Goal: Task Accomplishment & Management: Manage account settings

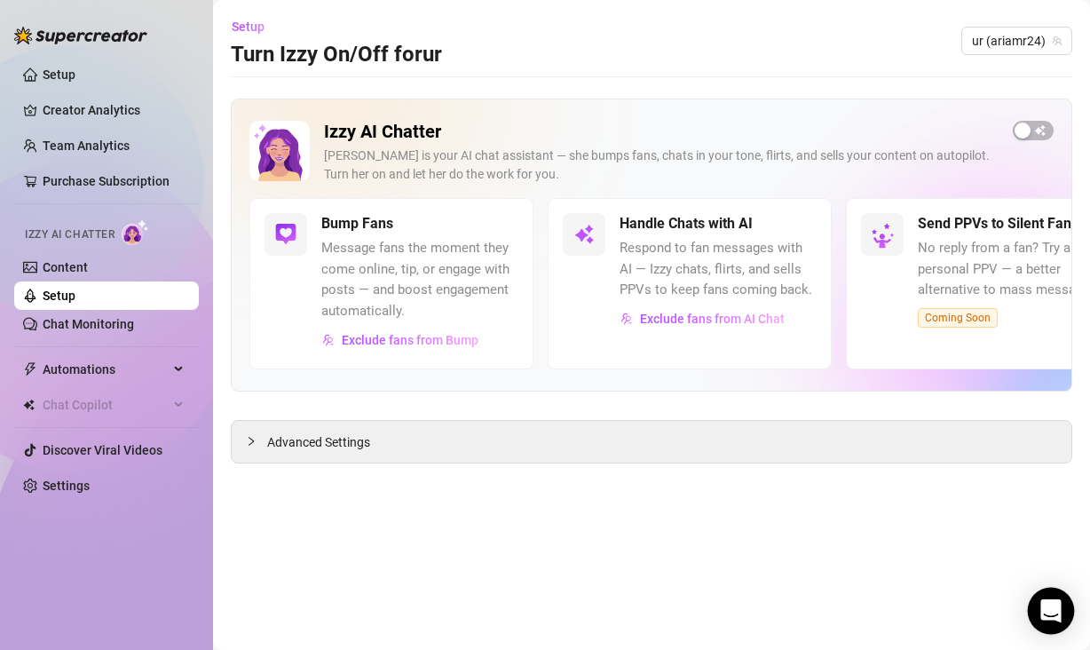
click at [1046, 614] on icon "Open Intercom Messenger" at bounding box center [1050, 610] width 23 height 23
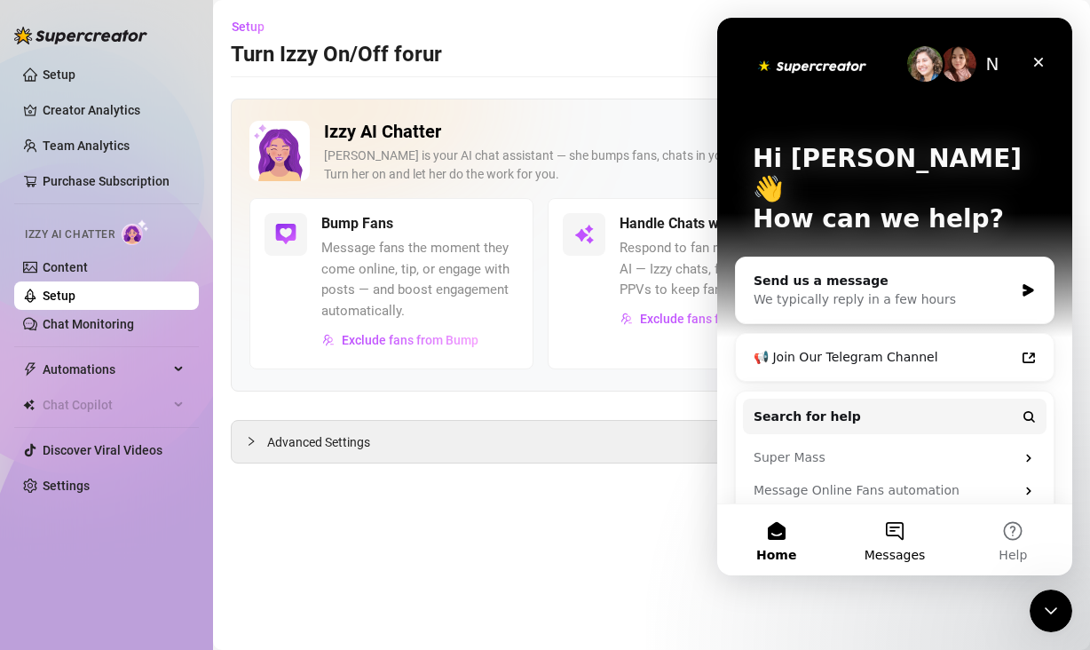
click at [841, 524] on button "Messages" at bounding box center [894, 539] width 118 height 71
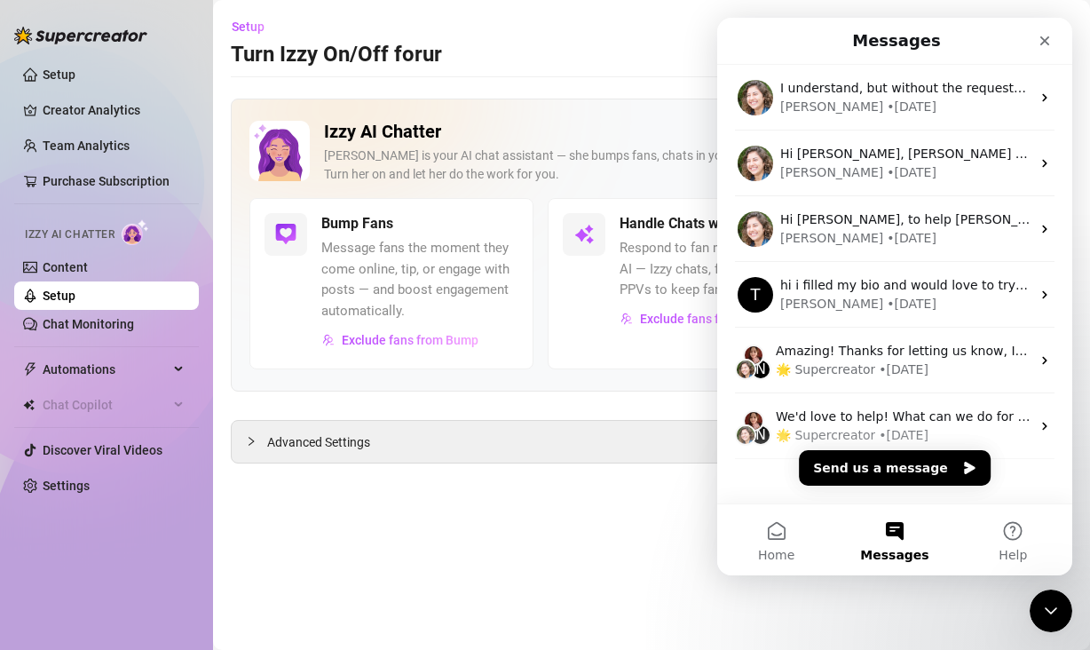
click at [600, 531] on main "Setup Turn Izzy On/Off for ur ur (ariamr24) Izzy AI Chatter Izzy is your AI cha…" at bounding box center [651, 325] width 877 height 650
click at [1051, 621] on div "Close Intercom Messenger" at bounding box center [1051, 610] width 43 height 43
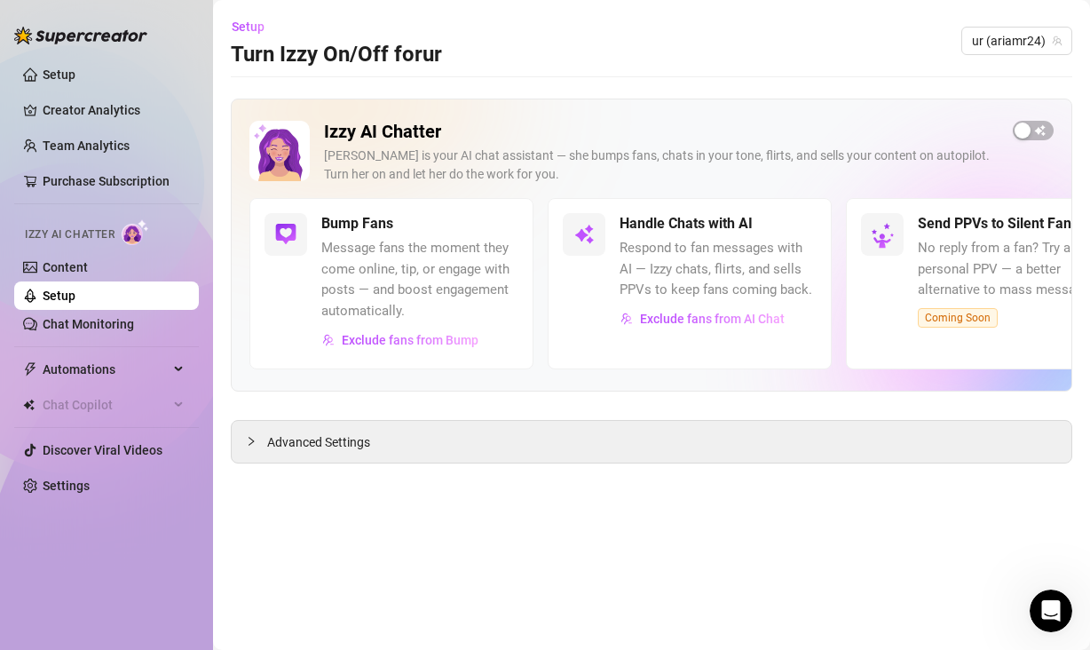
click at [779, 505] on main "Setup Turn Izzy On/Off for ur ur (ariamr24) Izzy AI Chatter Izzy is your AI cha…" at bounding box center [651, 325] width 877 height 650
click at [1041, 130] on span "button" at bounding box center [1033, 131] width 41 height 20
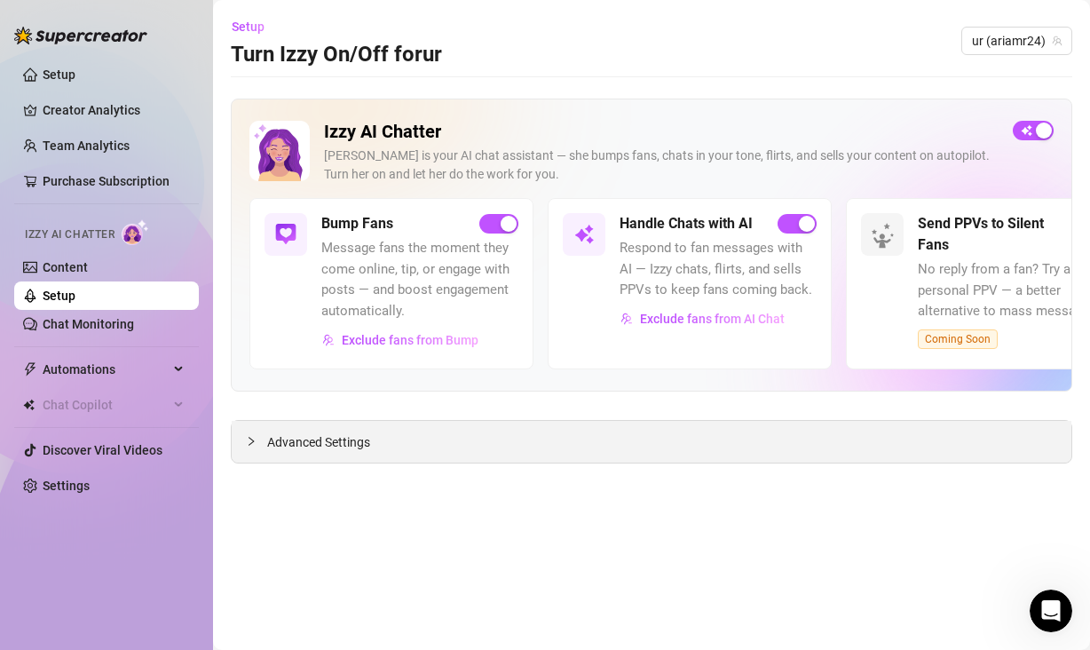
click at [315, 439] on span "Advanced Settings" at bounding box center [318, 442] width 103 height 20
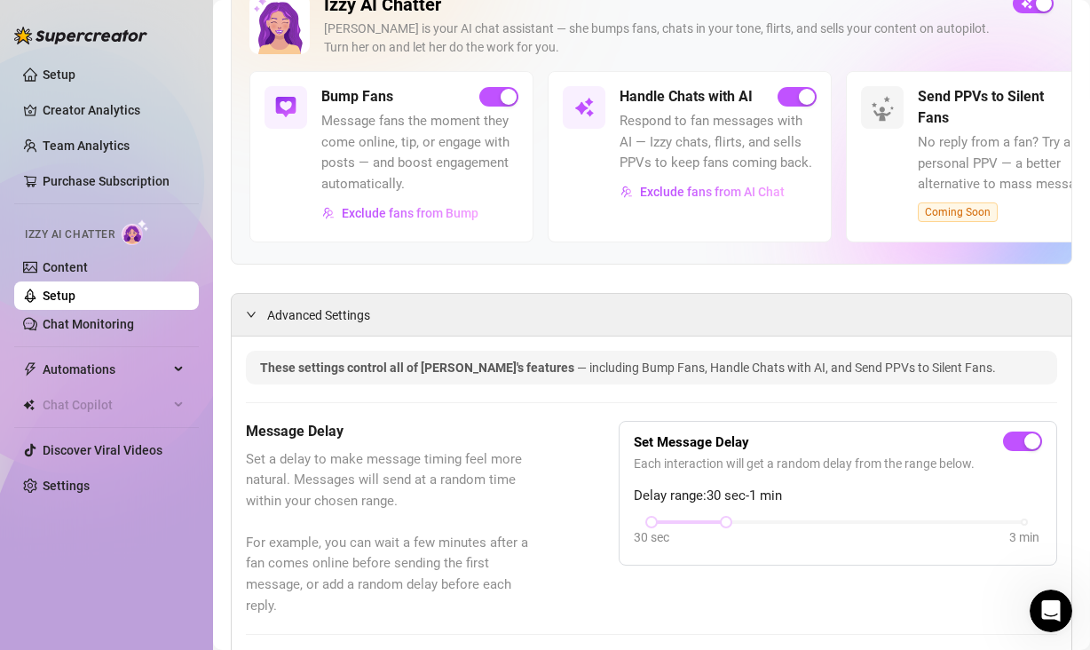
scroll to position [126, 0]
click at [657, 192] on span "Exclude fans from AI Chat" at bounding box center [712, 193] width 145 height 14
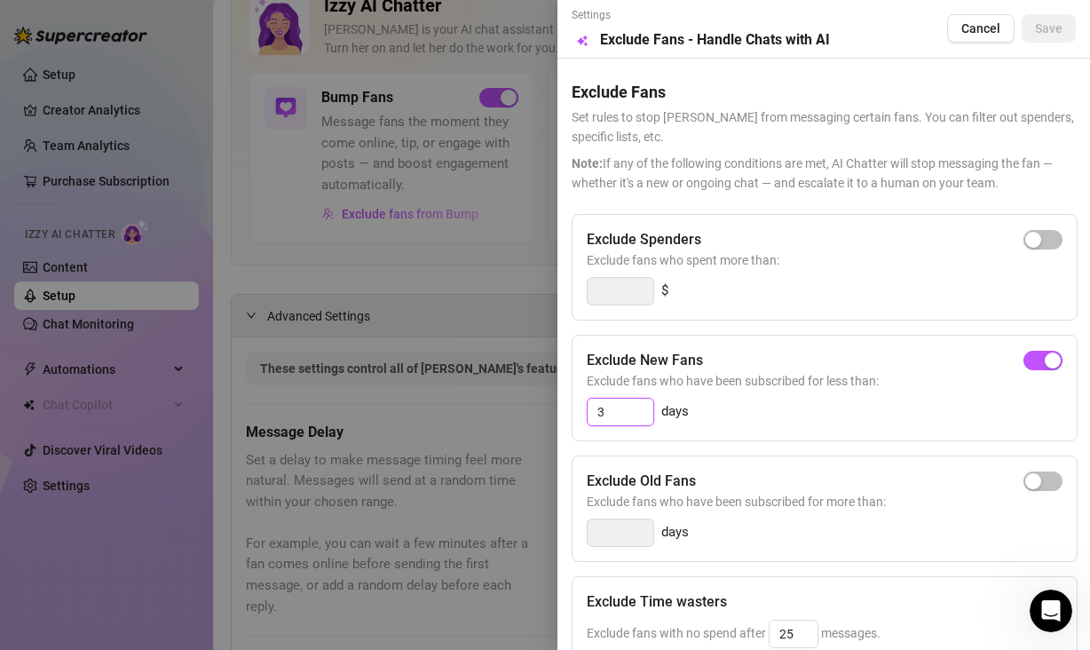
drag, startPoint x: 611, startPoint y: 411, endPoint x: 586, endPoint y: 411, distance: 24.9
click at [586, 411] on div "Exclude New Fans Exclude fans who have been subscribed for less than: 3 days" at bounding box center [825, 388] width 506 height 107
click at [1045, 355] on div "button" at bounding box center [1053, 360] width 16 height 16
click at [1025, 362] on div "button" at bounding box center [1033, 360] width 16 height 16
type input "3"
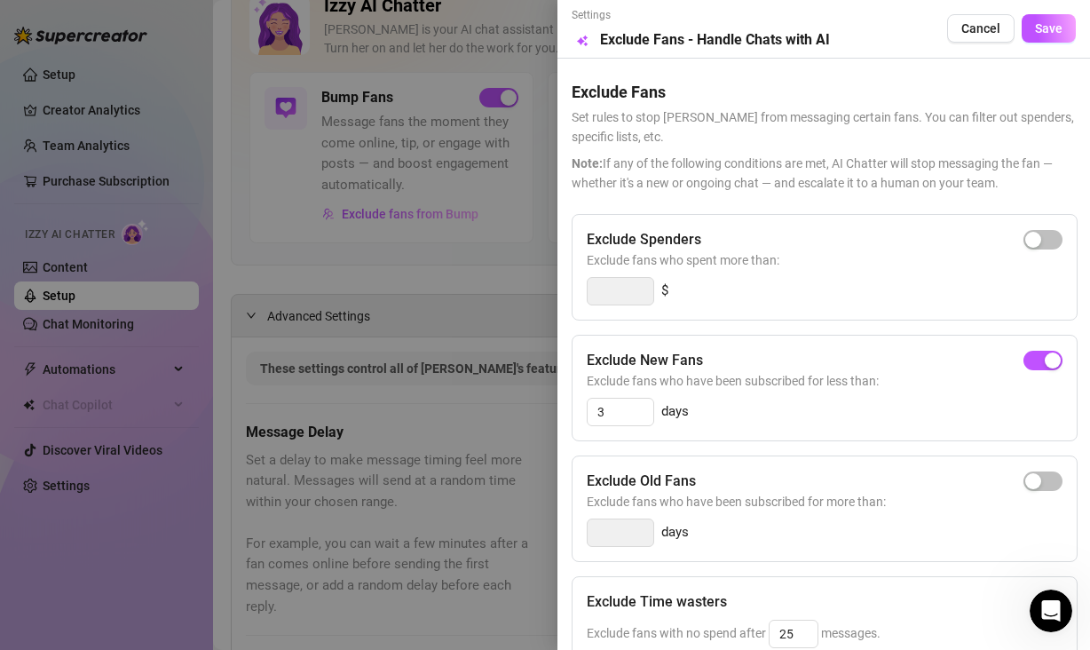
click at [1004, 414] on div "3 days" at bounding box center [825, 412] width 476 height 28
click at [1035, 28] on span "Save" at bounding box center [1049, 28] width 28 height 14
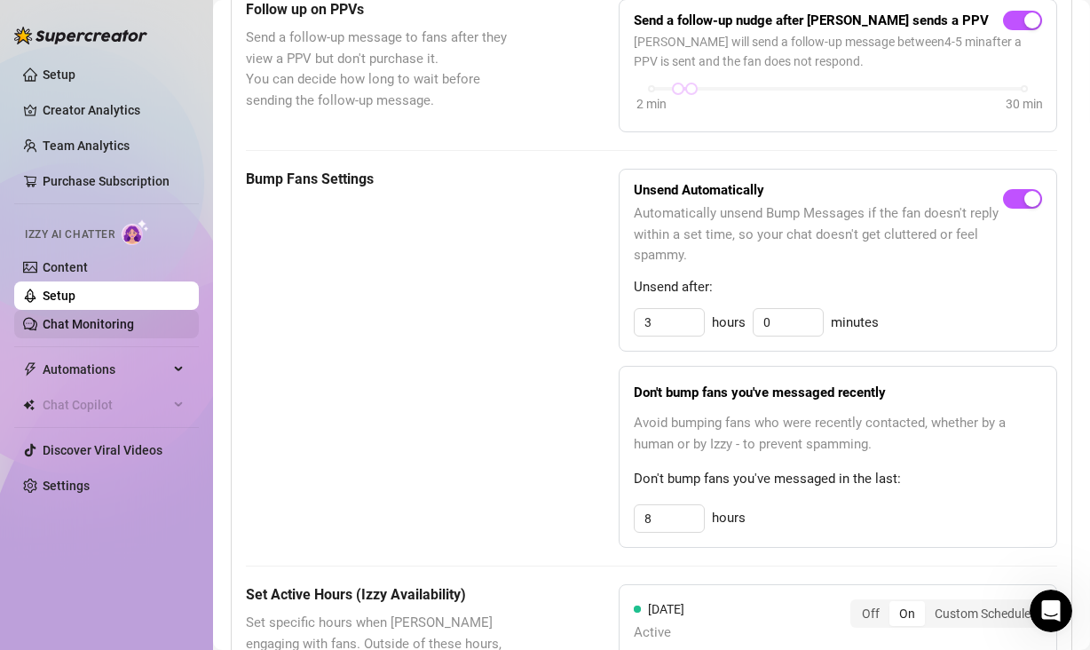
click at [94, 317] on link "Chat Monitoring" at bounding box center [88, 324] width 91 height 14
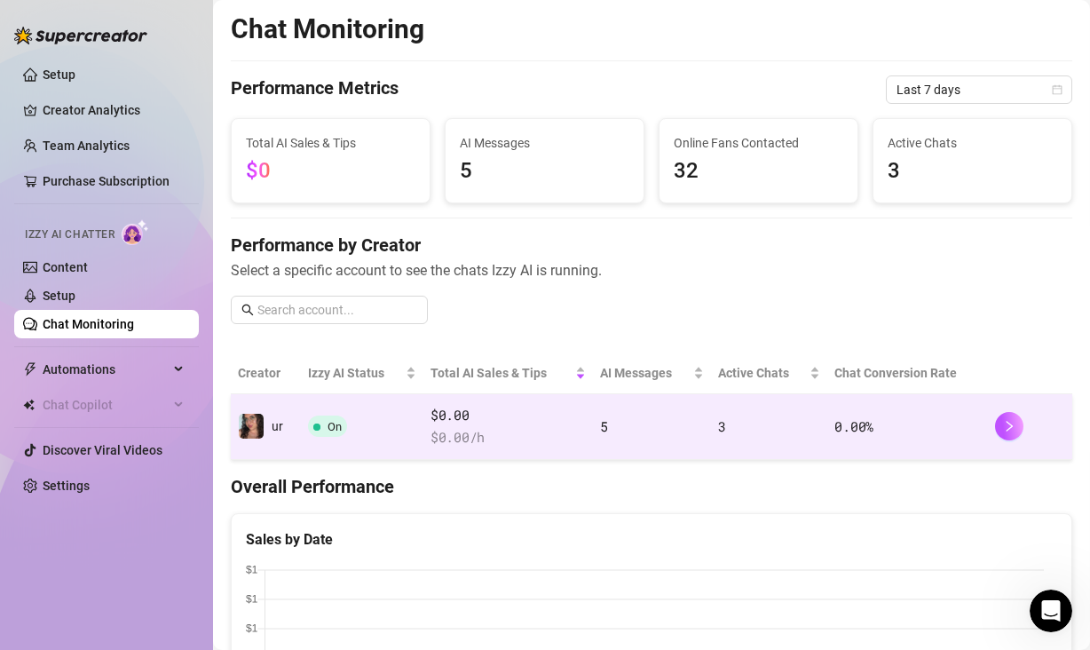
click at [531, 435] on span "$ 0.00 /h" at bounding box center [507, 437] width 155 height 21
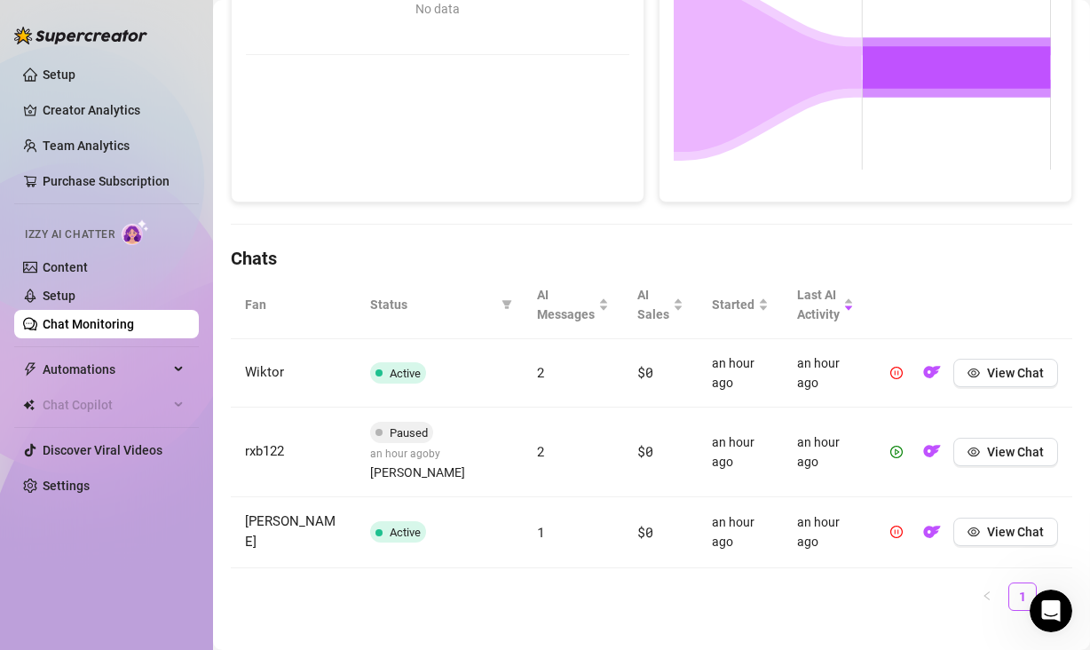
scroll to position [396, 0]
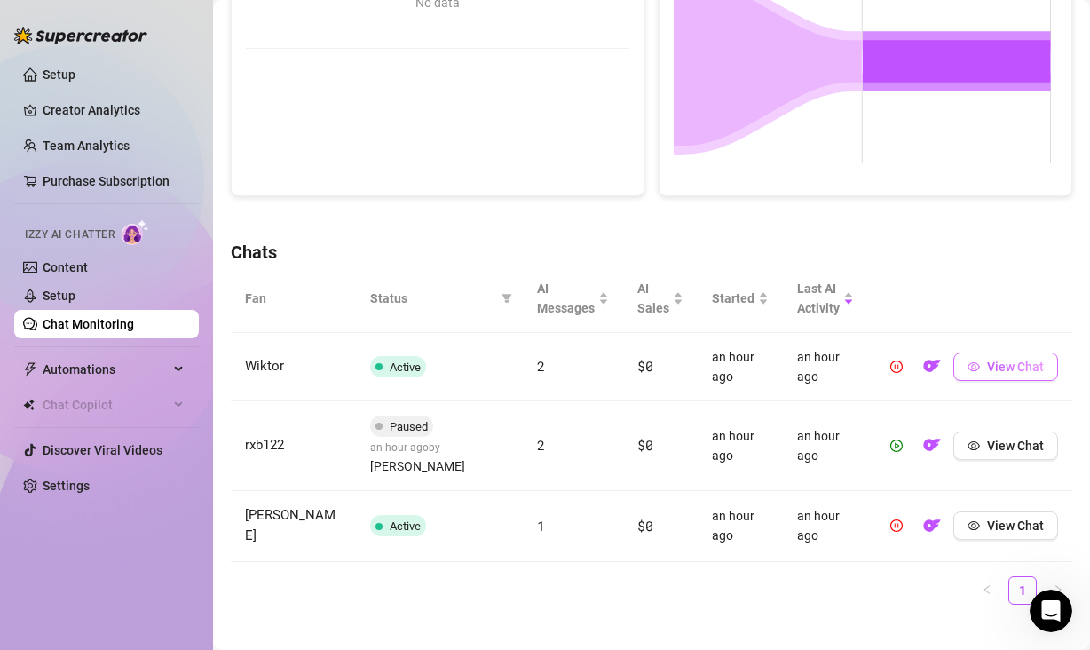
click at [967, 367] on icon "eye" at bounding box center [973, 366] width 12 height 9
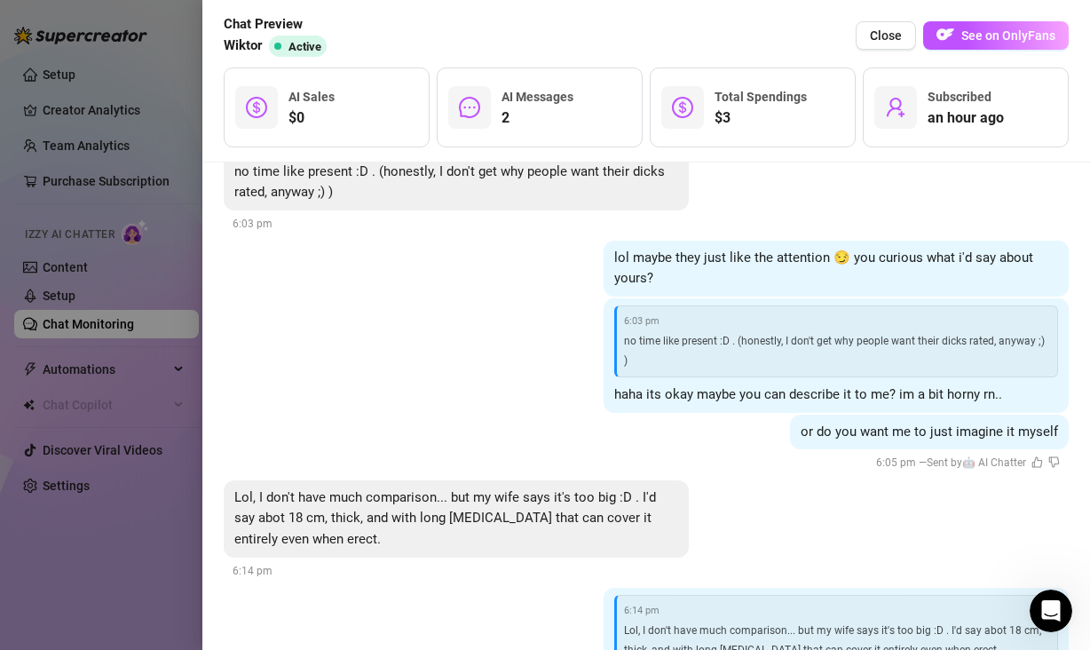
scroll to position [704, 0]
click at [1031, 457] on icon "like" at bounding box center [1037, 463] width 12 height 12
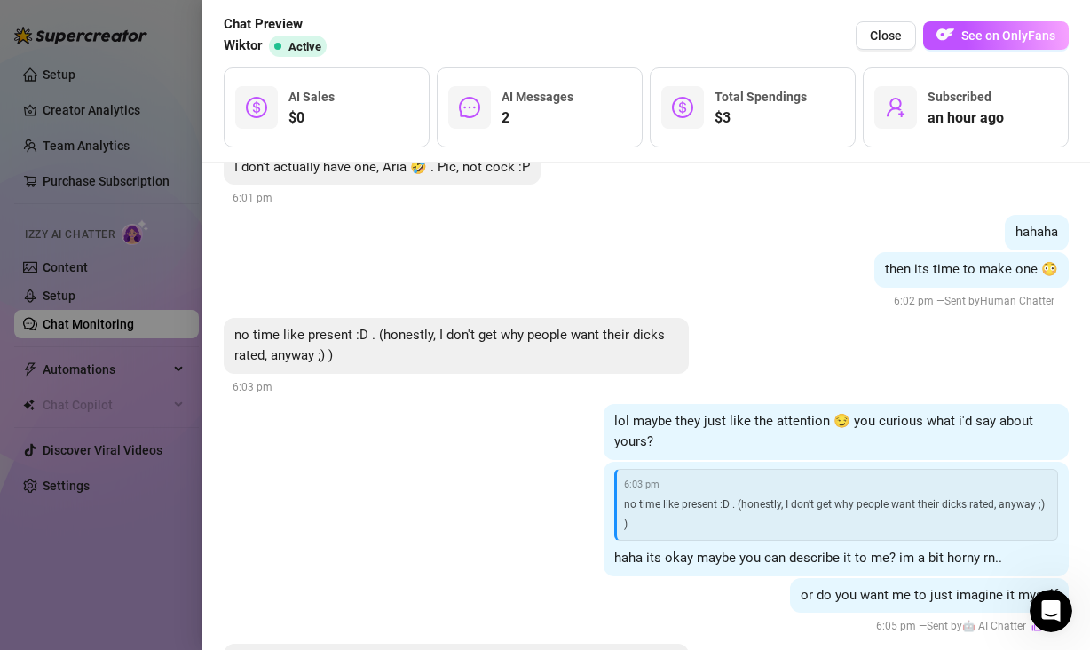
scroll to position [835, 0]
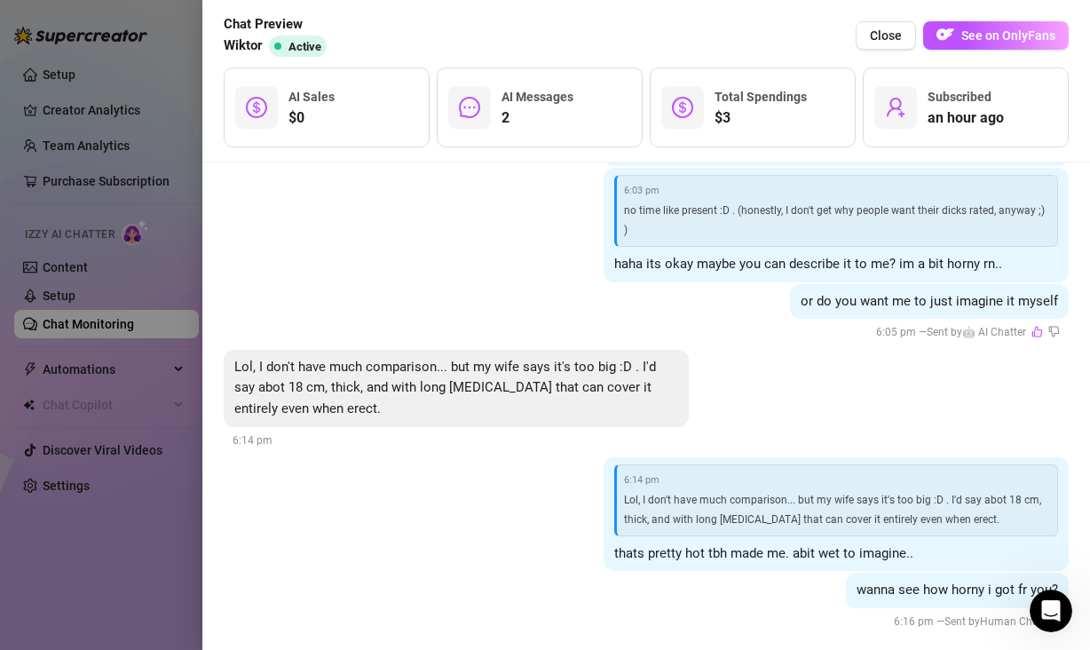
click at [151, 494] on div at bounding box center [545, 325] width 1090 height 650
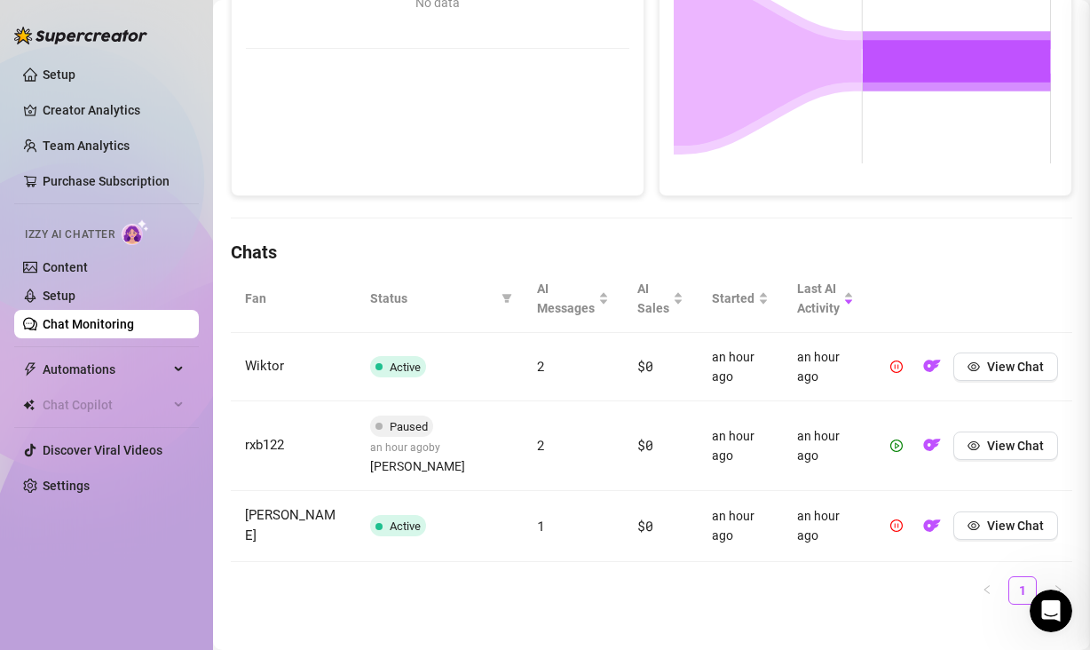
scroll to position [0, 0]
click at [996, 438] on span "View Chat" at bounding box center [1015, 445] width 57 height 14
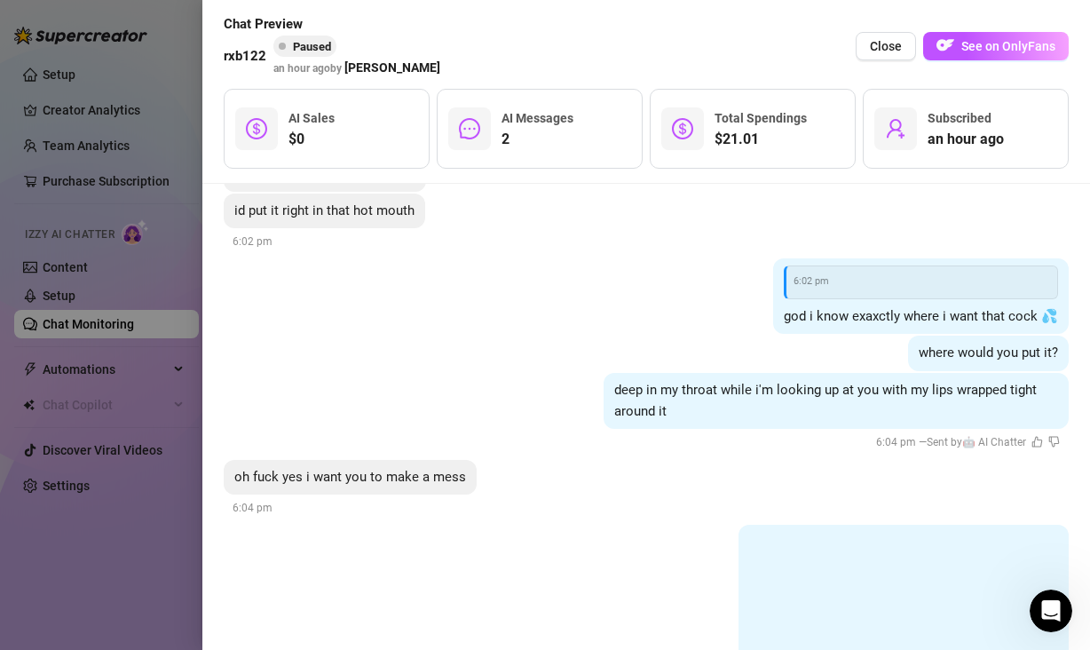
scroll to position [1148, 0]
click at [1031, 441] on icon "like" at bounding box center [1037, 443] width 12 height 12
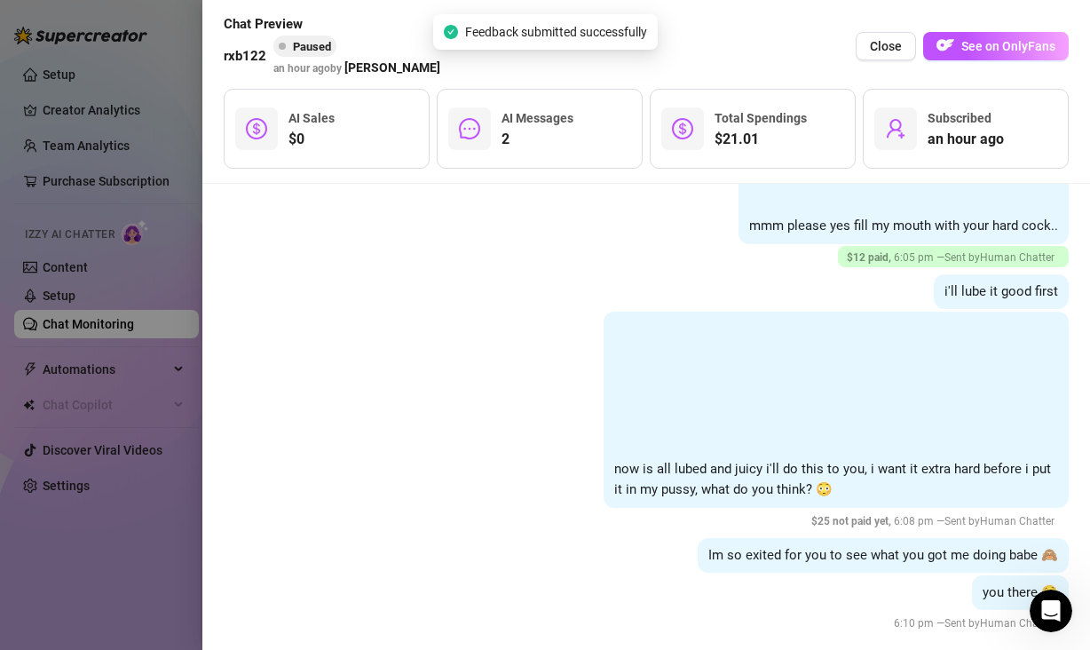
scroll to position [1628, 0]
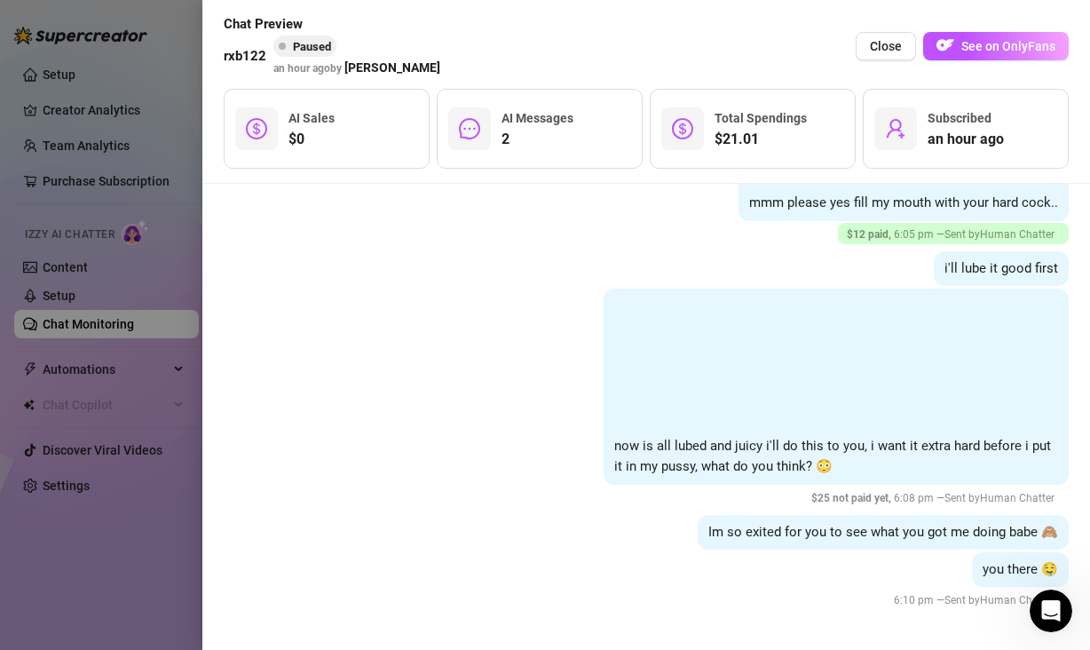
click at [181, 416] on div at bounding box center [545, 325] width 1090 height 650
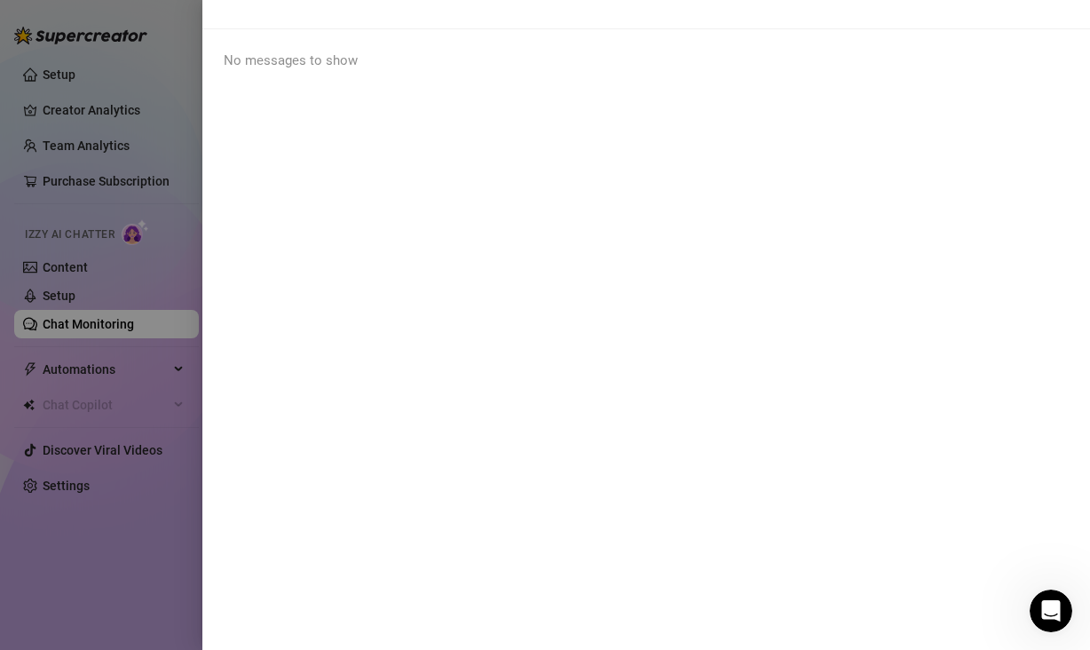
scroll to position [0, 0]
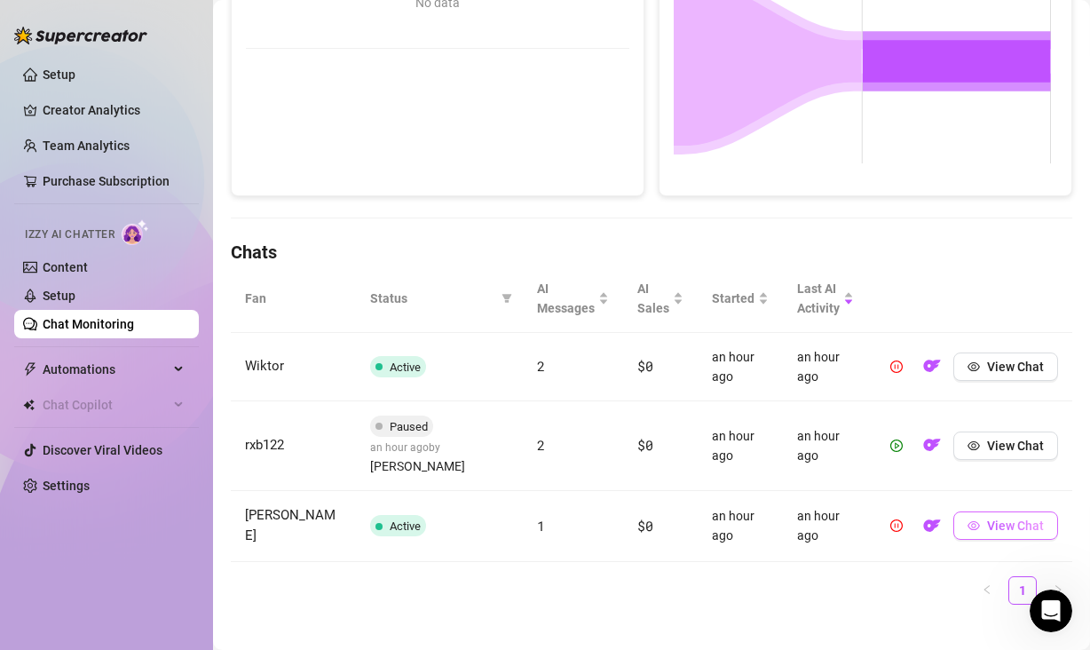
click at [969, 511] on button "View Chat" at bounding box center [1005, 525] width 105 height 28
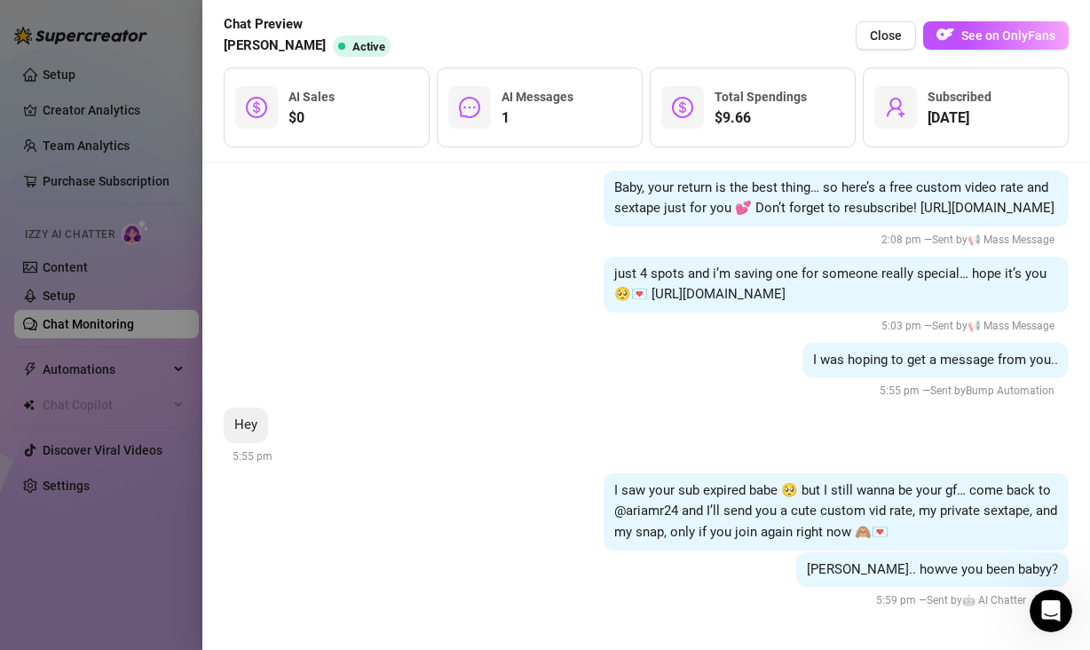
scroll to position [951, 0]
click at [1032, 596] on icon "like" at bounding box center [1037, 599] width 11 height 11
click at [136, 521] on div at bounding box center [545, 325] width 1090 height 650
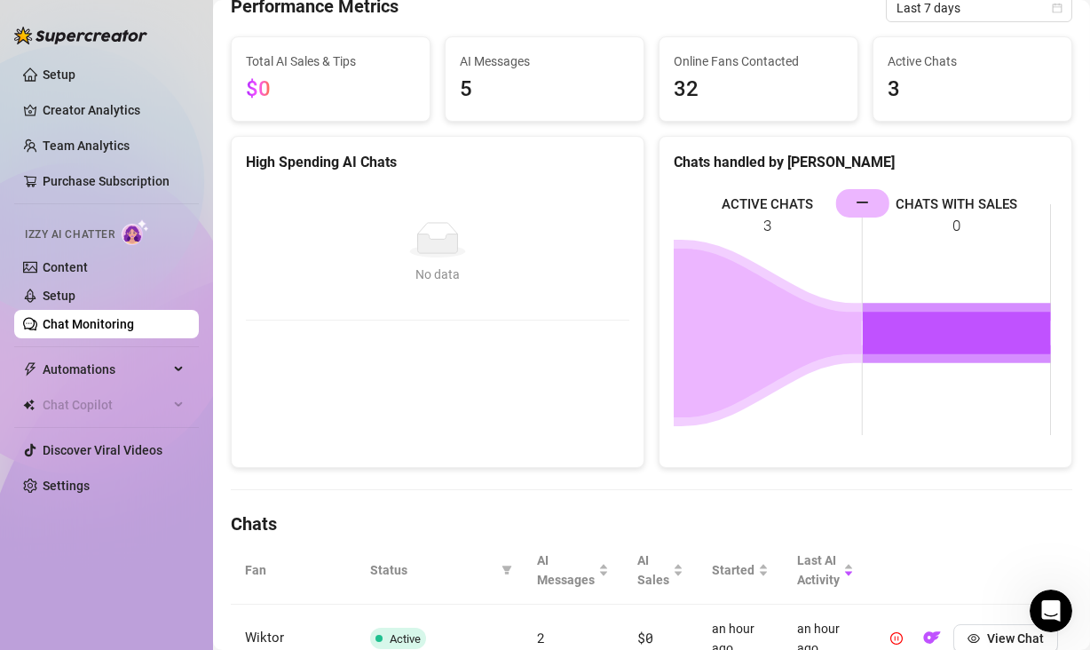
scroll to position [0, 0]
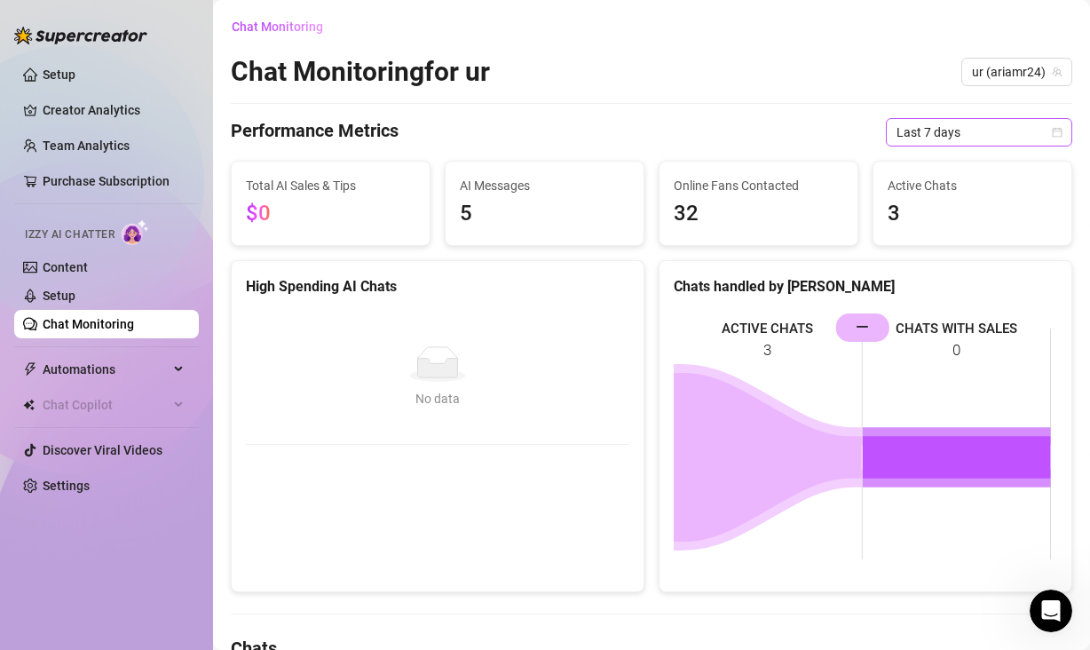
click at [938, 138] on span "Last 7 days" at bounding box center [978, 132] width 165 height 27
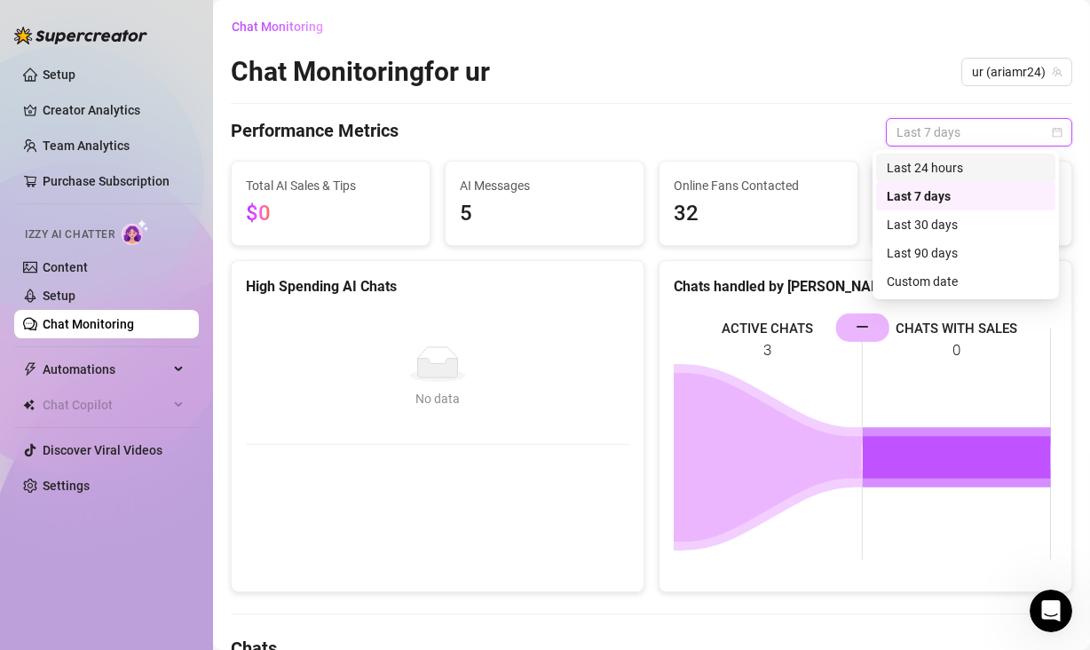
click at [942, 174] on div "Last 24 hours" at bounding box center [966, 168] width 158 height 20
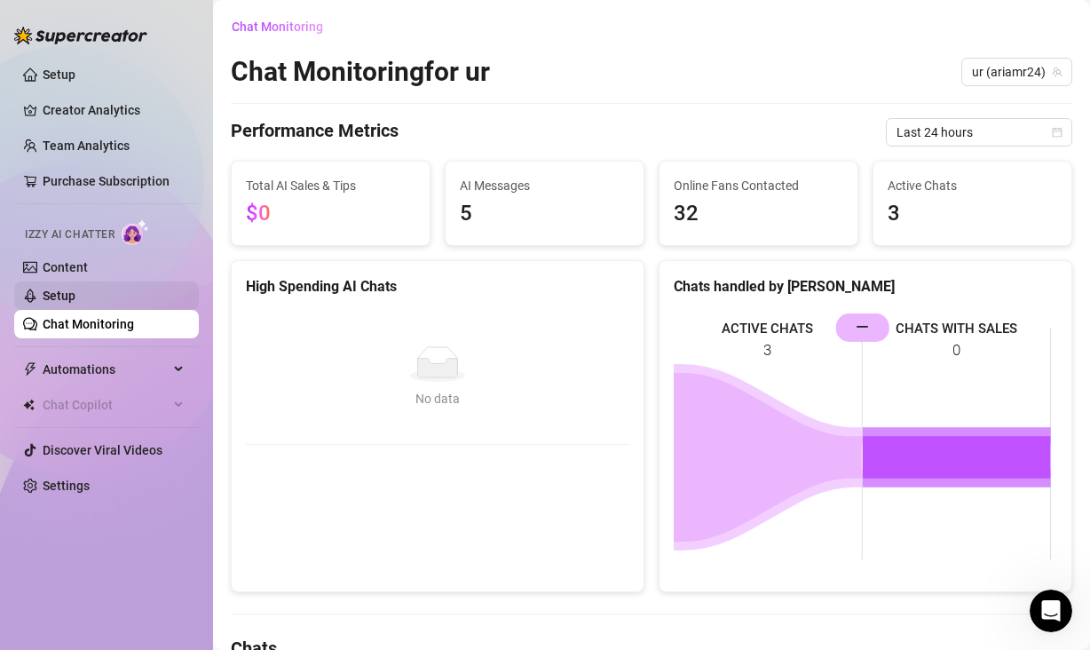
click at [75, 297] on link "Setup" at bounding box center [59, 295] width 33 height 14
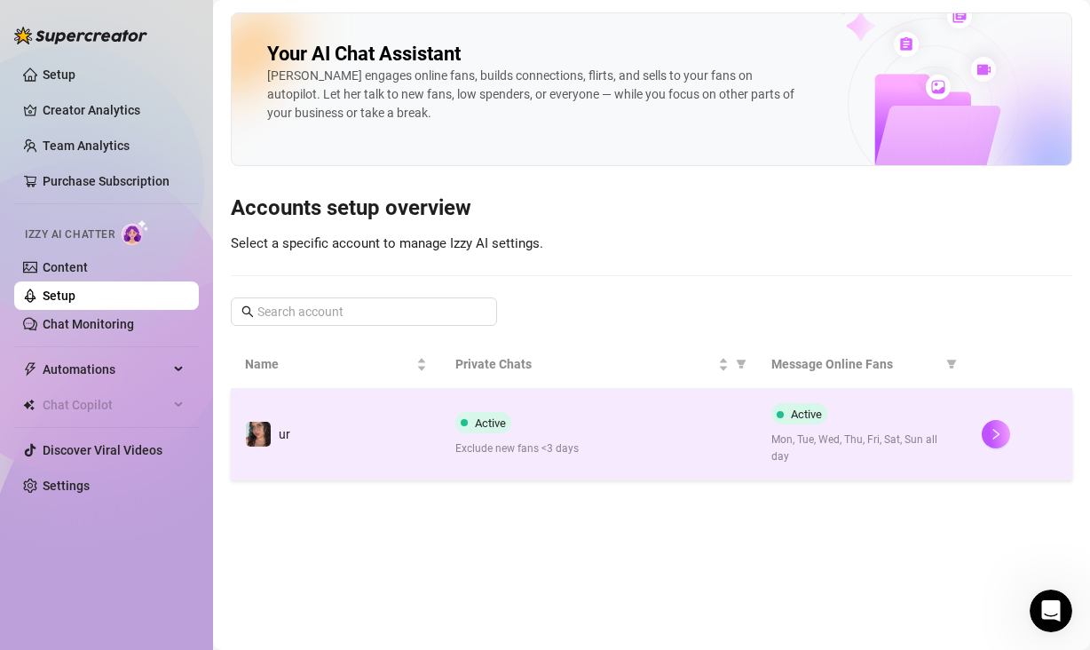
click at [637, 445] on span "Exclude new fans <3 days" at bounding box center [599, 448] width 288 height 17
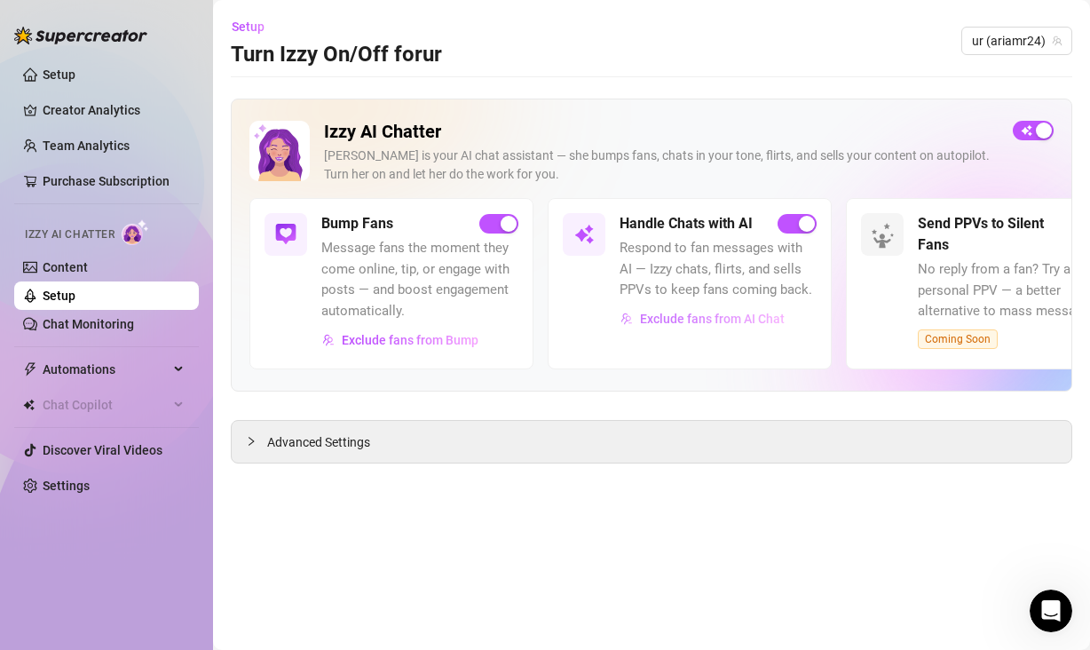
click at [671, 320] on span "Exclude fans from AI Chat" at bounding box center [712, 319] width 145 height 14
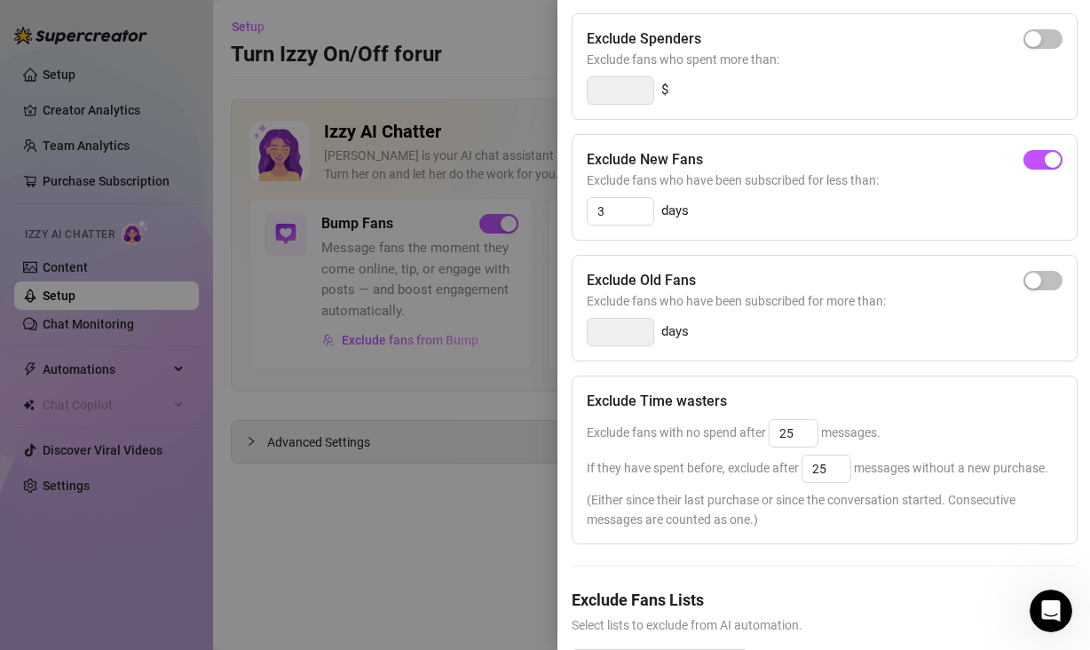
scroll to position [296, 0]
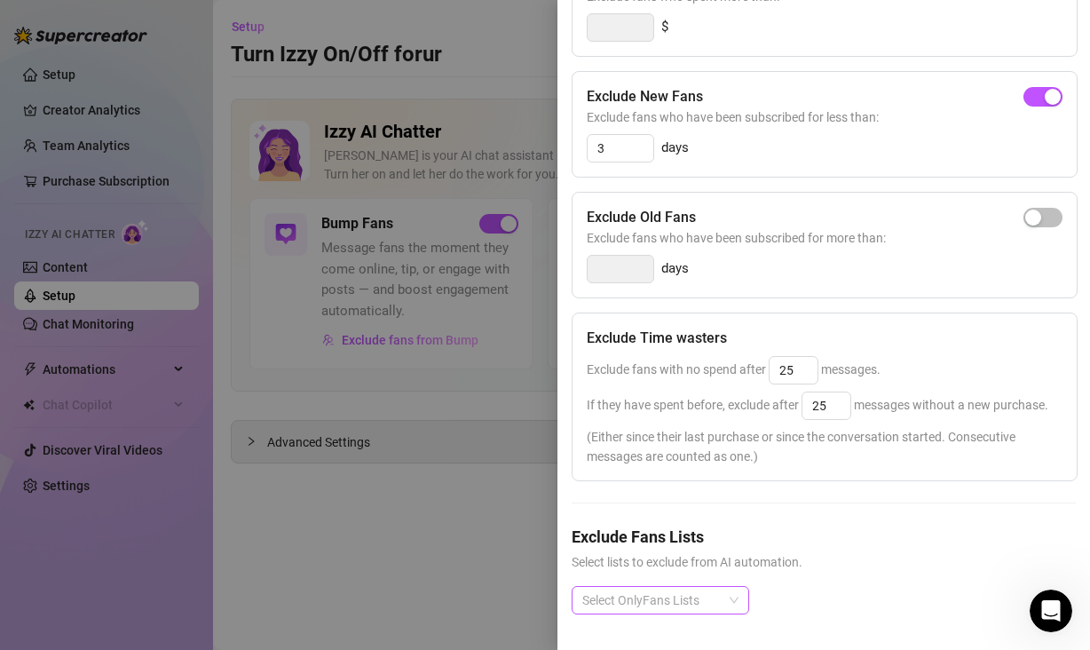
click at [710, 596] on div at bounding box center [651, 600] width 152 height 25
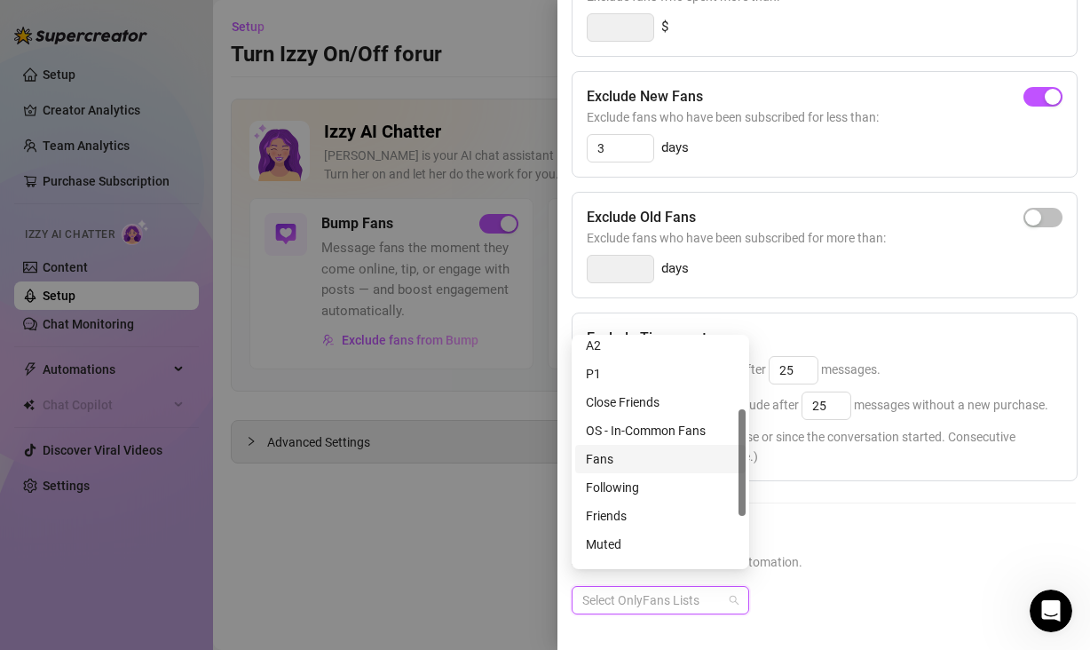
scroll to position [187, 0]
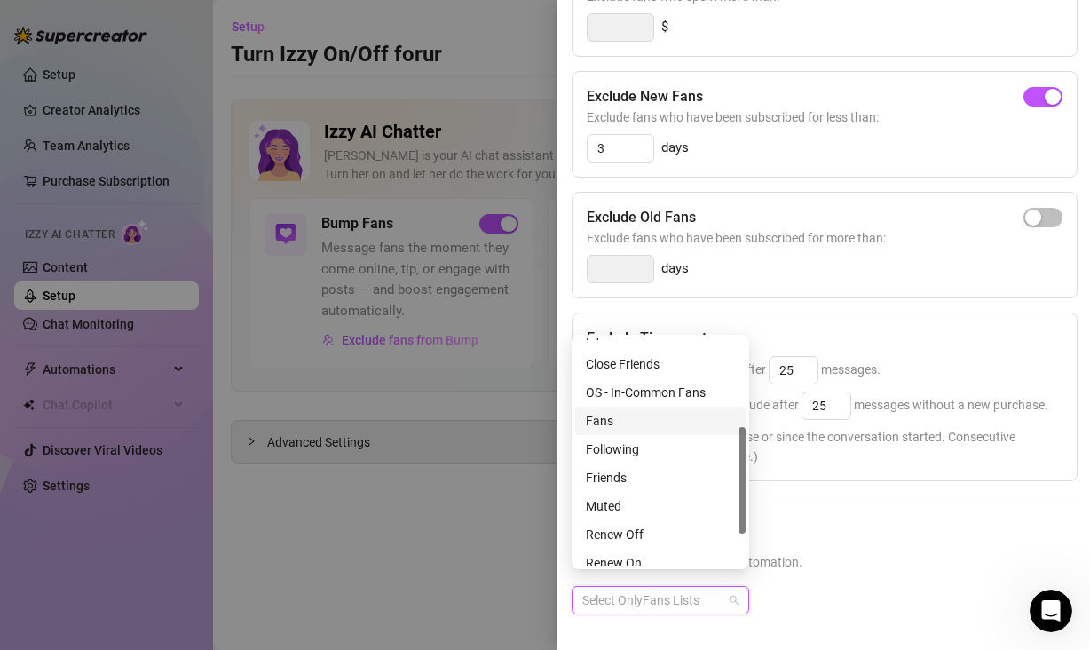
click at [657, 423] on div "Fans" at bounding box center [660, 421] width 149 height 20
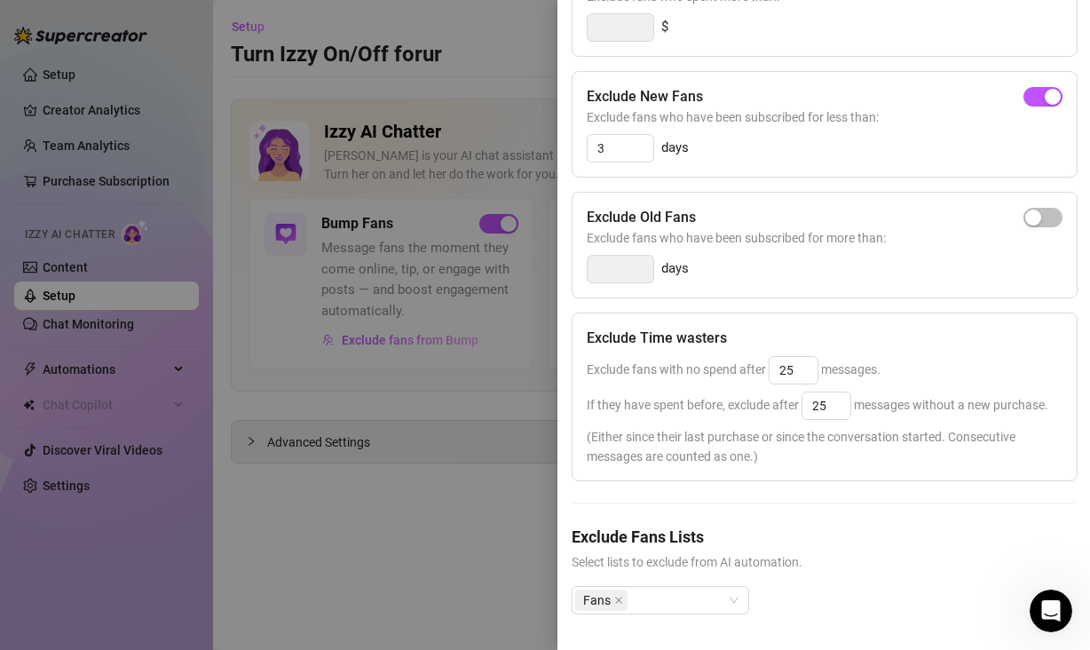
click at [886, 555] on span "Select lists to exclude from AI automation." at bounding box center [824, 562] width 504 height 20
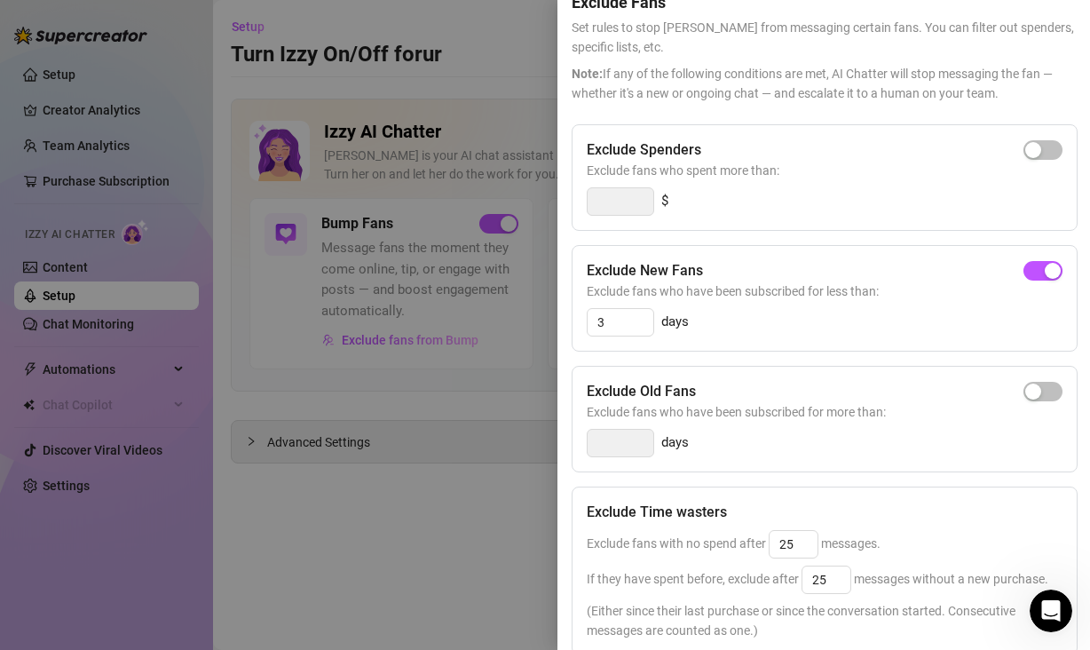
scroll to position [0, 0]
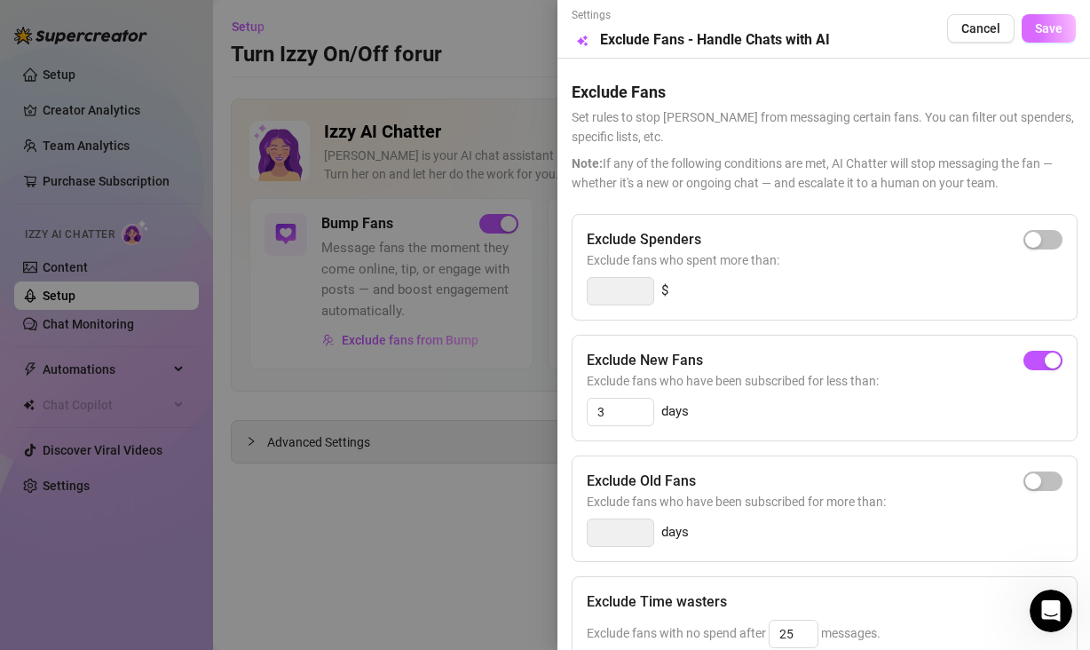
click at [1035, 34] on span "Save" at bounding box center [1049, 28] width 28 height 14
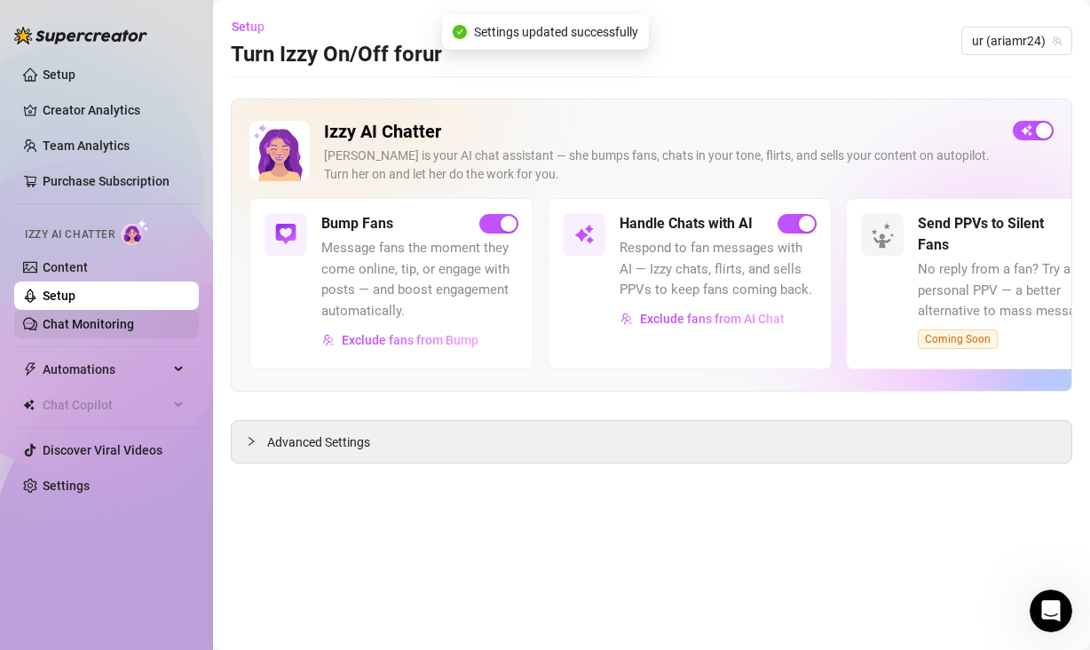
click at [68, 319] on link "Chat Monitoring" at bounding box center [88, 324] width 91 height 14
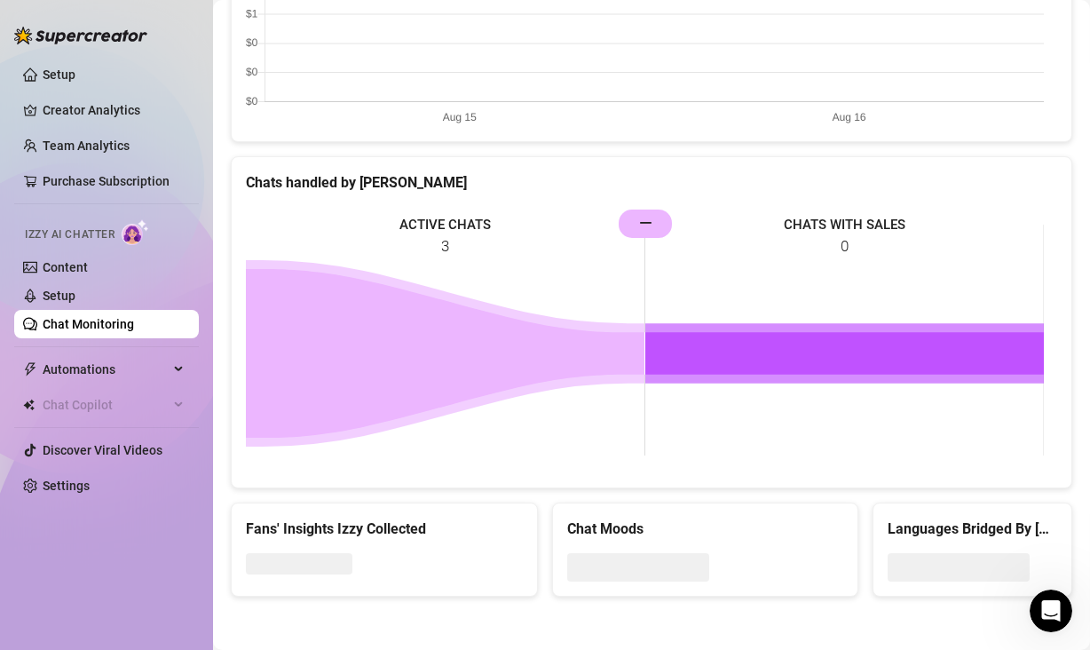
scroll to position [313, 0]
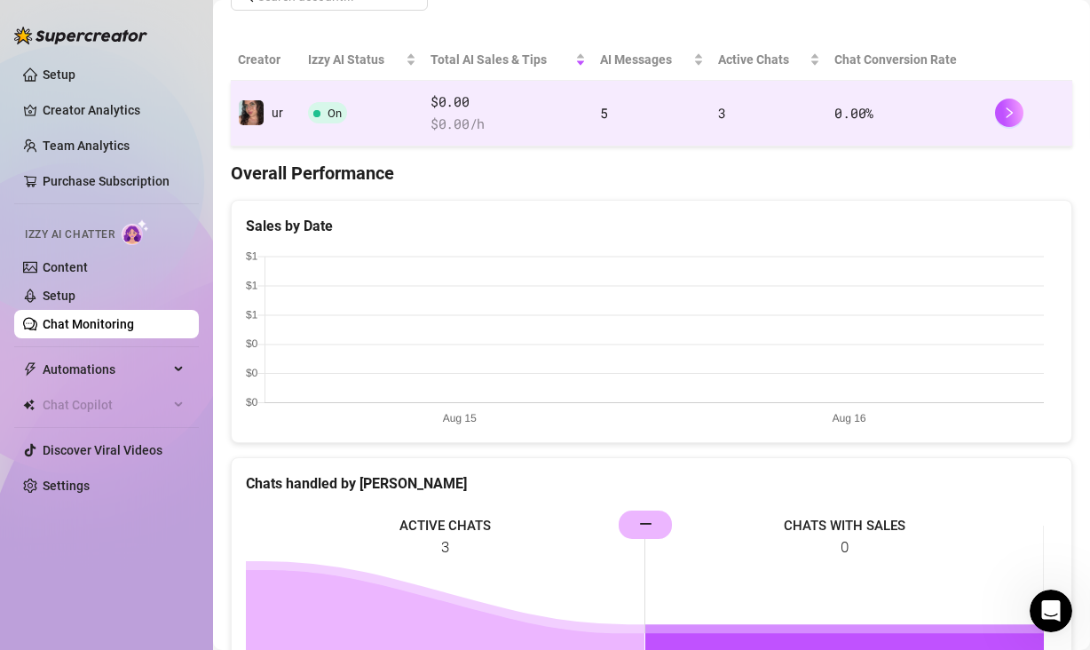
click at [634, 112] on td "5" at bounding box center [652, 114] width 118 height 66
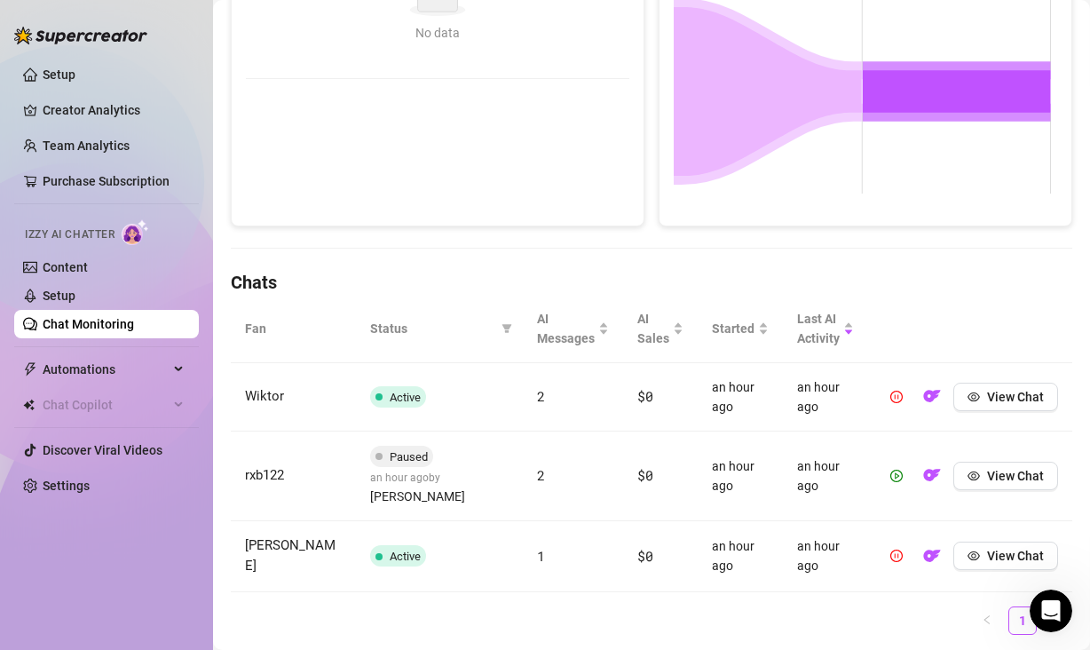
scroll to position [396, 0]
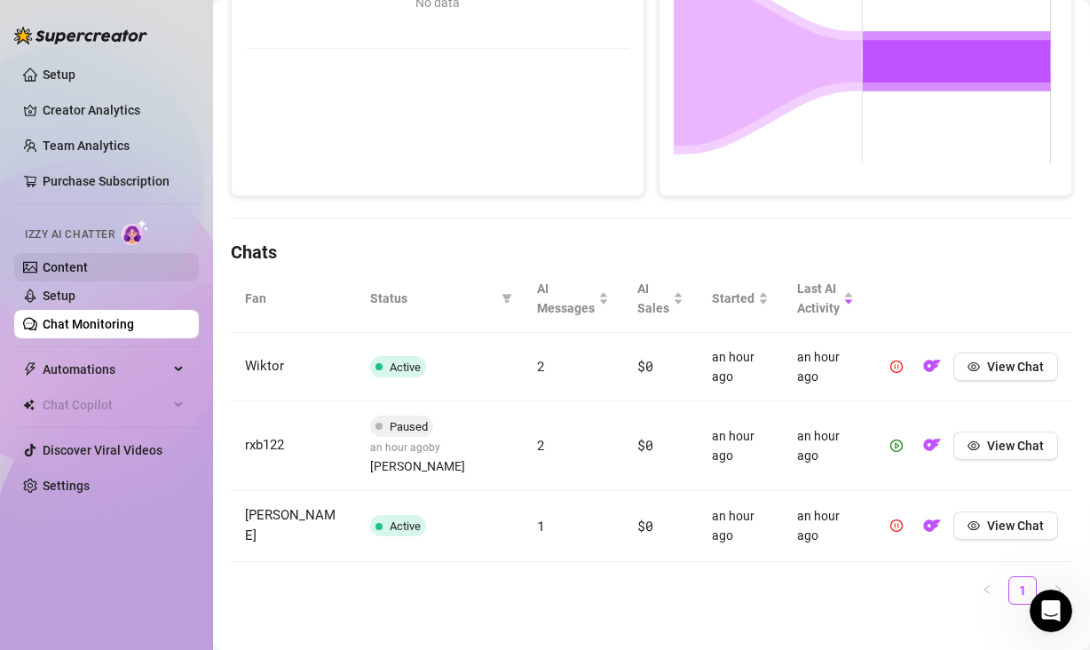
click at [59, 271] on link "Content" at bounding box center [65, 267] width 45 height 14
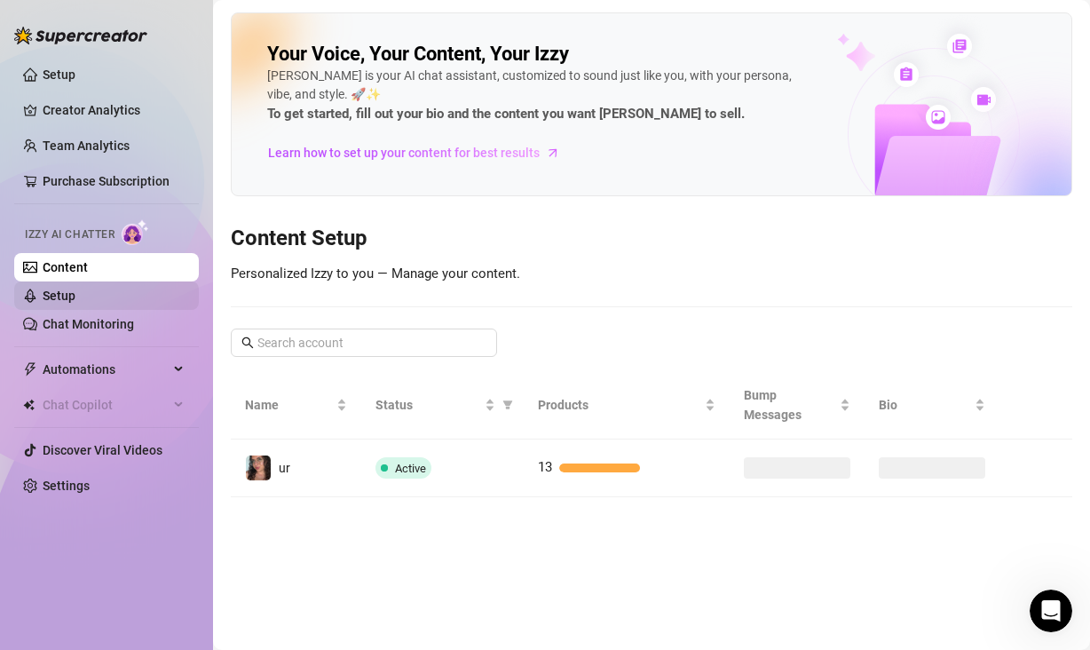
click at [59, 292] on link "Setup" at bounding box center [59, 295] width 33 height 14
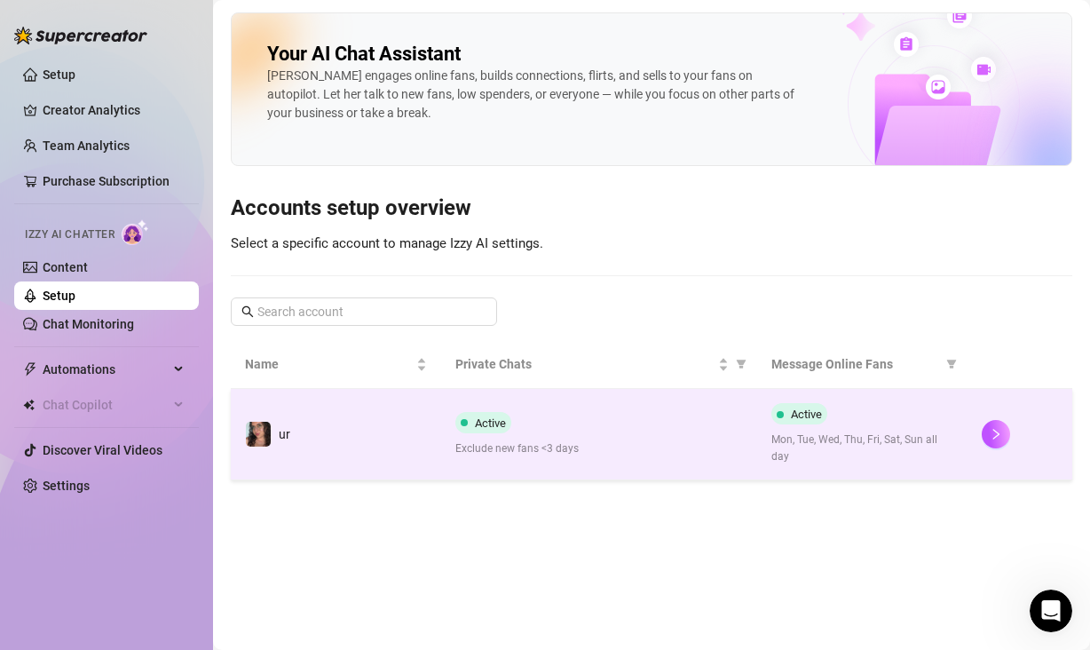
click at [685, 437] on div "Active Exclude new fans <3 days" at bounding box center [599, 434] width 288 height 45
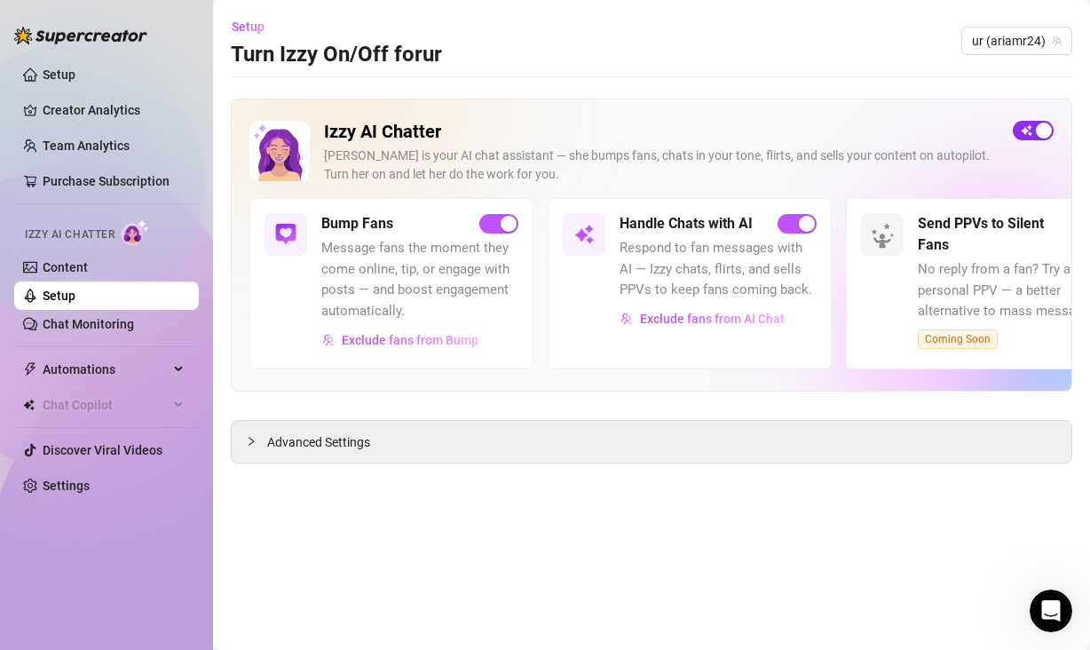
click at [1025, 130] on span "button" at bounding box center [1033, 131] width 41 height 20
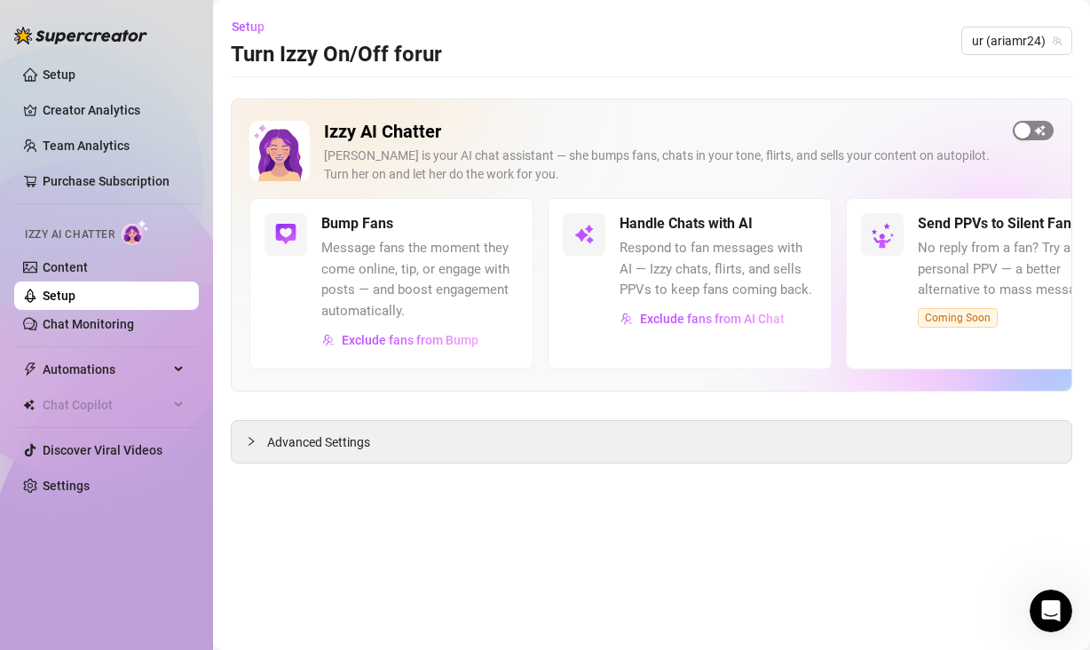
click at [1038, 123] on span "button" at bounding box center [1033, 131] width 41 height 20
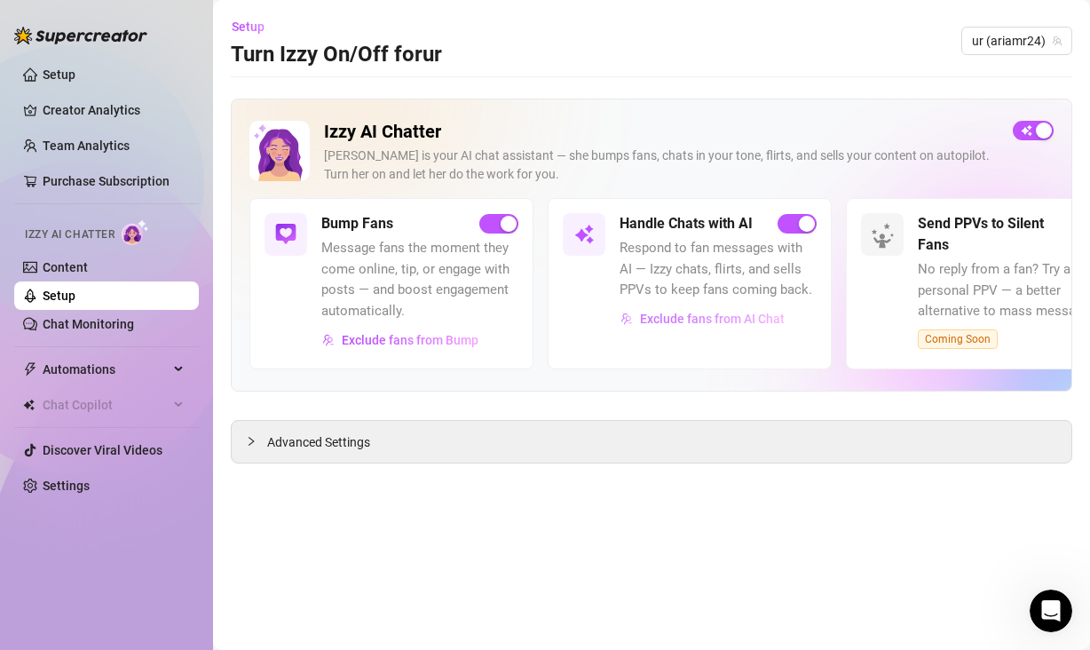
click at [712, 316] on span "Exclude fans from AI Chat" at bounding box center [712, 319] width 145 height 14
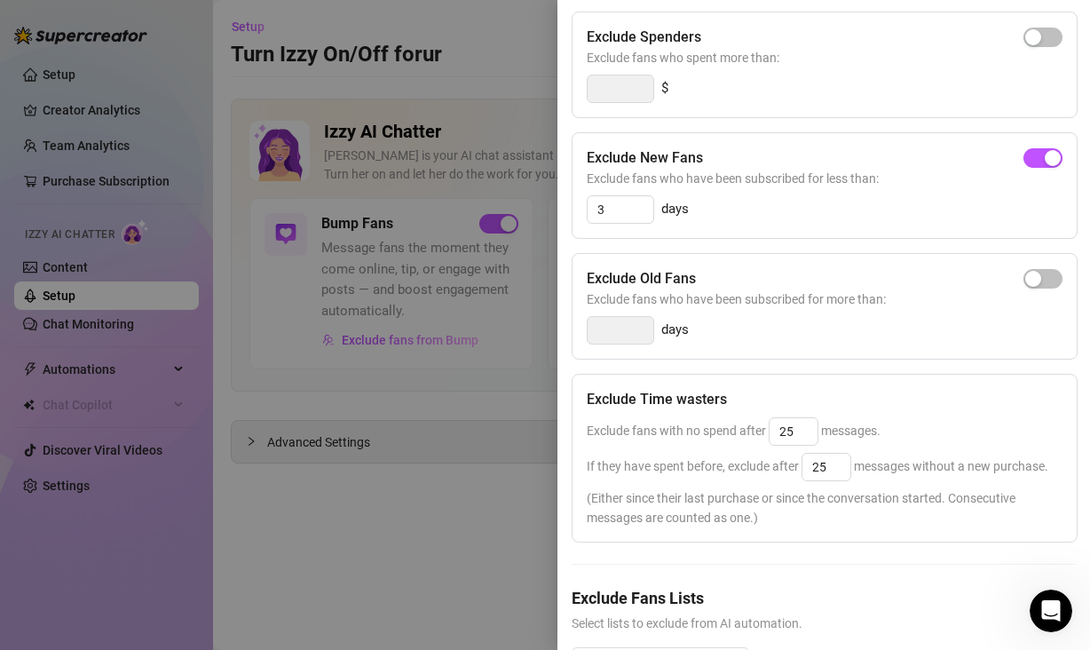
scroll to position [296, 0]
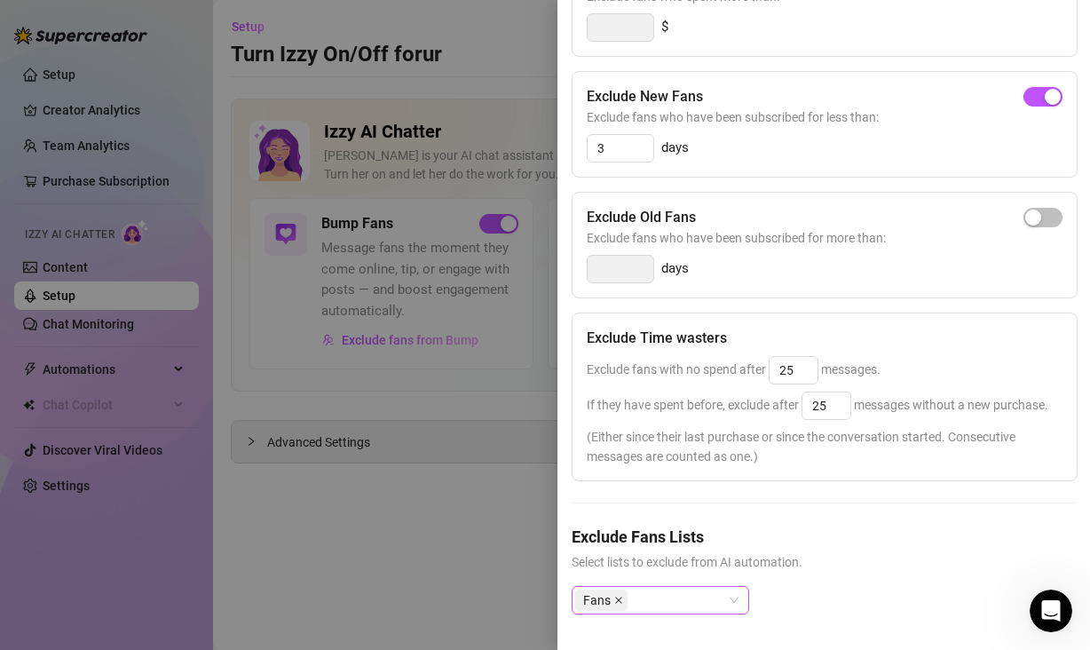
click at [616, 596] on icon "close" at bounding box center [618, 600] width 9 height 9
click at [710, 589] on div at bounding box center [651, 600] width 152 height 25
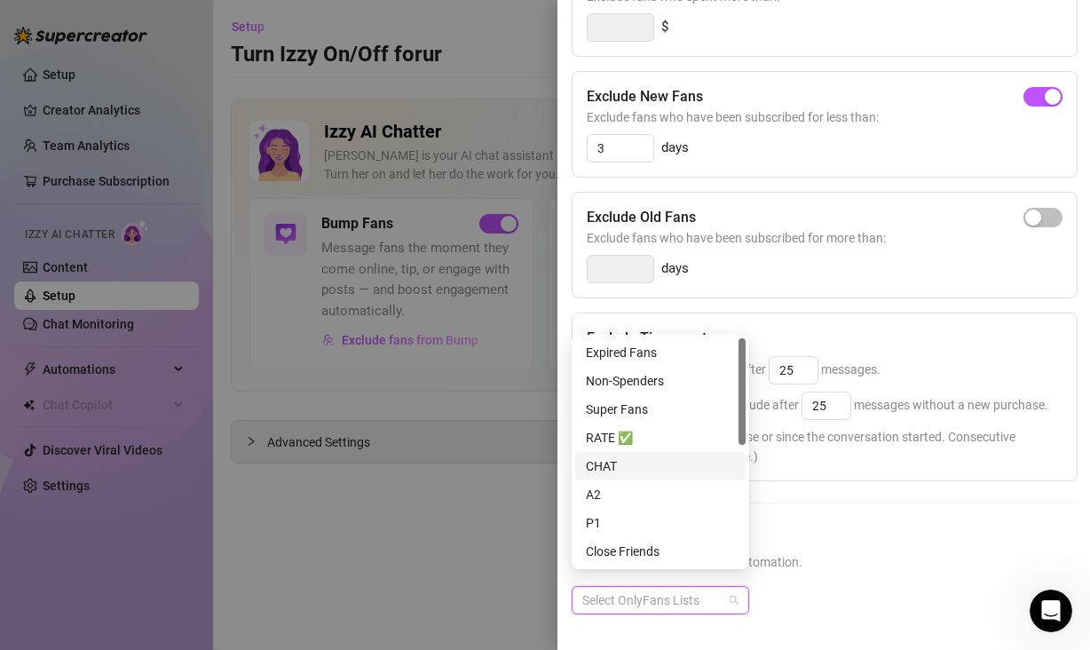
scroll to position [256, 0]
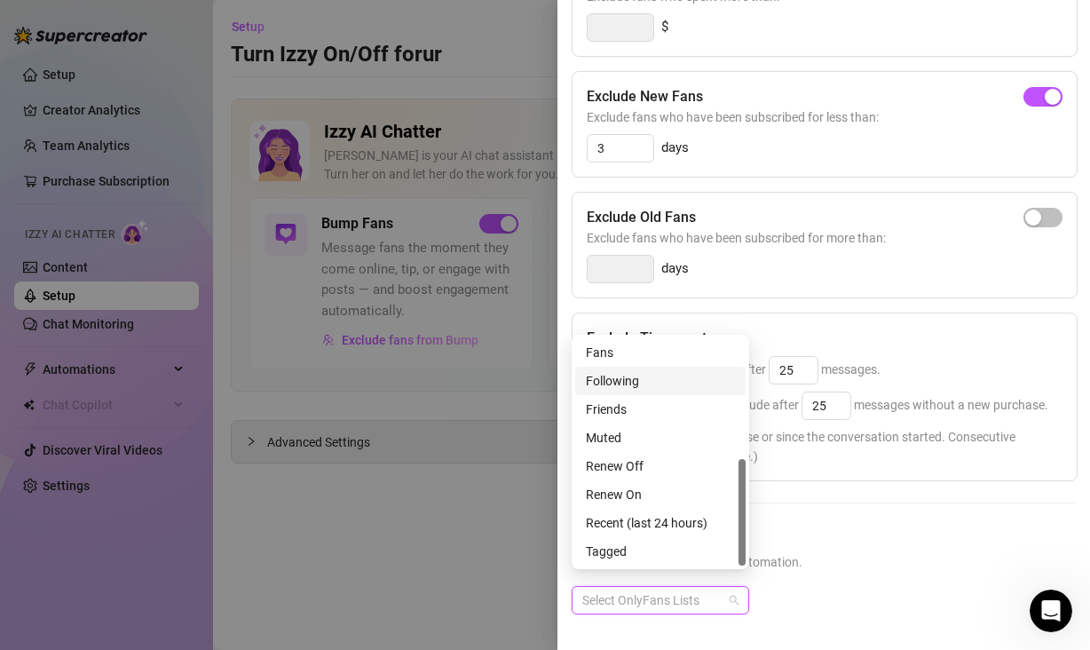
click at [616, 355] on div "Fans" at bounding box center [660, 353] width 149 height 20
click at [881, 552] on span "Select lists to exclude from AI automation." at bounding box center [824, 562] width 504 height 20
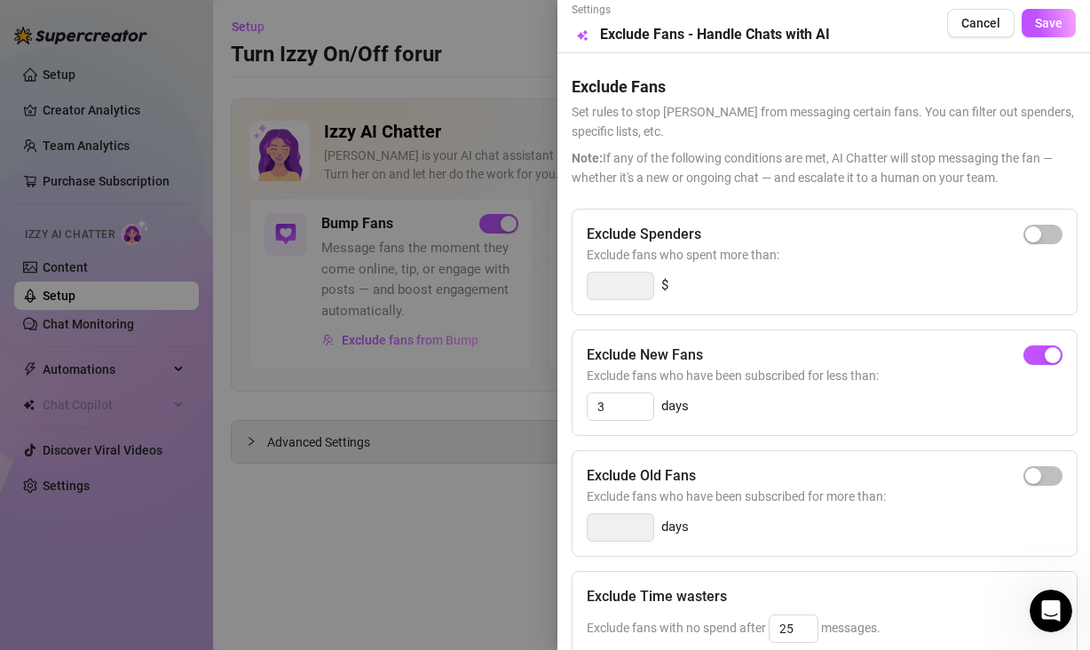
scroll to position [0, 0]
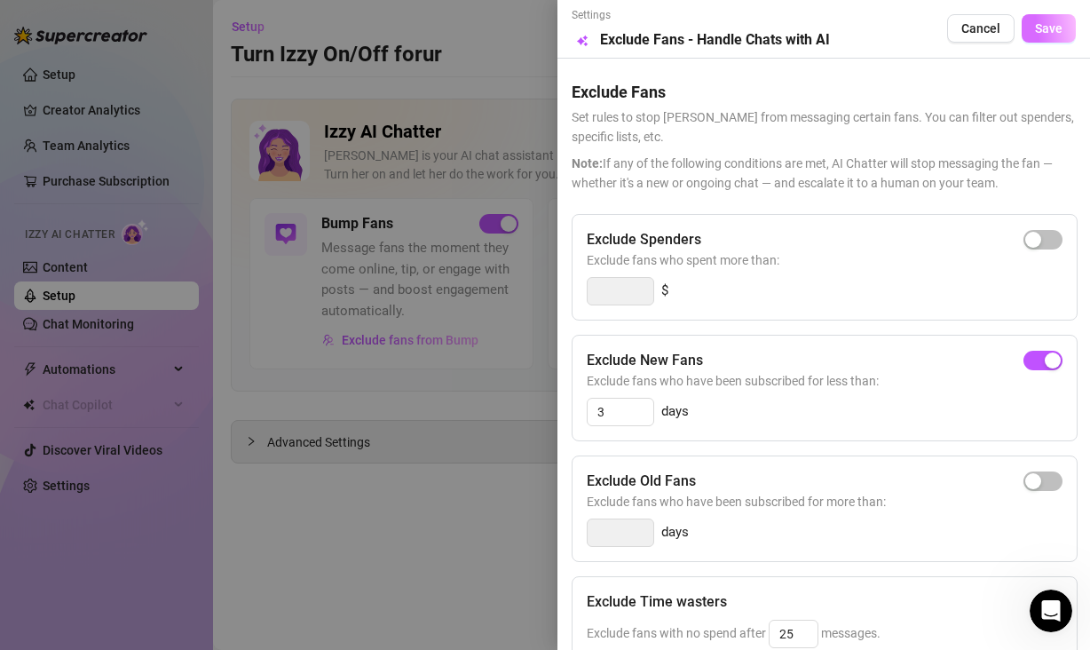
click at [1035, 33] on span "Save" at bounding box center [1049, 28] width 28 height 14
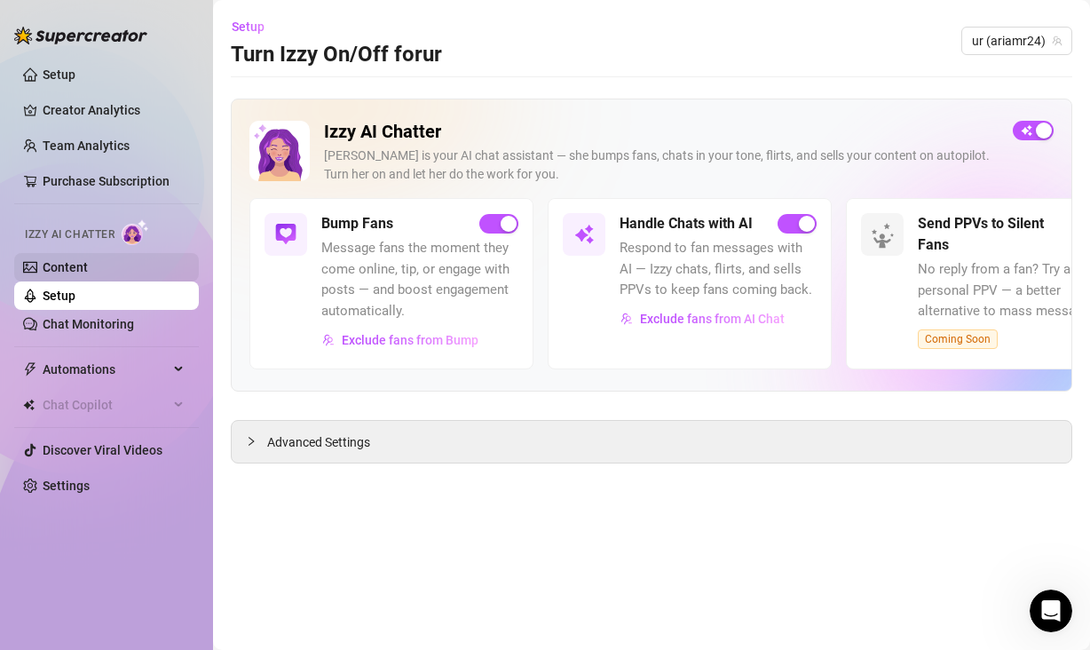
click at [88, 272] on link "Content" at bounding box center [65, 267] width 45 height 14
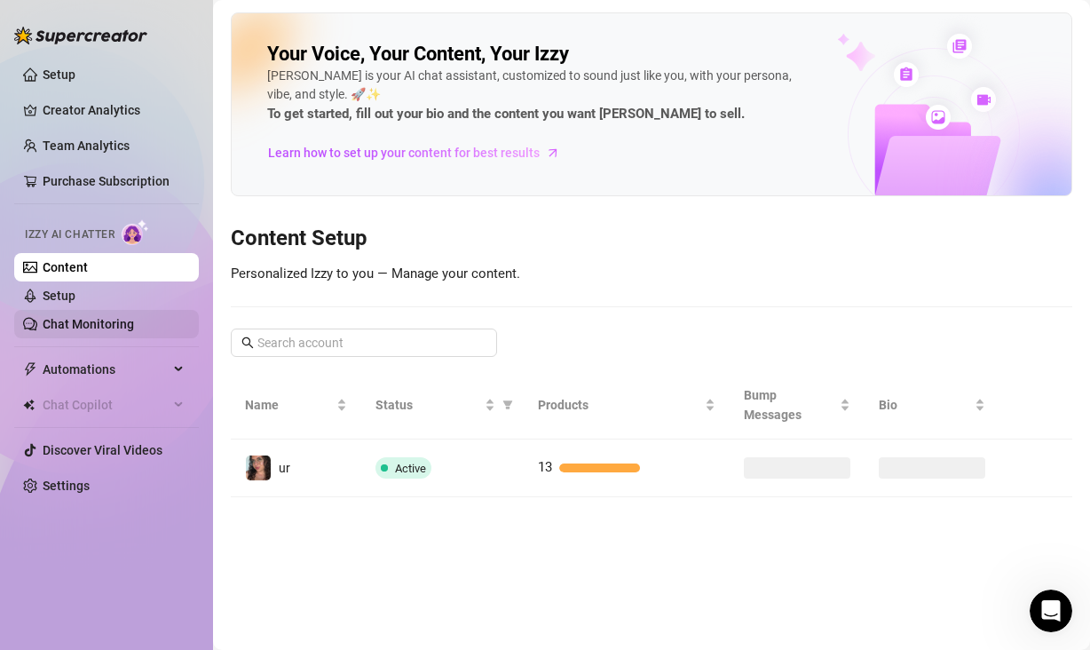
click at [110, 328] on link "Chat Monitoring" at bounding box center [88, 324] width 91 height 14
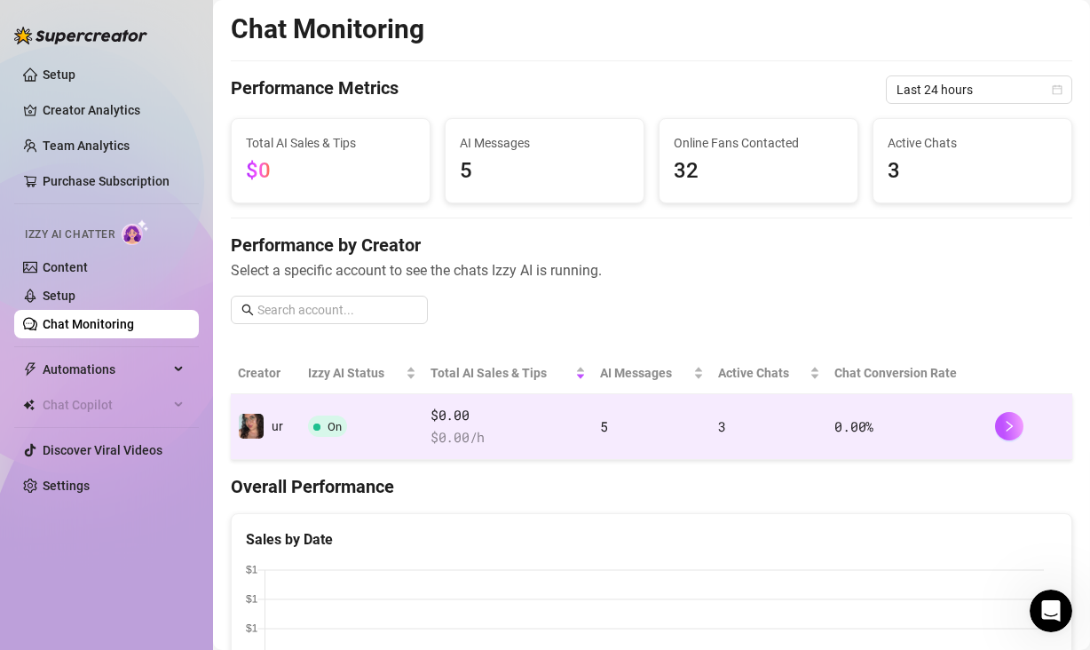
click at [530, 408] on span "$0.00" at bounding box center [507, 415] width 155 height 21
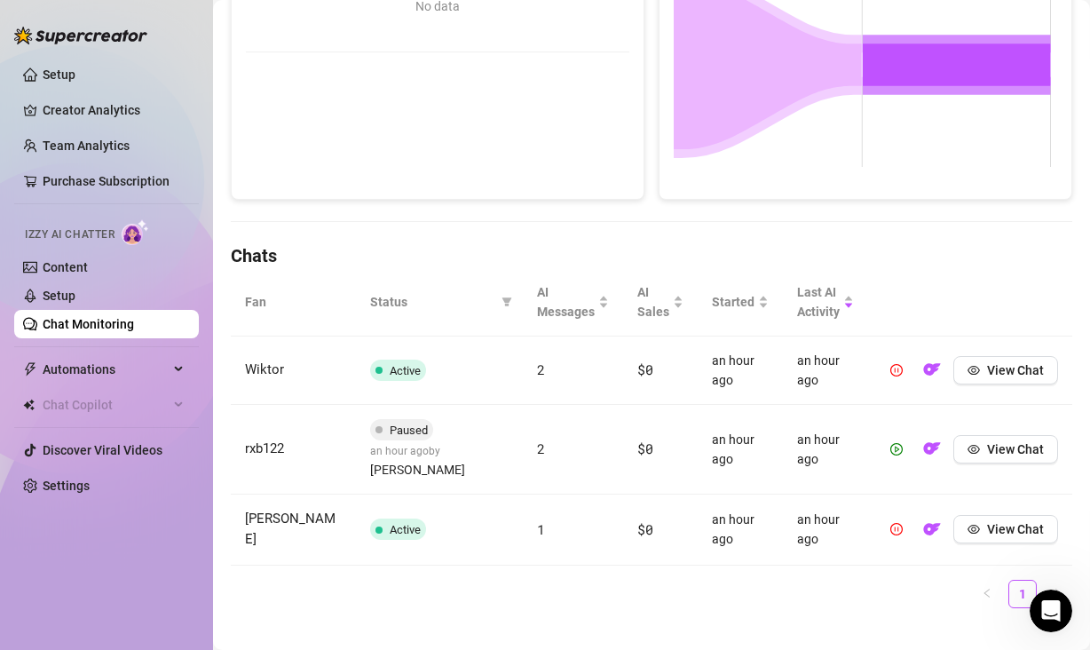
scroll to position [392, 0]
click at [217, 299] on main "Chat Monitoring Chat Monitoring for ur ur (ariamr24) Performance Metrics Last 2…" at bounding box center [651, 142] width 877 height 1068
click at [245, 302] on th "Fan" at bounding box center [293, 302] width 125 height 68
click at [589, 304] on div "AI Messages" at bounding box center [573, 301] width 72 height 39
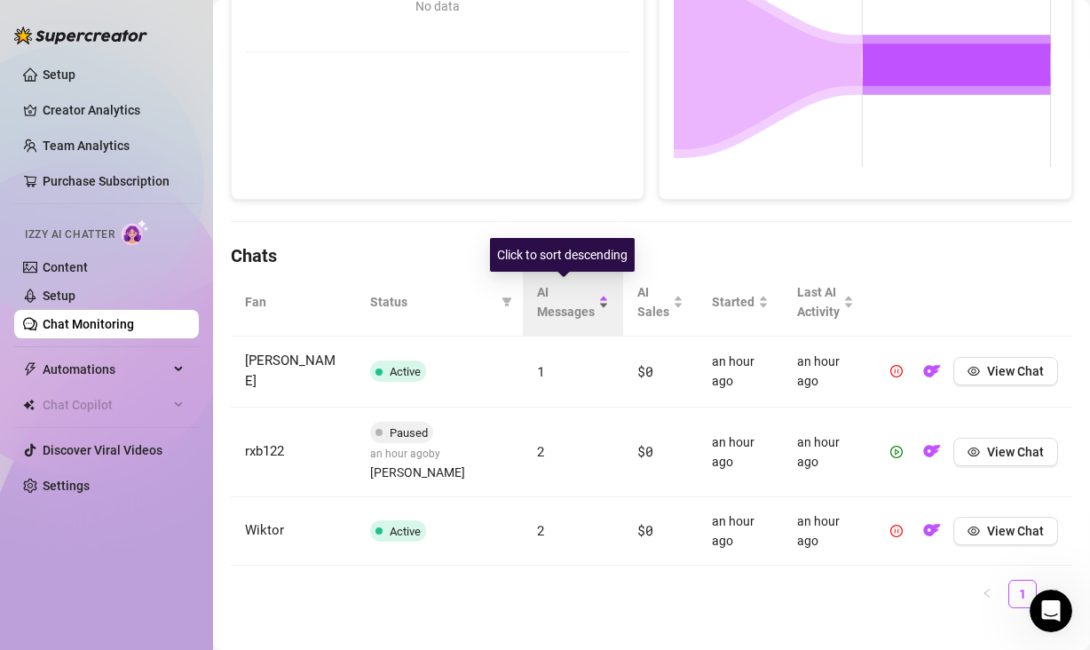
click at [591, 299] on div "AI Messages" at bounding box center [573, 301] width 72 height 39
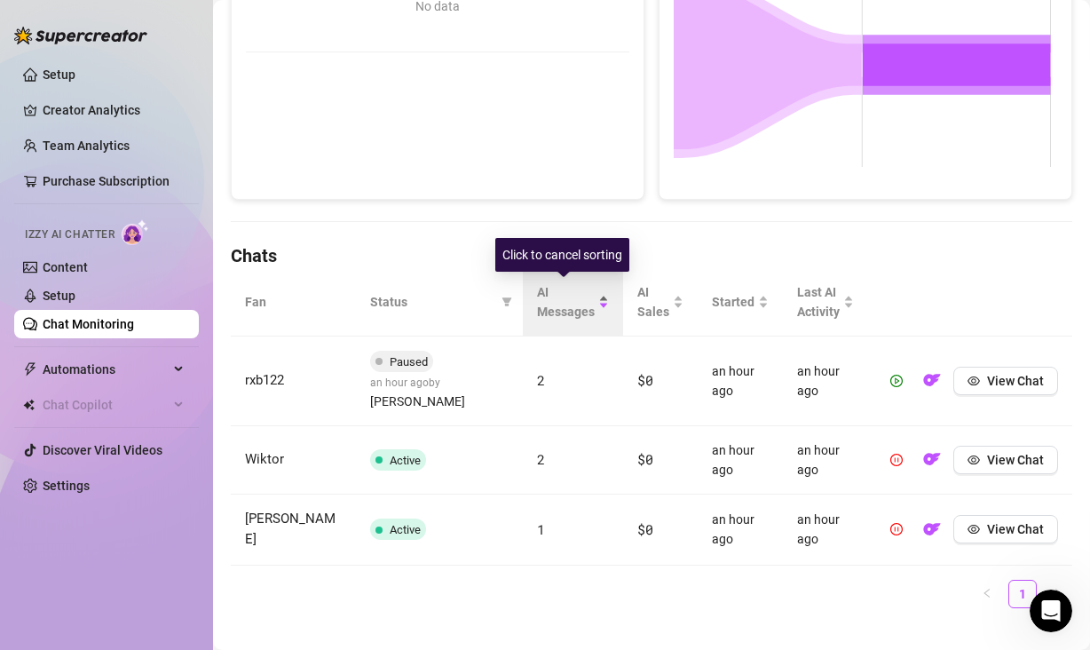
click at [594, 303] on div "AI Messages" at bounding box center [573, 301] width 72 height 39
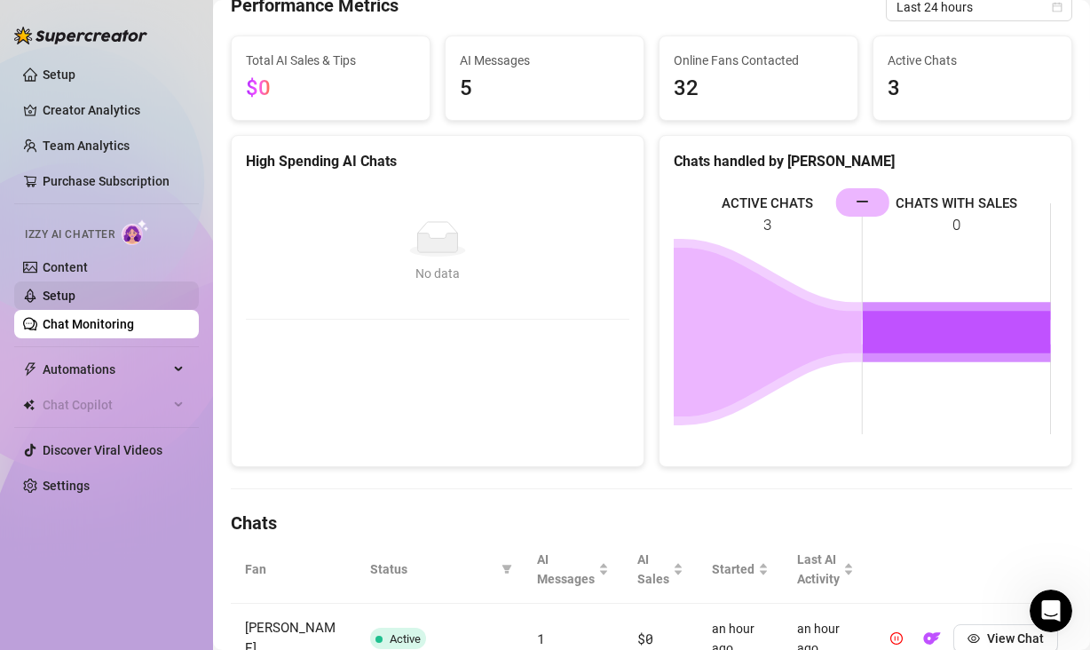
scroll to position [0, 0]
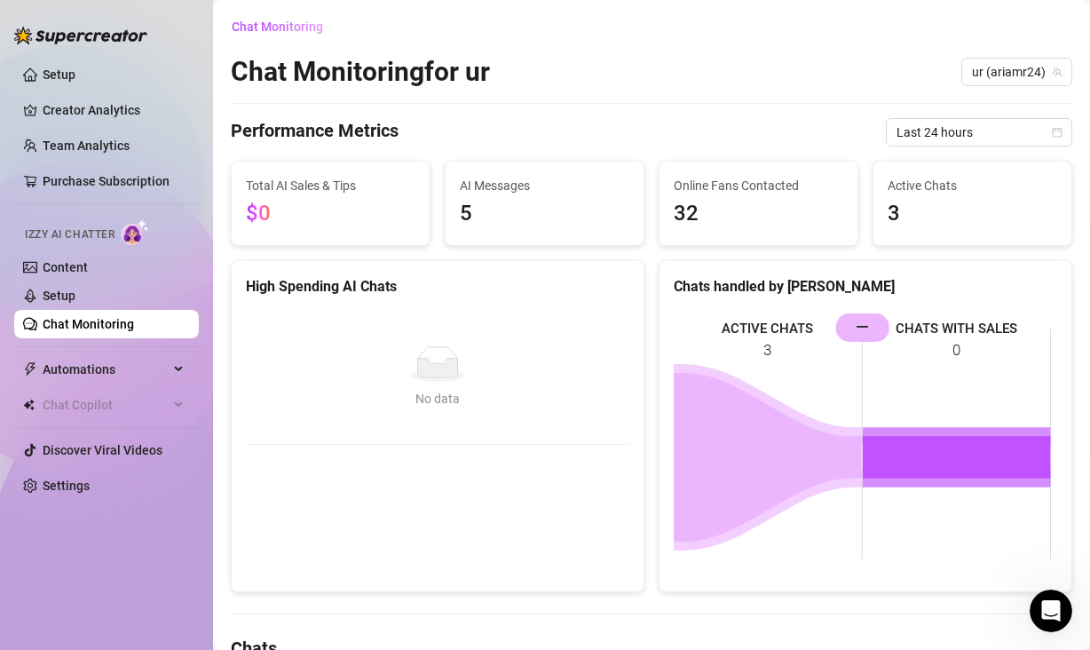
click at [127, 324] on link "Chat Monitoring" at bounding box center [88, 324] width 91 height 14
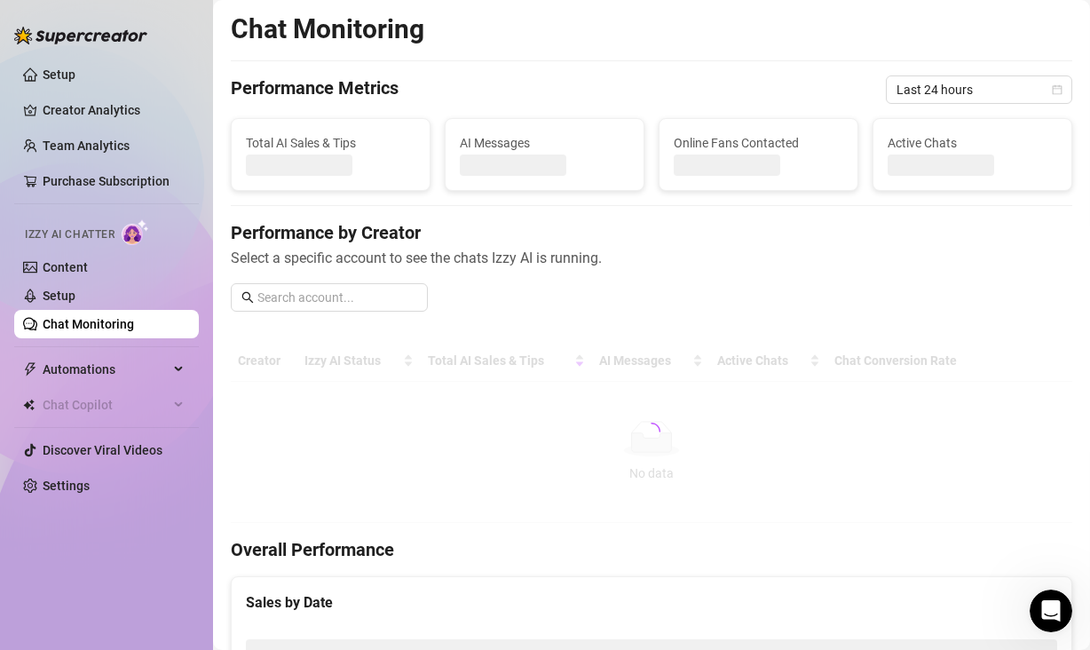
click at [127, 324] on link "Chat Monitoring" at bounding box center [88, 324] width 91 height 14
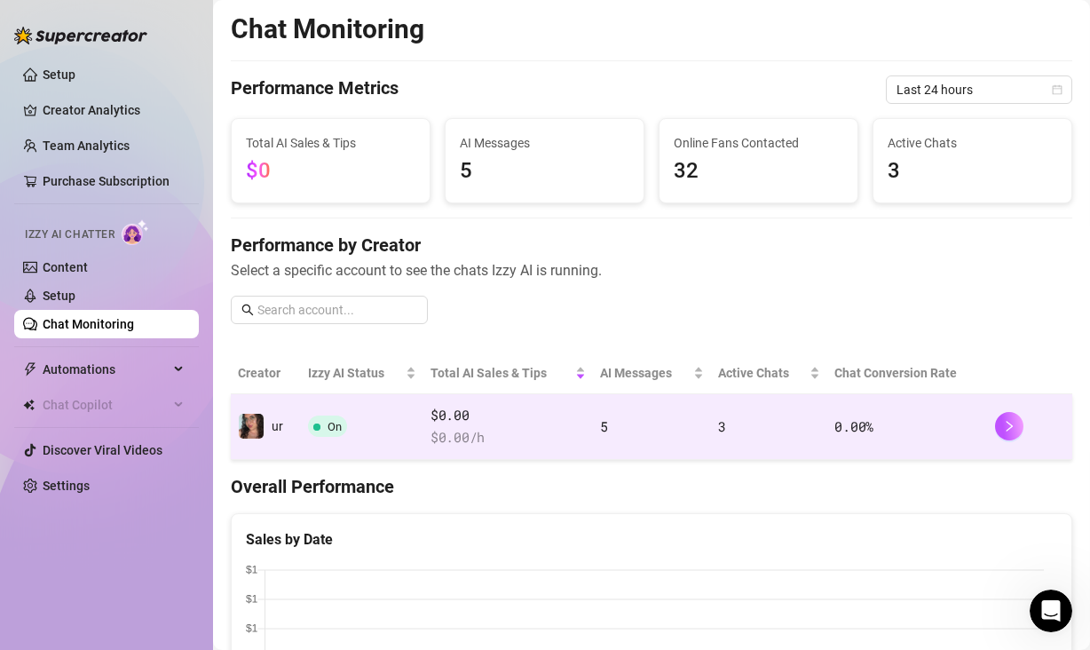
click at [718, 432] on span "3" at bounding box center [722, 426] width 8 height 18
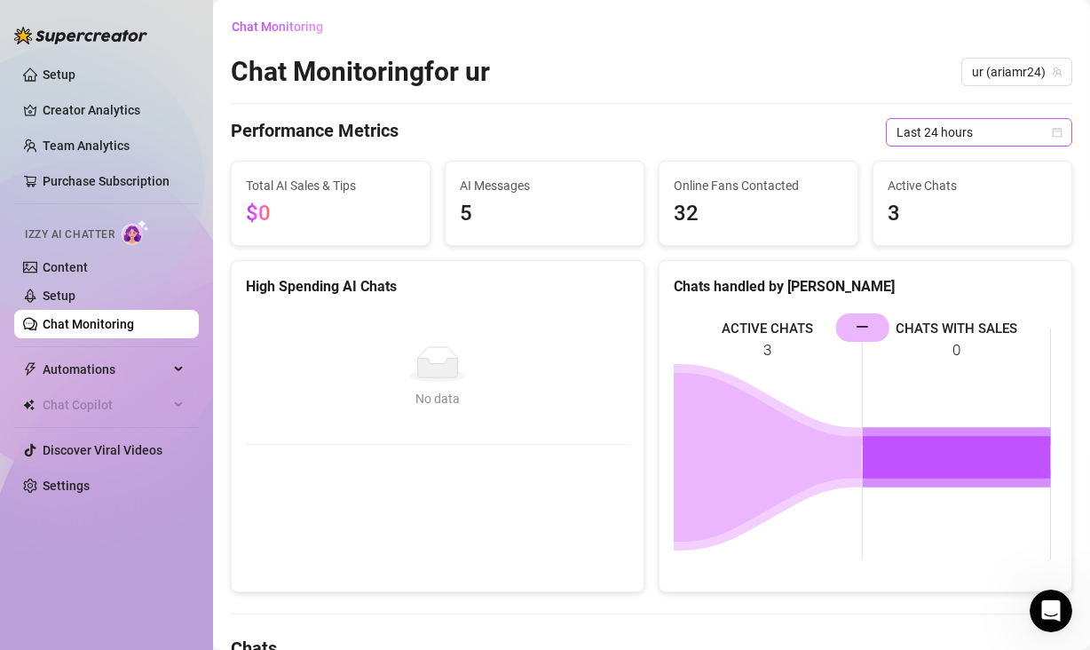
click at [971, 134] on span "Last 24 hours" at bounding box center [978, 132] width 165 height 27
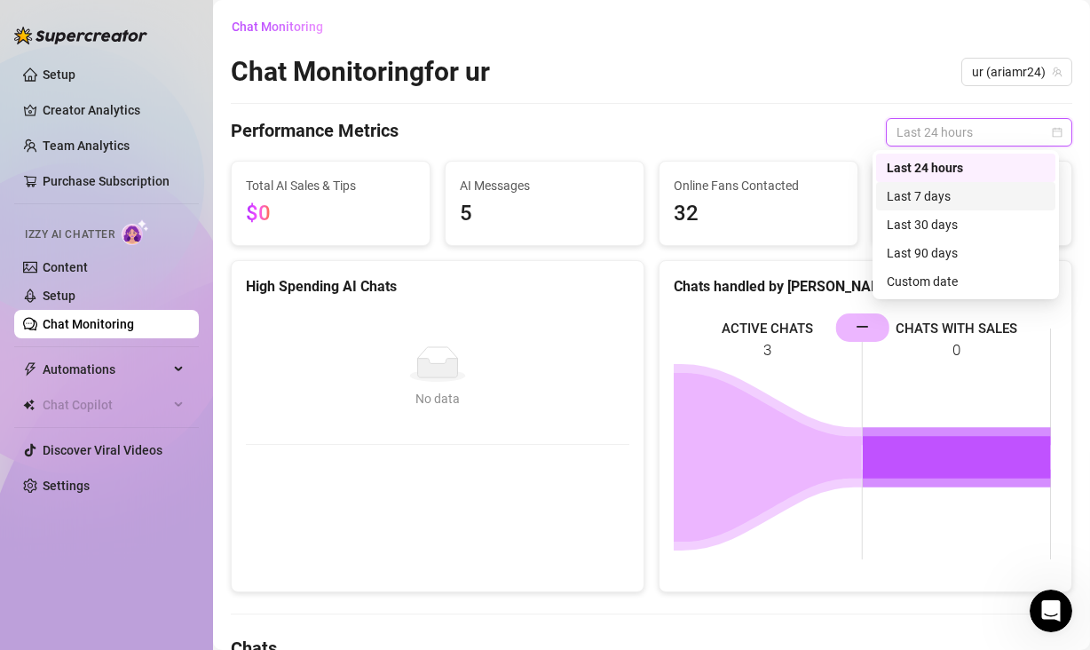
click at [951, 190] on div "Last 7 days" at bounding box center [966, 196] width 158 height 20
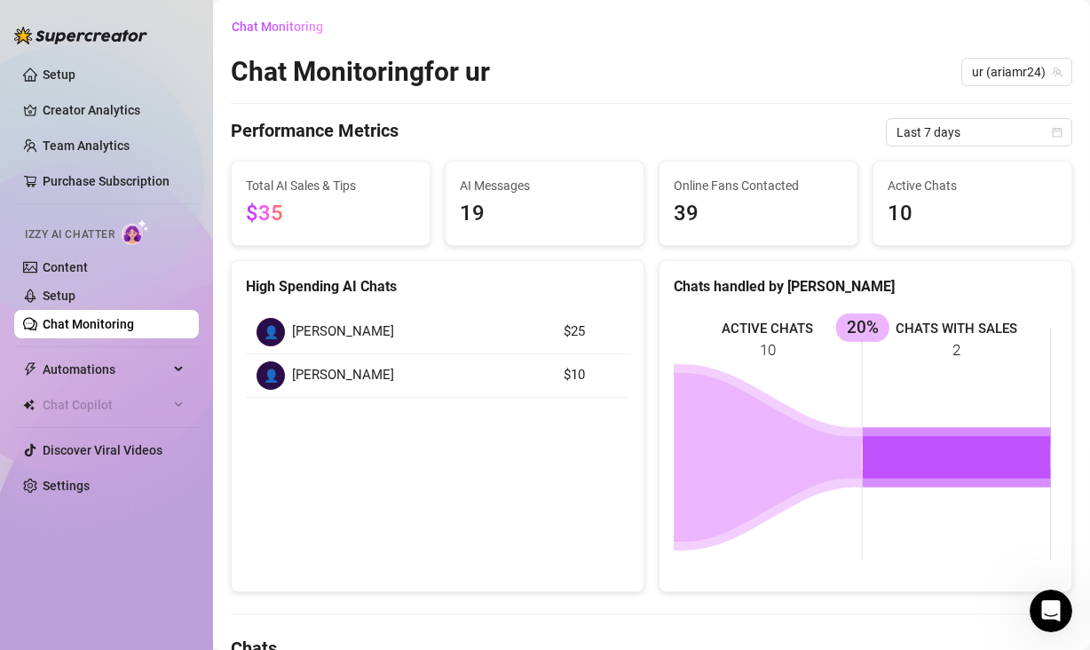
click at [134, 323] on link "Chat Monitoring" at bounding box center [88, 324] width 91 height 14
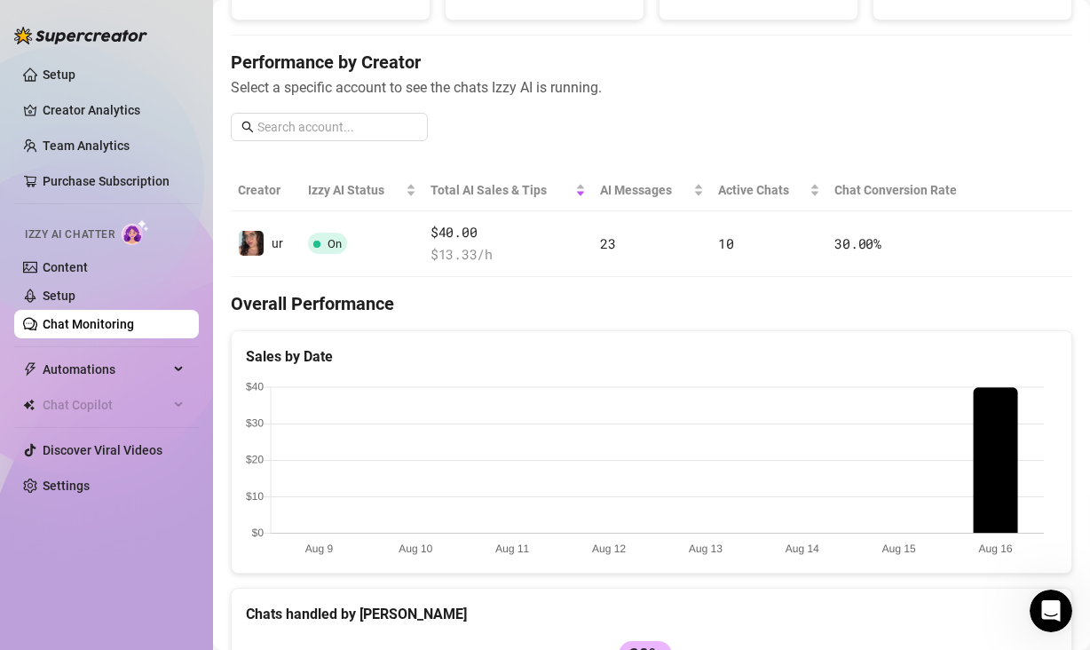
scroll to position [201, 0]
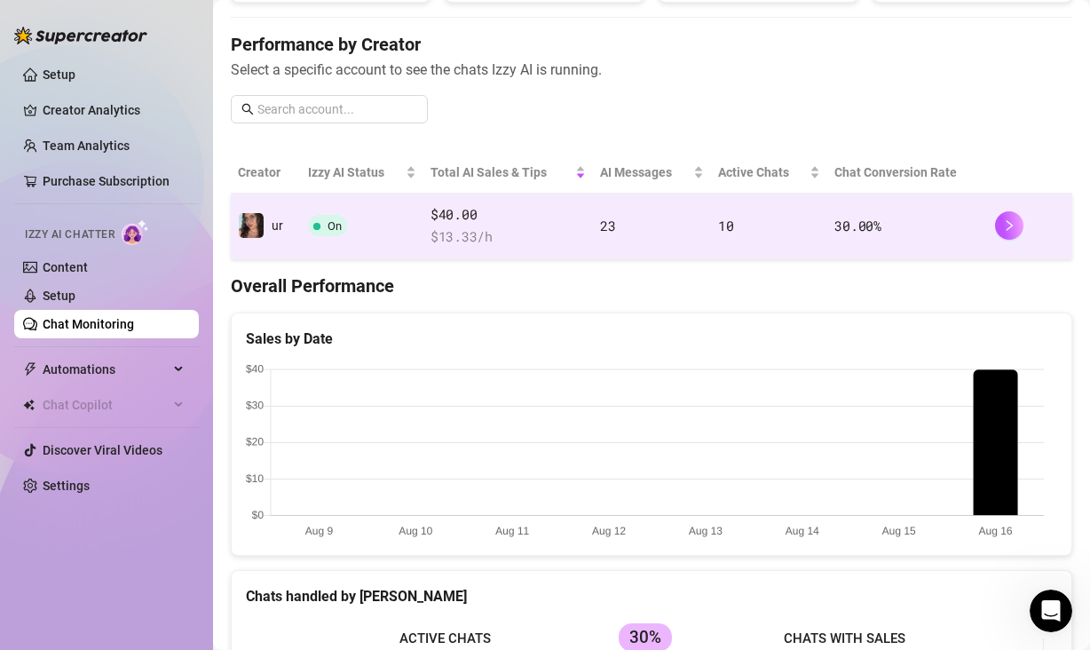
click at [565, 224] on span "$40.00" at bounding box center [507, 214] width 155 height 21
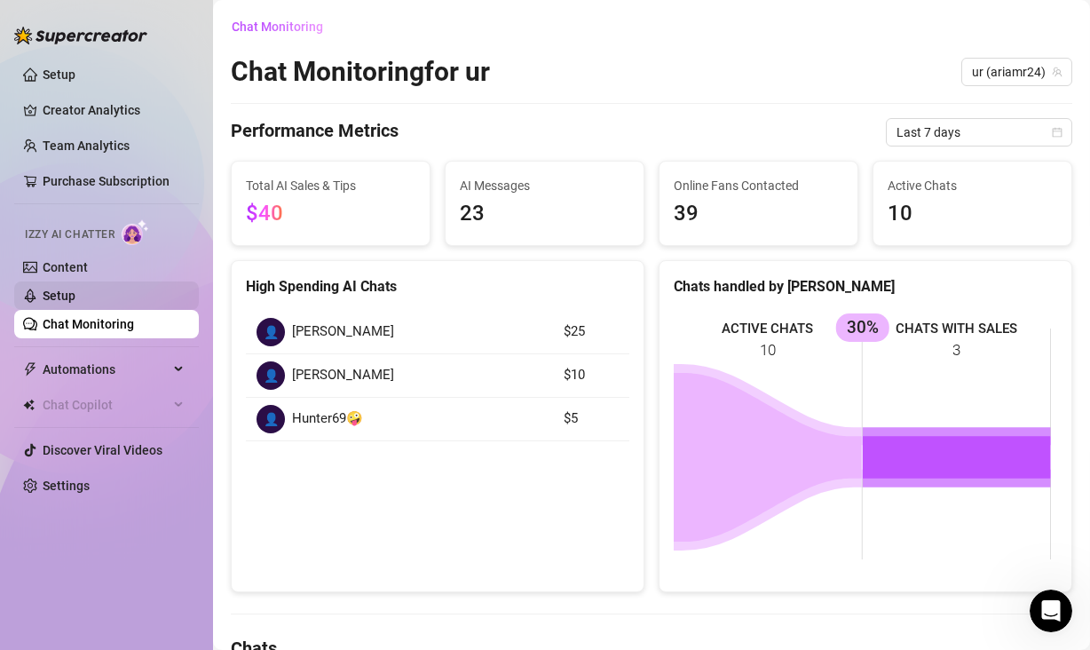
click at [69, 290] on link "Setup" at bounding box center [59, 295] width 33 height 14
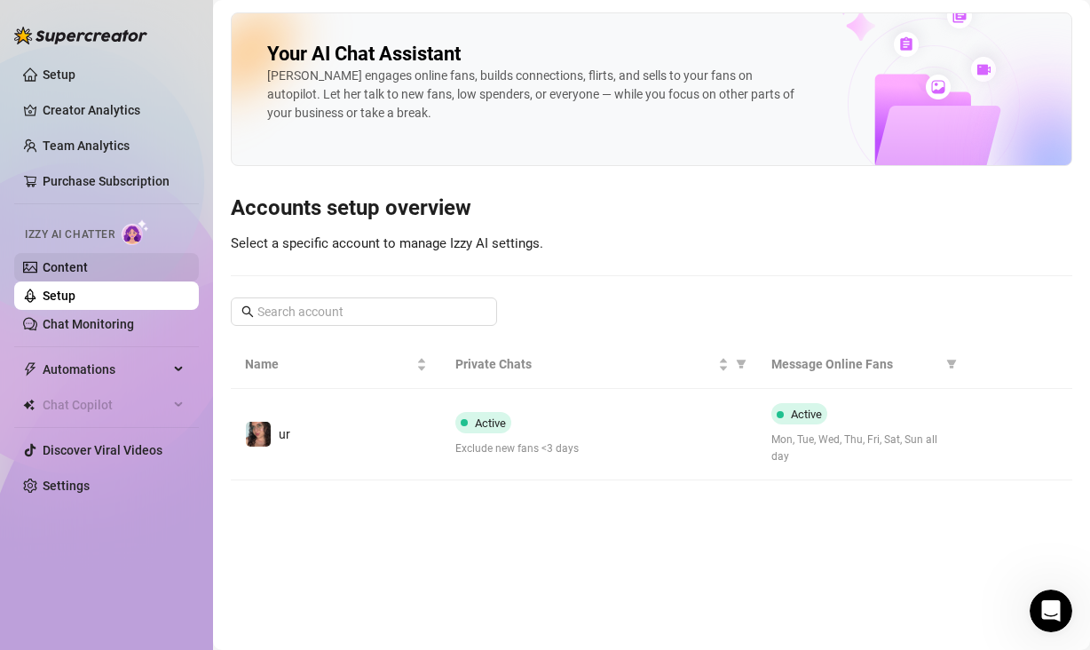
click at [88, 268] on link "Content" at bounding box center [65, 267] width 45 height 14
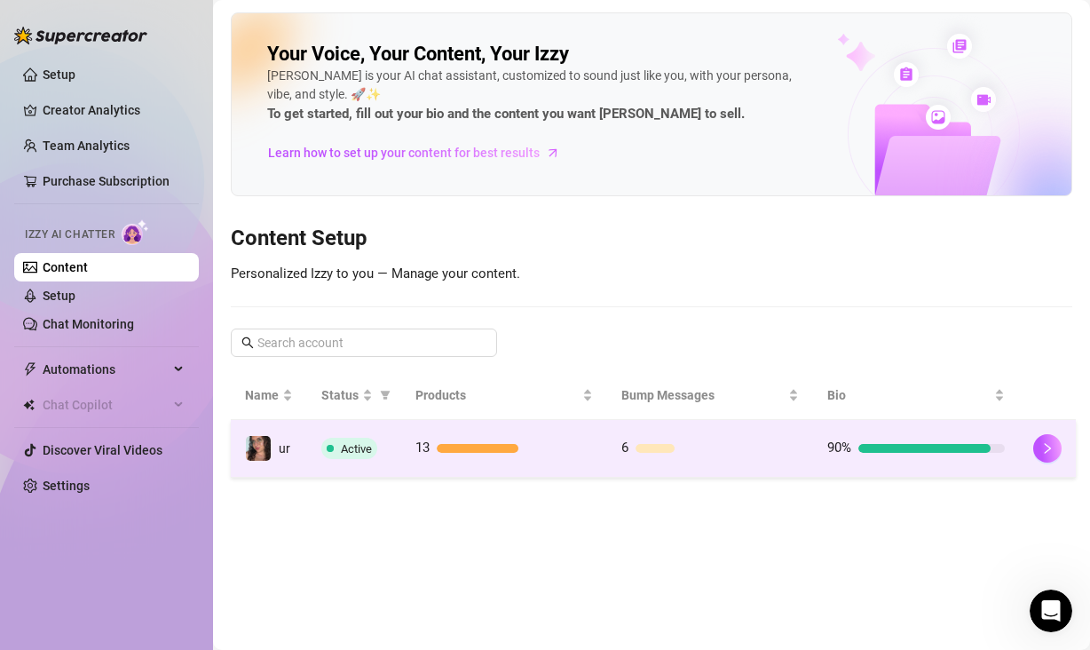
click at [587, 455] on div "13" at bounding box center [504, 448] width 178 height 21
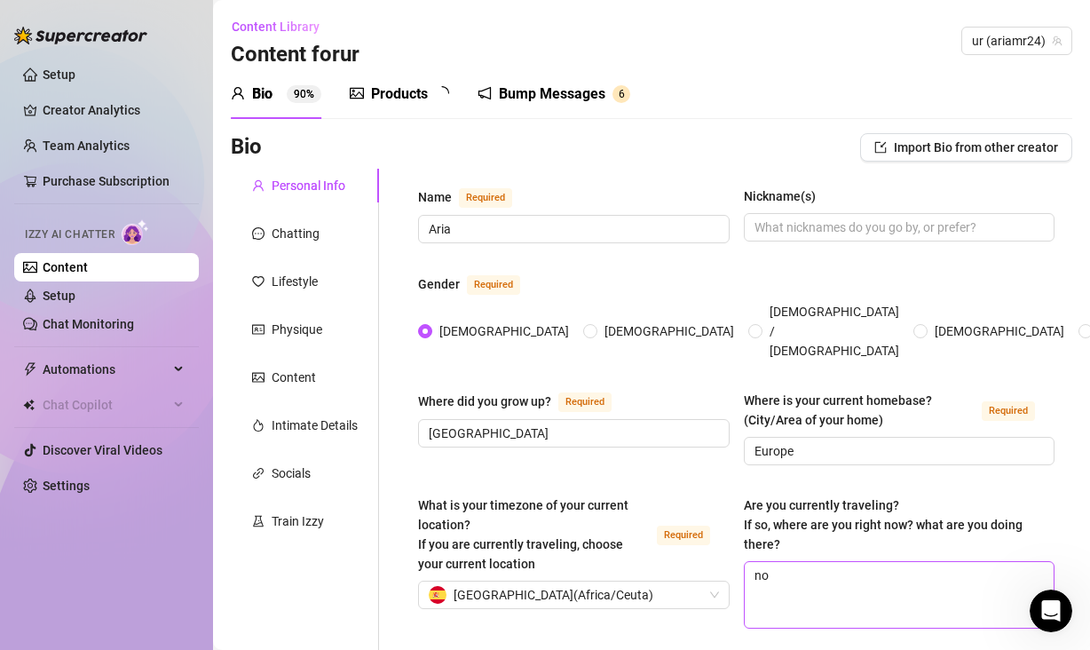
type input "[DATE]"
click at [422, 82] on div "Products 1 3" at bounding box center [406, 94] width 112 height 50
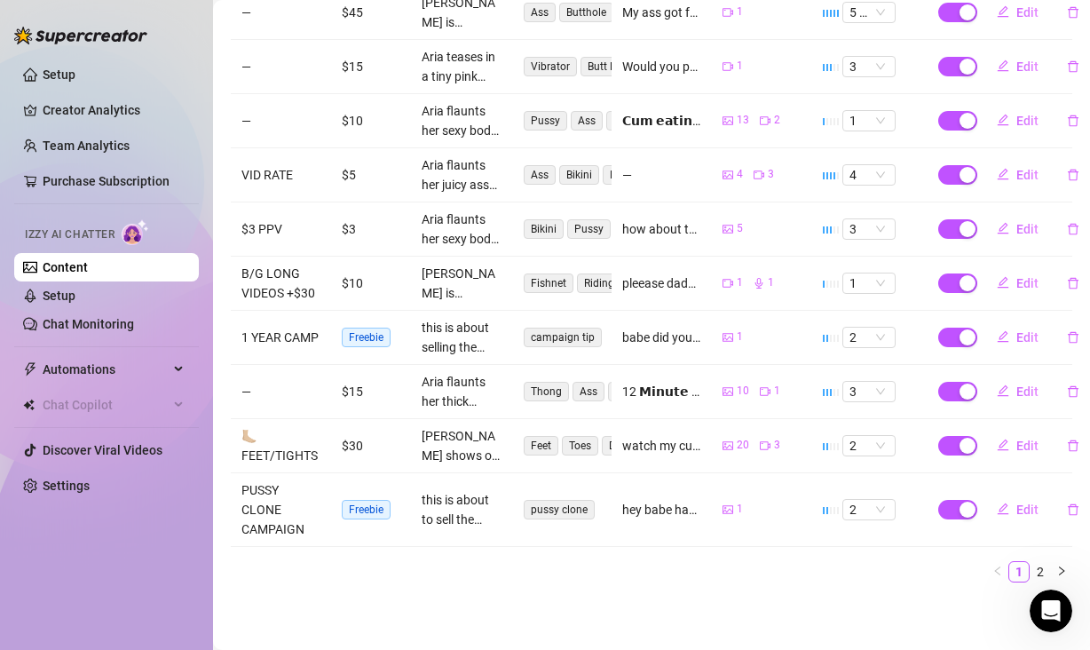
scroll to position [455, 0]
click at [1059, 566] on icon "right" at bounding box center [1061, 570] width 5 height 9
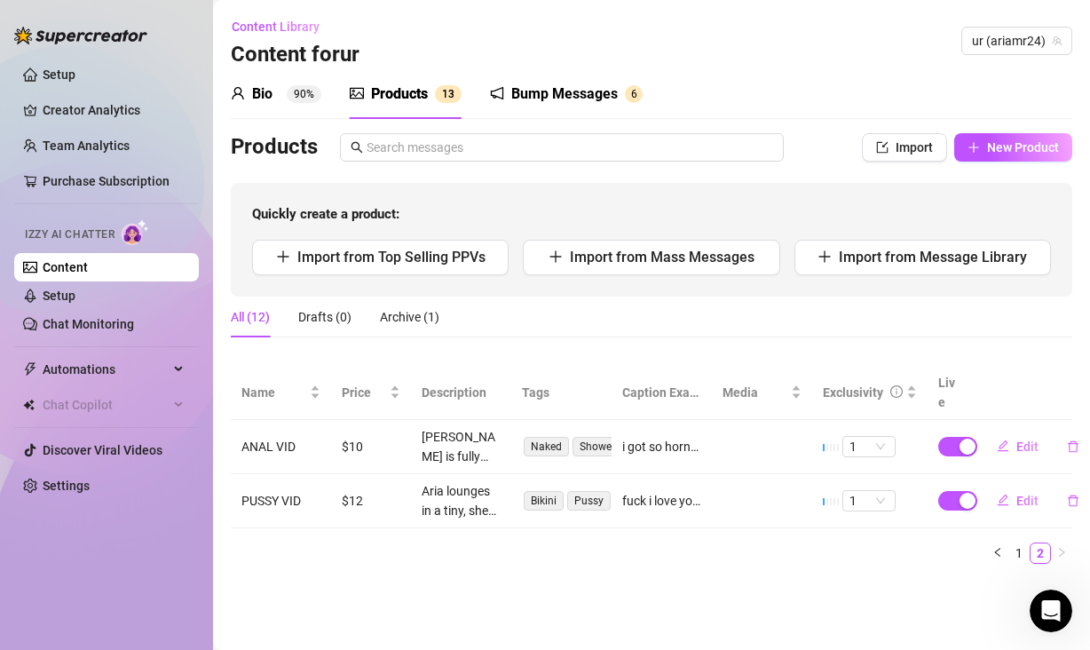
scroll to position [0, 0]
click at [1020, 543] on link "1" at bounding box center [1019, 553] width 20 height 20
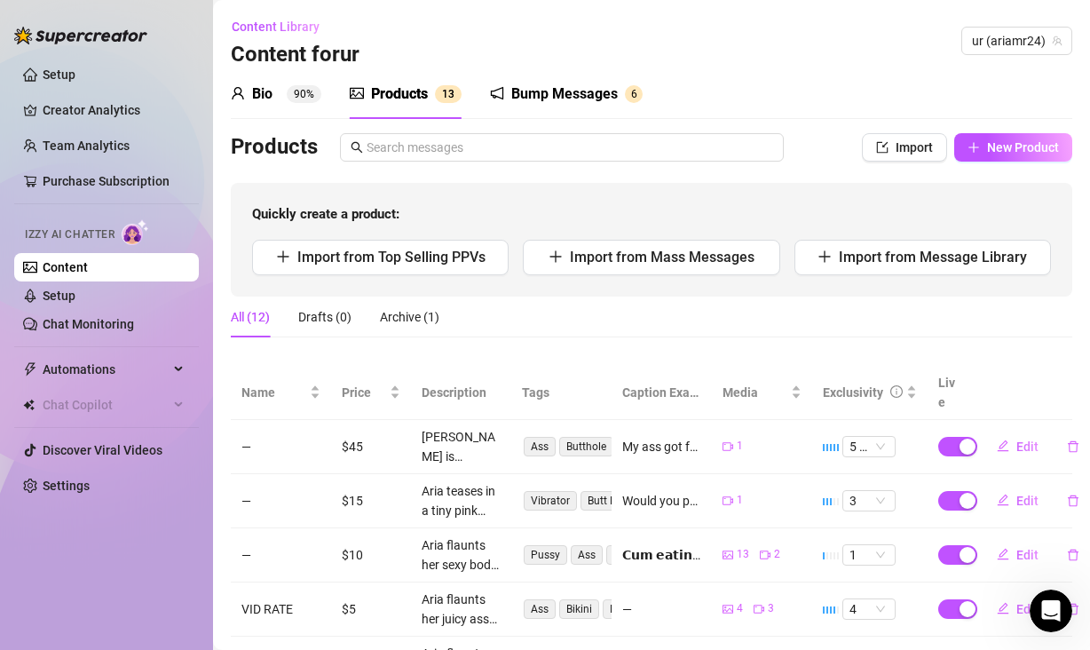
click at [88, 272] on link "Content" at bounding box center [65, 267] width 45 height 14
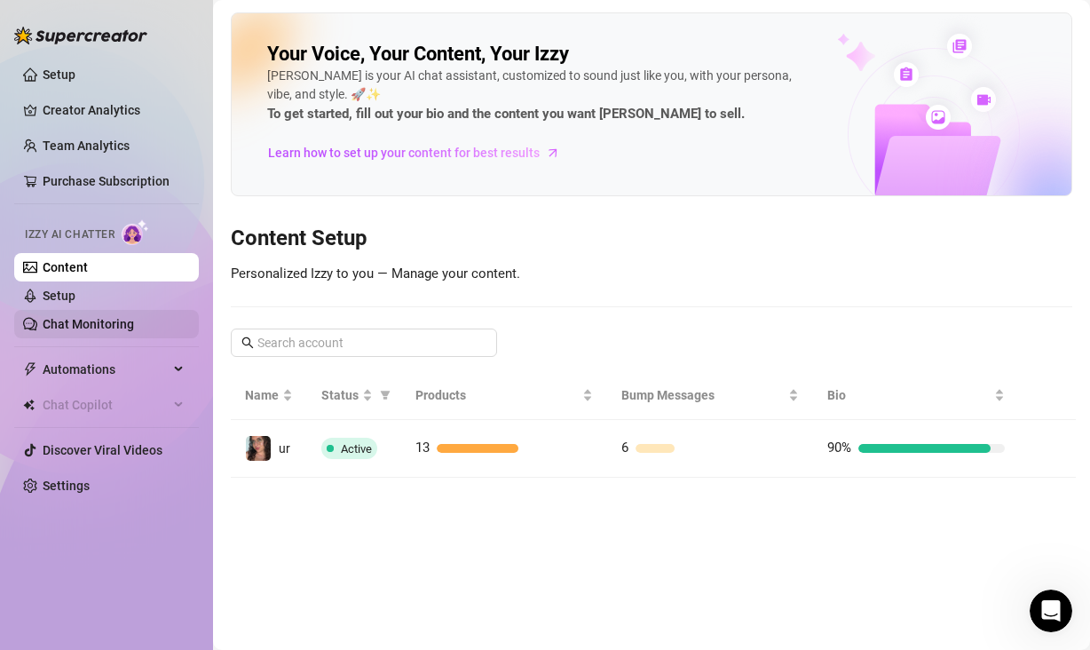
click at [91, 327] on link "Chat Monitoring" at bounding box center [88, 324] width 91 height 14
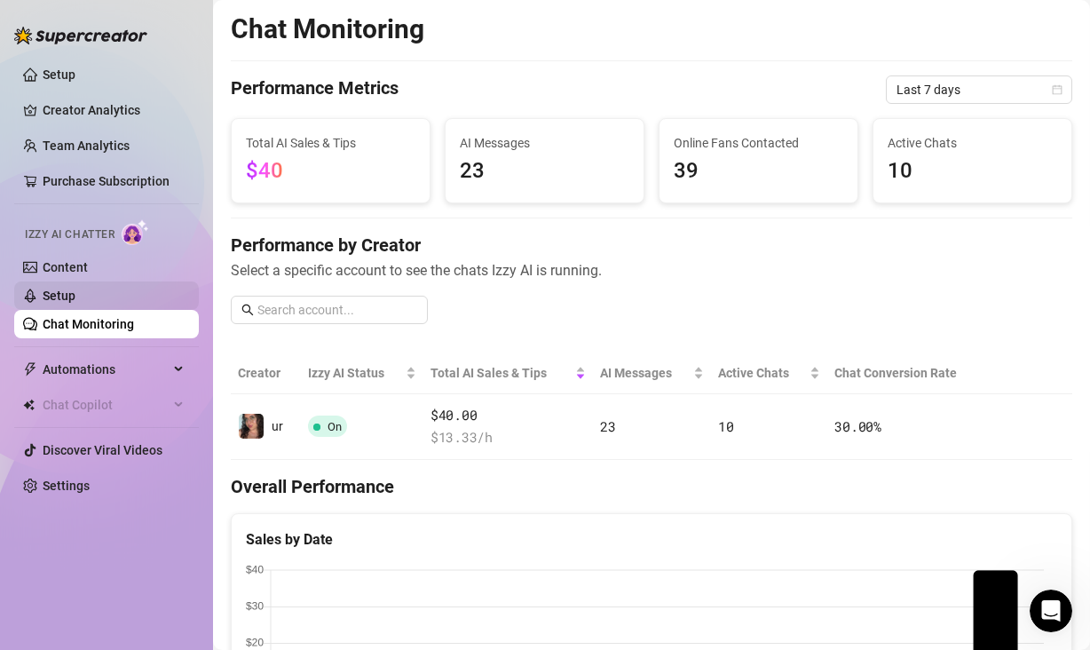
click at [75, 295] on link "Setup" at bounding box center [59, 295] width 33 height 14
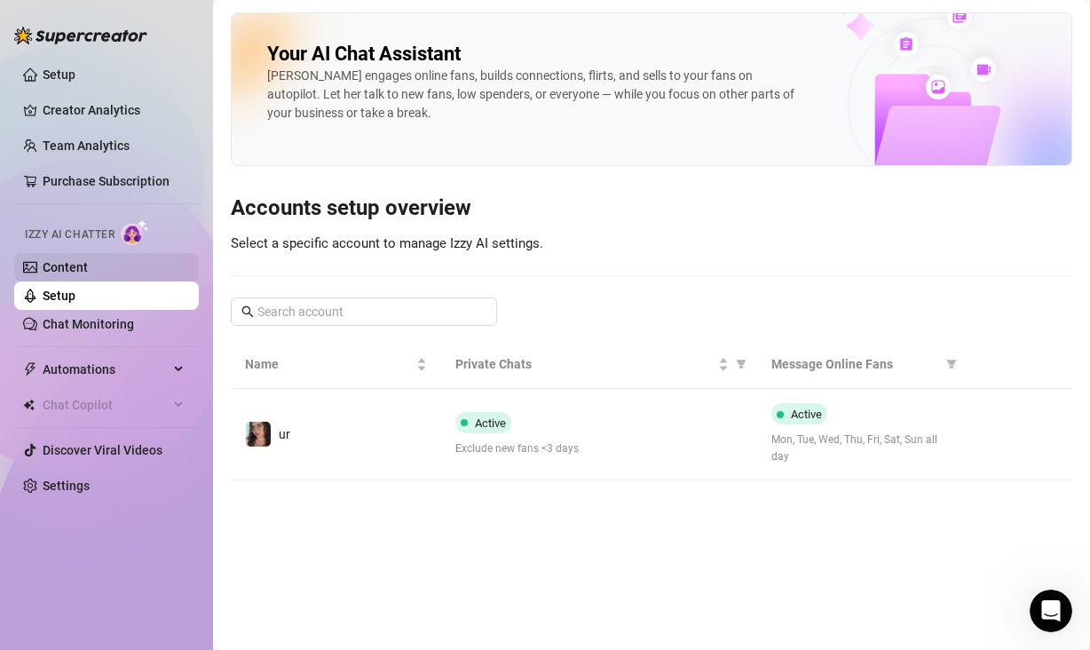
click at [61, 265] on link "Content" at bounding box center [65, 267] width 45 height 14
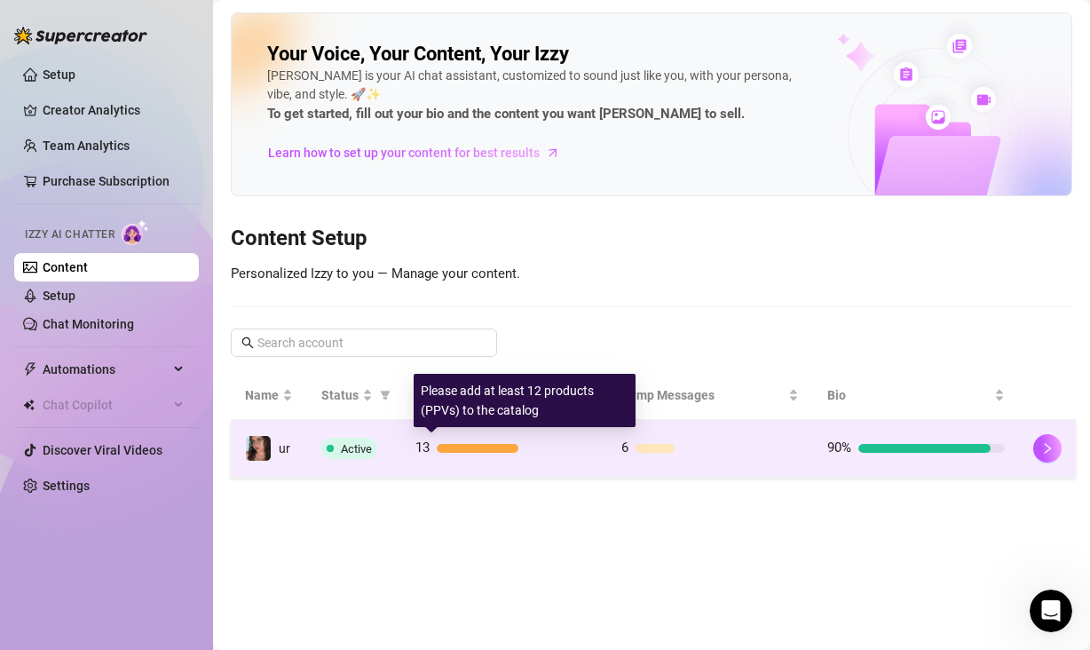
click at [564, 449] on div at bounding box center [515, 448] width 156 height 9
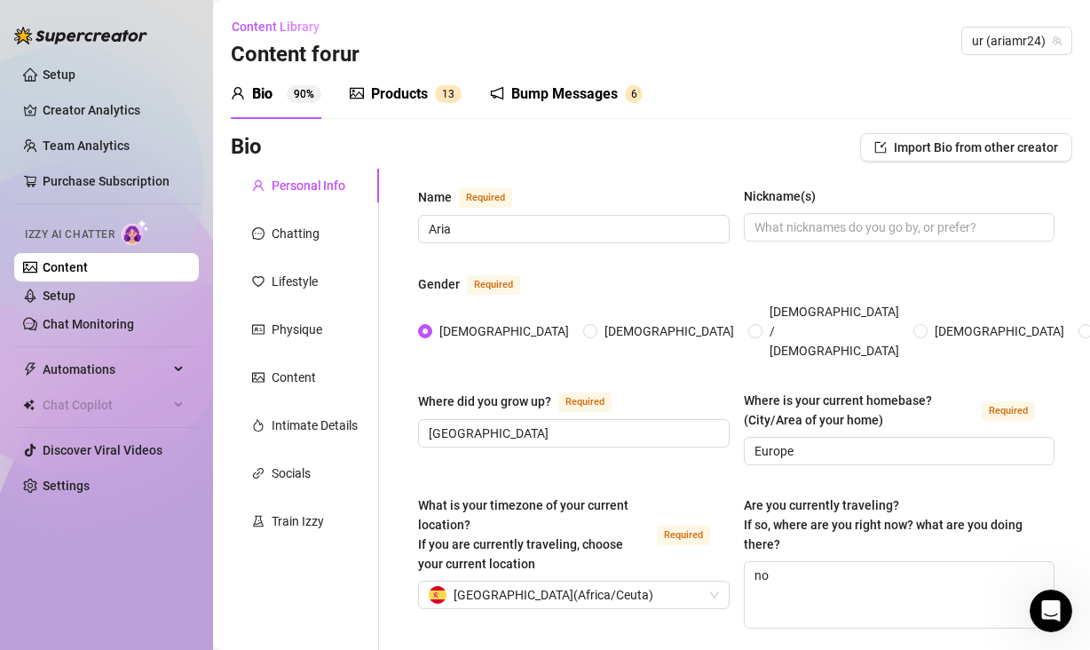
click at [412, 99] on div "Products" at bounding box center [399, 93] width 57 height 21
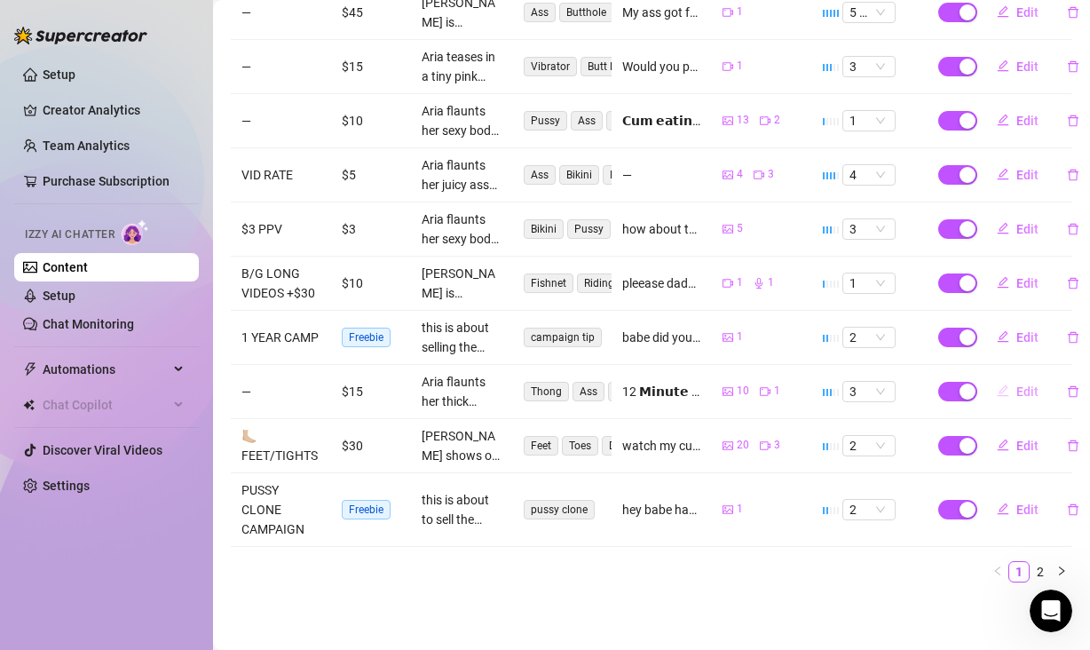
scroll to position [455, 0]
click at [1031, 562] on link "2" at bounding box center [1041, 572] width 20 height 20
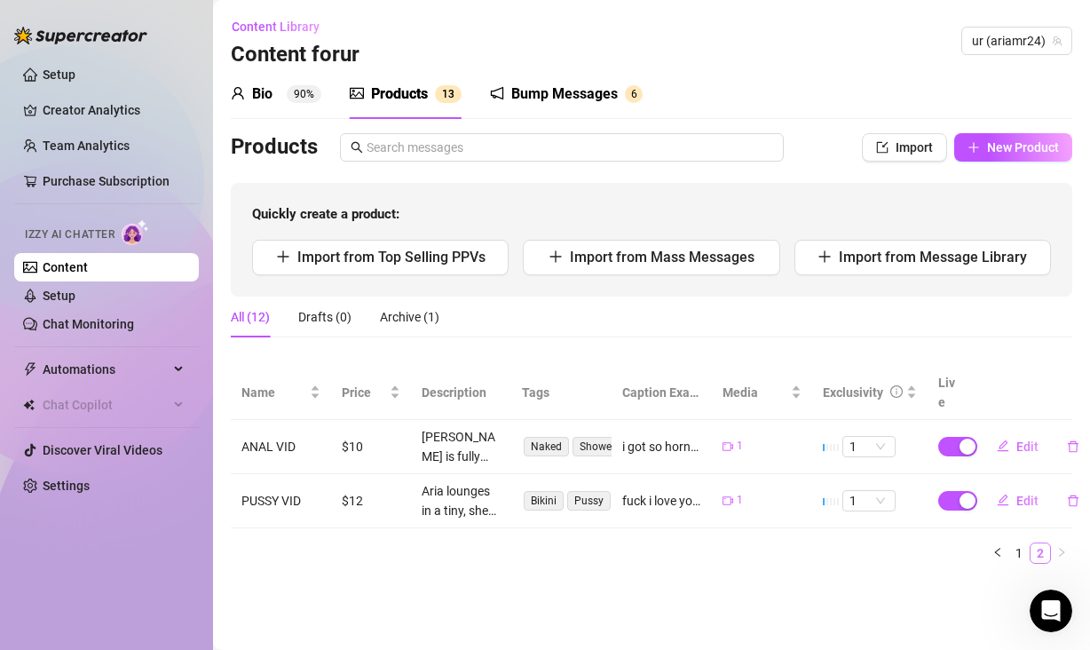
scroll to position [0, 0]
click at [904, 146] on span "Import" at bounding box center [914, 147] width 37 height 14
type textarea "Type your message here..."
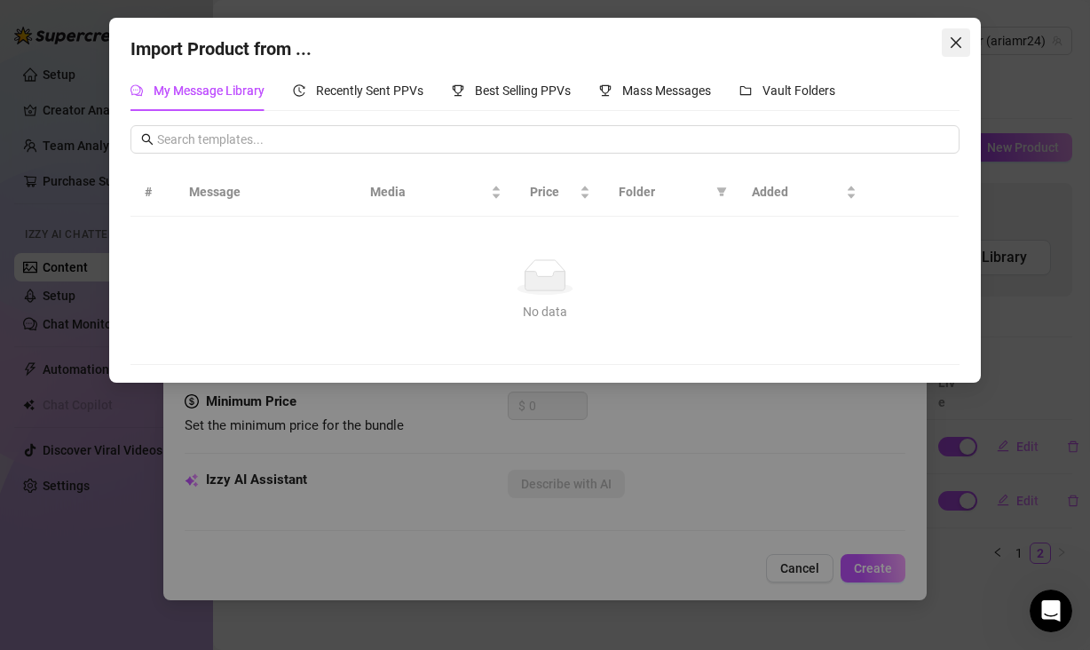
click at [951, 43] on icon "close" at bounding box center [956, 43] width 14 height 14
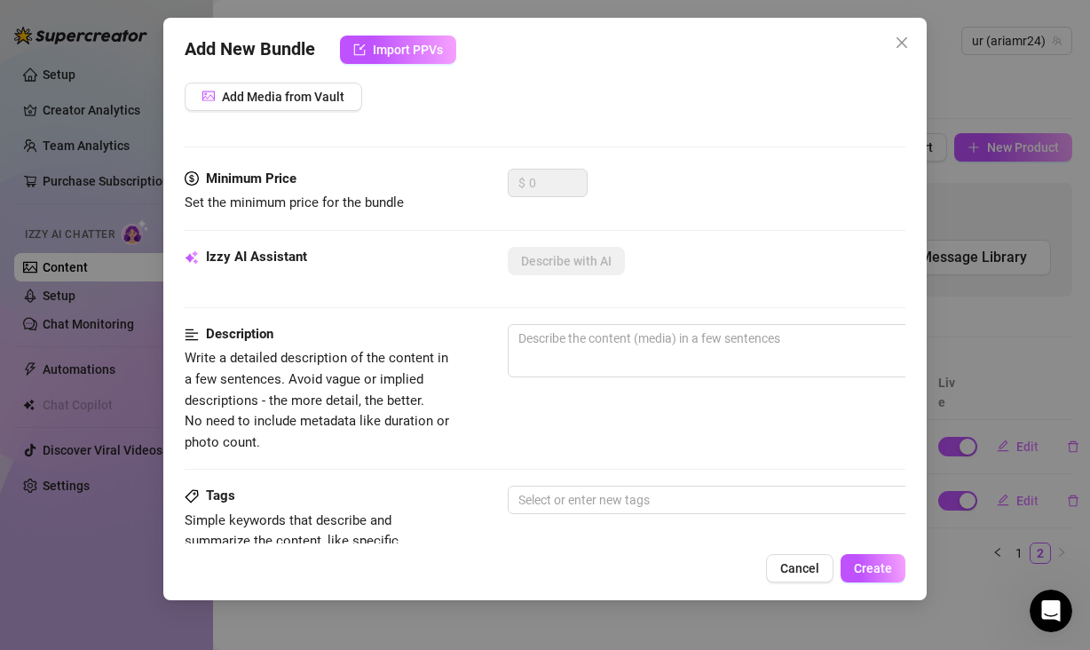
scroll to position [79, 0]
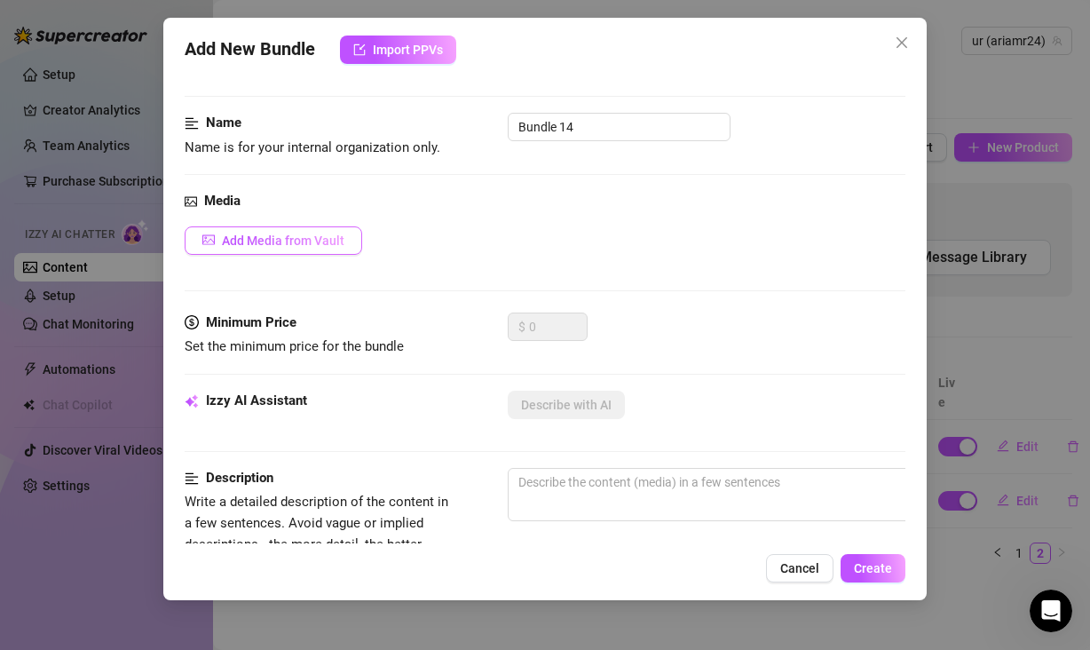
click at [226, 240] on span "Add Media from Vault" at bounding box center [283, 240] width 122 height 14
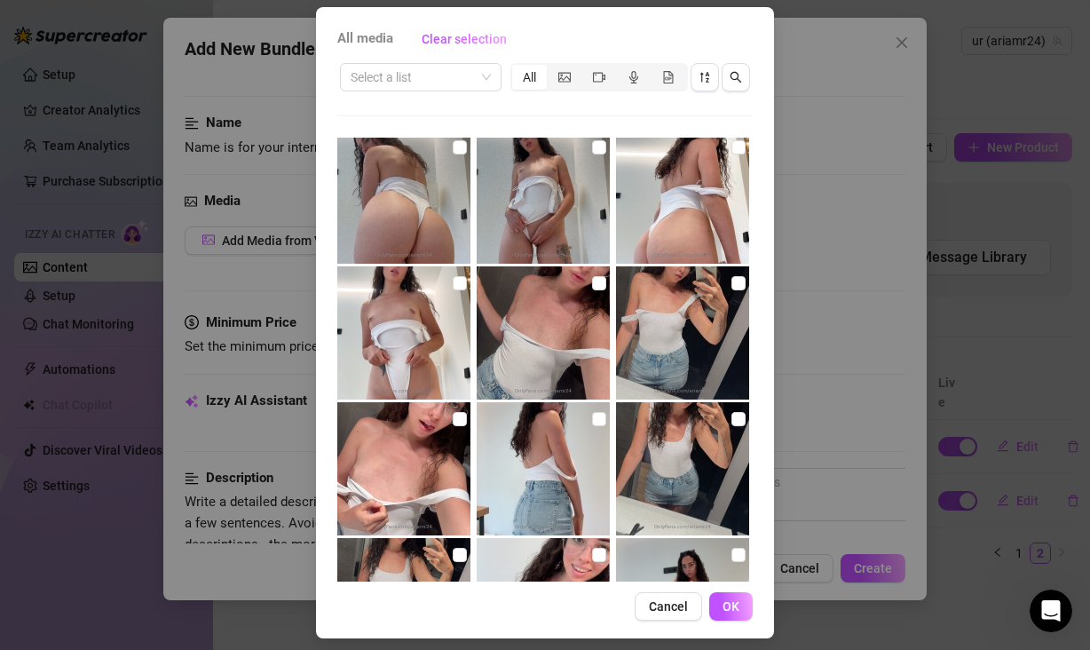
scroll to position [4, 0]
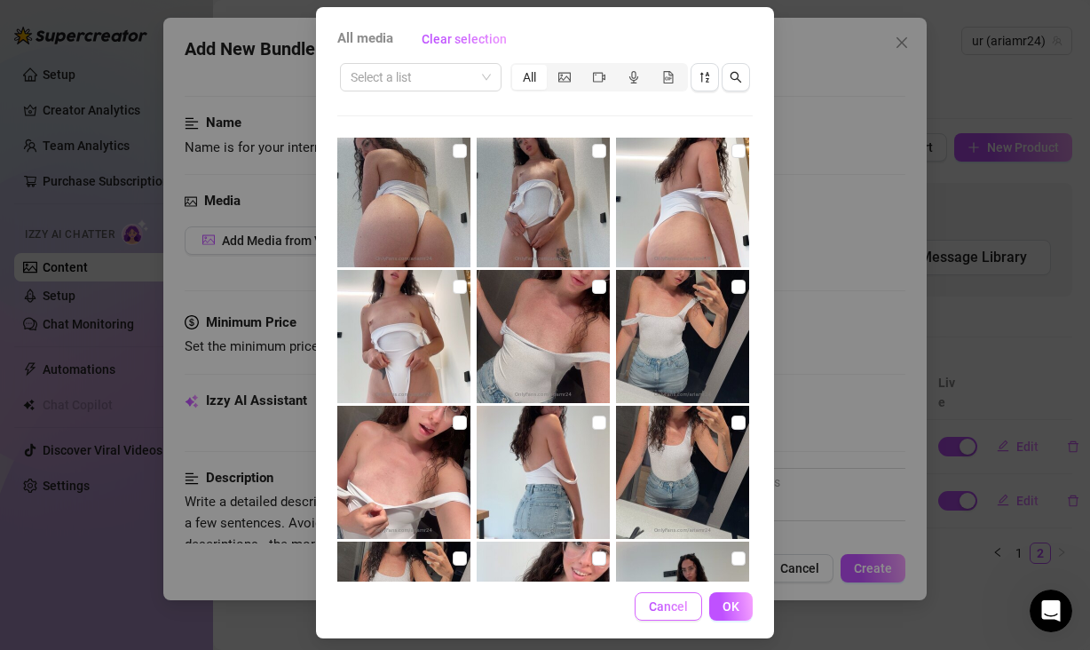
click at [664, 609] on span "Cancel" at bounding box center [668, 606] width 39 height 14
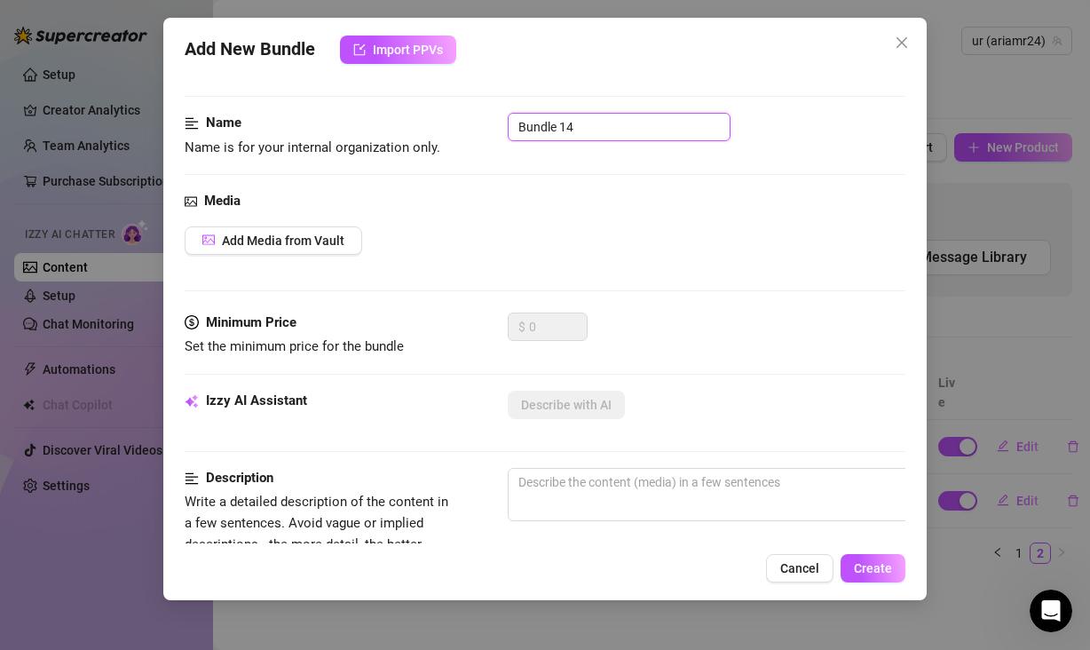
drag, startPoint x: 589, startPoint y: 132, endPoint x: 517, endPoint y: 122, distance: 73.4
click at [517, 122] on input "Bundle 14" at bounding box center [619, 127] width 223 height 28
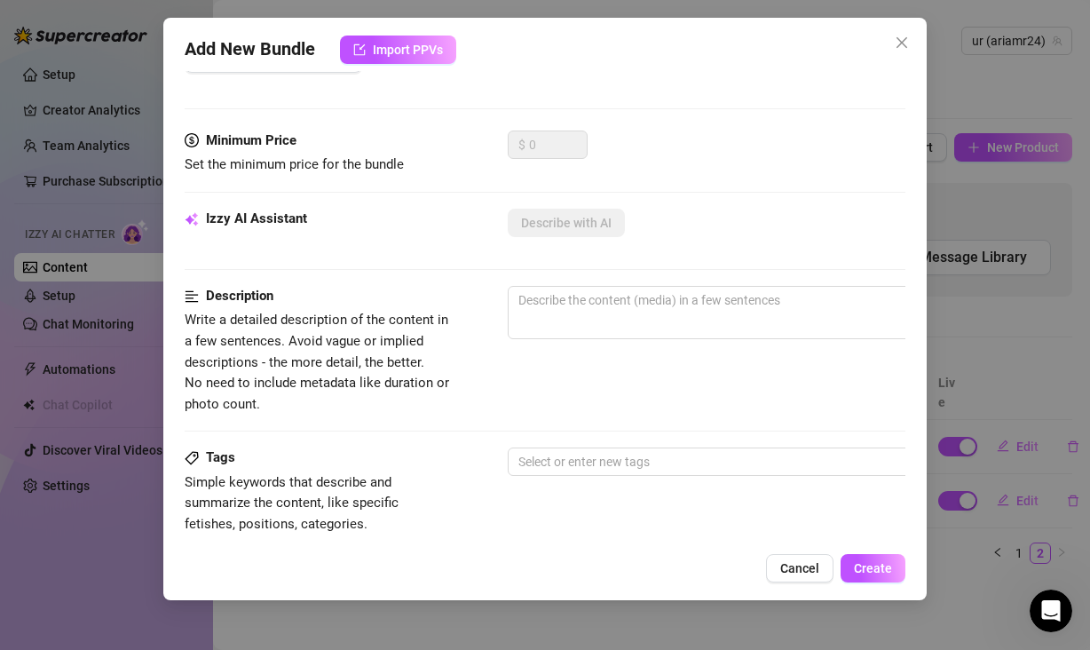
scroll to position [276, 0]
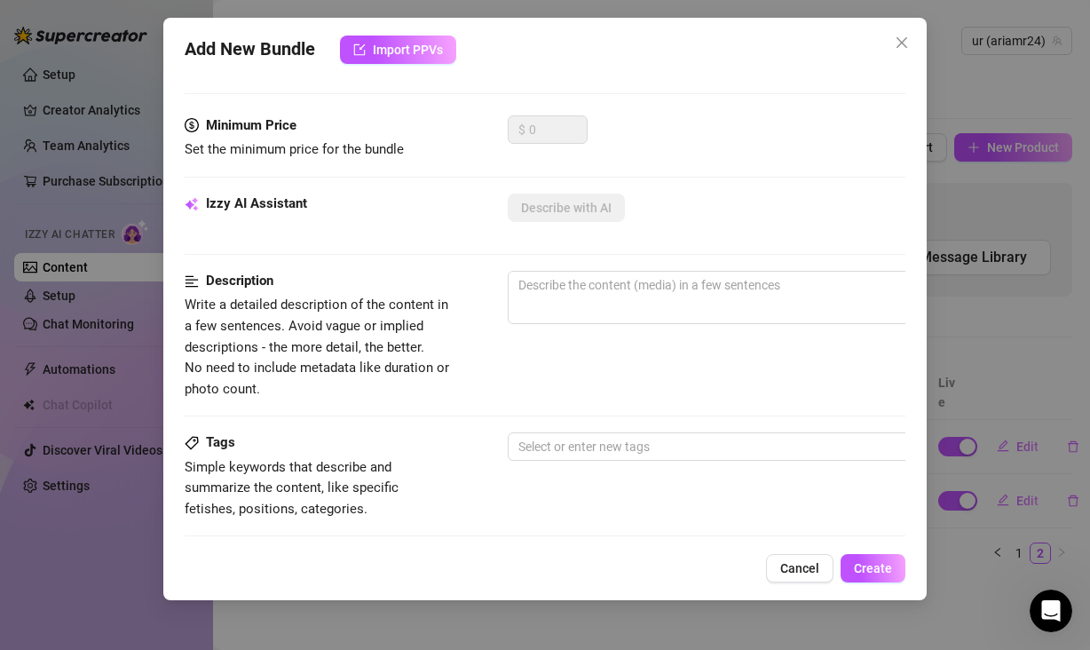
type input "RESUB"
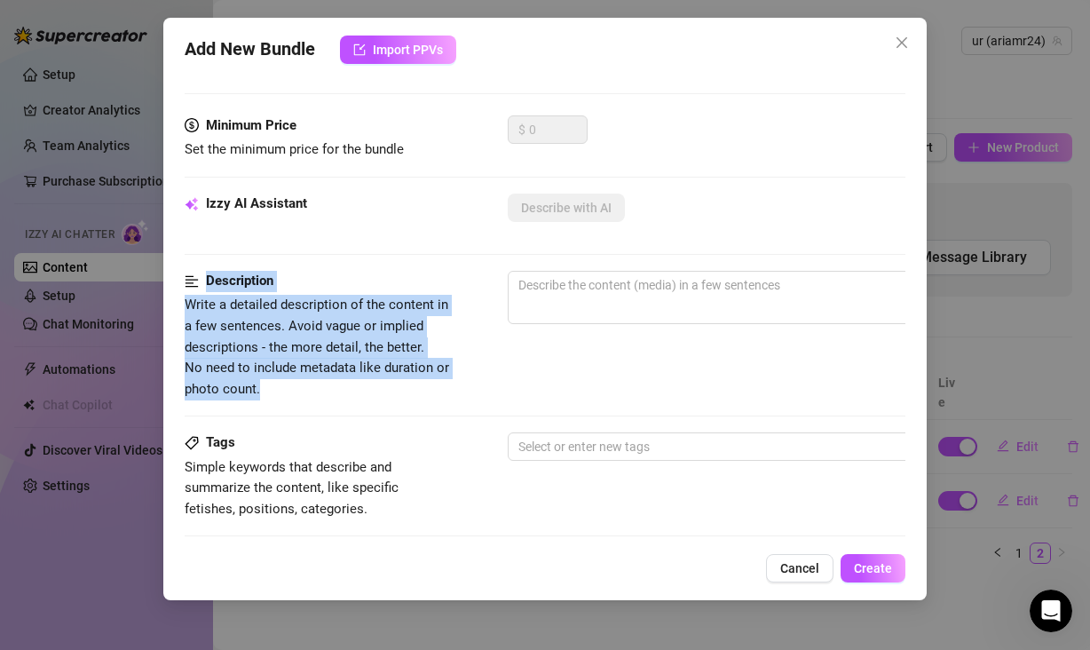
click at [659, 270] on form "Account ur (@ariamr24) Name Name is for your internal organization only. RESUB …" at bounding box center [545, 434] width 721 height 1237
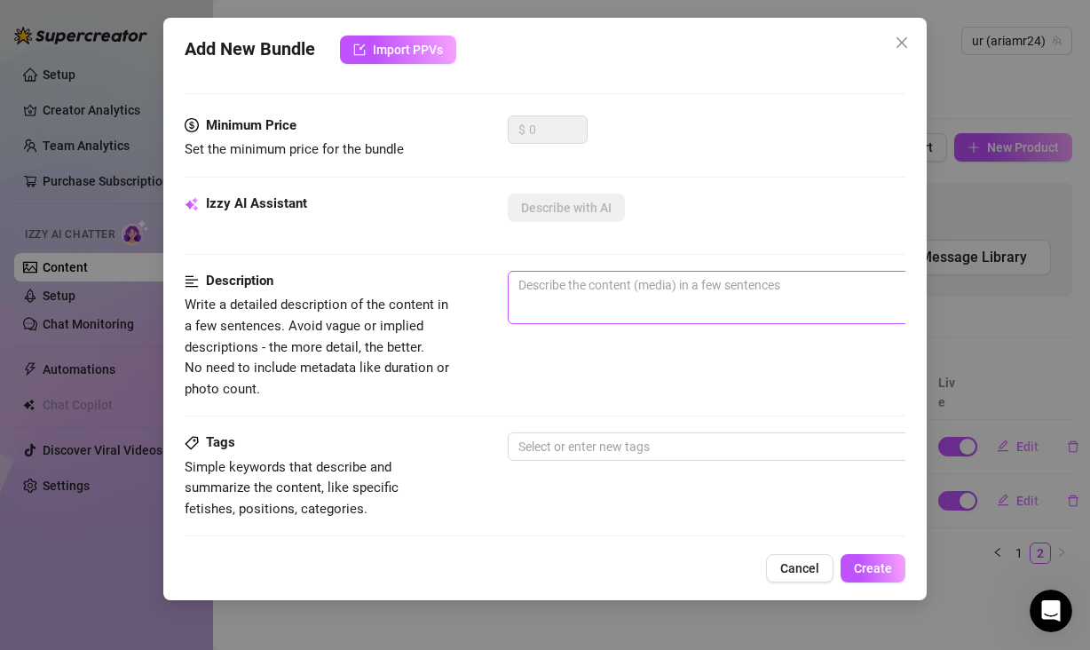
click at [672, 305] on span "0 / 1000" at bounding box center [818, 297] width 621 height 53
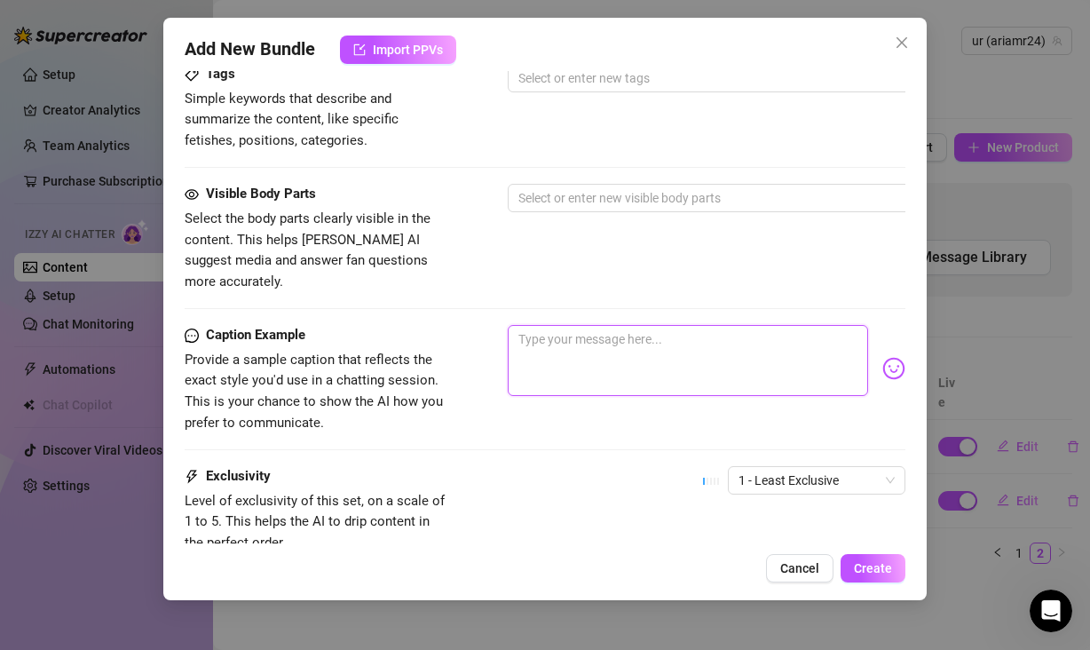
click at [648, 344] on textarea at bounding box center [688, 360] width 360 height 71
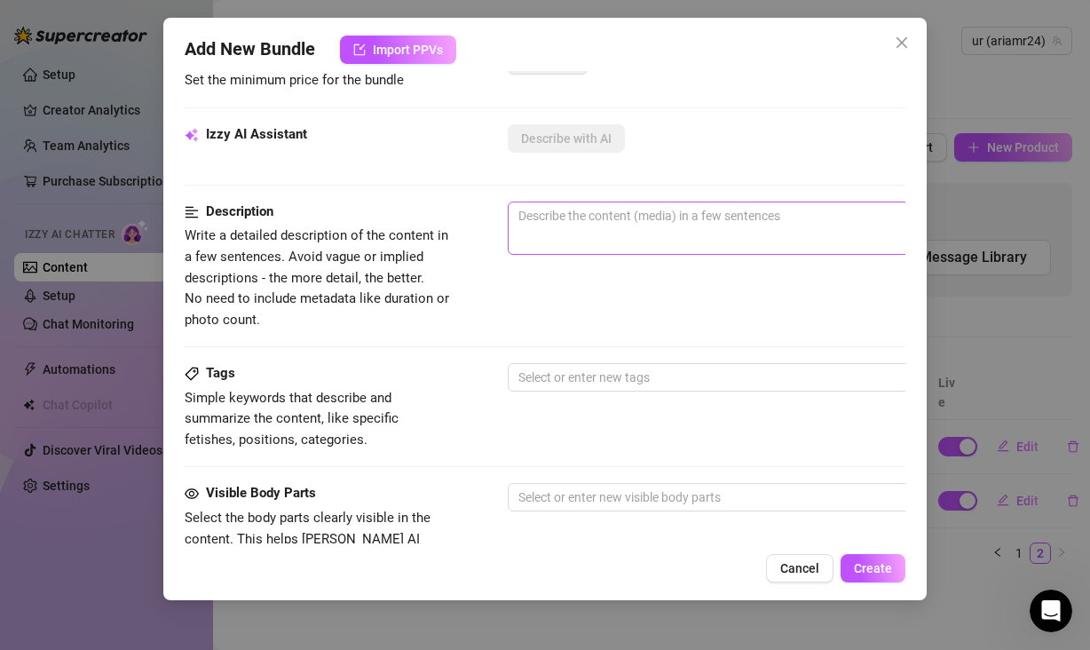
scroll to position [344, 0]
click at [604, 225] on textarea at bounding box center [819, 216] width 620 height 27
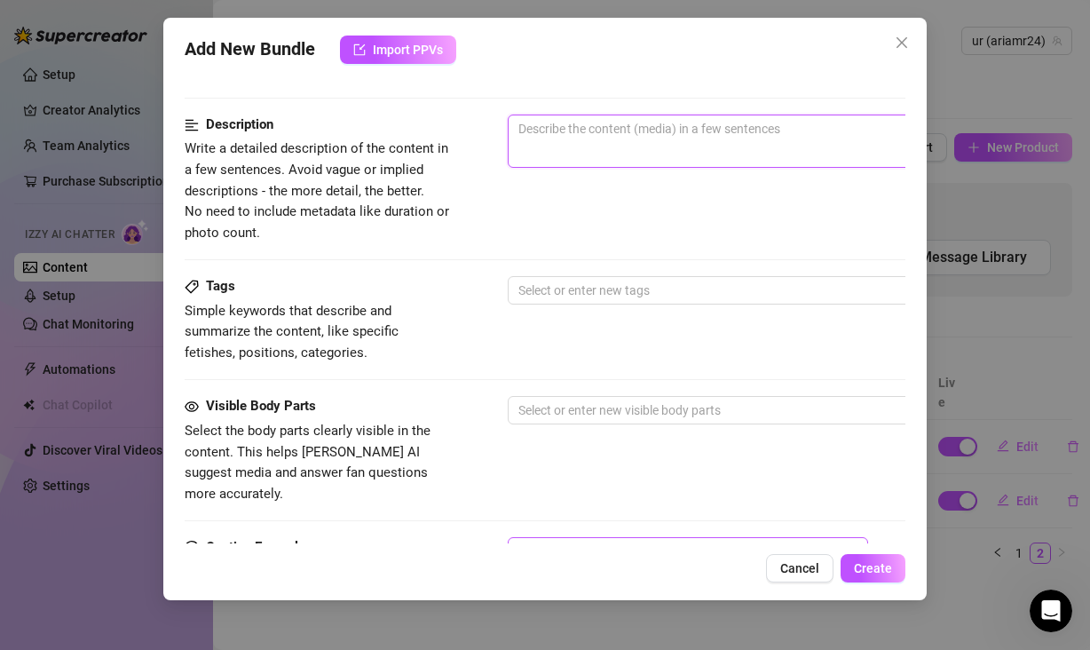
scroll to position [668, 0]
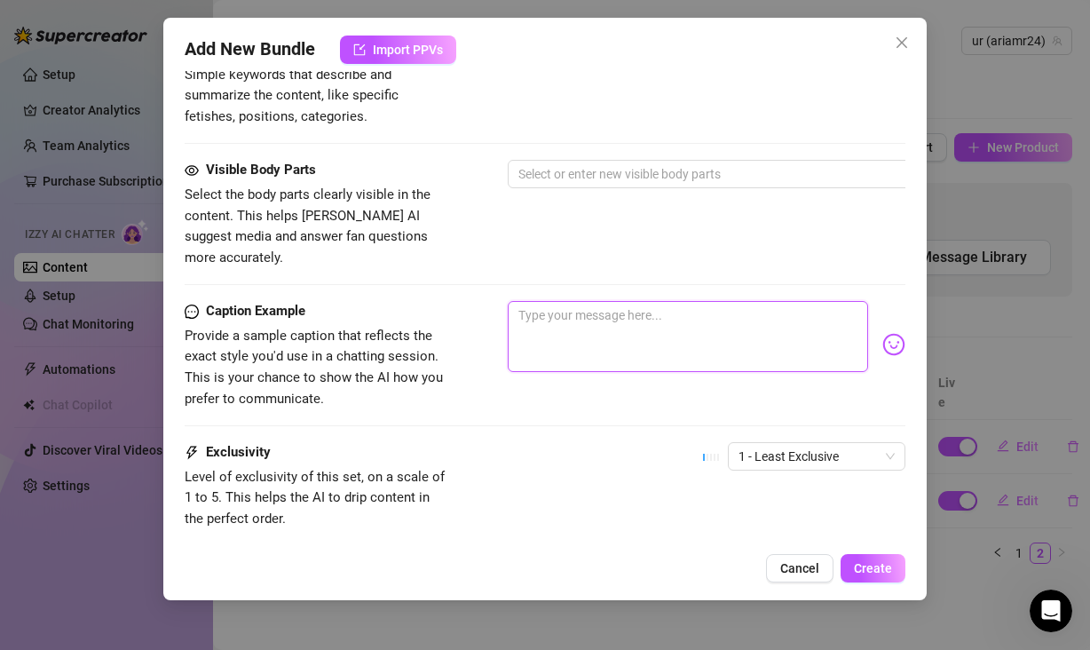
click at [660, 301] on textarea at bounding box center [688, 336] width 360 height 71
type textarea "RES"
type textarea "RESU"
type textarea "RESUB"
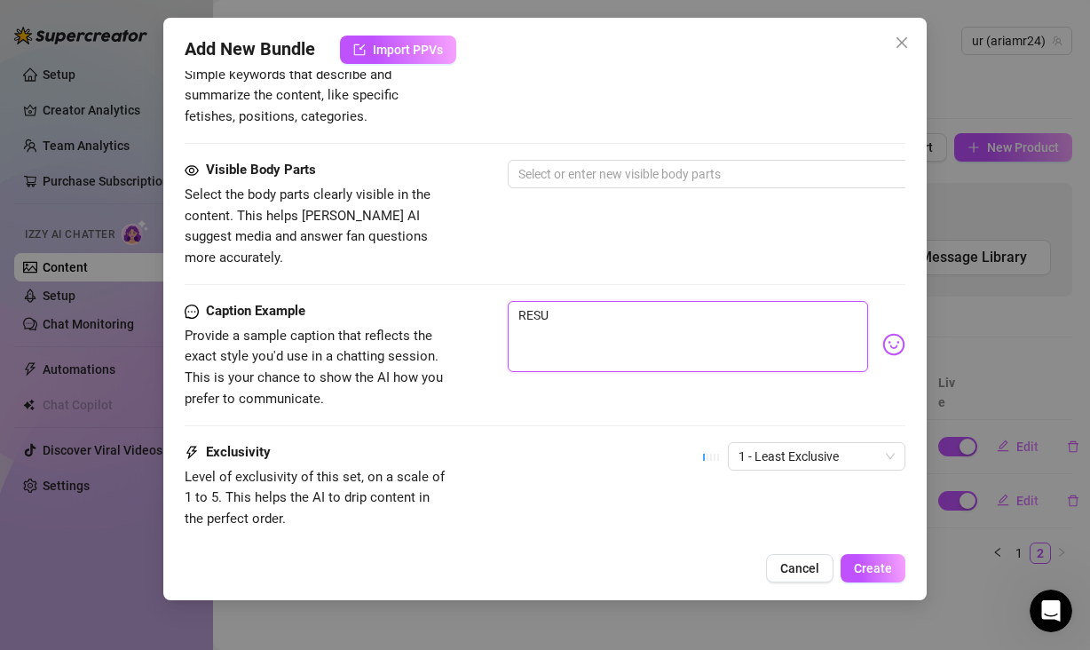
type textarea "RESUB"
type textarea "RESUBB"
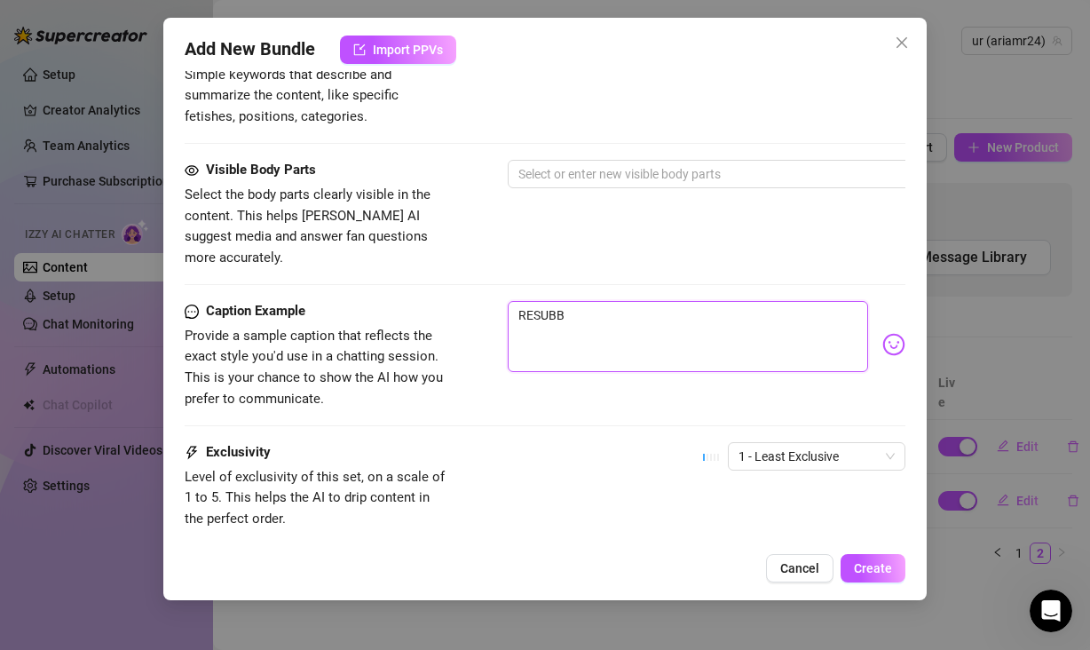
type textarea "RESUBB"
type textarea "RESUB"
type textarea "RESU"
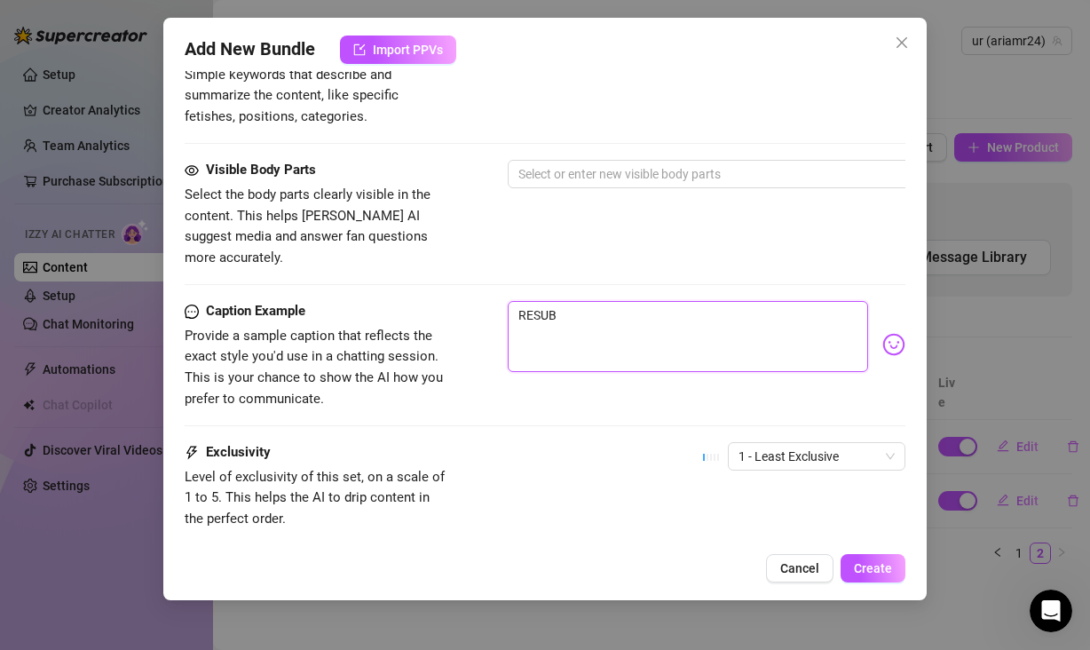
type textarea "RESU"
type textarea "RES"
type textarea "RE"
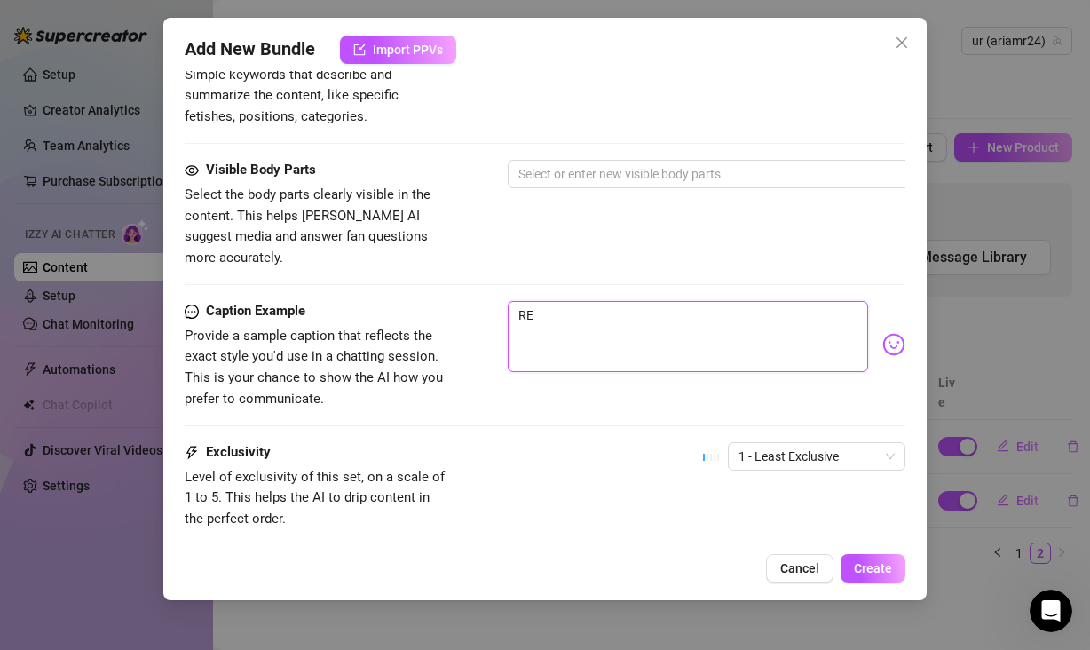
type textarea "R"
type textarea "Type your message here..."
type textarea "r"
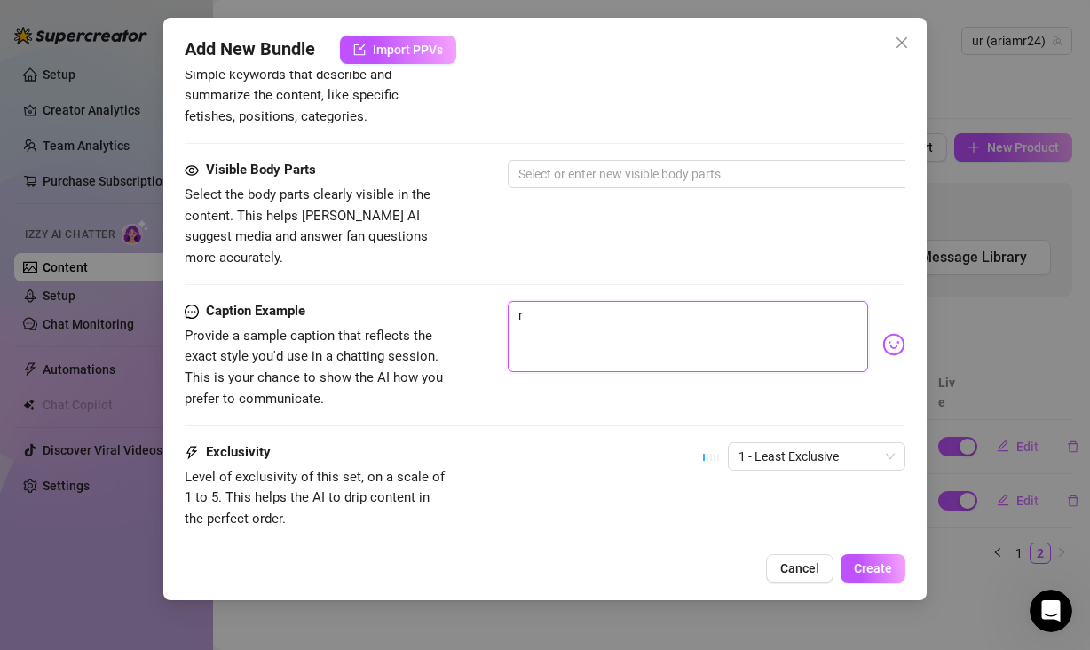
type textarea "re"
type textarea "res"
type textarea "resu"
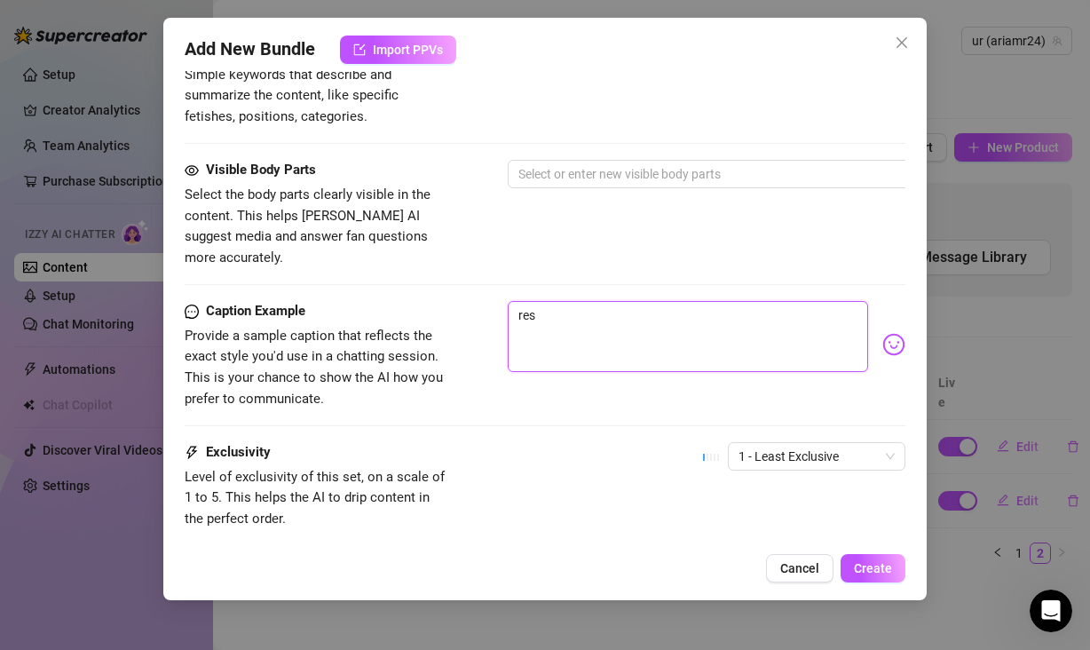
type textarea "resu"
type textarea "resub"
type textarea "resubb"
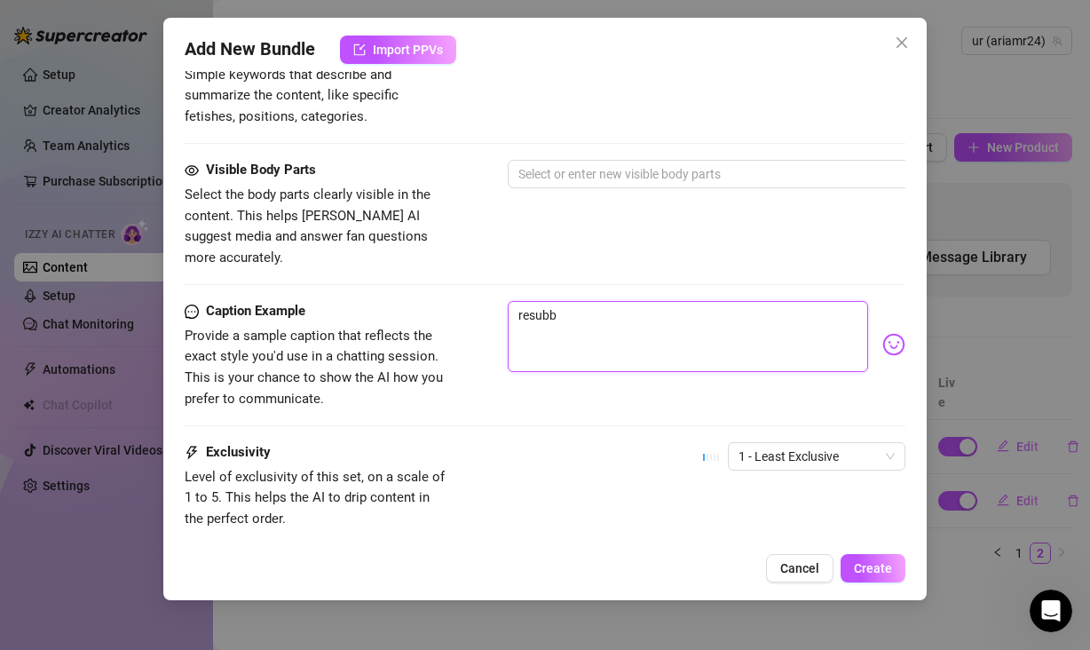
type textarea "resubb"
type textarea "resub"
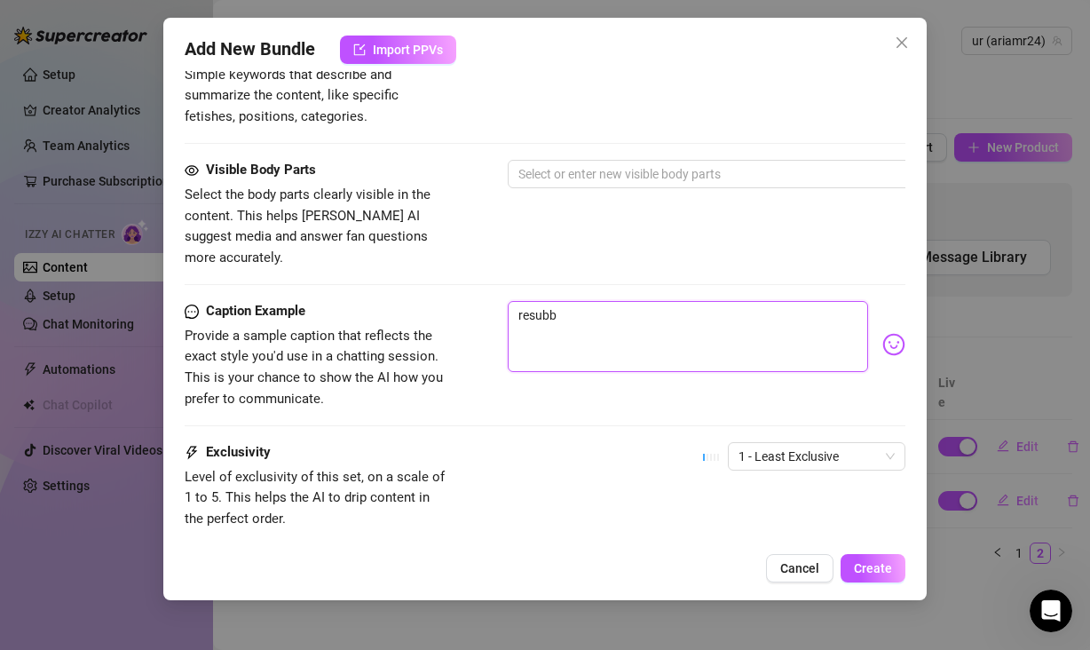
type textarea "resub"
type textarea "resu"
type textarea "res"
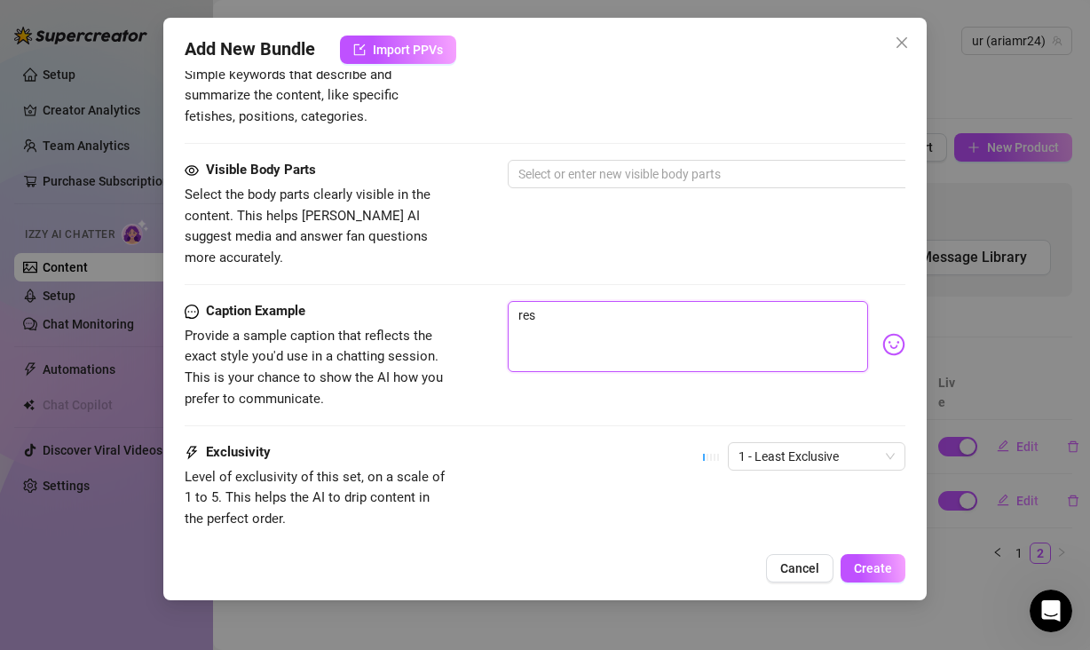
type textarea "re"
type textarea "r"
type textarea "Type your message here..."
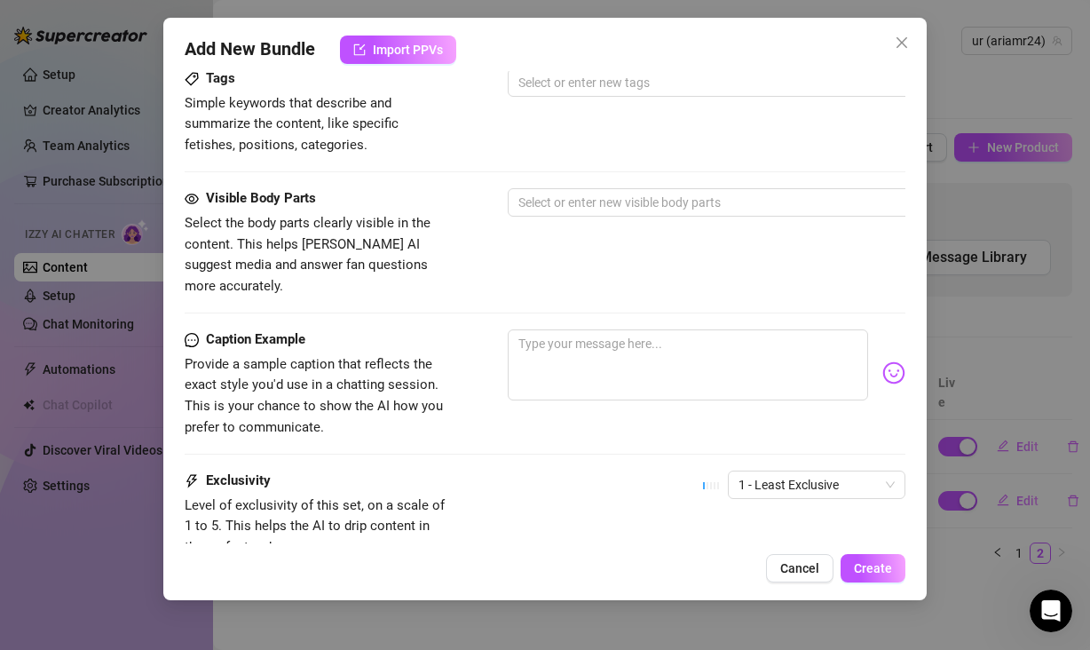
scroll to position [778, 0]
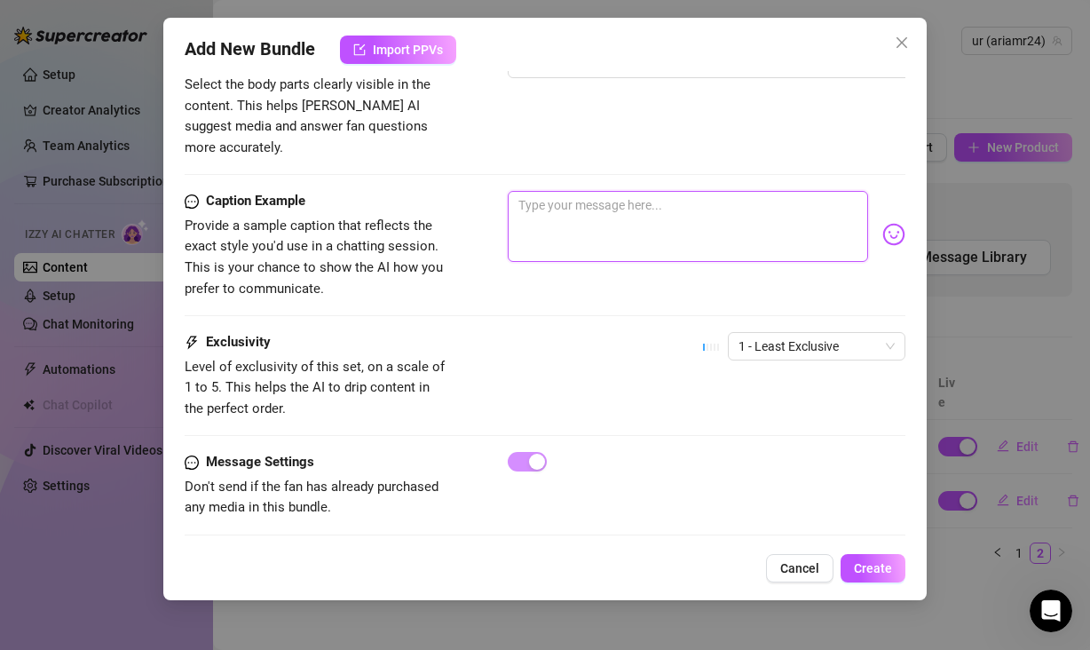
click at [723, 191] on textarea at bounding box center [688, 226] width 360 height 71
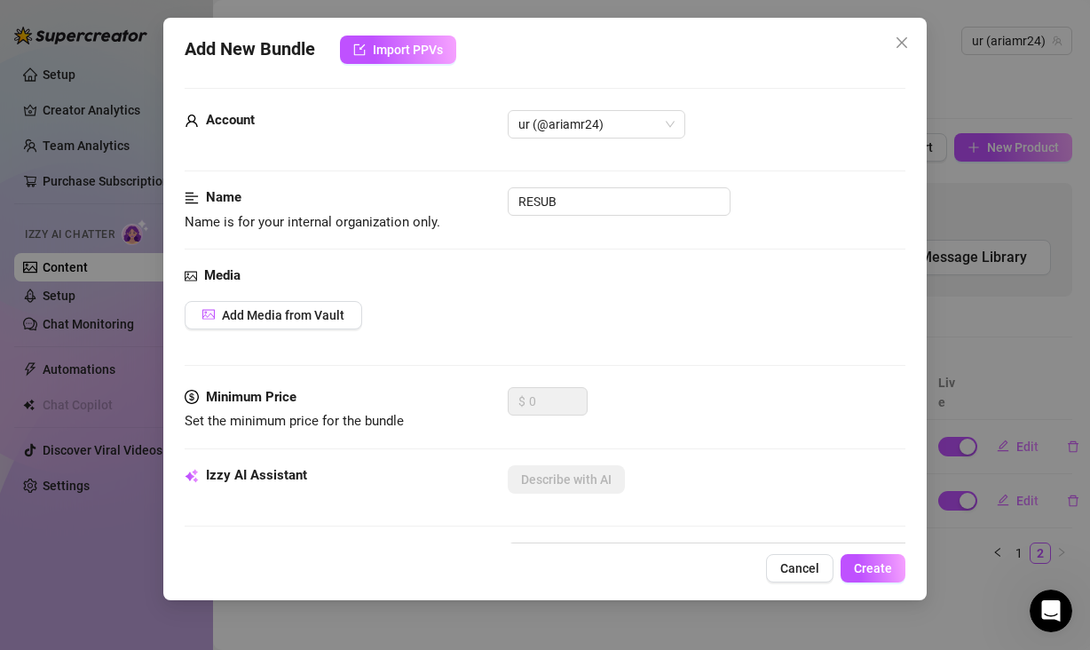
scroll to position [0, 0]
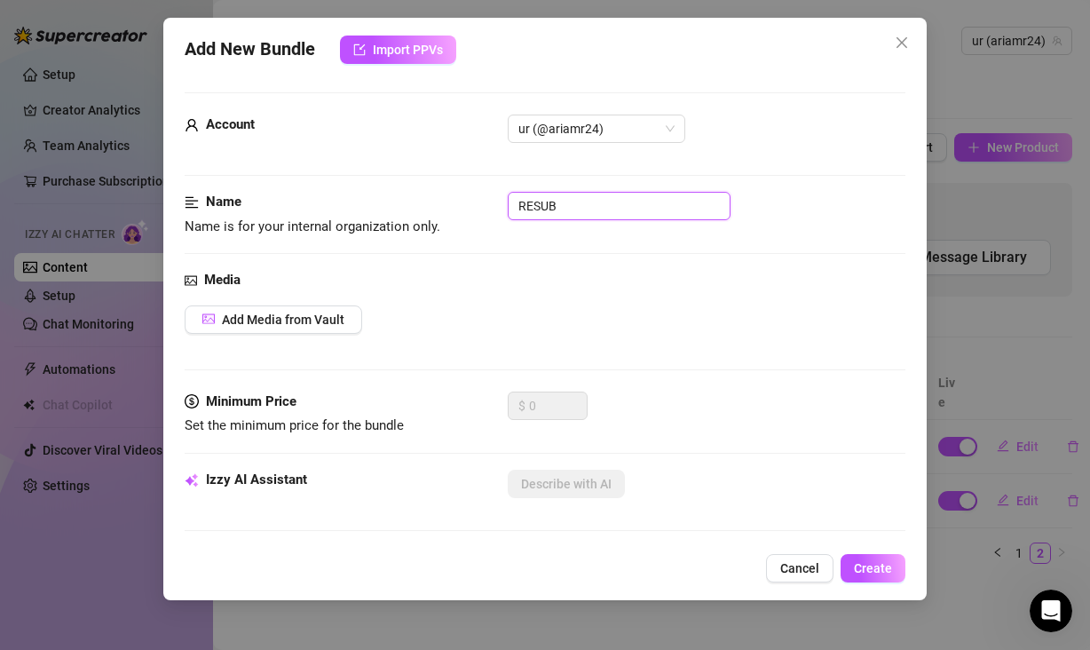
drag, startPoint x: 568, startPoint y: 203, endPoint x: 523, endPoint y: 202, distance: 45.3
click at [525, 202] on input "RESUB" at bounding box center [619, 206] width 223 height 28
click at [571, 206] on input "RESUB" at bounding box center [619, 206] width 223 height 28
drag, startPoint x: 506, startPoint y: 207, endPoint x: 455, endPoint y: 212, distance: 50.9
click at [455, 212] on div "Name Name is for your internal organization only. RESUB" at bounding box center [545, 214] width 721 height 45
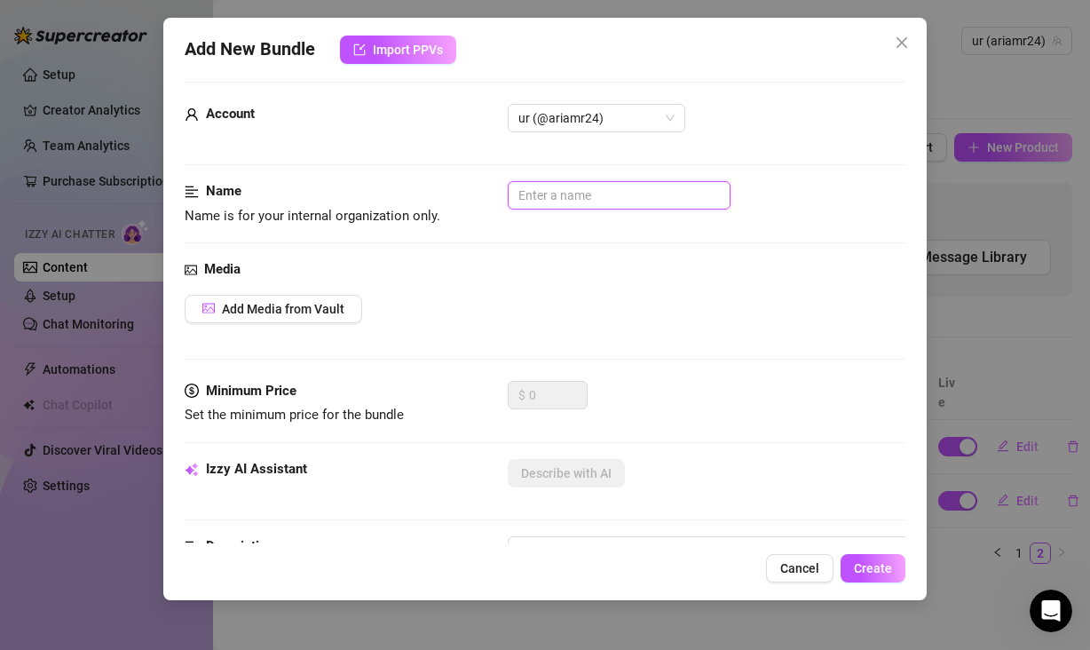
scroll to position [35, 0]
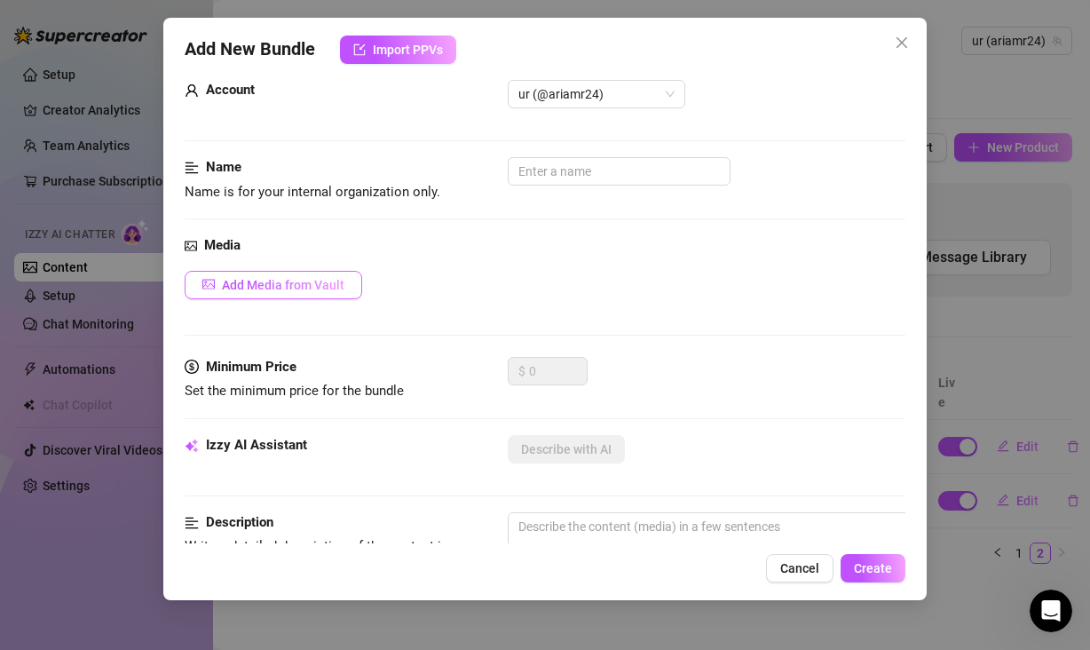
click at [359, 293] on button "Add Media from Vault" at bounding box center [274, 285] width 178 height 28
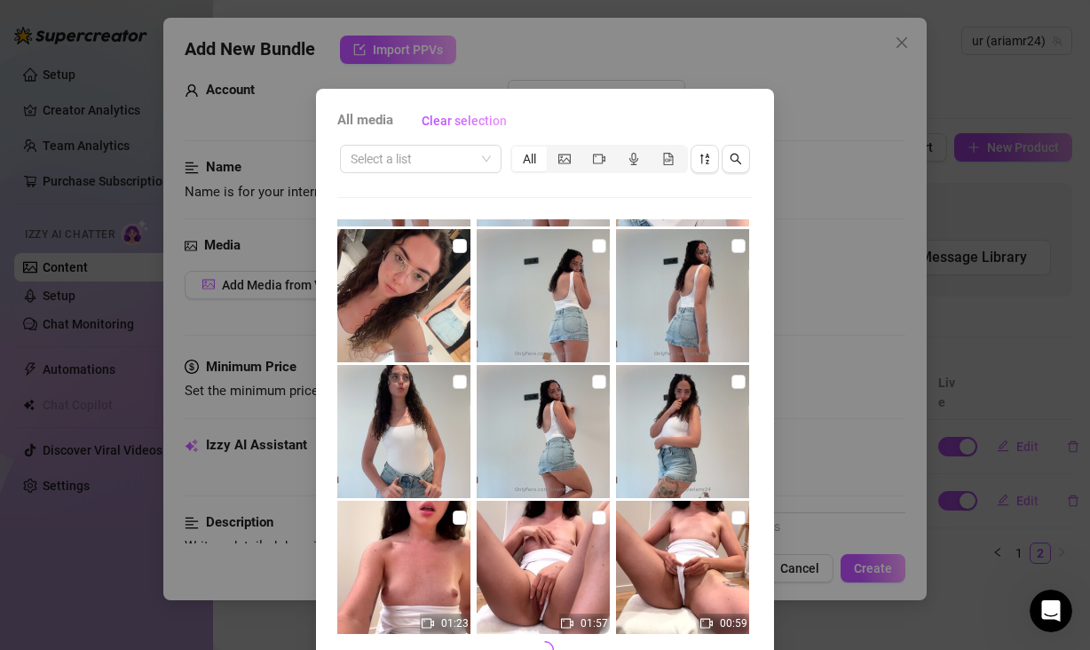
scroll to position [91, 0]
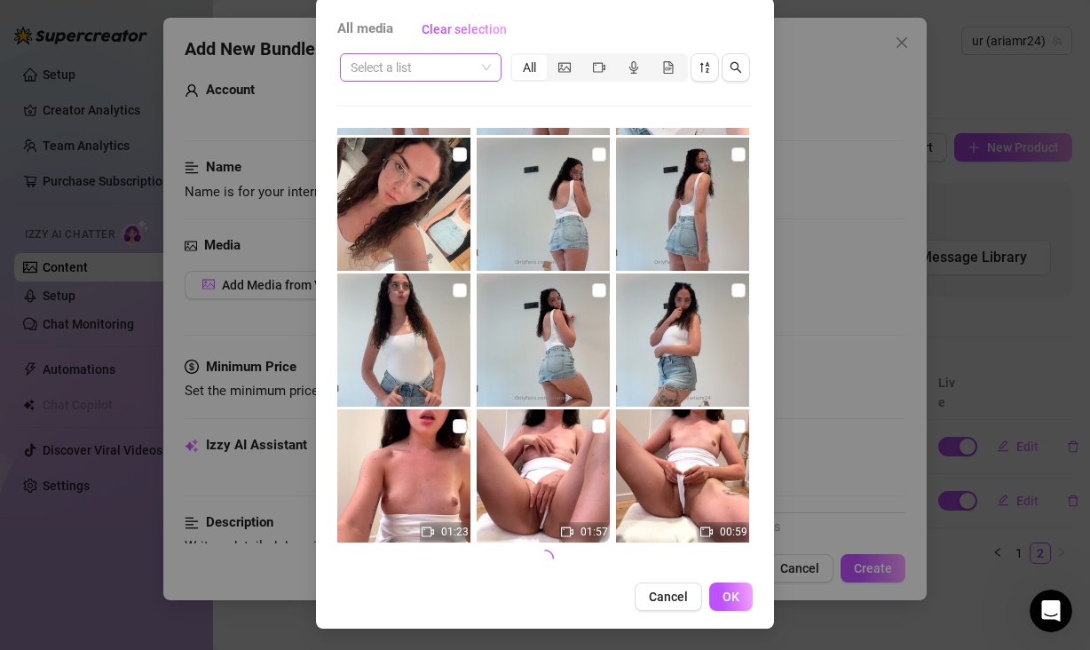
click at [455, 64] on input "search" at bounding box center [413, 67] width 124 height 27
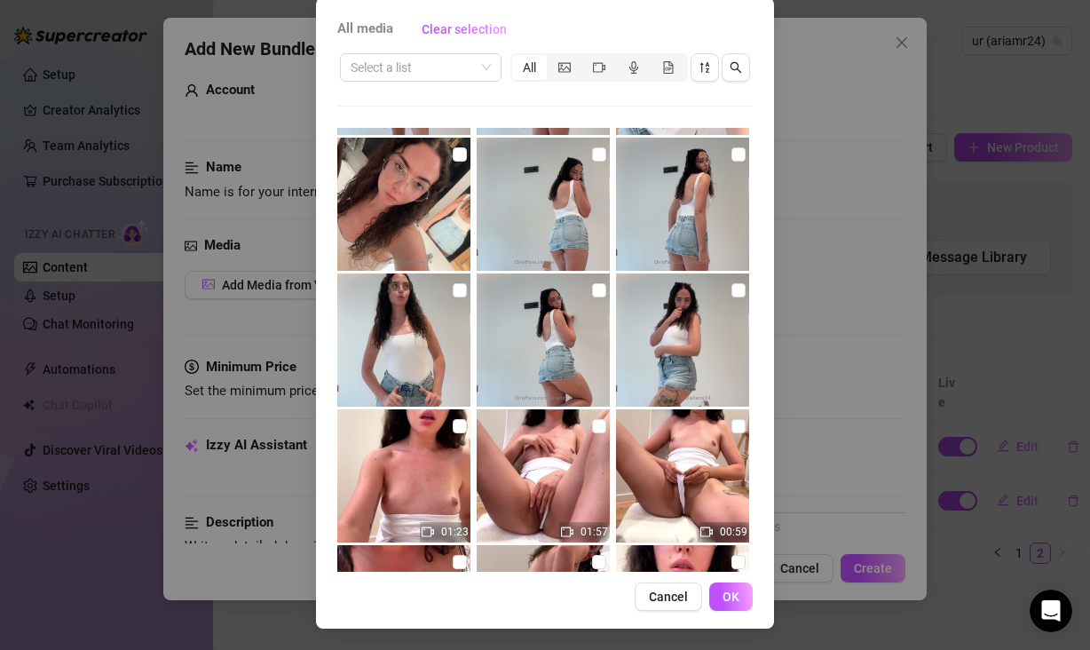
click at [753, 188] on div "All media Clear selection Select a list All 01:23 01:57 00:59 00:59 00:59 01:00…" at bounding box center [545, 312] width 458 height 631
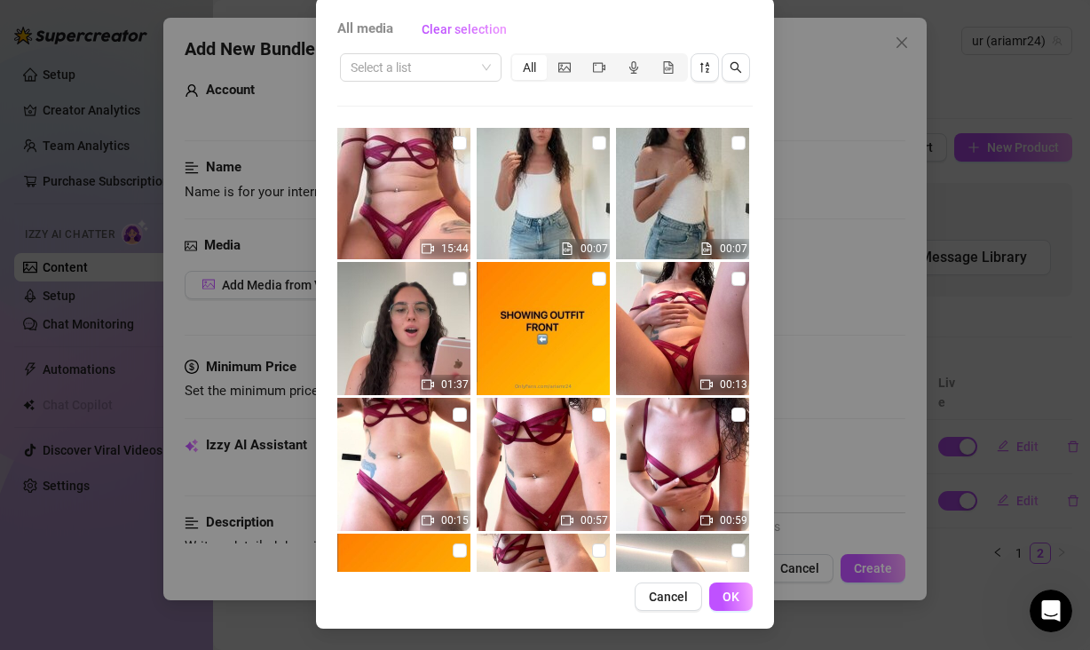
scroll to position [1730, 0]
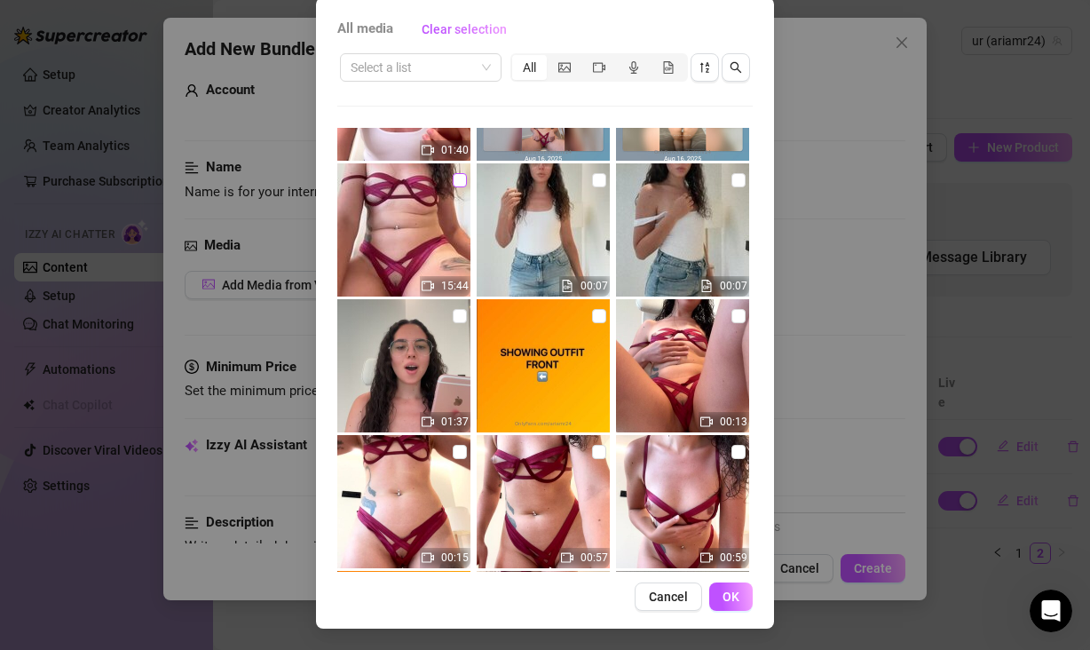
click at [453, 179] on input "checkbox" at bounding box center [460, 180] width 14 height 14
checkbox input "true"
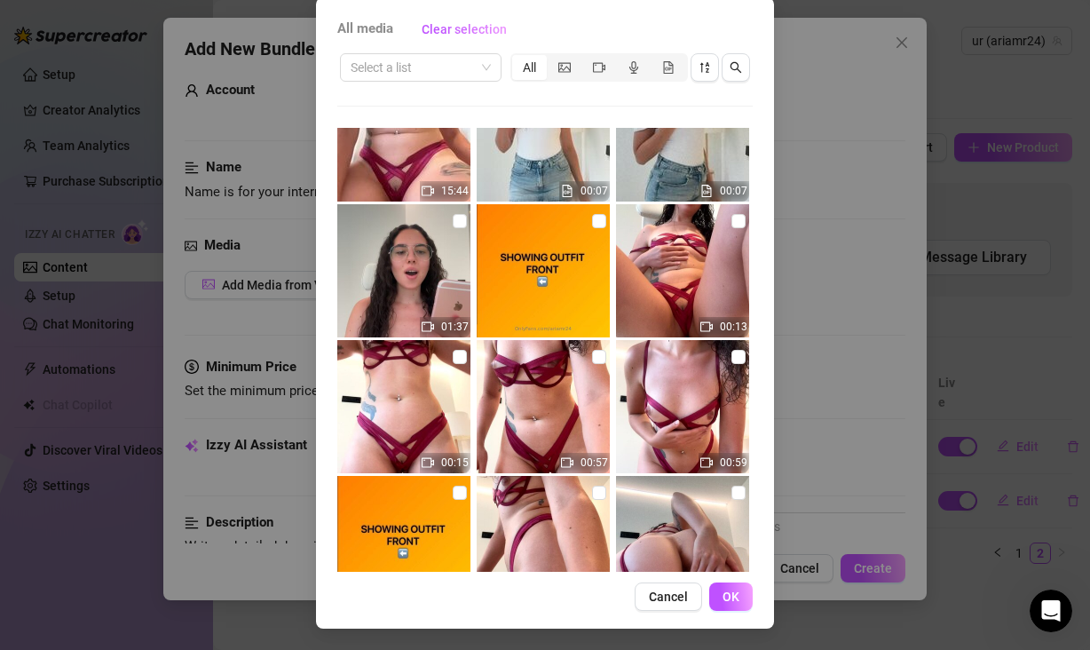
scroll to position [1828, 0]
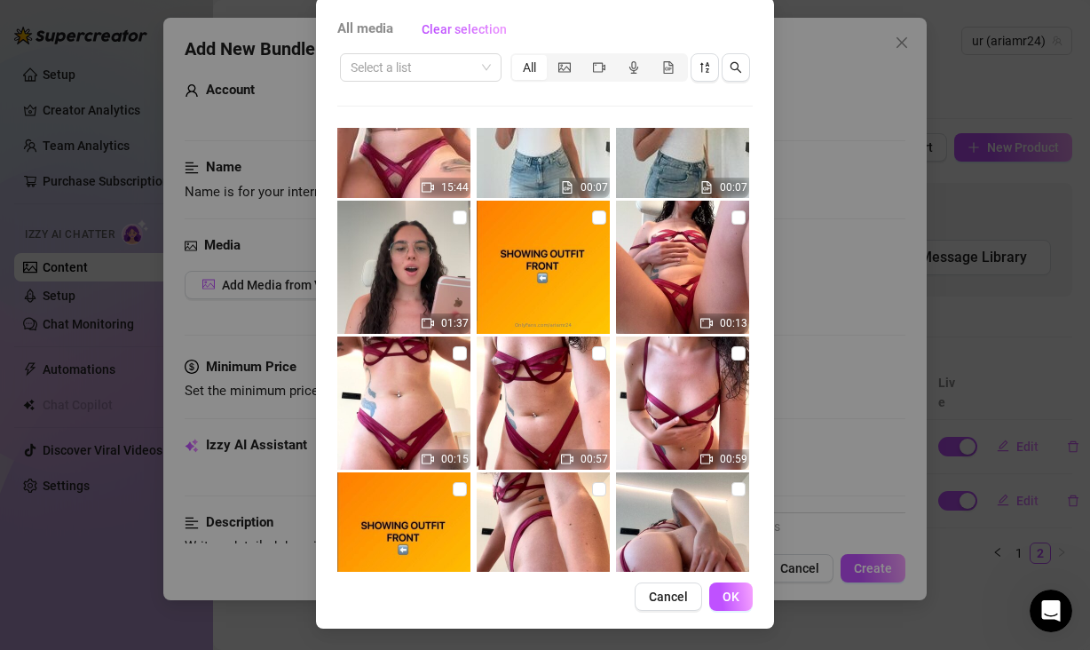
click at [711, 580] on div "All media Clear selection Select a list All 01:23 01:57 00:59 00:59 00:59 01:00…" at bounding box center [545, 312] width 458 height 631
click at [715, 593] on button "OK" at bounding box center [730, 596] width 43 height 28
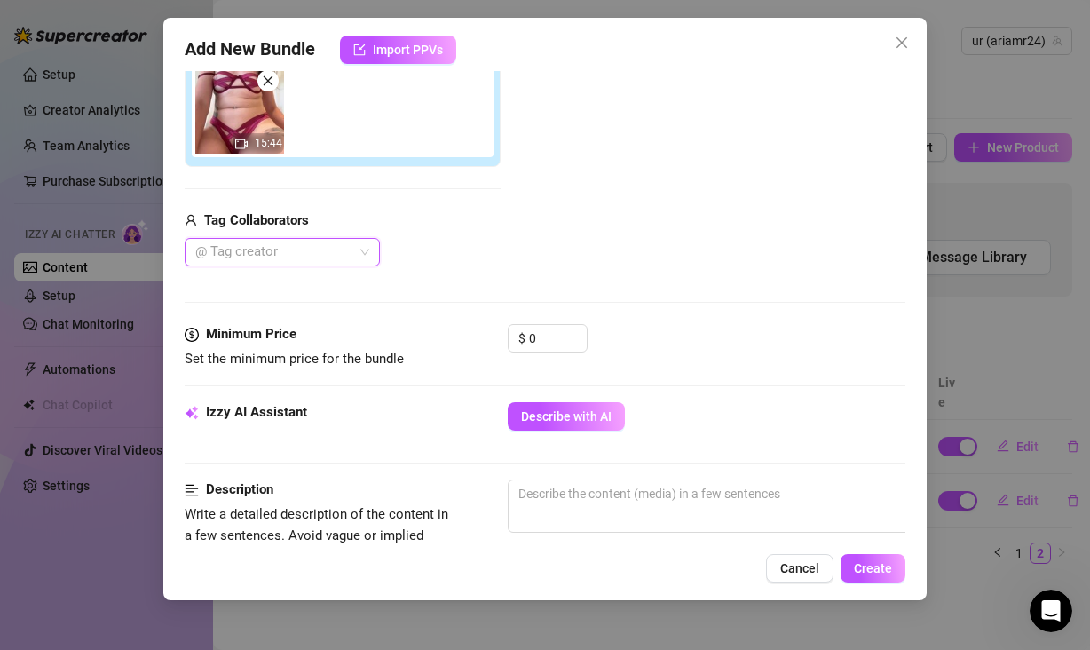
scroll to position [320, 0]
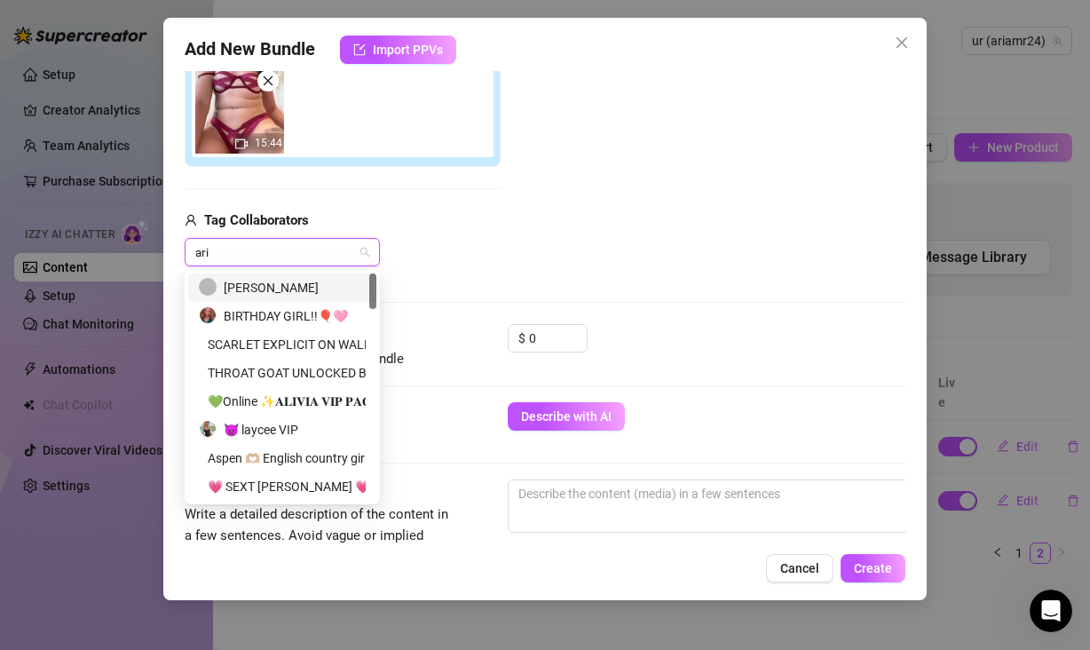
type input "aria"
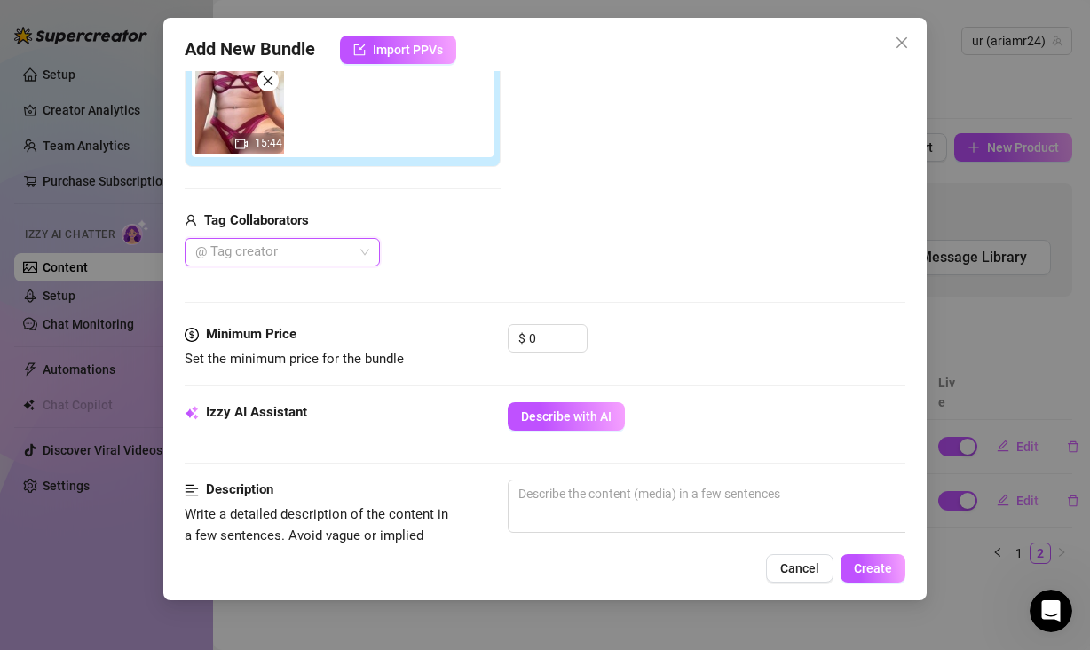
drag, startPoint x: 284, startPoint y: 249, endPoint x: 145, endPoint y: 246, distance: 139.4
click at [145, 246] on div "Add New Bundle Import PPVs Account ur (@ariamr24) Name Name is for your interna…" at bounding box center [545, 325] width 1090 height 650
click at [572, 249] on div "Add Media from Vault Attached Media 15:44 Tag Collaborators @ Tag creator" at bounding box center [545, 126] width 721 height 282
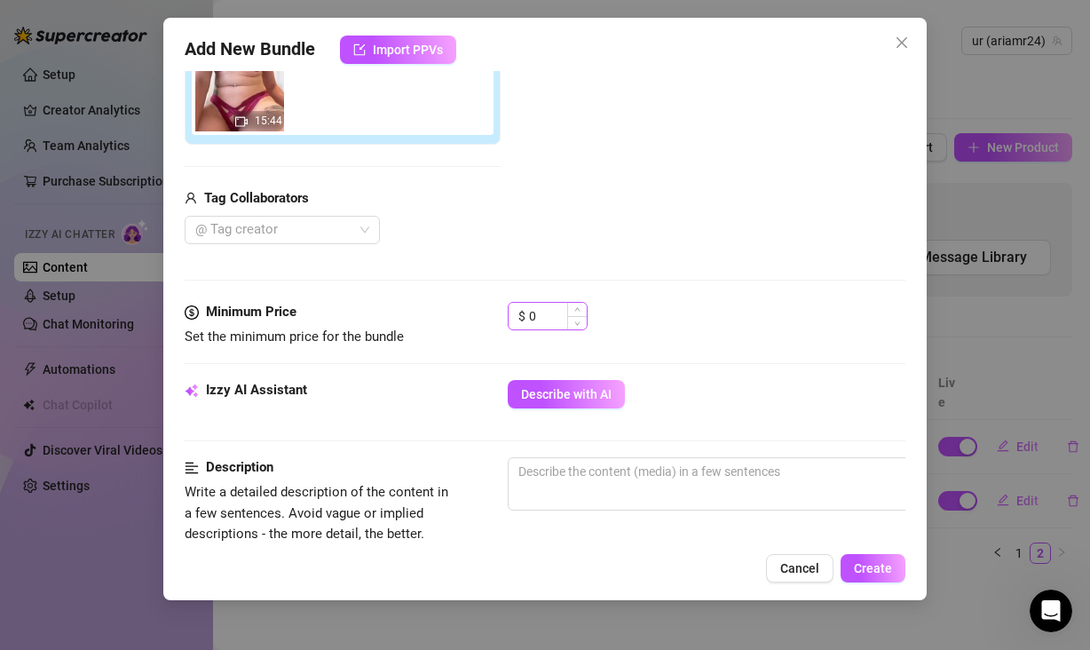
scroll to position [345, 0]
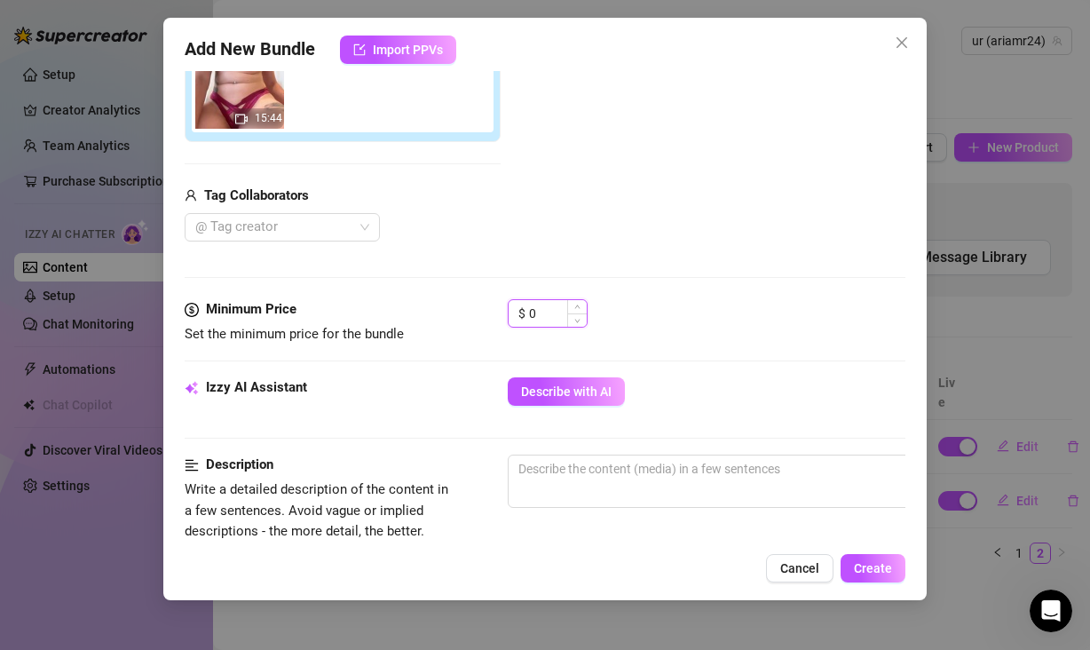
click at [531, 315] on input "0" at bounding box center [558, 313] width 58 height 27
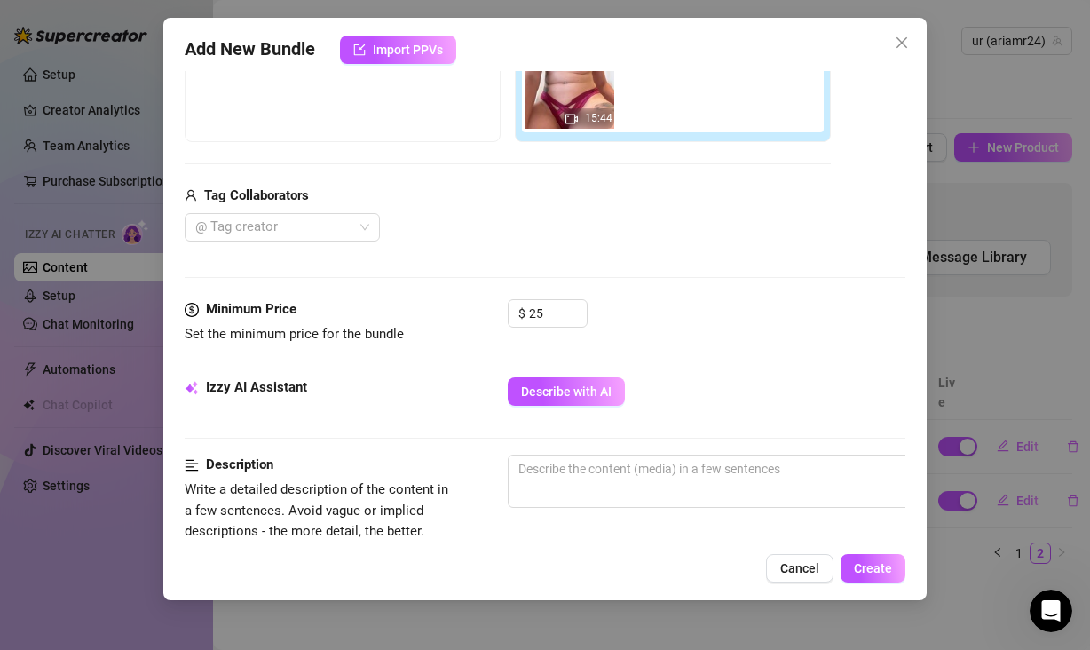
click at [705, 315] on div "$ 25" at bounding box center [707, 321] width 398 height 44
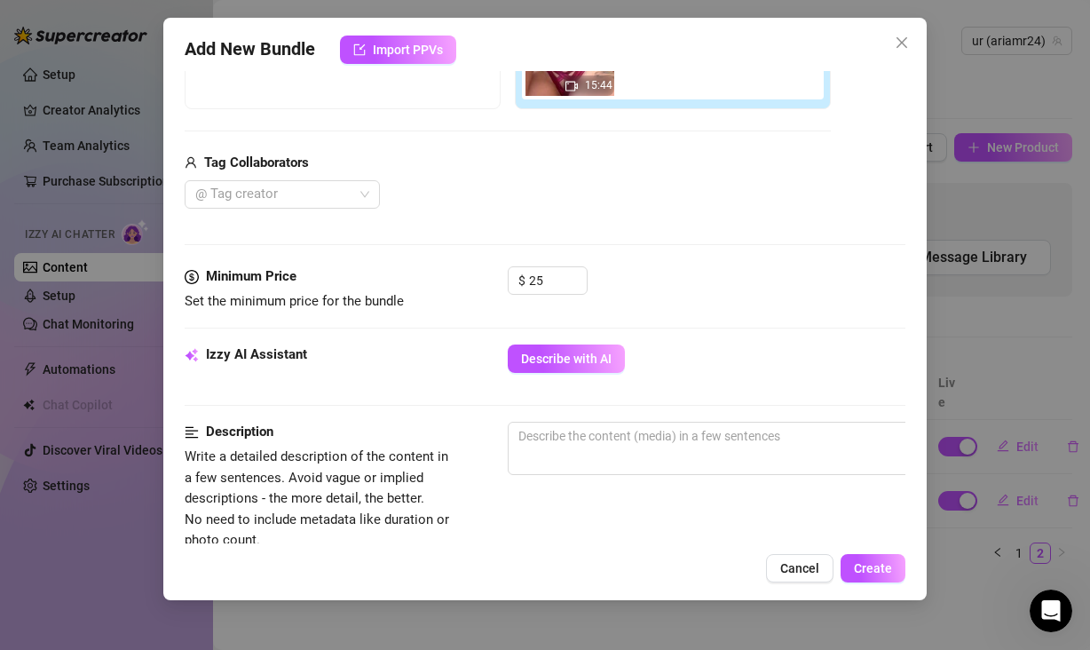
scroll to position [411, 0]
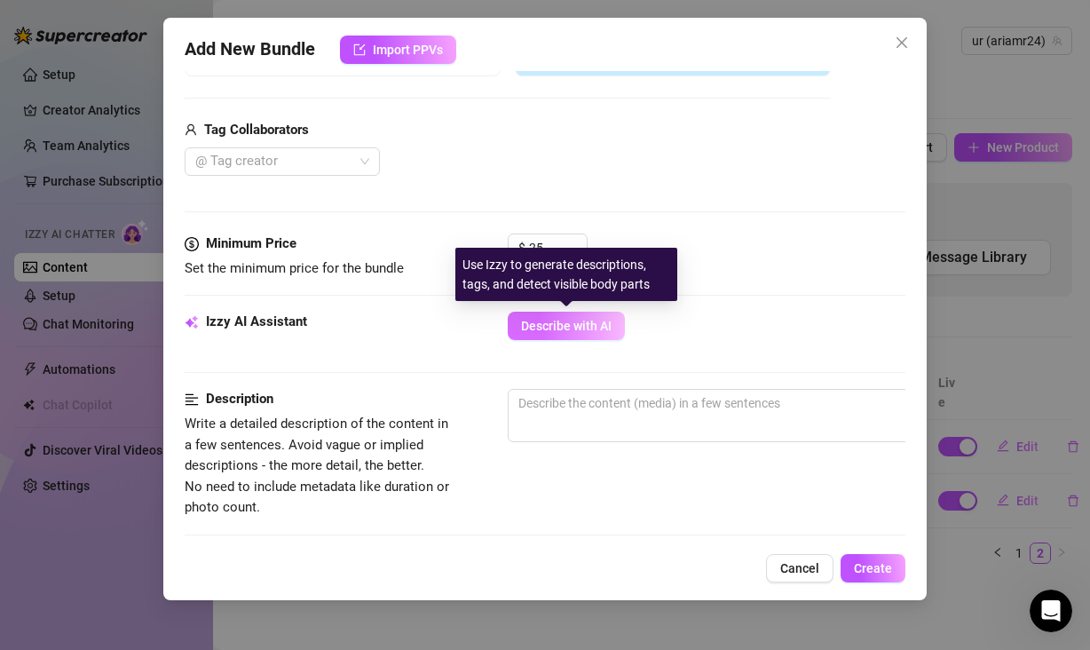
click at [573, 330] on span "Describe with AI" at bounding box center [566, 326] width 91 height 14
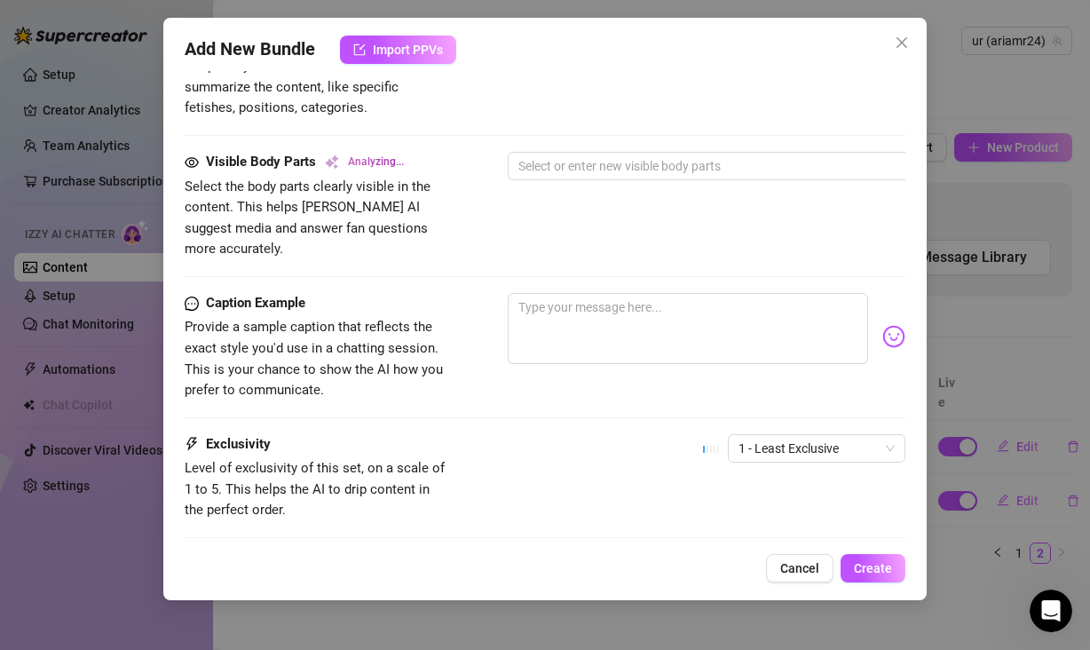
scroll to position [945, 0]
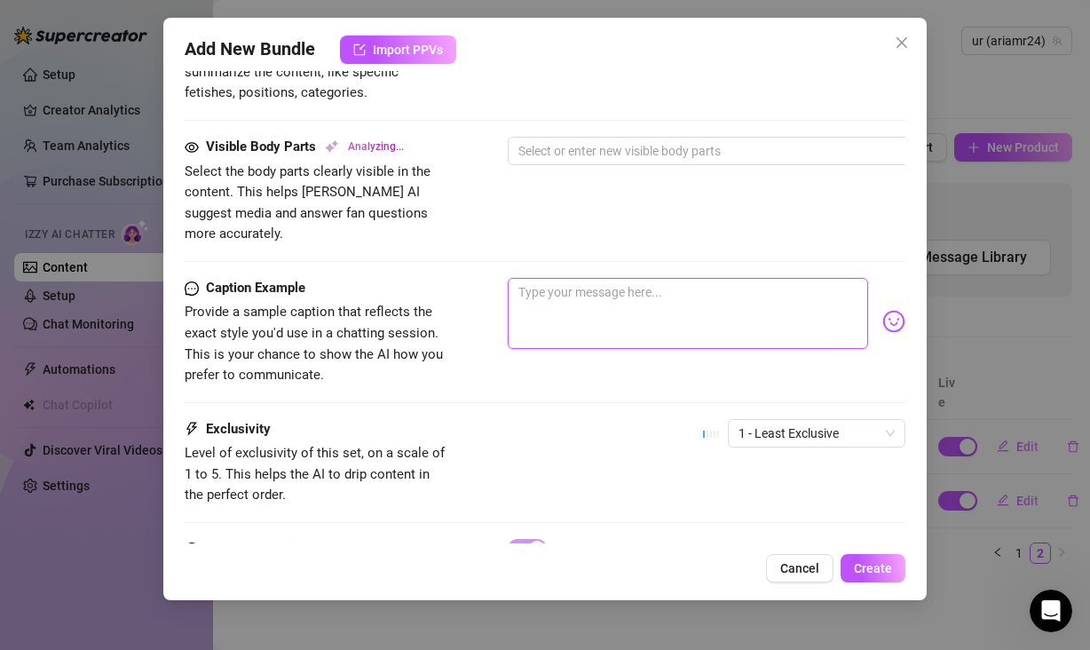
click at [578, 278] on textarea at bounding box center [688, 313] width 360 height 71
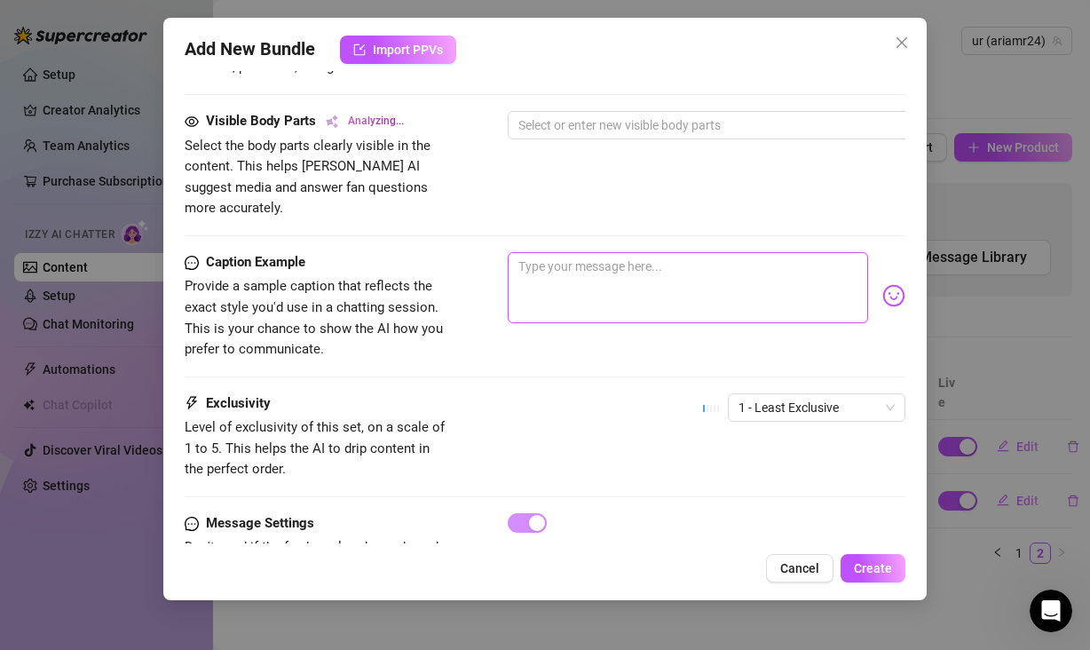
scroll to position [1032, 0]
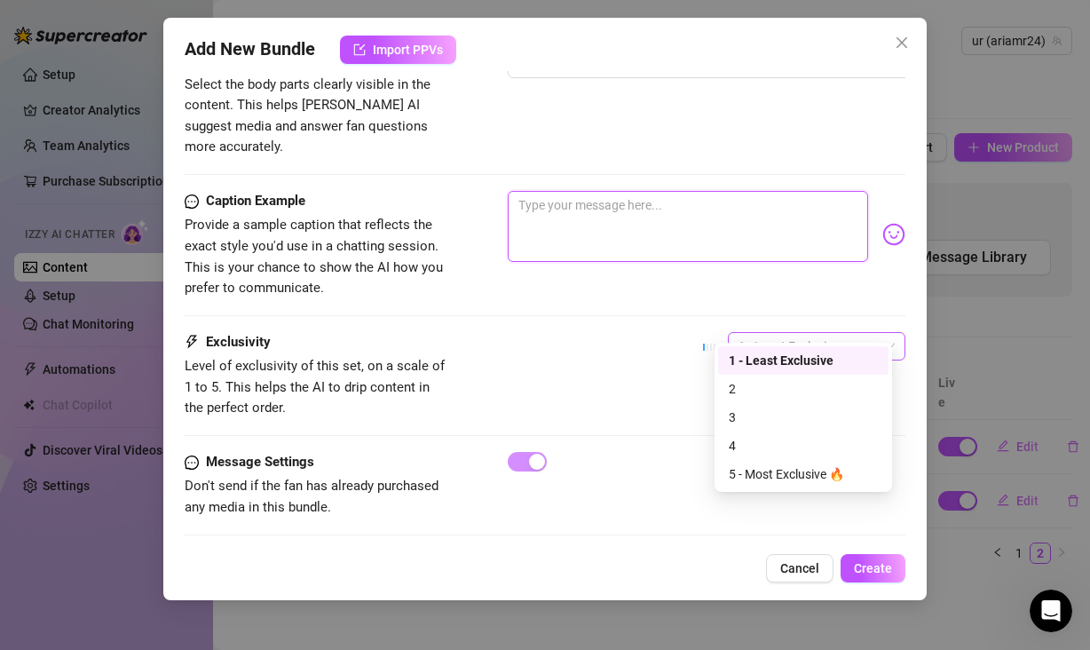
click at [739, 333] on span "1 - Least Exclusive" at bounding box center [816, 346] width 156 height 27
click at [778, 415] on div "3" at bounding box center [803, 417] width 149 height 20
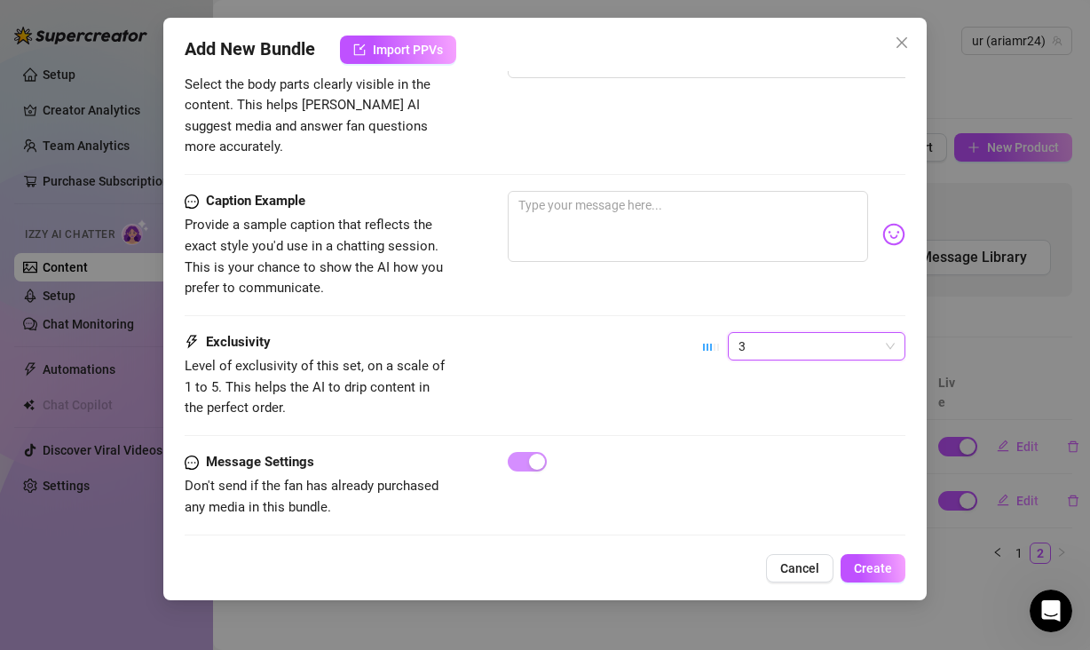
click at [644, 402] on div "Exclusivity Level of exclusivity of this set, on a scale of 1 to 5. This helps …" at bounding box center [545, 392] width 721 height 120
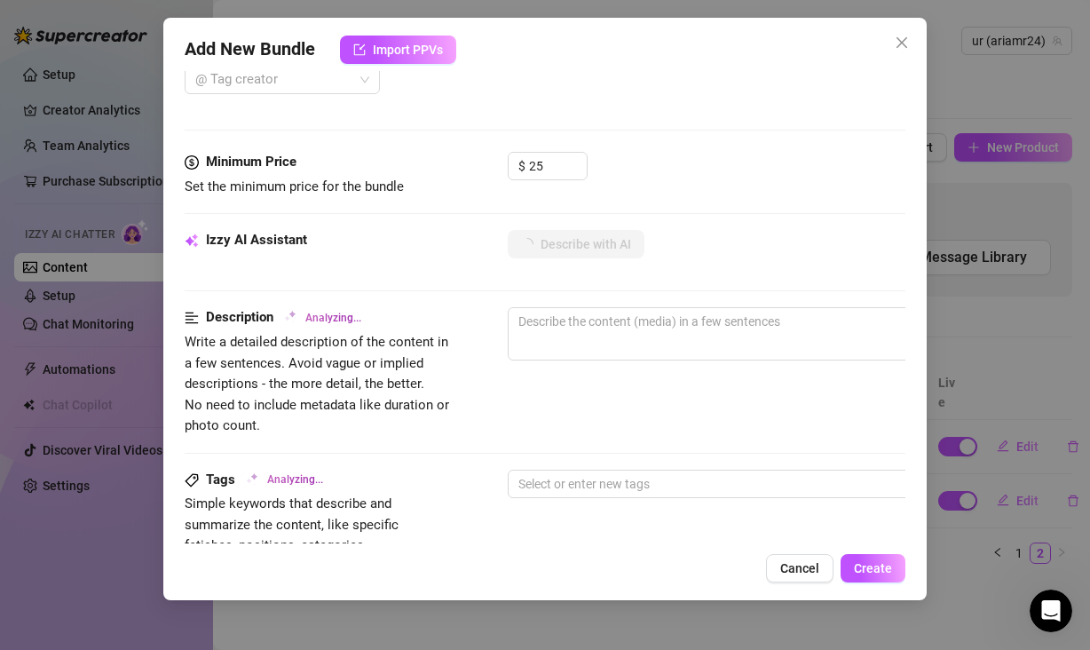
scroll to position [269, 0]
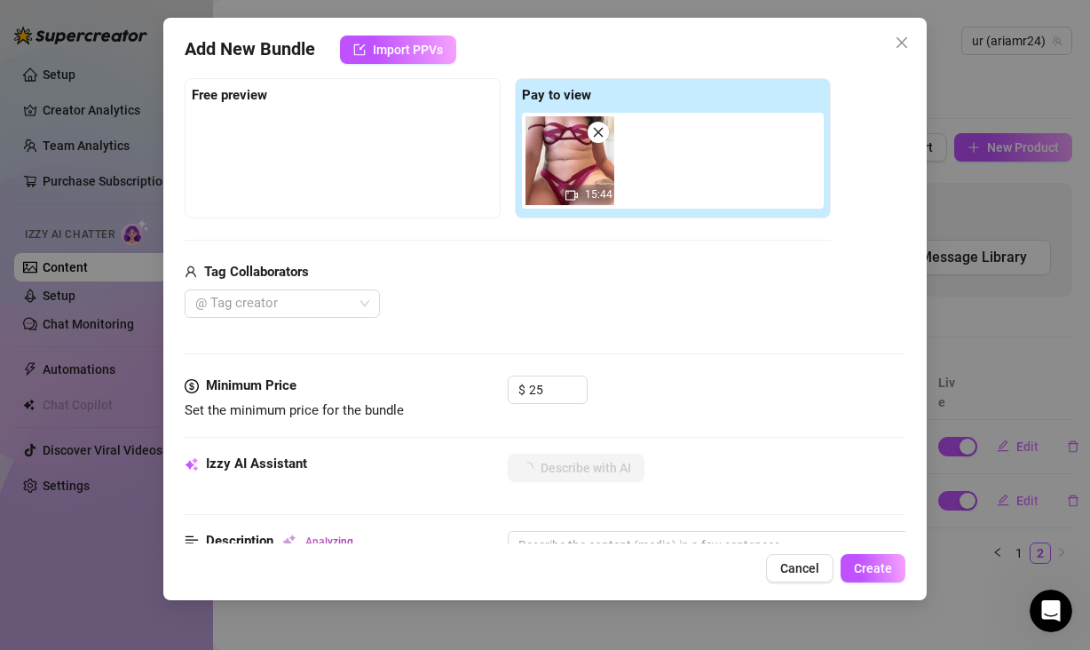
click at [603, 130] on icon "close" at bounding box center [598, 132] width 12 height 12
type input "0"
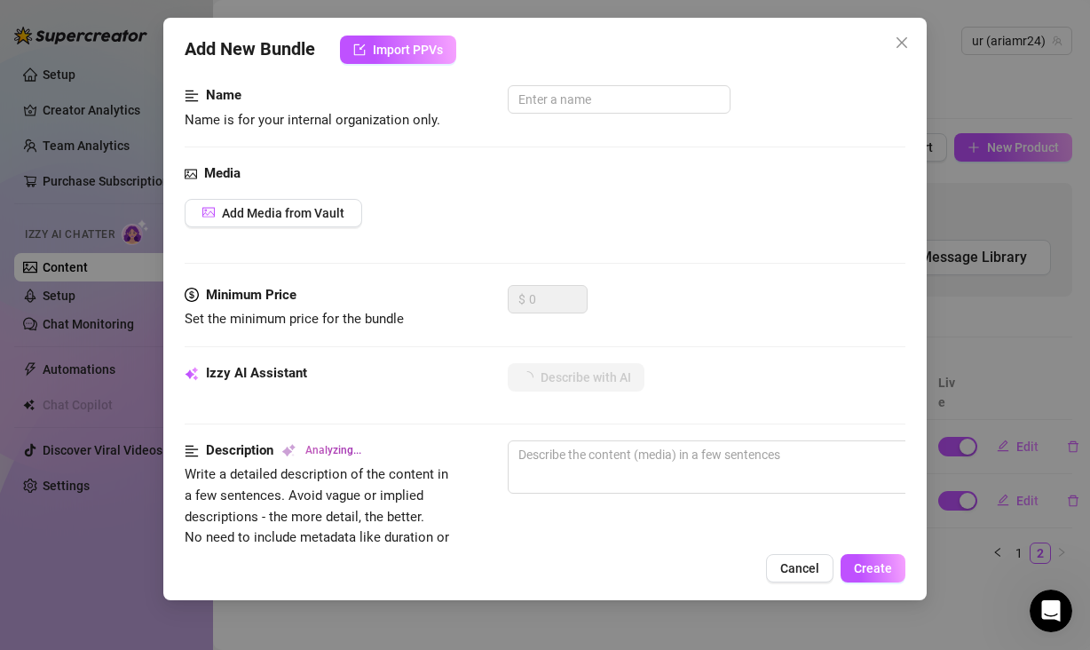
scroll to position [29, 0]
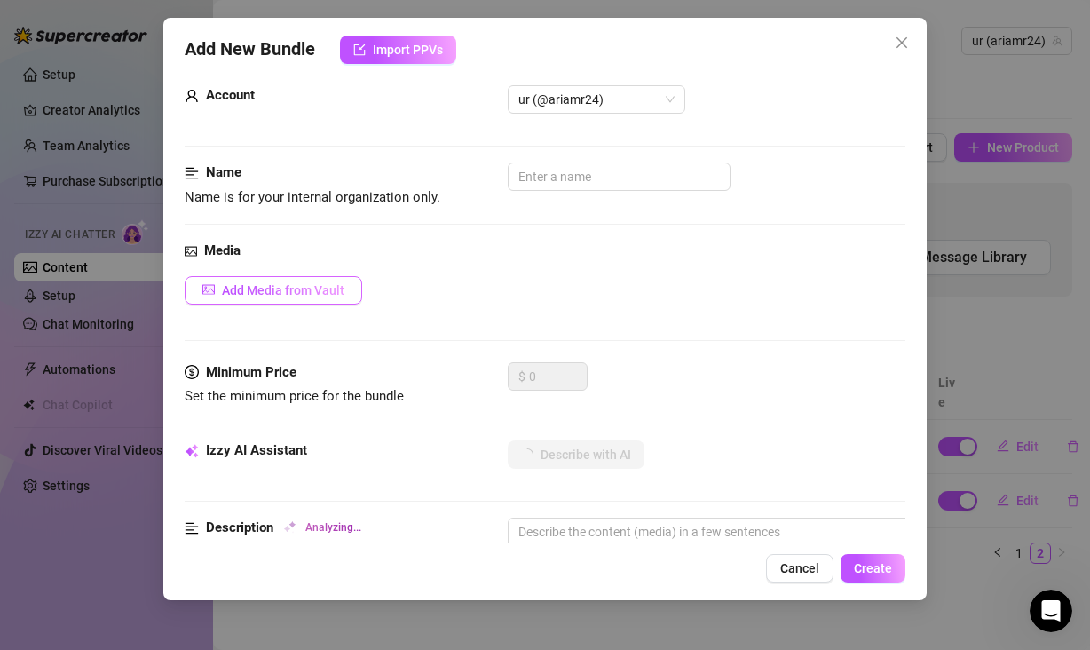
click at [315, 291] on span "Add Media from Vault" at bounding box center [283, 290] width 122 height 14
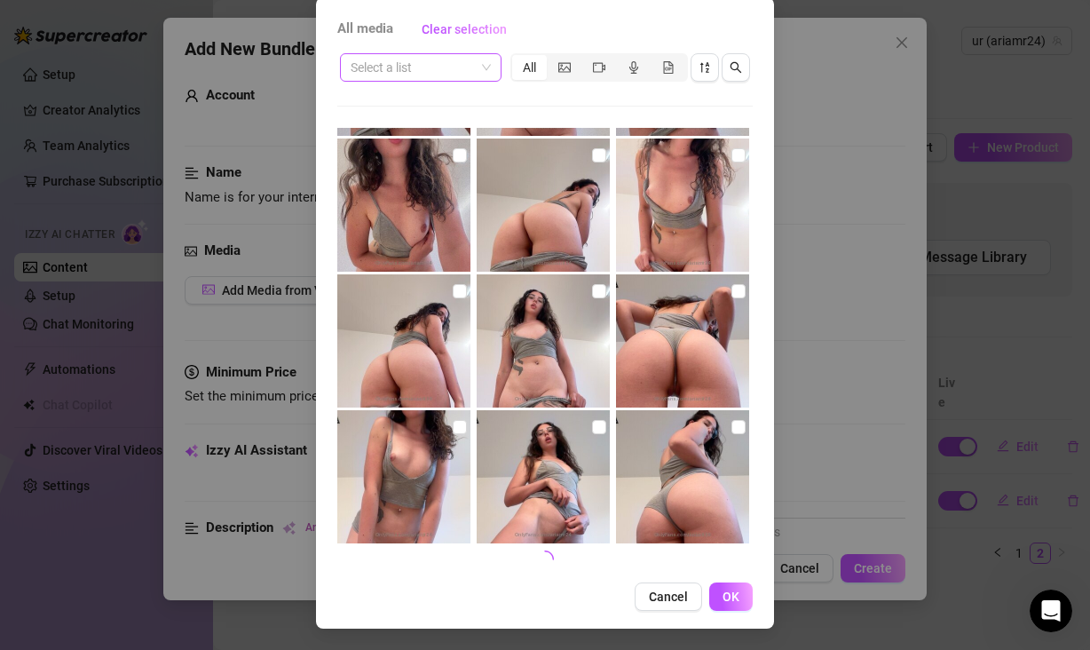
scroll to position [5015, 0]
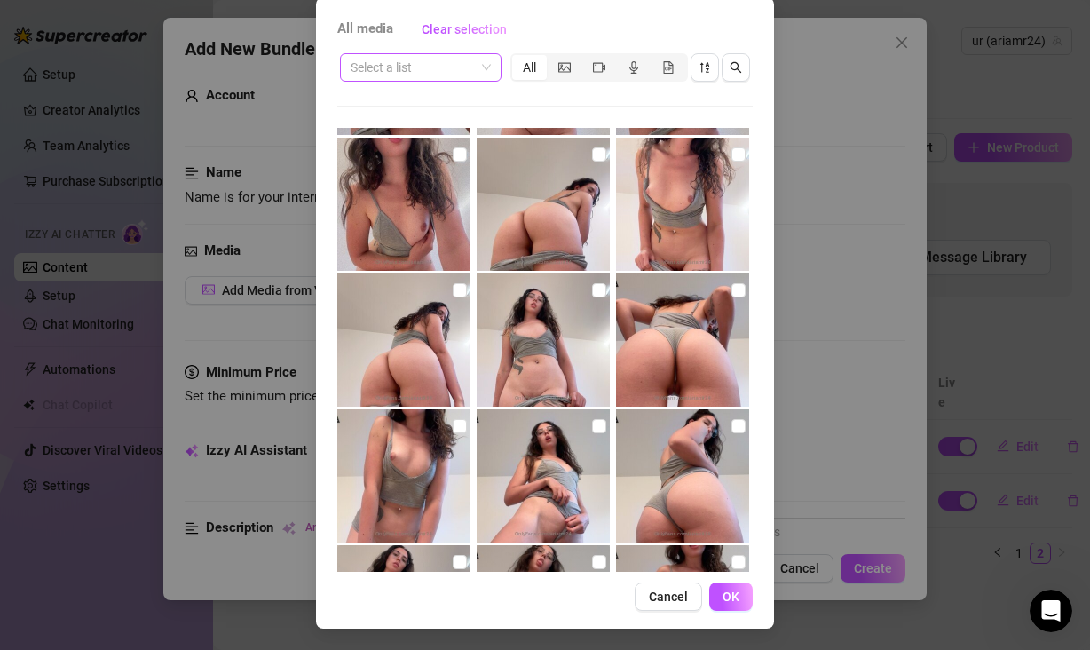
click at [485, 63] on div "Select a list" at bounding box center [421, 67] width 162 height 28
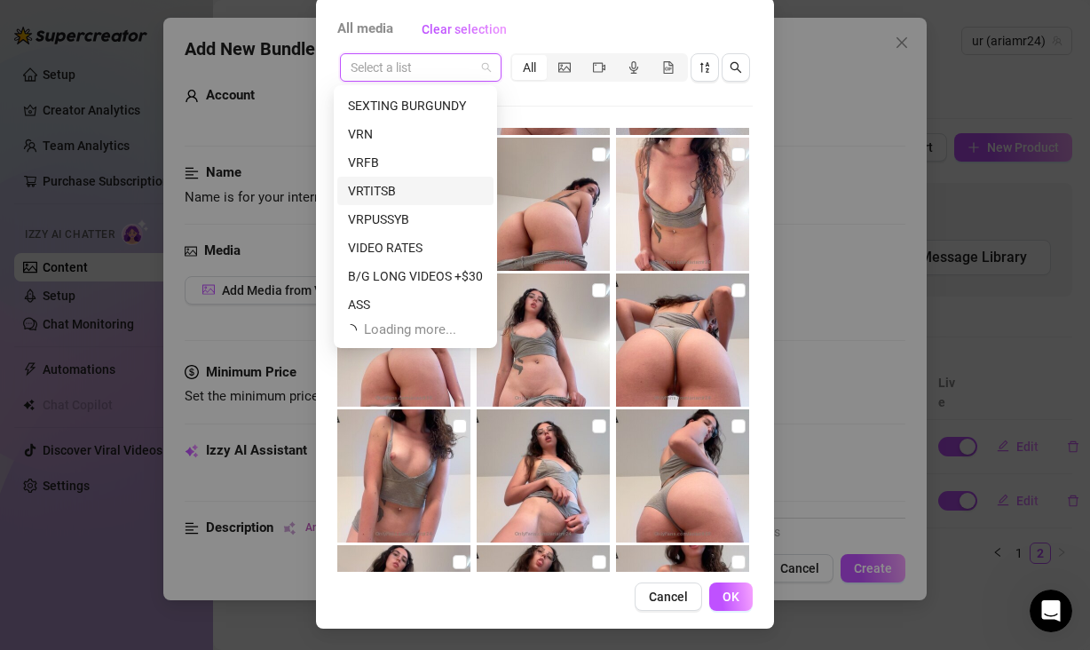
scroll to position [57, 0]
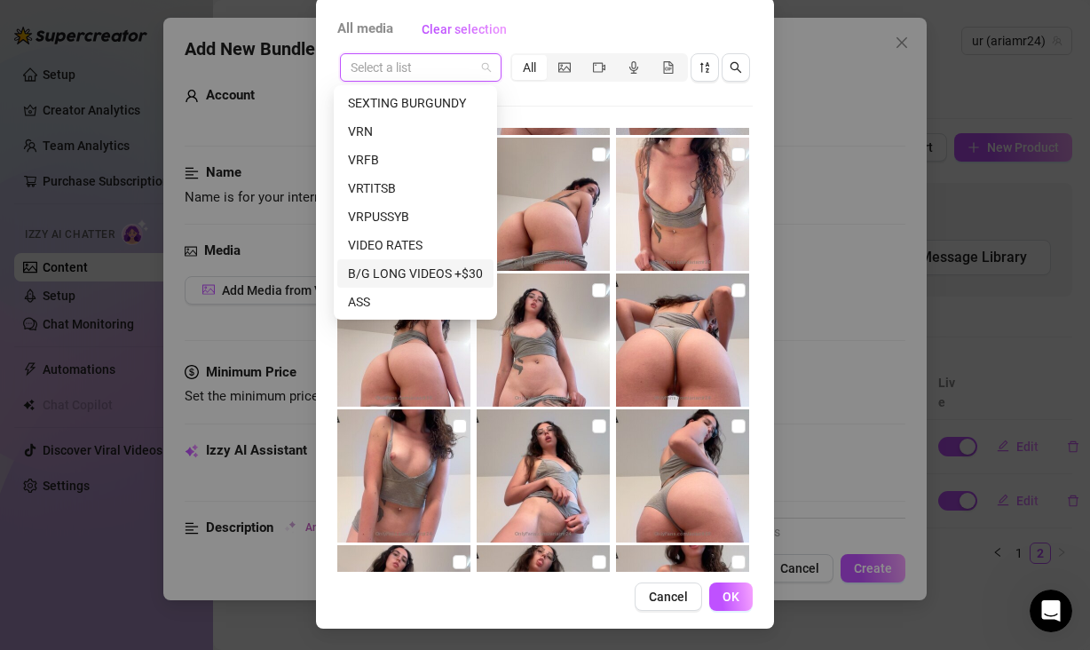
click at [433, 270] on div "B/G LONG VIDEOS +$30" at bounding box center [415, 274] width 135 height 20
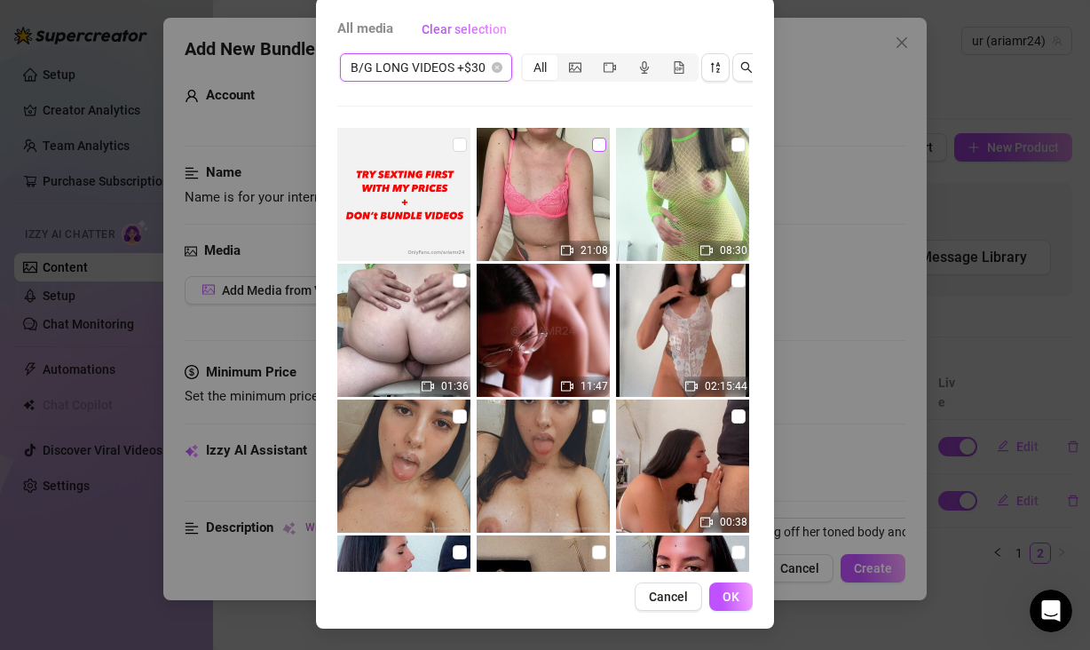
type textarea "Aria teases in a strappy red lingerie set, showing off her toned body and tatto…"
click at [592, 142] on input "checkbox" at bounding box center [599, 145] width 14 height 14
checkbox input "true"
click at [723, 604] on span "OK" at bounding box center [731, 596] width 17 height 14
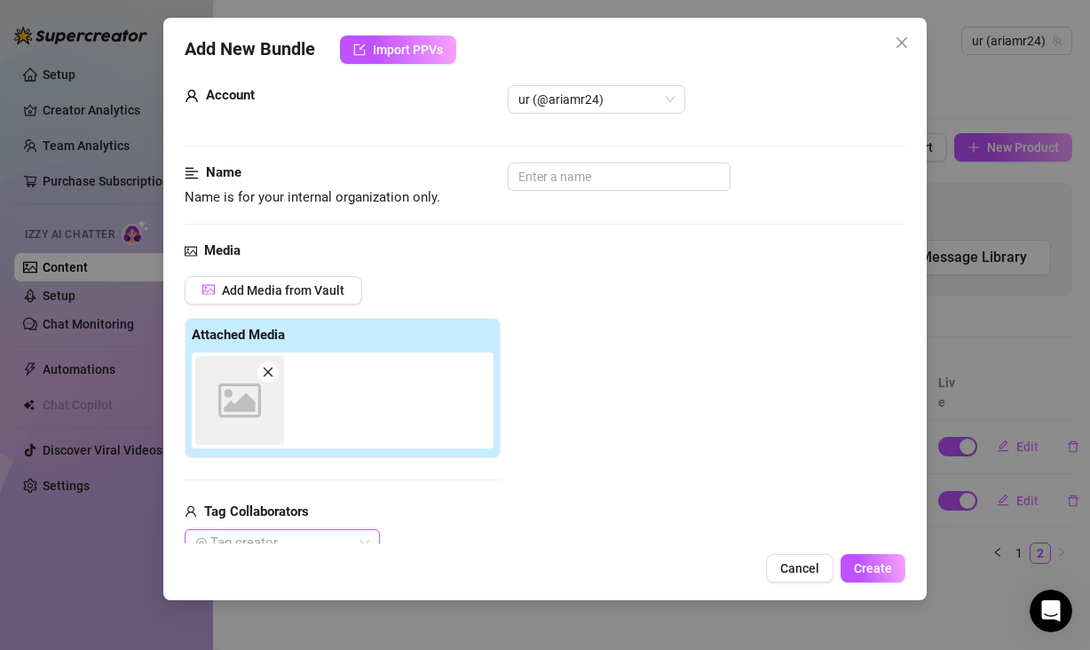
scroll to position [40, 0]
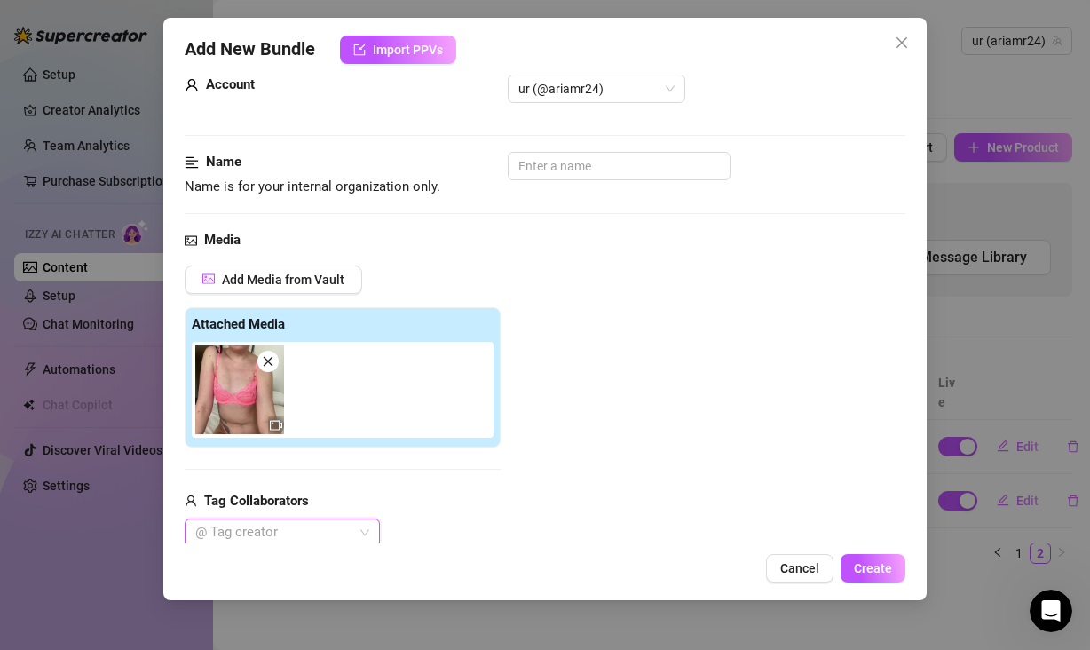
type textarea "Aria teases in a strappy red lingerie set, showing off her toned body and tatto…"
click at [561, 166] on input "text" at bounding box center [619, 166] width 223 height 28
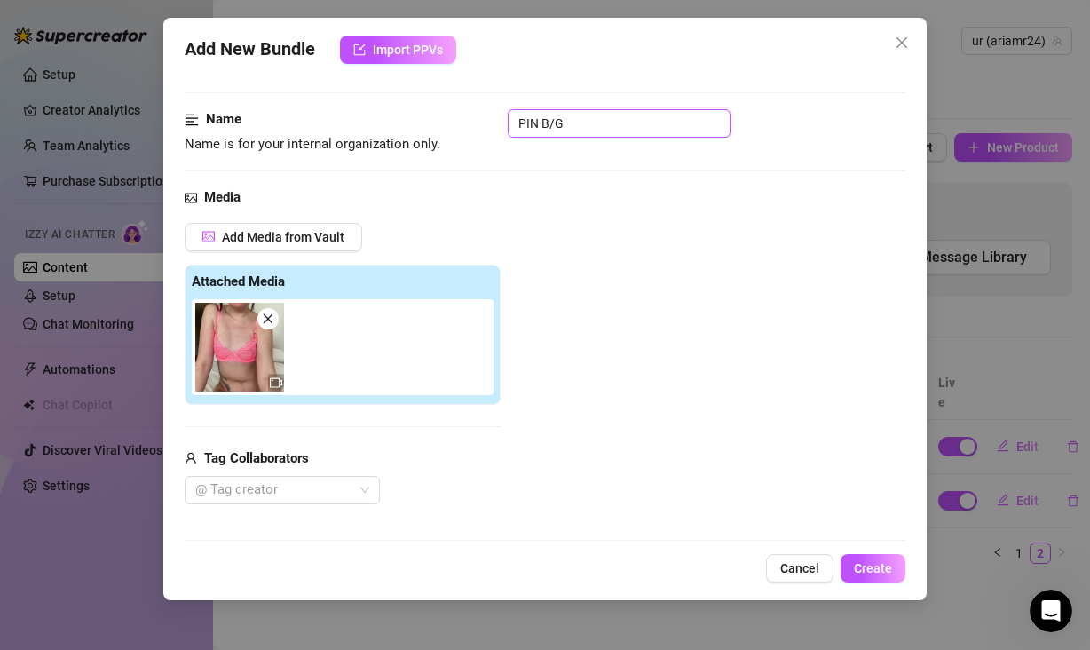
click at [534, 122] on input "PIN B/G" at bounding box center [619, 123] width 223 height 28
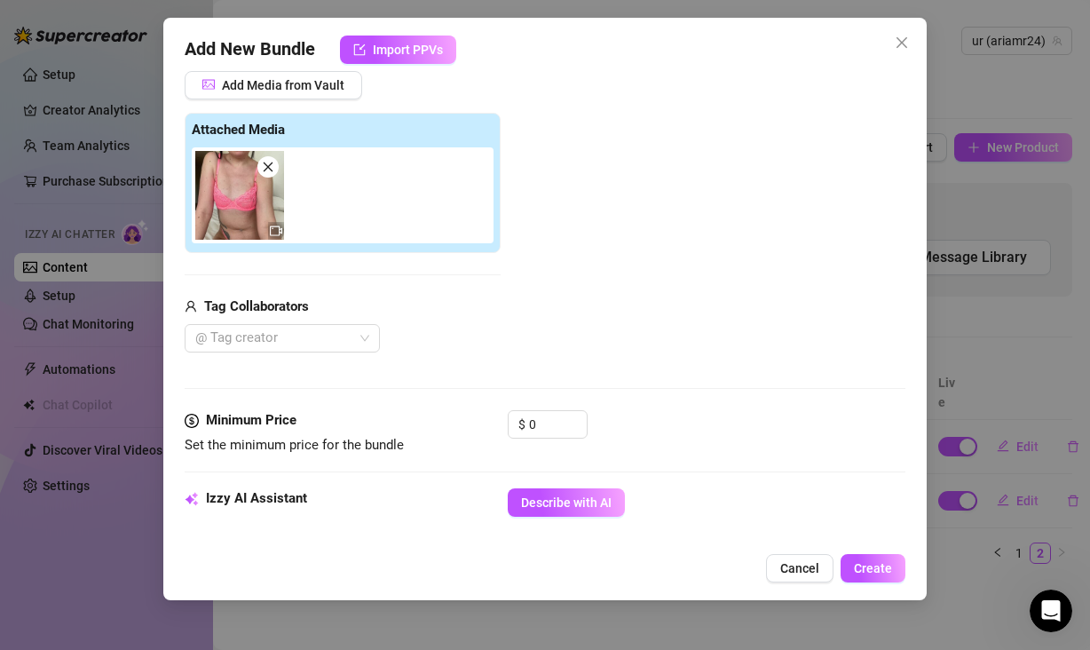
type input "PINK B/G"
click at [707, 330] on div "Add Media from Vault Attached Media Tag Collaborators @ Tag creator" at bounding box center [545, 212] width 721 height 282
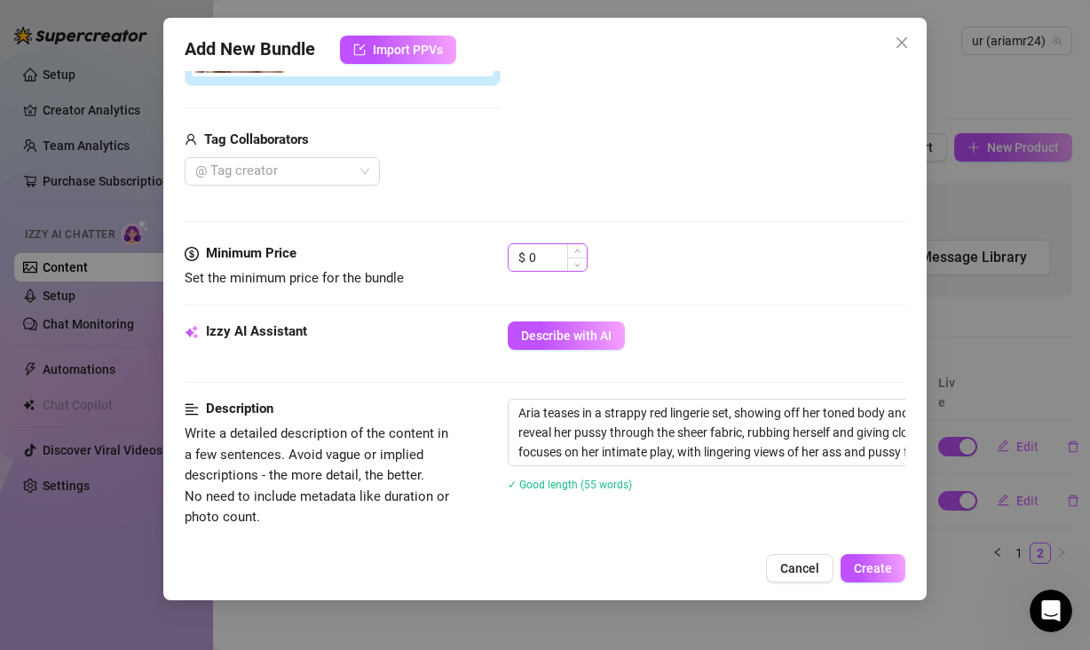
scroll to position [402, 0]
click at [546, 340] on span "Describe with AI" at bounding box center [566, 335] width 91 height 14
drag, startPoint x: 537, startPoint y: 255, endPoint x: 528, endPoint y: 254, distance: 8.9
click at [529, 254] on input "0" at bounding box center [558, 256] width 58 height 27
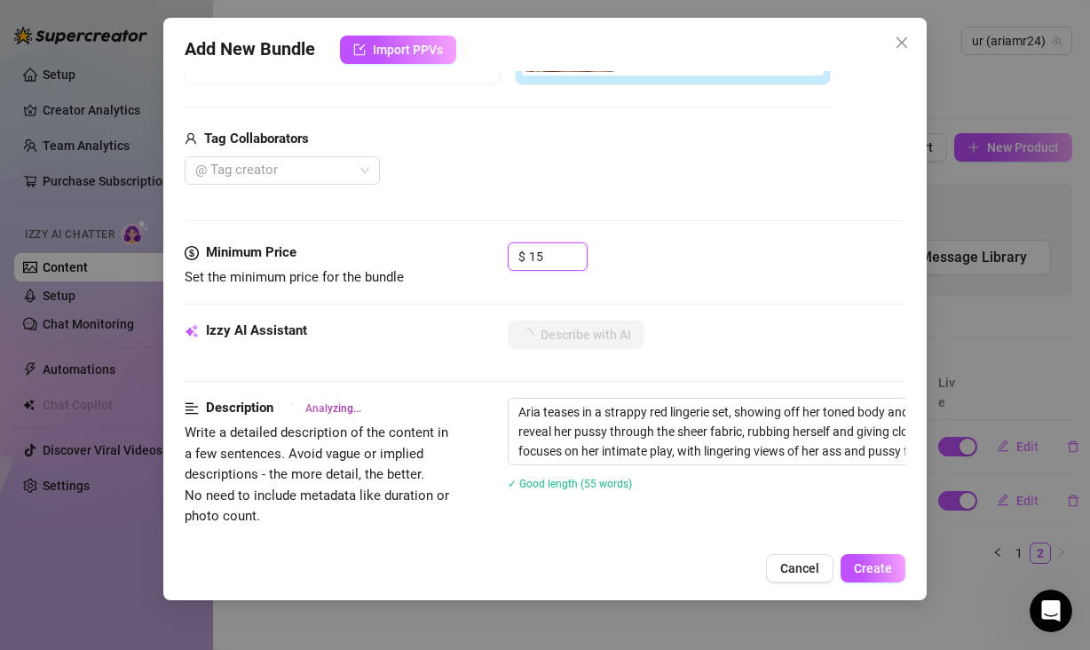
type input "15"
click at [764, 264] on div "$ 15" at bounding box center [707, 264] width 398 height 44
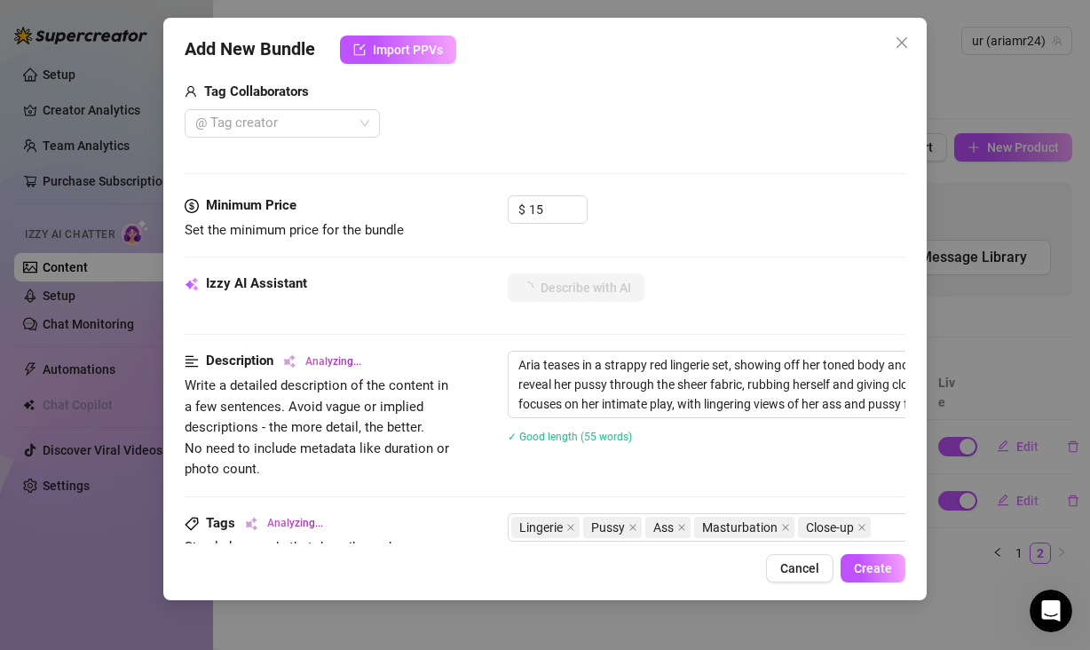
scroll to position [415, 0]
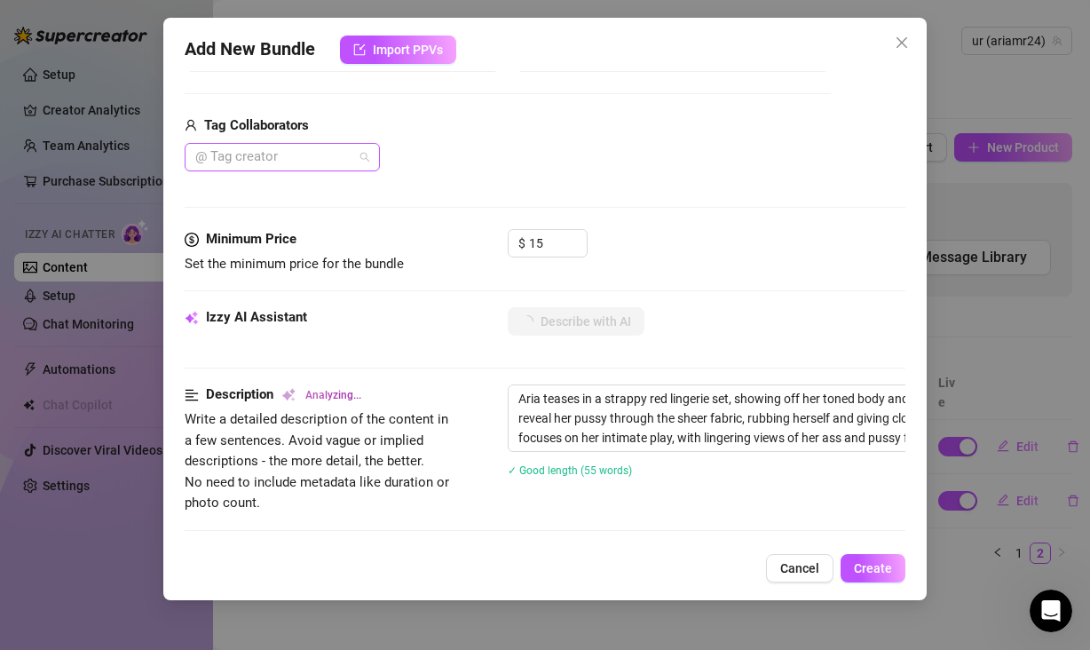
click at [270, 158] on div at bounding box center [273, 157] width 170 height 25
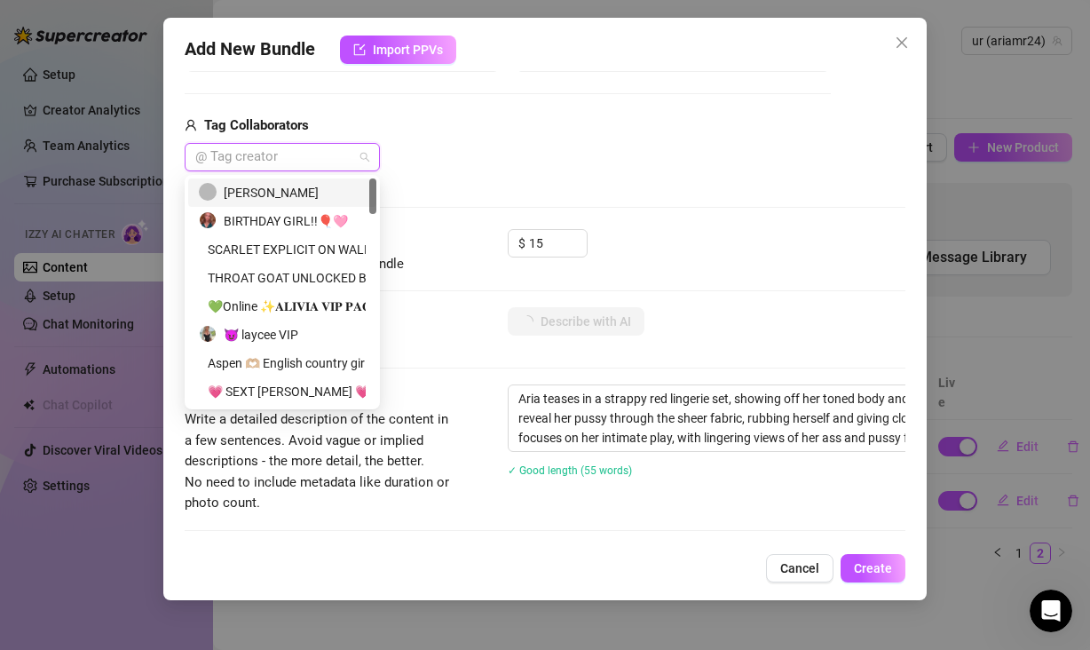
click at [268, 191] on div "[PERSON_NAME]" at bounding box center [282, 193] width 167 height 20
click at [601, 166] on div "[PERSON_NAME]" at bounding box center [508, 157] width 646 height 28
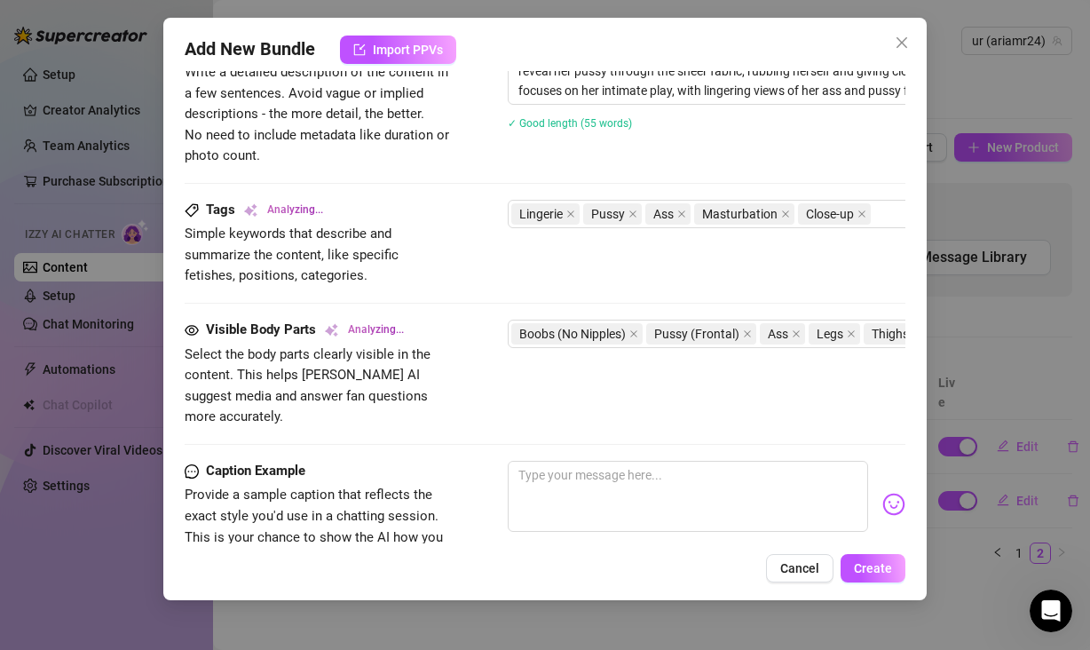
scroll to position [774, 0]
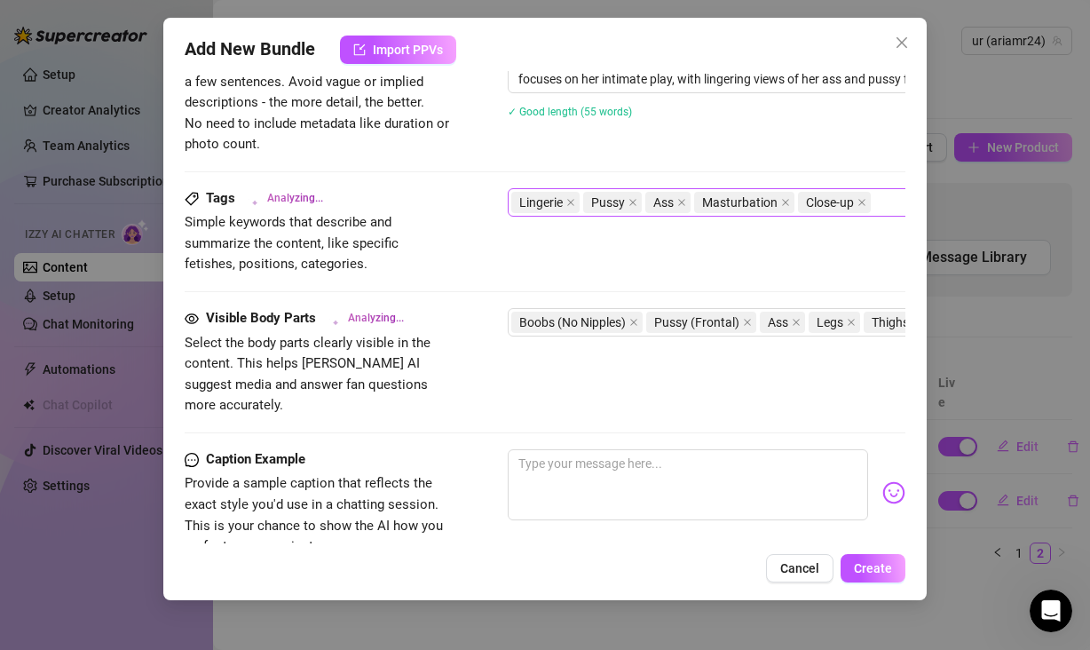
click at [879, 200] on div "Lingerie Pussy Ass Masturbation Close-up" at bounding box center [809, 202] width 596 height 25
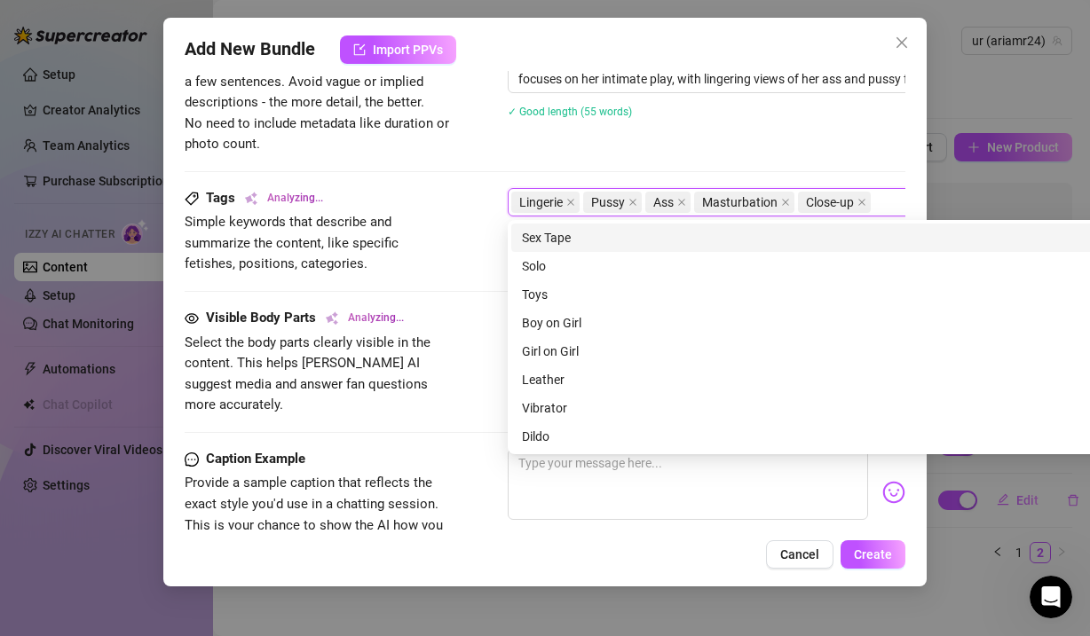
click at [491, 157] on div "Description Analyzing... Write a detailed description of the content in a few s…" at bounding box center [545, 107] width 721 height 162
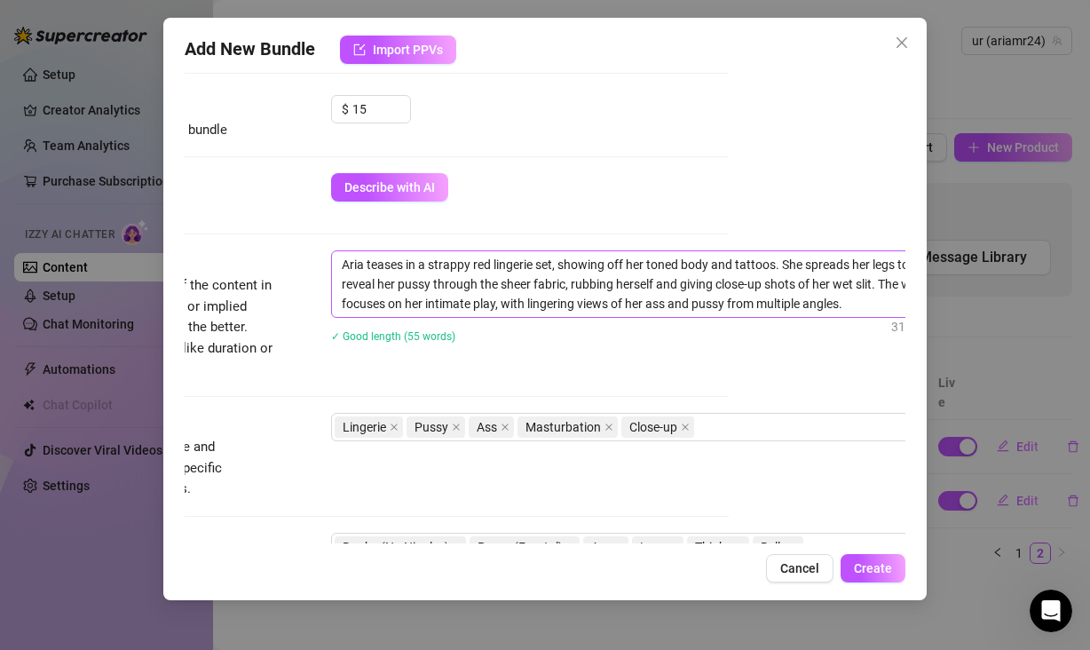
scroll to position [533, 177]
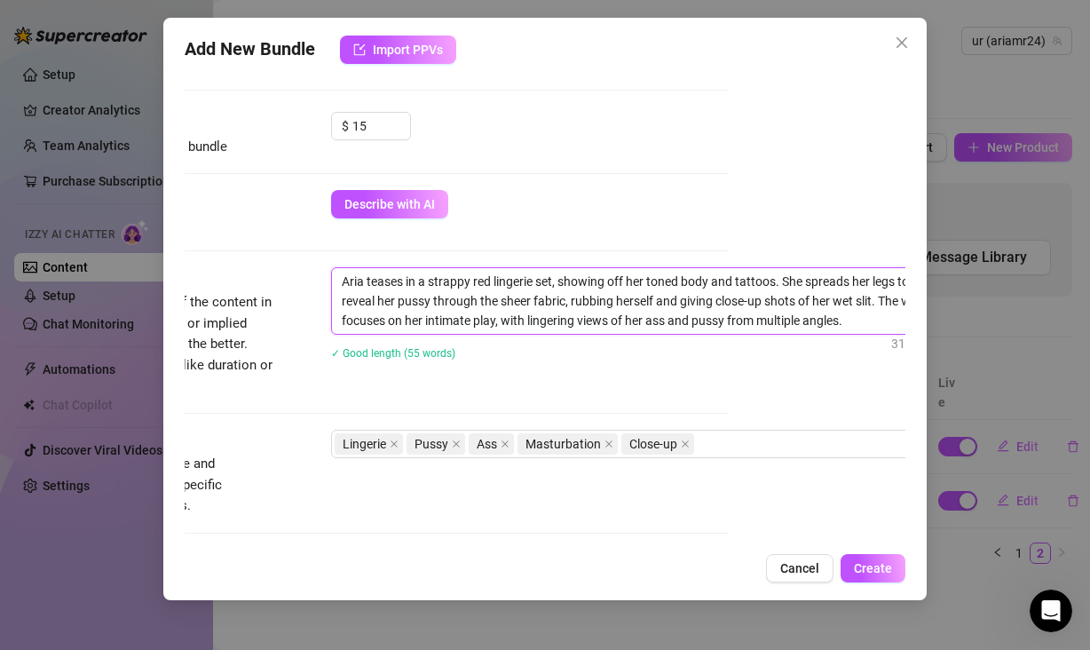
drag, startPoint x: 841, startPoint y: 320, endPoint x: 403, endPoint y: 267, distance: 441.7
click at [403, 267] on span "Aria teases in a strappy red lingerie set, showing off her toned body and tatto…" at bounding box center [641, 300] width 621 height 67
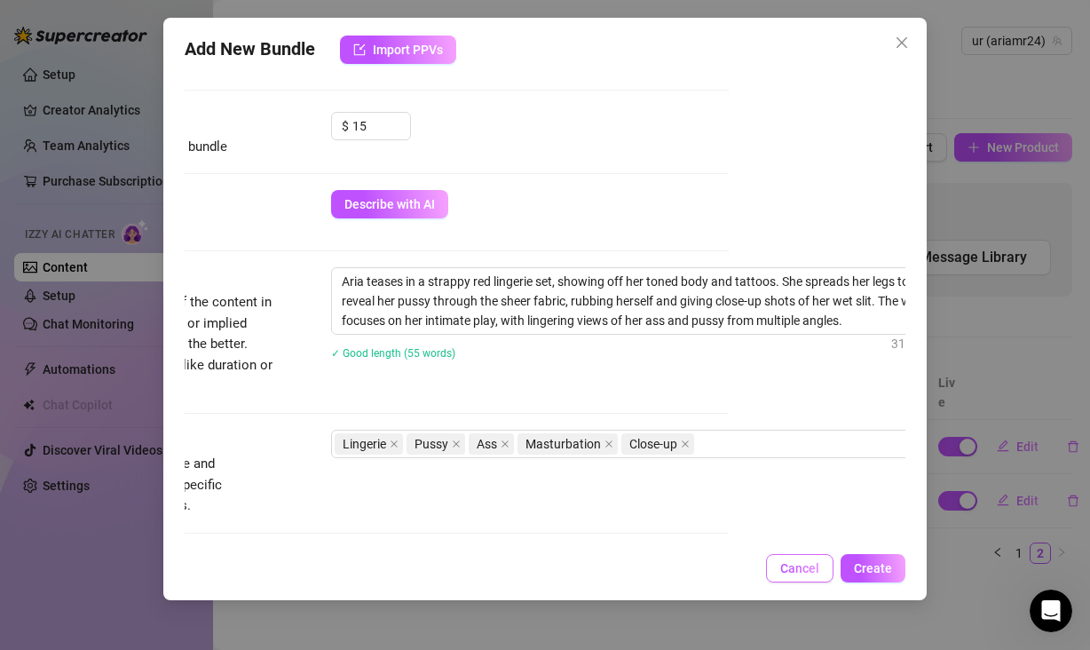
click at [796, 560] on button "Cancel" at bounding box center [799, 568] width 67 height 28
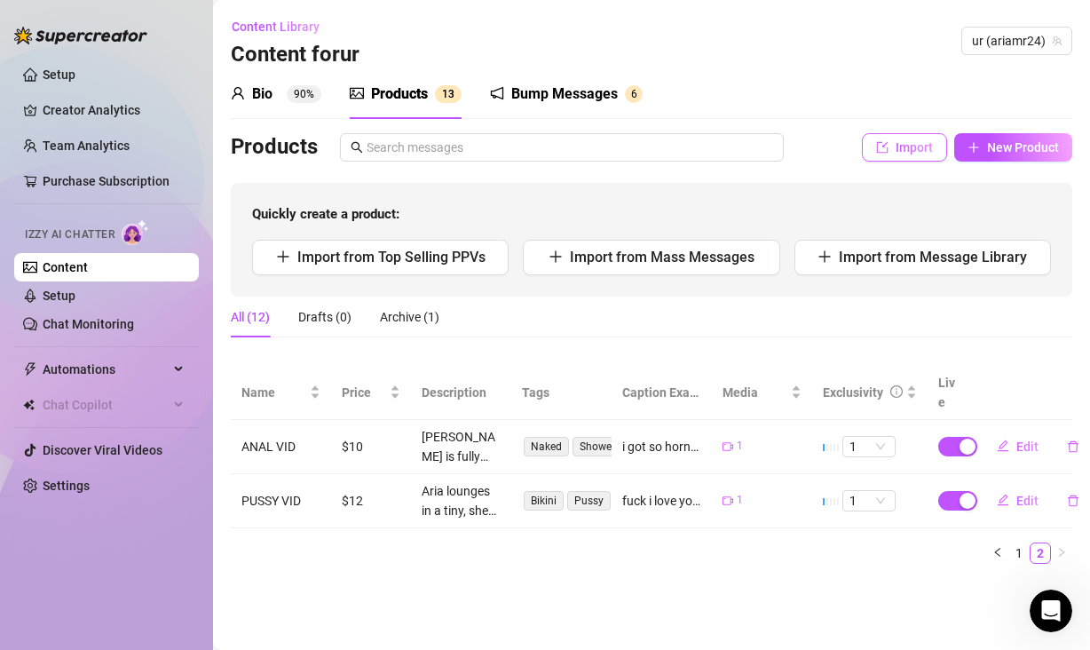
click at [913, 145] on span "Import" at bounding box center [914, 147] width 37 height 14
type textarea "Type your message here..."
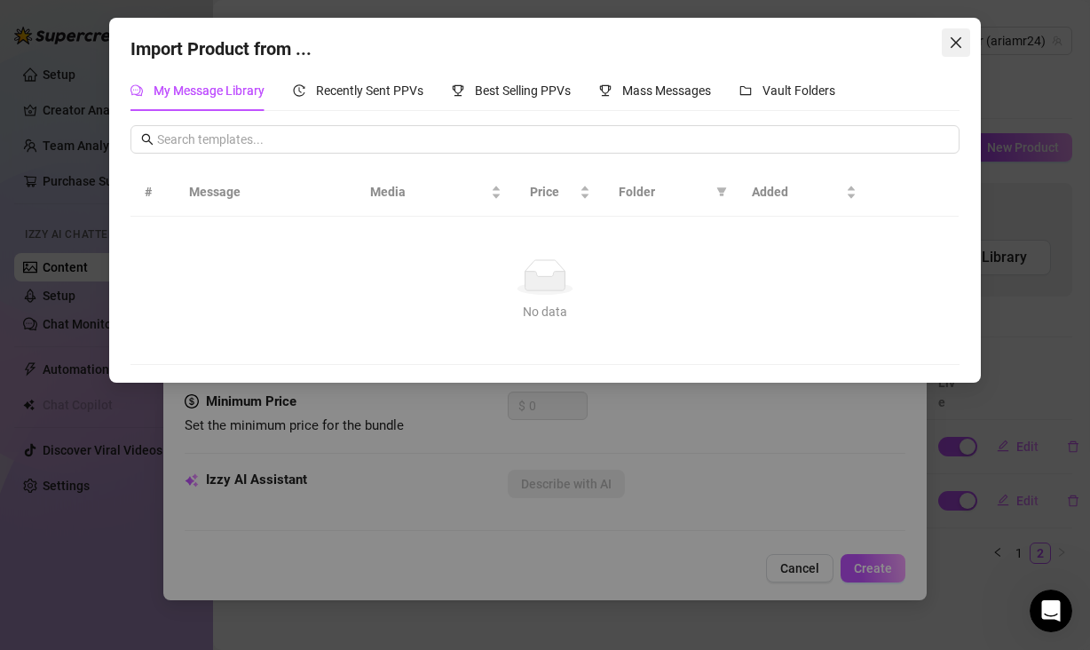
click at [960, 43] on icon "close" at bounding box center [956, 43] width 14 height 14
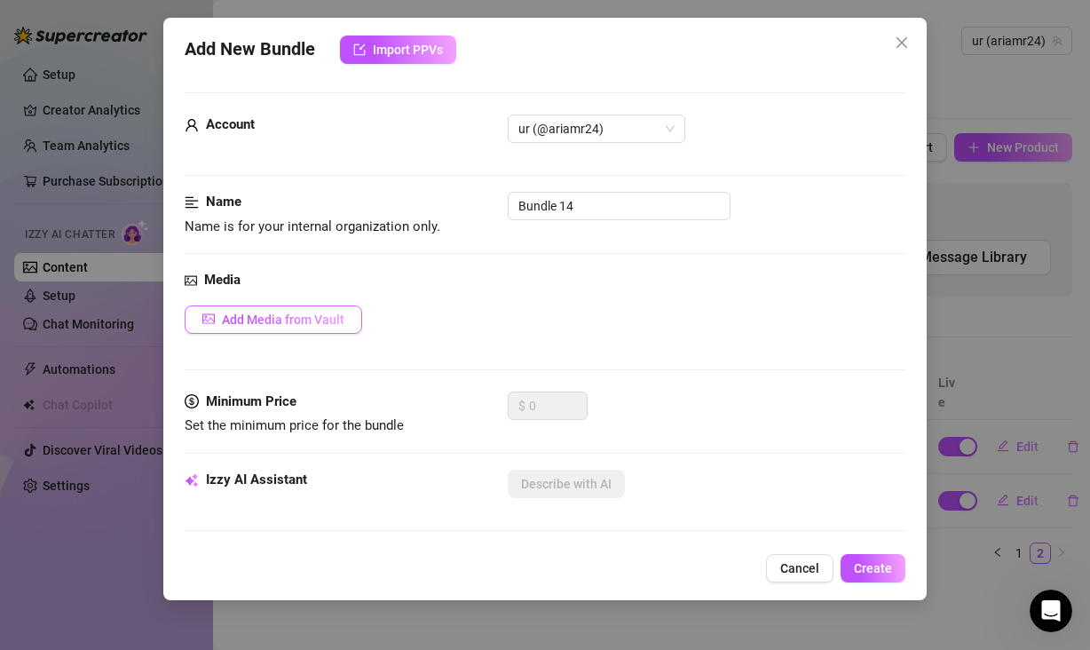
click at [272, 312] on span "Add Media from Vault" at bounding box center [283, 319] width 122 height 14
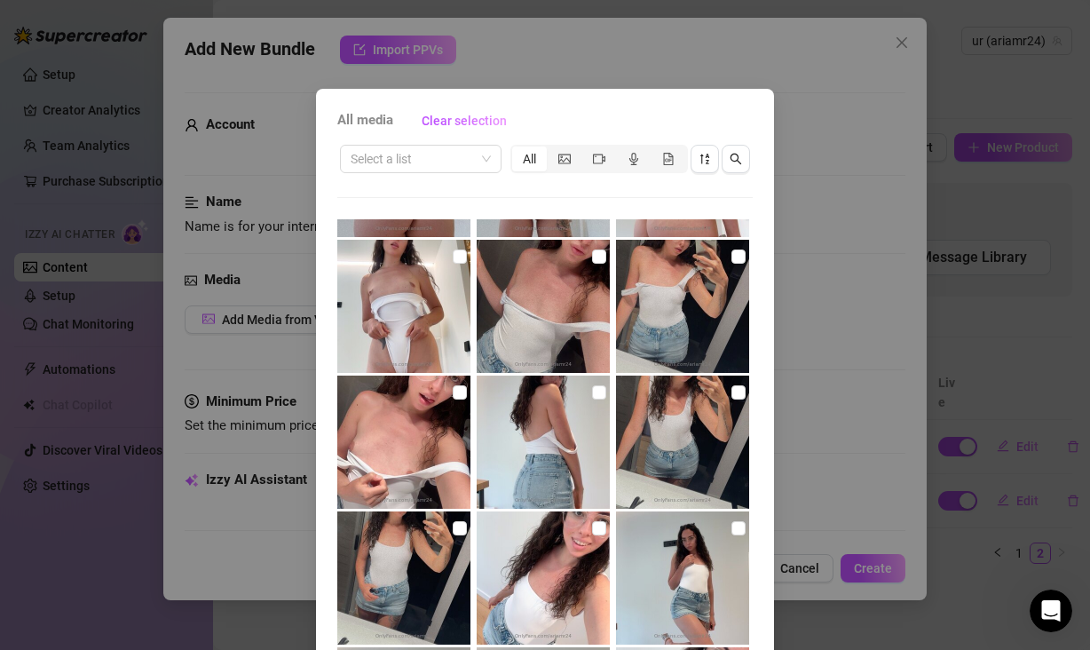
scroll to position [117, 0]
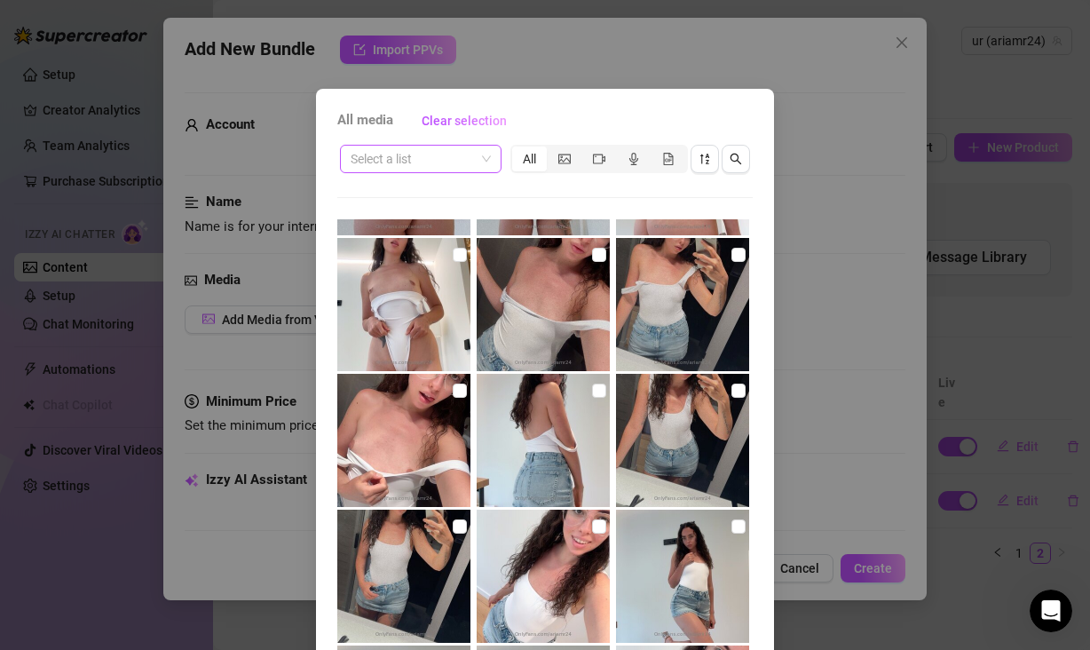
click at [472, 161] on span at bounding box center [421, 159] width 140 height 27
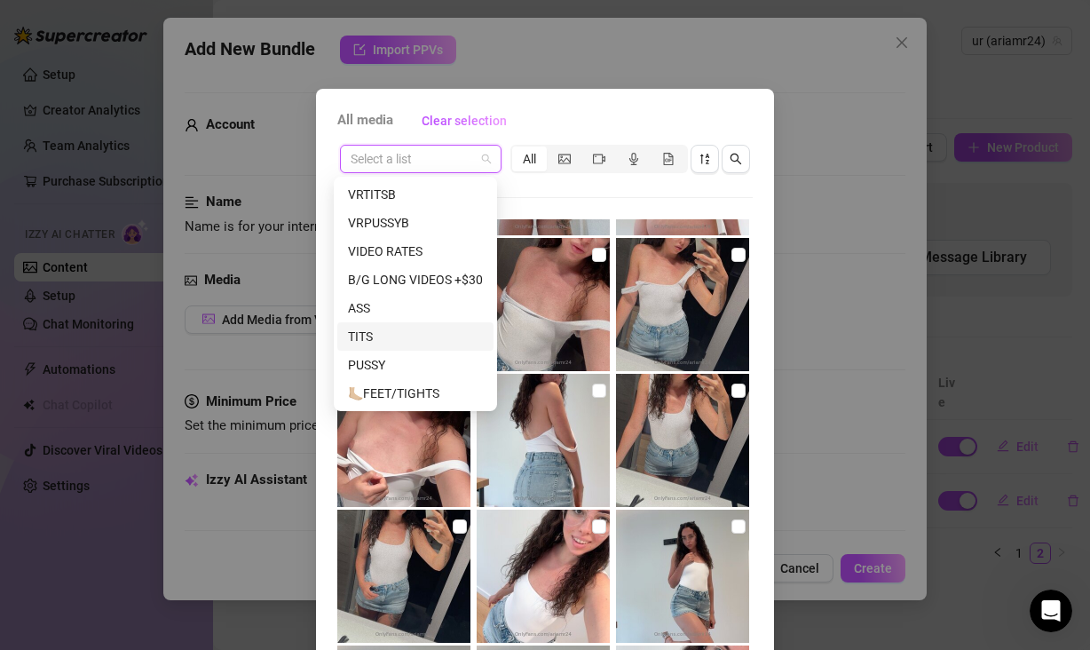
scroll to position [154, 0]
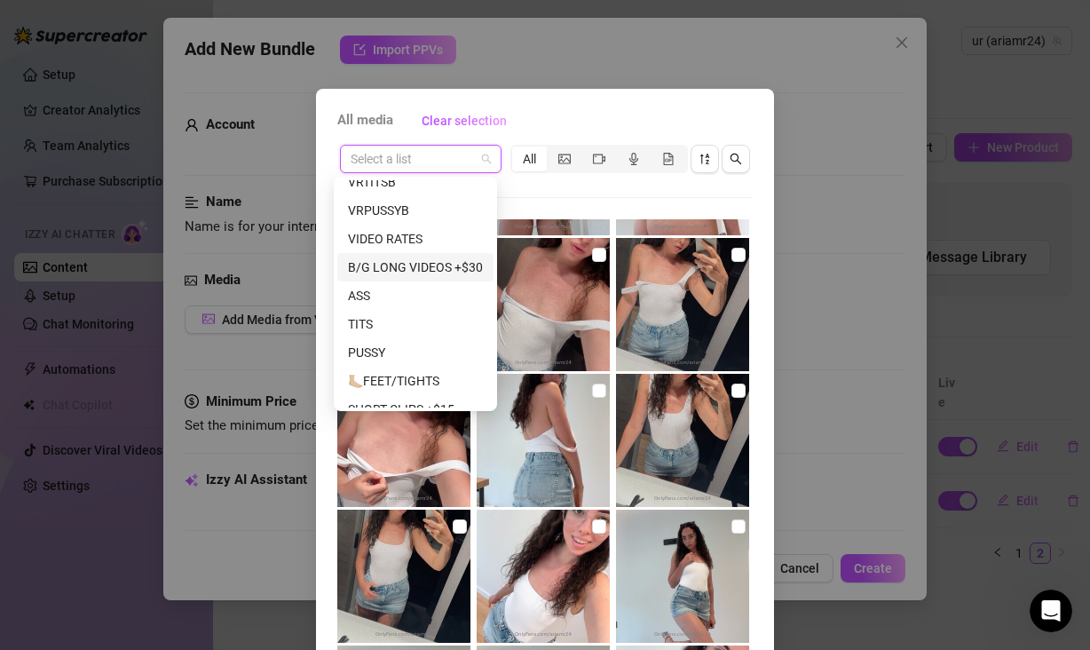
click at [401, 273] on div "B/G LONG VIDEOS +$30" at bounding box center [415, 267] width 135 height 20
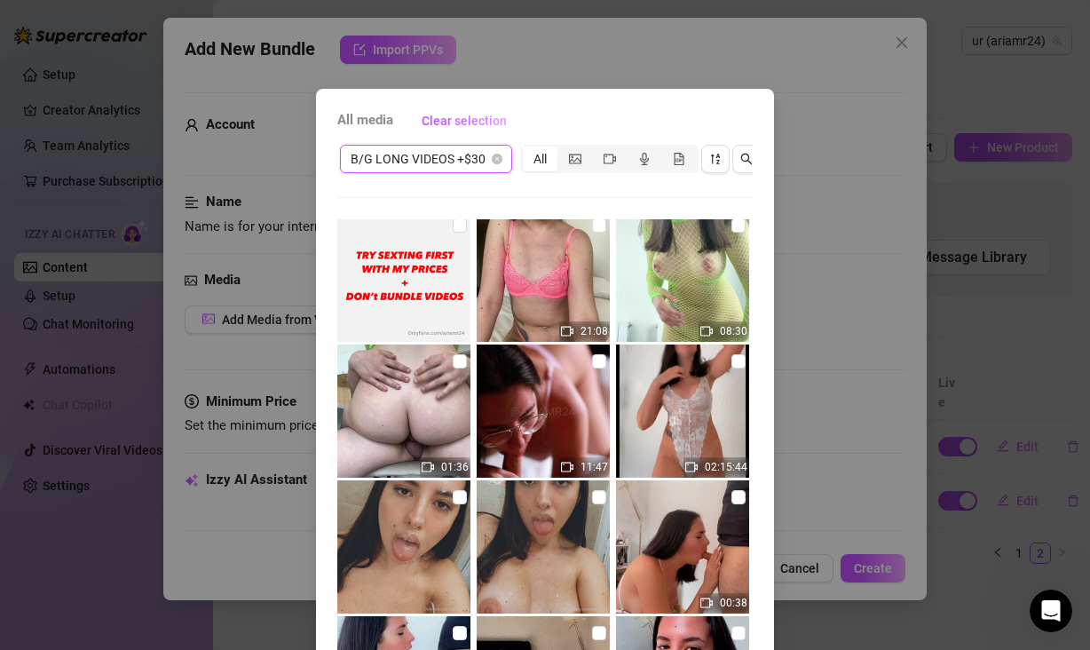
scroll to position [0, 0]
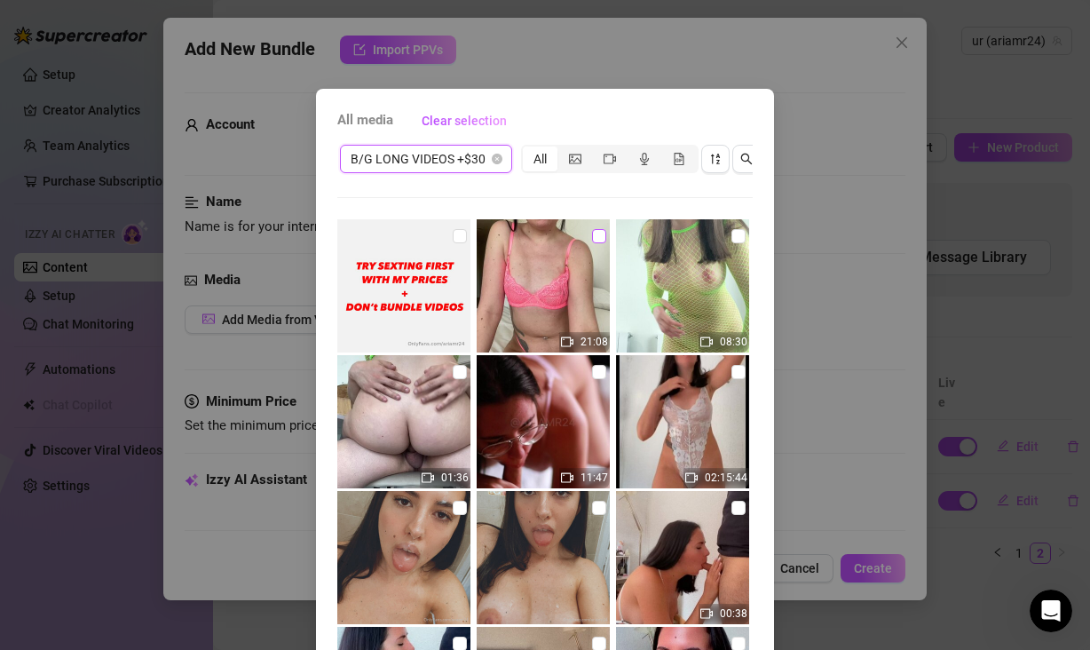
click at [592, 233] on input "checkbox" at bounding box center [599, 236] width 14 height 14
checkbox input "true"
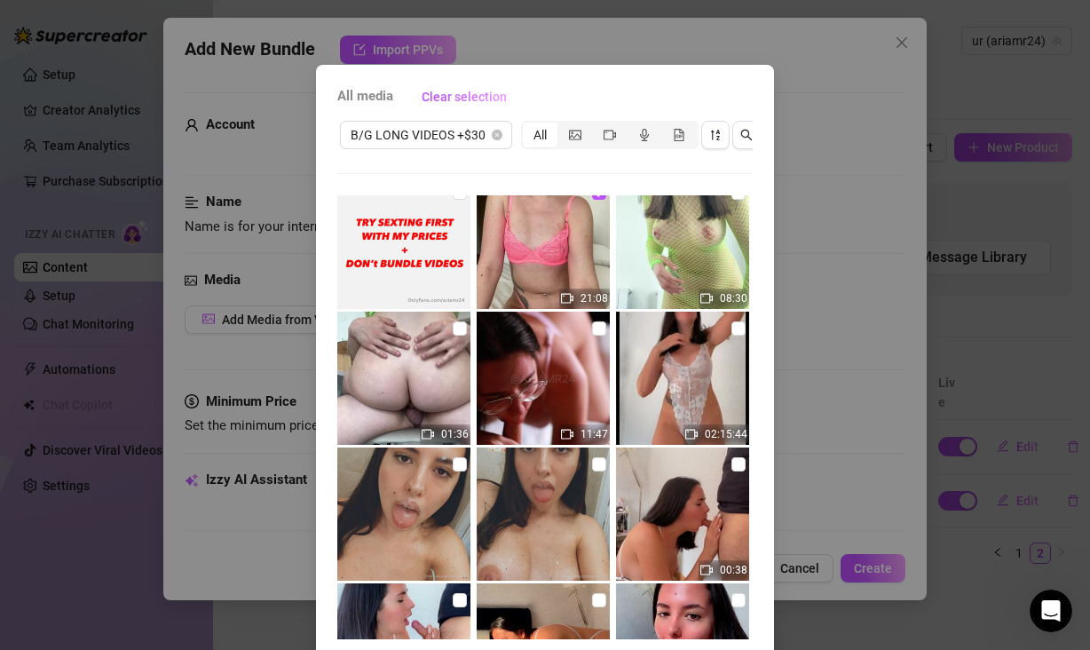
scroll to position [105, 0]
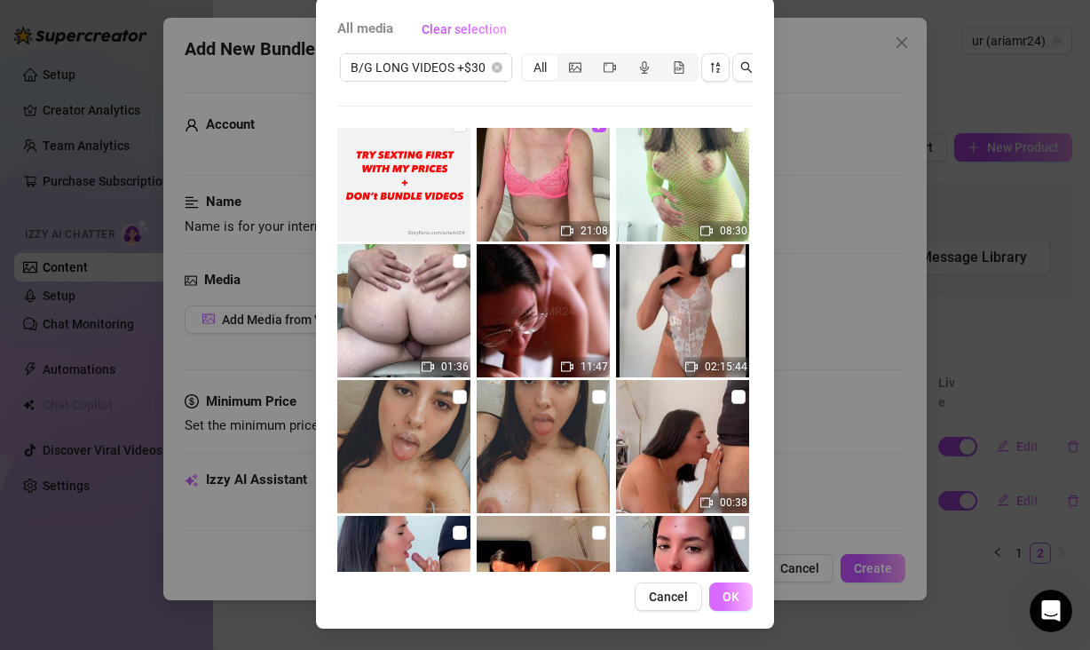
click at [732, 593] on span "OK" at bounding box center [731, 596] width 17 height 14
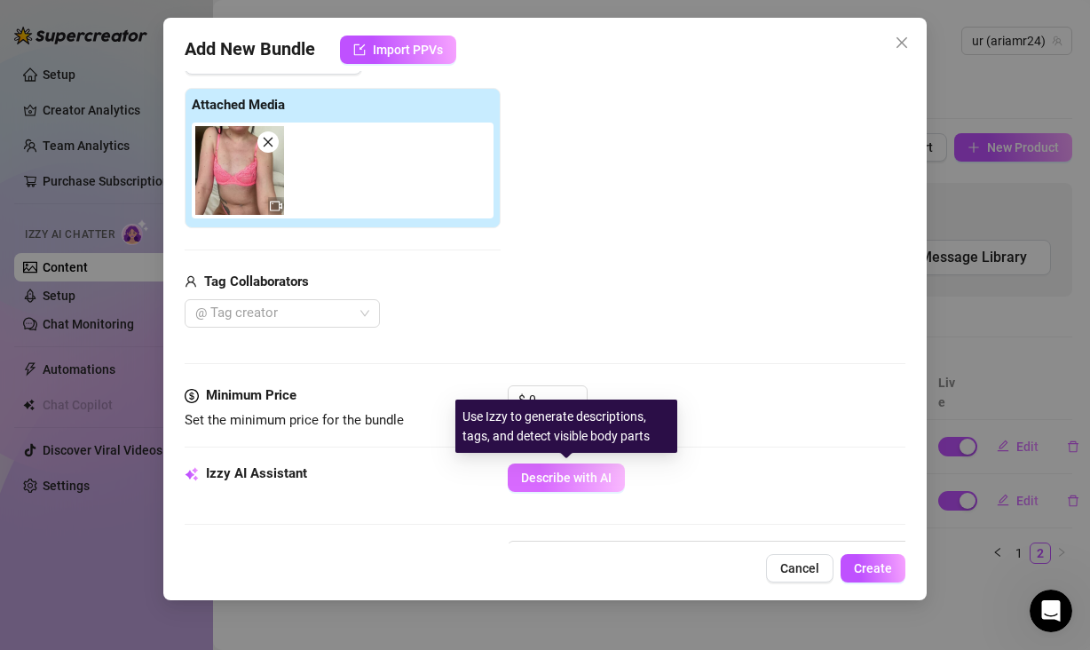
click at [569, 482] on span "Describe with AI" at bounding box center [566, 477] width 91 height 14
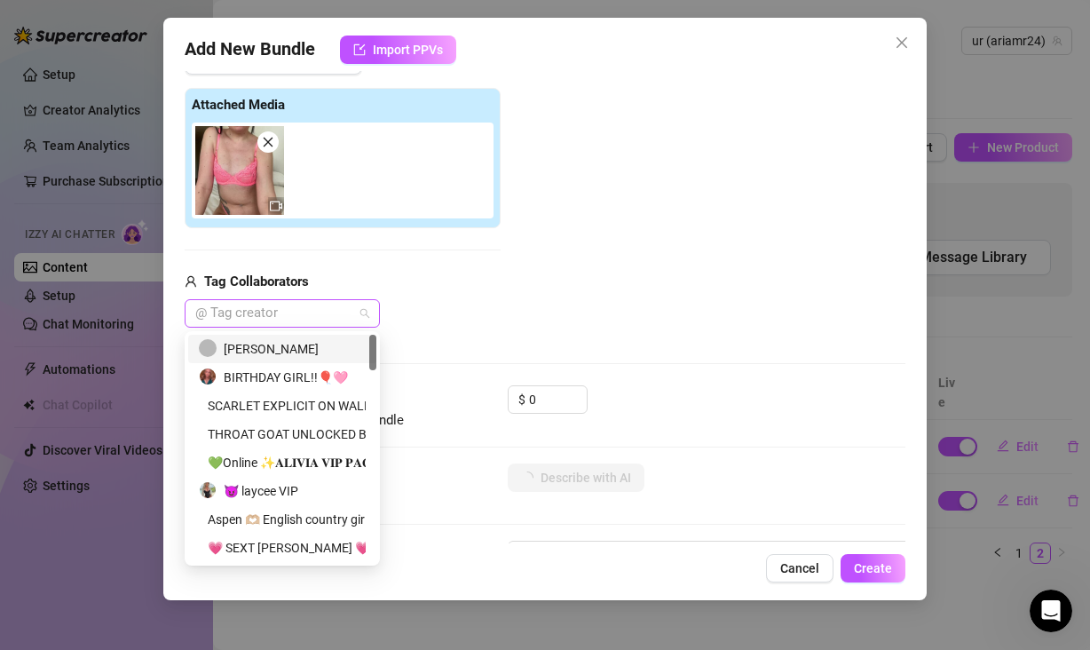
click at [281, 312] on div at bounding box center [273, 313] width 170 height 25
click at [284, 351] on div "[PERSON_NAME]" at bounding box center [282, 349] width 167 height 20
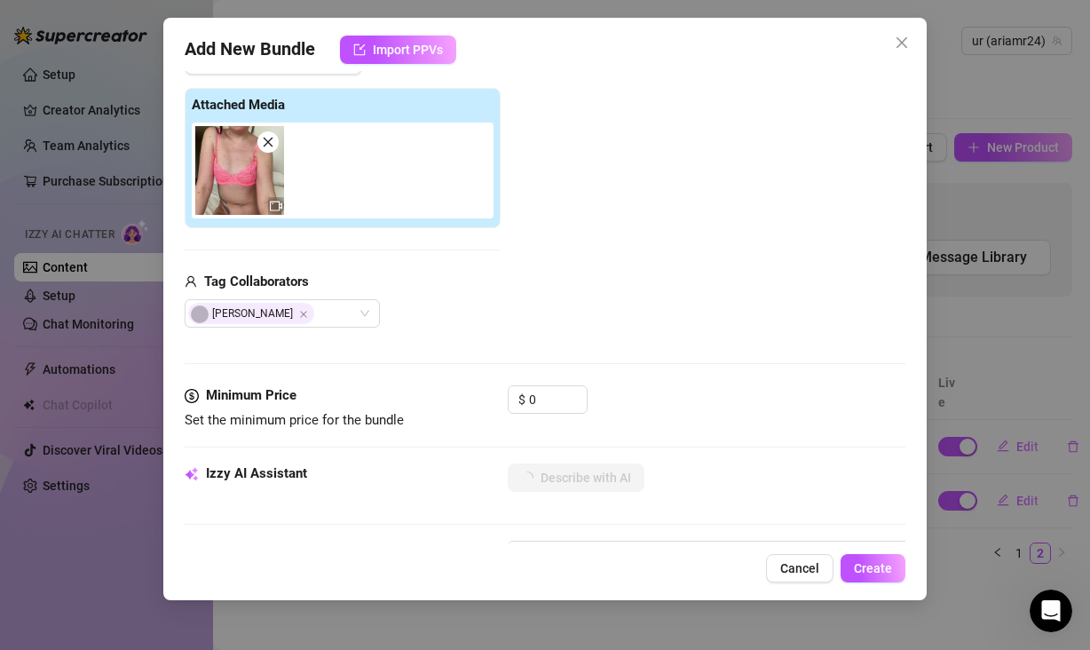
click at [590, 319] on div "Add Media from Vault Attached Media Tag Collaborators [PERSON_NAME]" at bounding box center [545, 187] width 721 height 282
drag, startPoint x: 550, startPoint y: 400, endPoint x: 497, endPoint y: 400, distance: 53.3
click at [497, 400] on div "Minimum Price Set the minimum price for the bundle $ 0" at bounding box center [545, 407] width 721 height 45
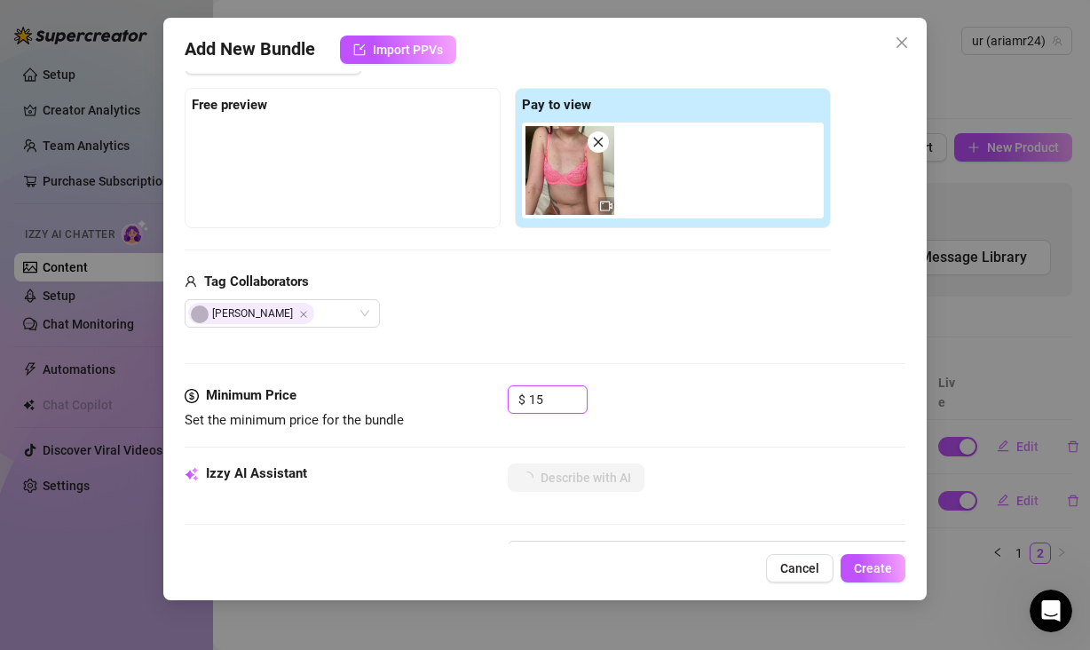
type input "15"
click at [725, 359] on div "Media Add Media from Vault Free preview Pay to view Tag Collaborators [PERSON_N…" at bounding box center [545, 198] width 721 height 375
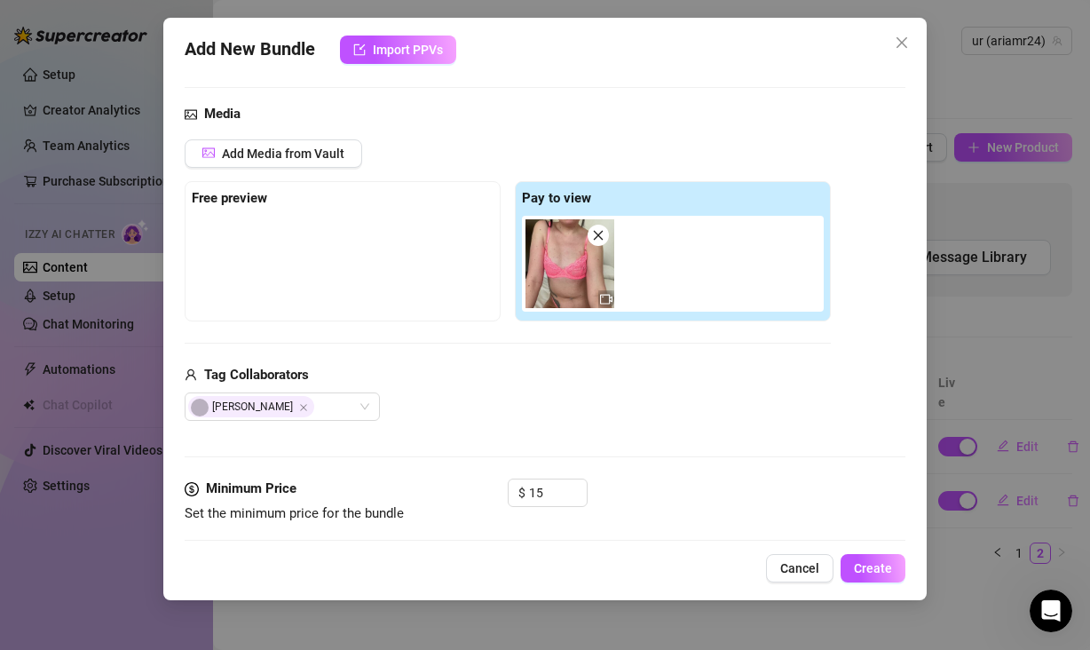
scroll to position [159, 0]
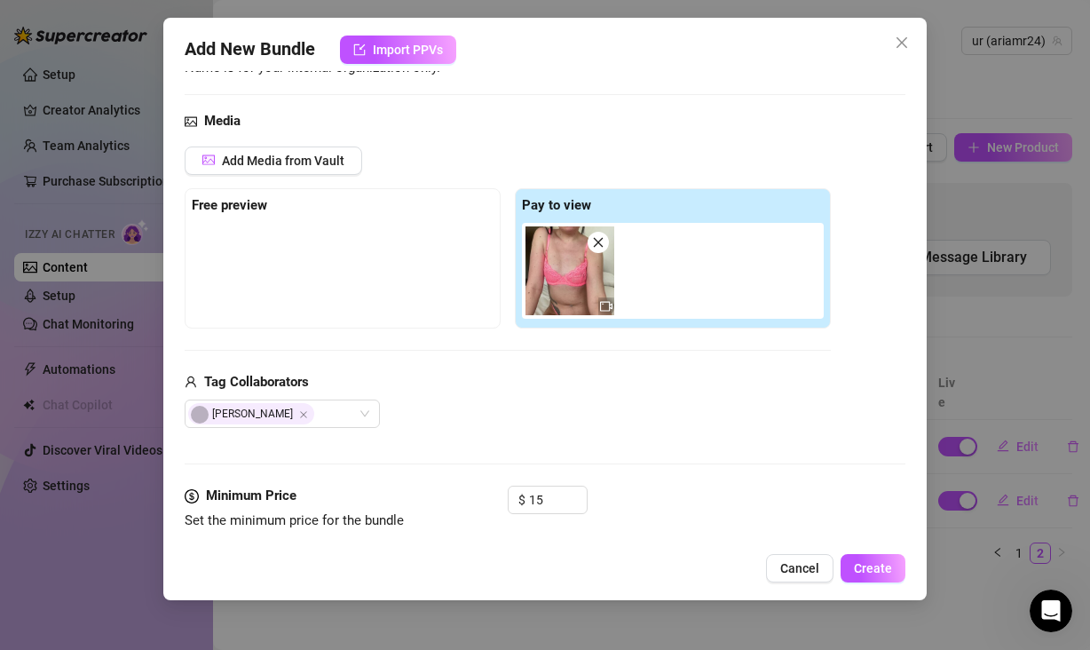
click at [415, 279] on div at bounding box center [343, 267] width 302 height 89
click at [276, 218] on div "Free preview" at bounding box center [343, 258] width 316 height 140
click at [574, 271] on img at bounding box center [569, 270] width 89 height 89
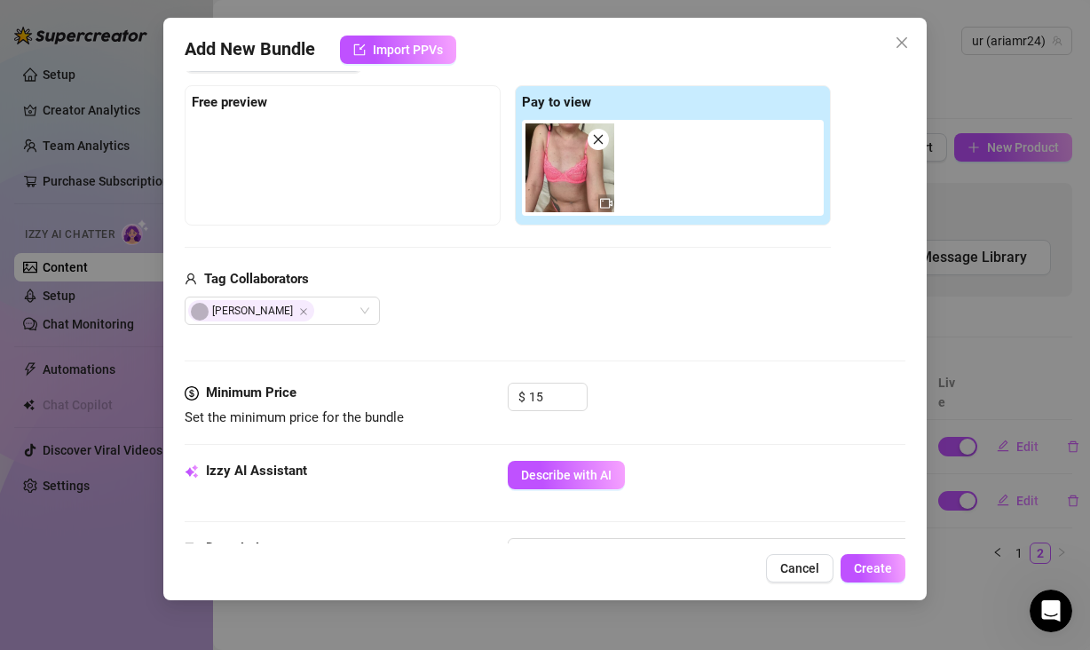
scroll to position [360, 0]
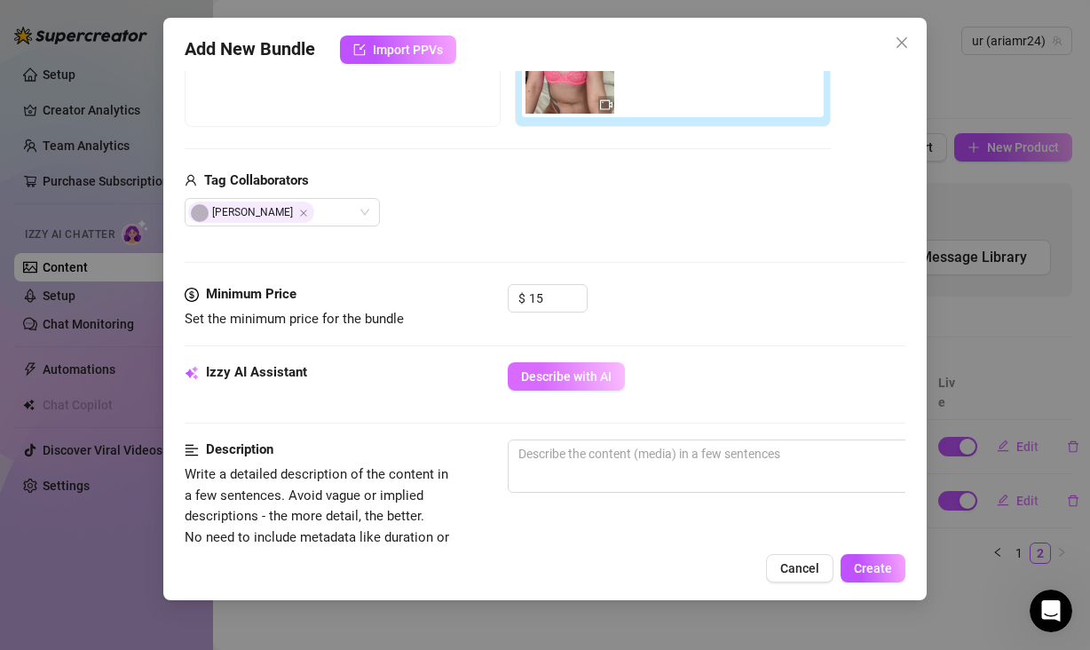
click at [568, 367] on button "Describe with AI" at bounding box center [566, 376] width 117 height 28
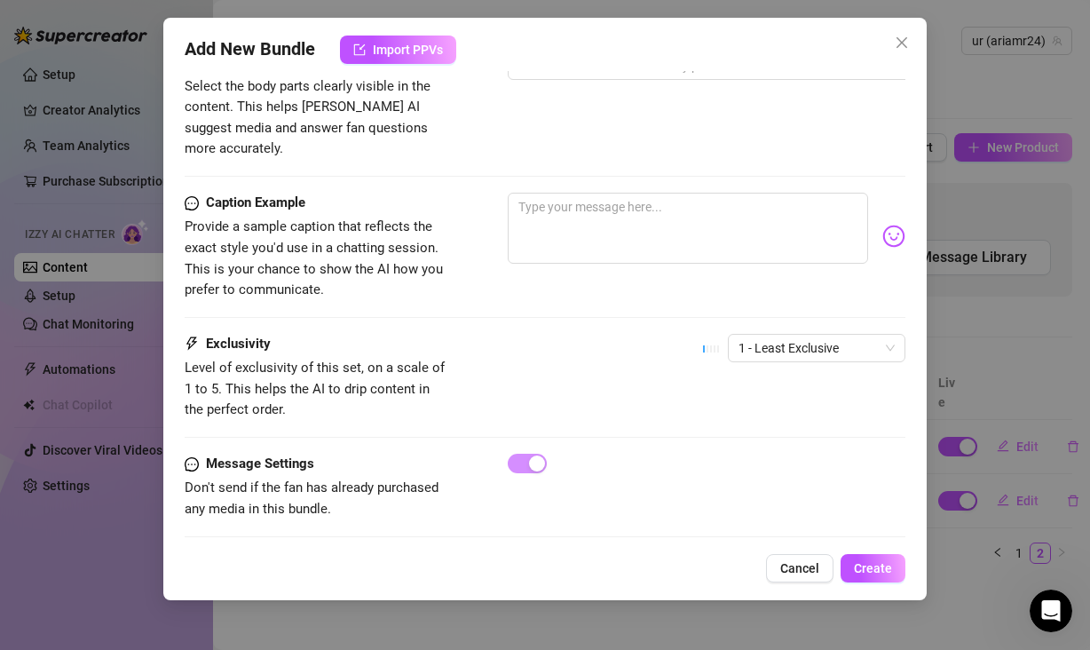
scroll to position [1032, 0]
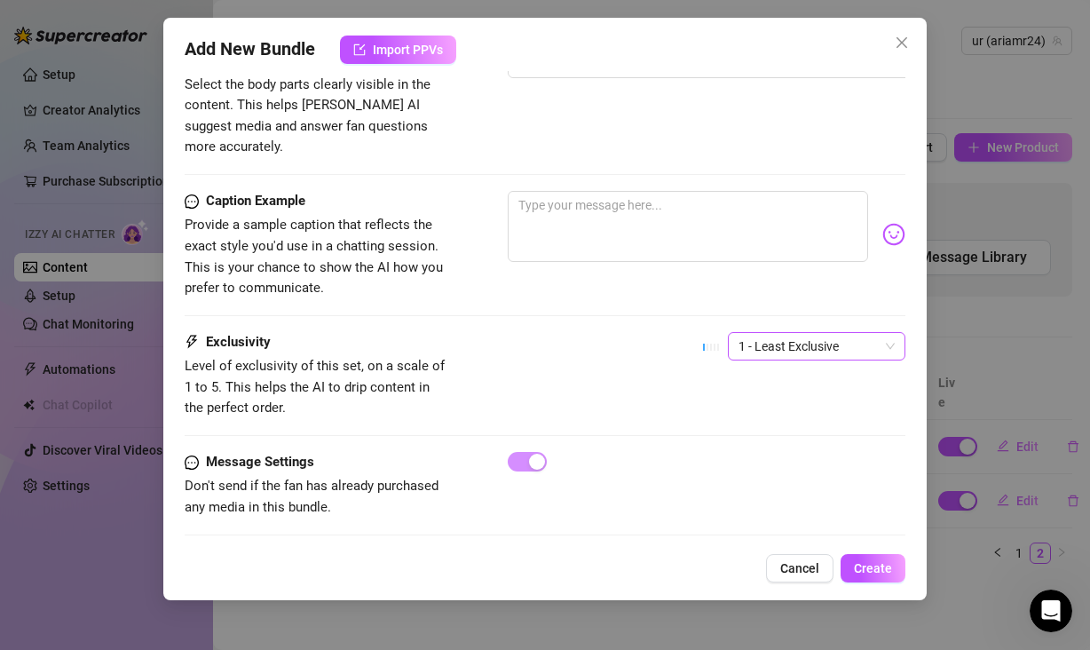
click at [794, 333] on span "1 - Least Exclusive" at bounding box center [816, 346] width 156 height 27
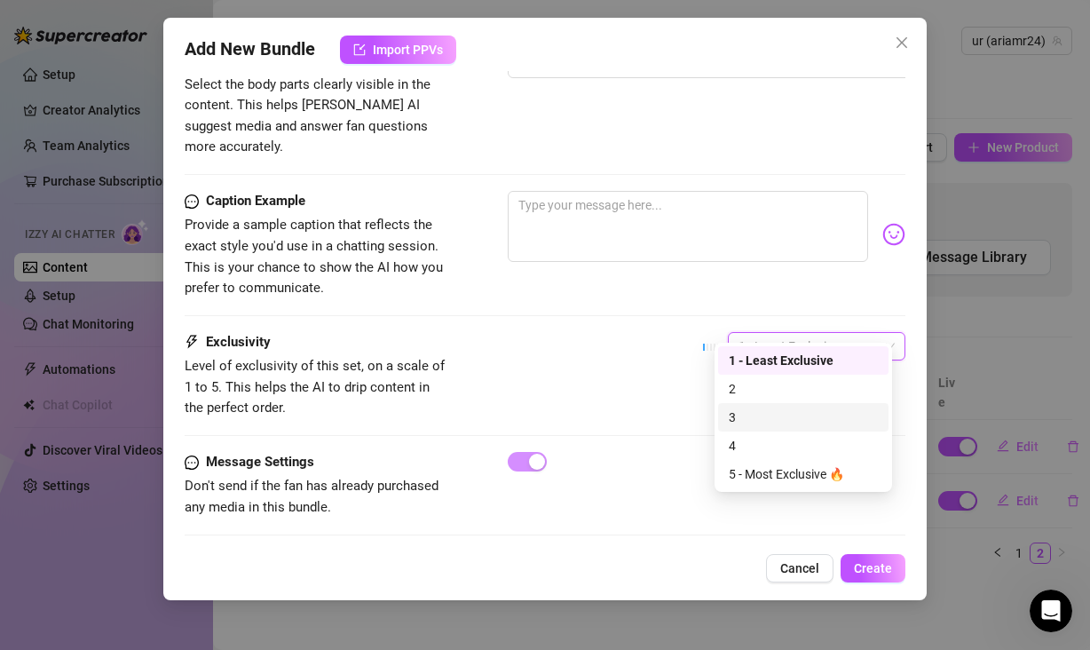
drag, startPoint x: 764, startPoint y: 406, endPoint x: 774, endPoint y: 420, distance: 17.2
click at [765, 406] on div "3" at bounding box center [803, 417] width 170 height 28
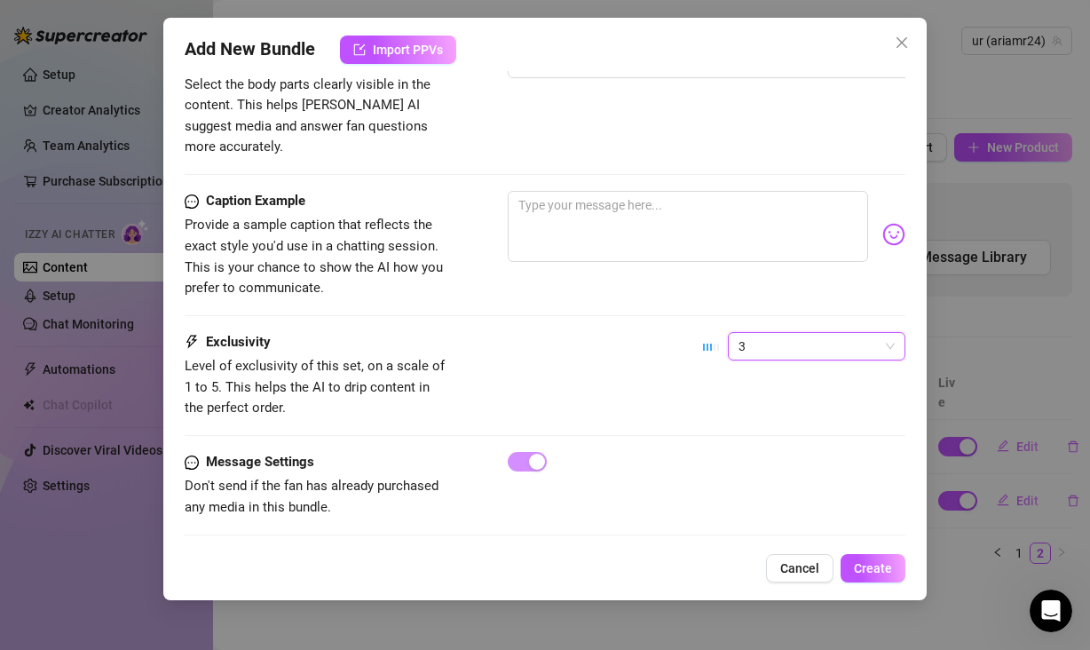
click at [792, 421] on div "Exclusivity Level of exclusivity of this set, on a scale of 1 to 5. This helps …" at bounding box center [545, 392] width 721 height 120
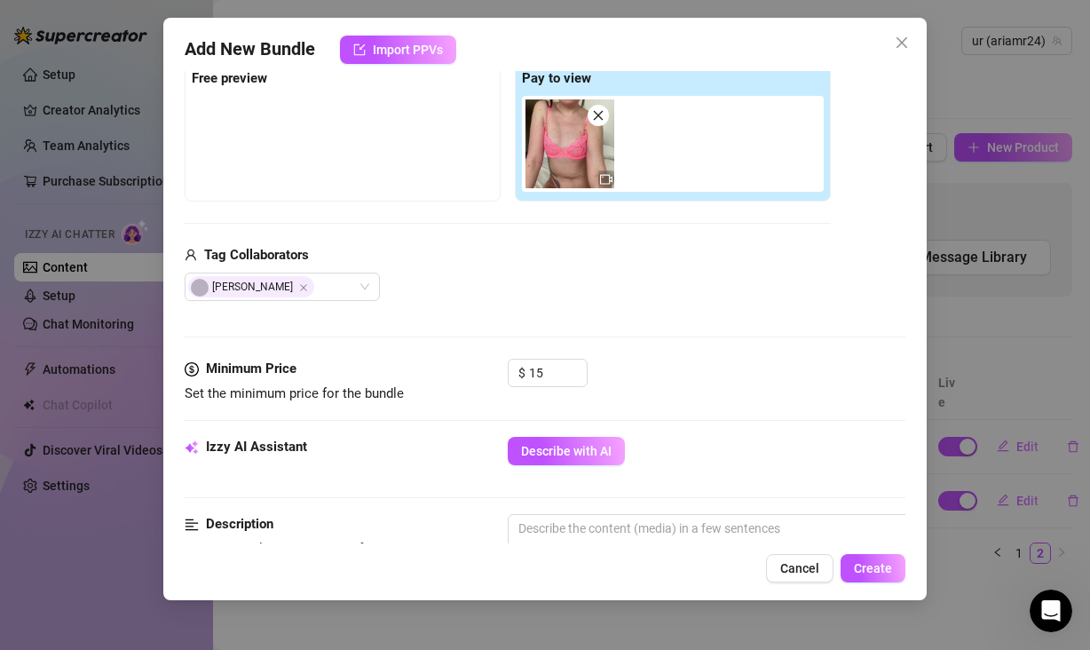
scroll to position [286, 0]
click at [809, 566] on span "Cancel" at bounding box center [799, 568] width 39 height 14
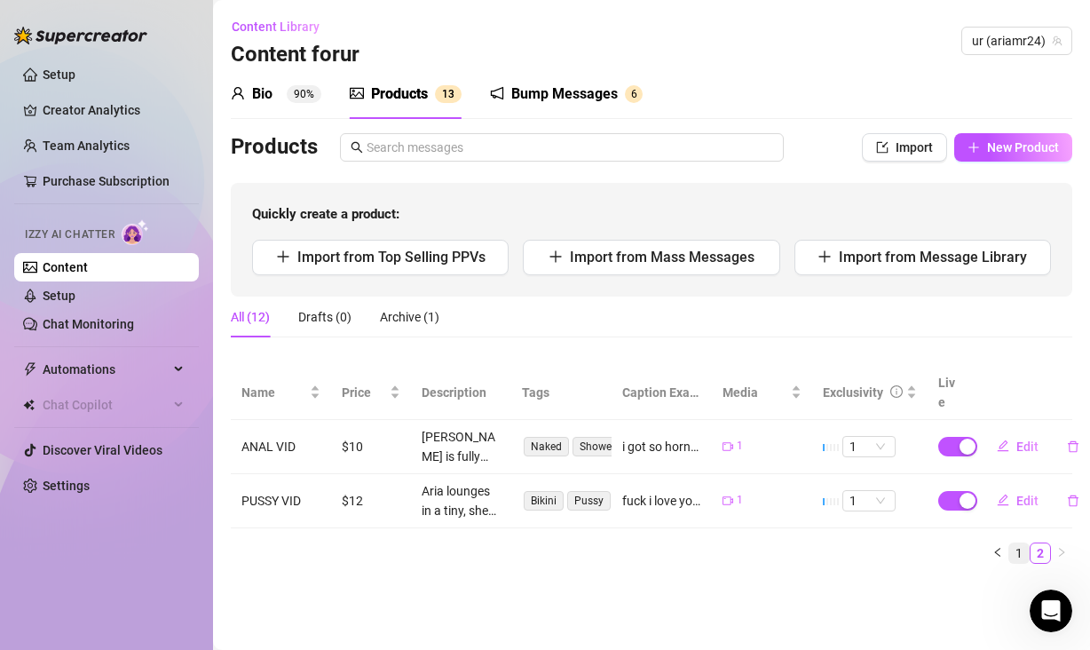
click at [1016, 543] on link "1" at bounding box center [1019, 553] width 20 height 20
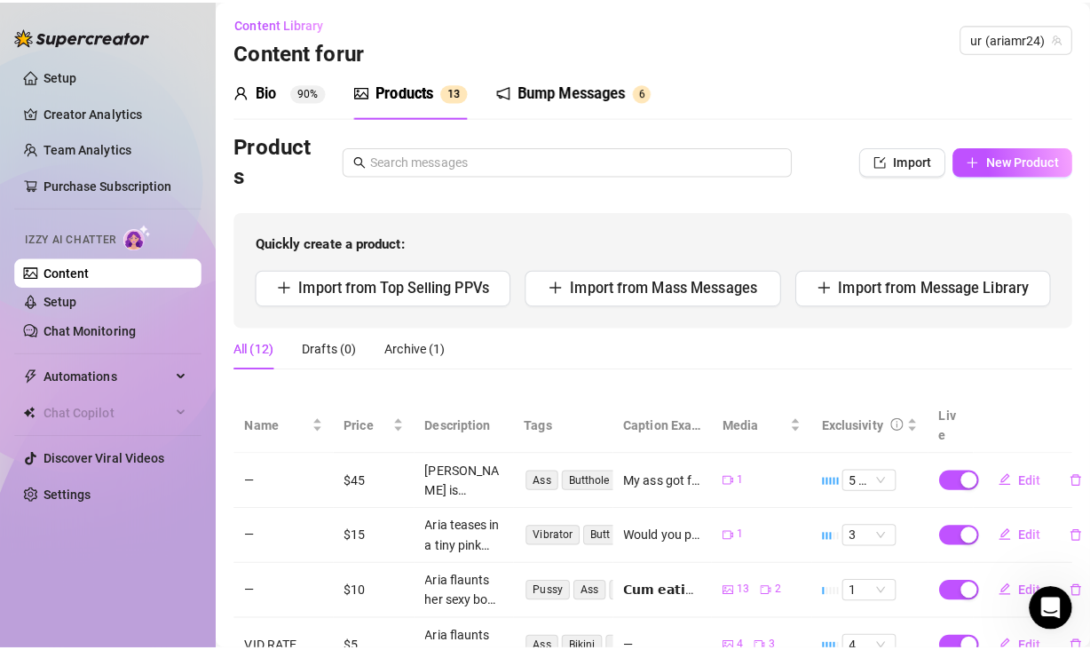
scroll to position [0, 0]
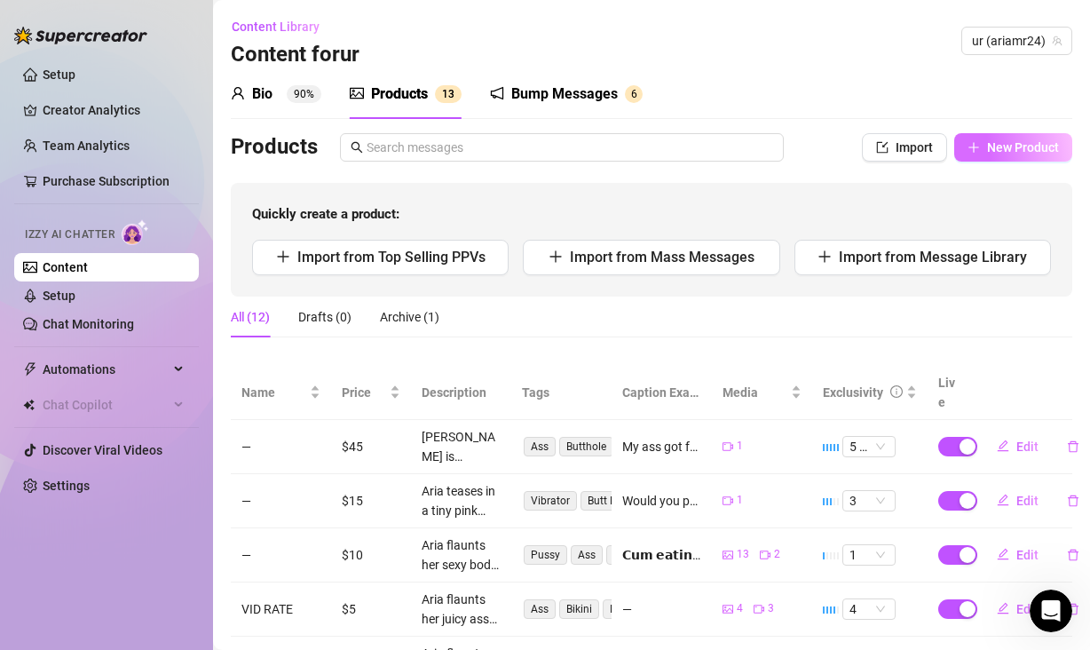
click at [1006, 154] on span "New Product" at bounding box center [1023, 147] width 72 height 14
type textarea "Type your message here..."
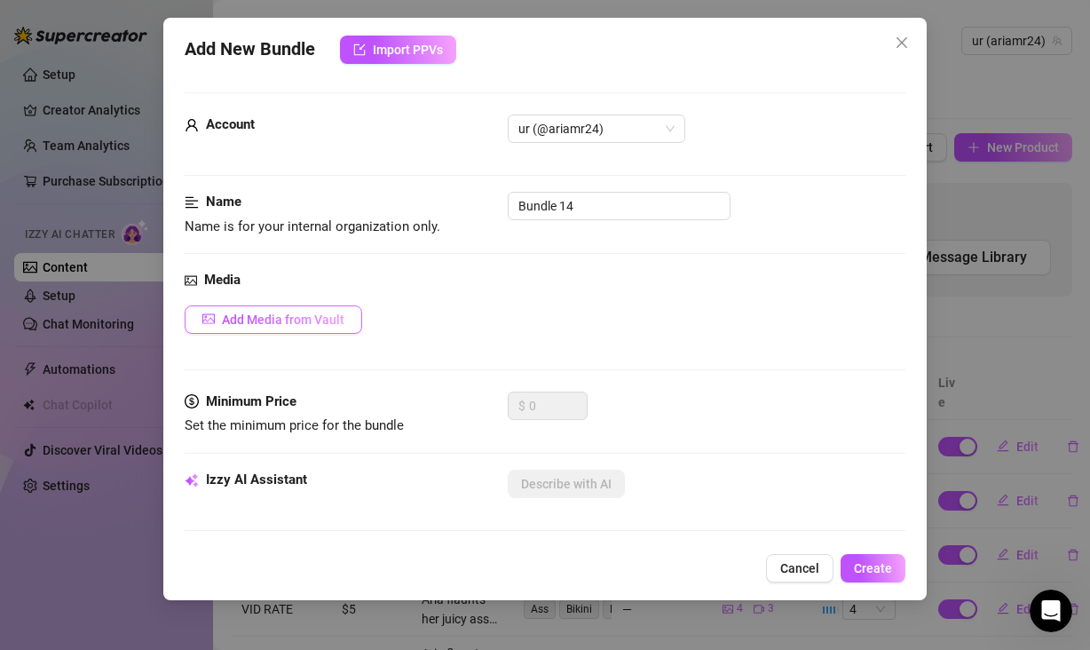
click at [255, 319] on span "Add Media from Vault" at bounding box center [283, 319] width 122 height 14
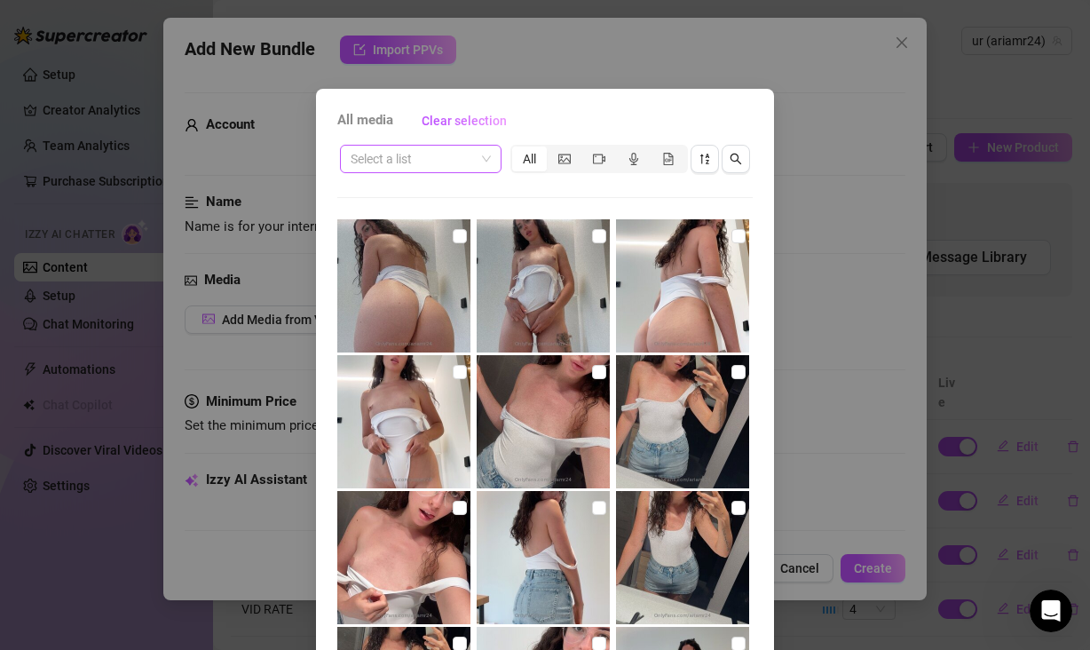
click at [479, 159] on span at bounding box center [421, 159] width 140 height 27
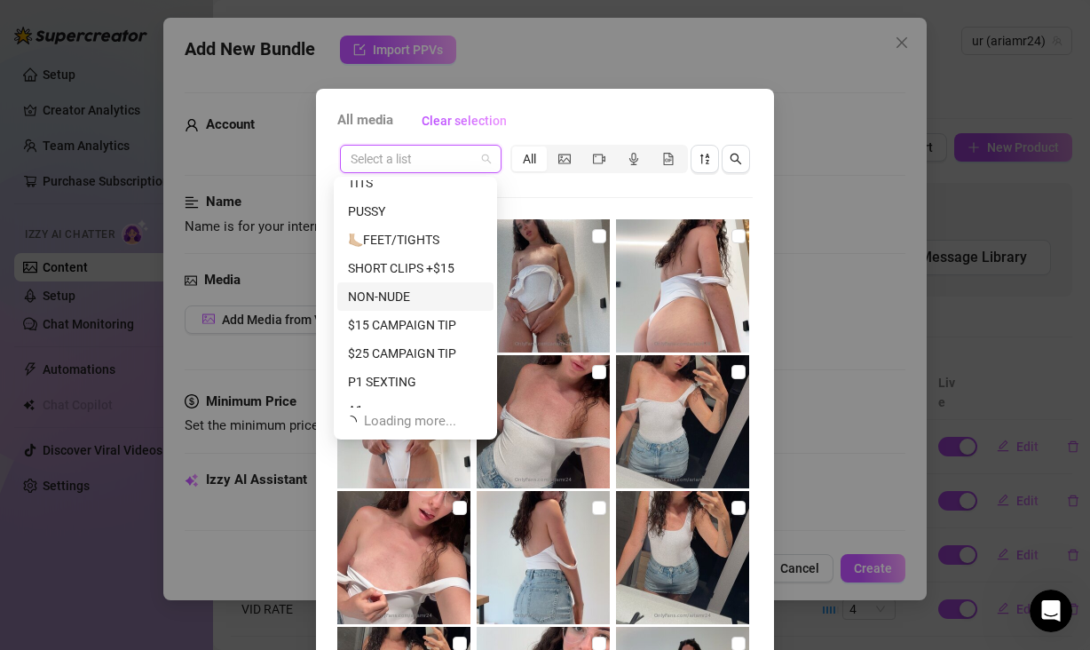
scroll to position [209, 0]
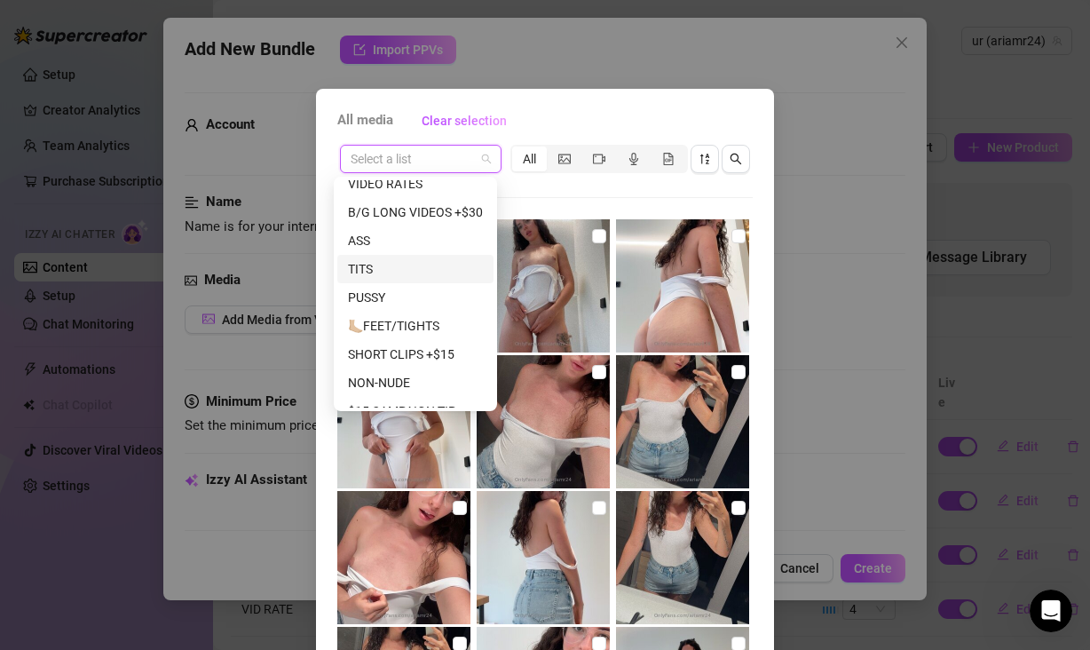
click at [401, 292] on div "PUSSY" at bounding box center [415, 298] width 135 height 20
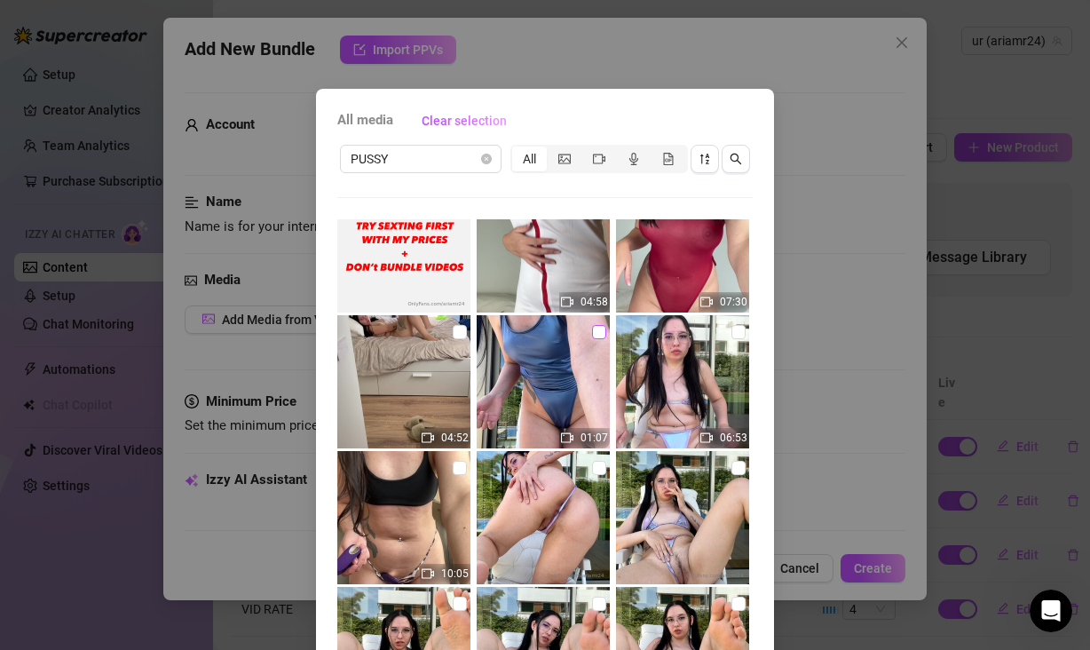
click at [592, 329] on input "checkbox" at bounding box center [599, 332] width 14 height 14
checkbox input "true"
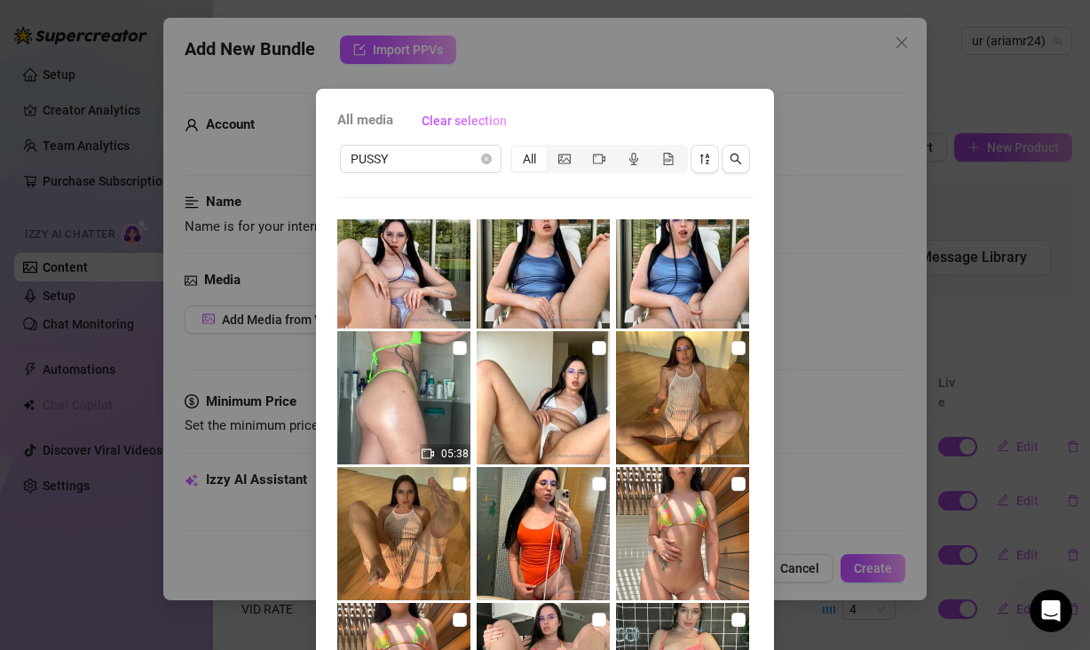
scroll to position [344, 0]
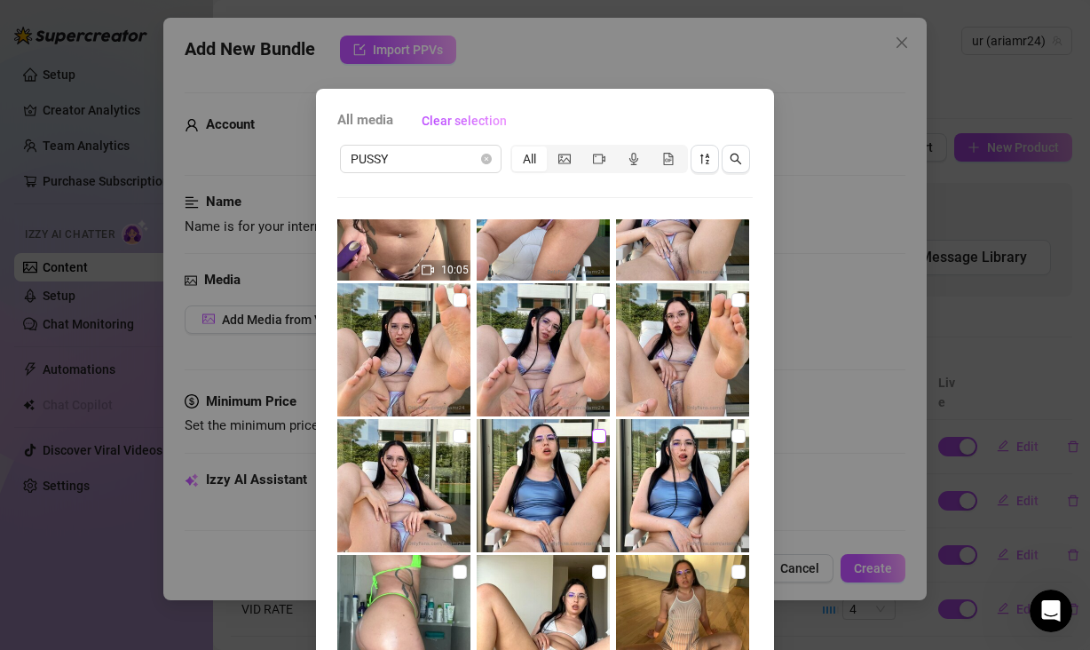
click at [592, 437] on input "checkbox" at bounding box center [599, 436] width 14 height 14
checkbox input "true"
click at [731, 436] on input "checkbox" at bounding box center [738, 436] width 14 height 14
checkbox input "true"
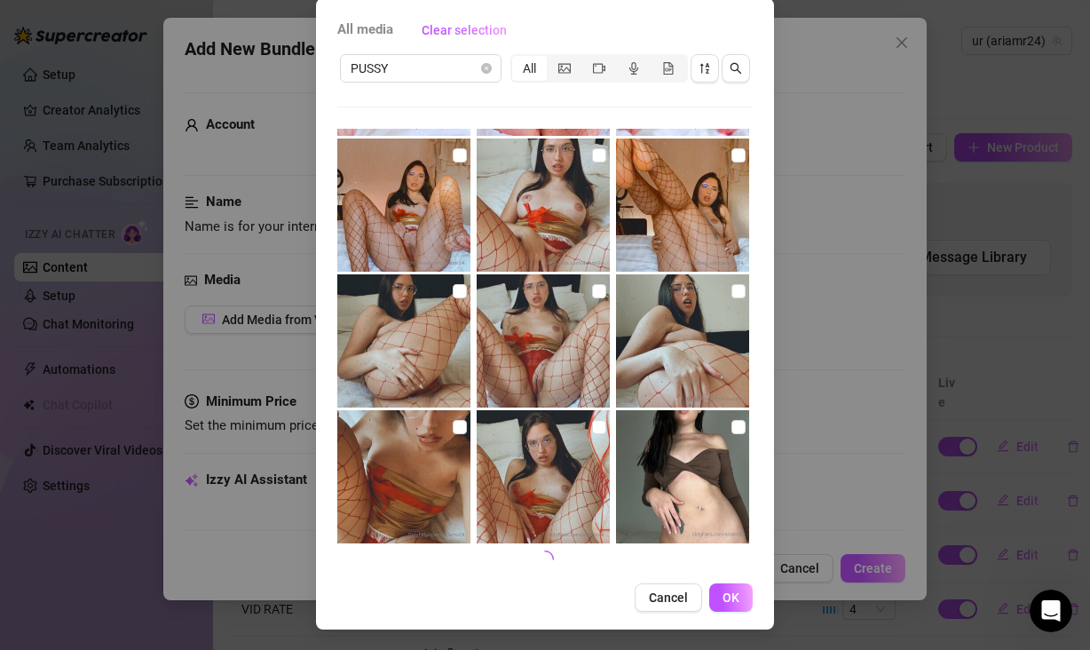
scroll to position [91, 0]
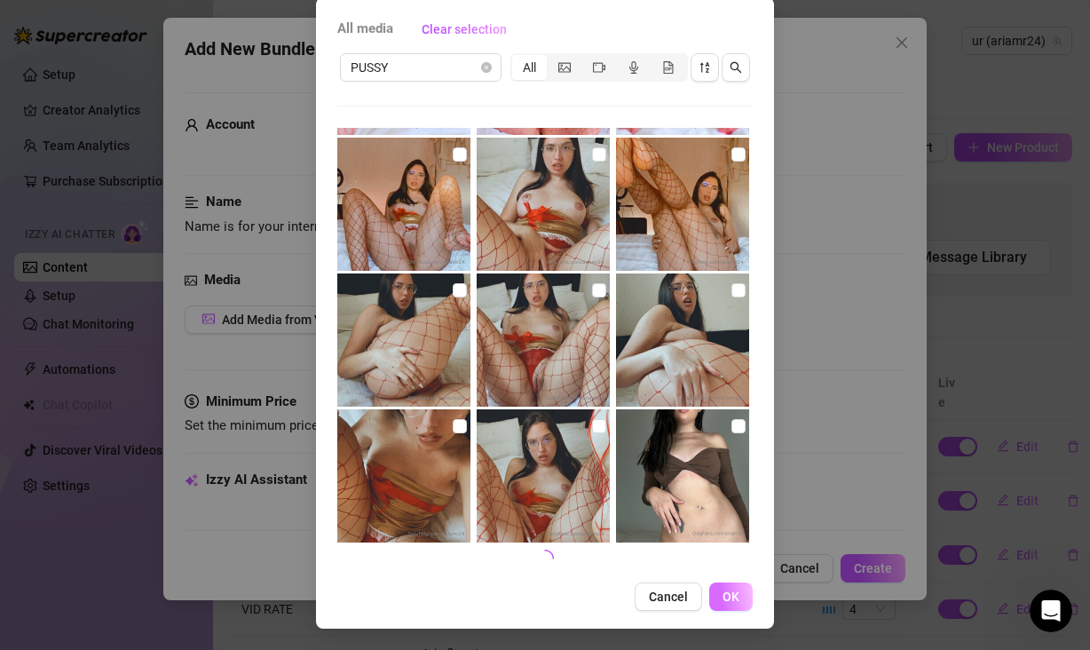
click at [733, 591] on button "OK" at bounding box center [730, 596] width 43 height 28
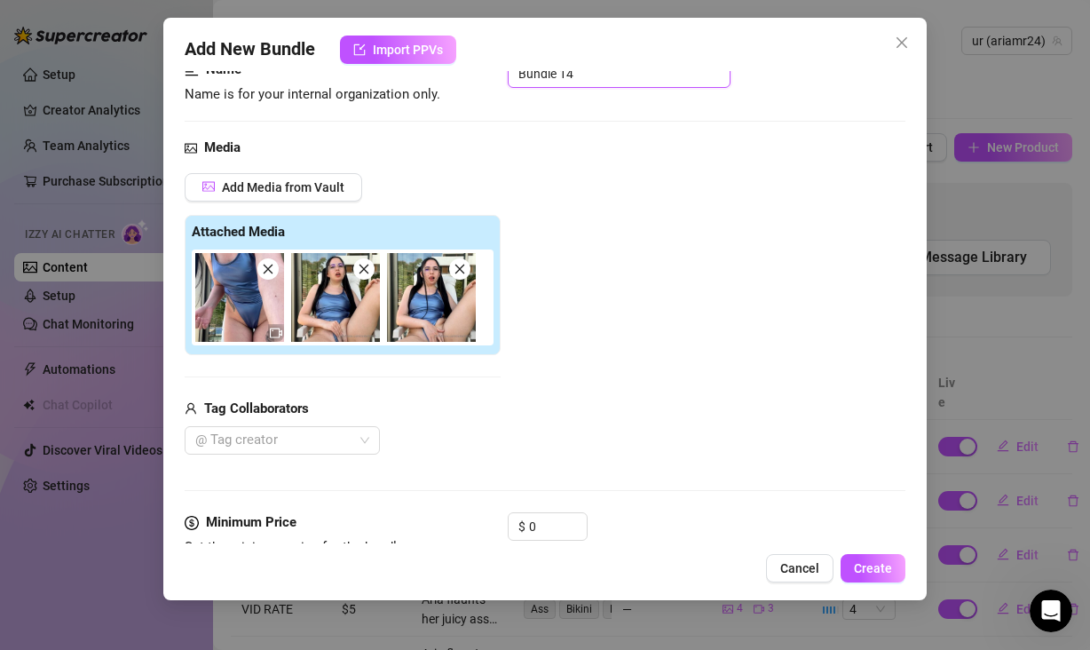
scroll to position [111, 0]
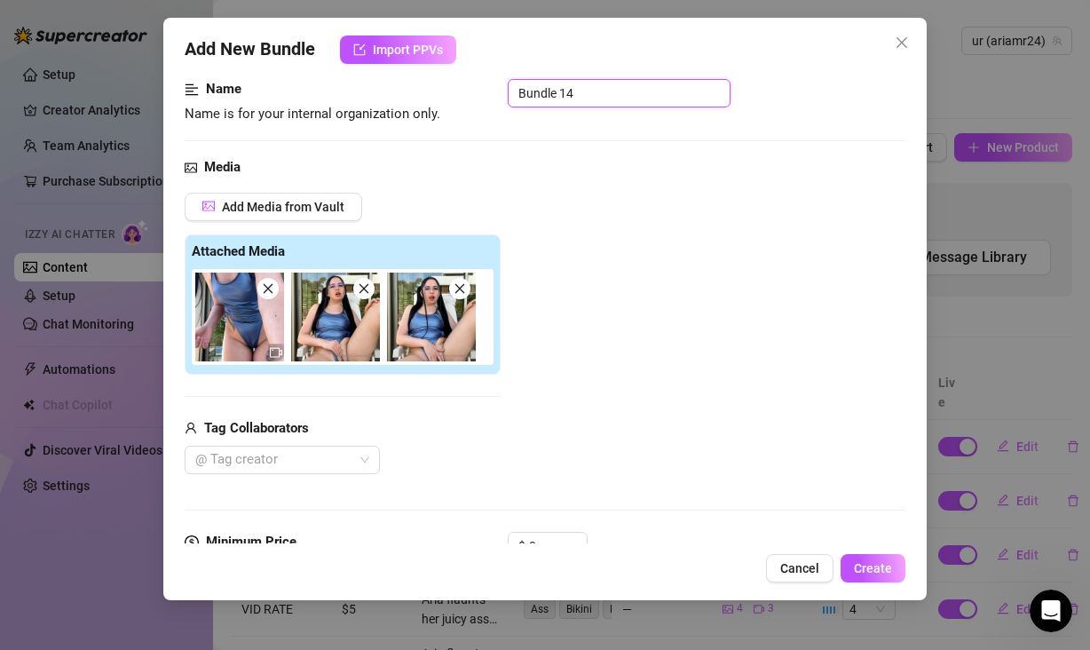
drag, startPoint x: 598, startPoint y: 79, endPoint x: 531, endPoint y: 76, distance: 67.5
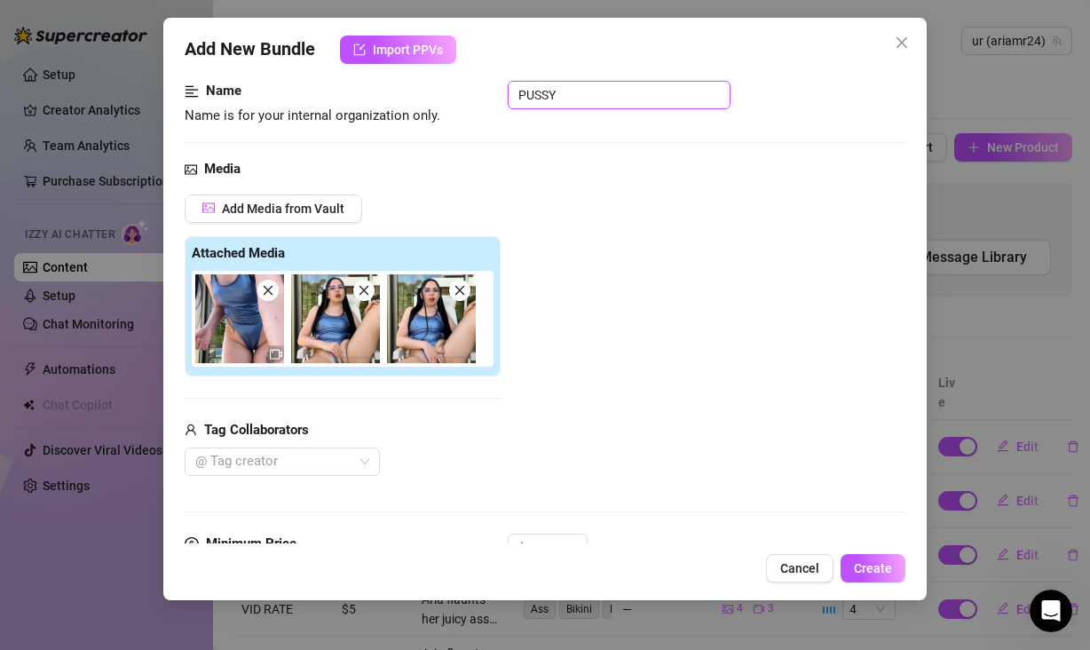
type input "PUSSY"
click at [642, 220] on div "Add Media from Vault Attached Media Tag Collaborators @ Tag creator" at bounding box center [545, 335] width 721 height 282
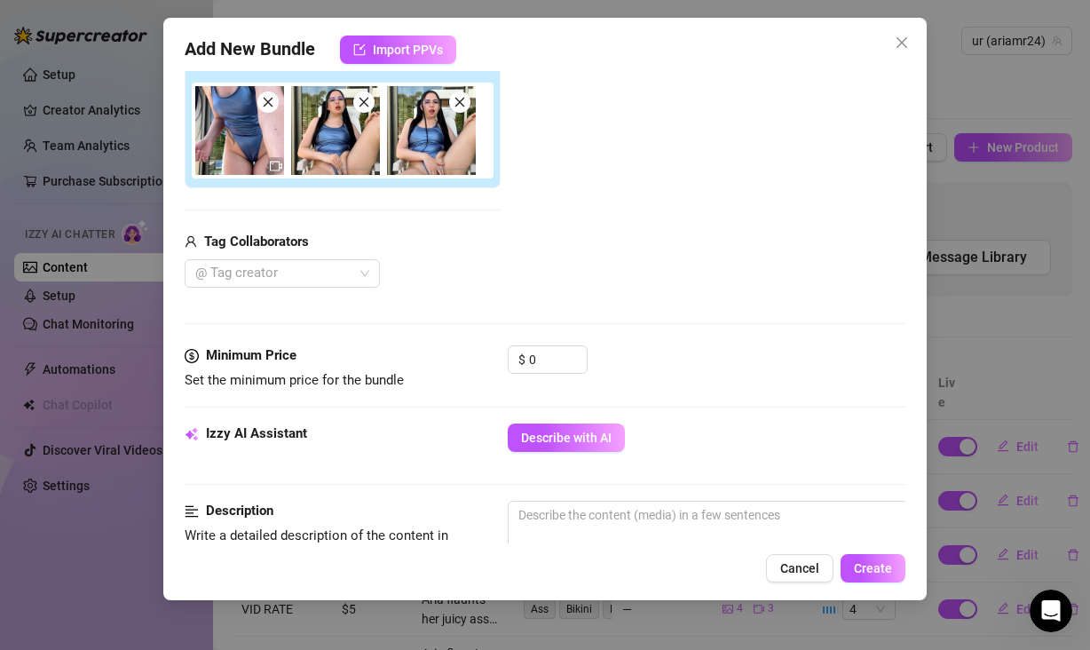
scroll to position [387, 0]
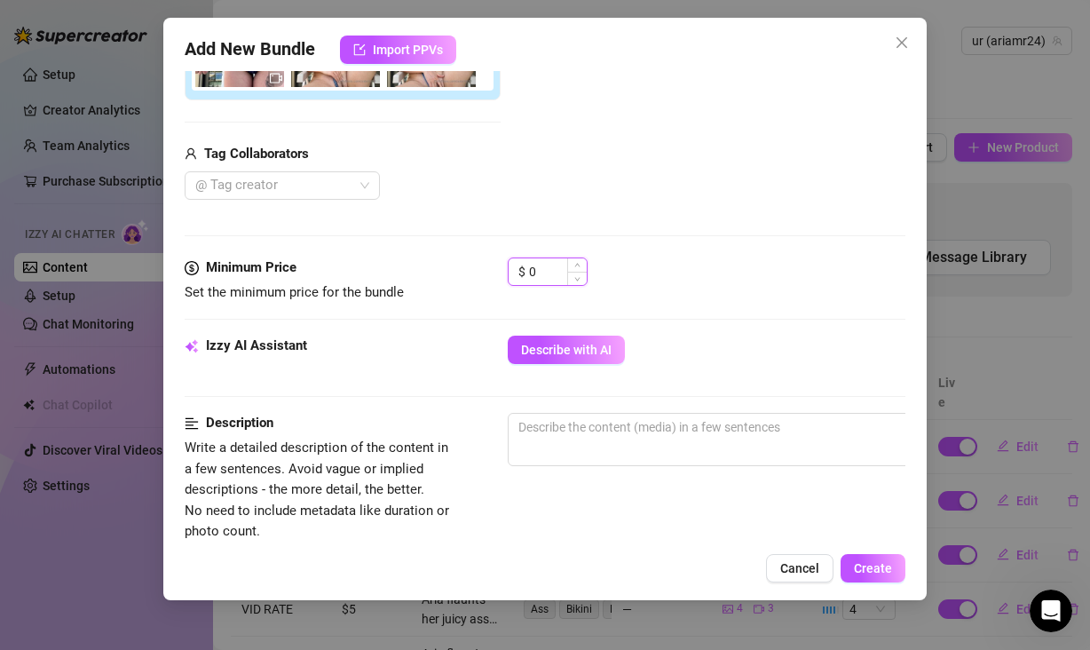
drag, startPoint x: 540, startPoint y: 277, endPoint x: 514, endPoint y: 271, distance: 26.5
click at [514, 271] on div "$ 0" at bounding box center [548, 271] width 80 height 28
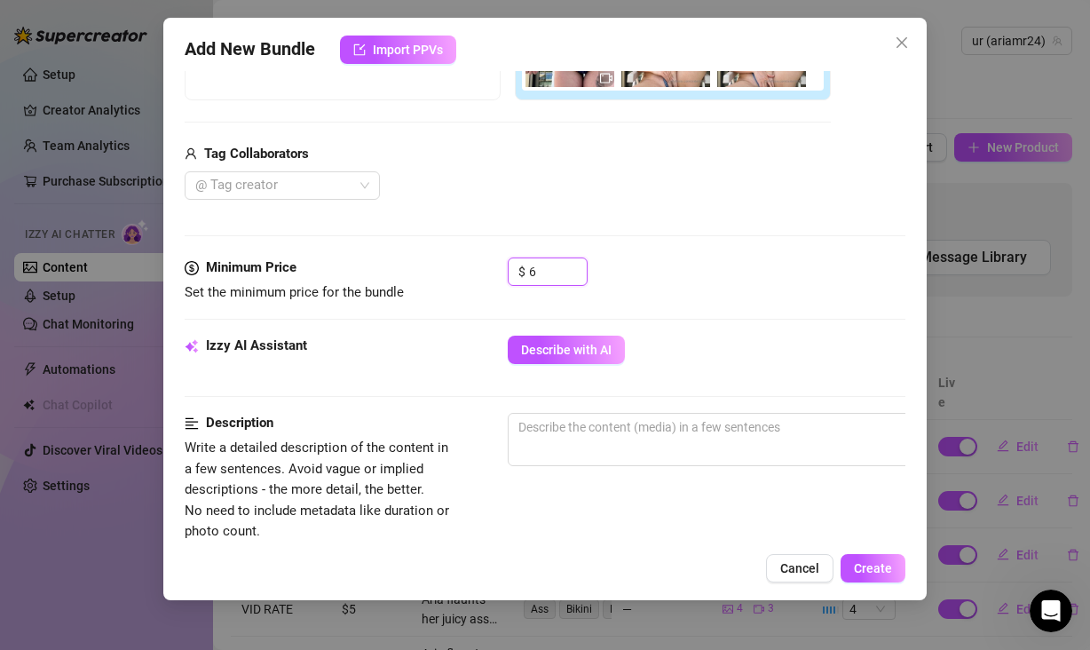
type input "6"
click at [697, 290] on div "$ 6" at bounding box center [707, 279] width 398 height 44
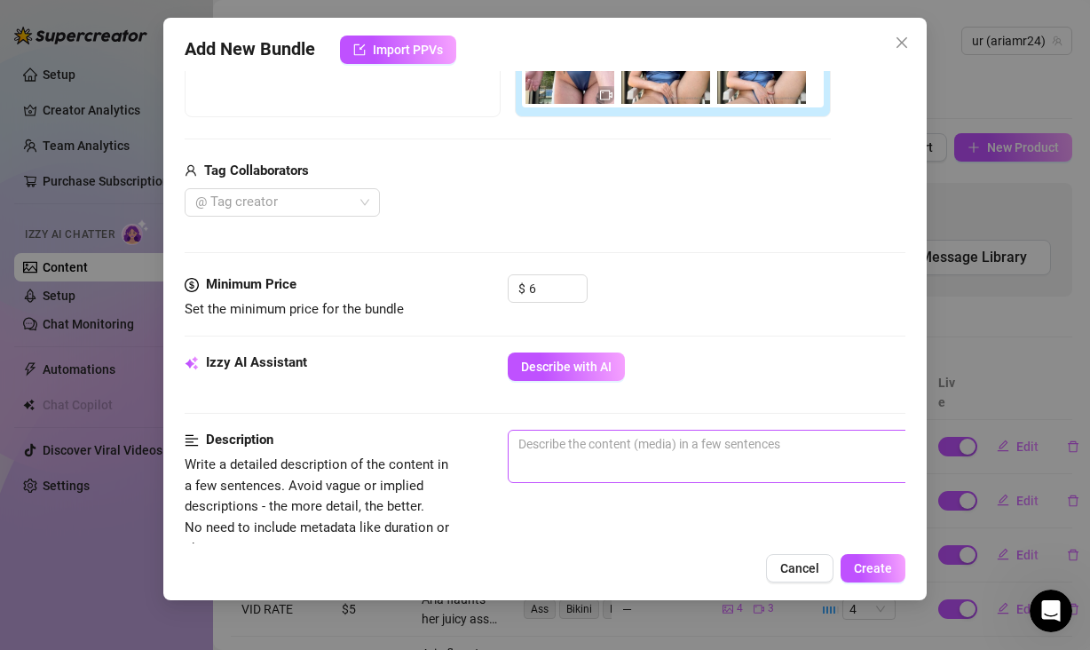
scroll to position [472, 0]
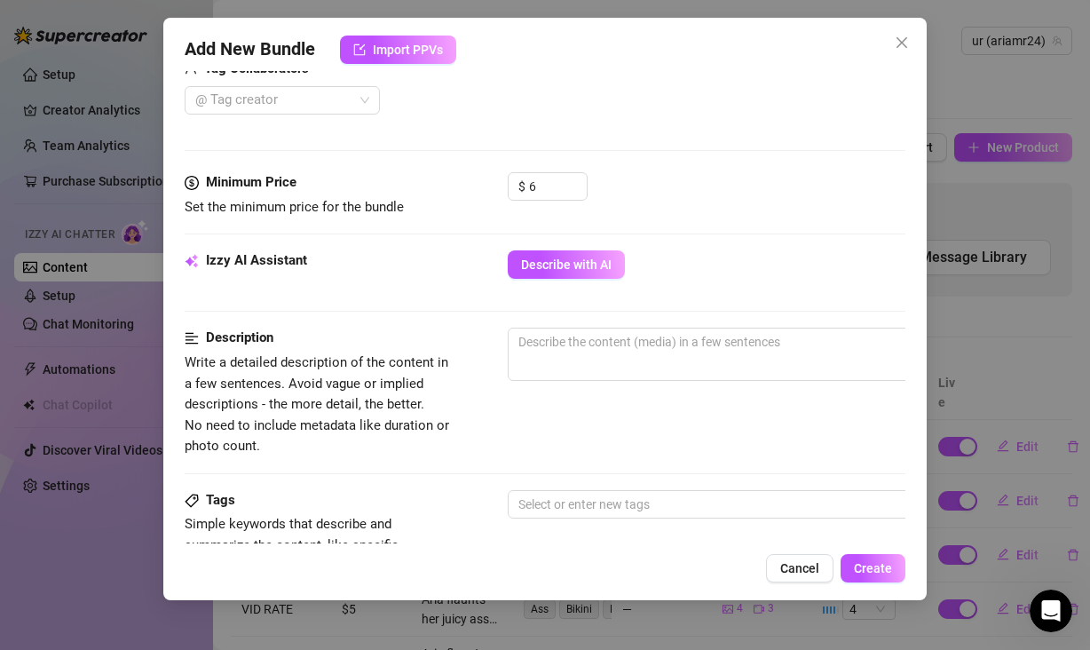
click at [520, 238] on div "Minimum Price Set the minimum price for the bundle $ 6" at bounding box center [545, 211] width 721 height 78
click at [526, 256] on button "Describe with AI" at bounding box center [566, 264] width 117 height 28
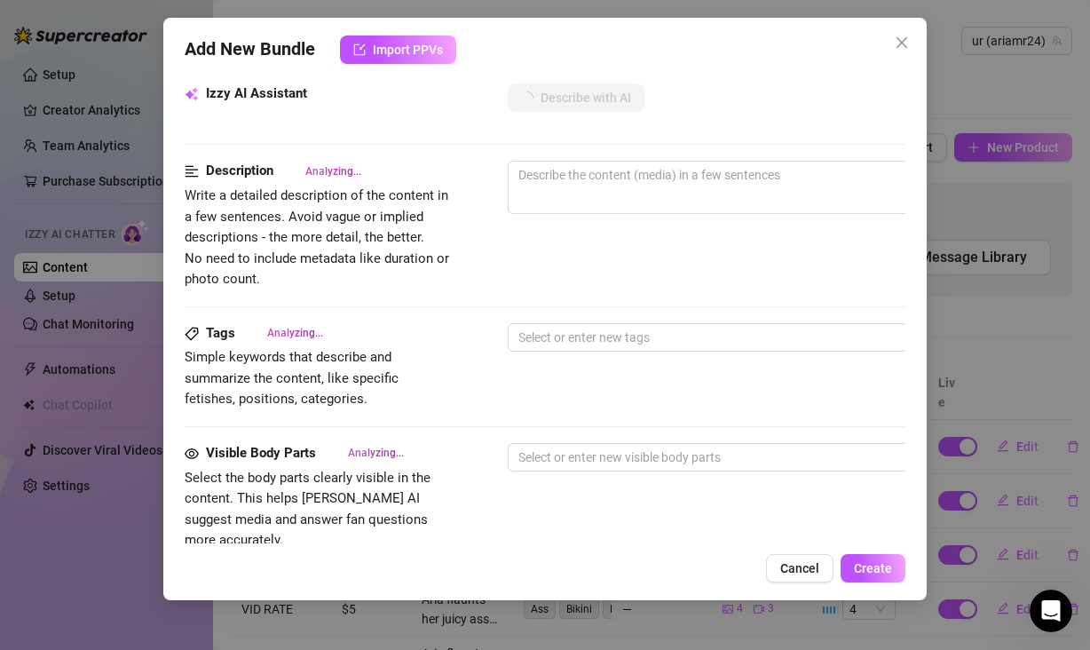
scroll to position [281, 0]
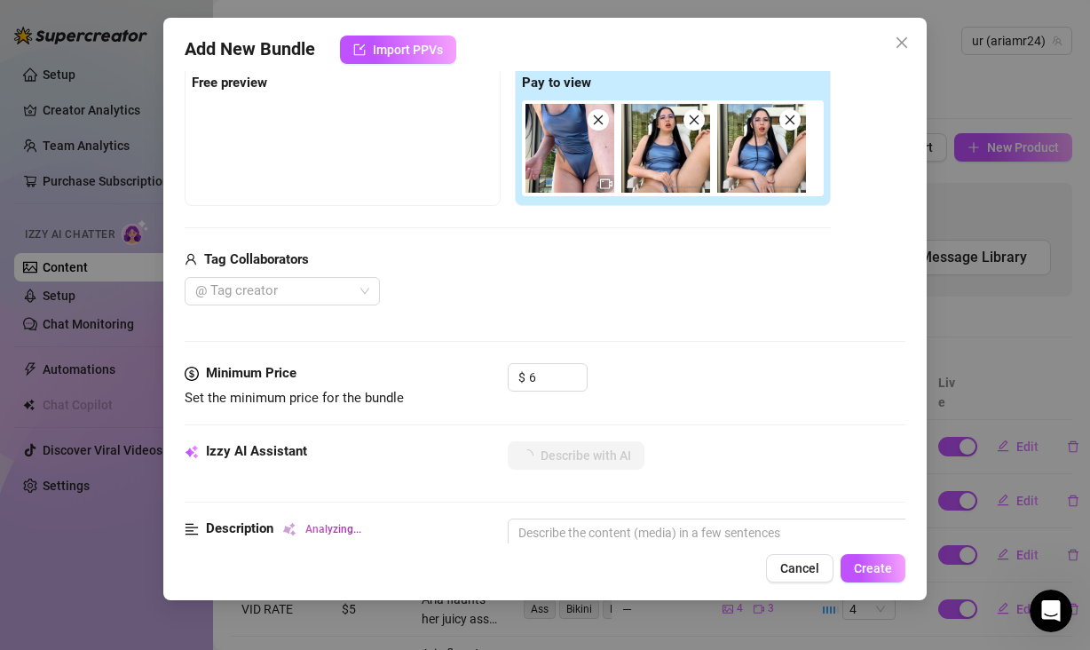
type textarea "Aria"
type textarea "Aria teases"
type textarea "Aria teases outdoors"
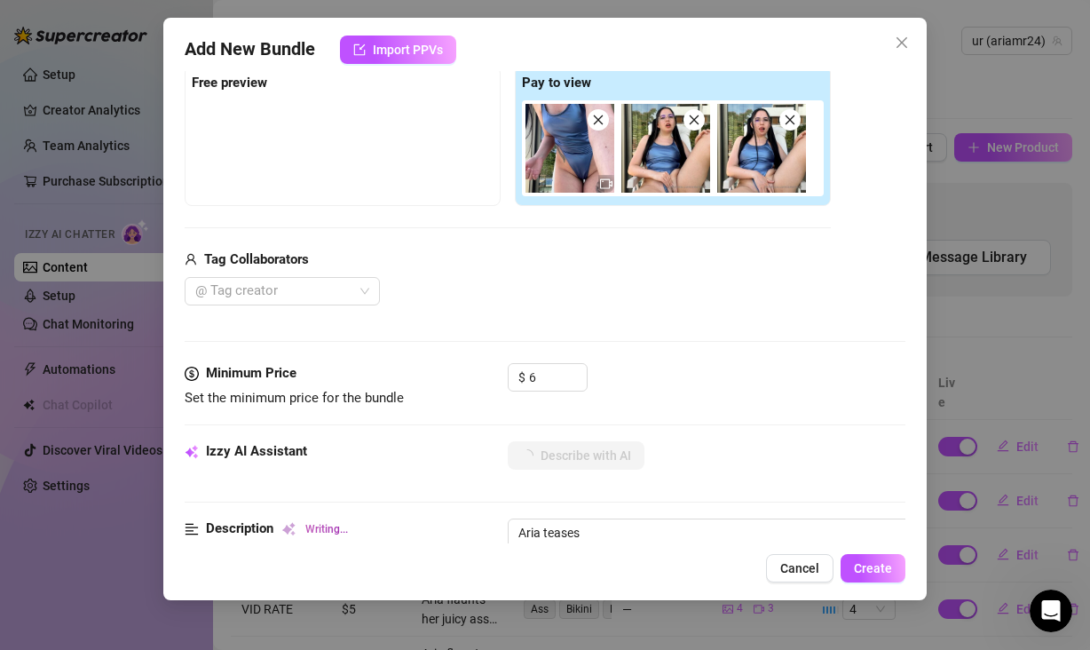
type textarea "Aria teases outdoors"
type textarea "Aria teases outdoors in"
type textarea "Aria teases outdoors in a"
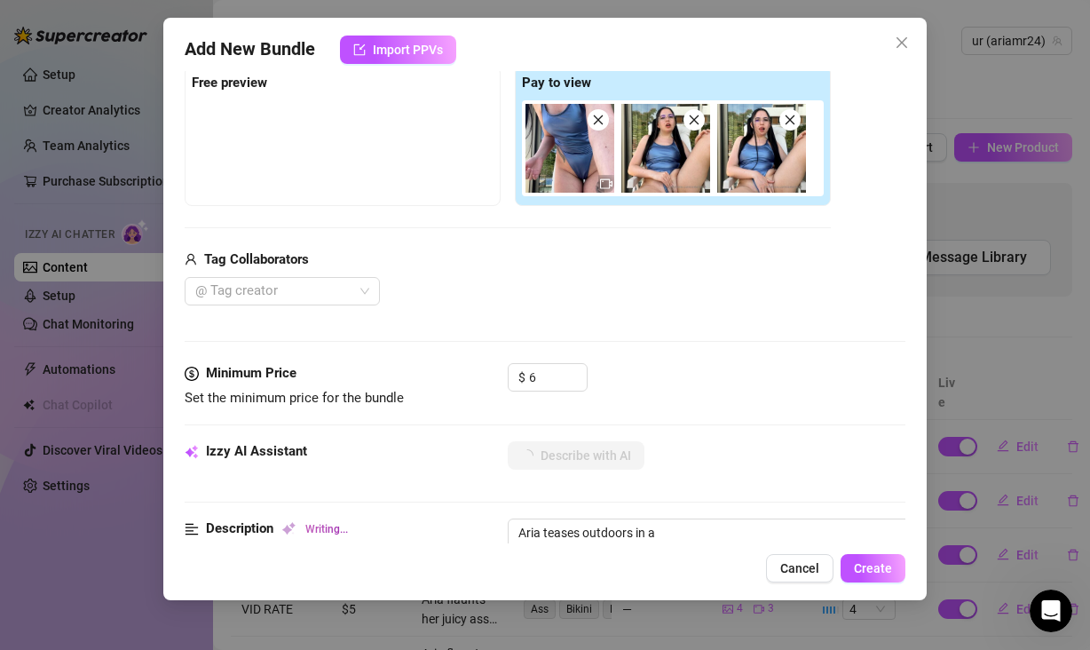
type textarea "Aria teases outdoors in a shiny"
type textarea "Aria teases outdoors in a shiny blue"
type textarea "Aria teases outdoors in a shiny blue one-piece"
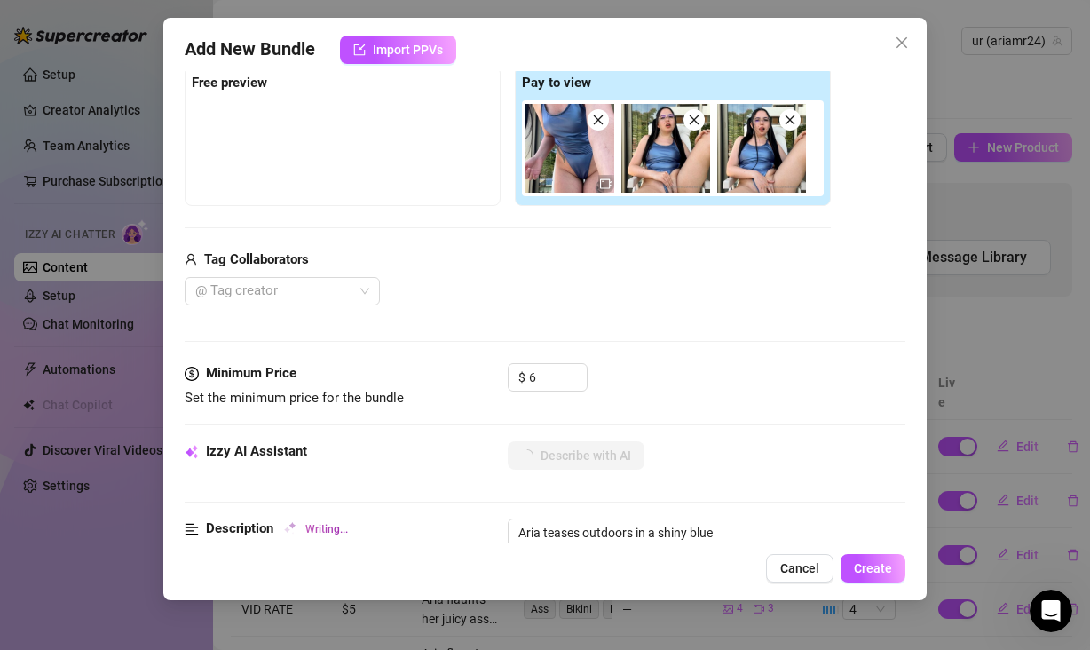
type textarea "Aria teases outdoors in a shiny blue one-piece"
type textarea "Aria teases outdoors in a shiny blue one-piece swimsuit,"
type textarea "Aria teases outdoors in a shiny blue one-piece swimsuit, spreading"
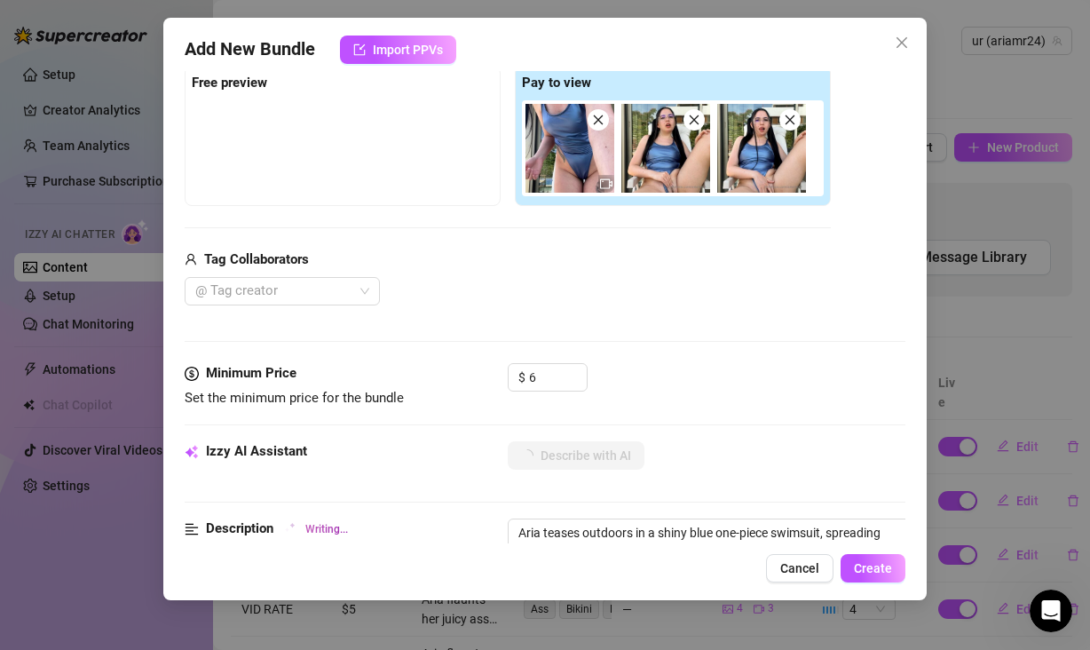
type textarea "Aria teases outdoors in a shiny blue one-piece swimsuit, spreading her"
type textarea "Aria teases outdoors in a shiny blue one-piece swimsuit, spreading her legs"
type textarea "Aria teases outdoors in a shiny blue one-piece swimsuit, spreading her legs to"
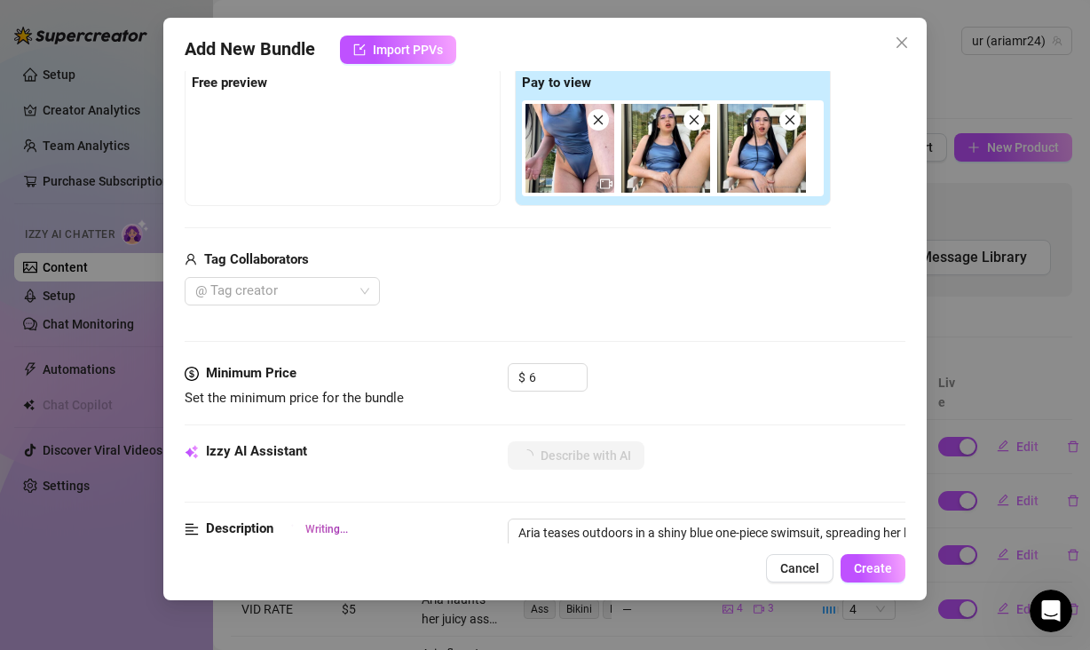
type textarea "Aria teases outdoors in a shiny blue one-piece swimsuit, spreading her legs to"
type textarea "Aria teases outdoors in a shiny blue one-piece swimsuit, spreading her legs to …"
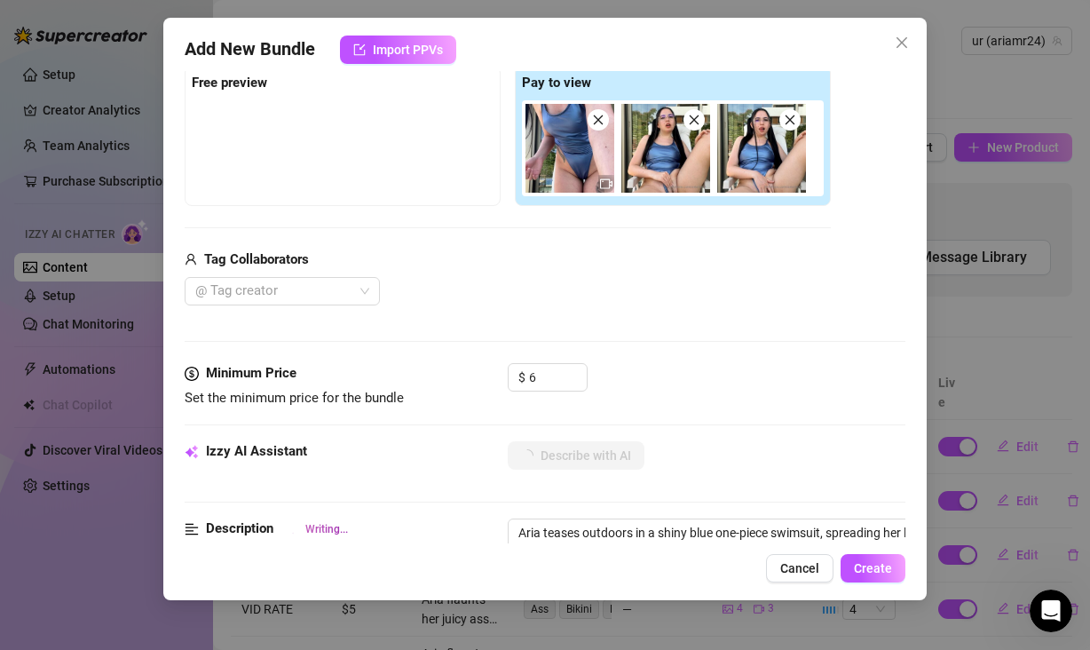
type textarea "Aria teases outdoors in a shiny blue one-piece swimsuit, spreading her legs to …"
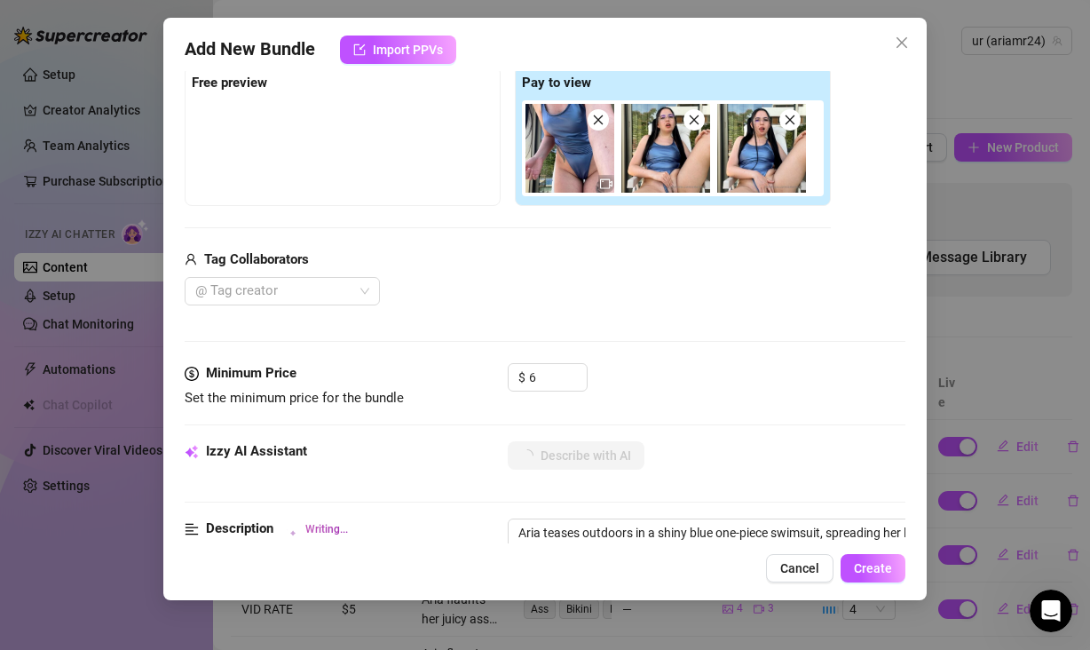
type textarea "Aria teases outdoors in a shiny blue one-piece swimsuit, spreading her legs to …"
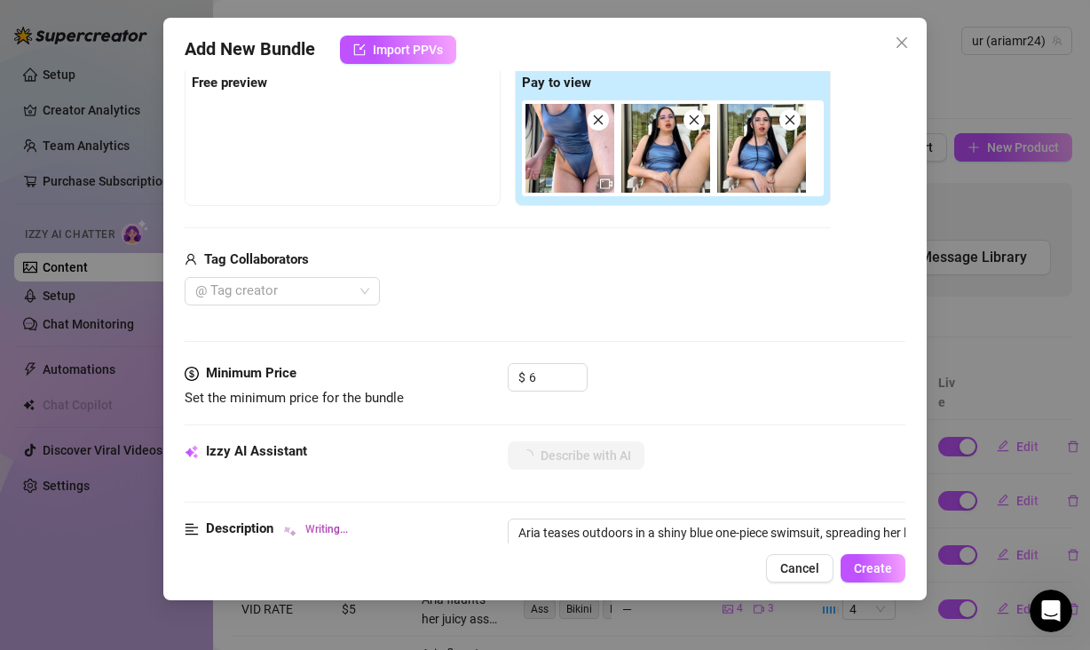
type textarea "Aria teases outdoors in a shiny blue one-piece swimsuit, spreading her legs to …"
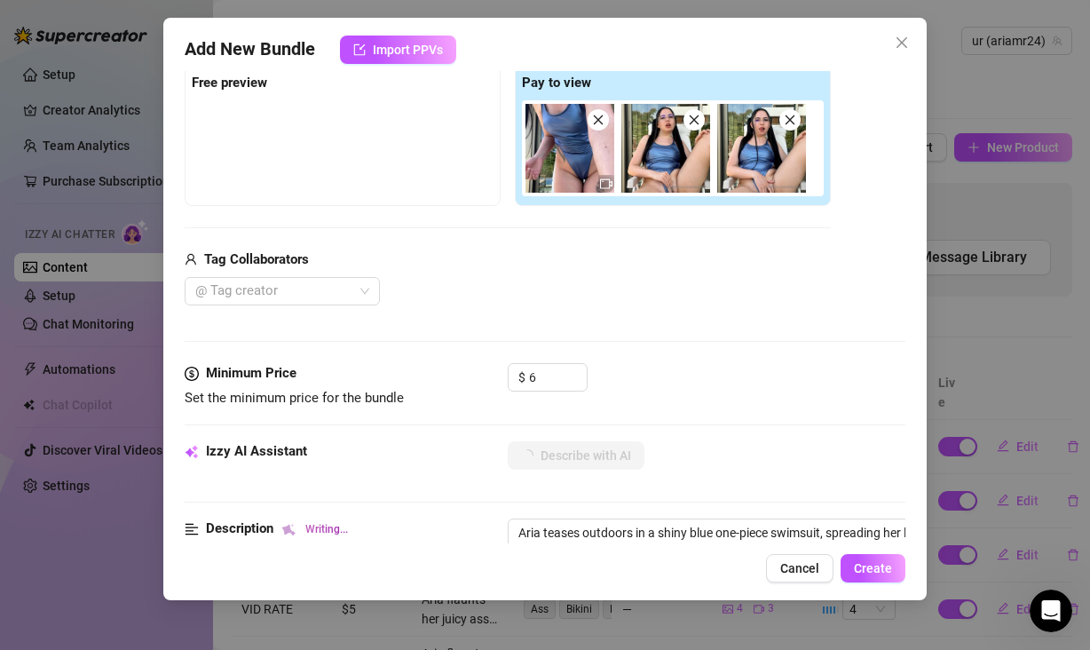
type textarea "Aria teases outdoors in a shiny blue one-piece swimsuit, spreading her legs to …"
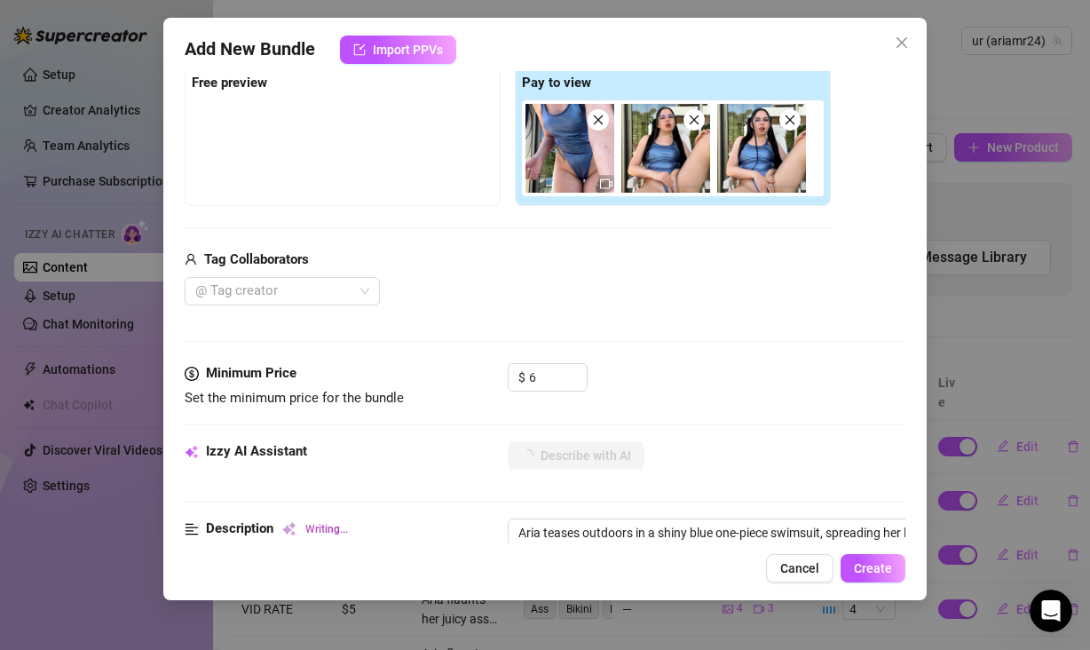
type textarea "Aria teases outdoors in a shiny blue one-piece swimsuit, spreading her legs to …"
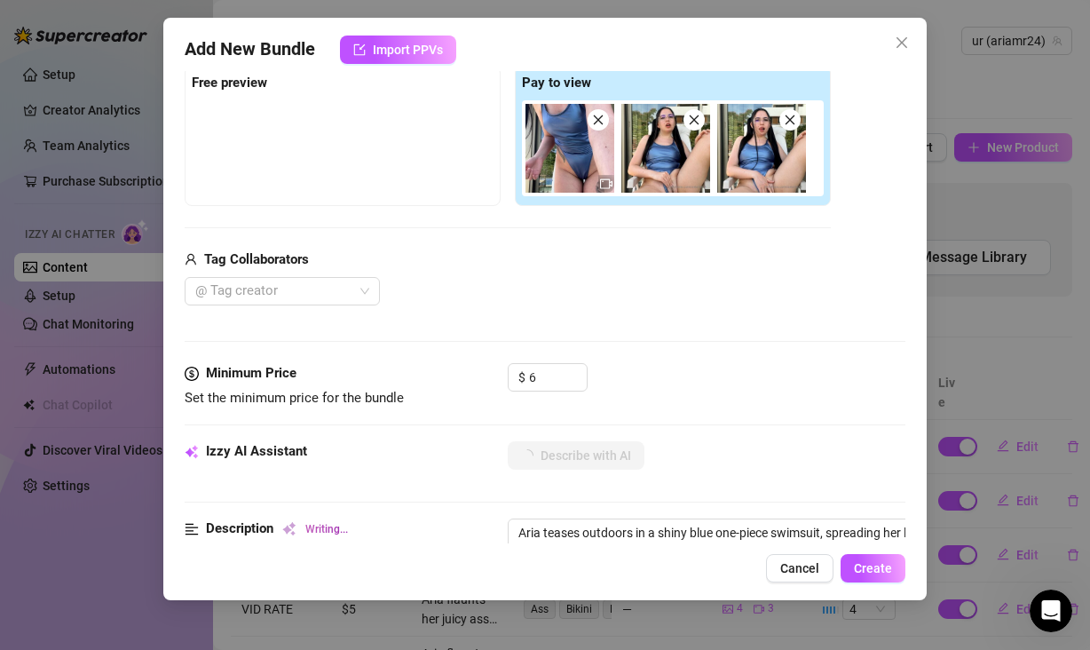
type textarea "Aria teases outdoors in a shiny blue one-piece swimsuit, spreading her legs to …"
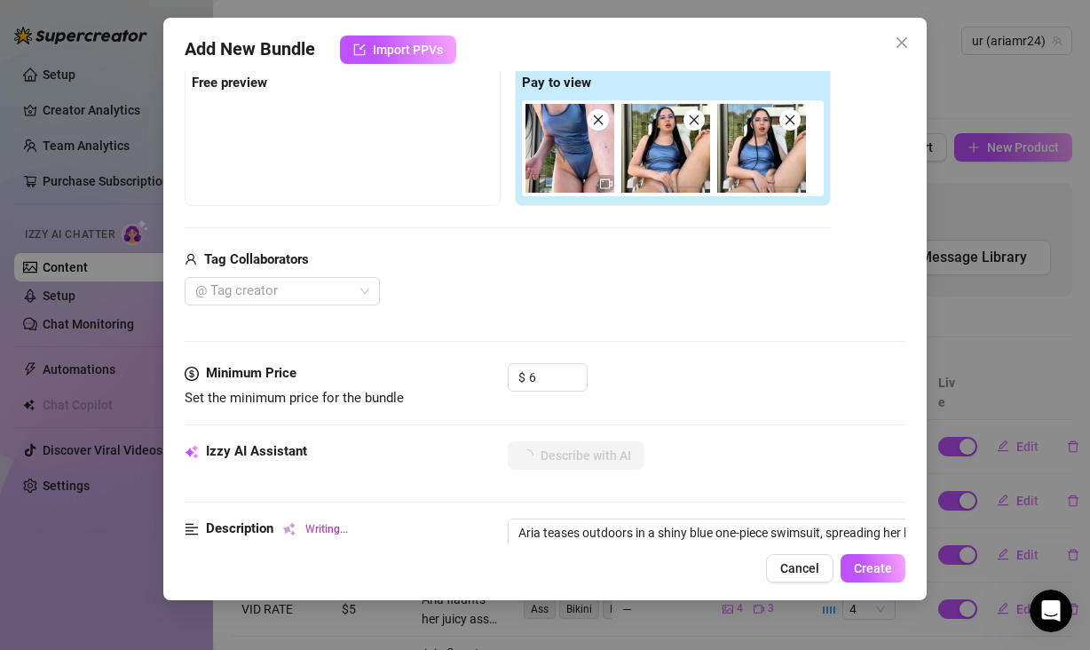
type textarea "Aria teases outdoors in a shiny blue one-piece swimsuit, spreading her legs to …"
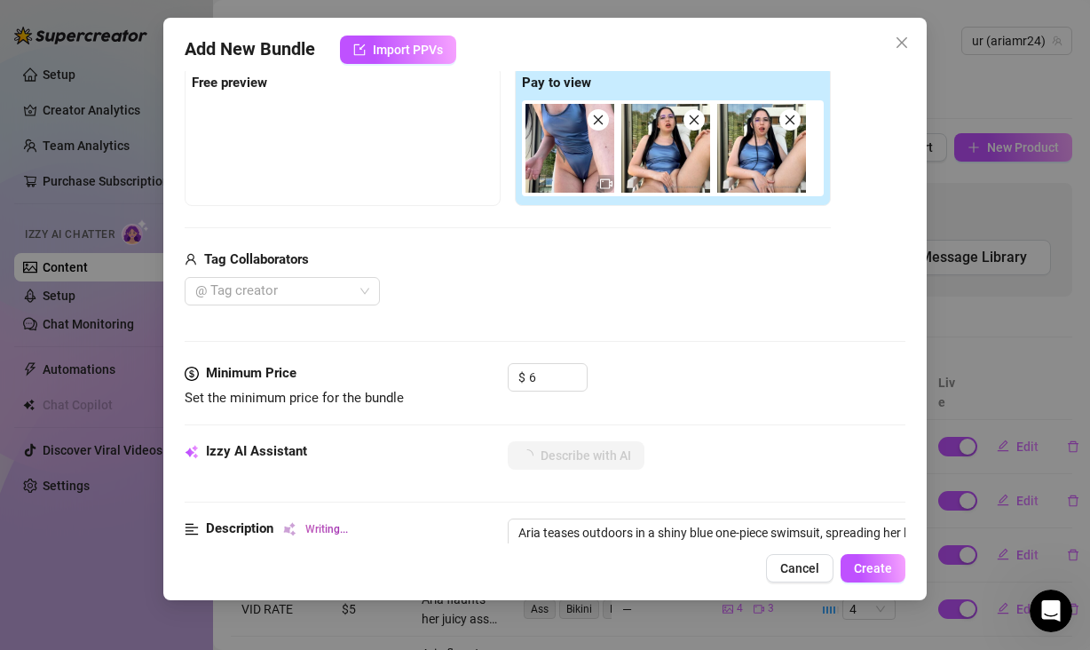
type textarea "Aria teases outdoors in a shiny blue one-piece swimsuit, spreading her legs to …"
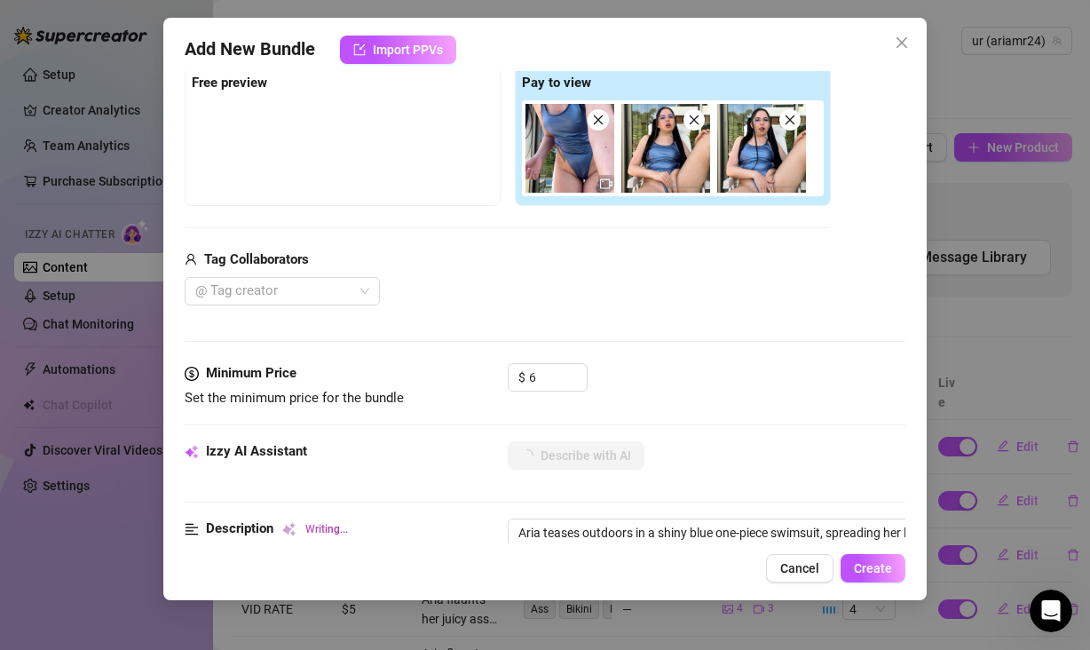
type textarea "Aria teases outdoors in a shiny blue one-piece swimsuit, spreading her legs to …"
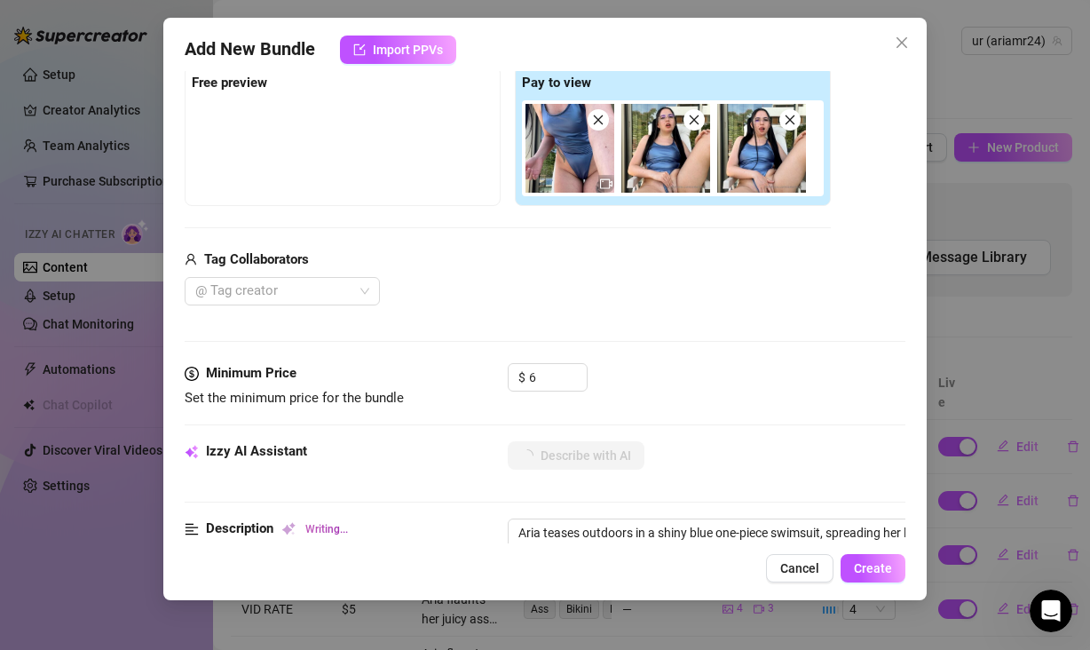
type textarea "Aria teases outdoors in a shiny blue one-piece swimsuit, spreading her legs to …"
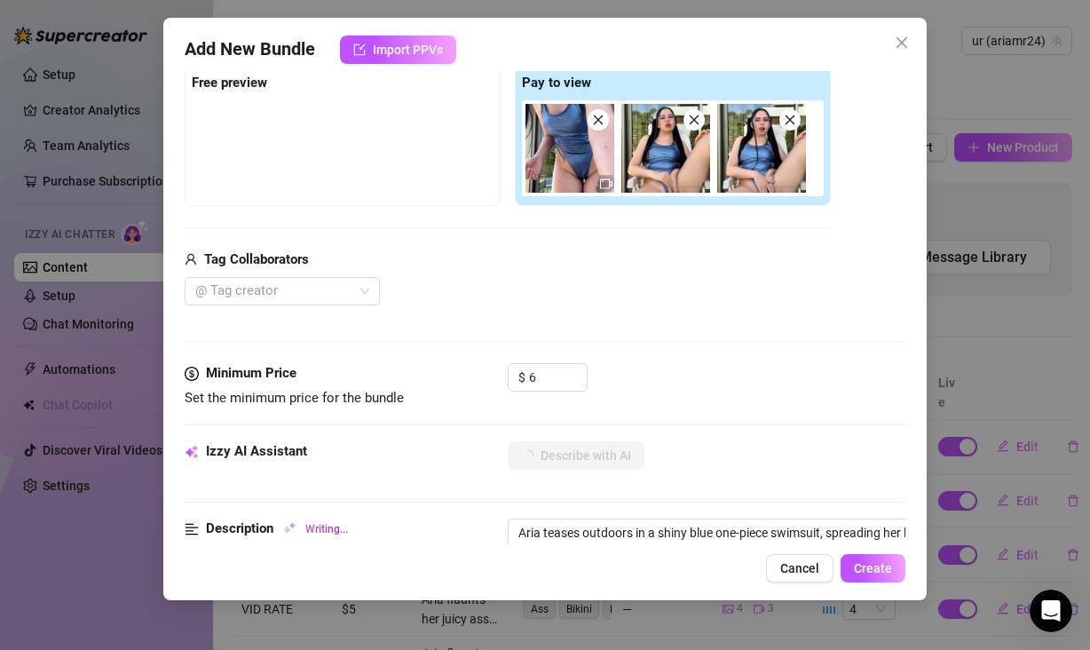
type textarea "Aria teases outdoors in a shiny blue one-piece swimsuit, spreading her legs to …"
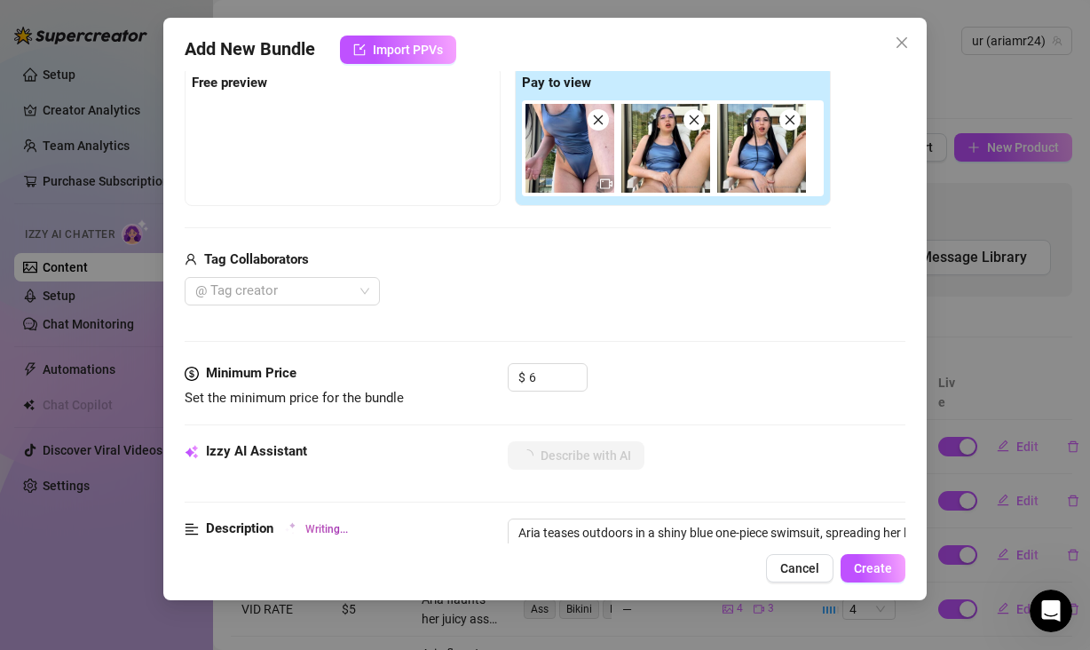
type textarea "Aria teases outdoors in a shiny blue one-piece swimsuit, spreading her legs to …"
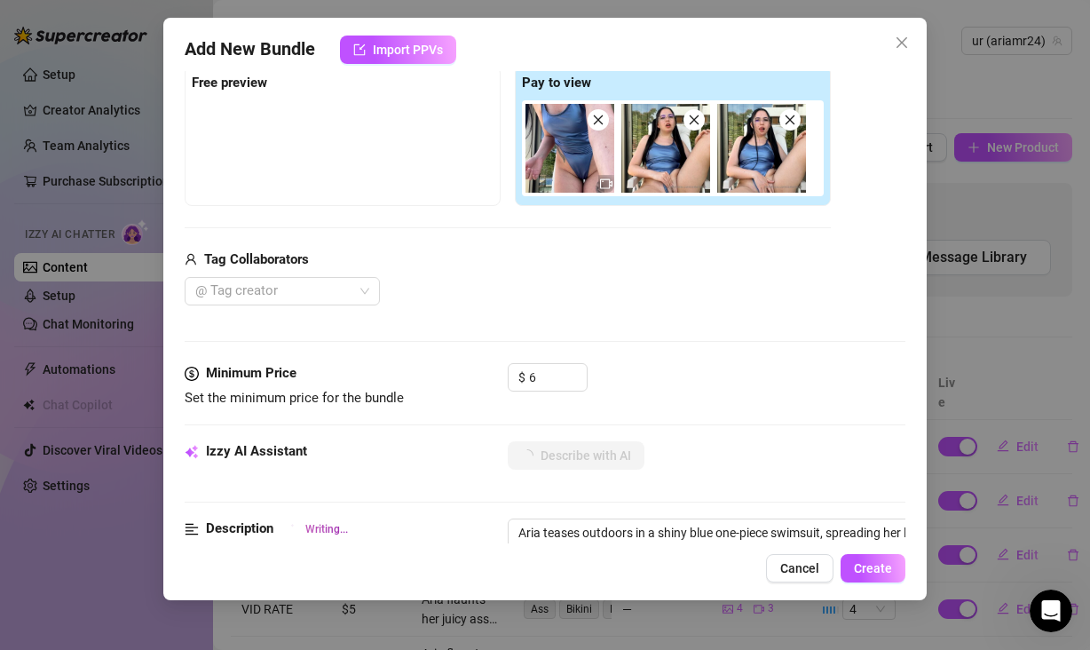
type textarea "Aria teases outdoors in a shiny blue one-piece swimsuit, spreading her legs to …"
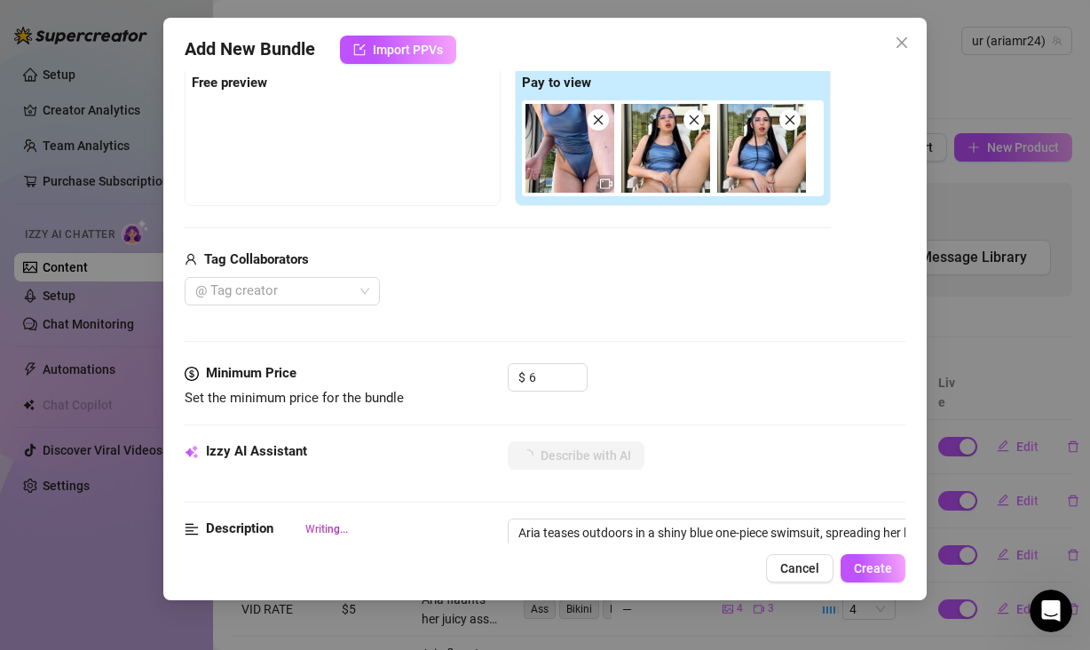
type textarea "Aria teases outdoors in a shiny blue one-piece swimsuit, spreading her legs to …"
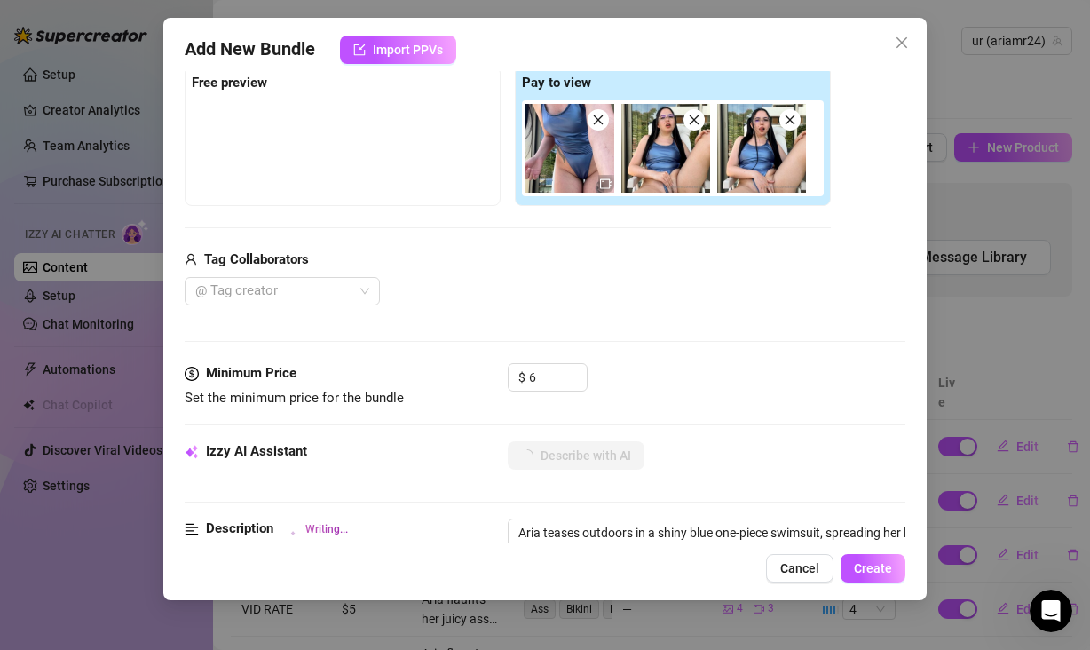
type textarea "Aria teases outdoors in a shiny blue one-piece swimsuit, spreading her legs to …"
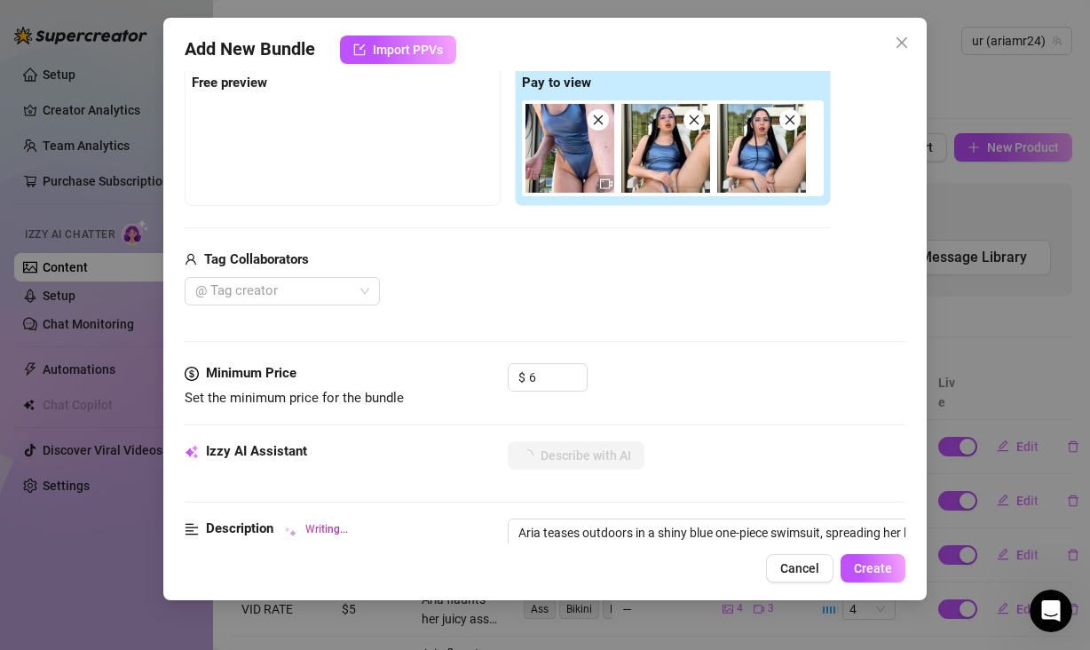
type textarea "Aria teases outdoors in a shiny blue one-piece swimsuit, spreading her legs to …"
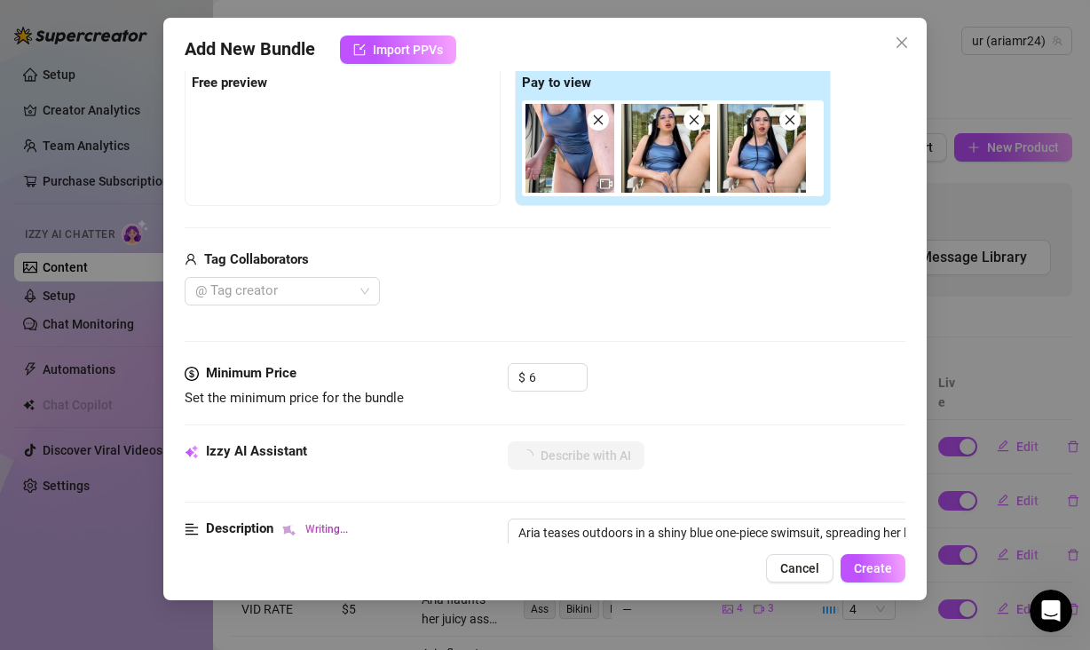
type textarea "Aria teases outdoors in a shiny blue one-piece swimsuit, spreading her legs to …"
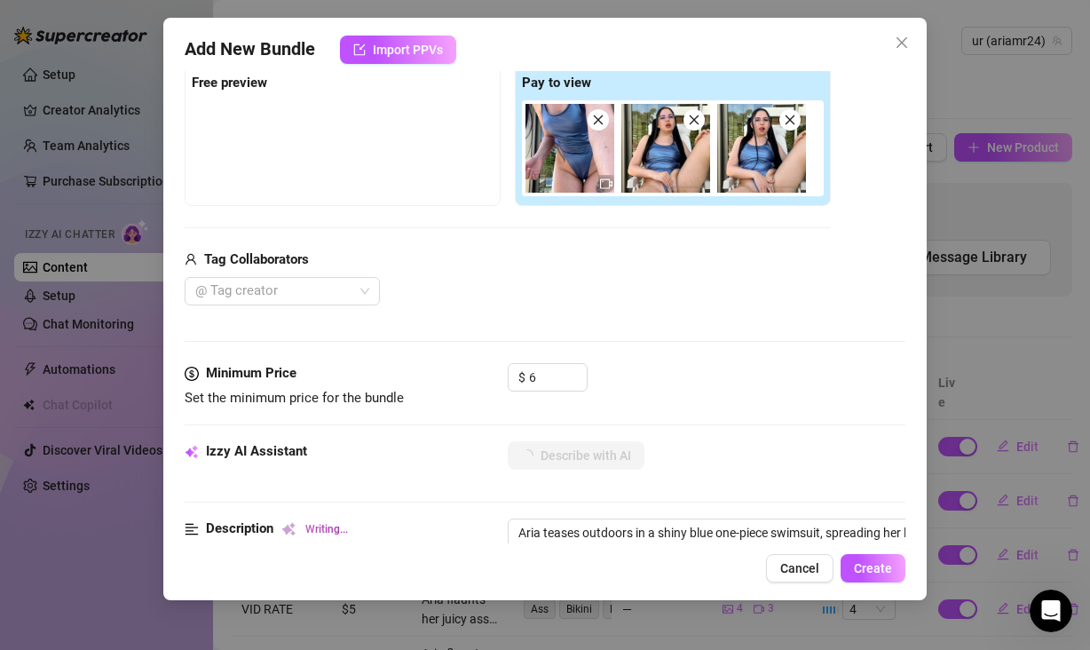
type textarea "Aria teases outdoors in a shiny blue one-piece swimsuit, spreading her legs to …"
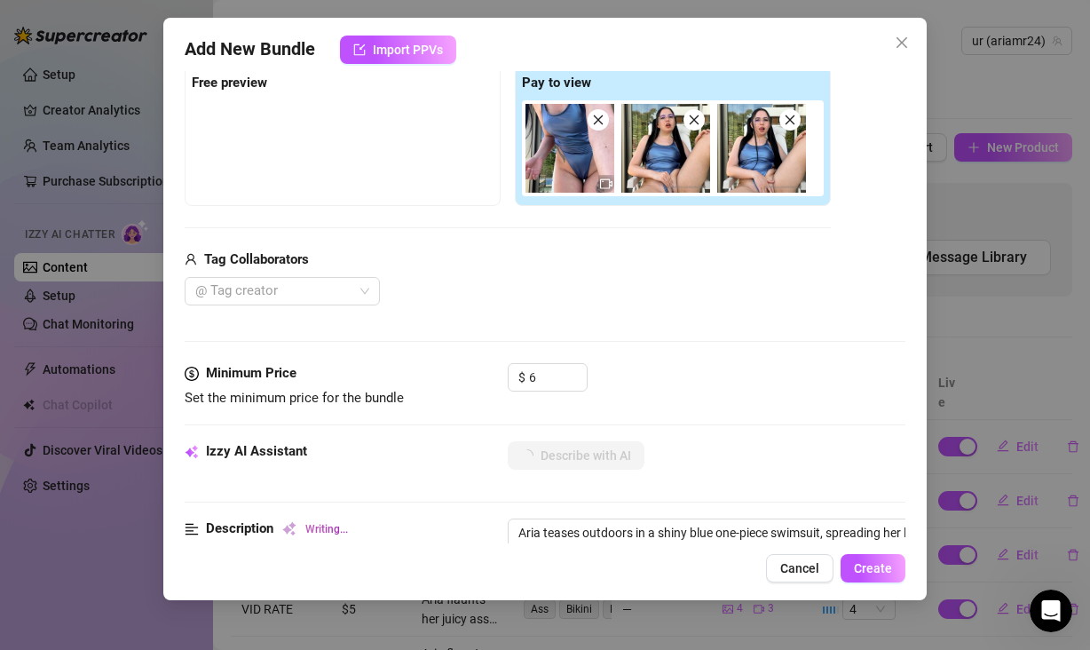
type textarea "Aria teases outdoors in a shiny blue one-piece swimsuit, spreading her legs to …"
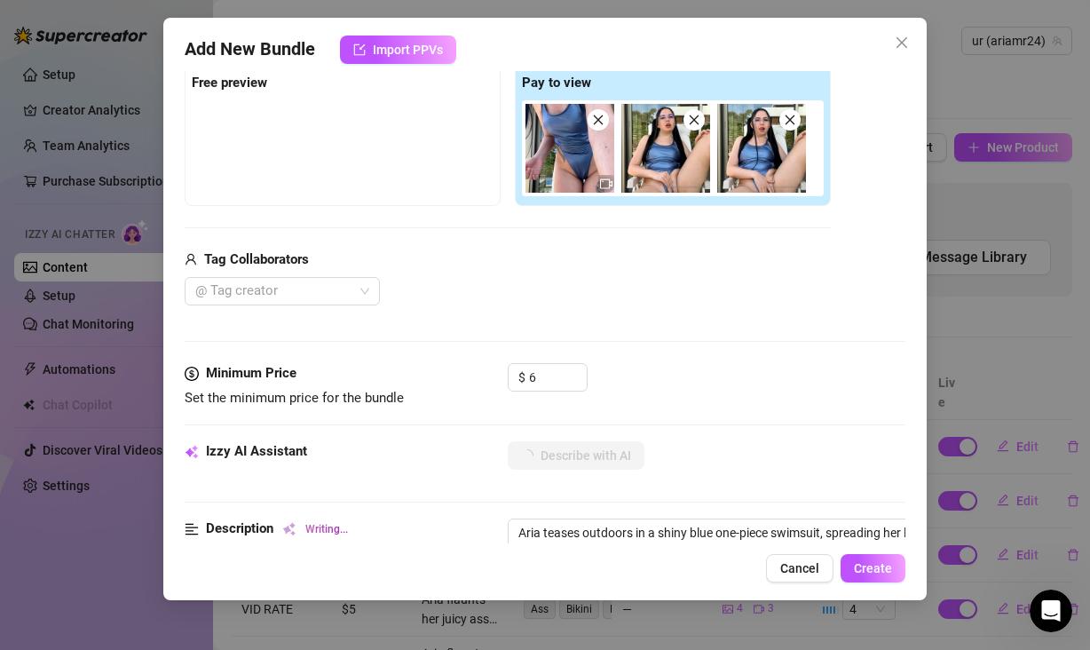
type textarea "Aria teases outdoors in a shiny blue one-piece swimsuit, spreading her legs to …"
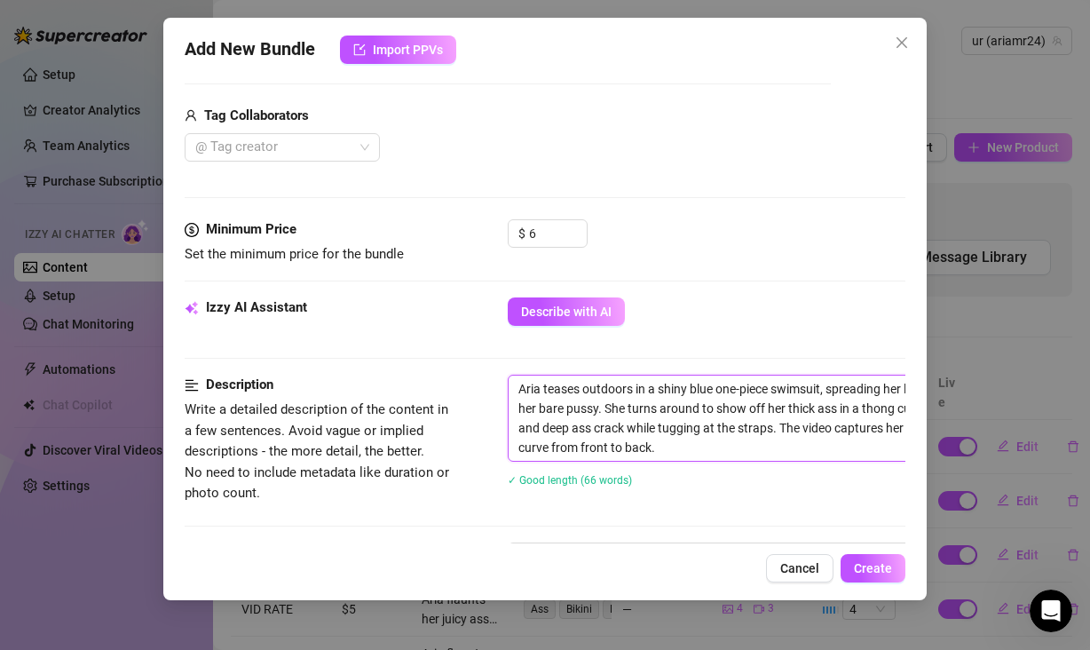
click at [624, 389] on textarea "Aria teases outdoors in a shiny blue one-piece swimsuit, spreading her legs to …" at bounding box center [819, 417] width 620 height 85
drag, startPoint x: 633, startPoint y: 390, endPoint x: 582, endPoint y: 386, distance: 50.7
click at [582, 386] on textarea "Aria teases outdoors in a shiny blue one-piece swimsuit, spreading her legs to …" at bounding box center [819, 417] width 620 height 85
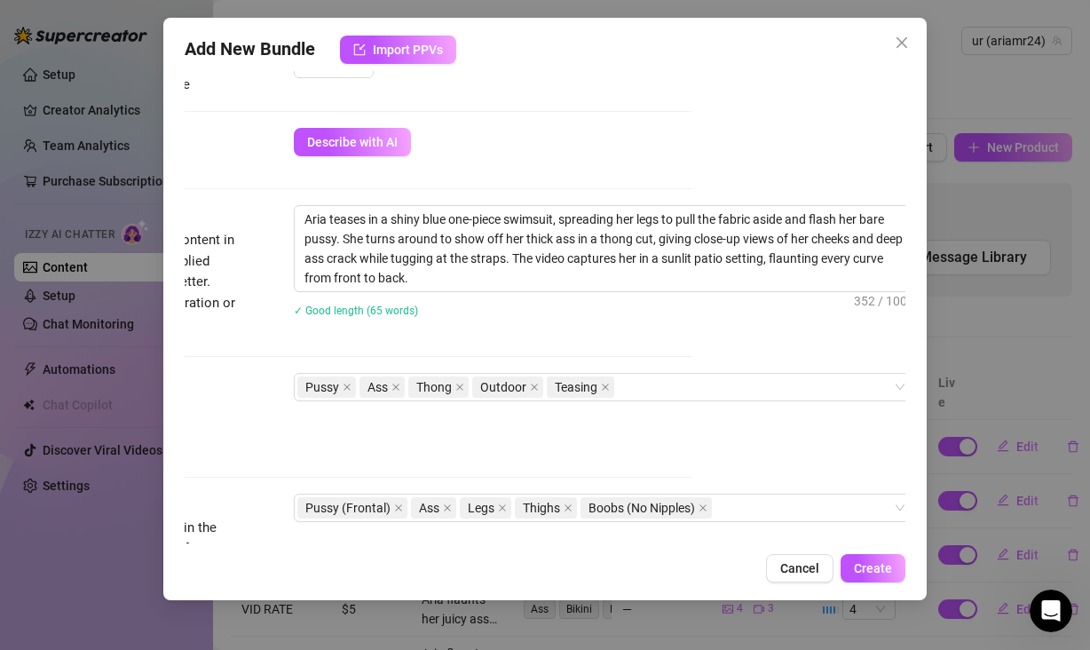
scroll to position [597, 214]
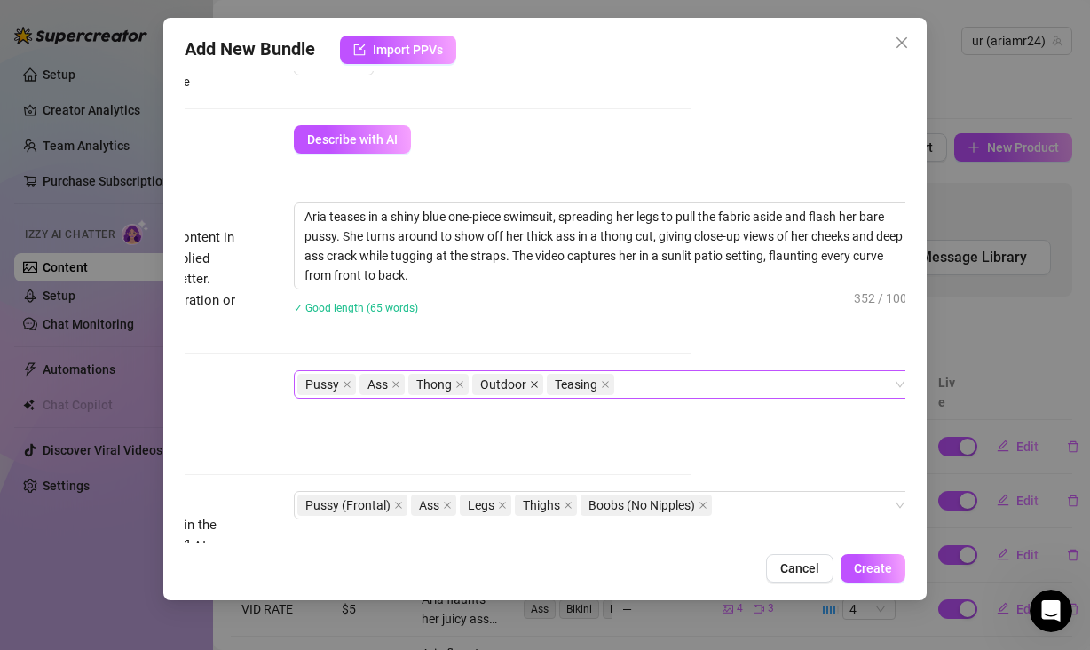
click at [532, 383] on icon "close" at bounding box center [534, 385] width 7 height 7
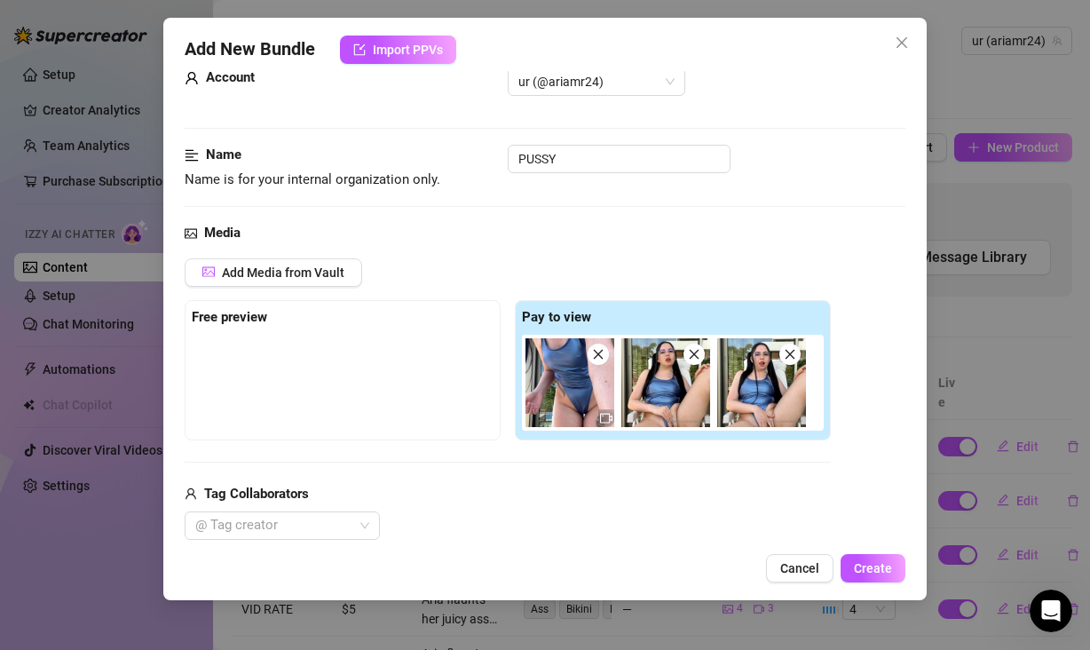
scroll to position [0, 0]
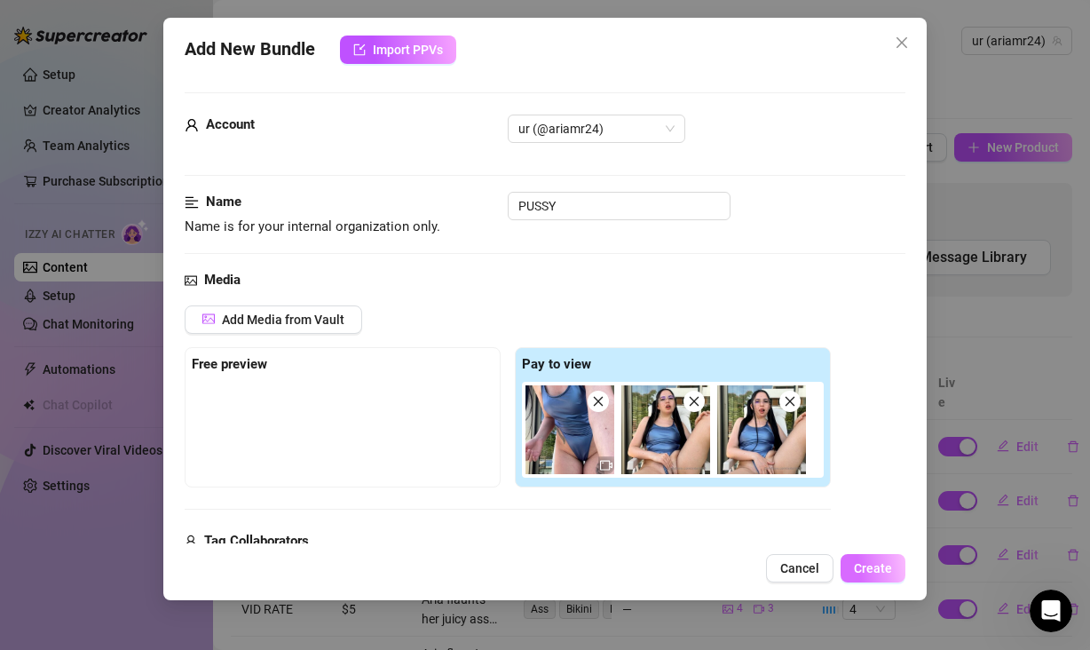
click at [872, 571] on span "Create" at bounding box center [873, 568] width 38 height 14
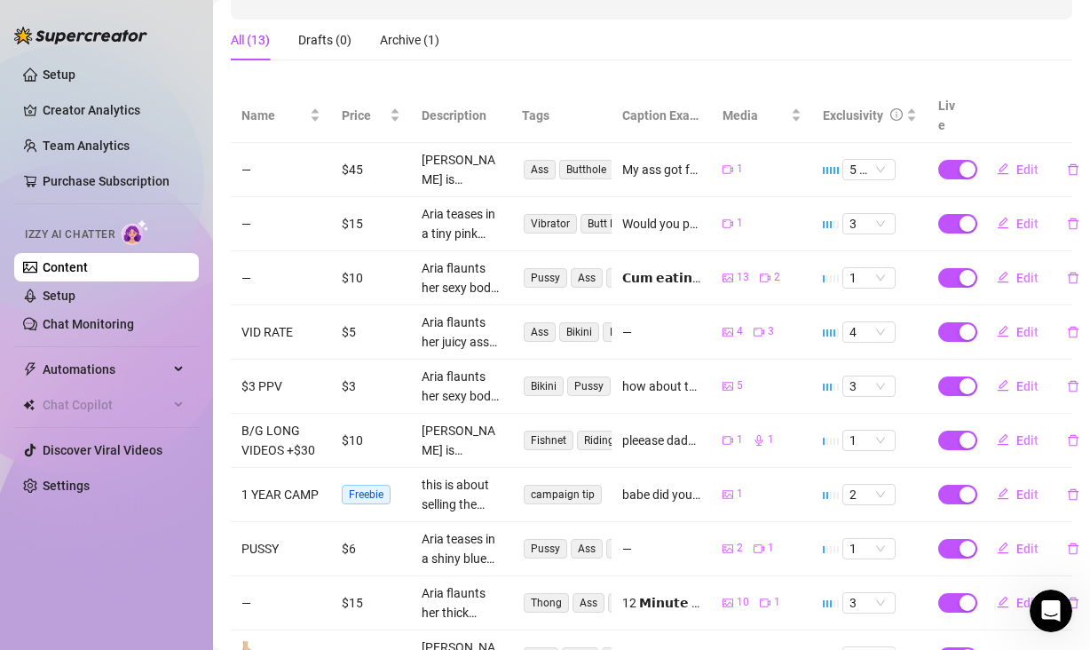
scroll to position [273, 0]
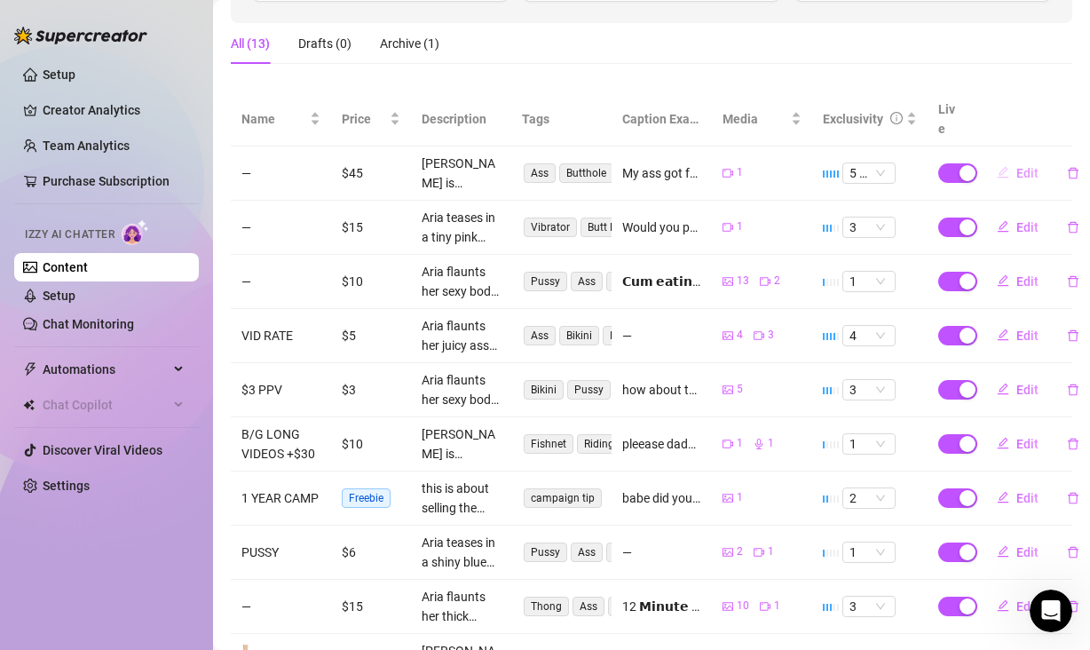
click at [1016, 180] on span "Edit" at bounding box center [1027, 173] width 22 height 14
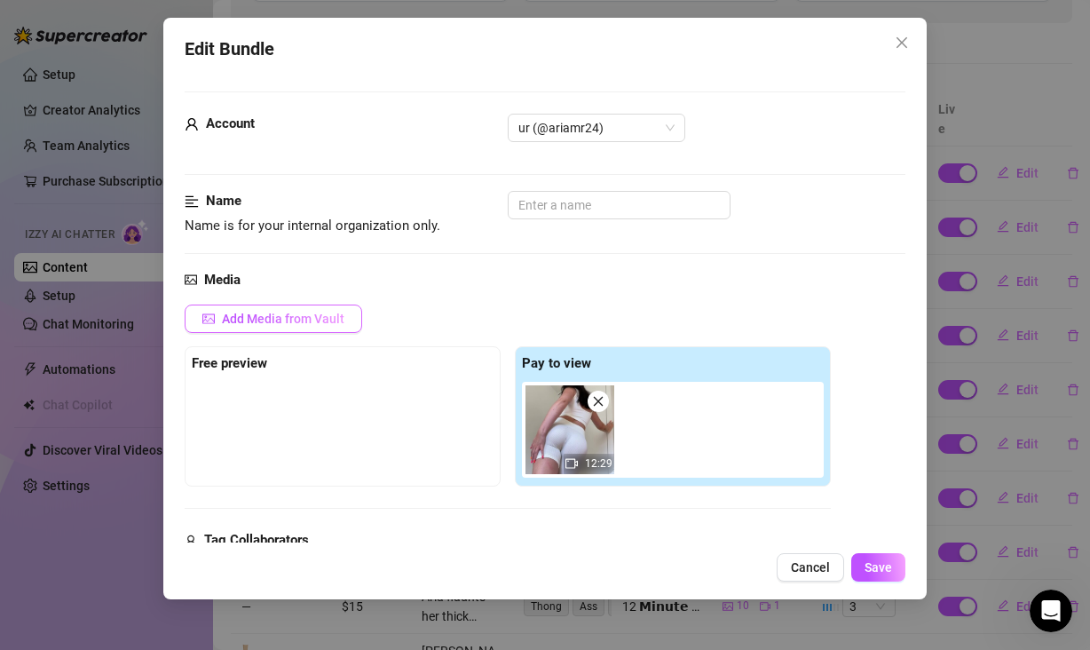
click at [296, 326] on span "Add Media from Vault" at bounding box center [283, 319] width 122 height 14
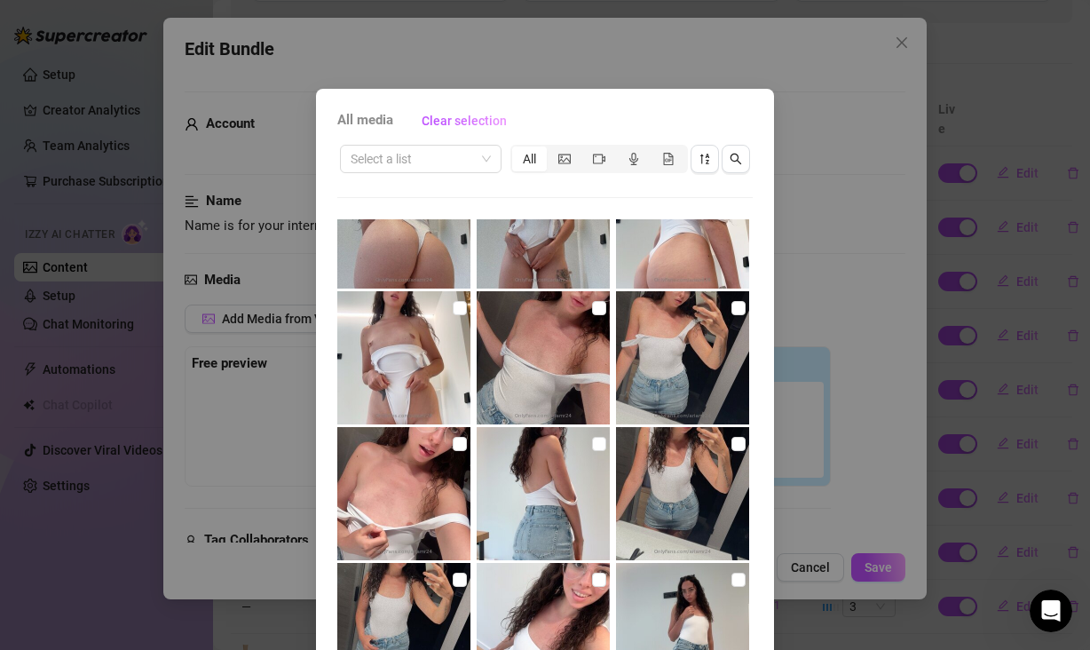
scroll to position [158, 0]
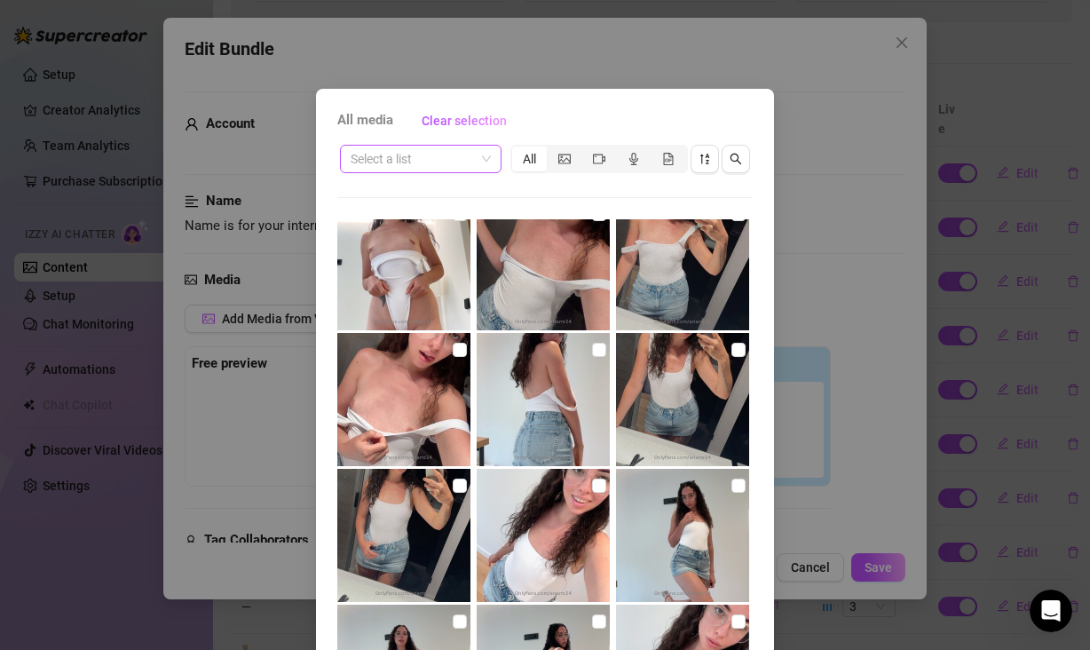
click at [478, 160] on span at bounding box center [421, 159] width 140 height 27
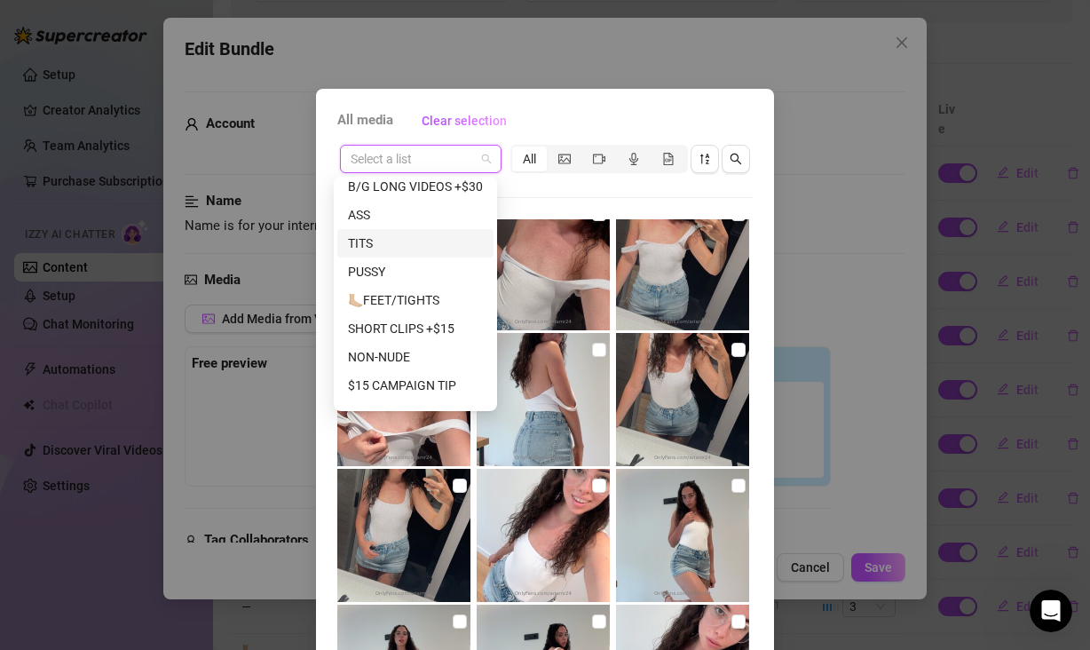
scroll to position [221, 0]
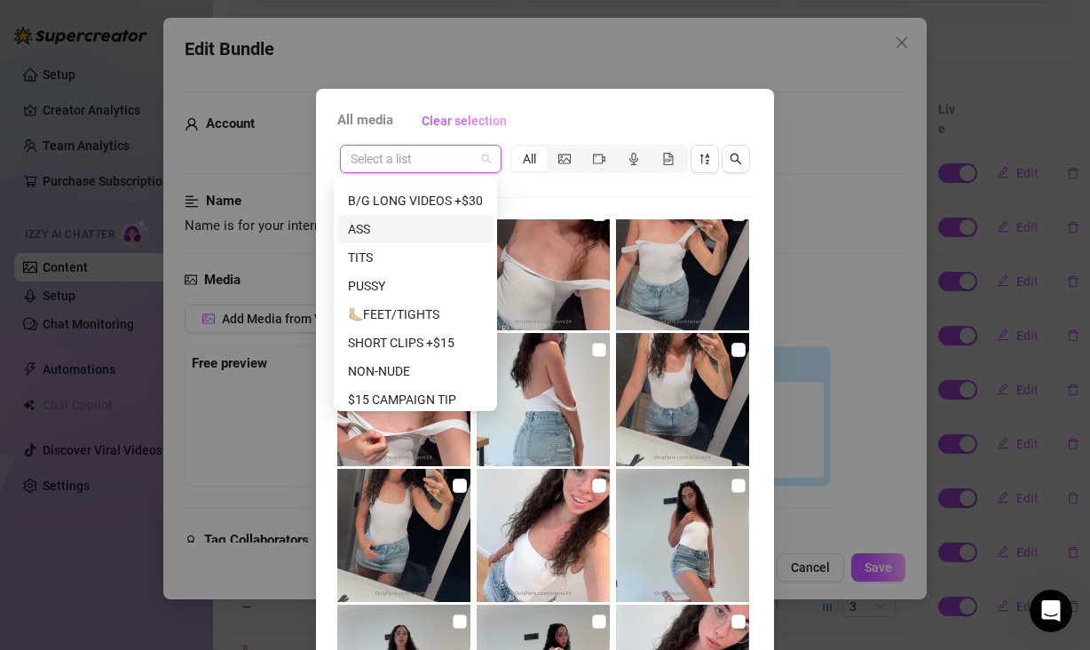
click at [435, 233] on div "ASS" at bounding box center [415, 229] width 135 height 20
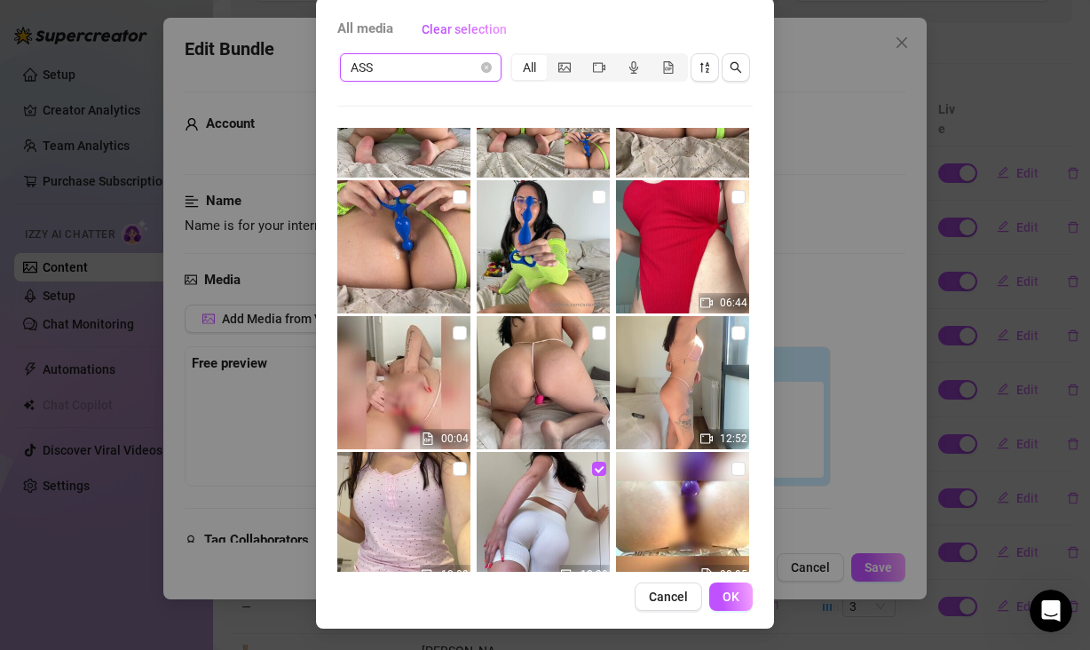
scroll to position [2509, 0]
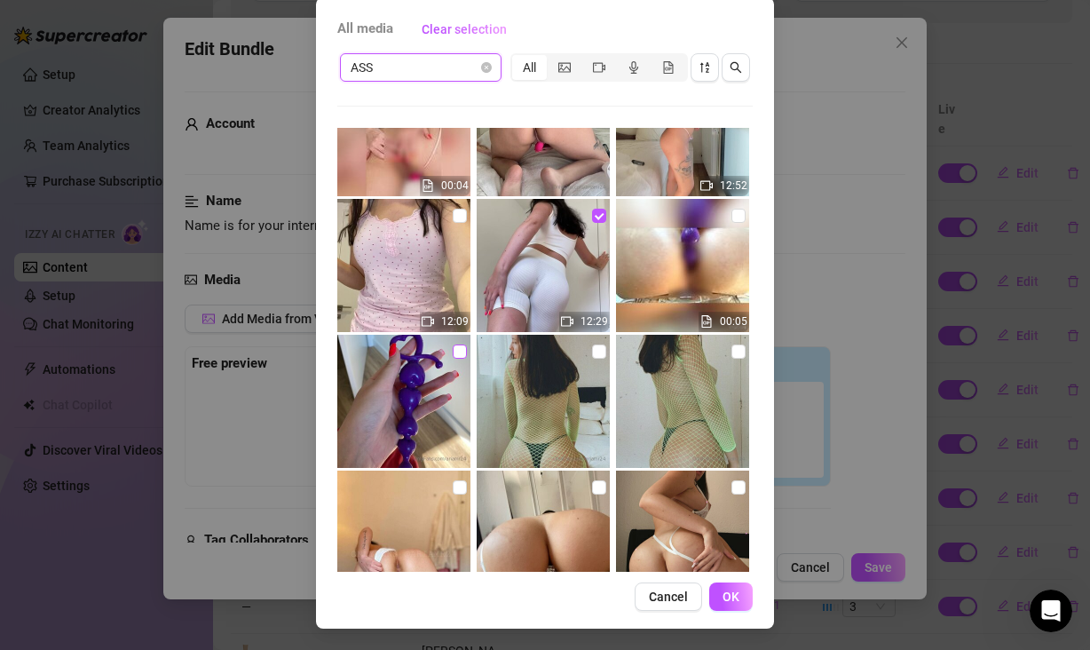
click at [453, 351] on input "checkbox" at bounding box center [460, 351] width 14 height 14
click at [724, 596] on span "OK" at bounding box center [731, 596] width 17 height 14
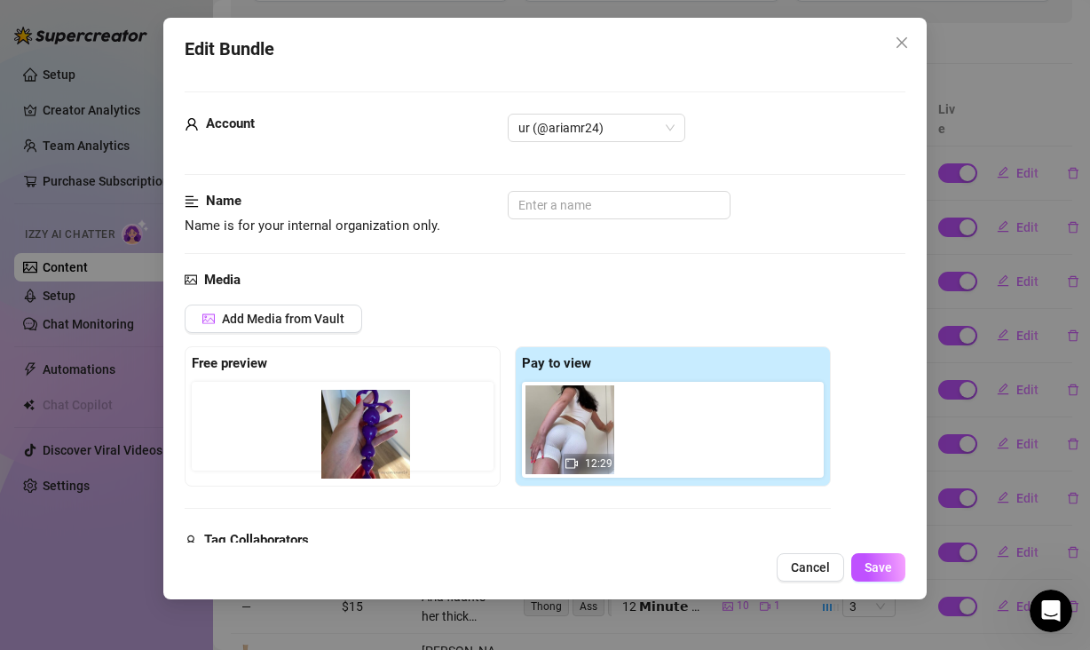
drag, startPoint x: 667, startPoint y: 447, endPoint x: 273, endPoint y: 447, distance: 394.1
click at [273, 447] on div "Free preview Pay to view 12:29" at bounding box center [508, 416] width 646 height 140
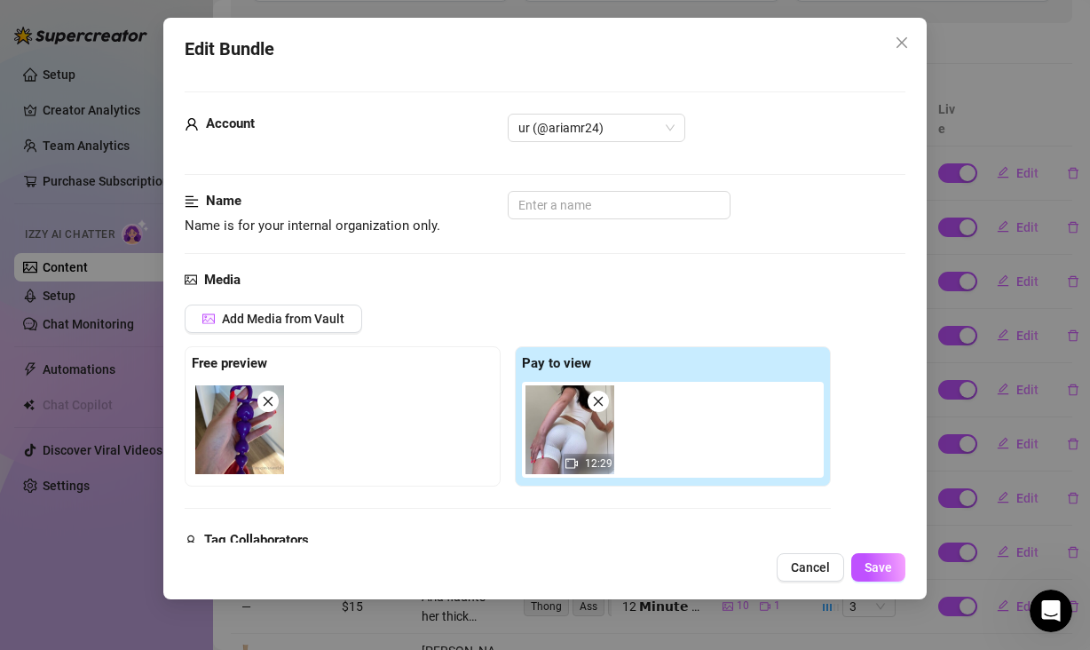
click at [801, 267] on div "Name Name is for your internal organization only." at bounding box center [545, 230] width 721 height 78
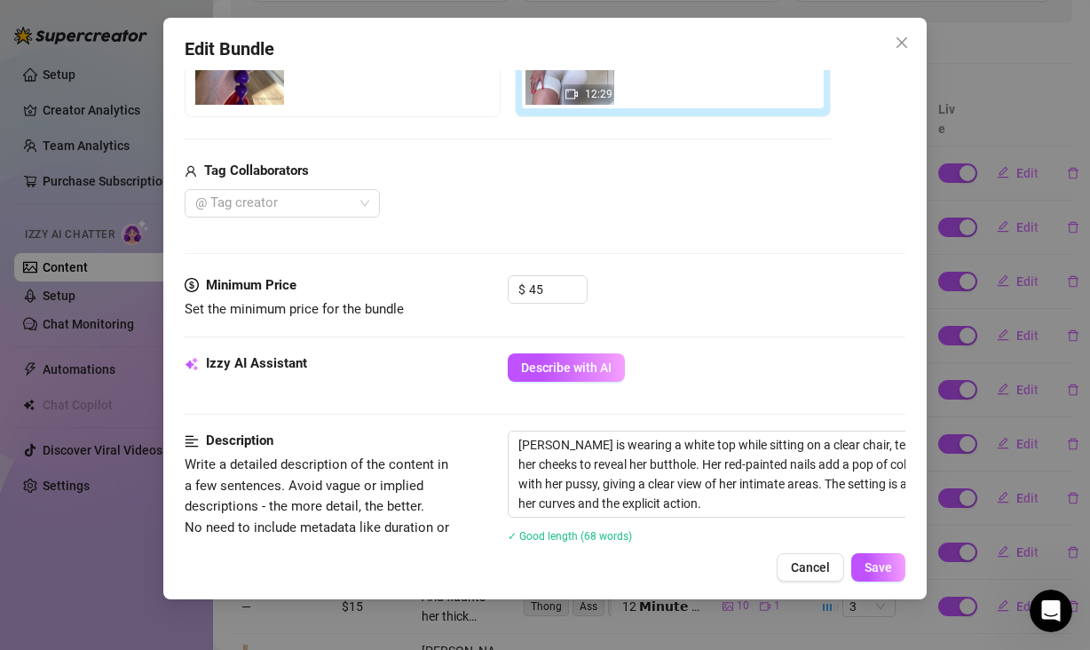
scroll to position [274, 0]
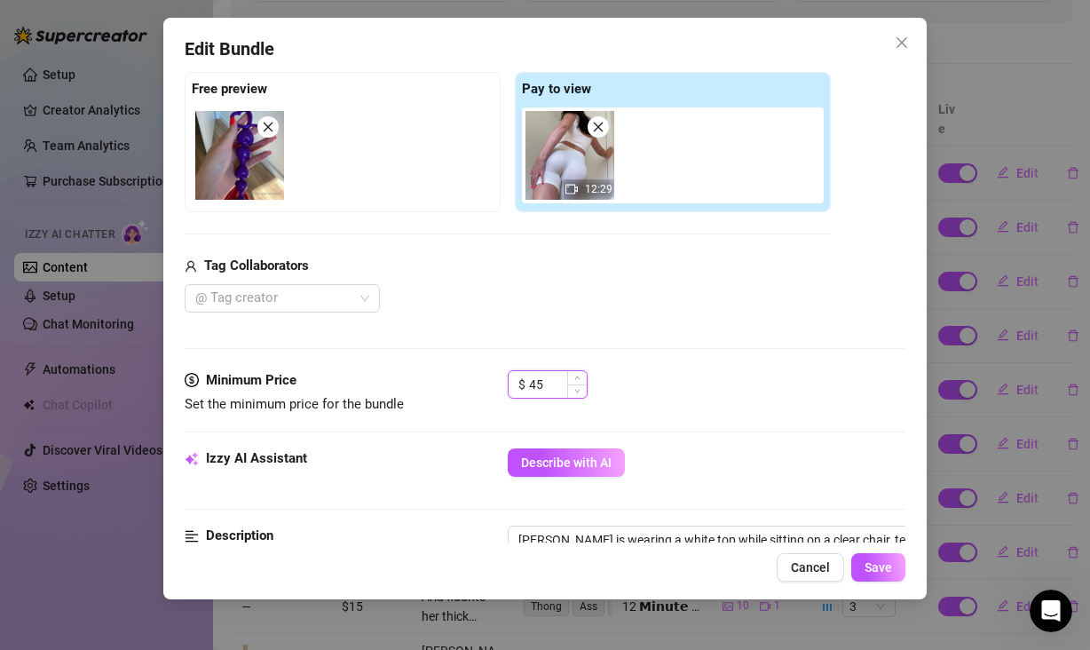
drag, startPoint x: 543, startPoint y: 389, endPoint x: 525, endPoint y: 386, distance: 18.0
click at [525, 386] on div "$ 45" at bounding box center [548, 384] width 80 height 28
click at [786, 370] on div "$ 30" at bounding box center [707, 392] width 398 height 44
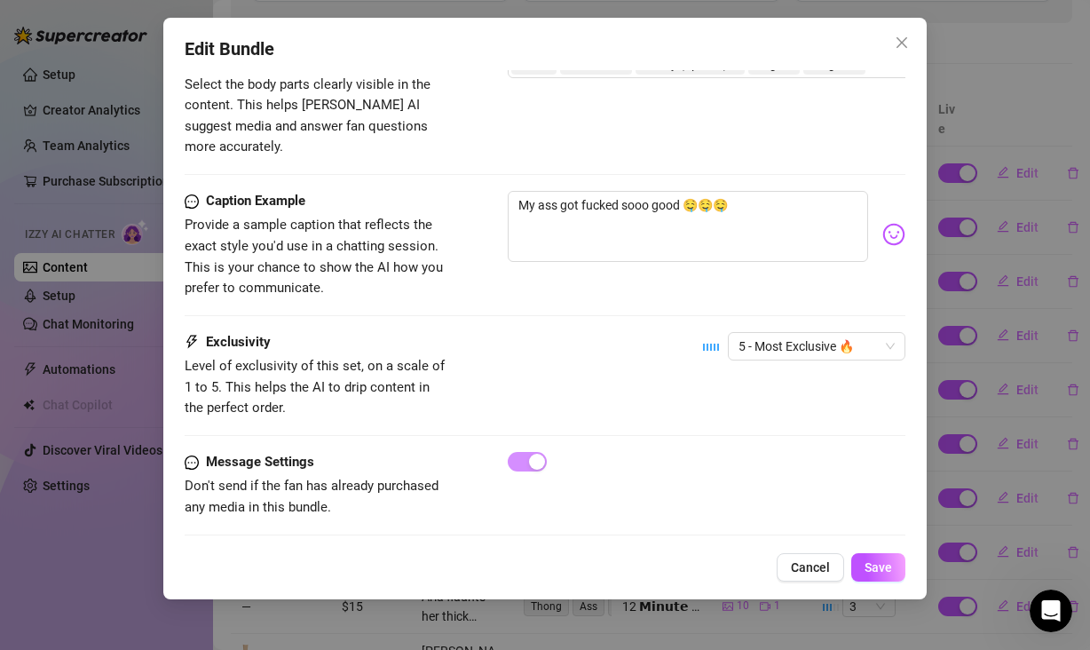
scroll to position [1038, 0]
click at [788, 332] on span "5 - Most Exclusive 🔥" at bounding box center [816, 345] width 156 height 27
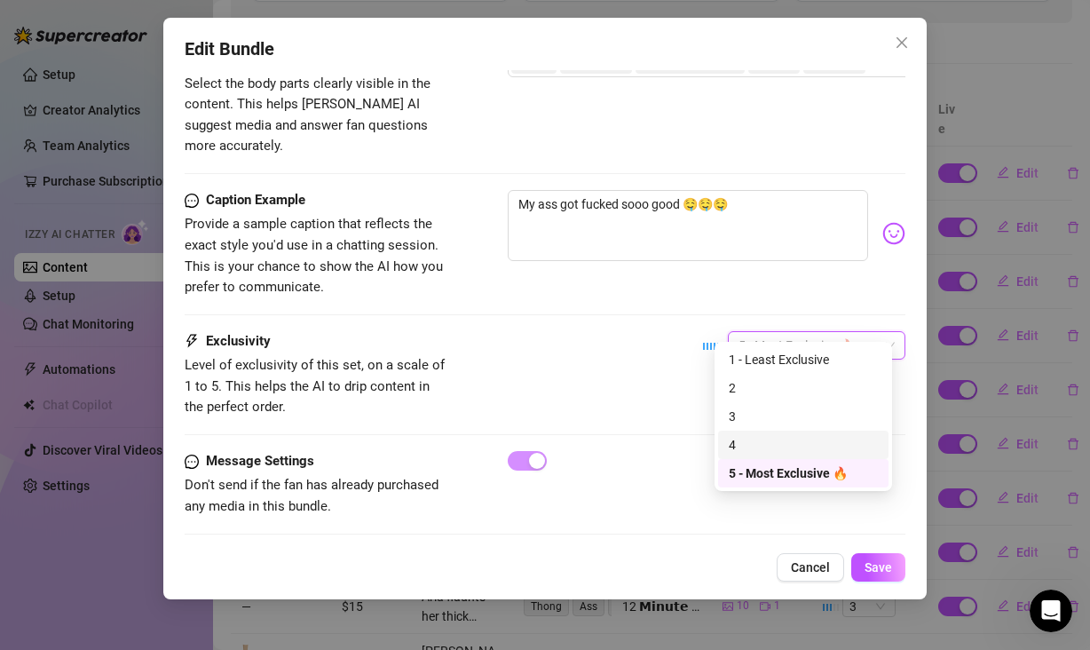
click at [768, 444] on div "4" at bounding box center [803, 445] width 149 height 20
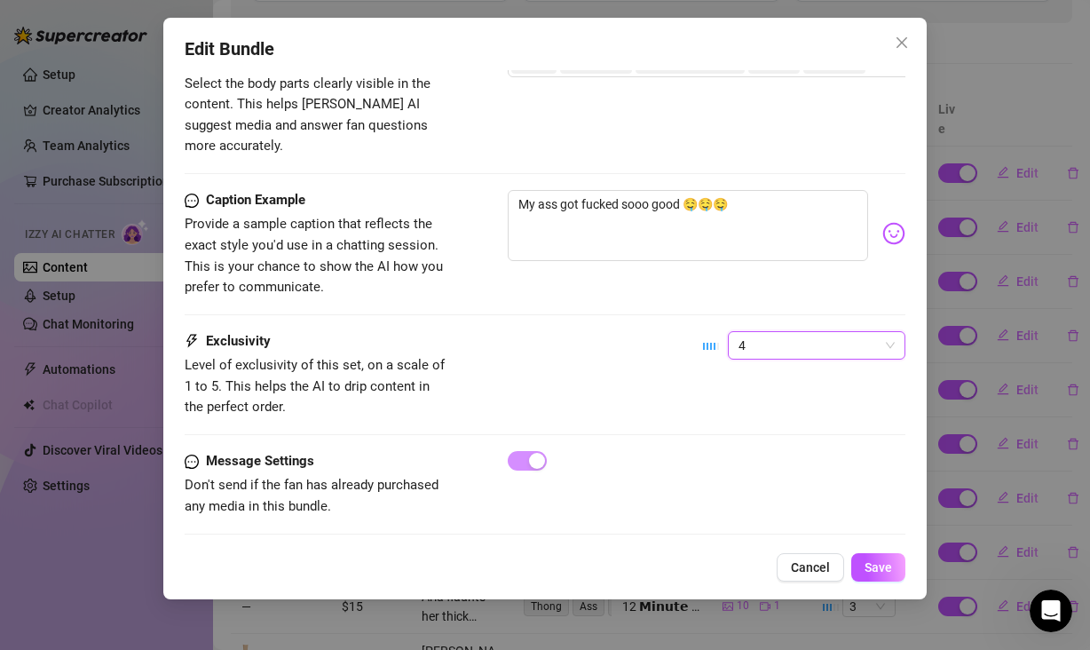
click at [596, 331] on div "Exclusivity Level of exclusivity of this set, on a scale of 1 to 5. This helps …" at bounding box center [545, 374] width 721 height 87
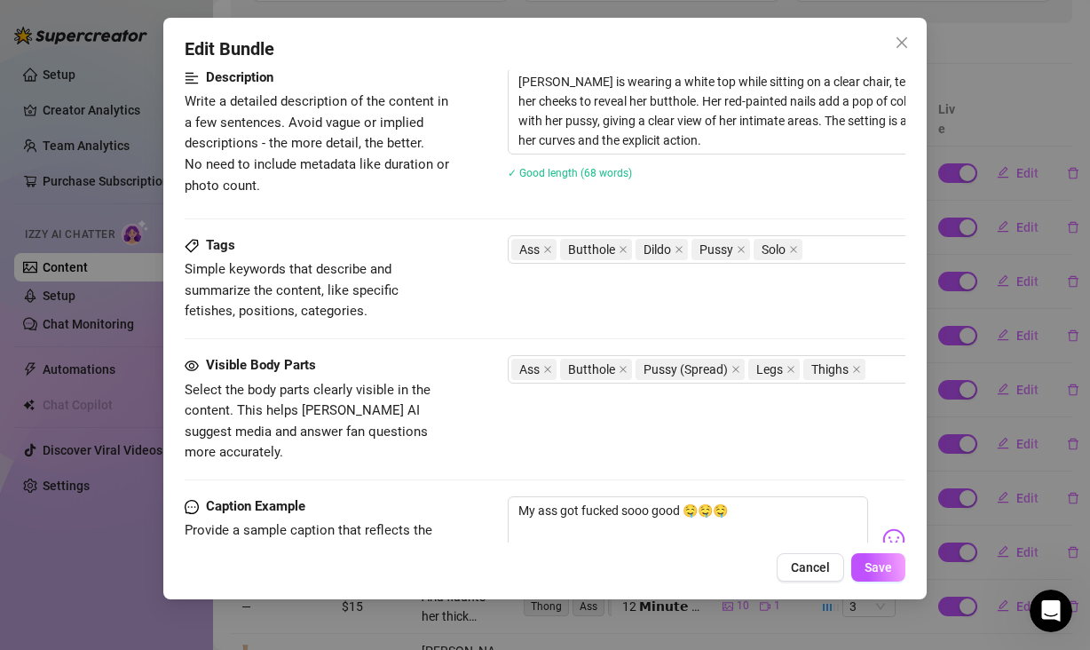
scroll to position [655, 0]
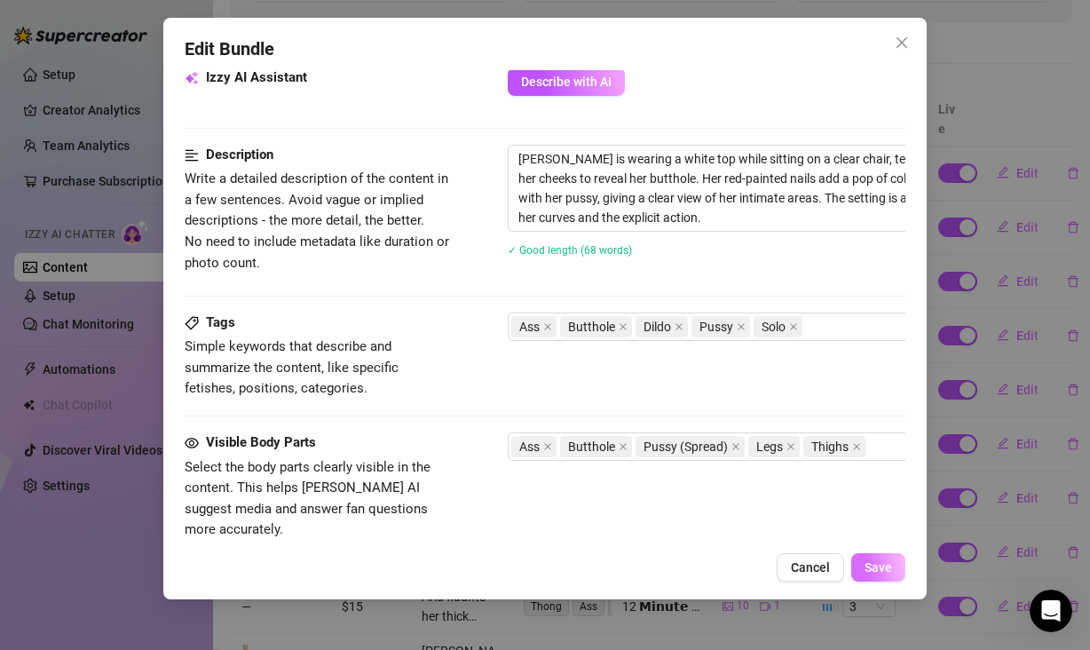
click at [884, 564] on span "Save" at bounding box center [879, 567] width 28 height 14
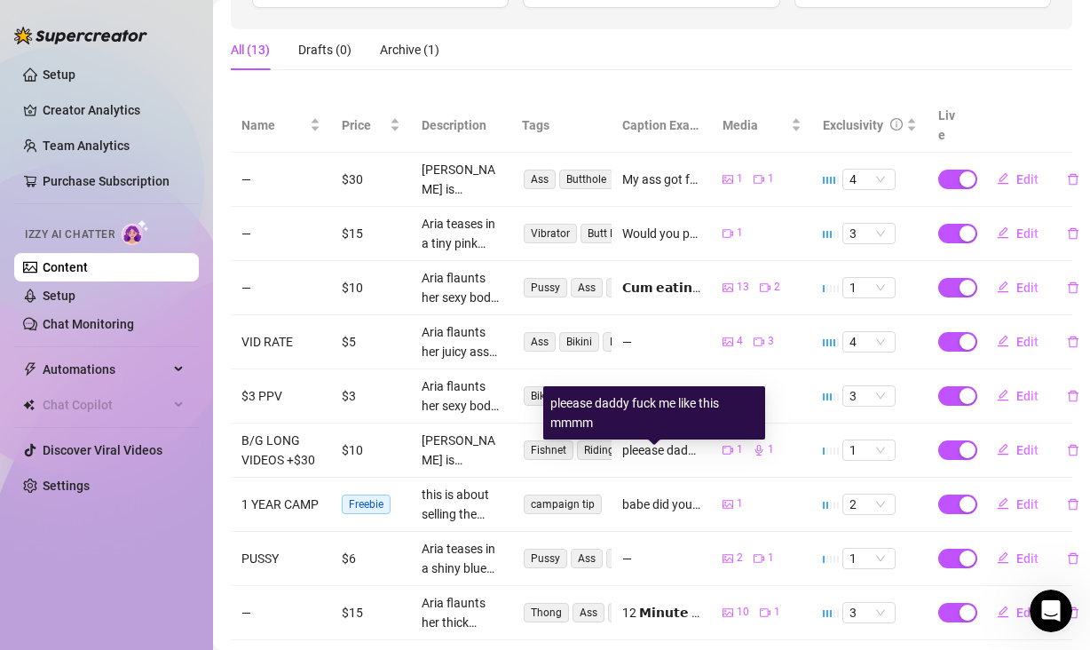
scroll to position [266, 0]
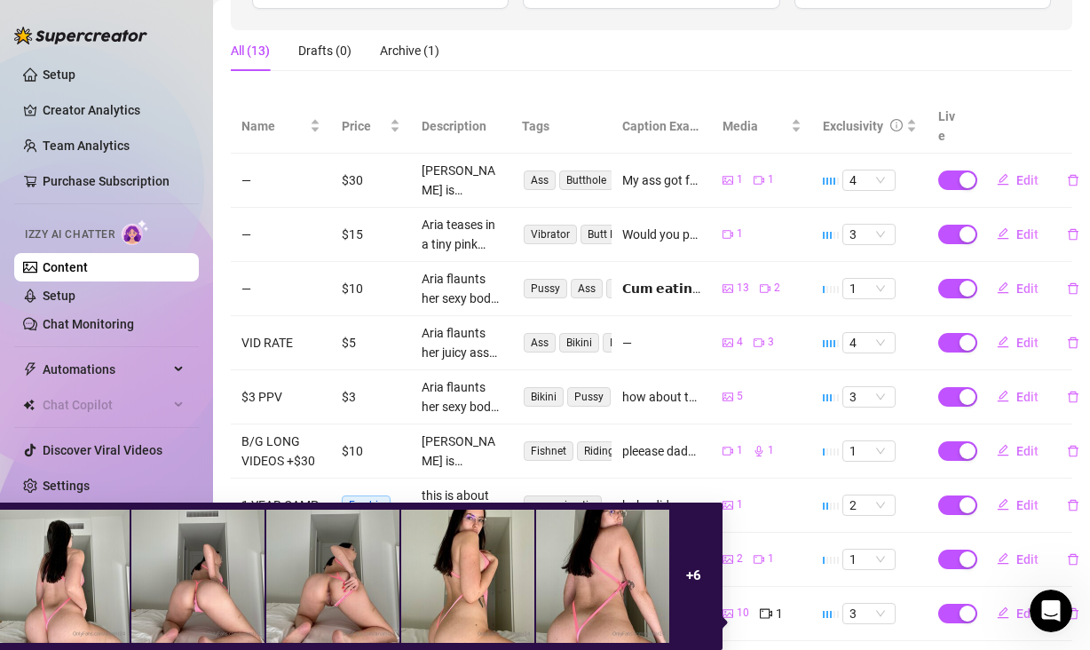
click at [703, 599] on div "+ 6" at bounding box center [693, 575] width 44 height 133
click at [760, 620] on icon "video-camera" at bounding box center [766, 613] width 12 height 12
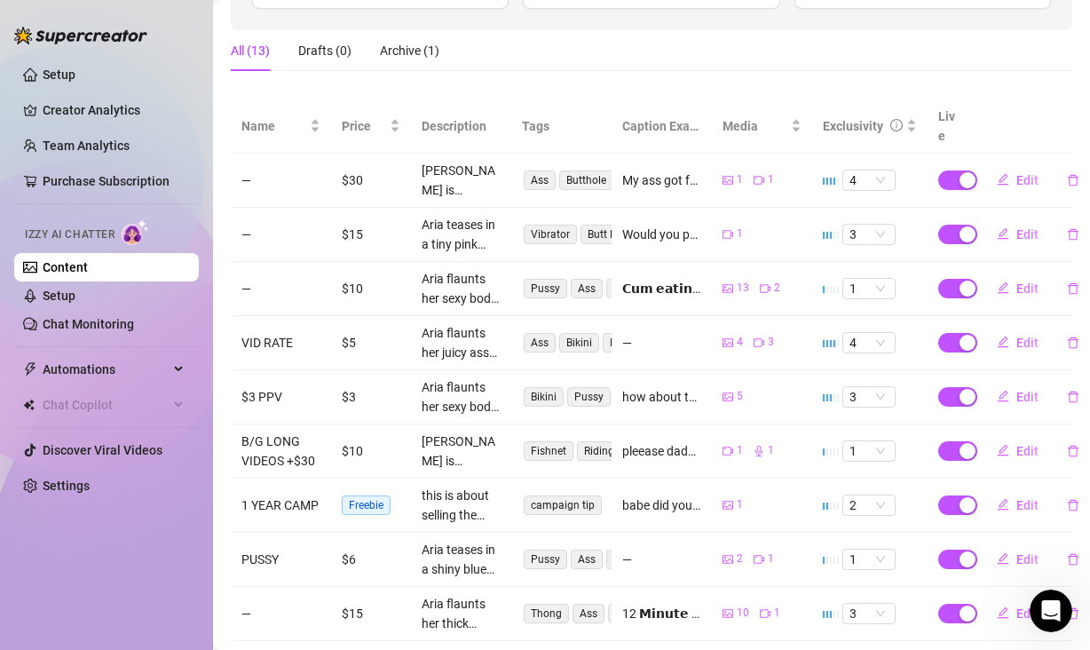
scroll to position [436, 0]
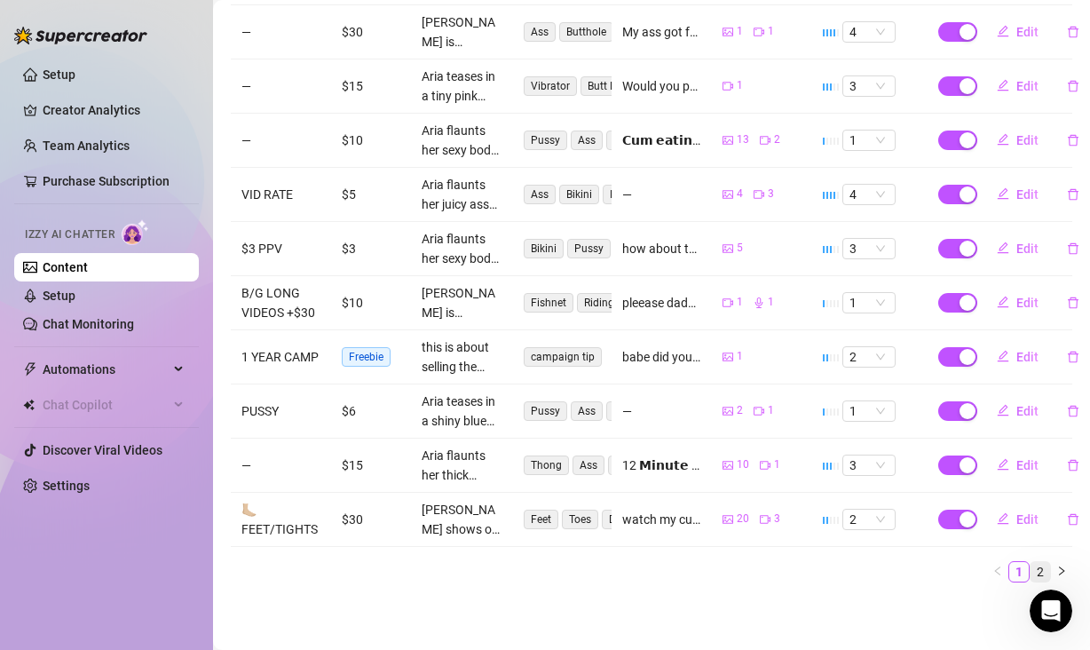
click at [1031, 562] on link "2" at bounding box center [1041, 572] width 20 height 20
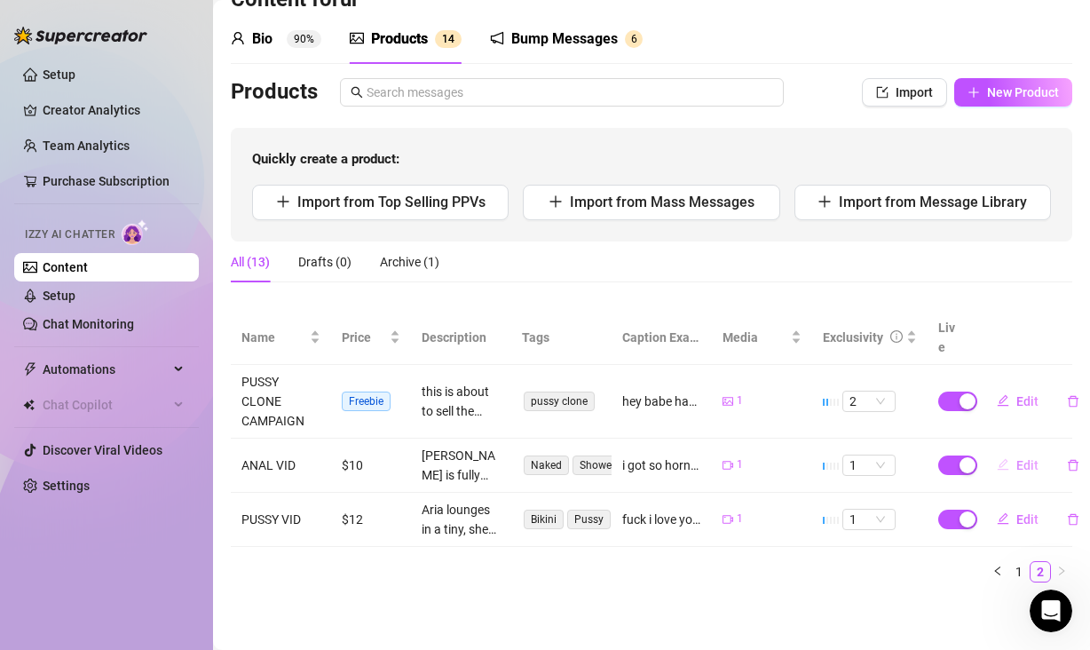
click at [999, 453] on button "Edit" at bounding box center [1018, 465] width 70 height 28
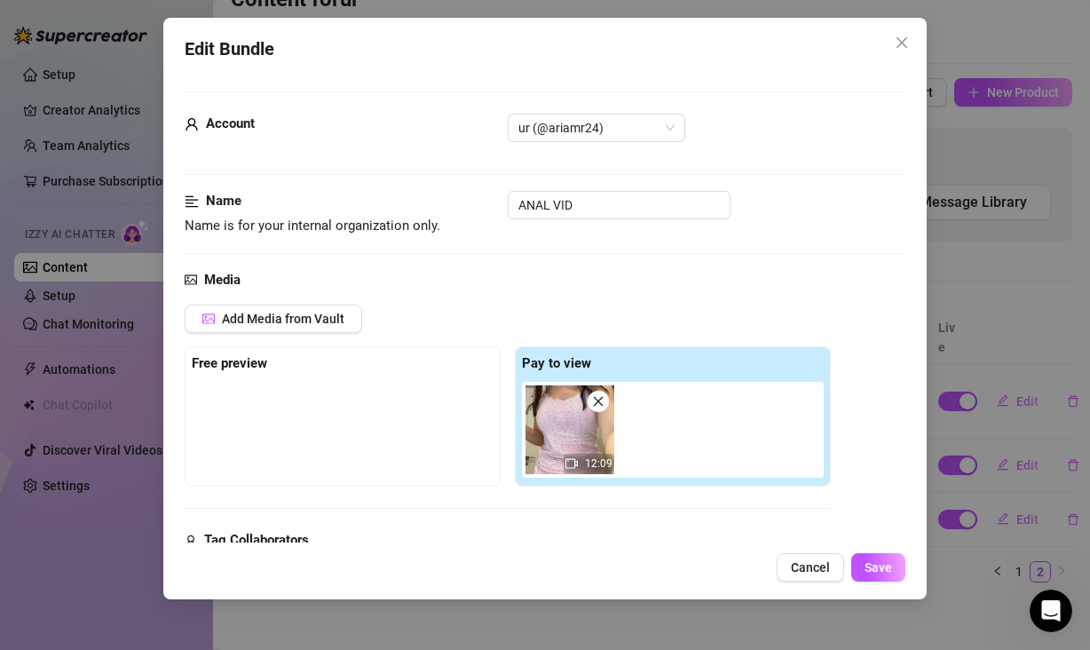
scroll to position [501, 0]
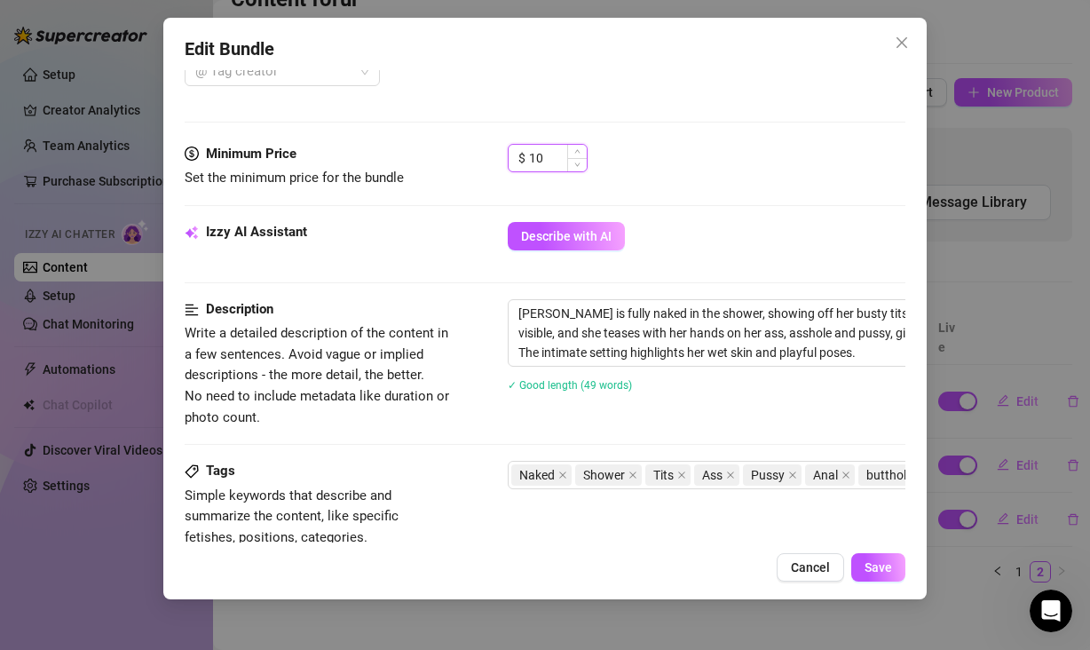
drag, startPoint x: 543, startPoint y: 152, endPoint x: 517, endPoint y: 154, distance: 26.8
click at [517, 154] on div "$ 10" at bounding box center [548, 158] width 80 height 28
click at [873, 563] on span "Save" at bounding box center [879, 567] width 28 height 14
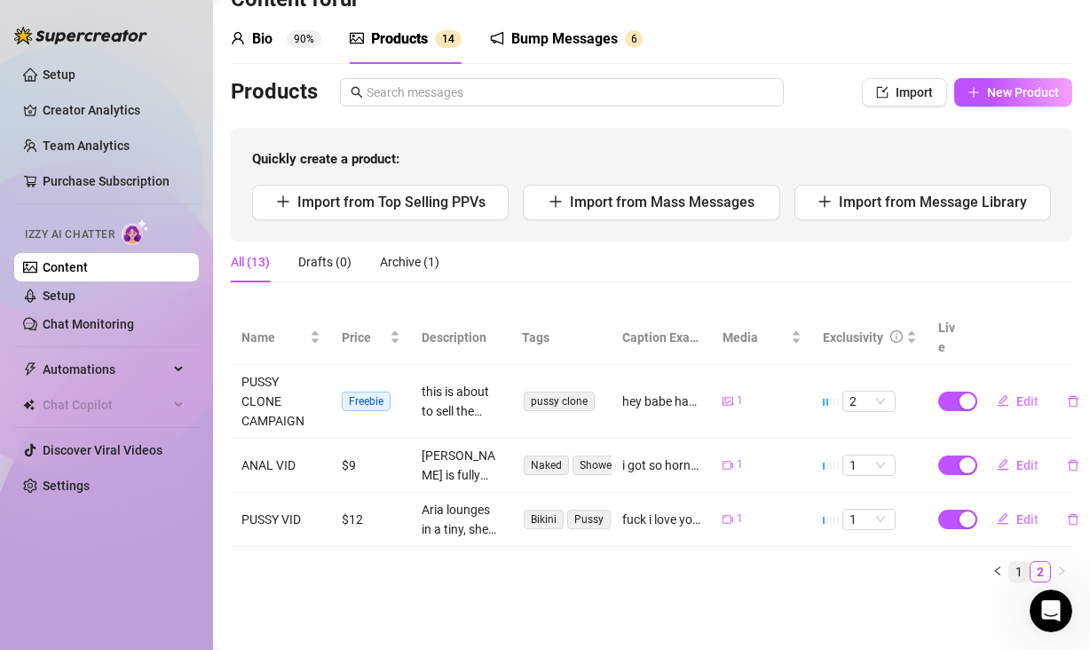
click at [1009, 562] on link "1" at bounding box center [1019, 572] width 20 height 20
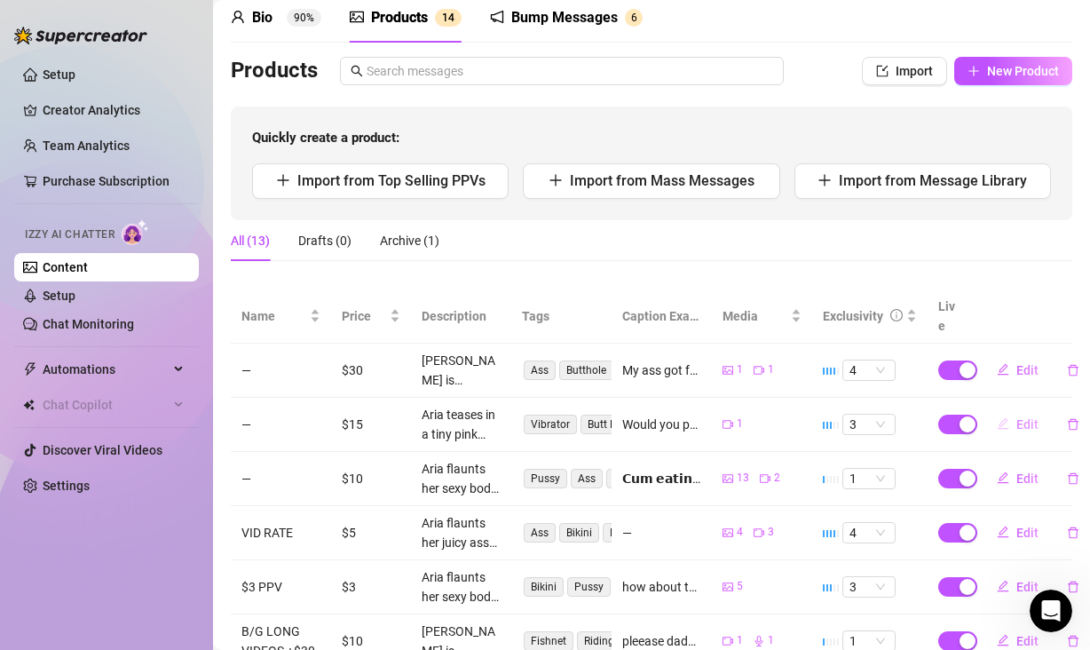
click at [1016, 431] on span "Edit" at bounding box center [1027, 424] width 22 height 14
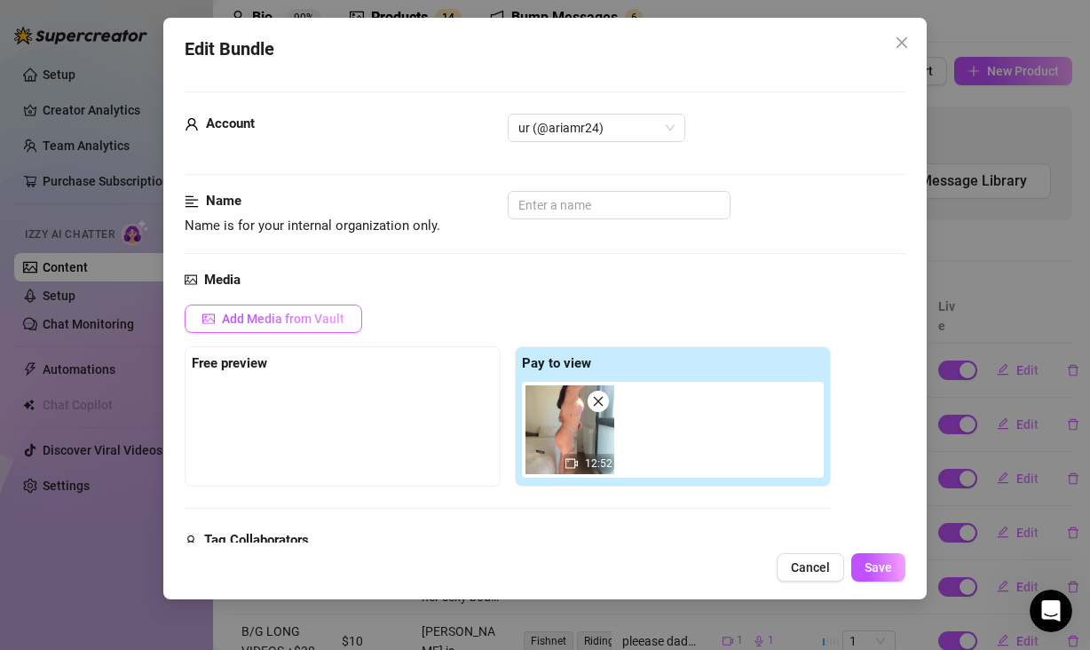
click at [305, 312] on span "Add Media from Vault" at bounding box center [283, 319] width 122 height 14
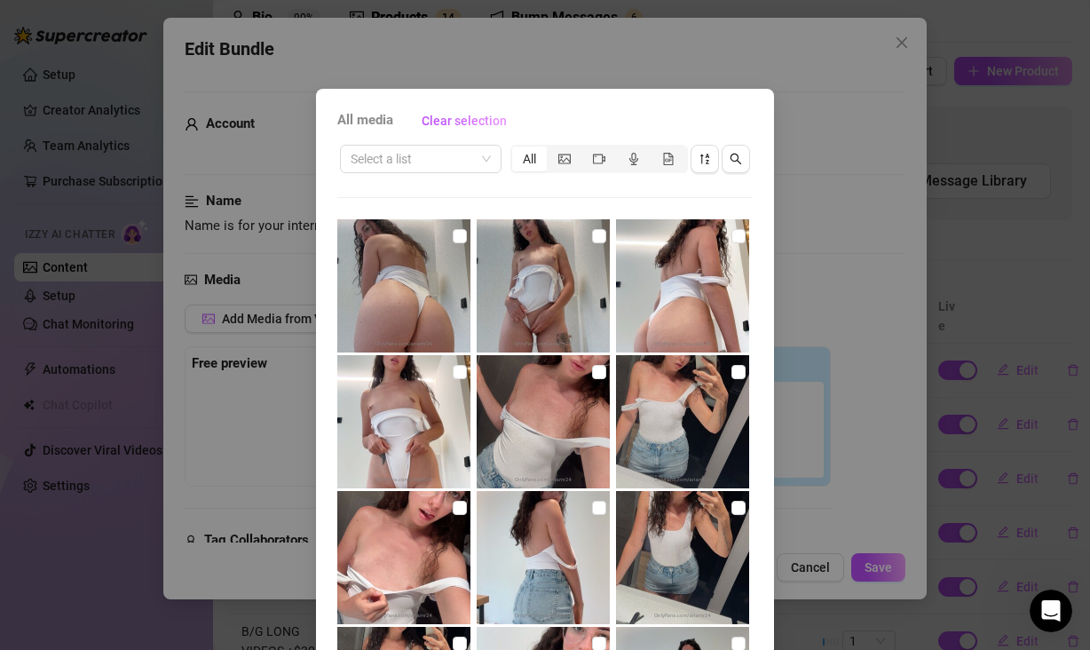
drag, startPoint x: 468, startPoint y: 154, endPoint x: 467, endPoint y: 173, distance: 19.5
click at [468, 154] on span at bounding box center [421, 159] width 140 height 27
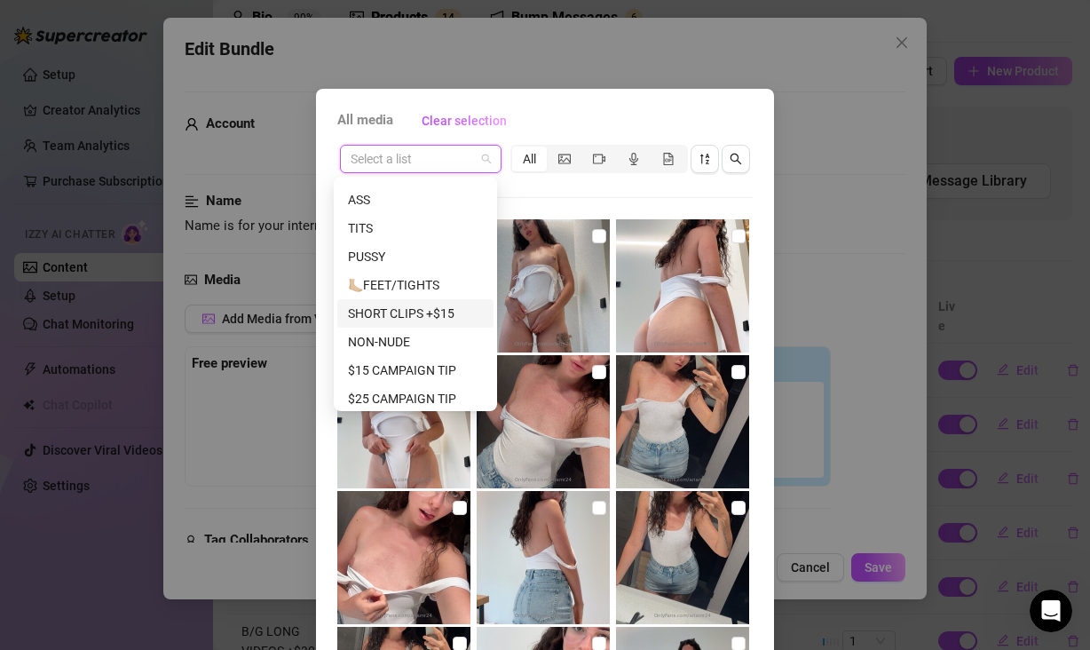
scroll to position [170, 0]
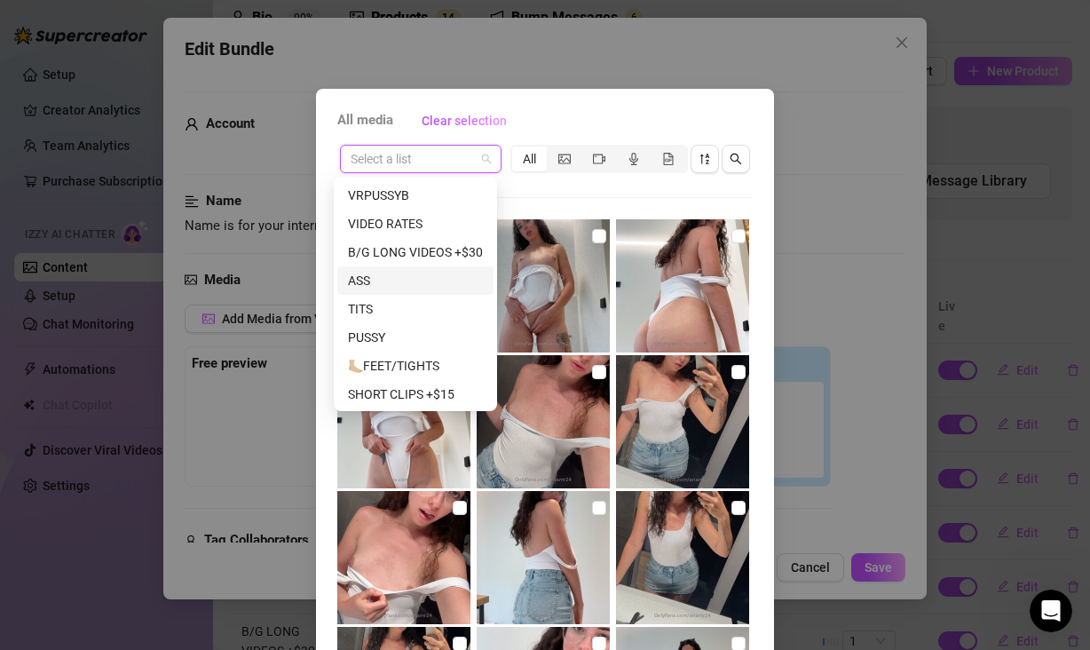
click at [404, 280] on div "ASS" at bounding box center [415, 281] width 135 height 20
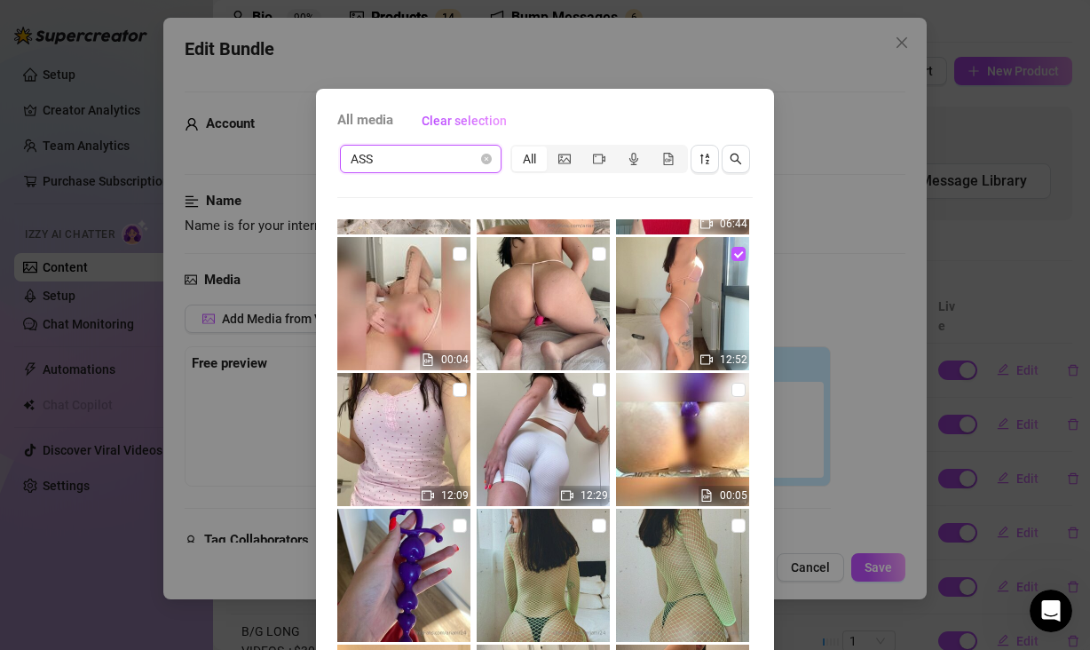
scroll to position [2428, 0]
click at [592, 253] on input "checkbox" at bounding box center [599, 253] width 14 height 14
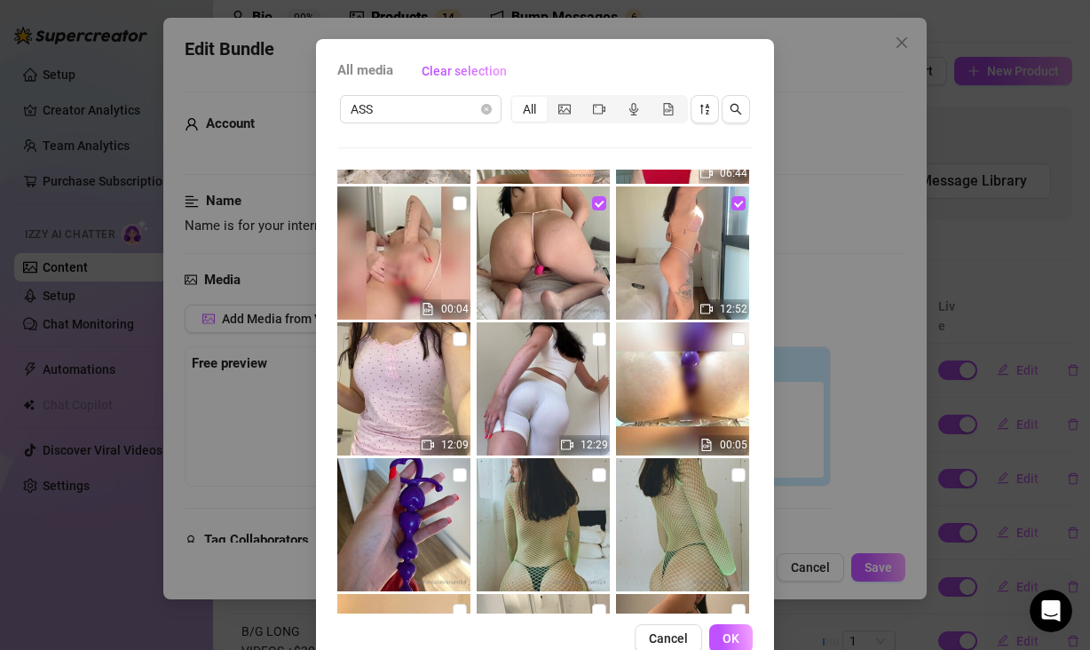
scroll to position [91, 0]
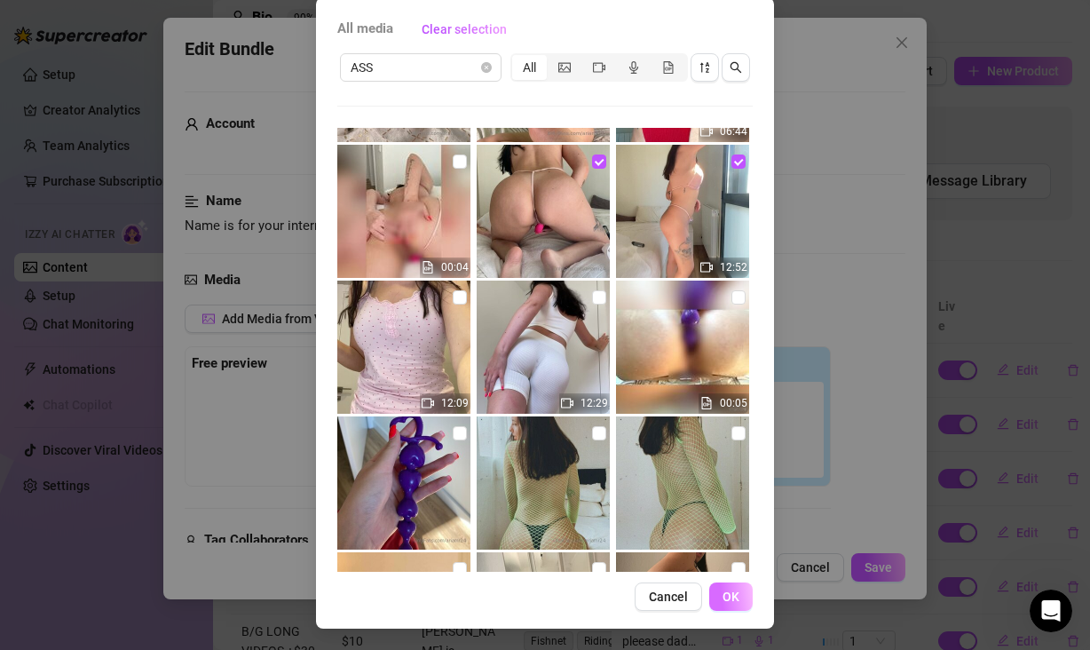
click at [723, 592] on span "OK" at bounding box center [731, 596] width 17 height 14
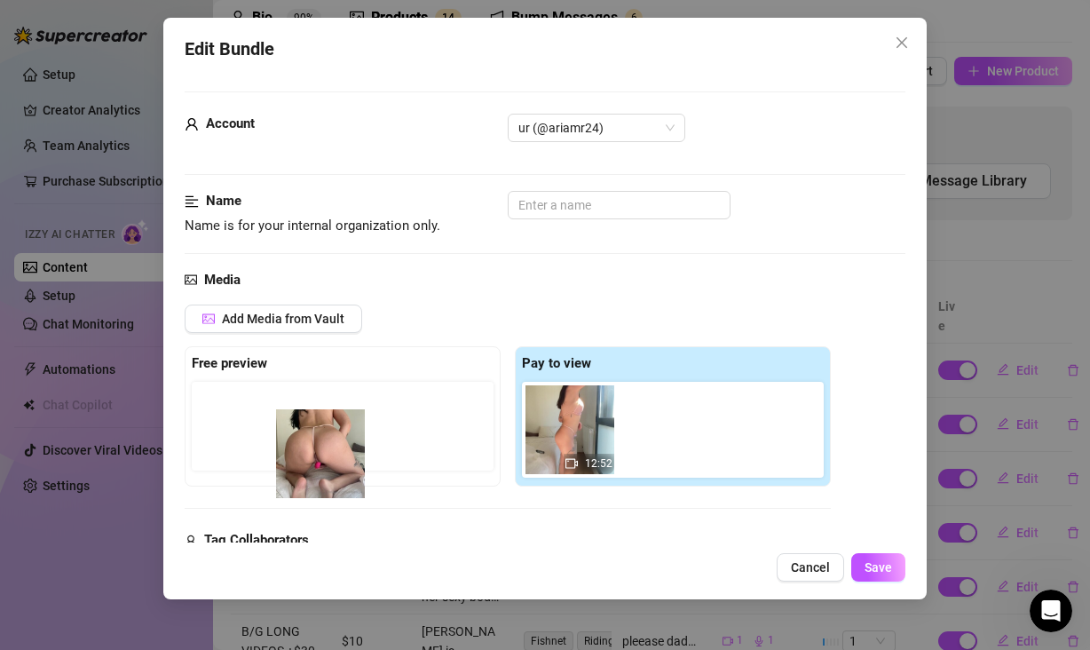
drag, startPoint x: 665, startPoint y: 436, endPoint x: 266, endPoint y: 442, distance: 398.6
click at [266, 442] on div "Free preview Pay to view 12:52" at bounding box center [508, 416] width 646 height 140
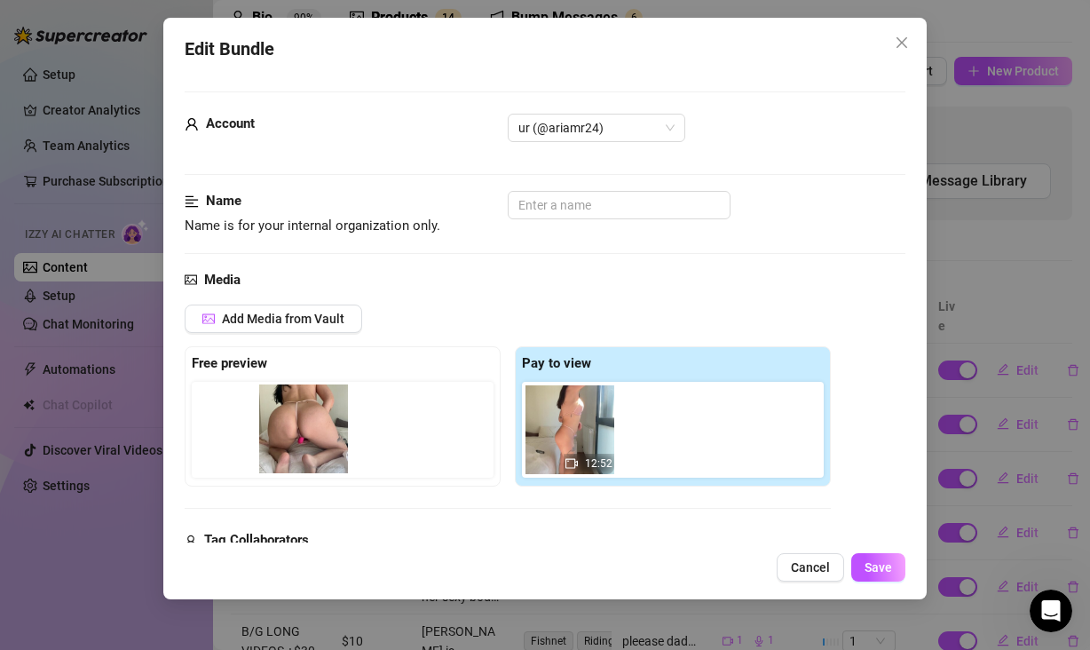
drag, startPoint x: 674, startPoint y: 439, endPoint x: 308, endPoint y: 444, distance: 365.7
click at [308, 444] on div "Free preview Pay to view 12:52" at bounding box center [508, 416] width 646 height 140
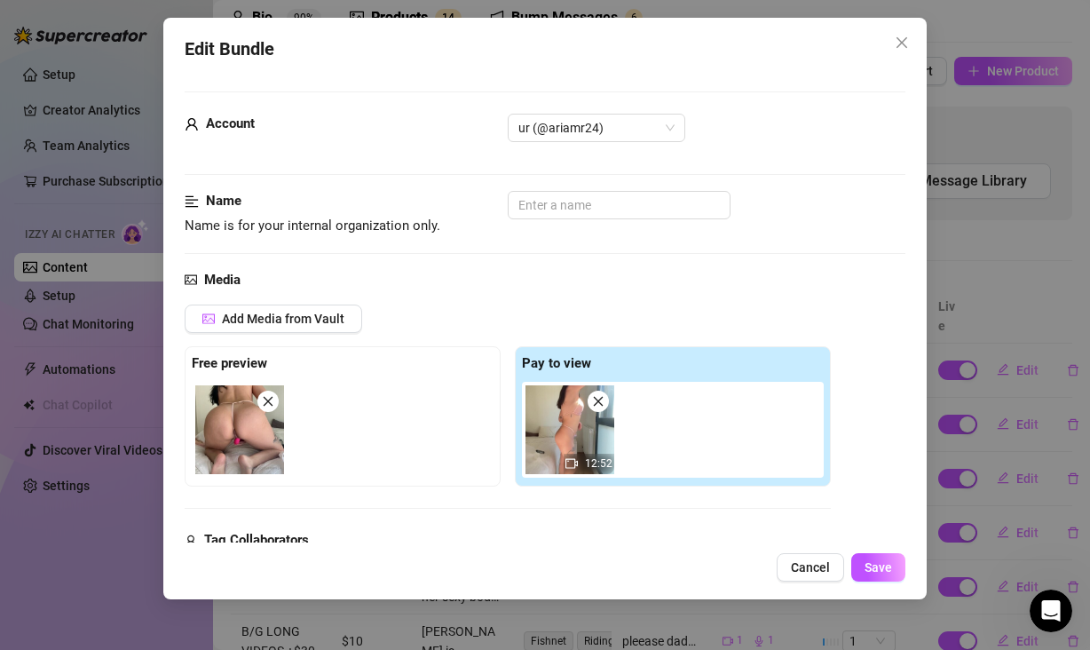
click at [852, 287] on div "Media" at bounding box center [545, 280] width 721 height 21
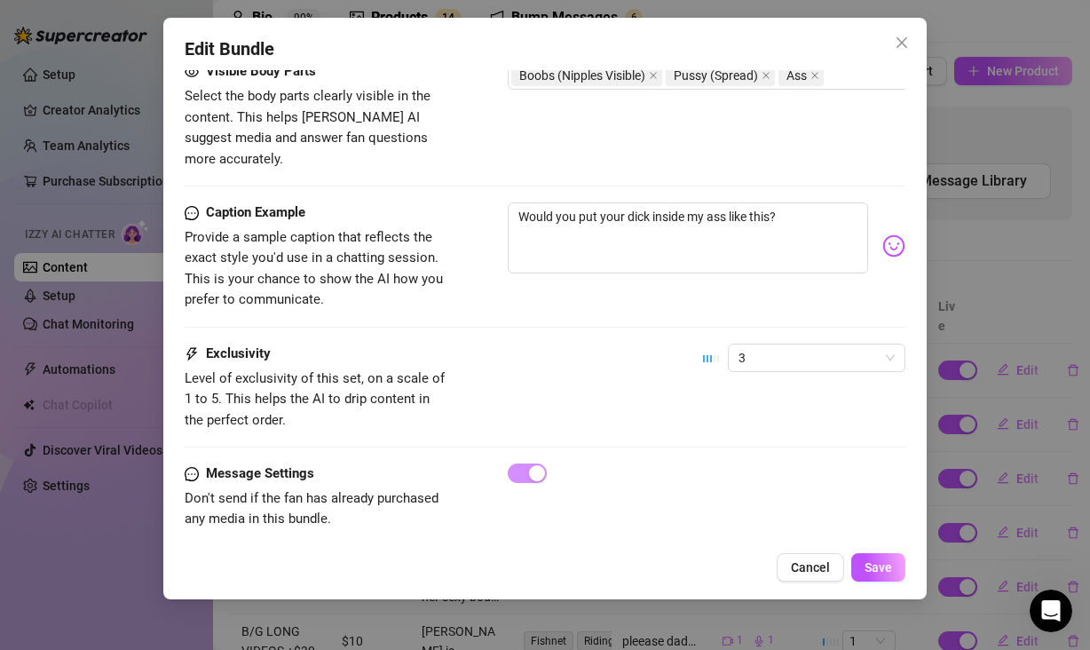
scroll to position [1026, 0]
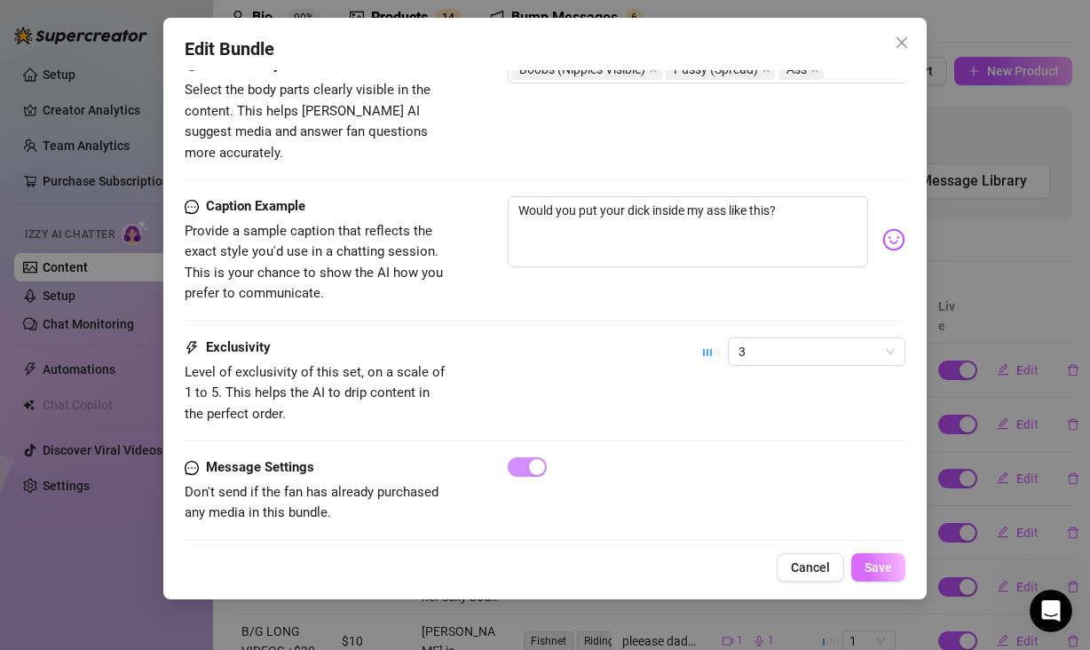
click at [896, 573] on button "Save" at bounding box center [878, 567] width 54 height 28
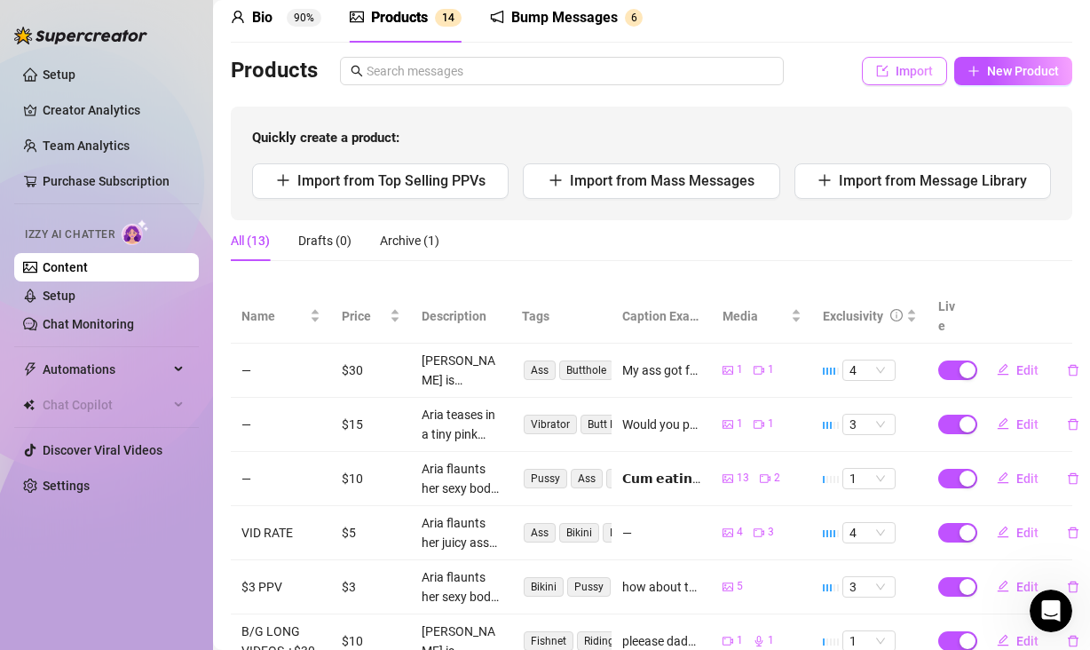
click at [896, 78] on span "Import" at bounding box center [914, 71] width 37 height 14
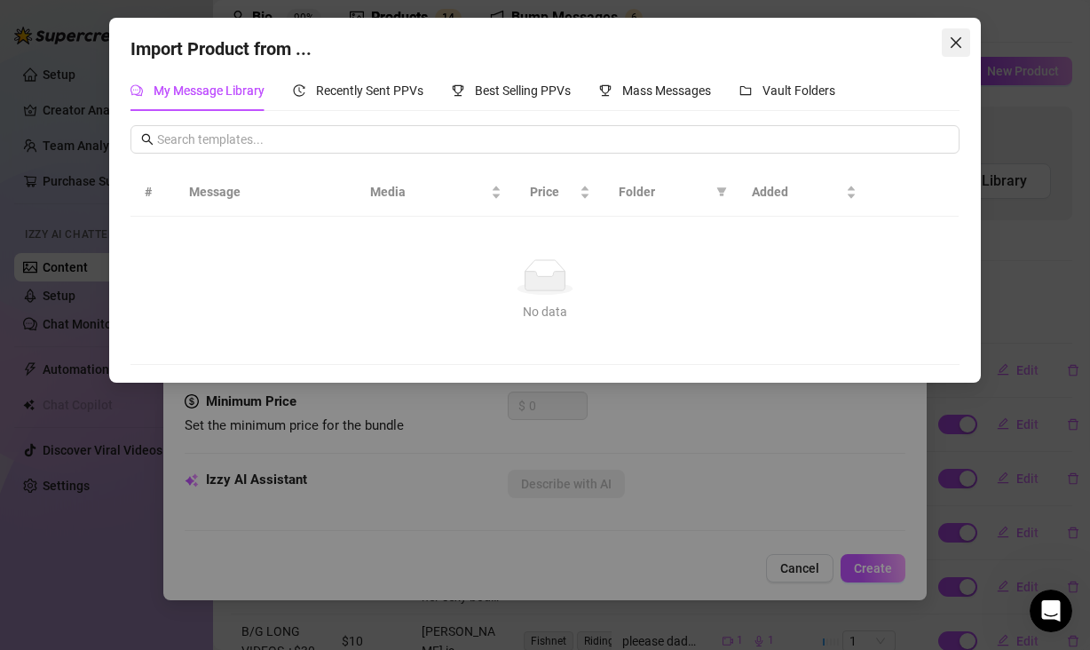
click at [961, 42] on icon "close" at bounding box center [956, 43] width 14 height 14
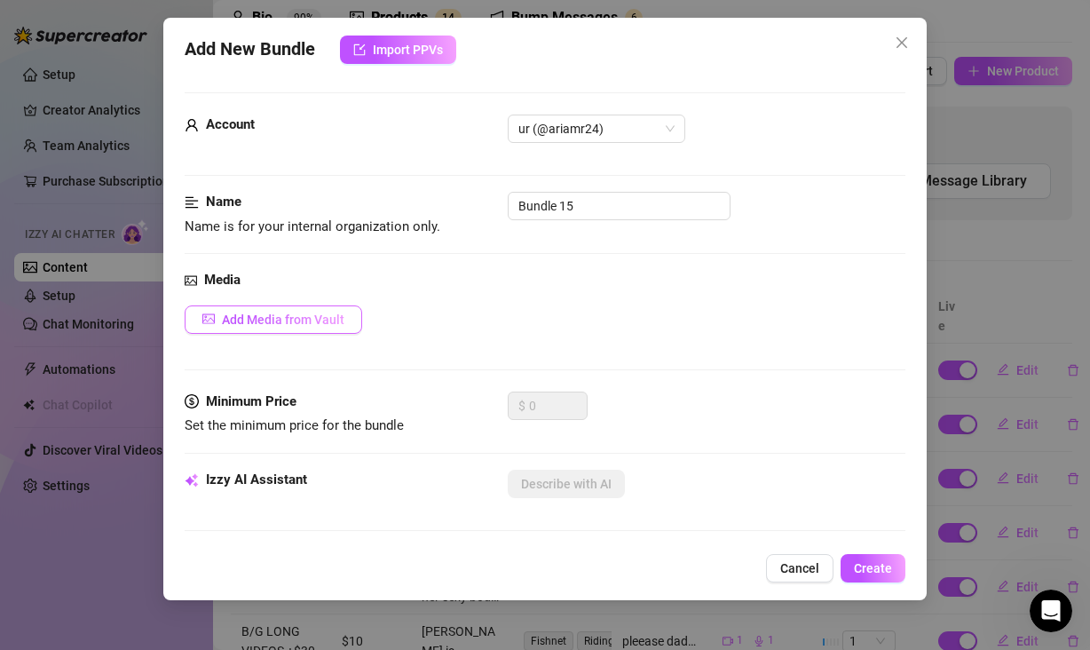
click at [291, 314] on span "Add Media from Vault" at bounding box center [283, 319] width 122 height 14
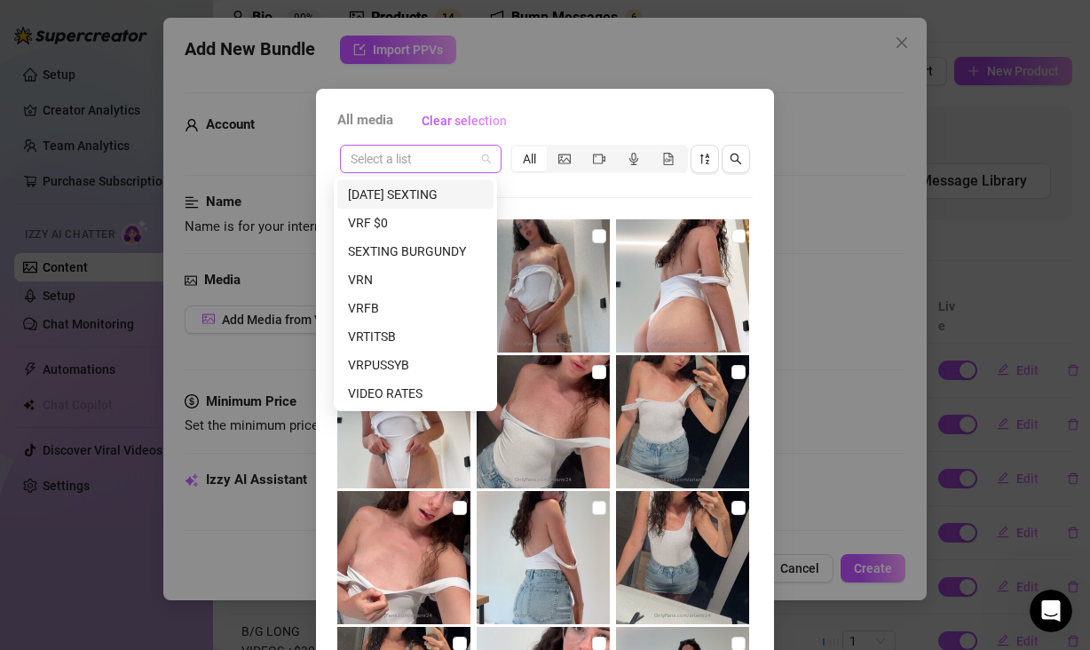
click at [476, 150] on span at bounding box center [421, 159] width 140 height 27
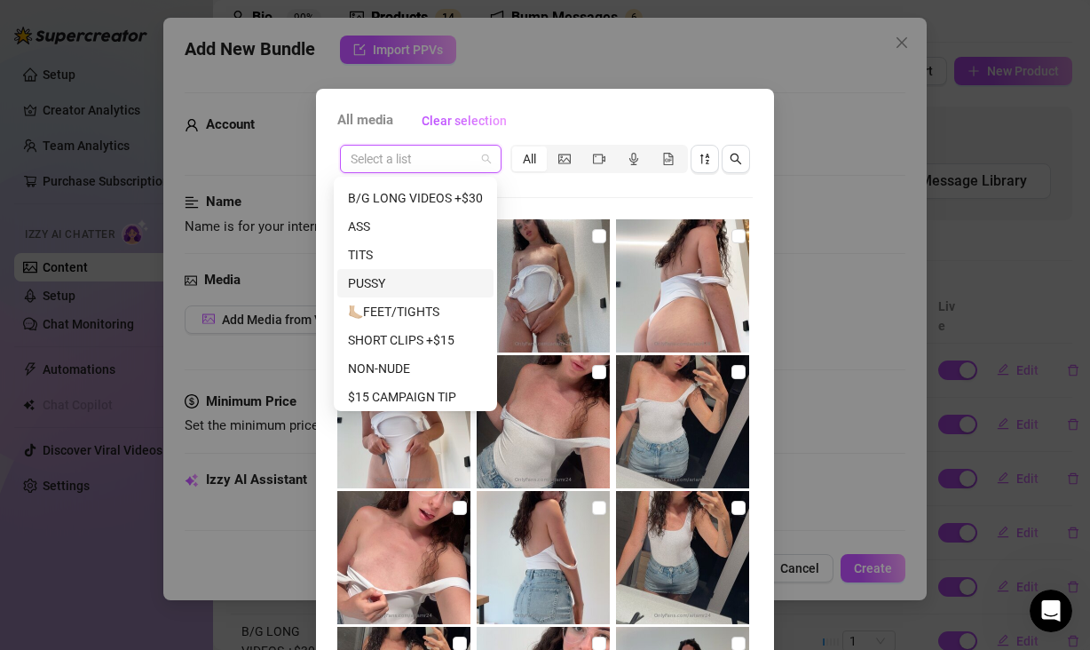
scroll to position [130, 0]
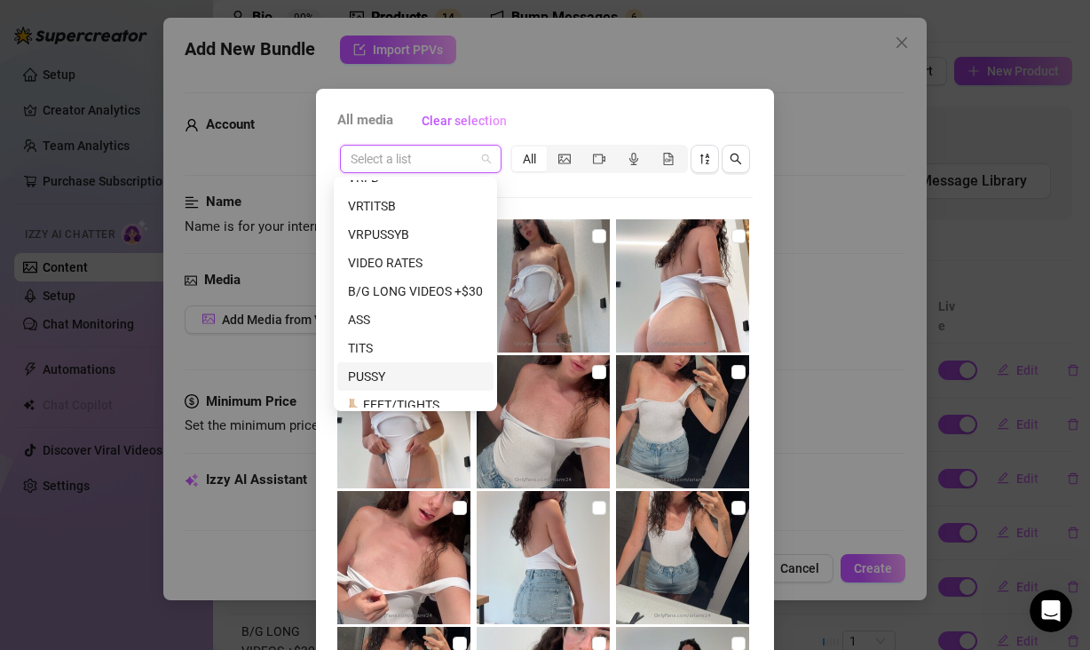
click at [417, 368] on div "PUSSY" at bounding box center [415, 377] width 135 height 20
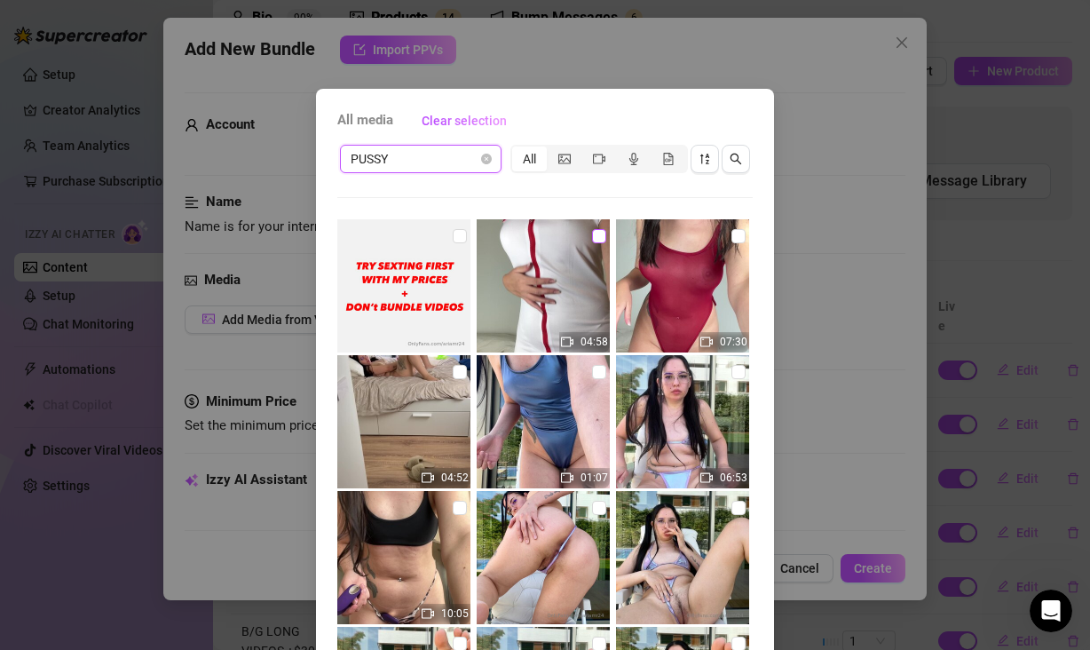
click at [592, 233] on input "checkbox" at bounding box center [599, 236] width 14 height 14
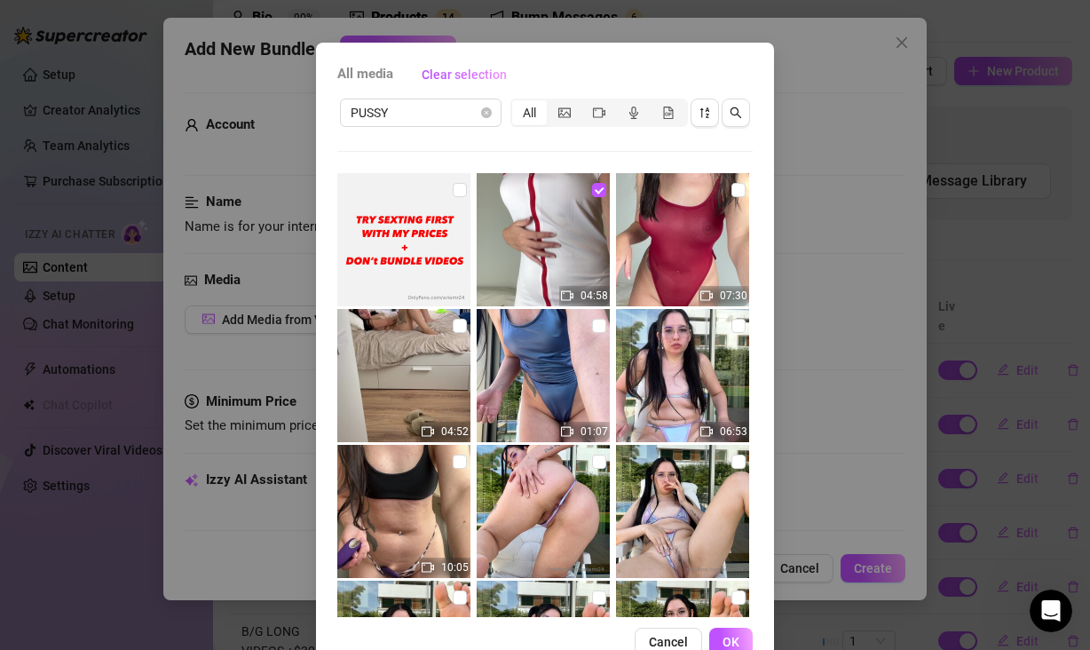
scroll to position [91, 0]
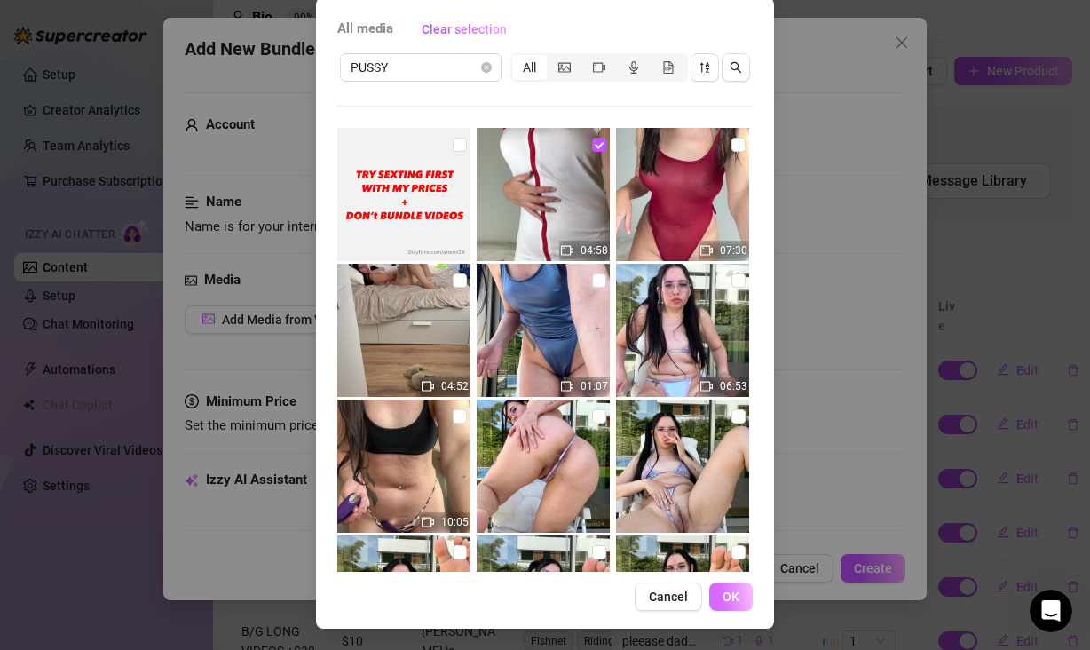
click at [724, 596] on span "OK" at bounding box center [731, 596] width 17 height 14
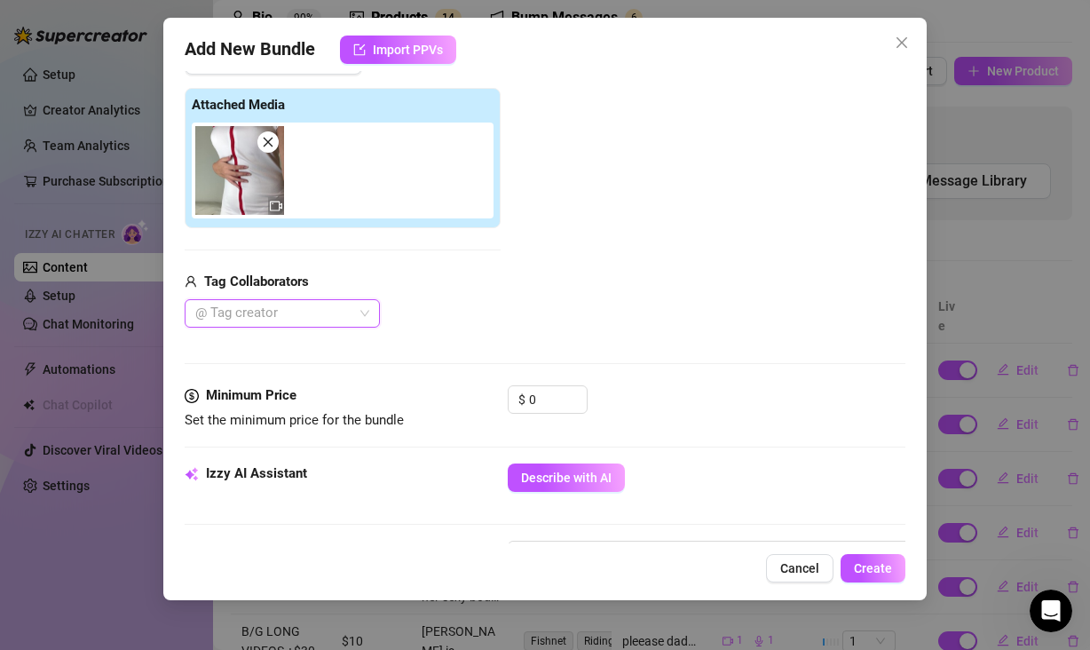
click at [695, 231] on div "Add Media from Vault Attached Media Tag Collaborators @ Tag creator" at bounding box center [545, 187] width 721 height 282
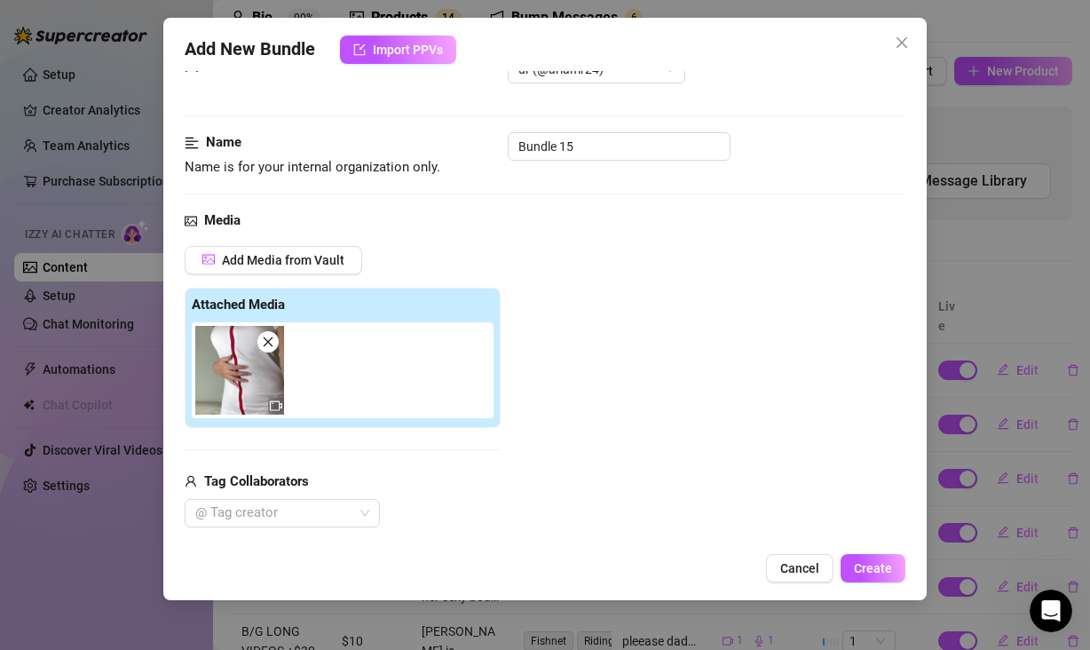
scroll to position [0, 0]
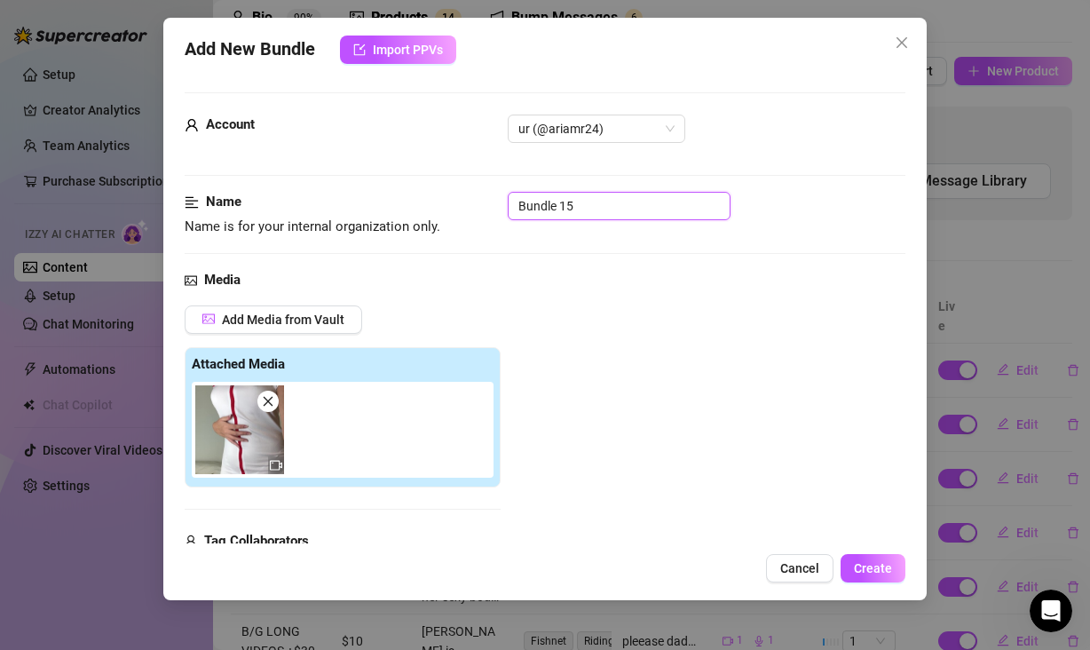
drag, startPoint x: 612, startPoint y: 215, endPoint x: 478, endPoint y: 207, distance: 135.2
click at [478, 207] on div "Name Name is for your internal organization only. Bundle 15" at bounding box center [545, 214] width 721 height 45
drag, startPoint x: 654, startPoint y: 348, endPoint x: 653, endPoint y: 361, distance: 13.3
click at [654, 349] on div "Add Media from Vault Attached Media Tag Collaborators @ Tag creator" at bounding box center [545, 446] width 721 height 282
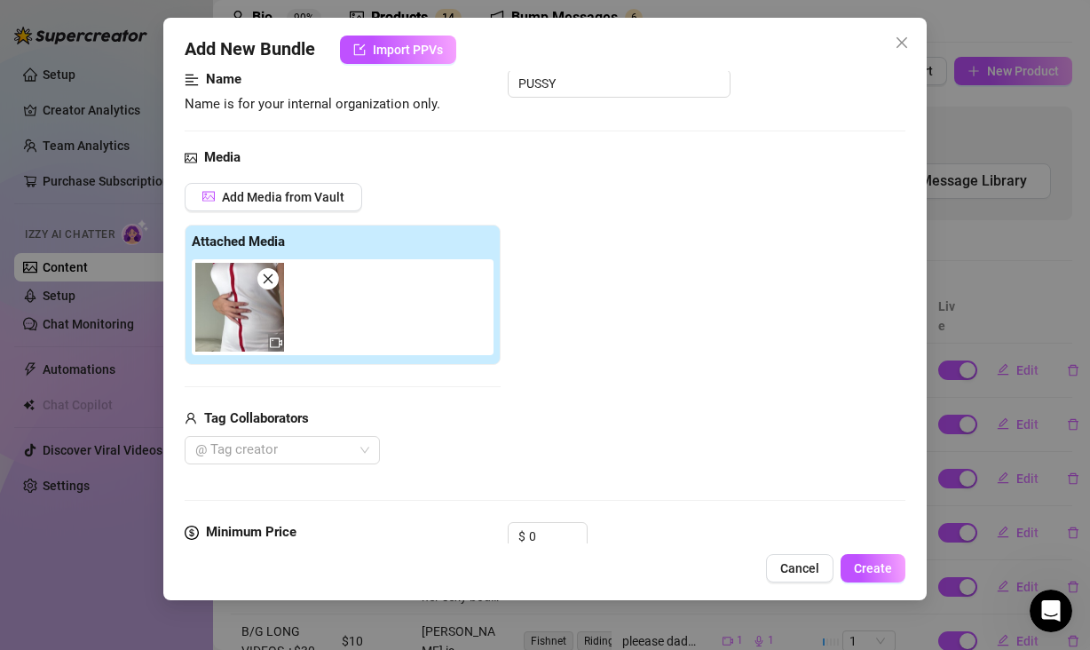
scroll to position [138, 0]
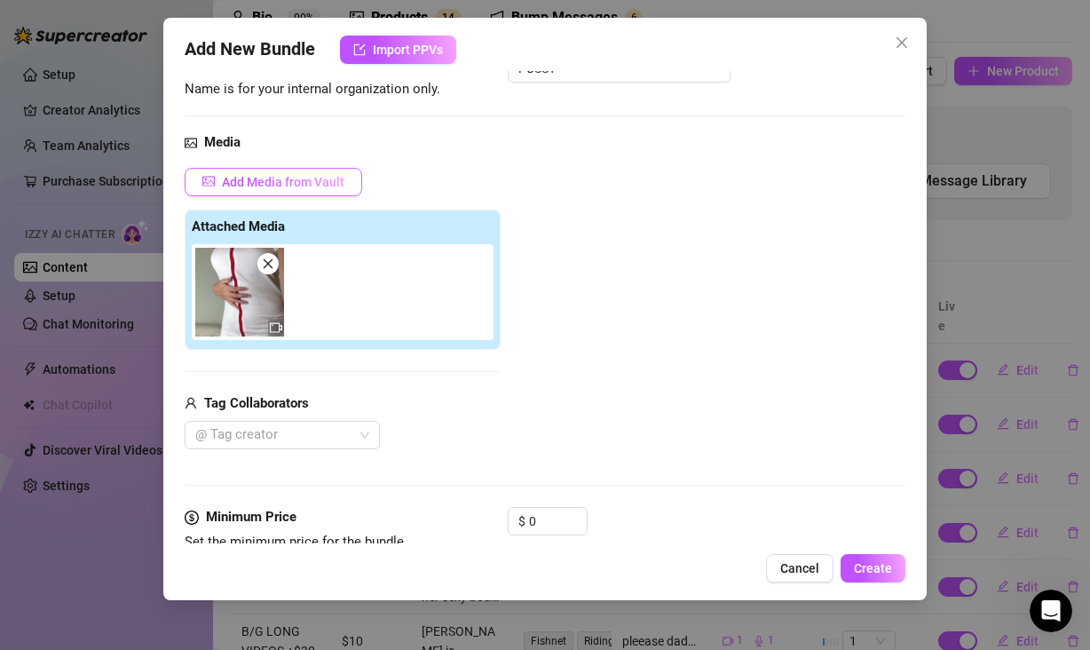
click at [269, 186] on span "Add Media from Vault" at bounding box center [283, 182] width 122 height 14
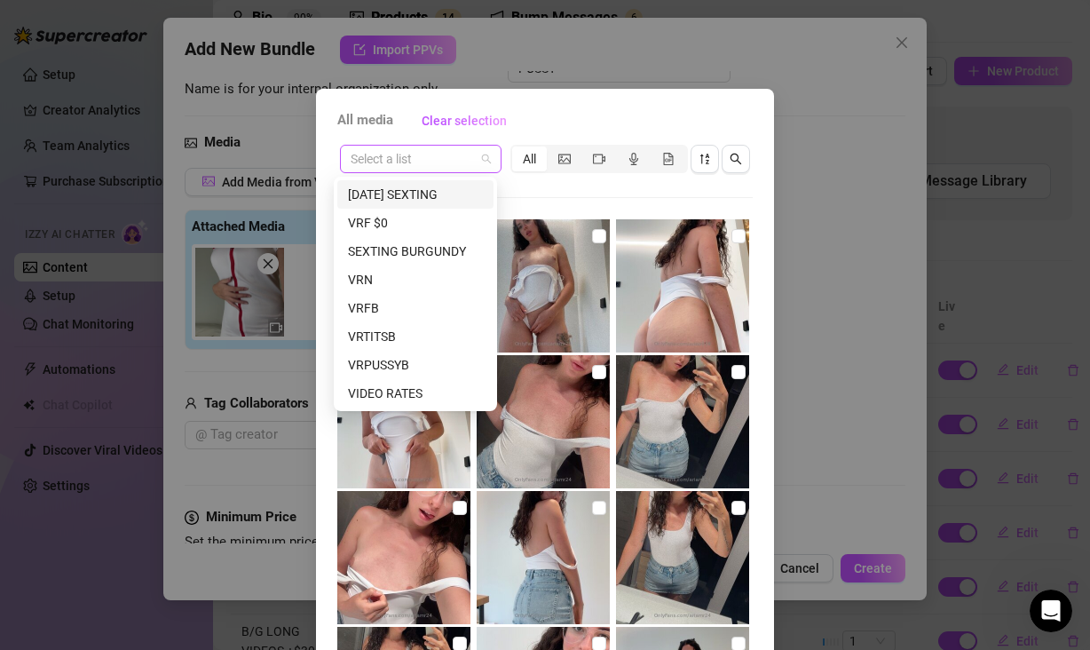
click at [486, 153] on div "Select a list" at bounding box center [421, 159] width 162 height 28
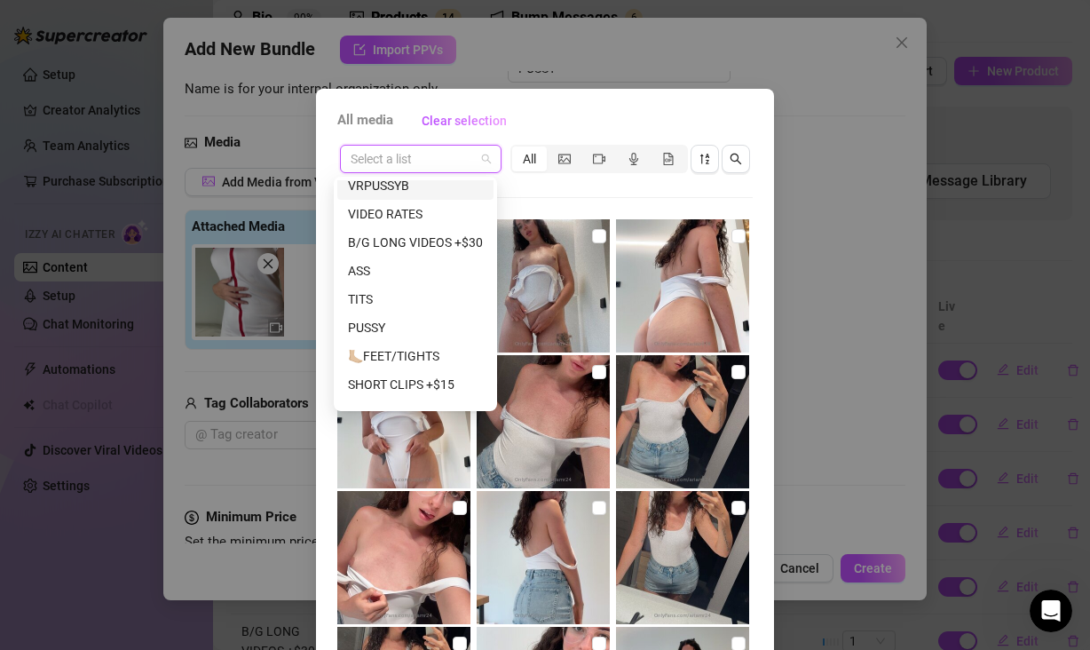
scroll to position [196, 0]
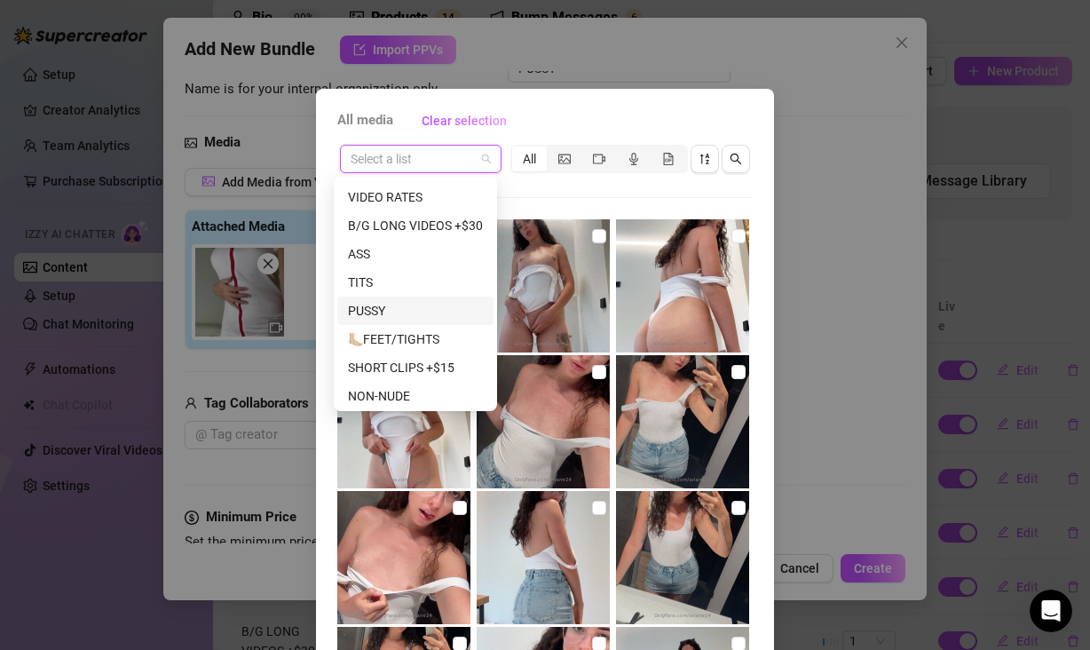
click at [418, 307] on div "PUSSY" at bounding box center [415, 311] width 135 height 20
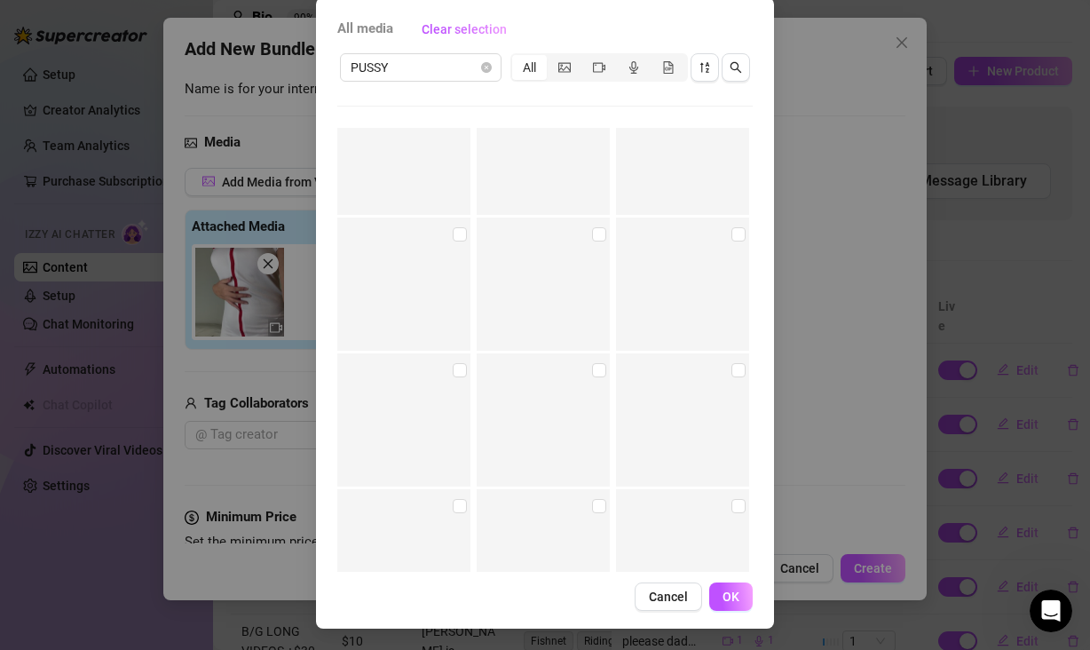
scroll to position [5719, 0]
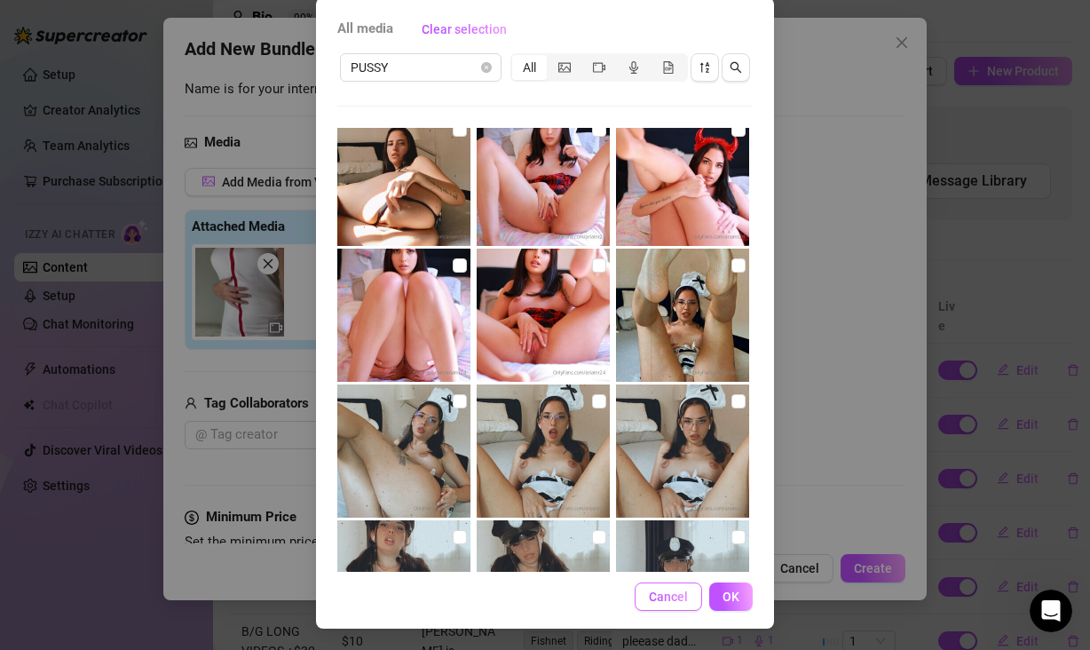
click at [651, 599] on span "Cancel" at bounding box center [668, 596] width 39 height 14
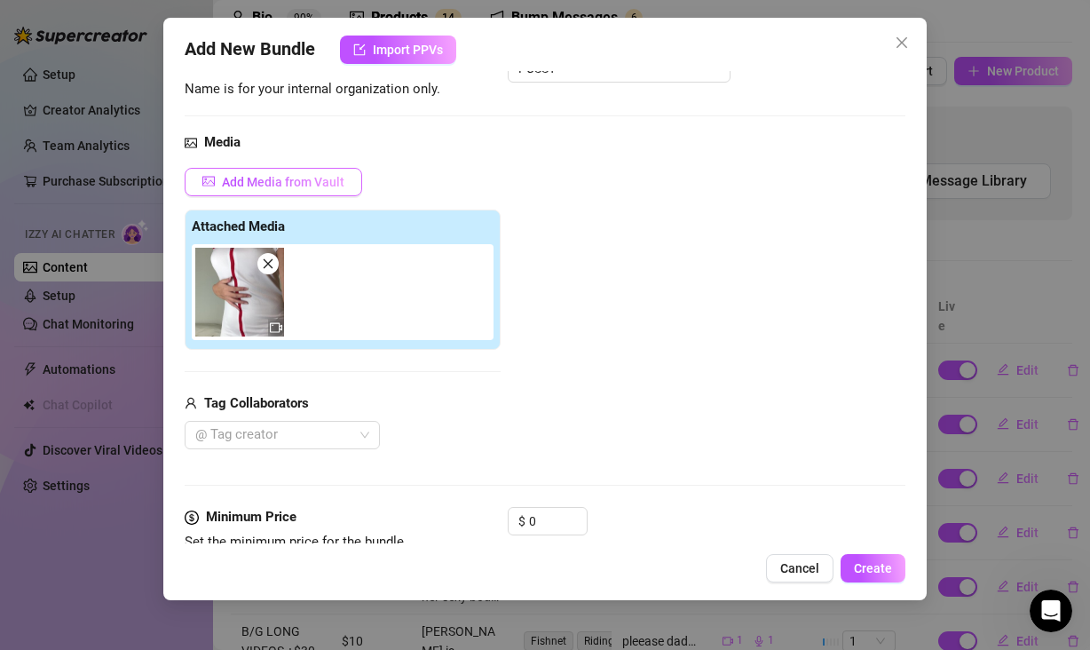
click at [268, 177] on span "Add Media from Vault" at bounding box center [283, 182] width 122 height 14
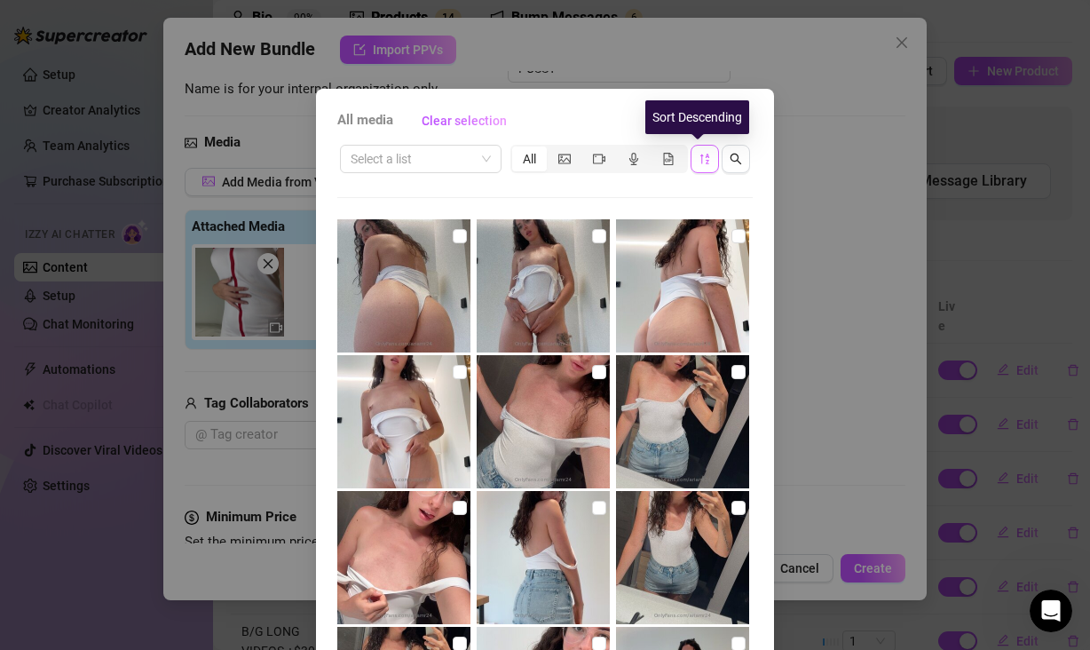
click at [709, 161] on button "button" at bounding box center [705, 159] width 28 height 28
click at [730, 164] on span "button" at bounding box center [736, 159] width 12 height 14
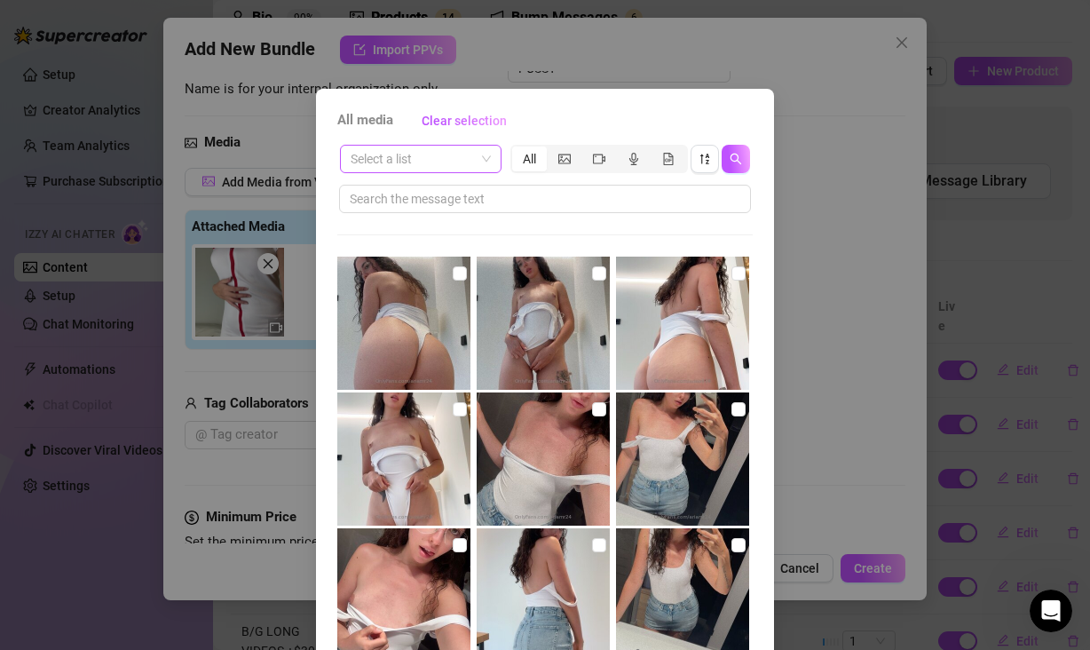
click at [480, 154] on span at bounding box center [421, 159] width 140 height 27
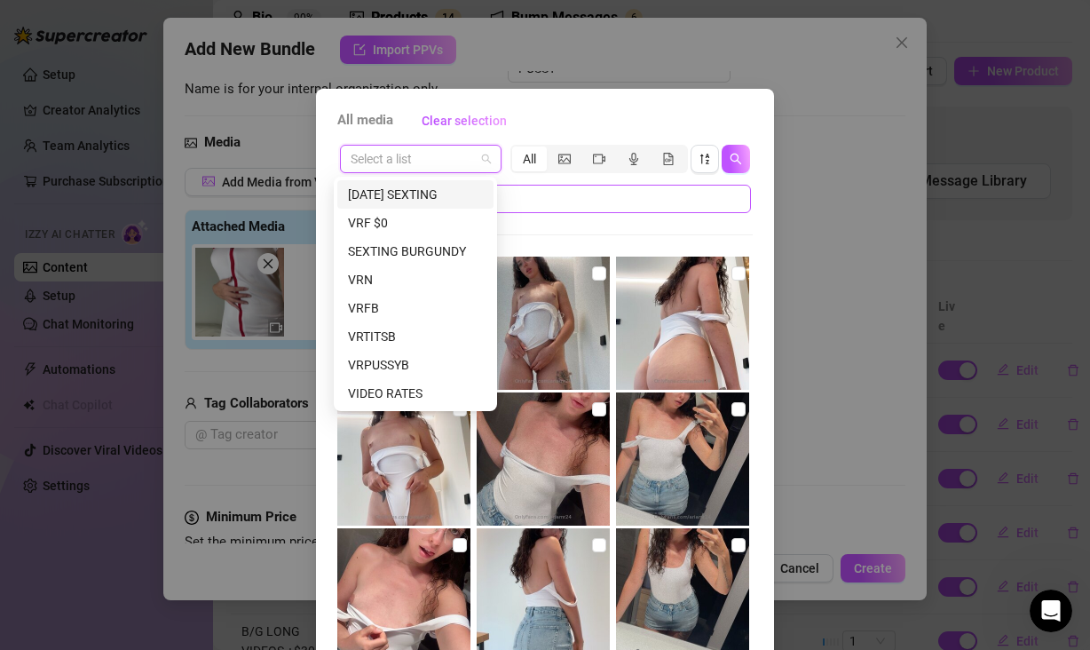
click at [464, 193] on div "[DATE] SEXTING" at bounding box center [415, 195] width 135 height 20
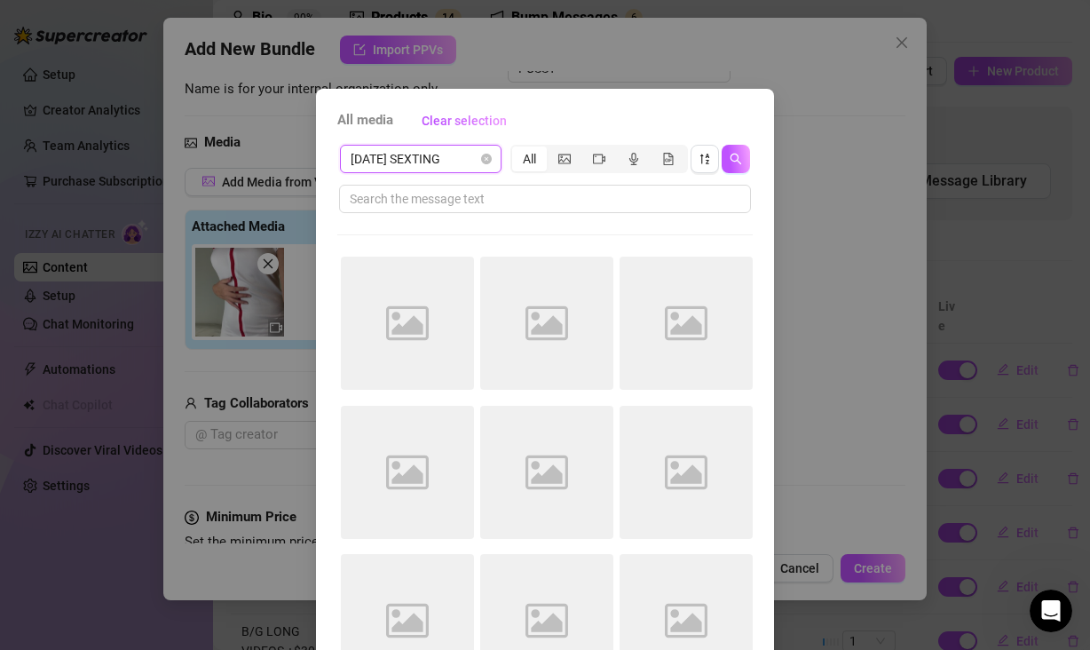
click at [454, 154] on span "[DATE] SEXTING" at bounding box center [421, 159] width 140 height 27
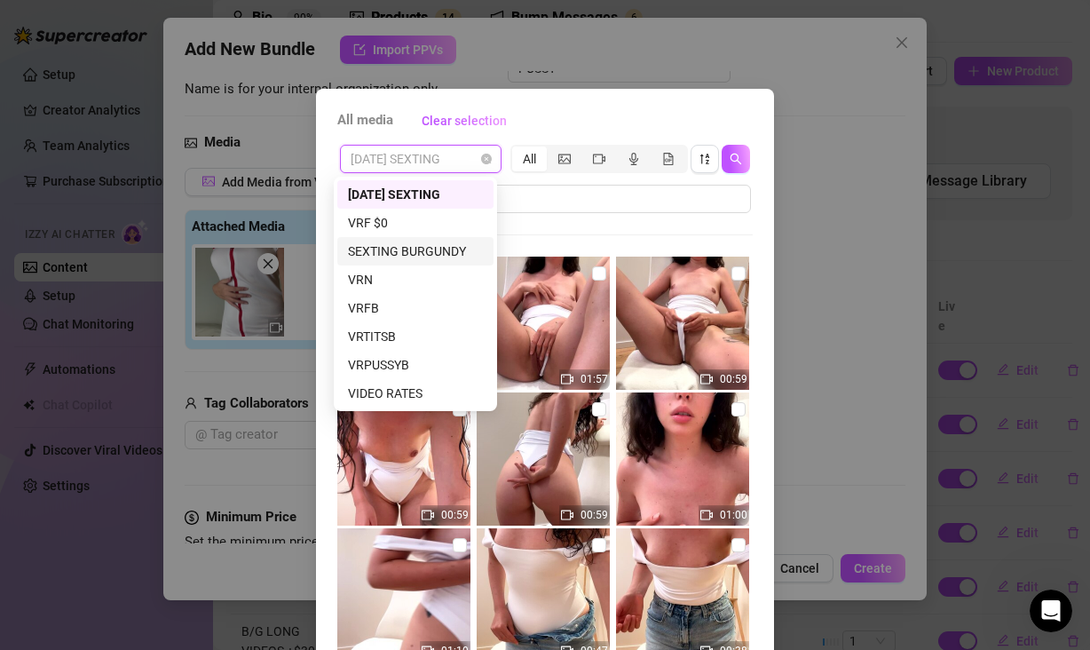
scroll to position [219, 0]
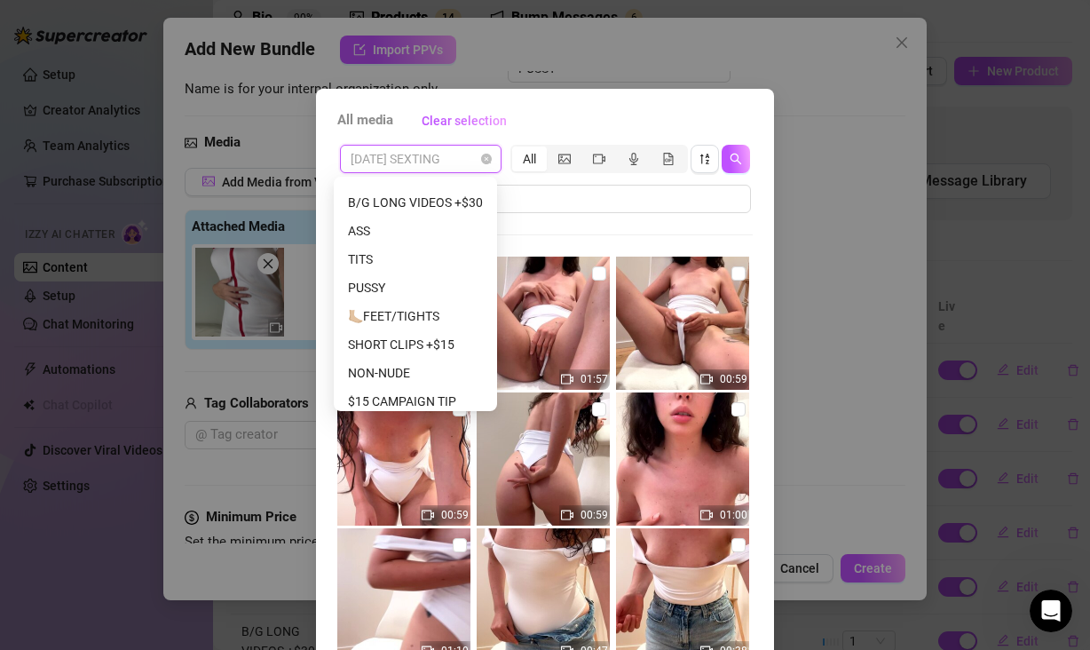
drag, startPoint x: 823, startPoint y: 407, endPoint x: 784, endPoint y: 503, distance: 103.5
click at [822, 407] on div "All media Clear selection [DATE] SEXTING All 01:23 01:57 00:59 00:59 00:59 01:0…" at bounding box center [545, 325] width 1090 height 650
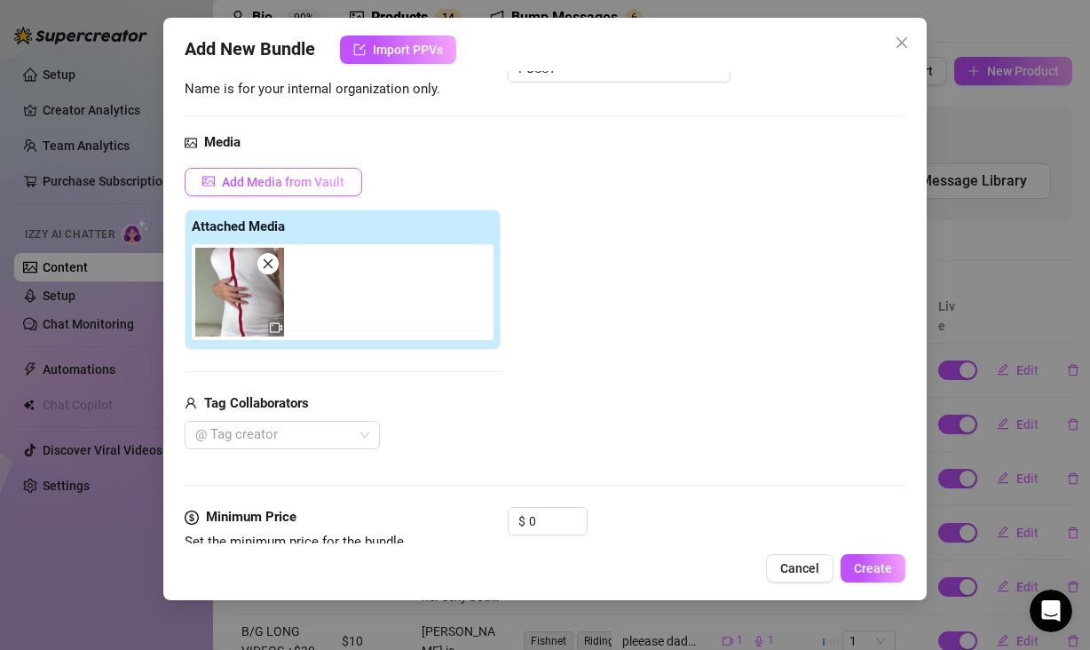
click at [279, 181] on span "Add Media from Vault" at bounding box center [283, 182] width 122 height 14
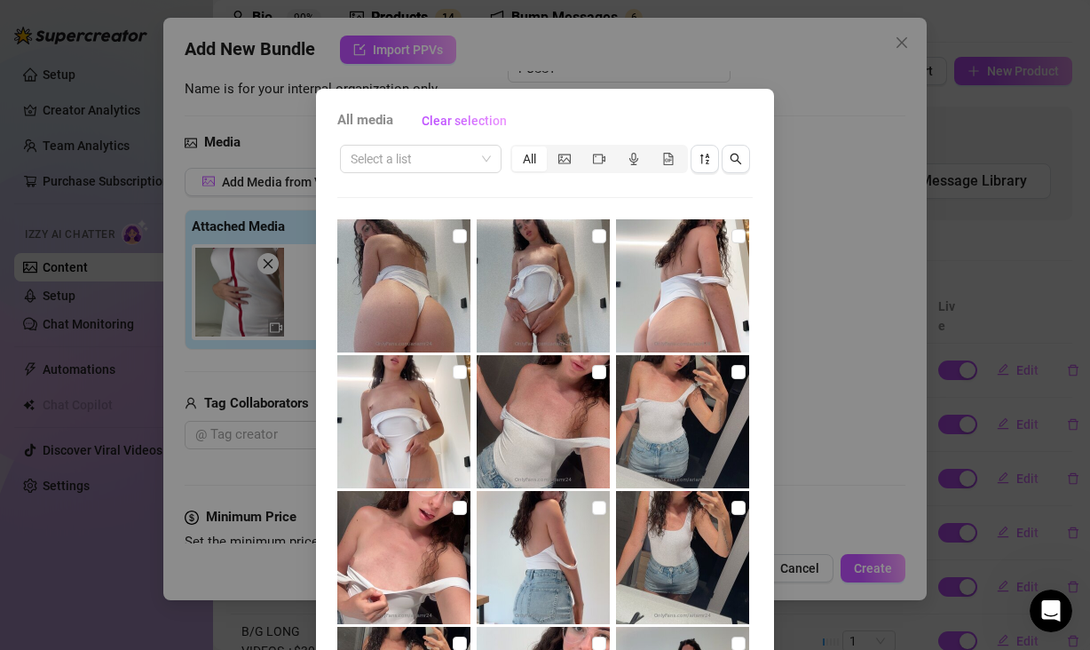
click at [860, 313] on div "All media Clear selection Select a list All 01:23 01:57 00:59 Cancel OK" at bounding box center [545, 325] width 1090 height 650
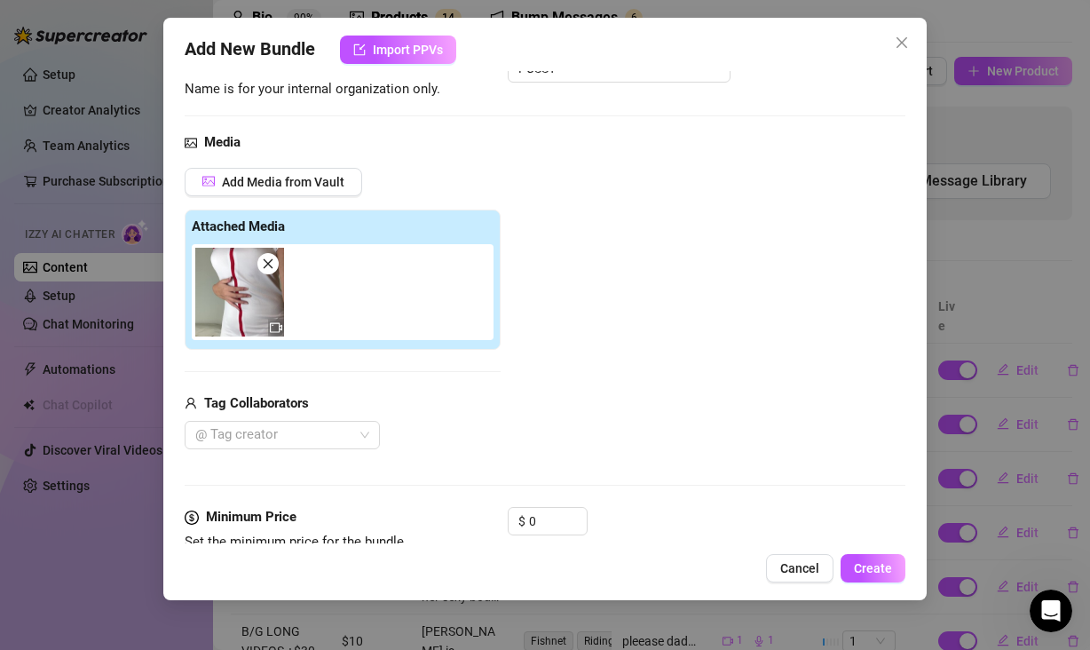
click at [646, 247] on div "Add Media from Vault Attached Media Tag Collaborators @ Tag creator" at bounding box center [545, 309] width 721 height 282
click at [288, 170] on button "Add Media from Vault" at bounding box center [274, 182] width 178 height 28
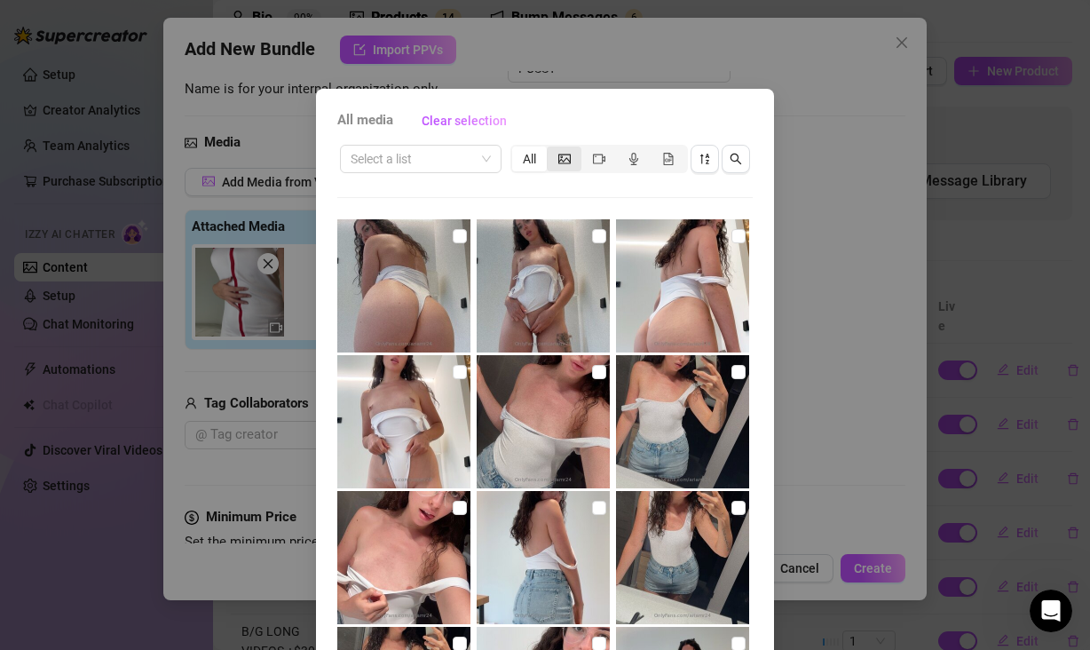
click at [565, 162] on div "segmented control" at bounding box center [564, 158] width 35 height 25
click at [551, 149] on input "segmented control" at bounding box center [551, 149] width 0 height 0
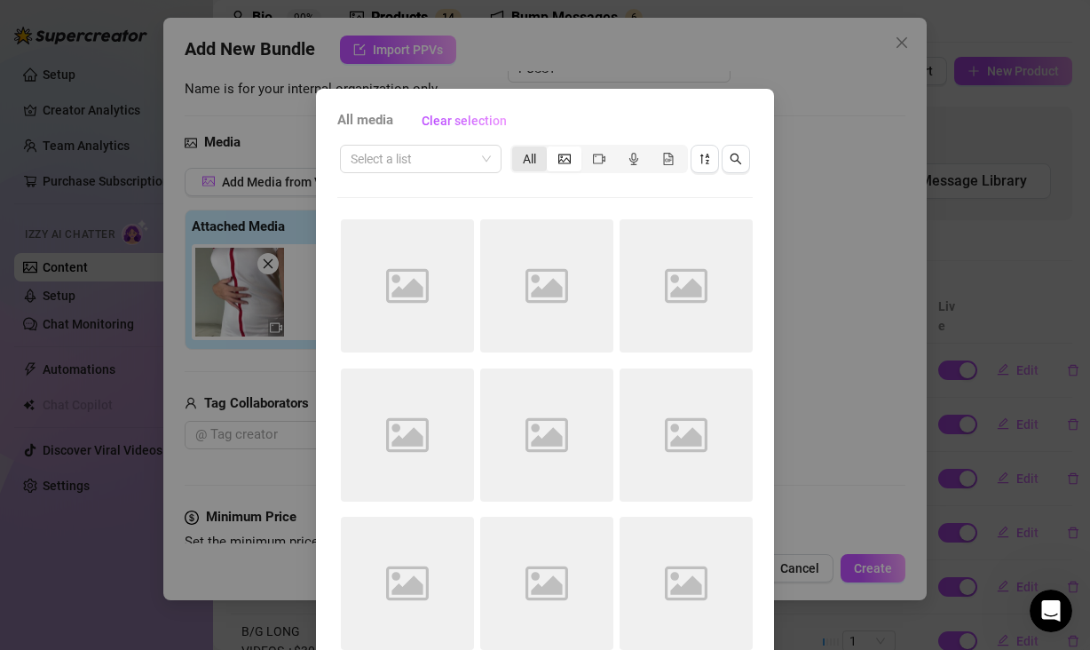
click at [517, 160] on div "All" at bounding box center [529, 158] width 35 height 25
click at [517, 149] on input "All" at bounding box center [517, 149] width 0 height 0
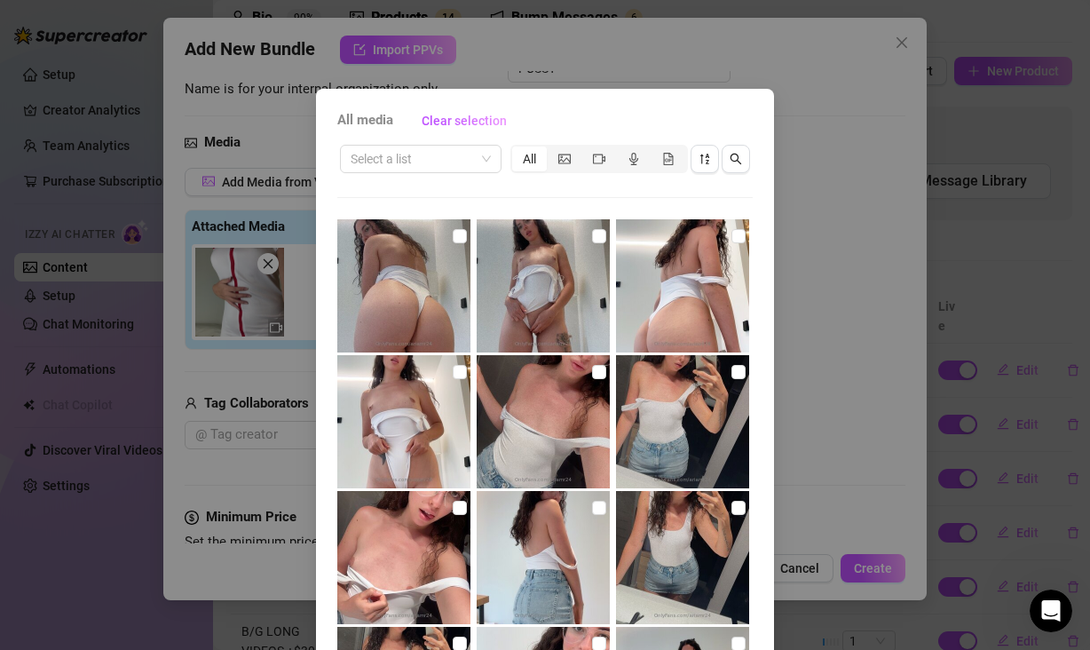
click at [519, 159] on div "All" at bounding box center [529, 158] width 35 height 25
click at [517, 149] on input "All" at bounding box center [517, 149] width 0 height 0
click at [519, 159] on div "All" at bounding box center [529, 158] width 35 height 25
click at [517, 149] on input "All" at bounding box center [517, 149] width 0 height 0
click at [558, 160] on icon "picture" at bounding box center [564, 159] width 12 height 10
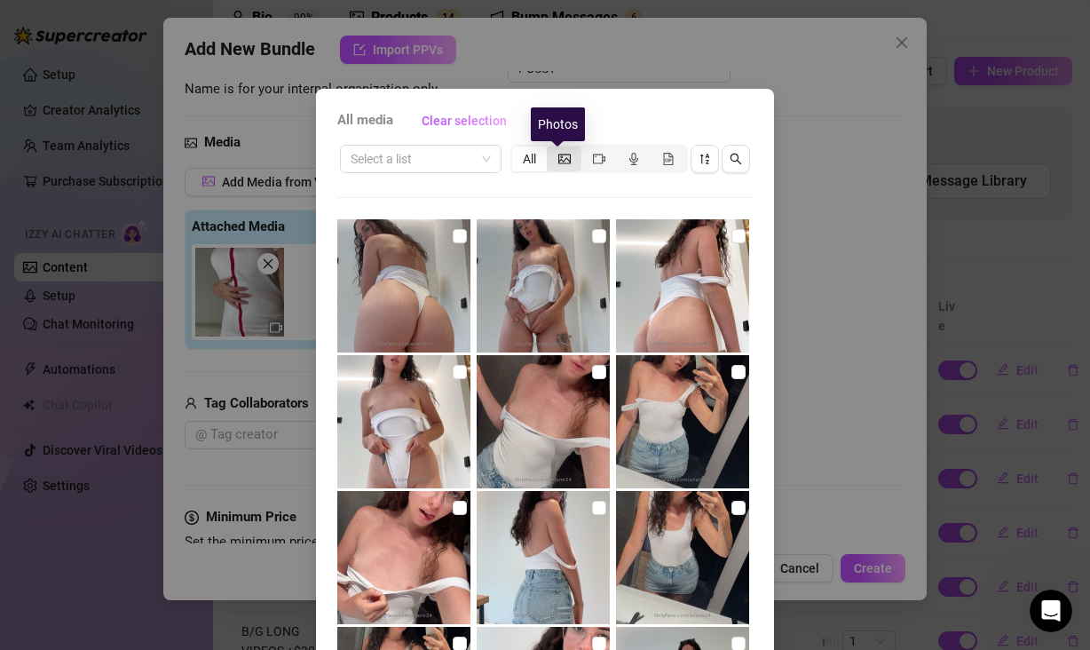
click at [551, 149] on input "segmented control" at bounding box center [551, 149] width 0 height 0
click at [597, 154] on icon "video-camera" at bounding box center [599, 159] width 12 height 12
click at [586, 149] on input "segmented control" at bounding box center [586, 149] width 0 height 0
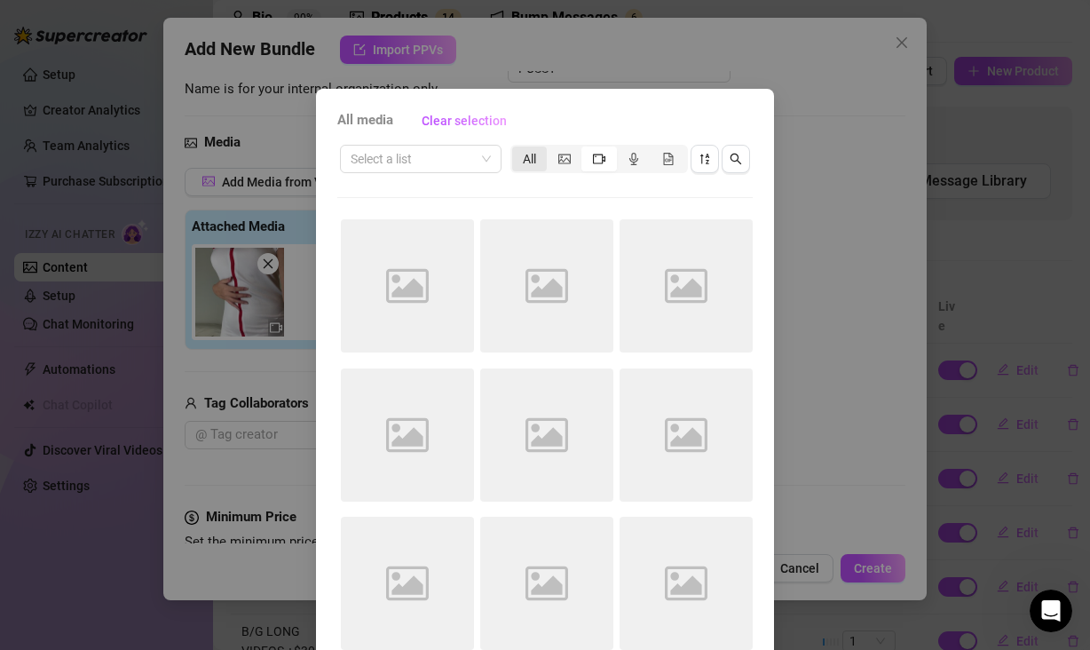
click at [526, 157] on div "All" at bounding box center [529, 158] width 35 height 25
click at [517, 149] on input "All" at bounding box center [517, 149] width 0 height 0
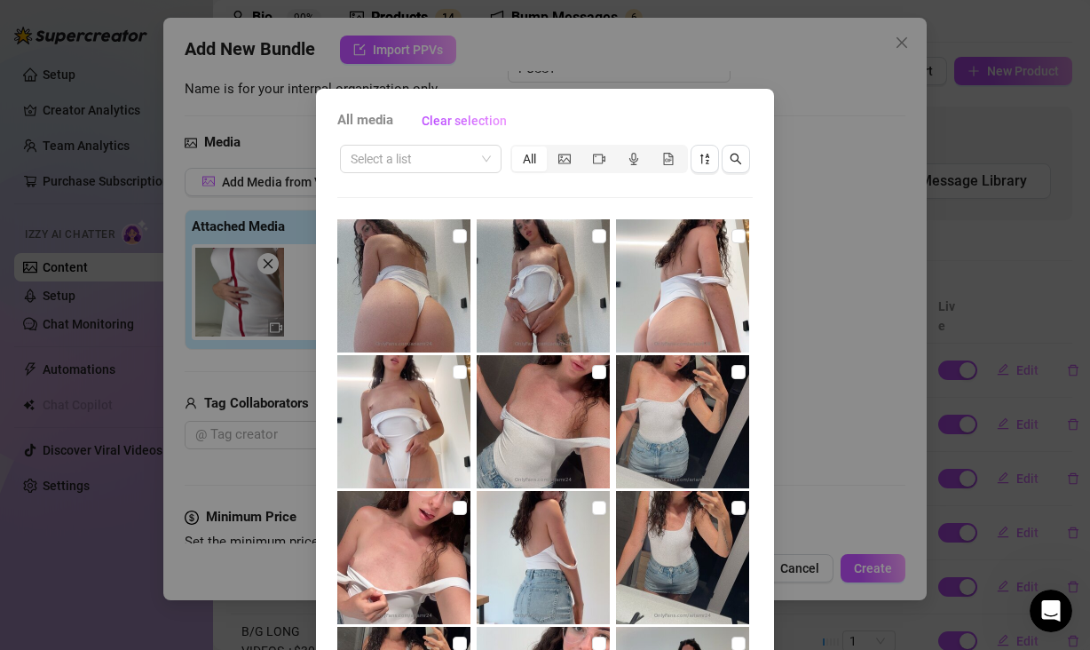
click at [523, 159] on div "All" at bounding box center [529, 158] width 35 height 25
click at [517, 149] on input "All" at bounding box center [517, 149] width 0 height 0
click at [858, 415] on div "All media Clear selection Select a list All 01:23 01:57 00:59 Cancel OK" at bounding box center [545, 325] width 1090 height 650
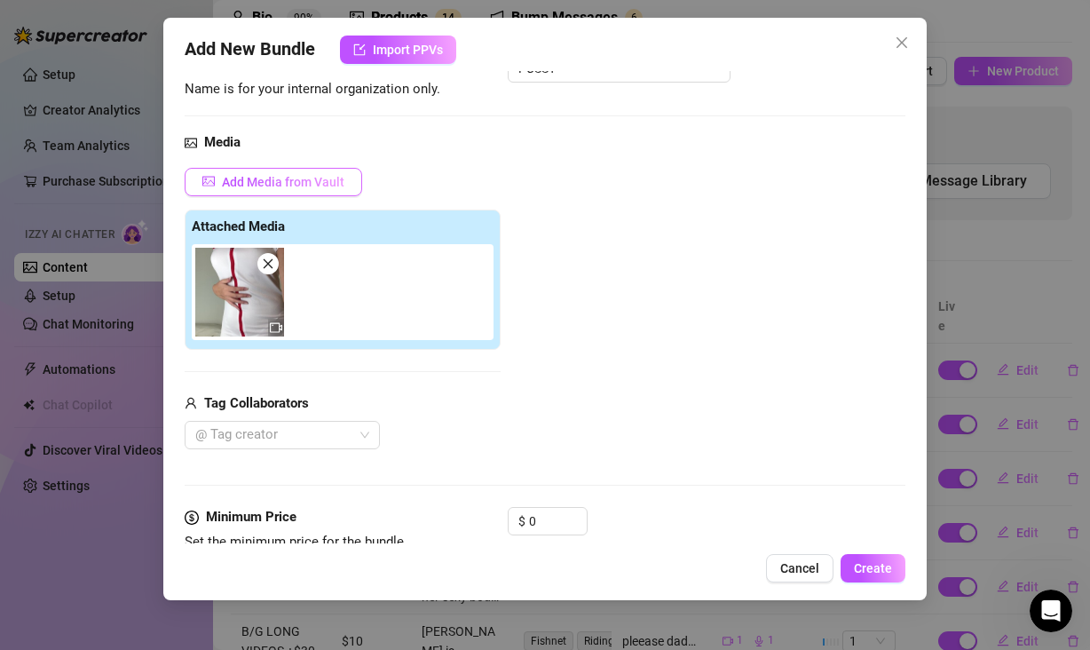
click at [250, 179] on span "Add Media from Vault" at bounding box center [283, 182] width 122 height 14
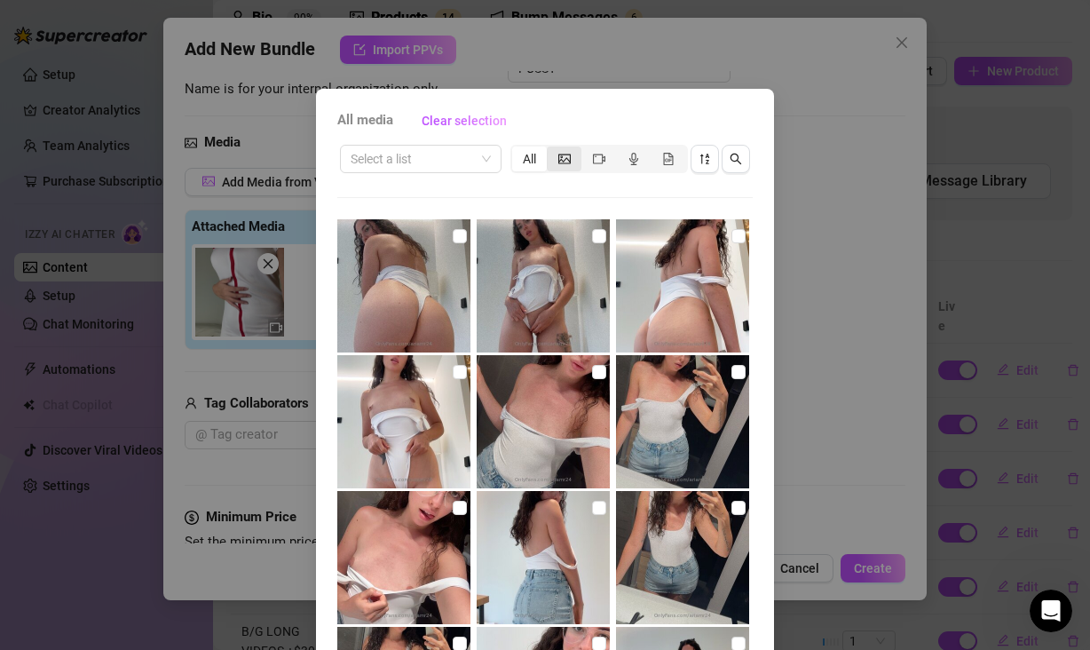
click at [549, 159] on div "segmented control" at bounding box center [564, 158] width 35 height 25
click at [551, 149] on input "segmented control" at bounding box center [551, 149] width 0 height 0
click at [470, 122] on span "Clear selection" at bounding box center [464, 121] width 85 height 14
click at [458, 115] on span "Clear selection" at bounding box center [464, 121] width 85 height 14
click at [381, 120] on span "All media" at bounding box center [365, 120] width 56 height 21
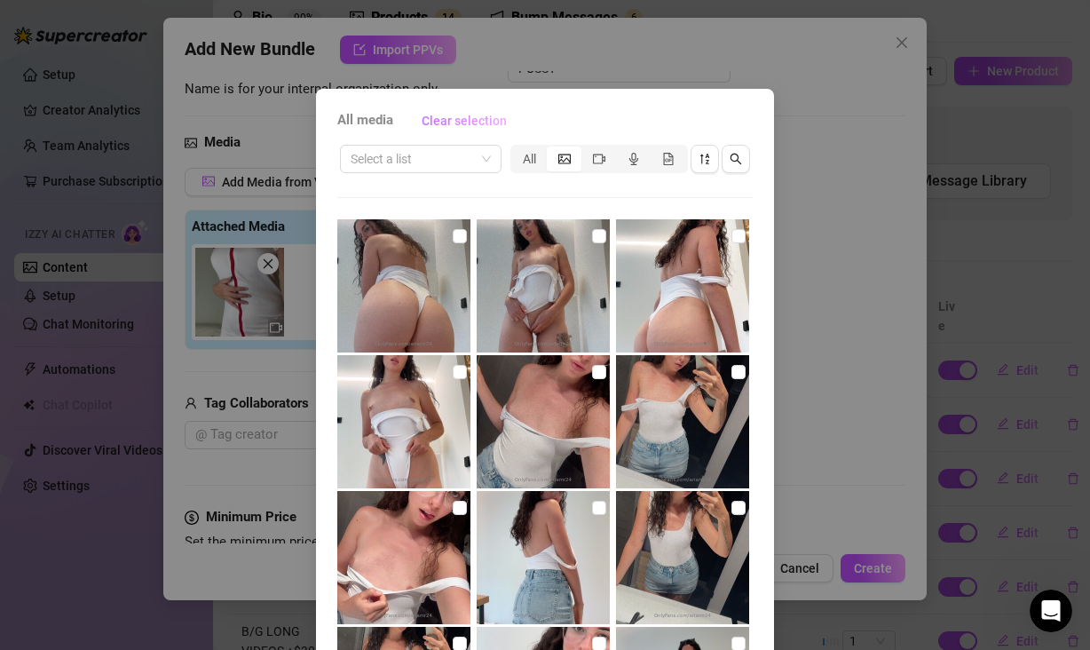
click at [407, 121] on button "Clear selection" at bounding box center [464, 121] width 114 height 28
click at [430, 122] on span "Clear selection" at bounding box center [464, 121] width 85 height 14
click at [440, 155] on input "search" at bounding box center [413, 159] width 124 height 27
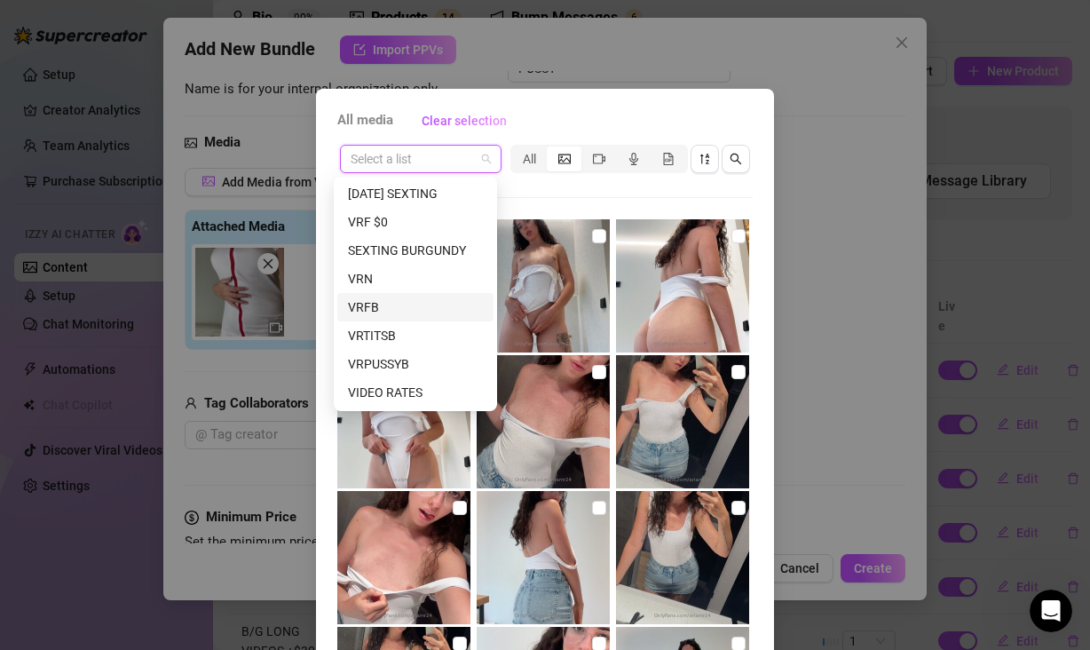
scroll to position [0, 0]
click at [523, 158] on div "All" at bounding box center [529, 158] width 35 height 25
click at [517, 149] on input "All" at bounding box center [517, 149] width 0 height 0
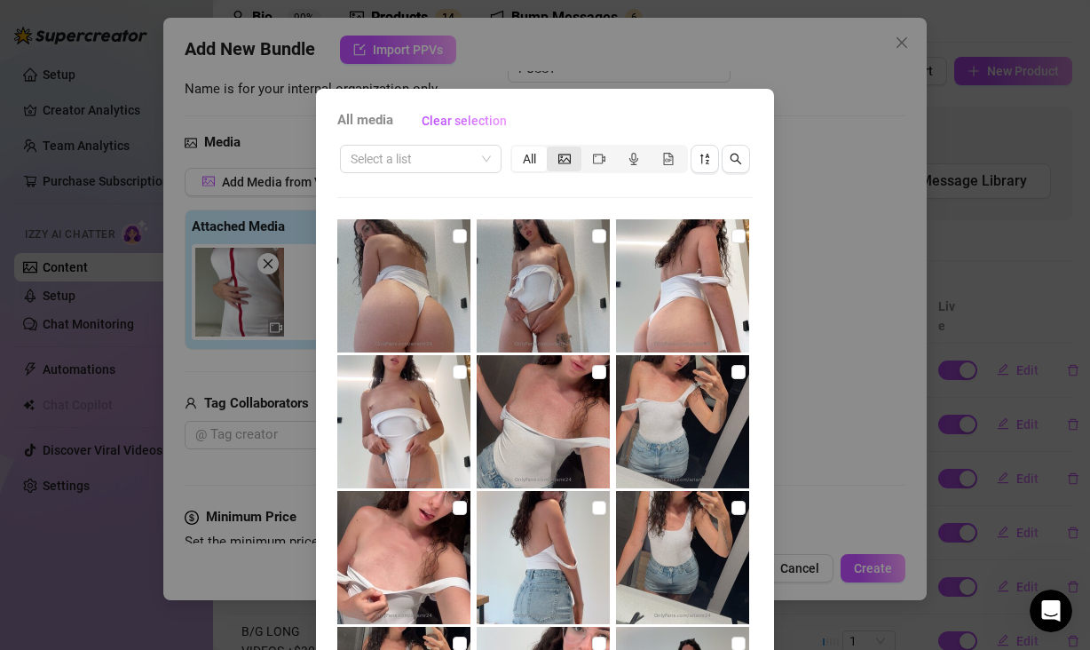
click at [558, 155] on icon "picture" at bounding box center [564, 159] width 12 height 12
click at [551, 149] on input "segmented control" at bounding box center [551, 149] width 0 height 0
click at [584, 154] on div "segmented control" at bounding box center [598, 158] width 35 height 25
click at [586, 149] on input "segmented control" at bounding box center [586, 149] width 0 height 0
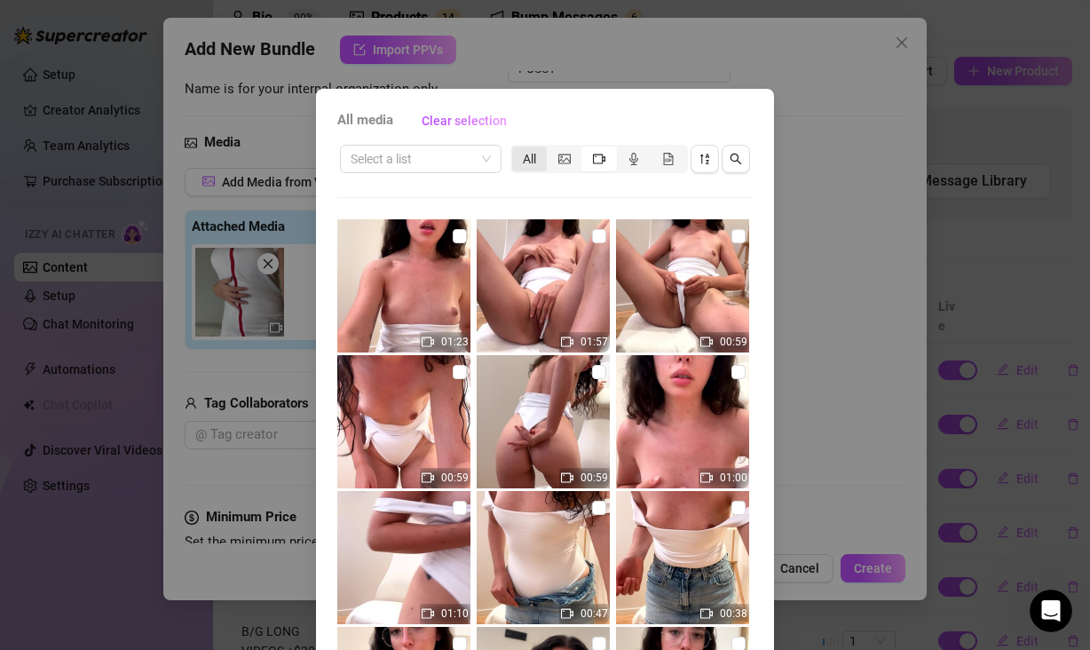
click at [515, 159] on div "All" at bounding box center [529, 158] width 35 height 25
click at [517, 149] on input "All" at bounding box center [517, 149] width 0 height 0
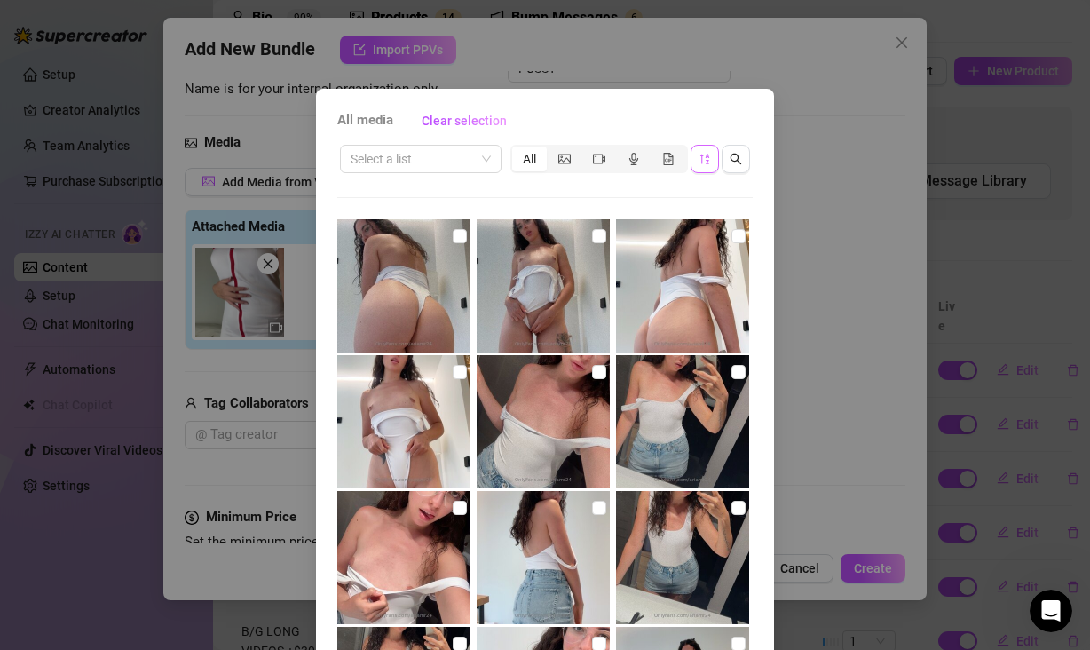
click at [691, 154] on button "button" at bounding box center [705, 159] width 28 height 28
click at [699, 160] on icon "sort-descending" at bounding box center [705, 159] width 12 height 12
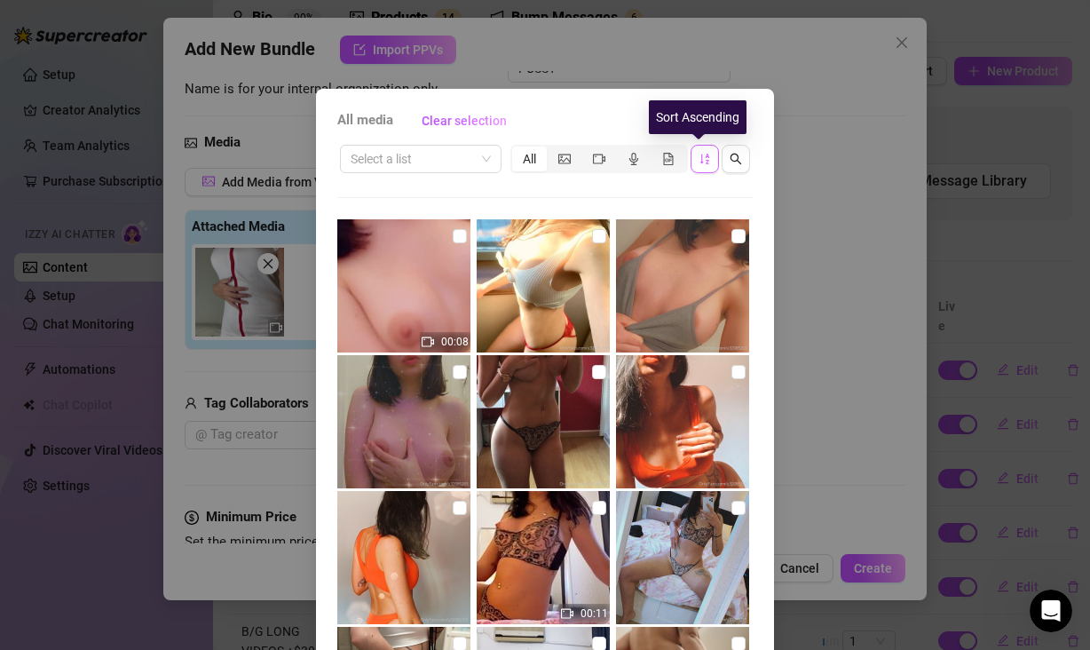
click at [699, 159] on icon "sort-ascending" at bounding box center [705, 159] width 12 height 12
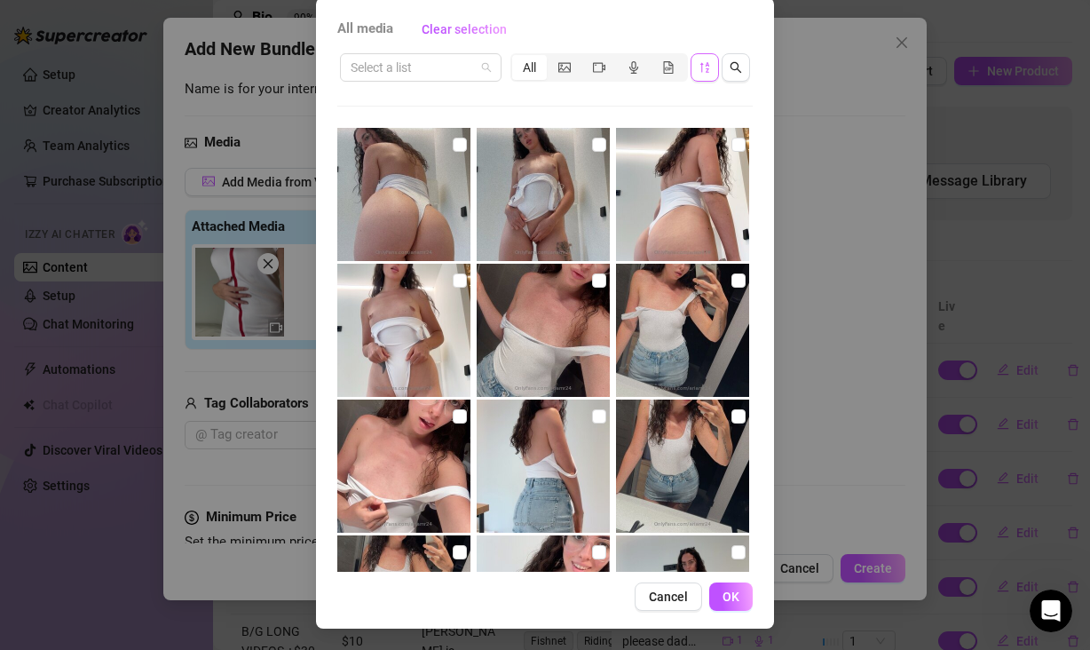
drag, startPoint x: 485, startPoint y: 71, endPoint x: 485, endPoint y: 107, distance: 36.4
click at [485, 70] on div "Select a list" at bounding box center [421, 67] width 162 height 28
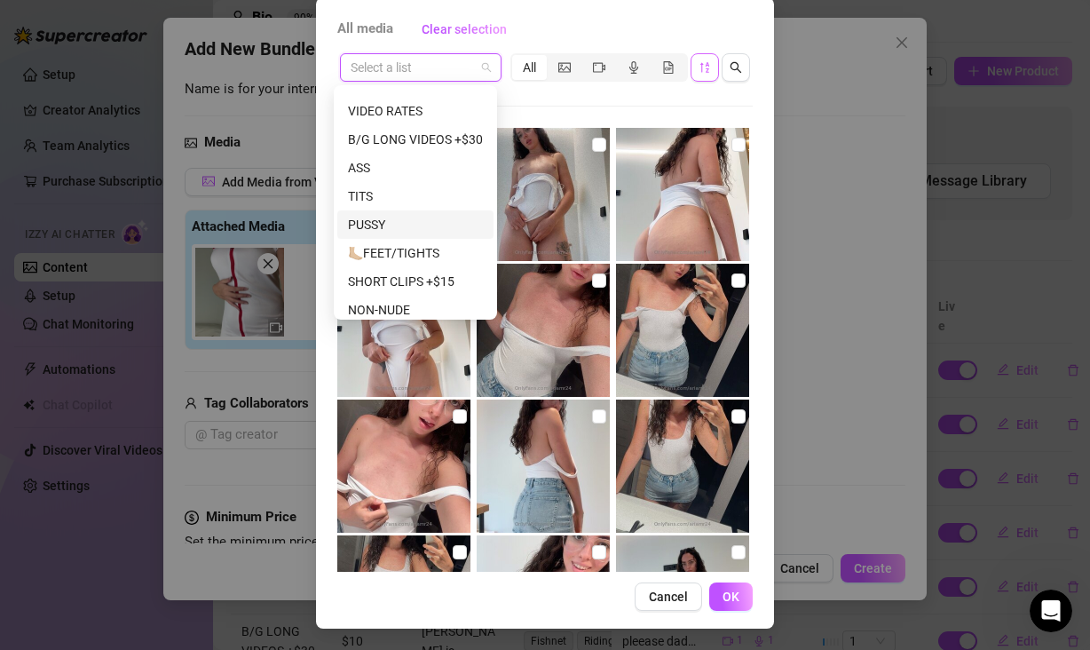
scroll to position [194, 0]
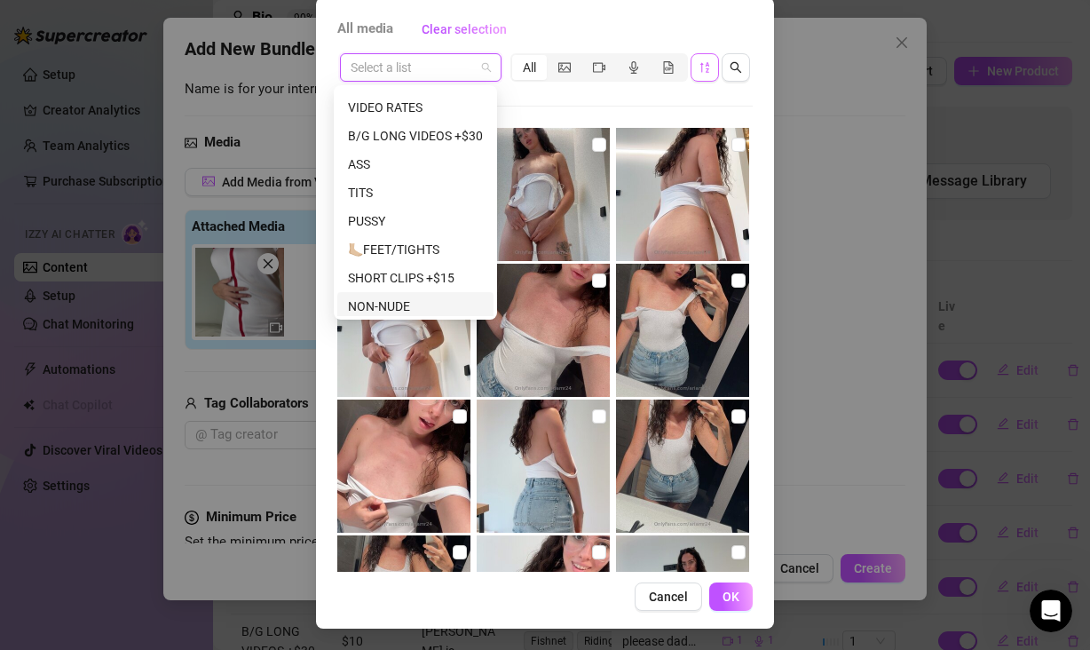
click at [400, 304] on div "NON-NUDE" at bounding box center [415, 306] width 135 height 20
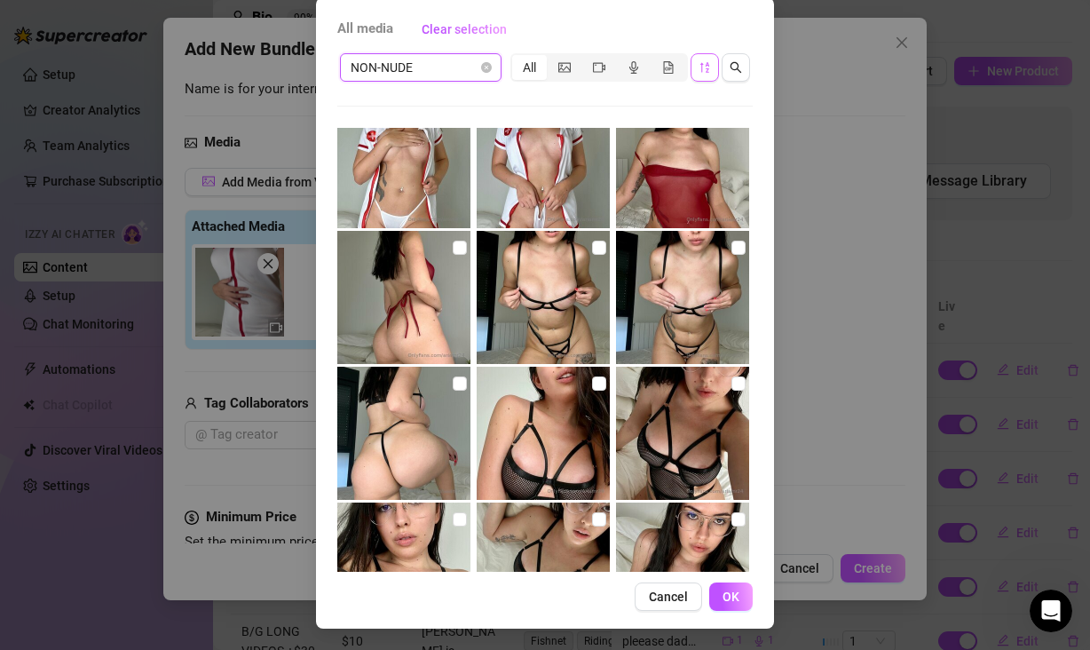
scroll to position [1094, 0]
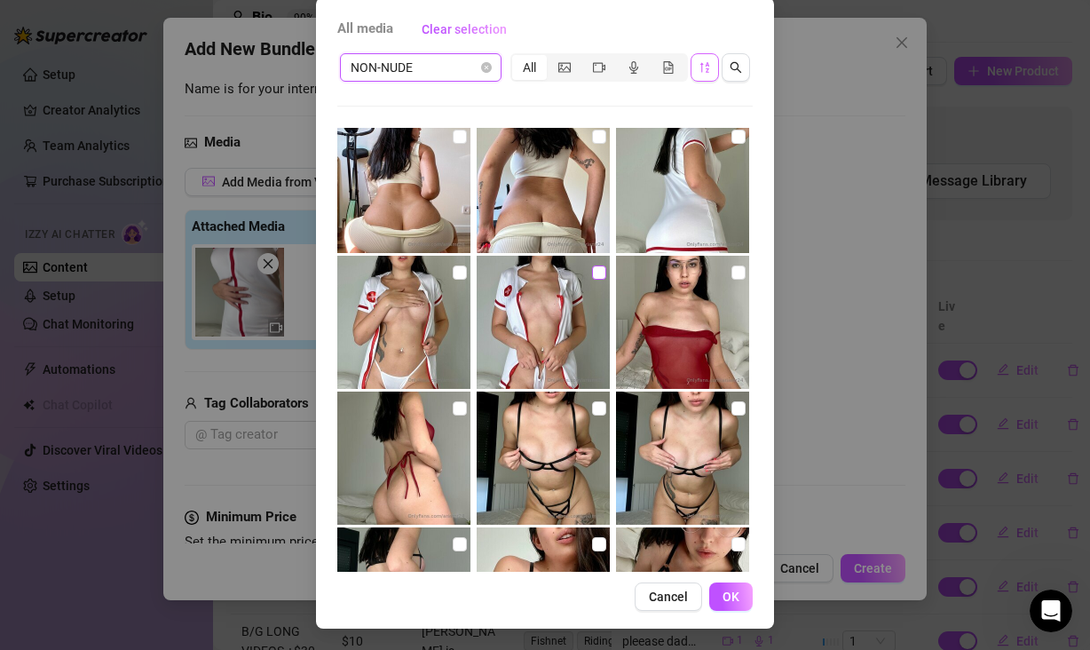
click at [592, 268] on input "checkbox" at bounding box center [599, 272] width 14 height 14
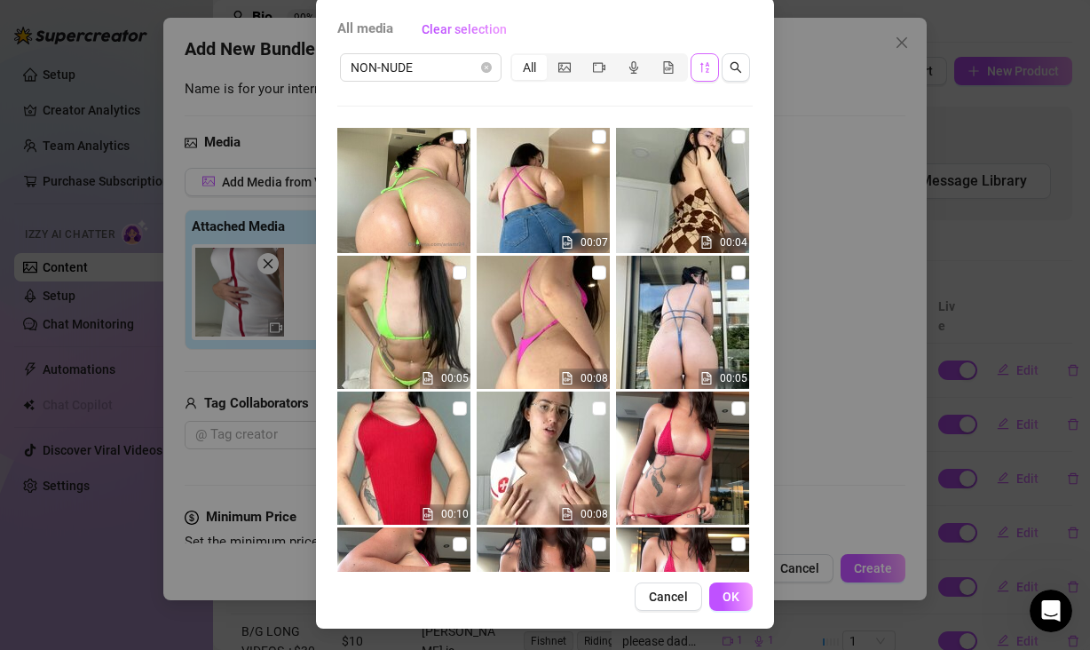
scroll to position [2621, 0]
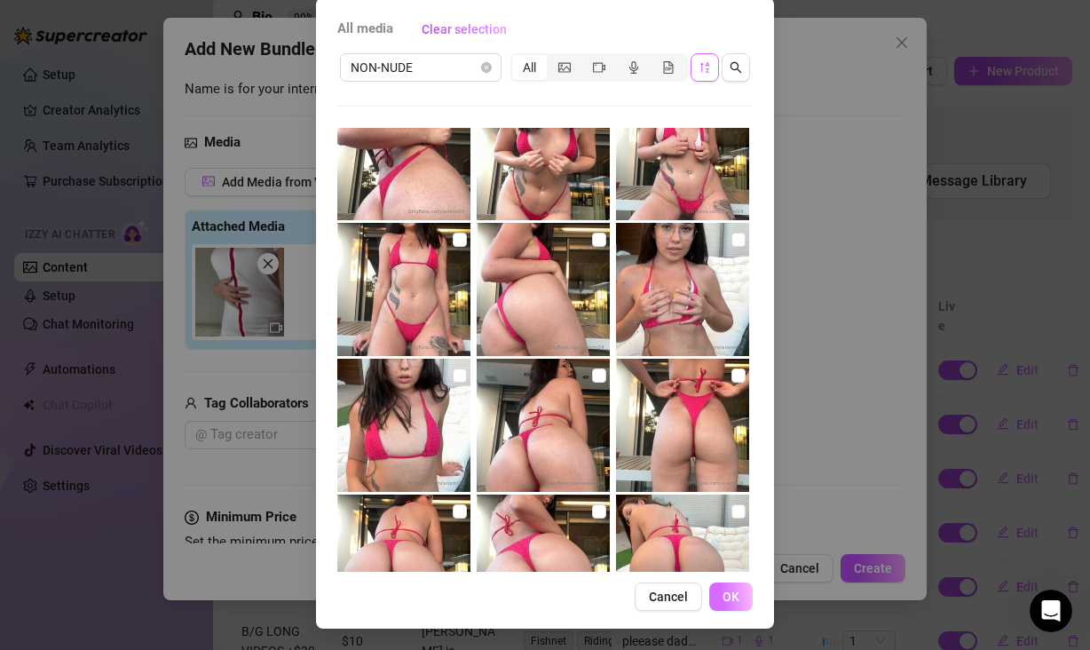
click at [738, 602] on button "OK" at bounding box center [730, 596] width 43 height 28
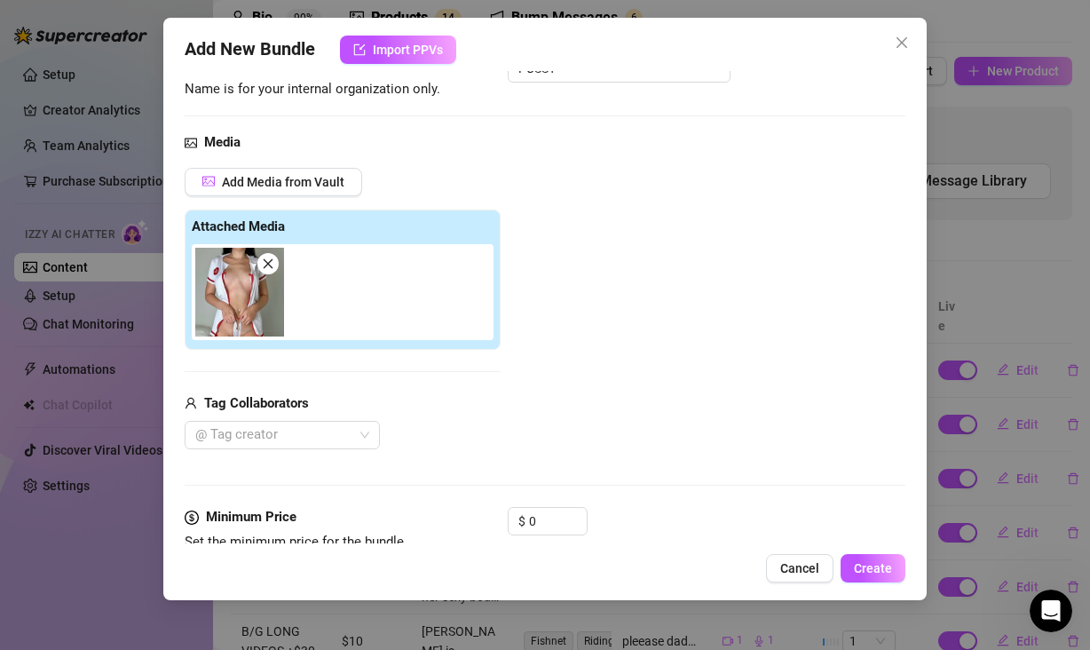
click at [661, 299] on div "Add Media from Vault Attached Media Tag Collaborators @ Tag creator" at bounding box center [545, 309] width 721 height 282
click at [317, 184] on span "Add Media from Vault" at bounding box center [283, 182] width 122 height 14
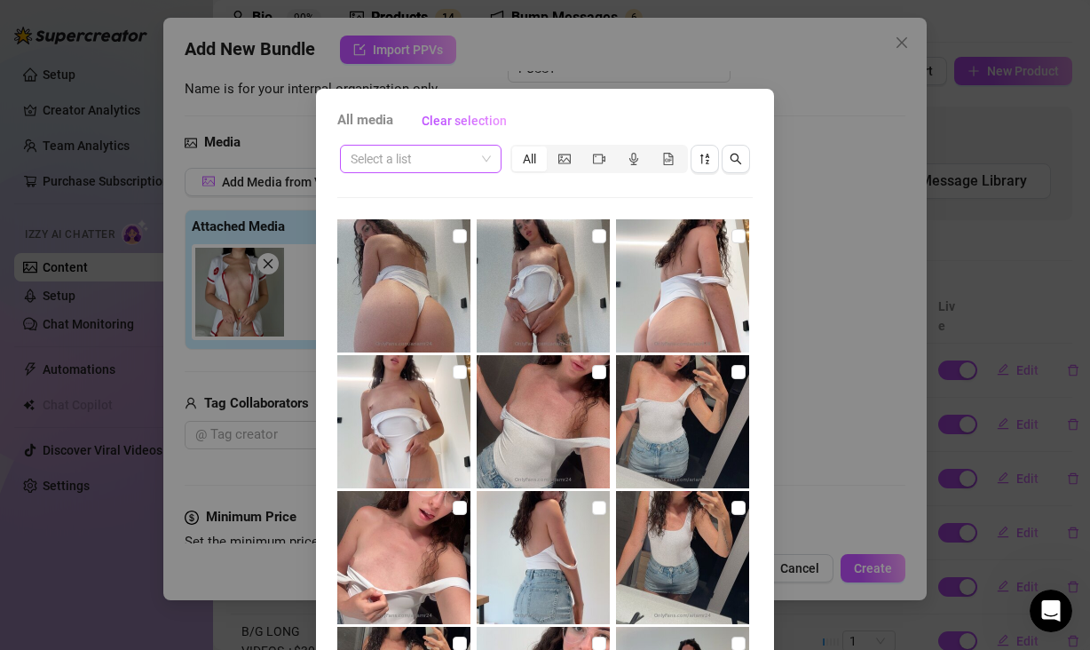
click at [484, 158] on div "Select a list" at bounding box center [421, 159] width 162 height 28
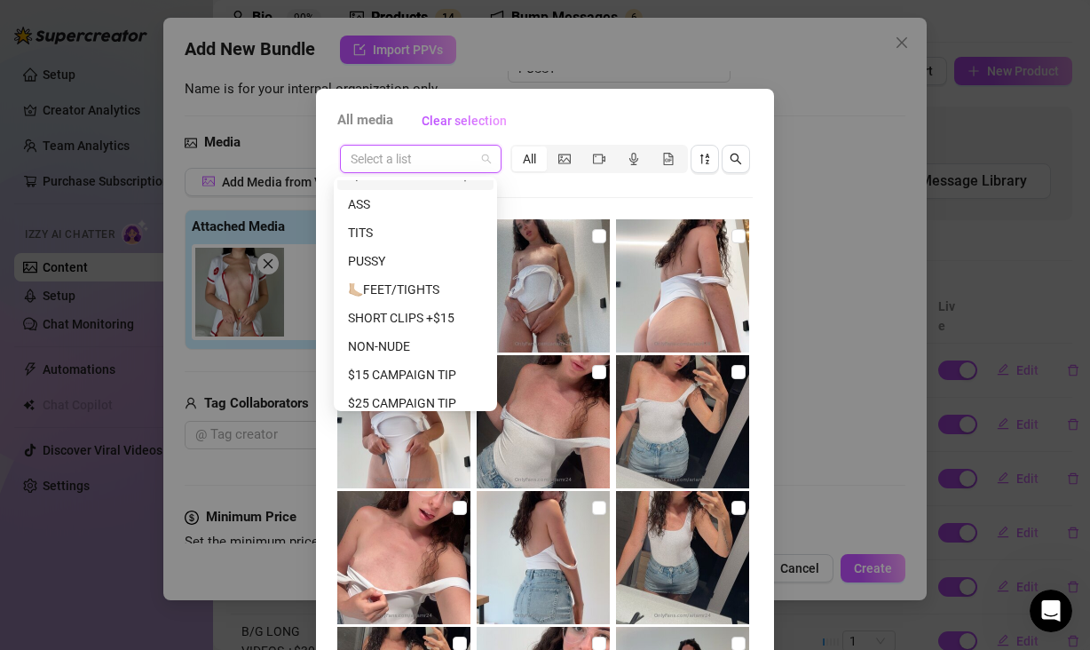
scroll to position [167, 0]
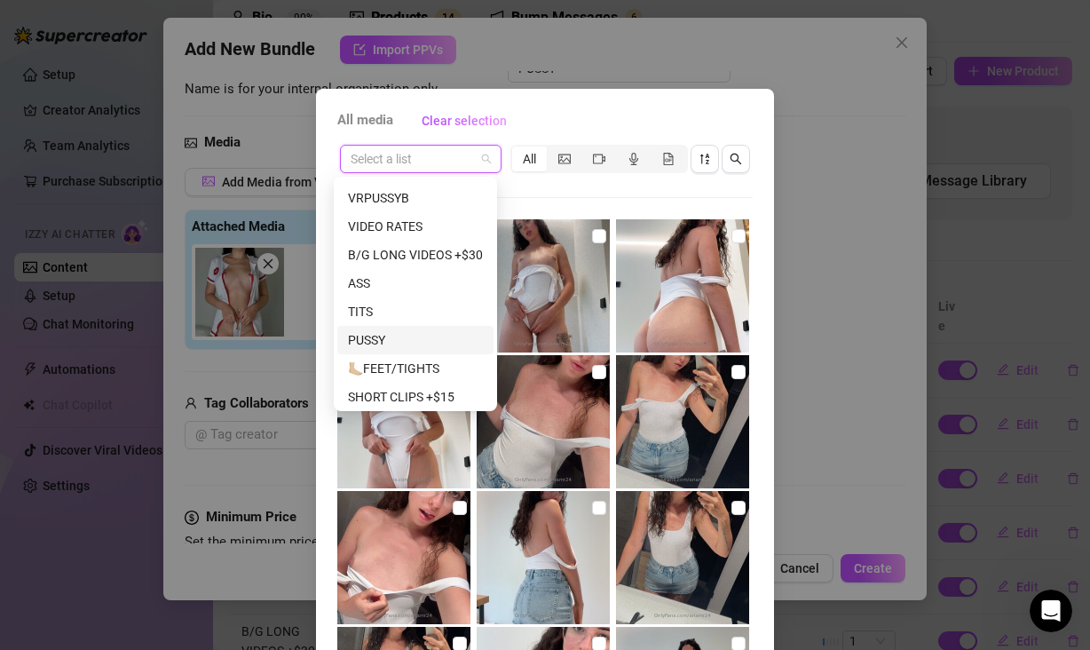
click at [400, 339] on div "PUSSY" at bounding box center [415, 340] width 135 height 20
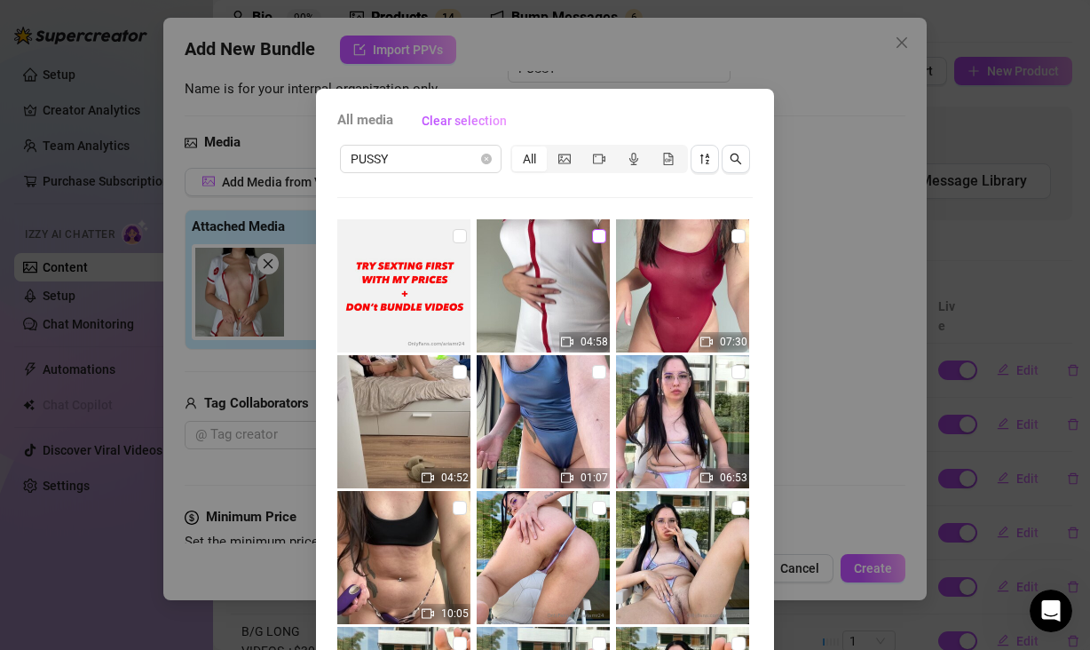
click at [592, 229] on input "checkbox" at bounding box center [599, 236] width 14 height 14
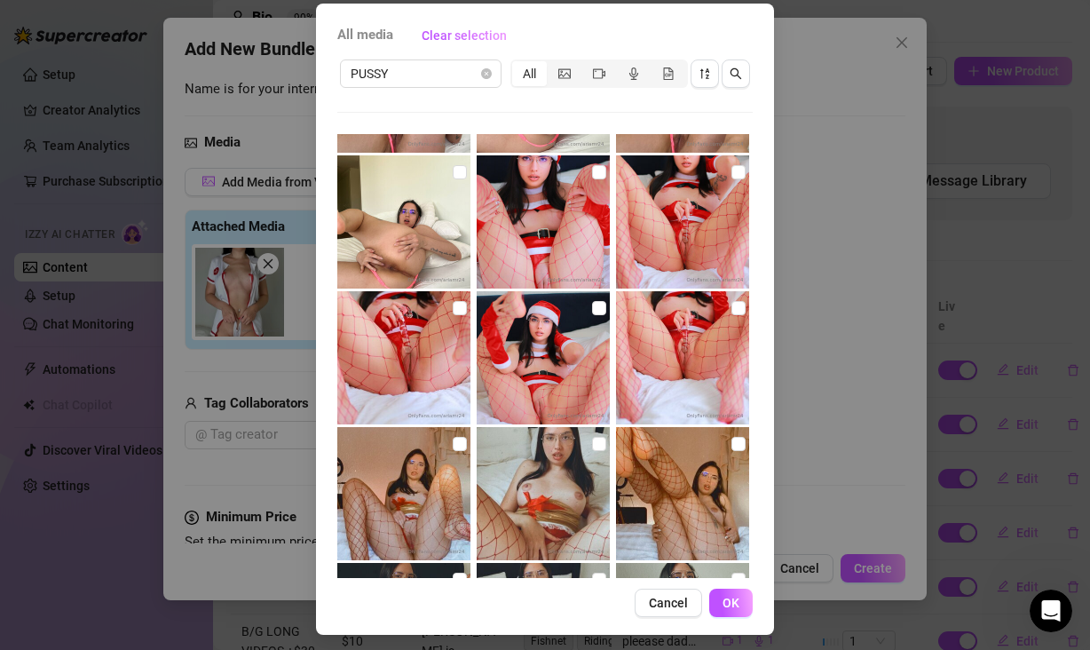
scroll to position [91, 0]
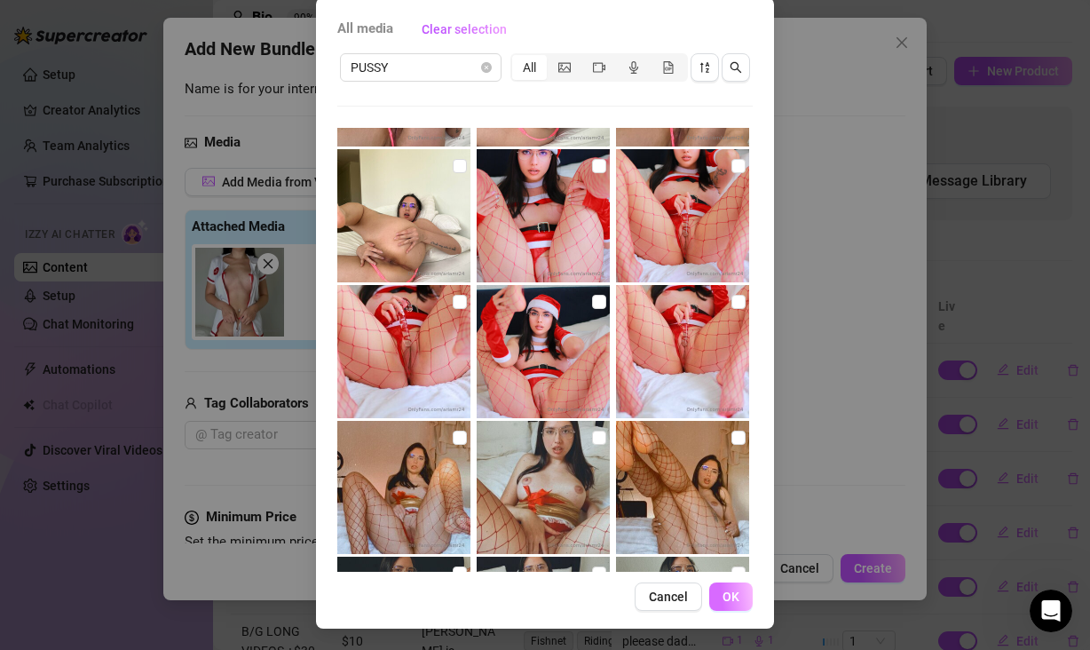
click at [730, 599] on span "OK" at bounding box center [731, 596] width 17 height 14
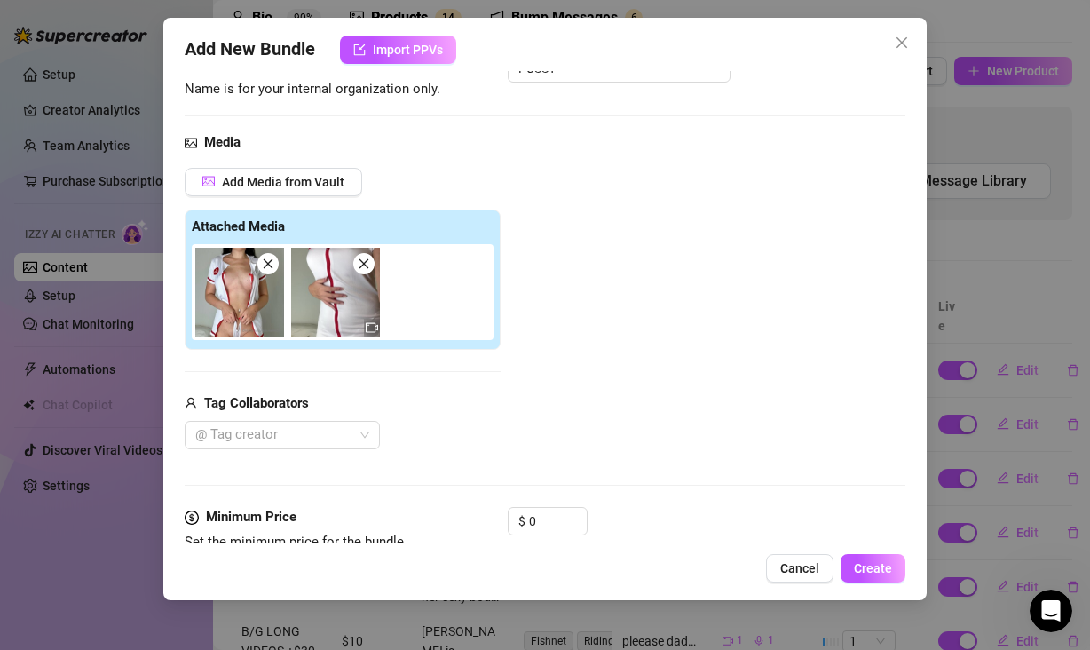
click at [481, 301] on div at bounding box center [346, 292] width 309 height 96
click at [654, 303] on div "Add Media from Vault Attached Media Tag Collaborators @ Tag creator" at bounding box center [545, 309] width 721 height 282
click at [615, 413] on div "Add Media from Vault Attached Media Tag Collaborators @ Tag creator" at bounding box center [545, 309] width 721 height 282
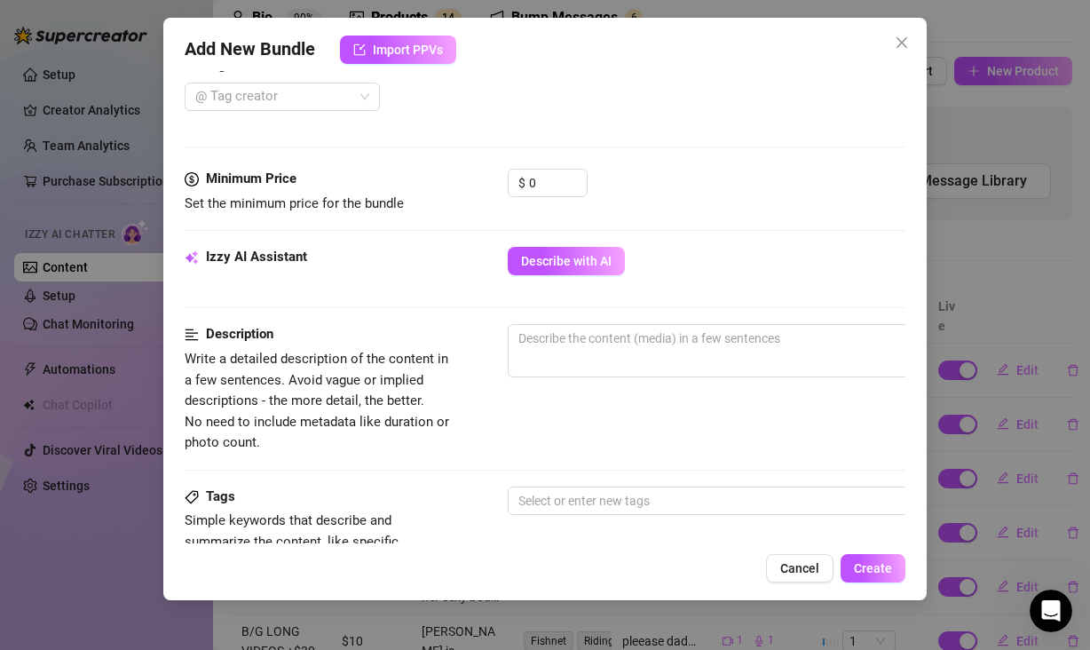
scroll to position [487, 0]
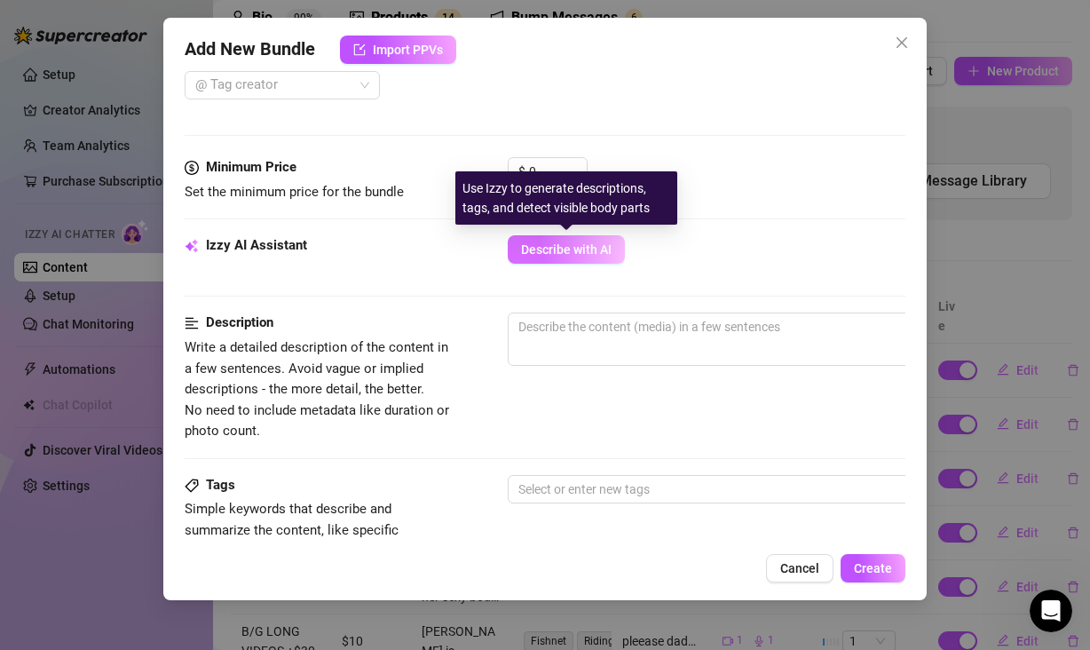
click at [530, 245] on span "Describe with AI" at bounding box center [566, 249] width 91 height 14
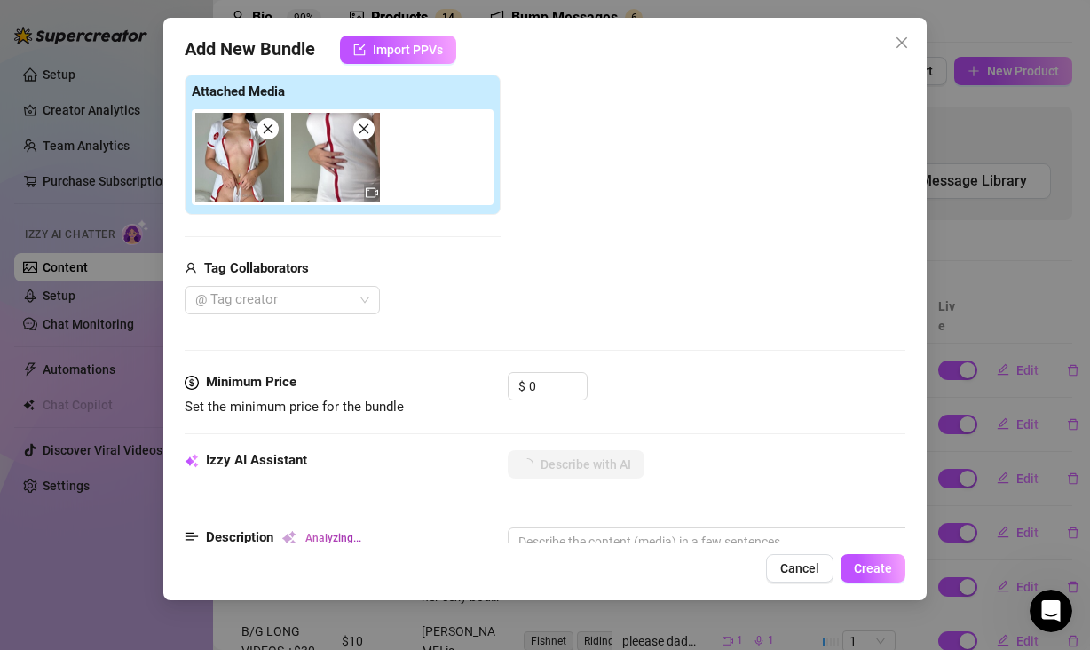
scroll to position [259, 0]
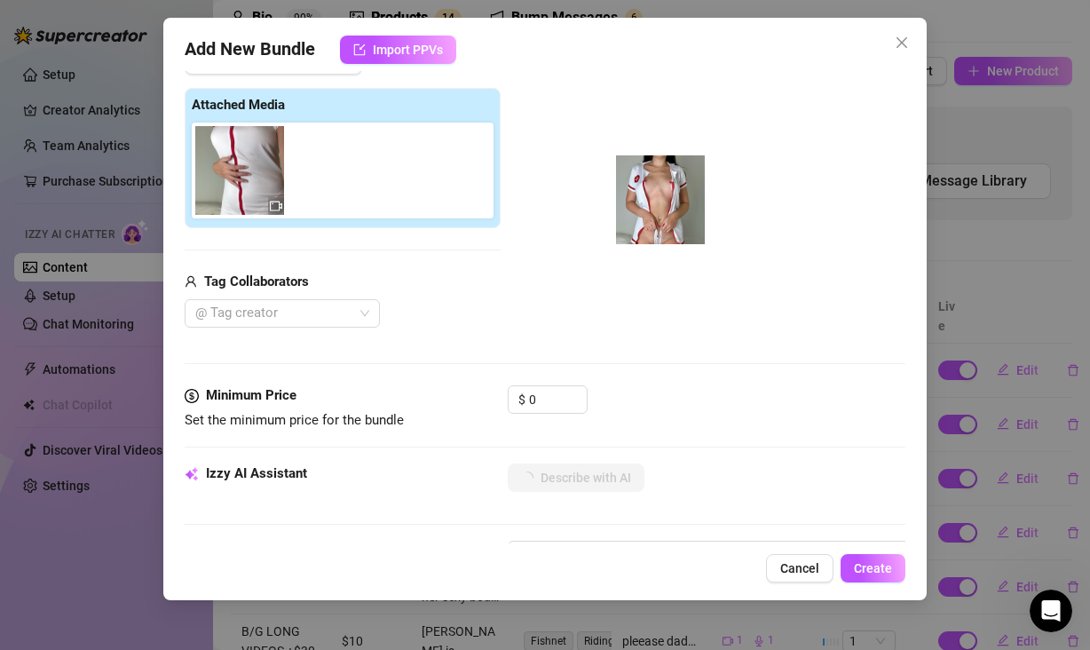
drag, startPoint x: 243, startPoint y: 178, endPoint x: 679, endPoint y: 202, distance: 436.5
click at [679, 202] on div "Add Media from Vault Attached Media Tag Collaborators @ Tag creator" at bounding box center [545, 187] width 721 height 282
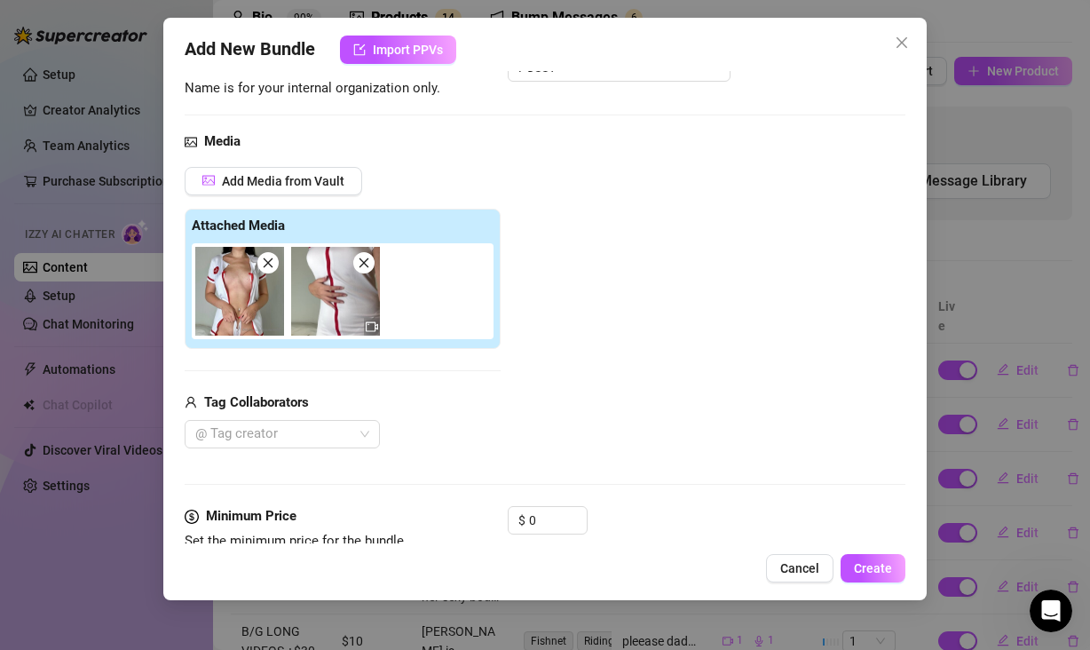
scroll to position [270, 0]
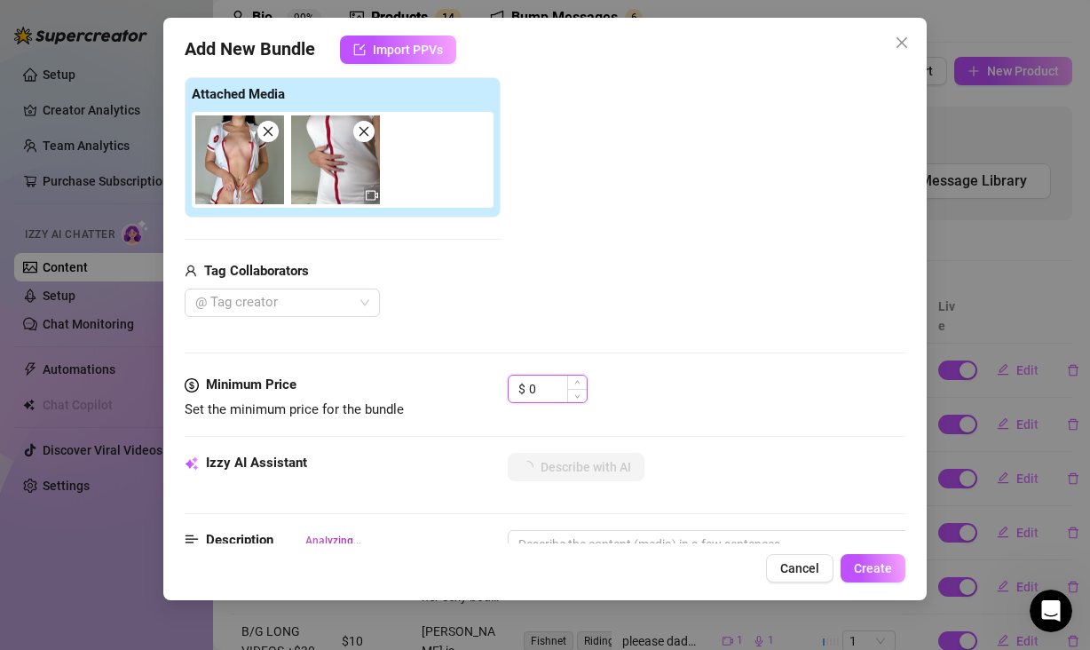
drag, startPoint x: 540, startPoint y: 392, endPoint x: 514, endPoint y: 388, distance: 26.1
click at [514, 389] on div "$ 0" at bounding box center [548, 389] width 80 height 28
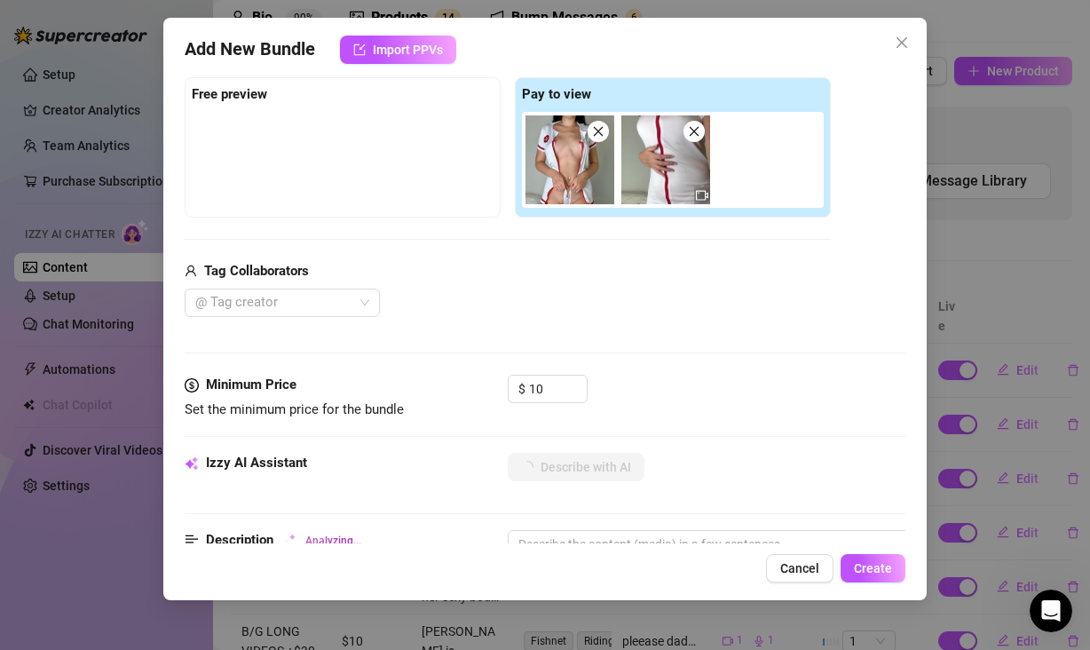
click at [565, 279] on div "Tag Collaborators" at bounding box center [508, 271] width 646 height 21
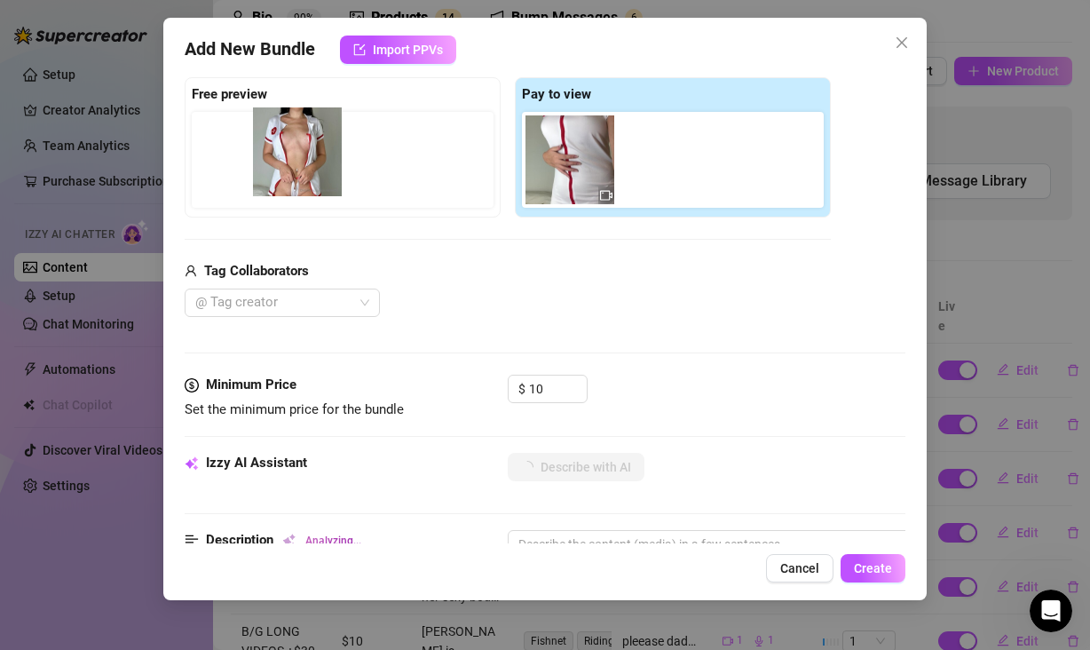
drag, startPoint x: 575, startPoint y: 169, endPoint x: 290, endPoint y: 161, distance: 285.0
click at [290, 161] on div "Free preview Pay to view" at bounding box center [508, 147] width 646 height 140
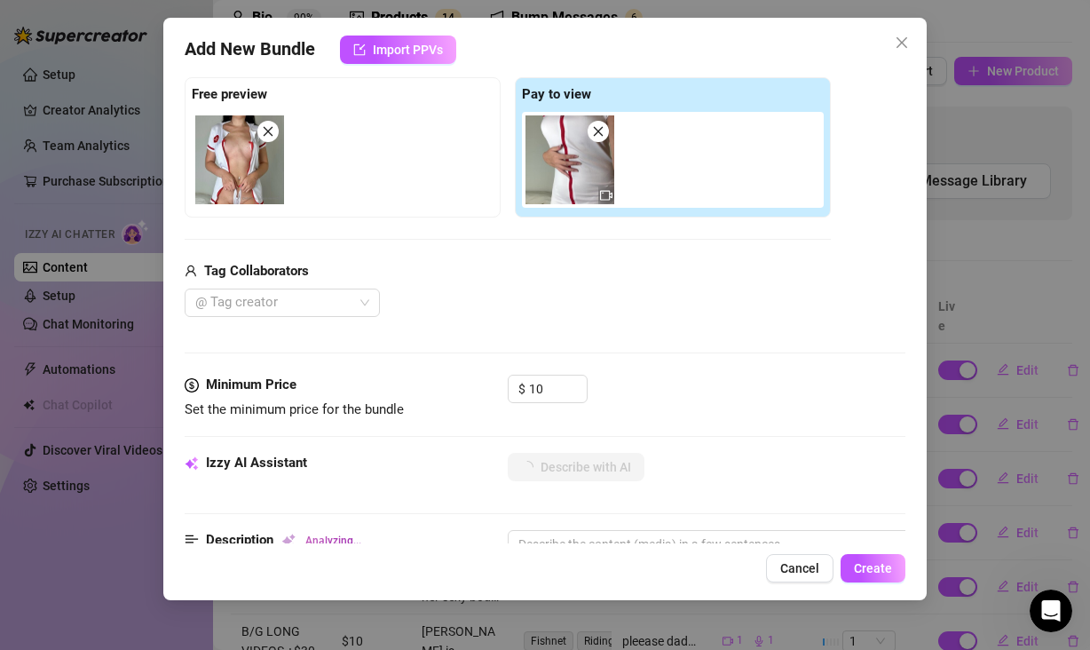
click at [702, 290] on div "@ Tag creator" at bounding box center [508, 302] width 646 height 28
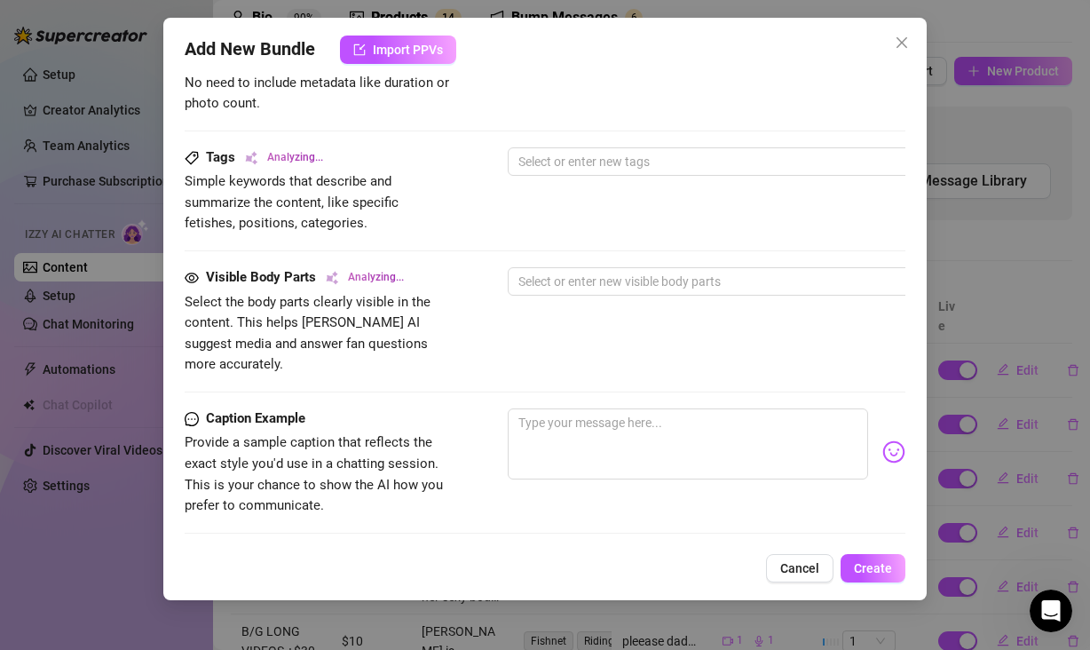
scroll to position [1028, 0]
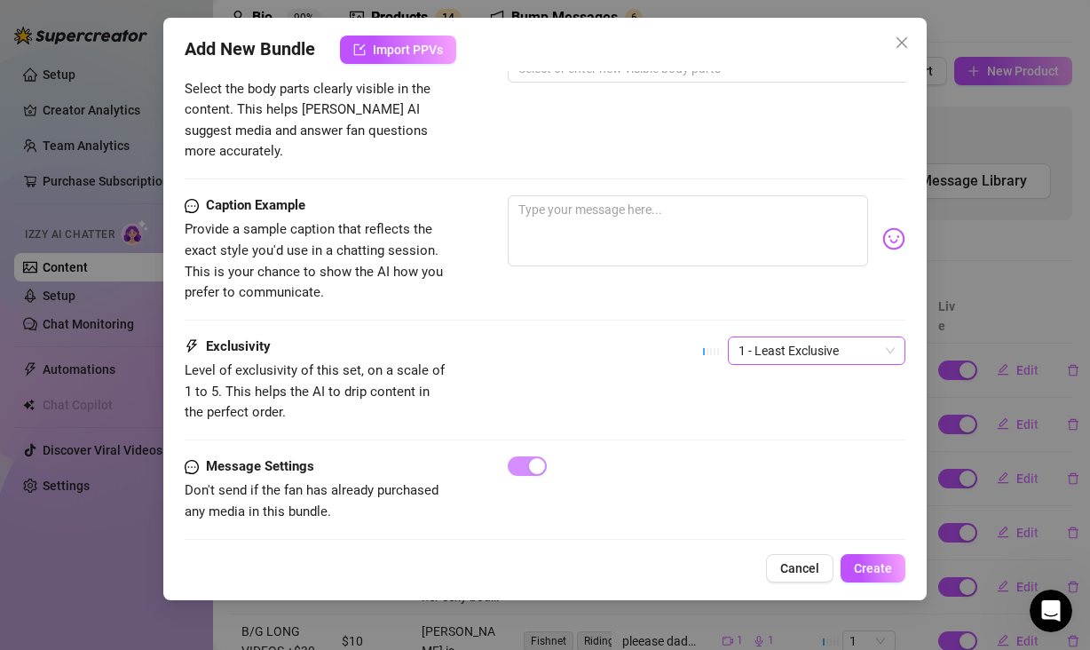
click at [796, 337] on span "1 - Least Exclusive" at bounding box center [816, 350] width 156 height 27
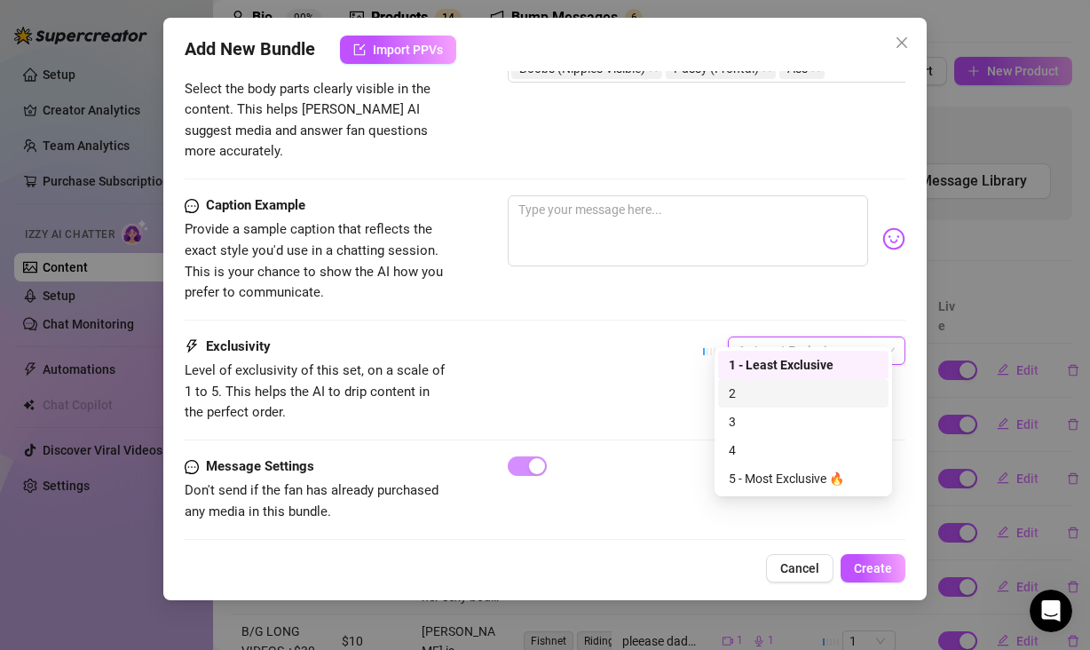
click at [769, 401] on div "2" at bounding box center [803, 393] width 149 height 20
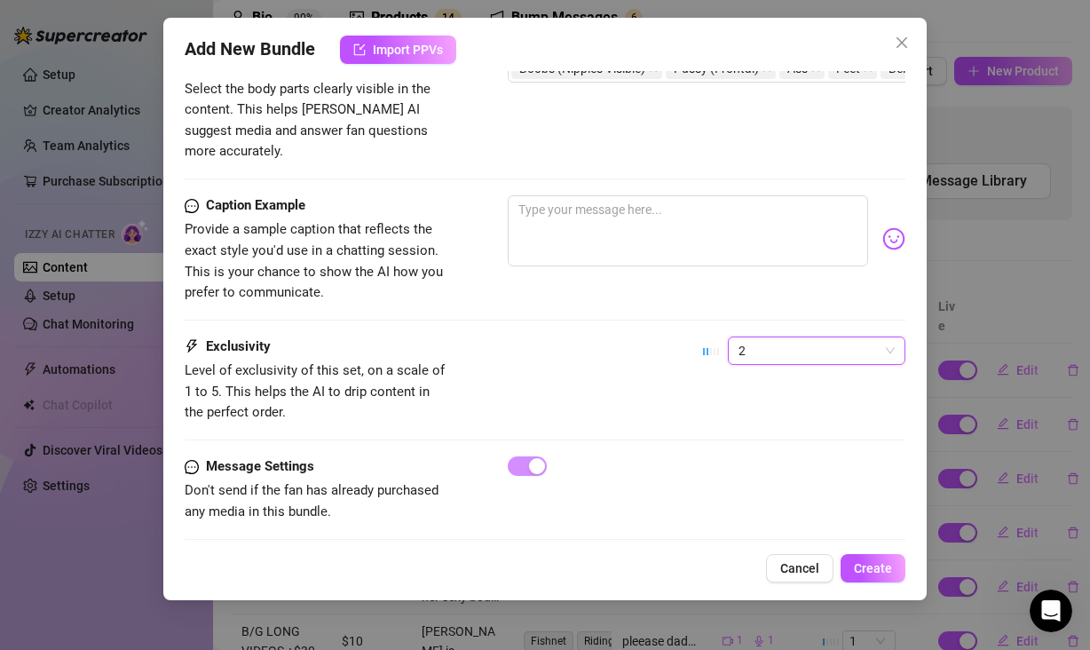
click at [633, 358] on div "Exclusivity Level of exclusivity of this set, on a scale of 1 to 5. This helps …" at bounding box center [545, 379] width 721 height 87
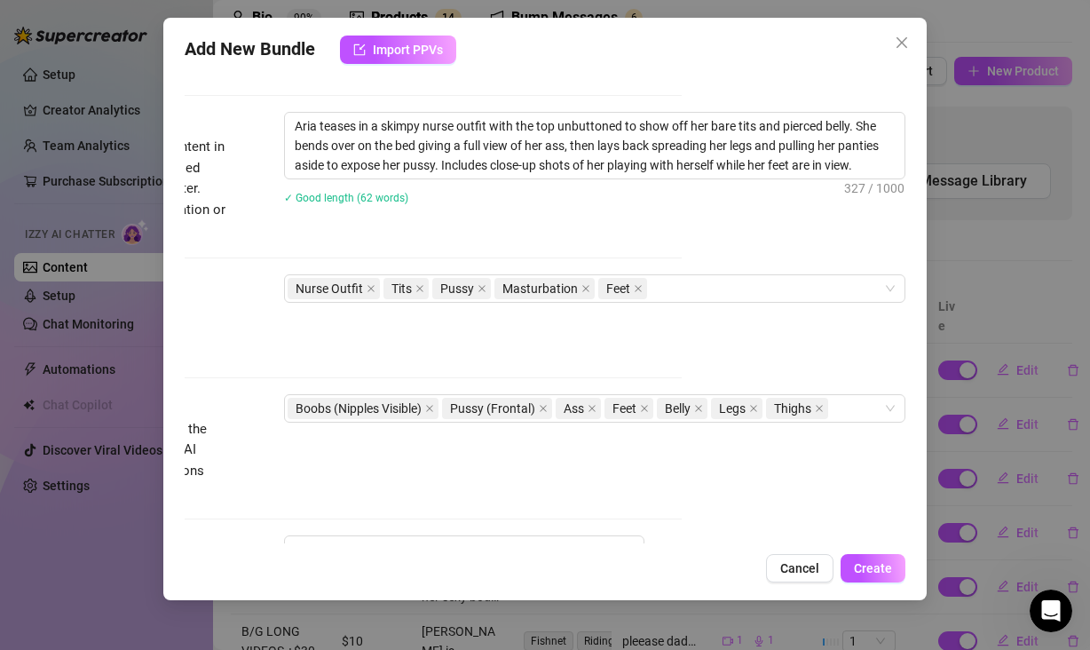
scroll to position [1032, 229]
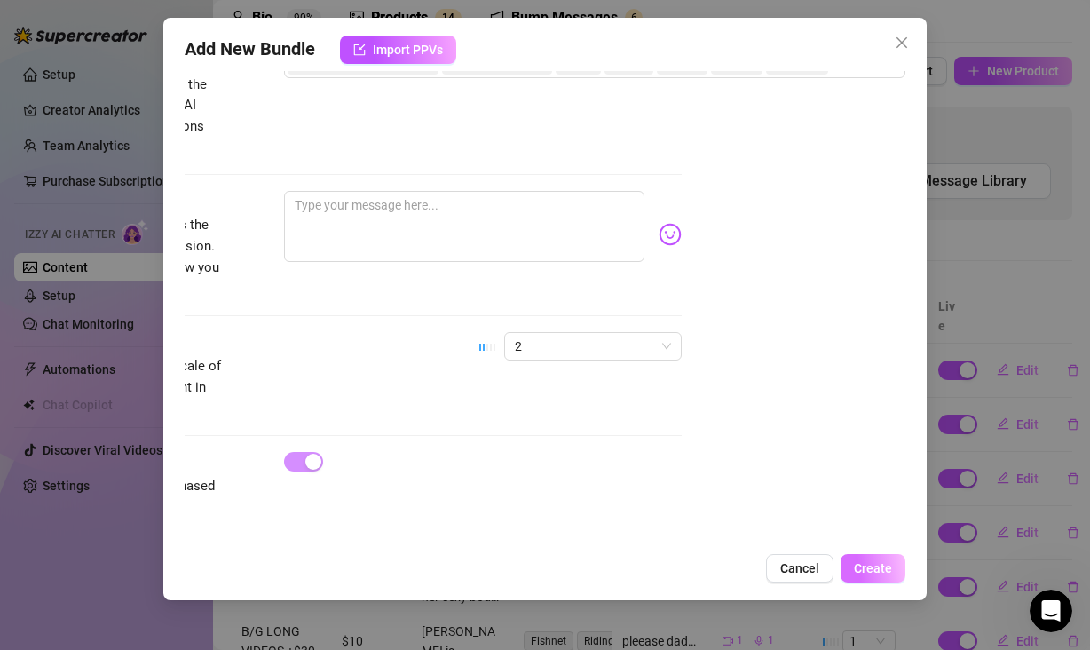
click at [871, 567] on span "Create" at bounding box center [873, 568] width 38 height 14
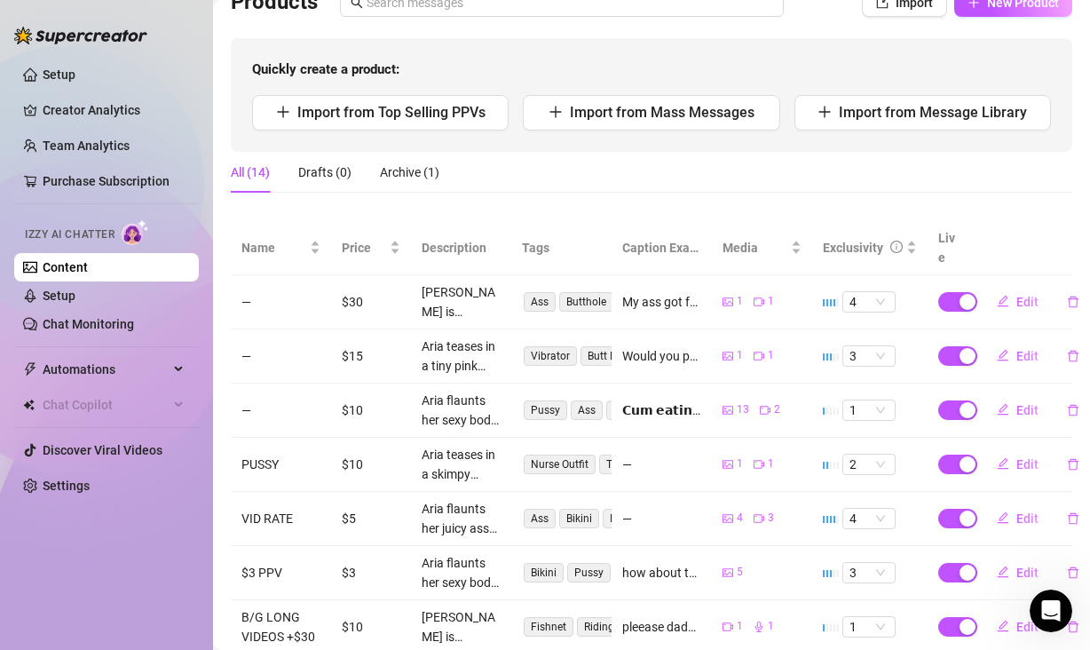
scroll to position [218, 0]
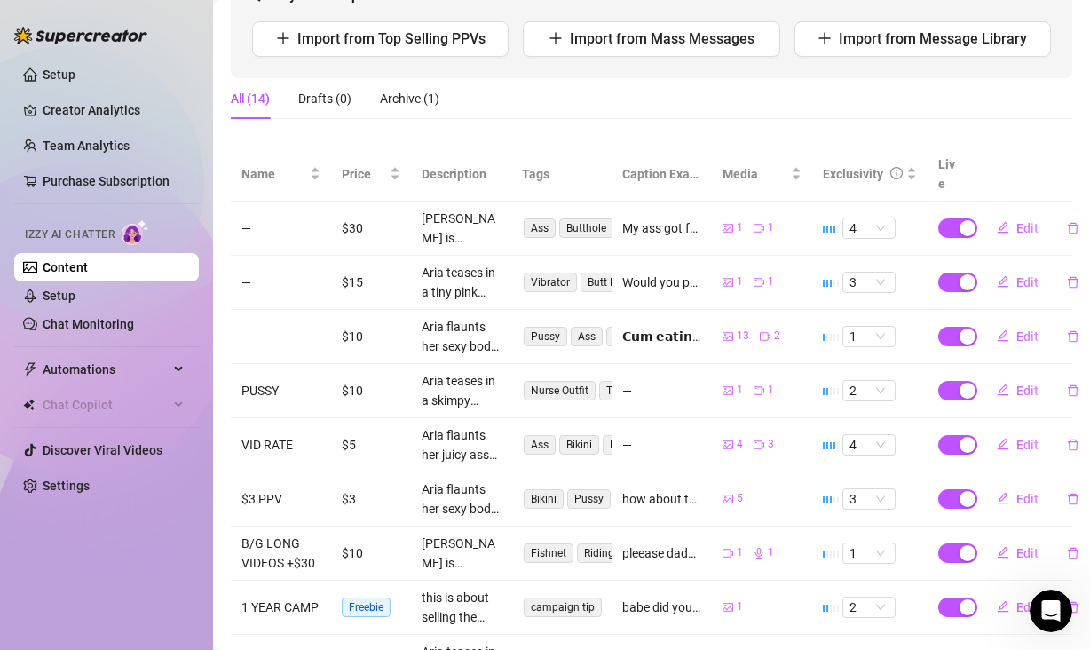
click at [754, 233] on icon "video-camera" at bounding box center [759, 228] width 11 height 11
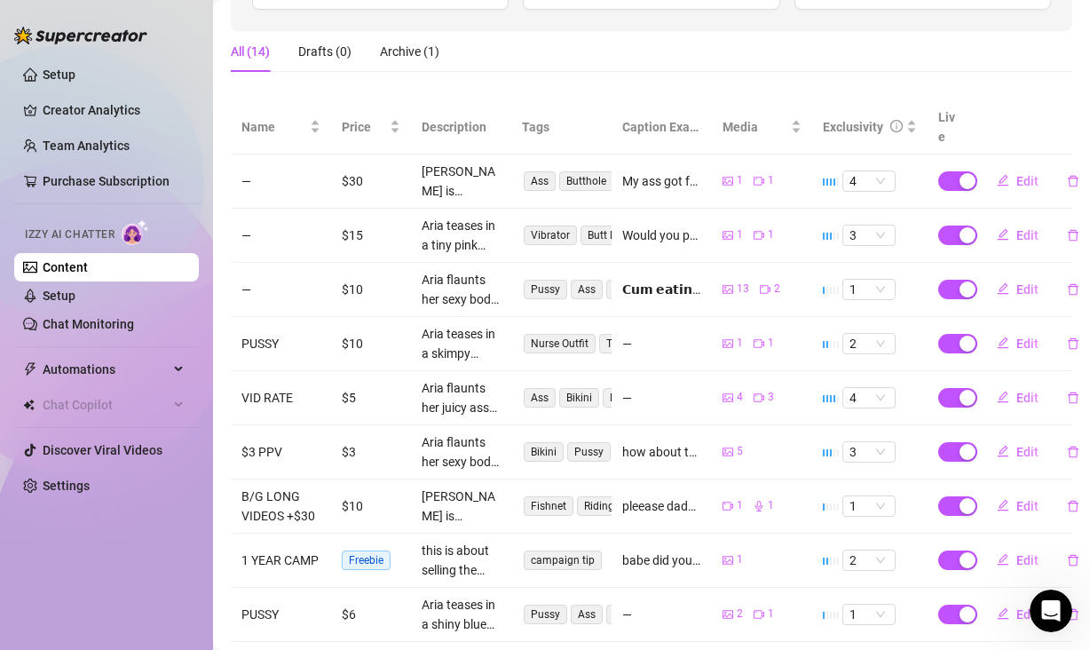
scroll to position [267, 0]
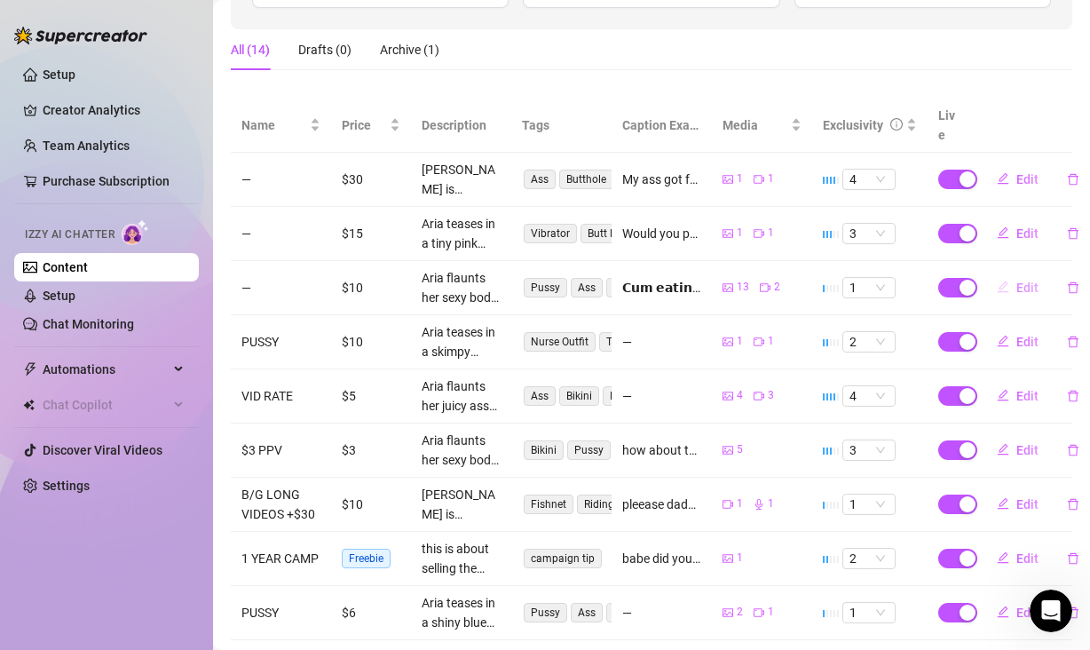
click at [998, 293] on icon "edit" at bounding box center [1003, 286] width 12 height 12
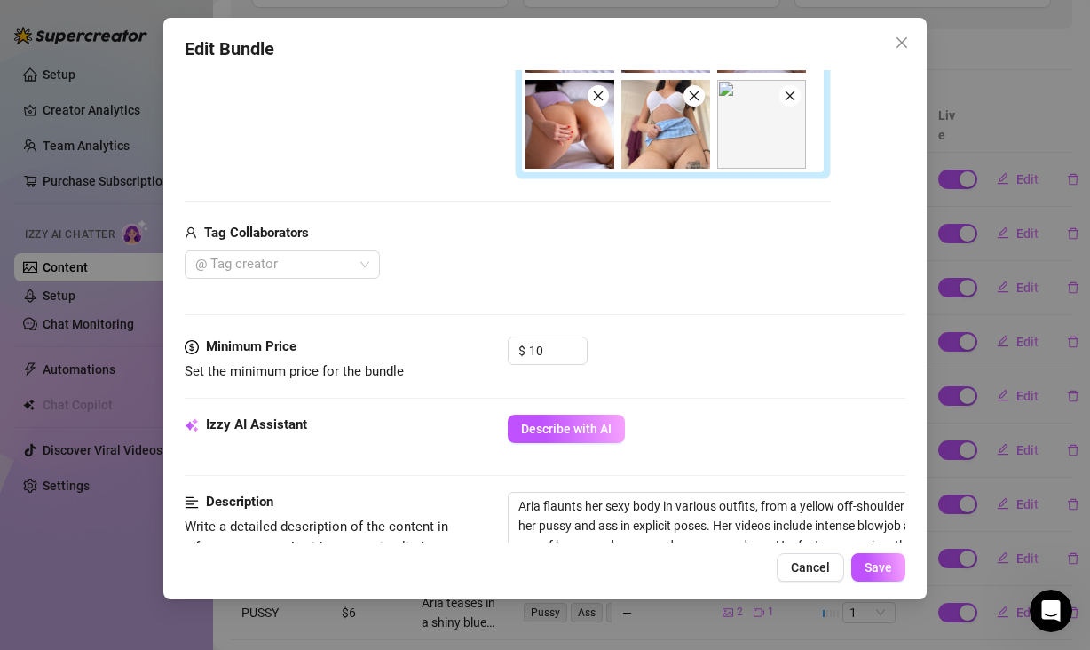
scroll to position [388, 0]
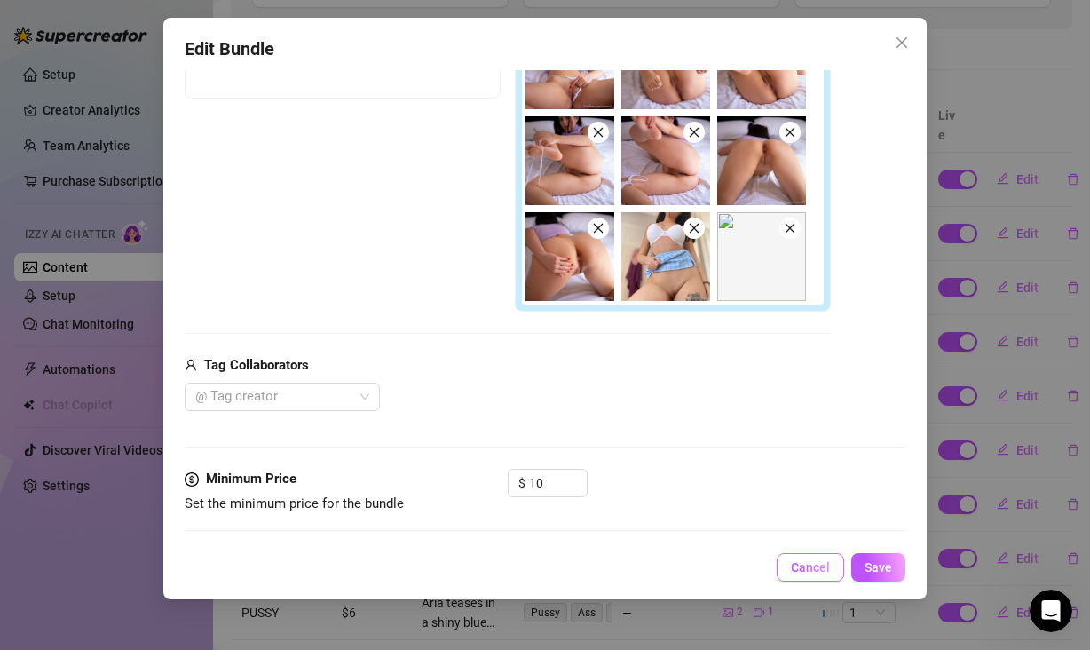
click at [811, 563] on span "Cancel" at bounding box center [810, 567] width 39 height 14
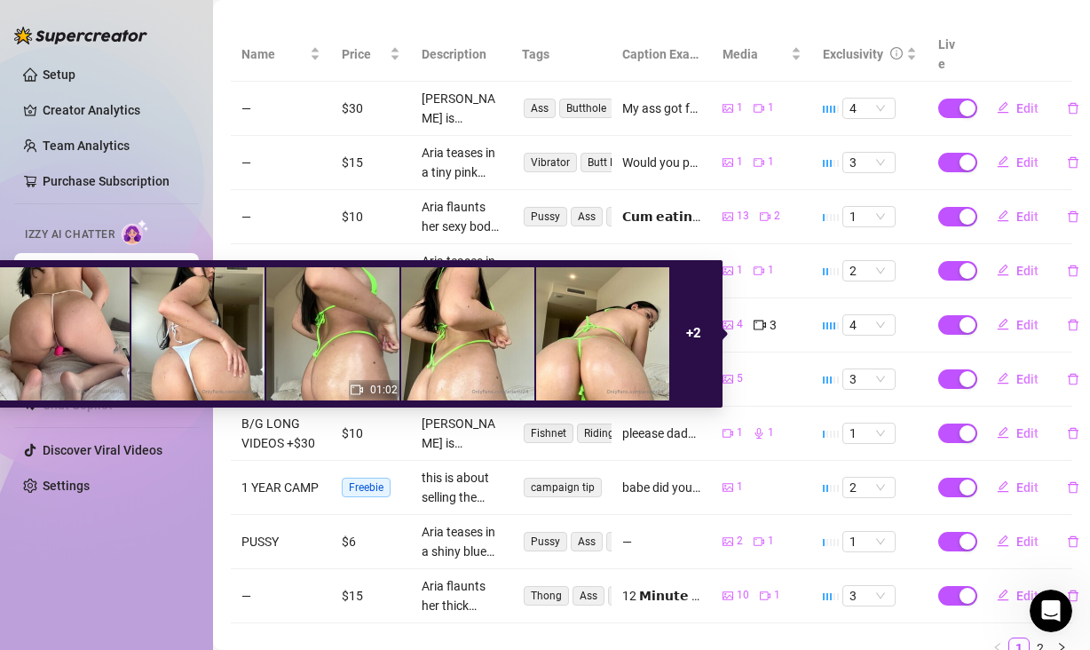
scroll to position [342, 0]
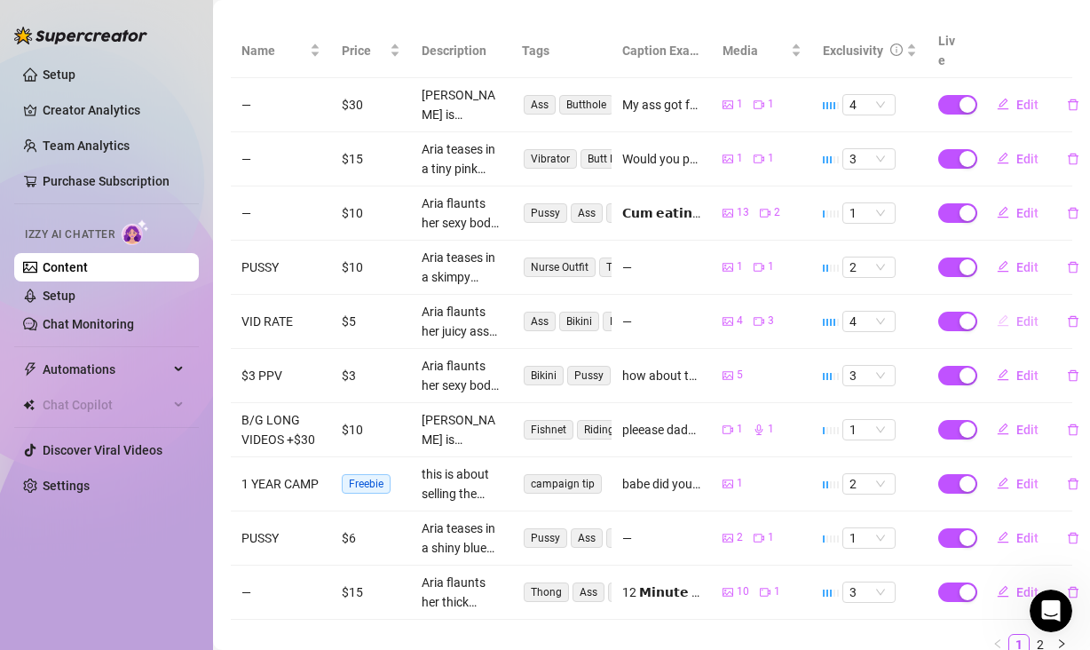
click at [999, 328] on button "Edit" at bounding box center [1018, 321] width 70 height 28
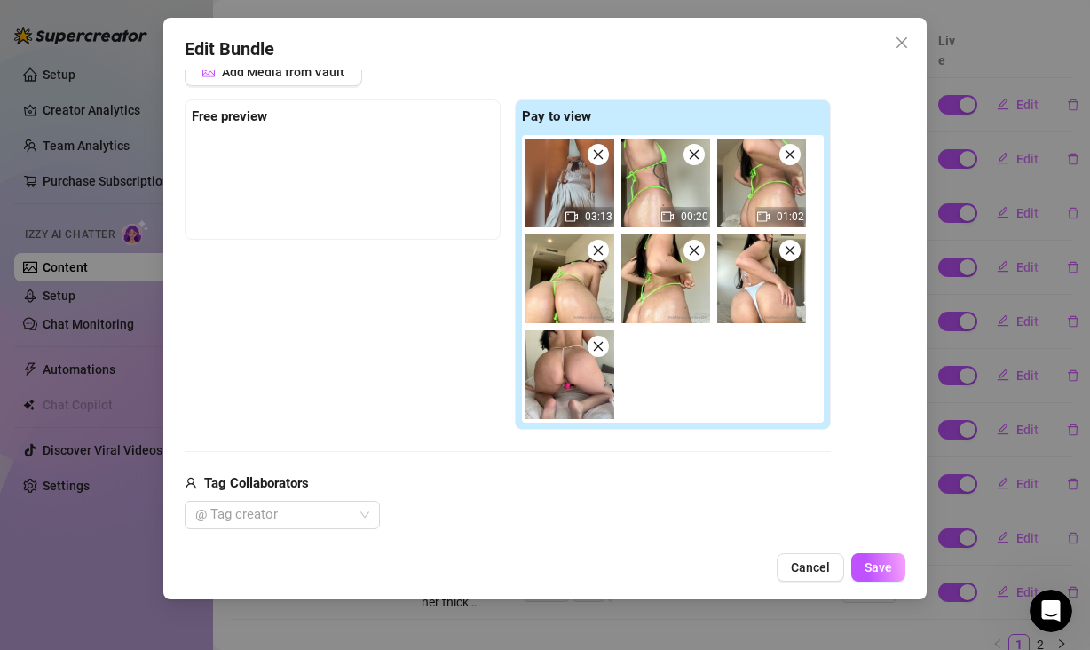
scroll to position [248, 0]
click at [591, 353] on span at bounding box center [598, 345] width 21 height 21
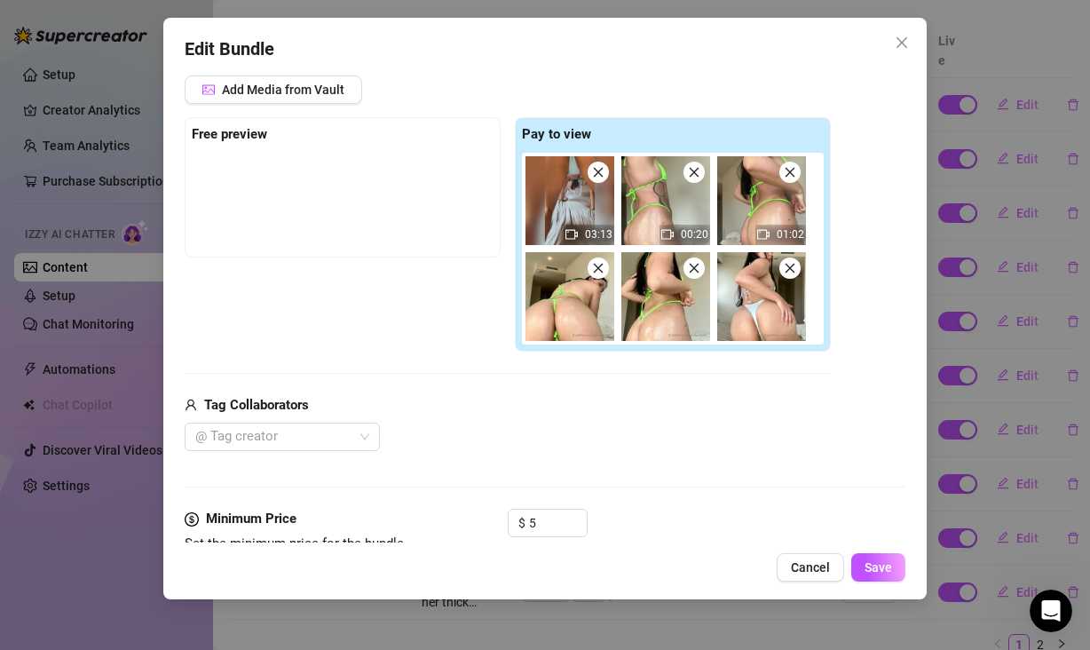
scroll to position [229, 0]
click at [794, 270] on icon "close" at bounding box center [790, 268] width 12 height 12
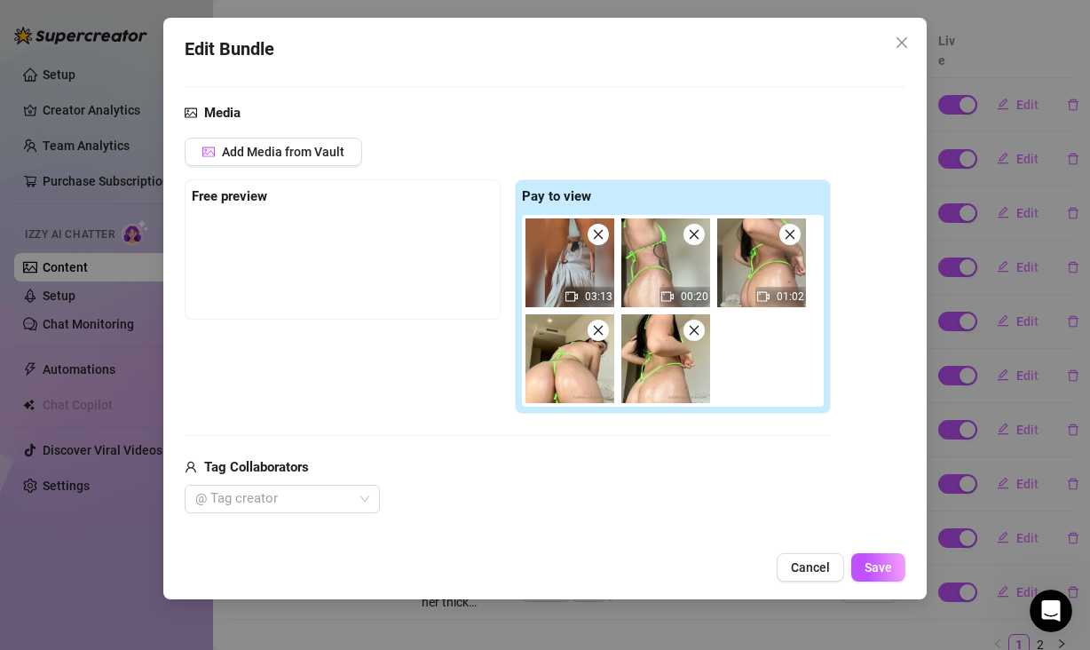
scroll to position [128, 0]
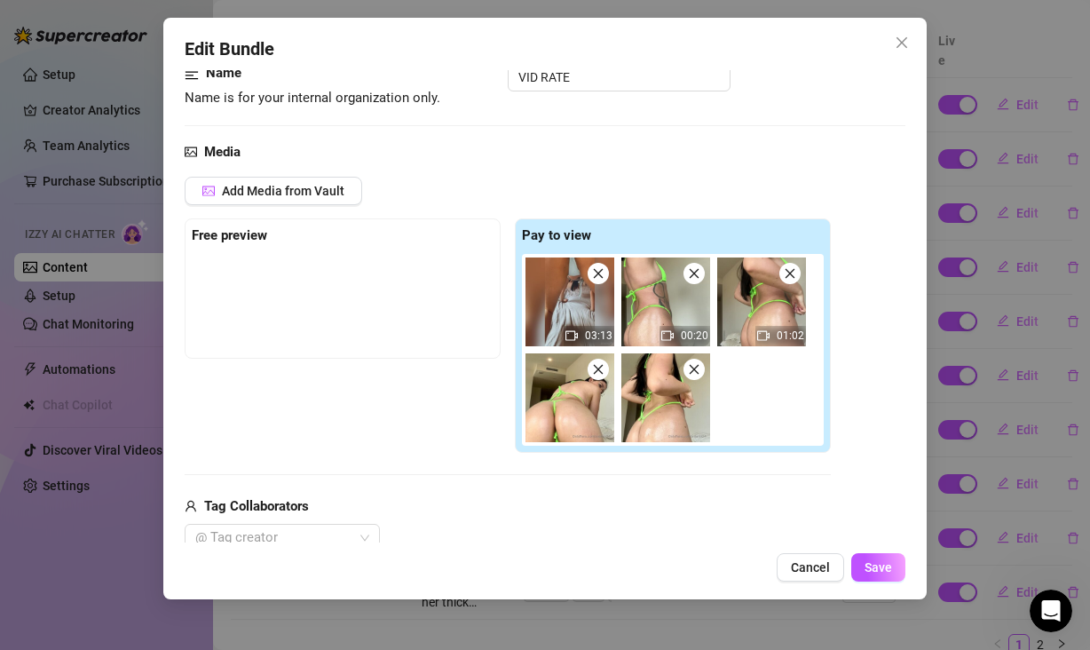
click at [601, 280] on span at bounding box center [598, 273] width 21 height 21
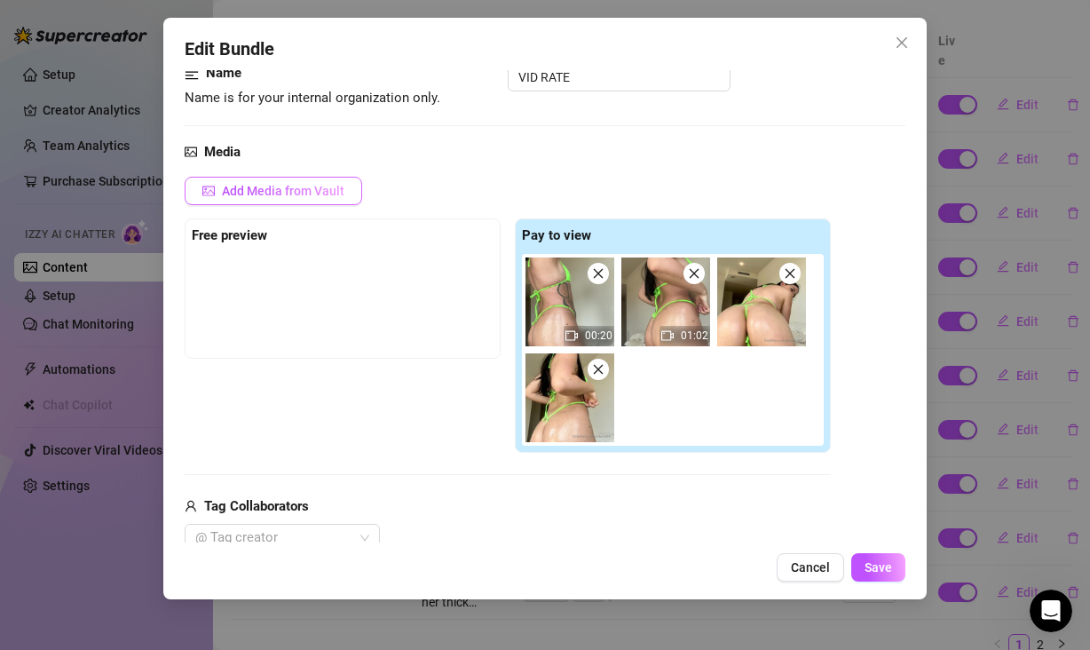
click at [240, 191] on span "Add Media from Vault" at bounding box center [283, 191] width 122 height 14
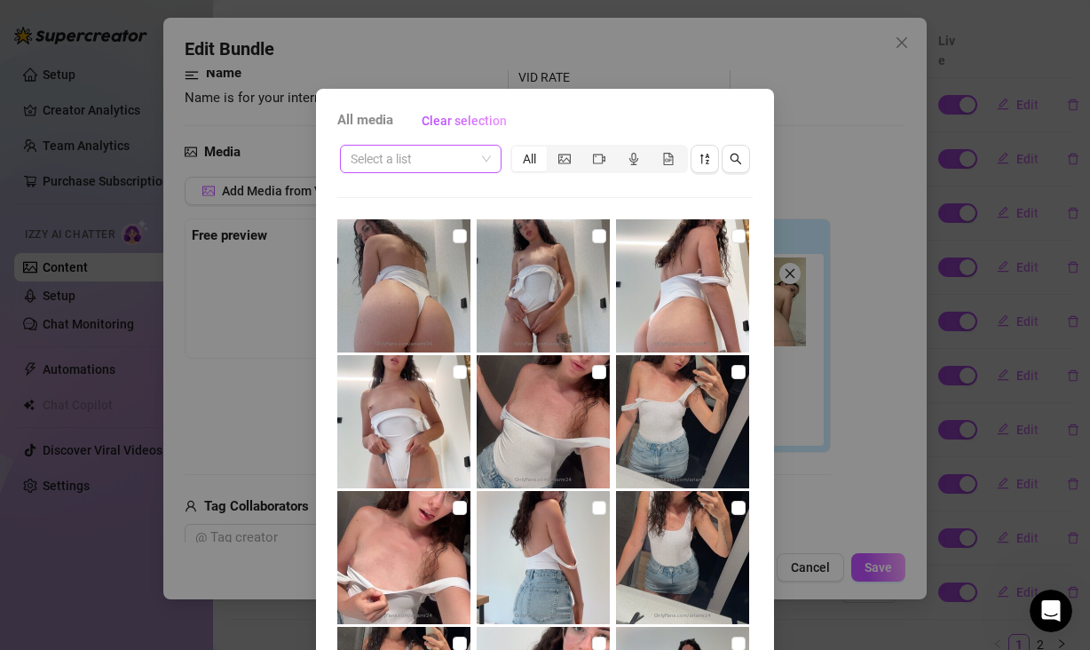
click at [451, 155] on input "search" at bounding box center [413, 159] width 124 height 27
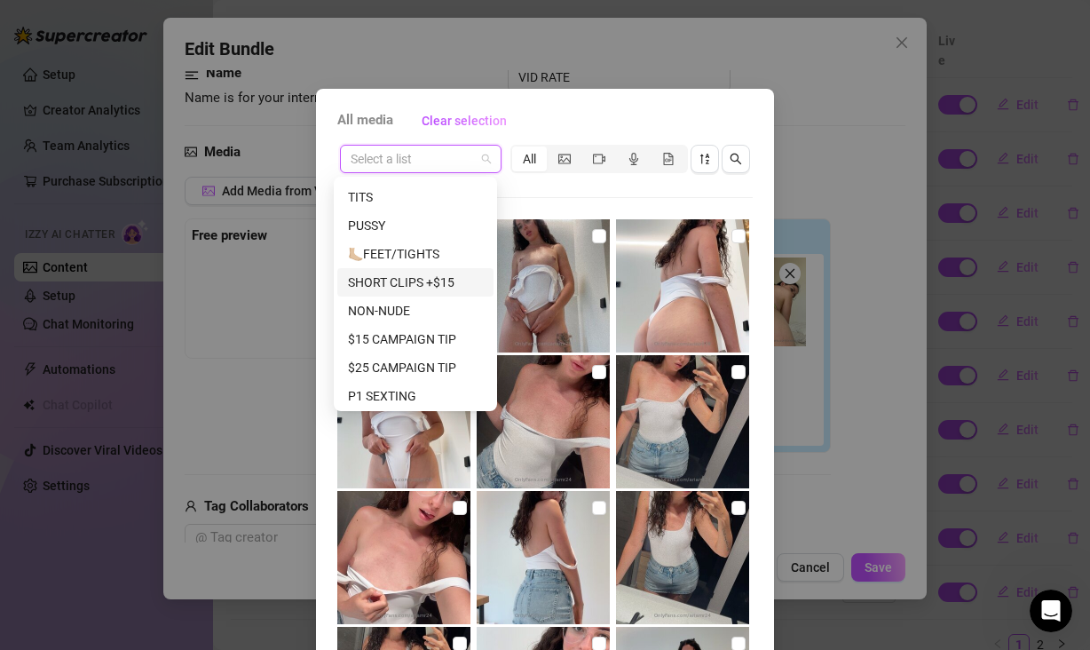
scroll to position [254, 0]
click at [404, 199] on div "ASS" at bounding box center [415, 196] width 135 height 20
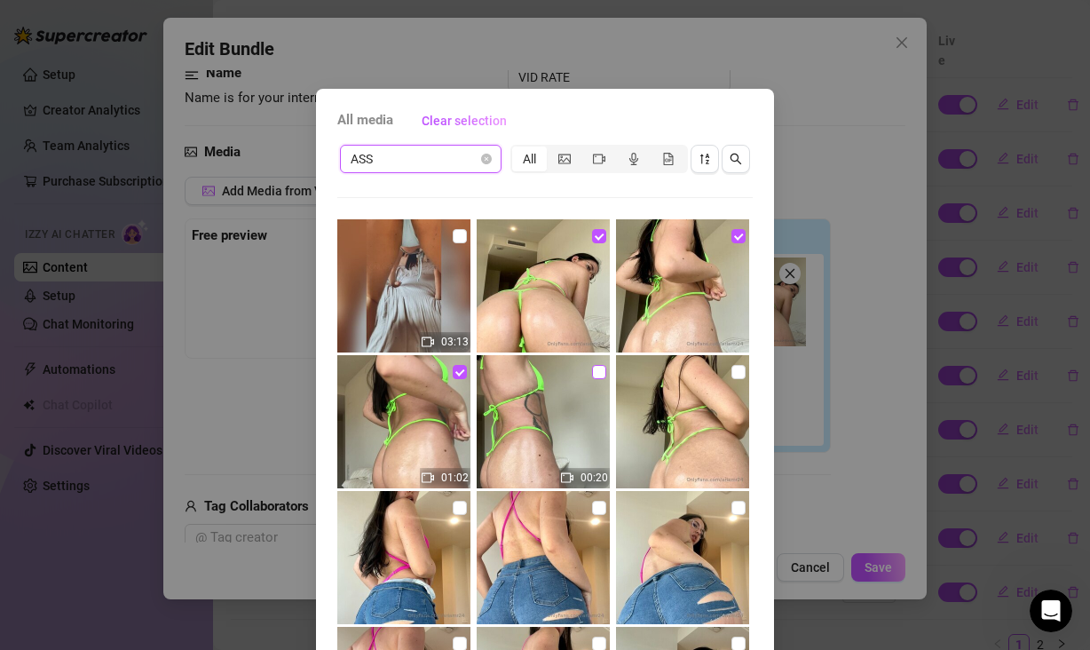
click at [592, 372] on input "checkbox" at bounding box center [599, 372] width 14 height 14
click at [731, 369] on input "checkbox" at bounding box center [738, 372] width 14 height 14
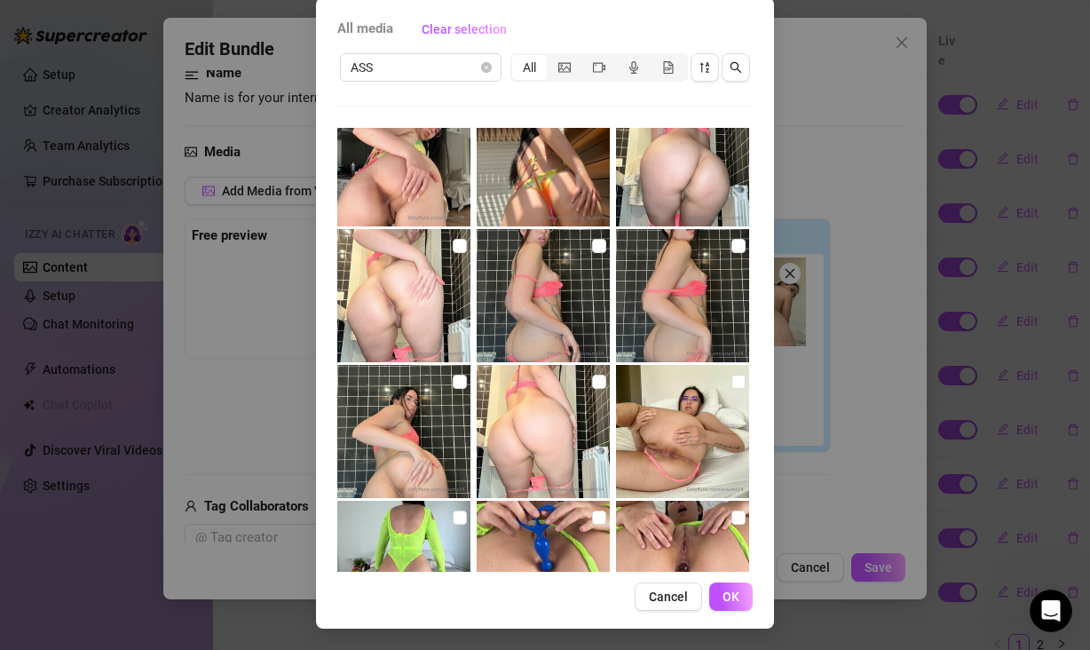
scroll to position [1756, 0]
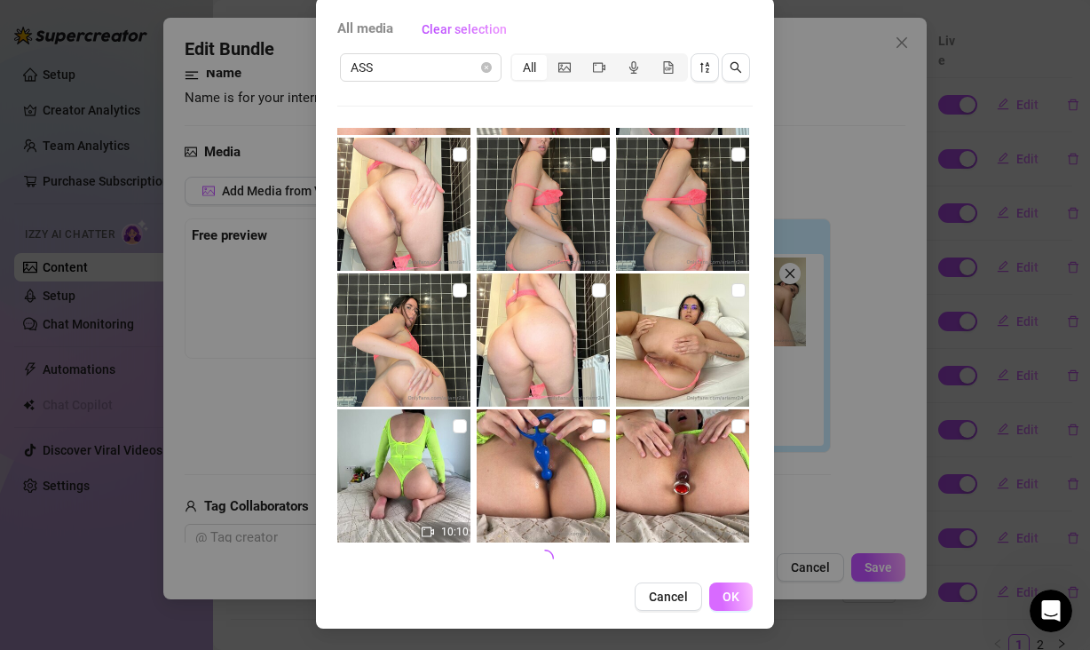
click at [723, 589] on span "OK" at bounding box center [731, 596] width 17 height 14
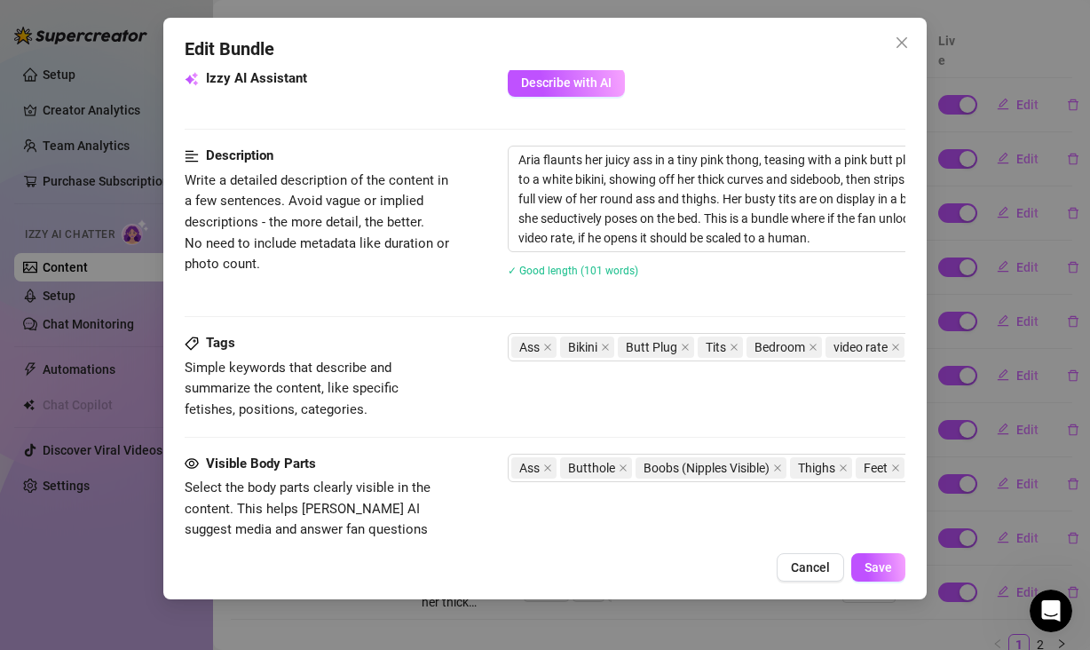
scroll to position [1151, 0]
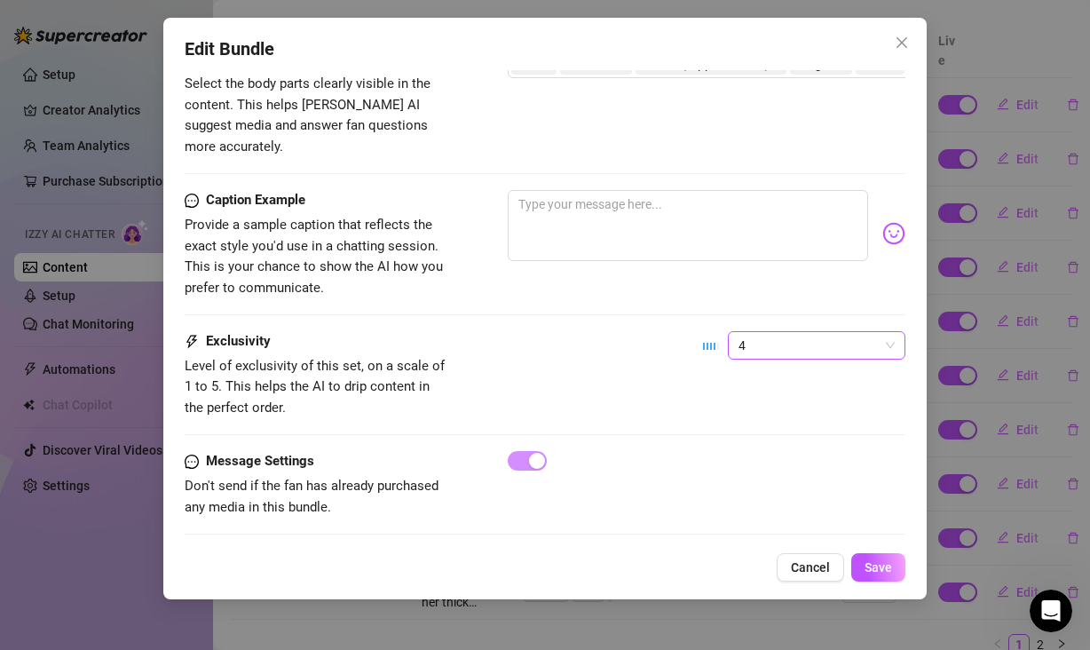
click at [776, 332] on span "4" at bounding box center [816, 345] width 156 height 27
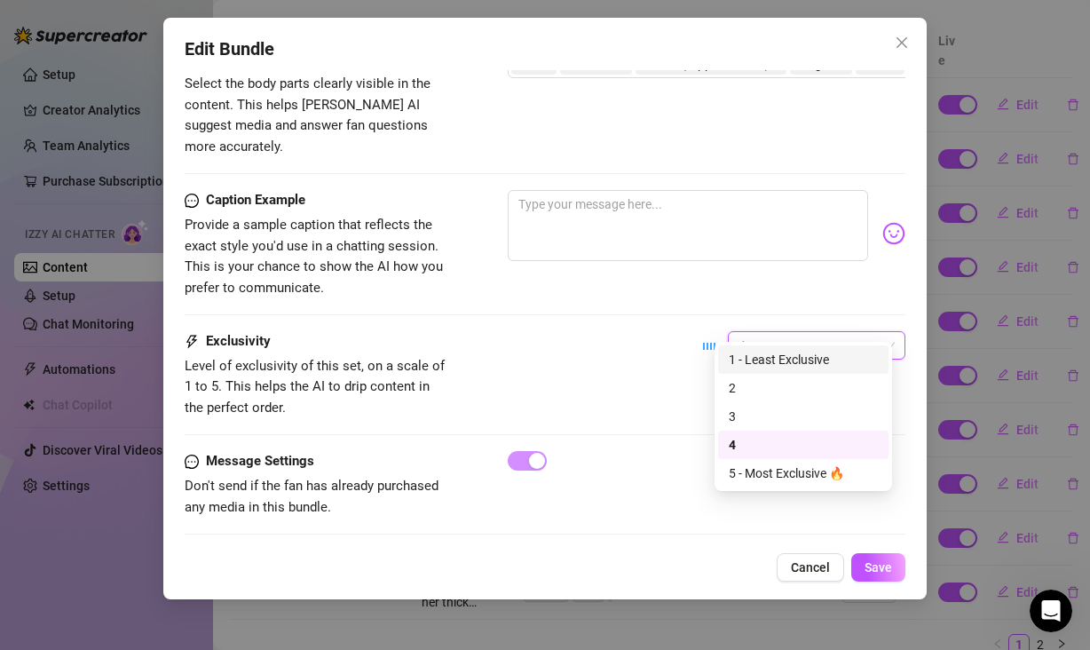
drag, startPoint x: 752, startPoint y: 366, endPoint x: 736, endPoint y: 366, distance: 16.0
click at [752, 366] on div "1 - Least Exclusive" at bounding box center [803, 360] width 149 height 20
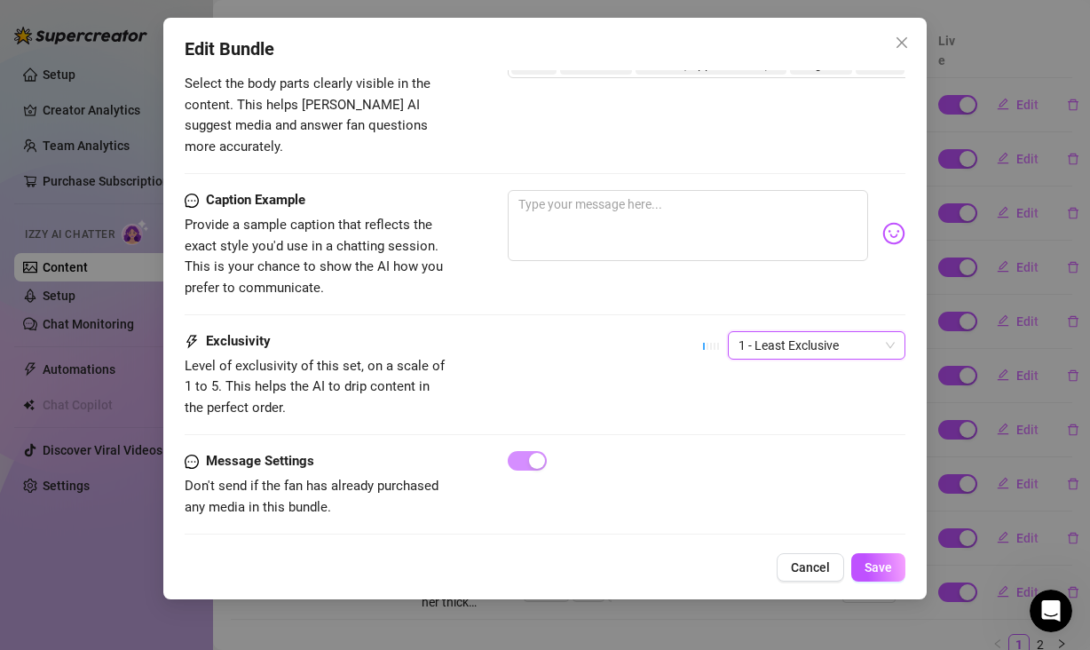
click at [570, 331] on div "Exclusivity Level of exclusivity of this set, on a scale of 1 to 5. This helps …" at bounding box center [545, 374] width 721 height 87
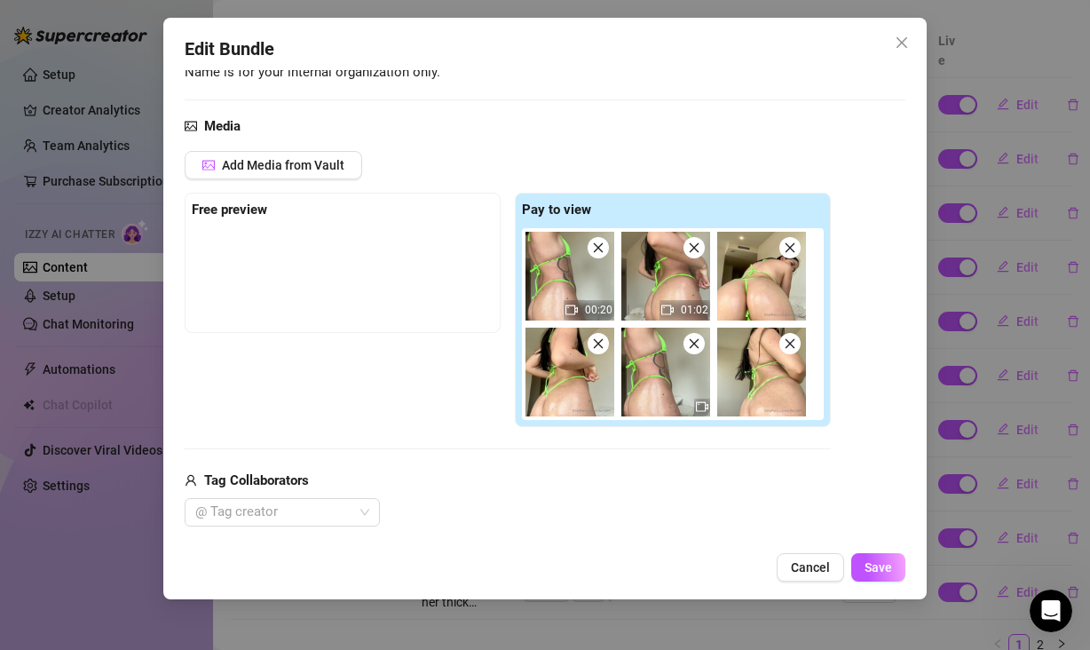
scroll to position [0, 0]
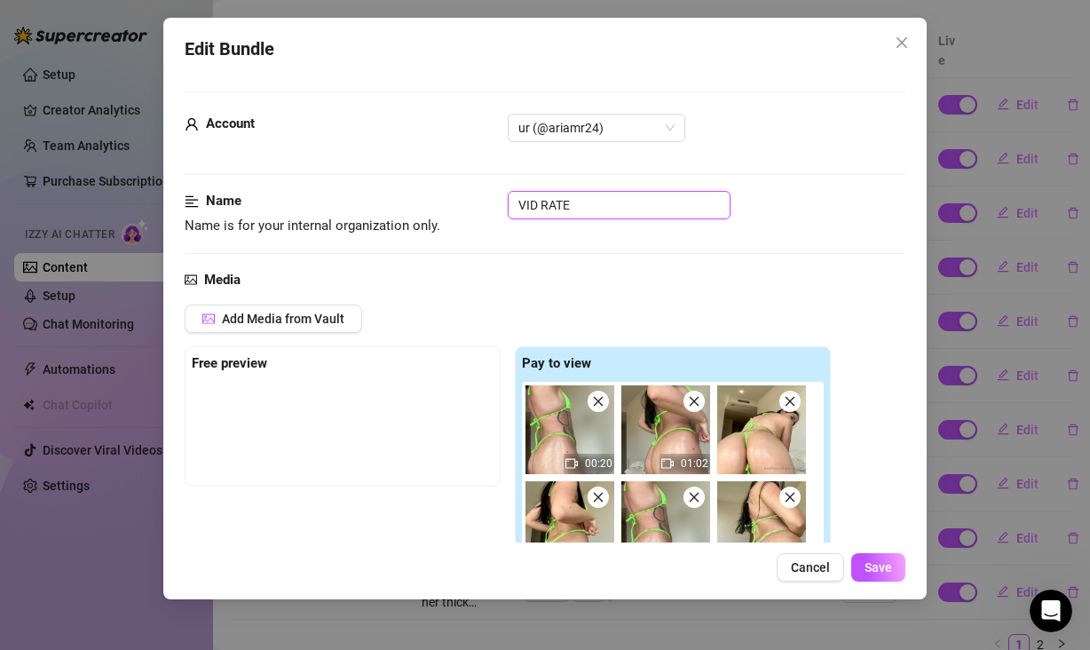
drag, startPoint x: 554, startPoint y: 212, endPoint x: 474, endPoint y: 212, distance: 79.9
click at [474, 212] on div "Name Name is for your internal organization only. VID RATE" at bounding box center [545, 213] width 721 height 45
click at [803, 193] on div "ASS" at bounding box center [707, 205] width 398 height 28
click at [871, 563] on span "Save" at bounding box center [879, 567] width 28 height 14
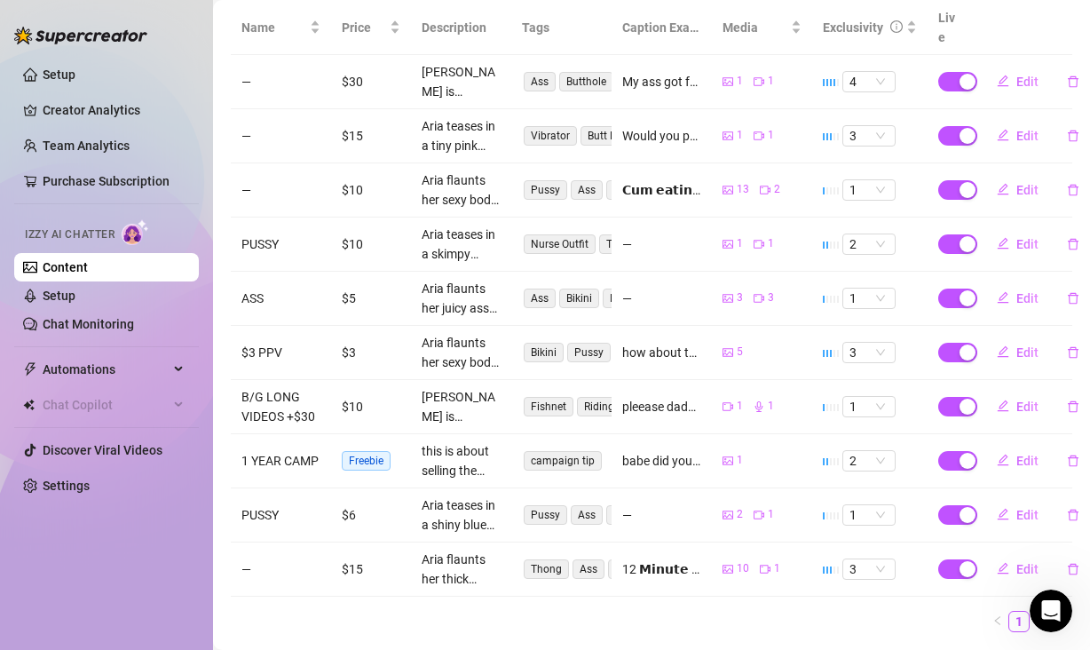
scroll to position [367, 0]
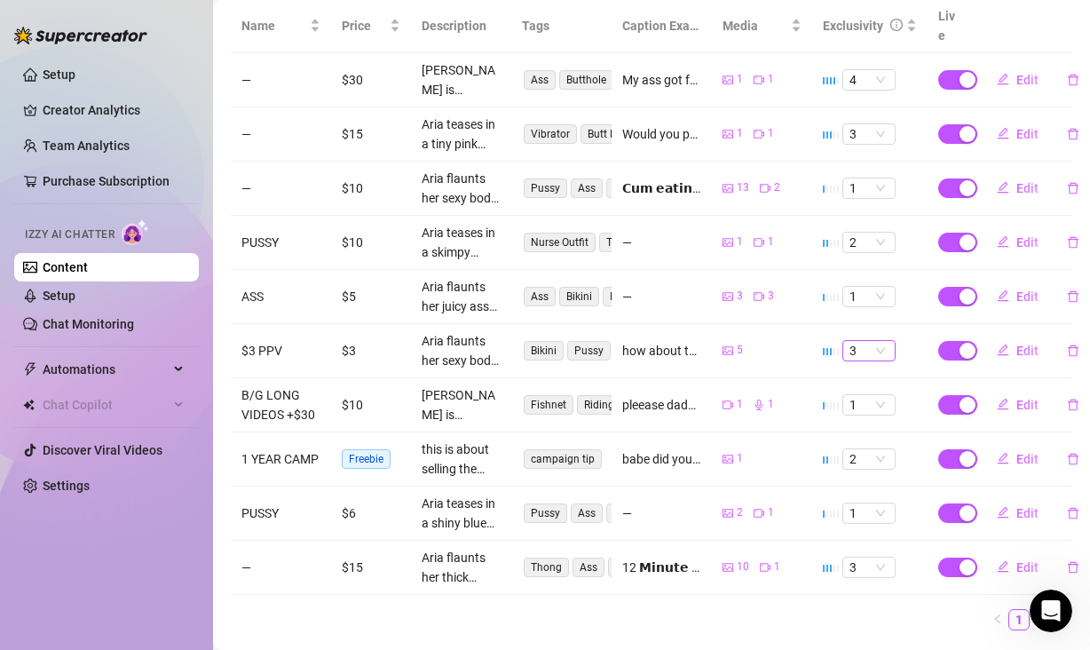
click at [861, 359] on span "3" at bounding box center [868, 351] width 39 height 20
click at [857, 389] on div "1" at bounding box center [858, 392] width 25 height 20
click at [849, 356] on span "3" at bounding box center [868, 351] width 39 height 20
click at [782, 351] on div "5" at bounding box center [762, 350] width 79 height 17
click at [999, 357] on button "Edit" at bounding box center [1018, 350] width 70 height 28
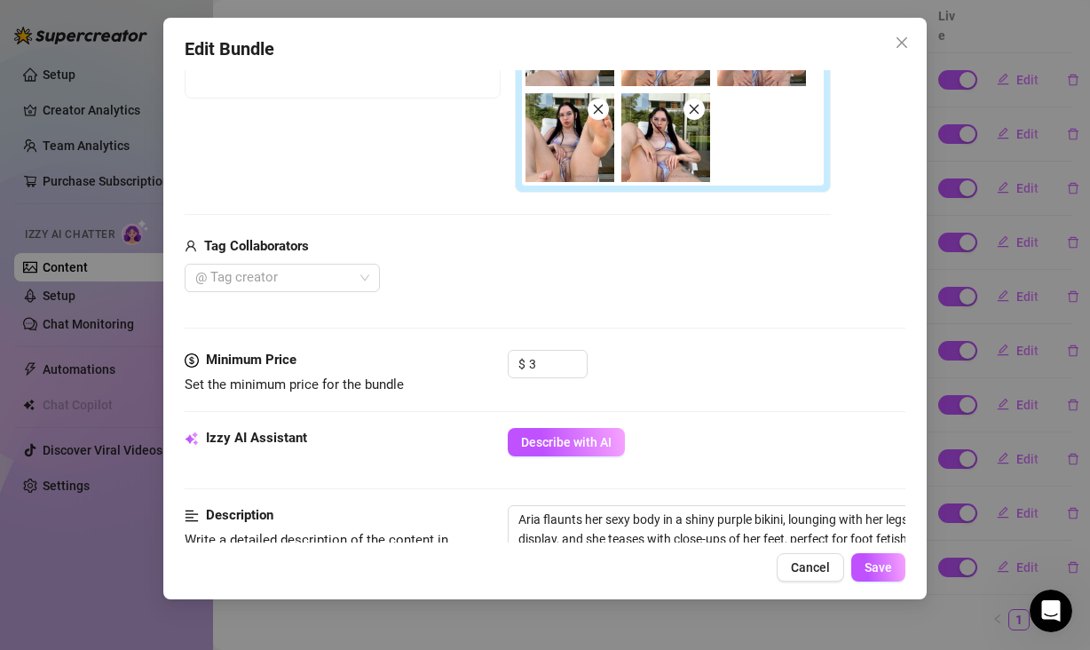
scroll to position [368, 0]
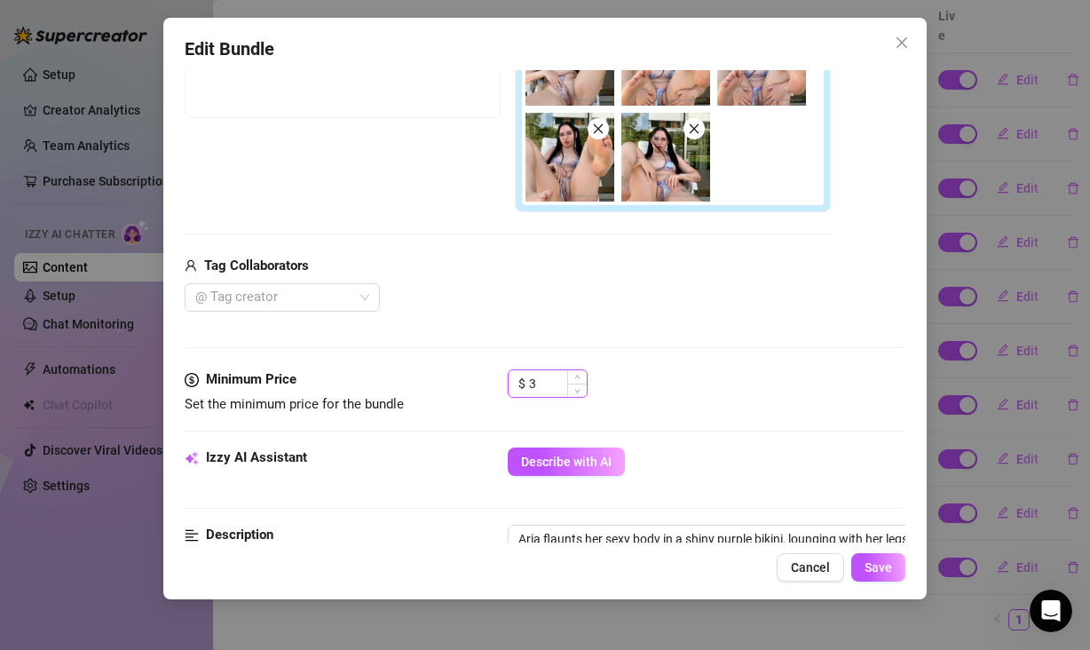
drag, startPoint x: 545, startPoint y: 383, endPoint x: 507, endPoint y: 379, distance: 38.3
click at [508, 379] on div "$ 3" at bounding box center [548, 383] width 80 height 28
click at [813, 400] on div "$ 5" at bounding box center [707, 391] width 398 height 44
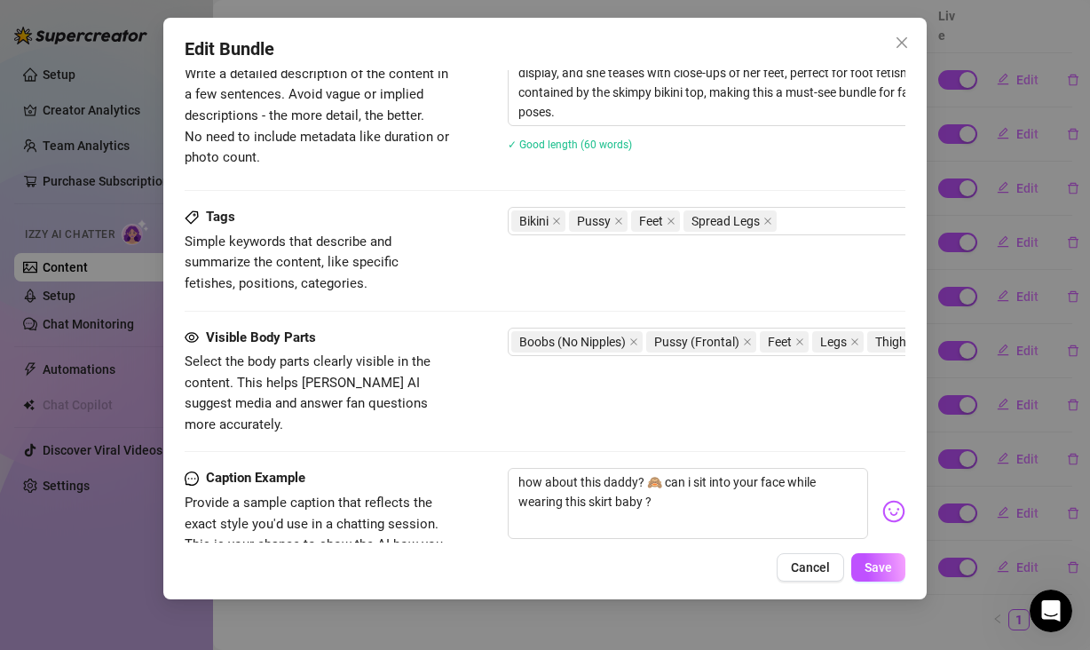
scroll to position [1132, 0]
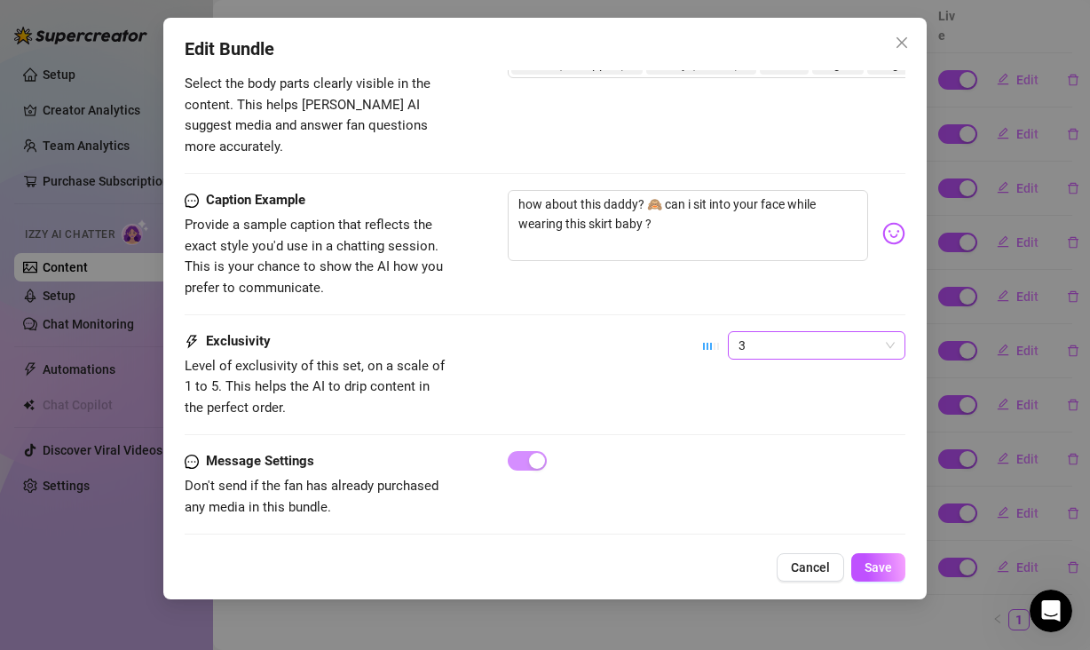
click at [747, 332] on span "3" at bounding box center [816, 345] width 156 height 27
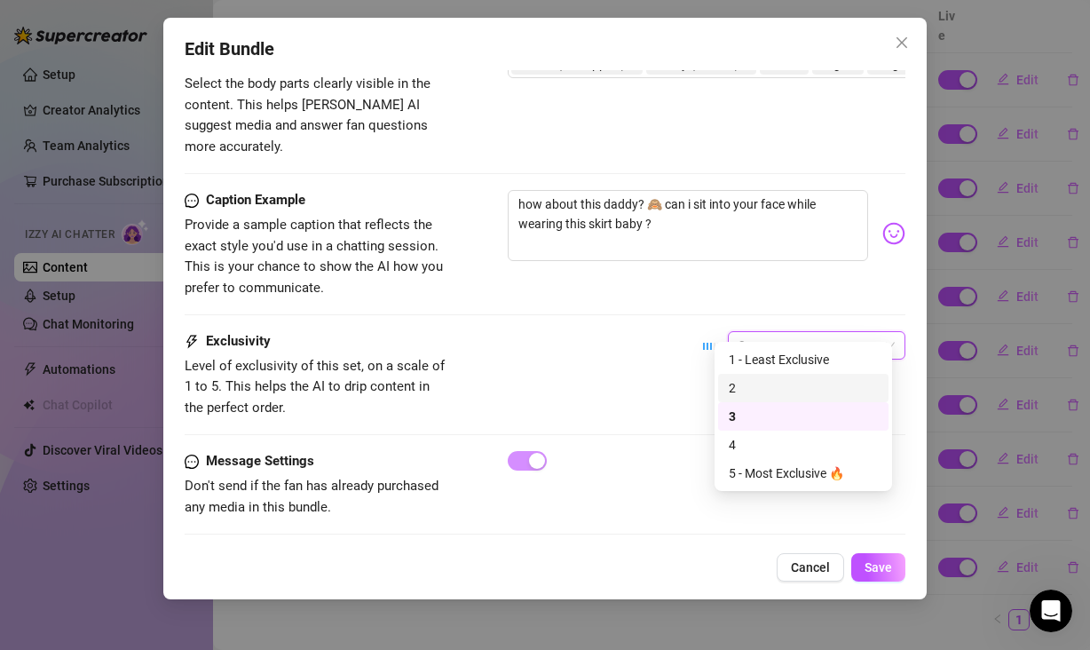
click at [753, 378] on div "2" at bounding box center [803, 388] width 149 height 20
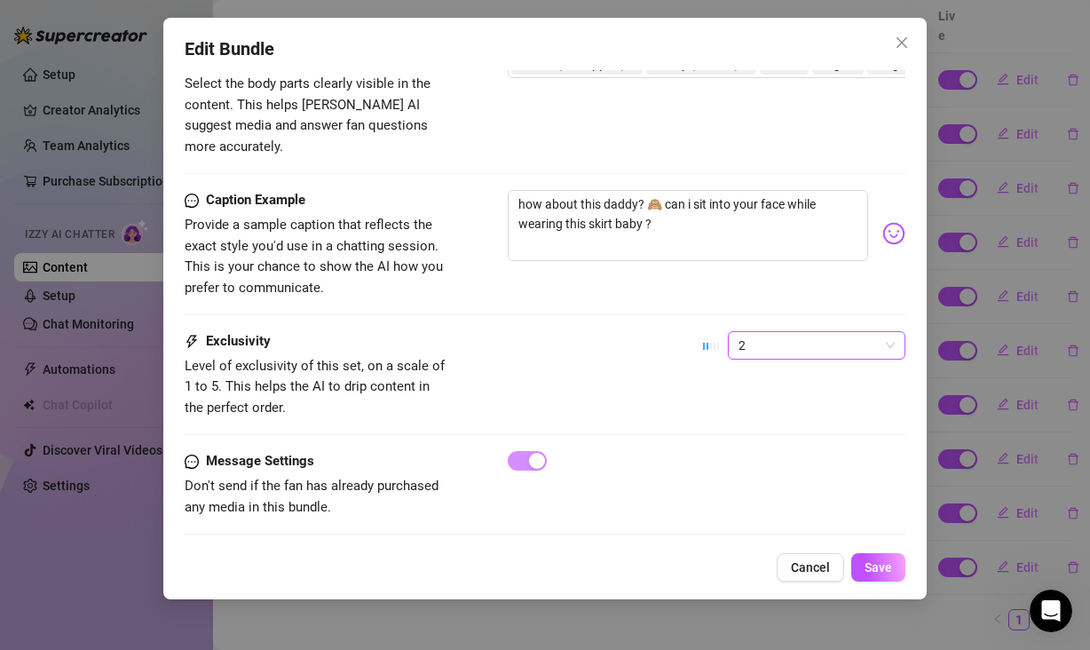
click at [699, 369] on div "Exclusivity Level of exclusivity of this set, on a scale of 1 to 5. This helps …" at bounding box center [545, 374] width 721 height 87
click at [878, 574] on button "Save" at bounding box center [878, 567] width 54 height 28
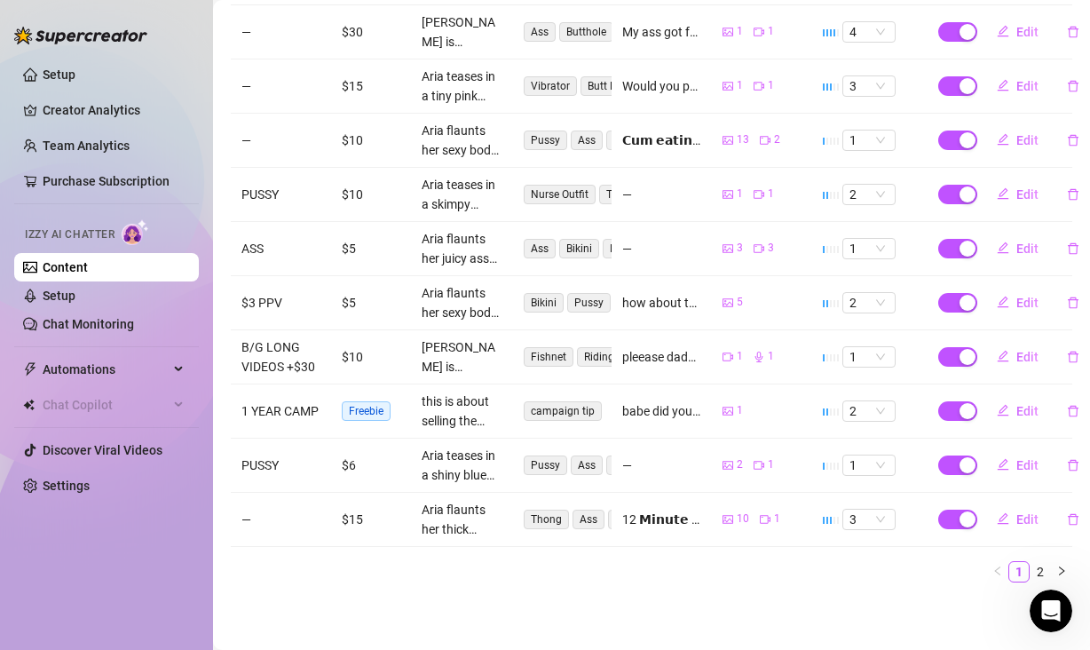
scroll to position [436, 0]
click at [1004, 343] on button "Edit" at bounding box center [1018, 357] width 70 height 28
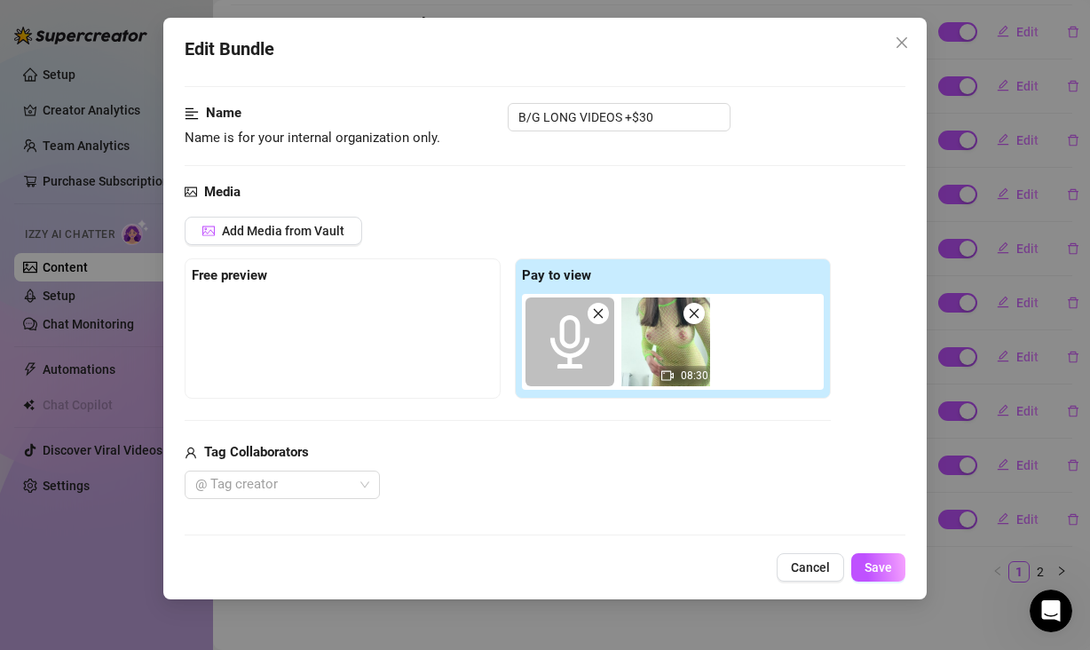
scroll to position [13, 0]
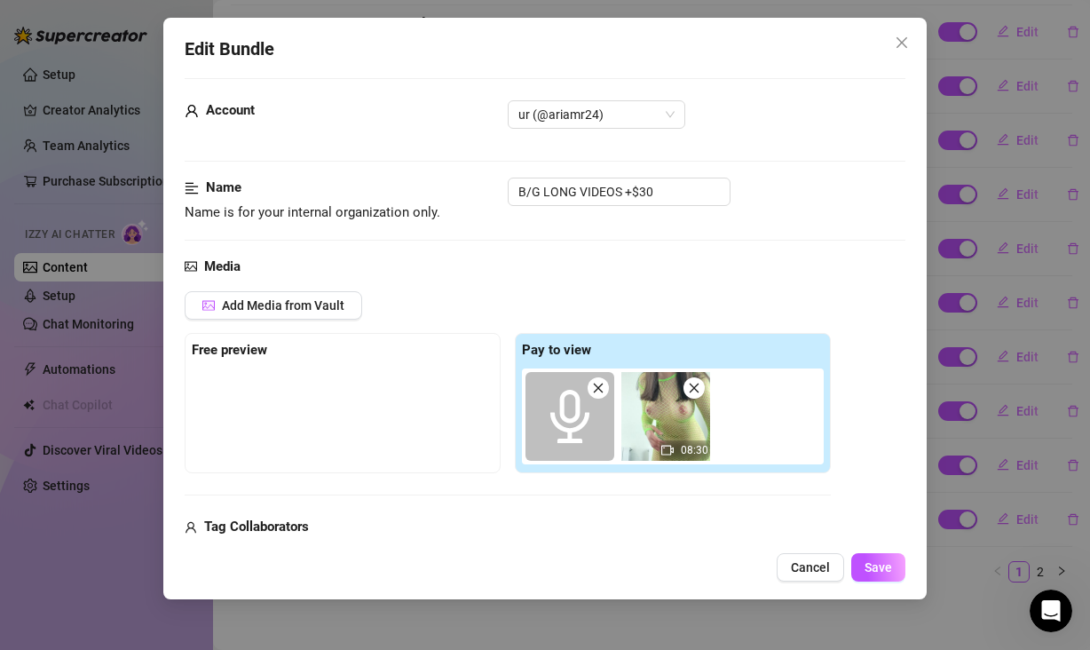
click at [573, 425] on icon "audio" at bounding box center [569, 416] width 53 height 53
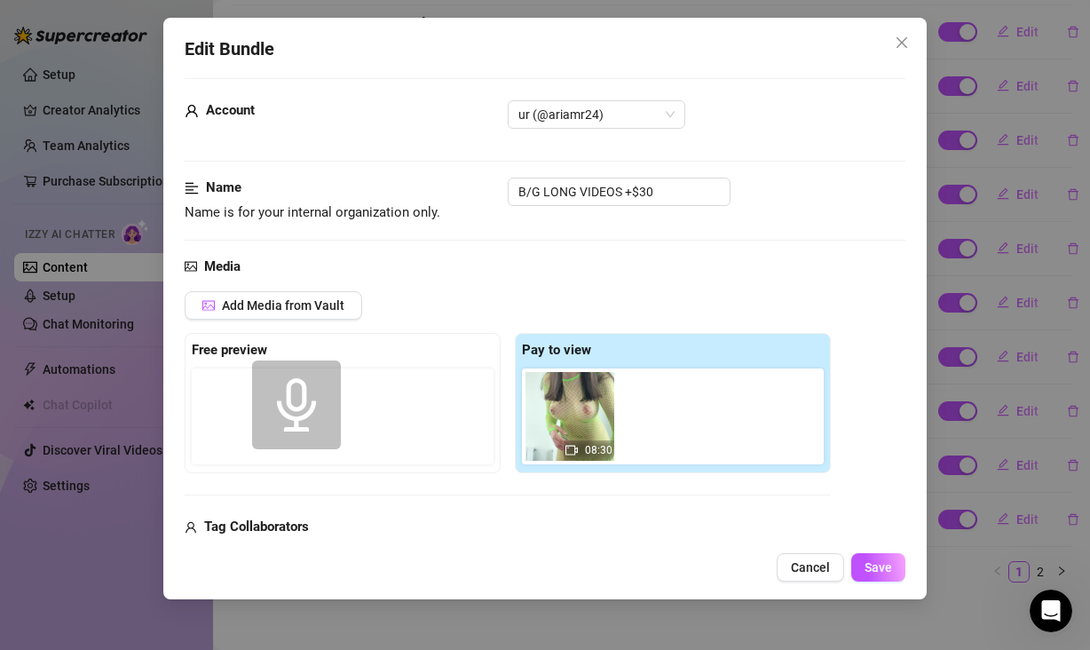
drag, startPoint x: 565, startPoint y: 418, endPoint x: 285, endPoint y: 408, distance: 280.7
click at [285, 408] on div "Free preview Pay to view 08:30" at bounding box center [508, 403] width 646 height 140
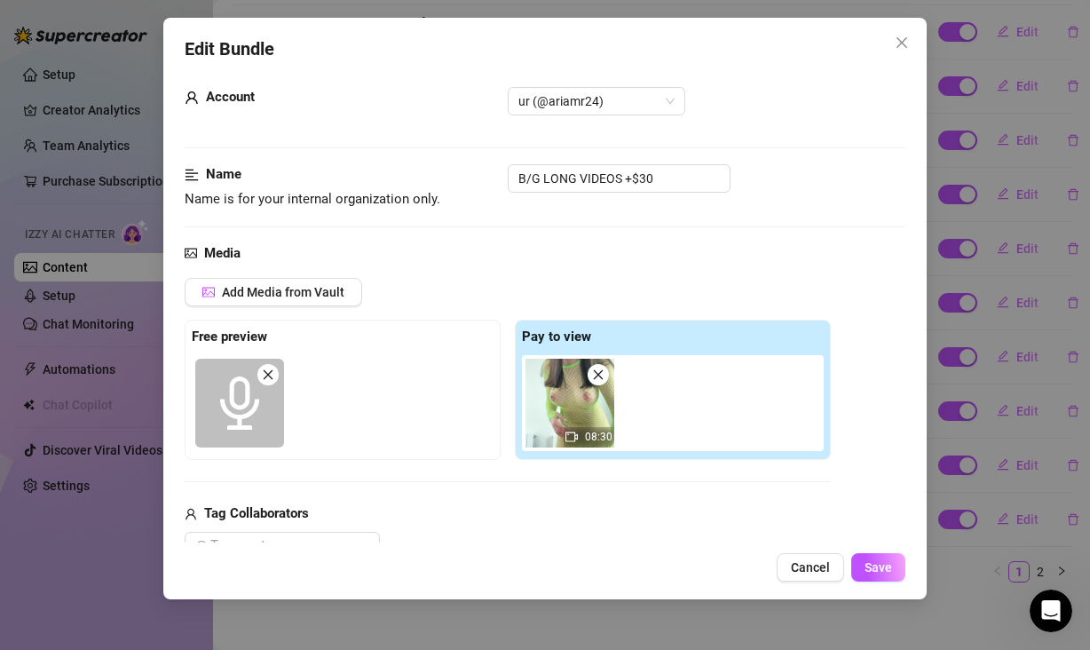
scroll to position [59, 0]
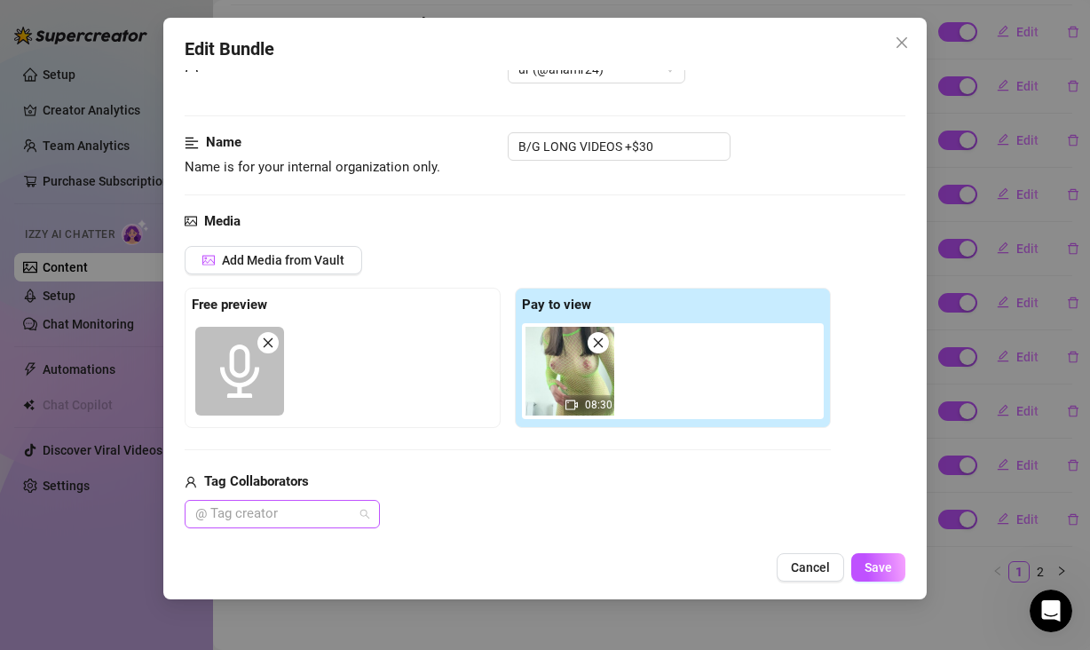
click at [258, 507] on div at bounding box center [273, 513] width 170 height 25
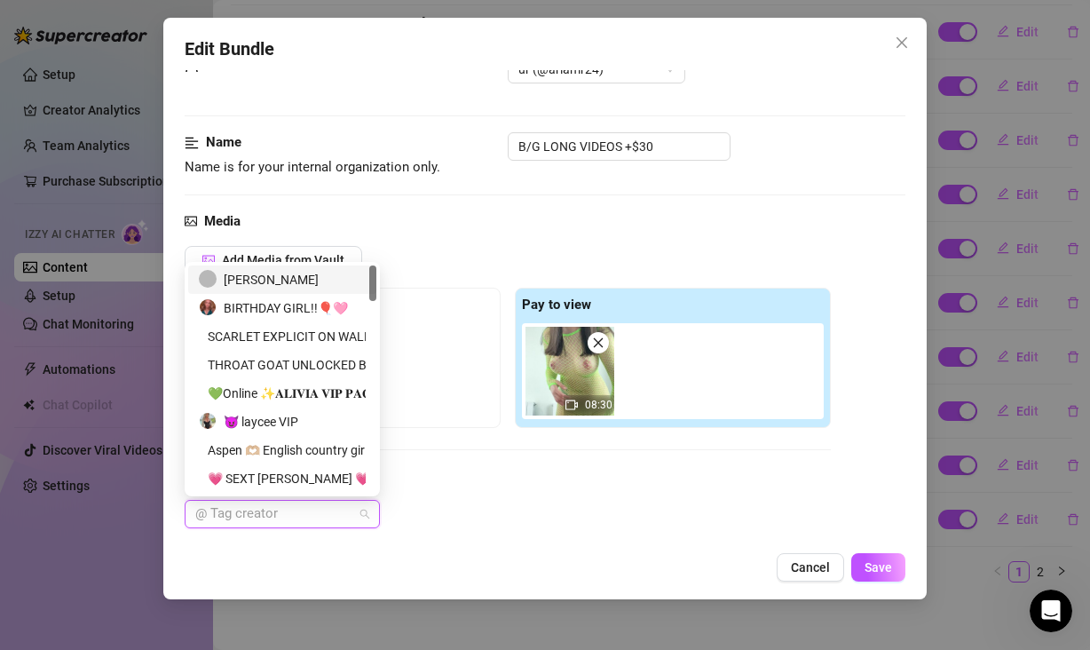
click at [258, 280] on div "[PERSON_NAME]" at bounding box center [282, 280] width 167 height 20
drag, startPoint x: 466, startPoint y: 482, endPoint x: 488, endPoint y: 498, distance: 27.3
click at [467, 482] on div "Tag Collaborators" at bounding box center [508, 481] width 646 height 21
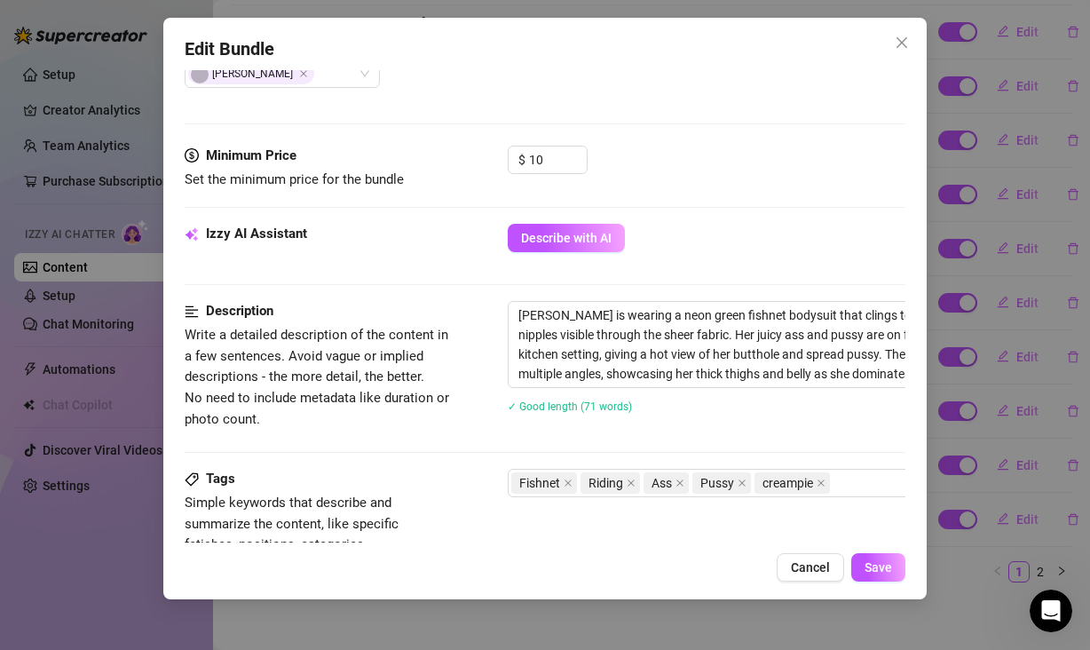
scroll to position [759, 0]
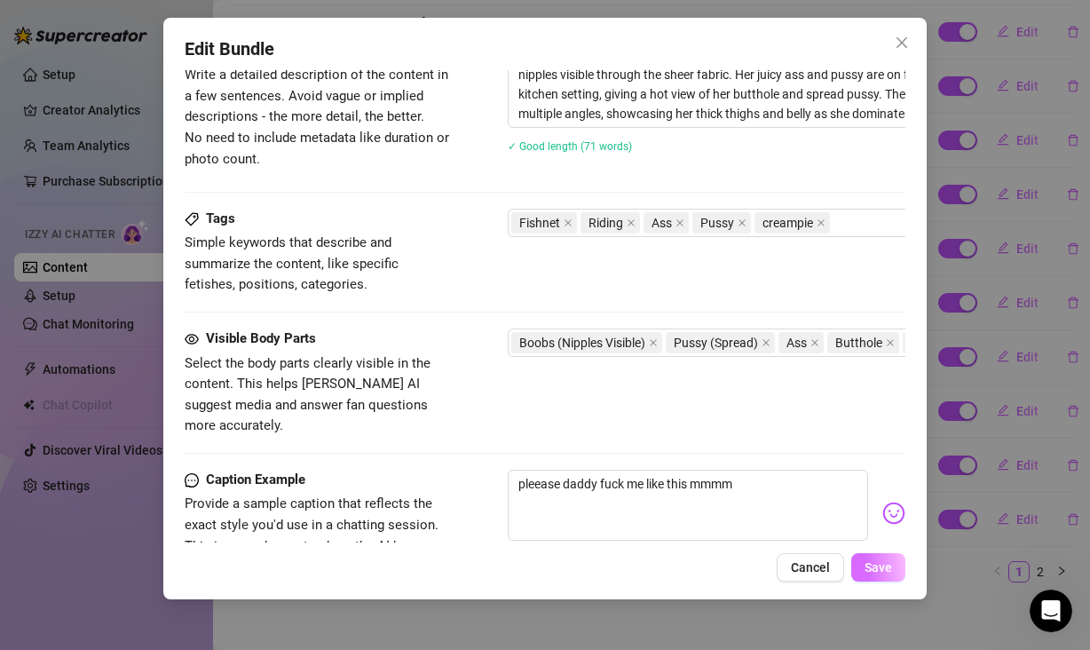
click at [870, 567] on span "Save" at bounding box center [879, 567] width 28 height 14
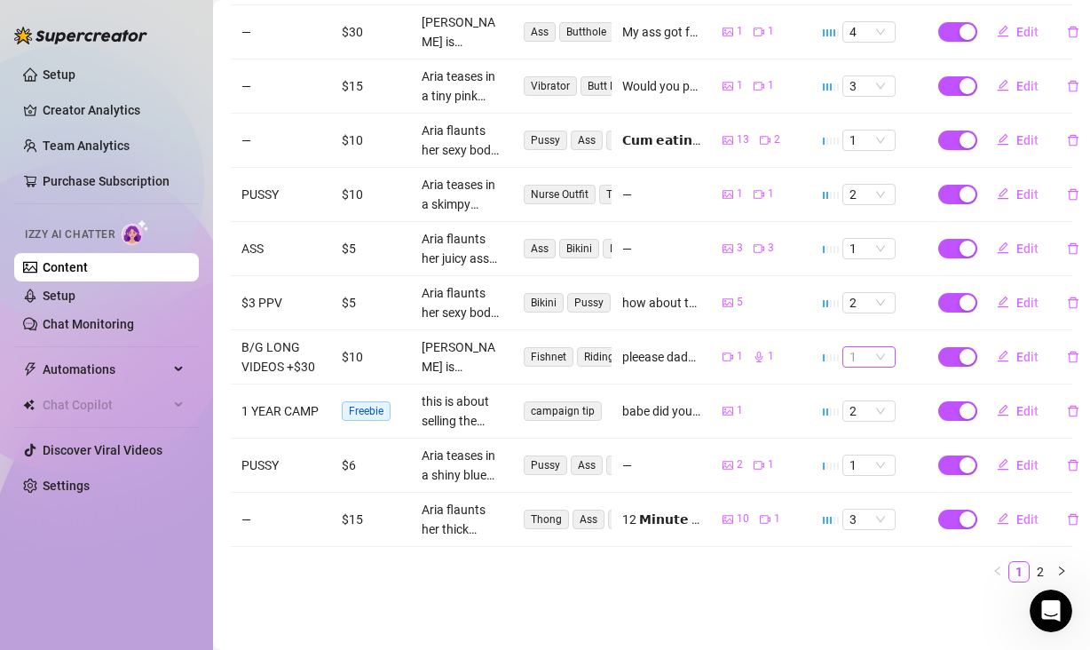
click at [858, 347] on span "1" at bounding box center [868, 357] width 39 height 20
click at [859, 407] on div "2" at bounding box center [858, 404] width 25 height 20
click at [997, 350] on icon "edit" at bounding box center [1003, 356] width 12 height 12
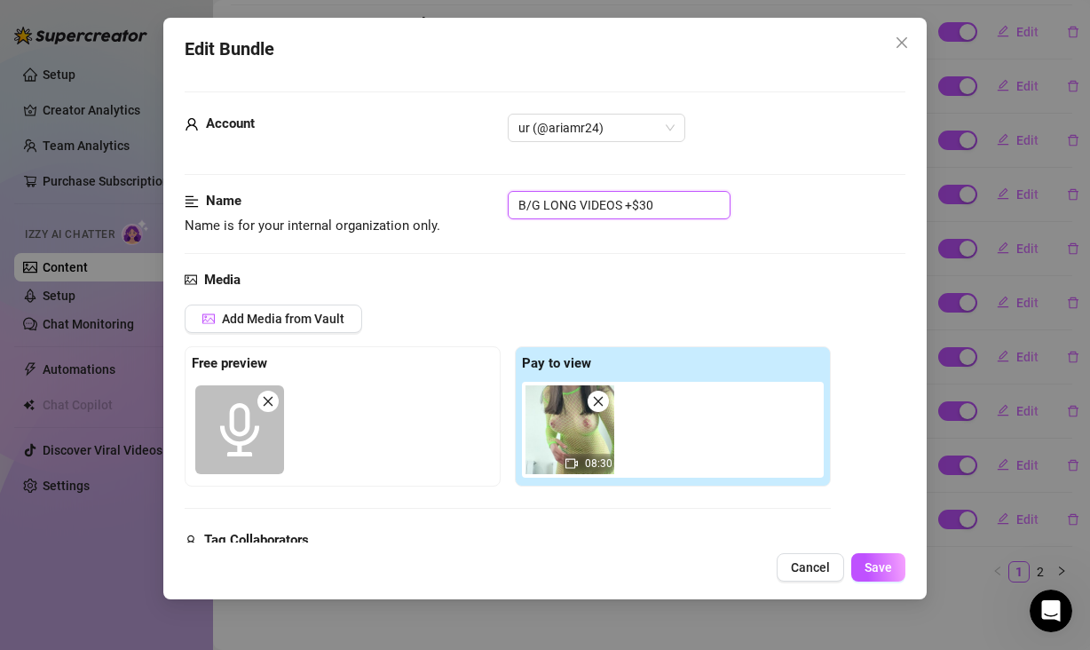
drag, startPoint x: 663, startPoint y: 203, endPoint x: 542, endPoint y: 201, distance: 120.7
click at [542, 201] on input "B/G LONG VIDEOS +$30" at bounding box center [619, 205] width 223 height 28
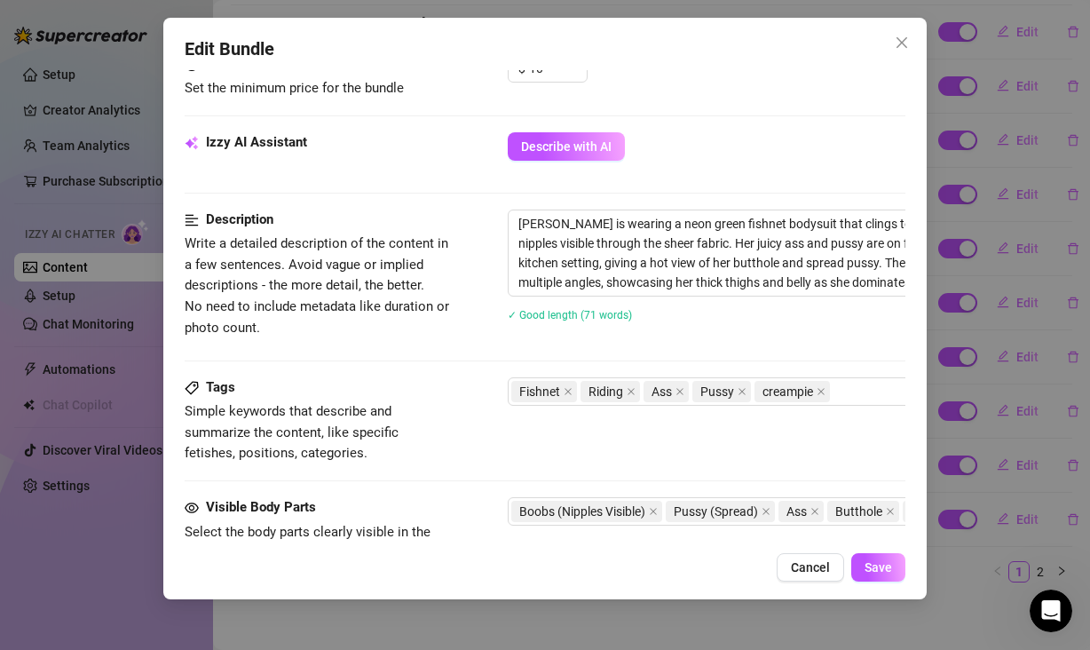
scroll to position [1038, 0]
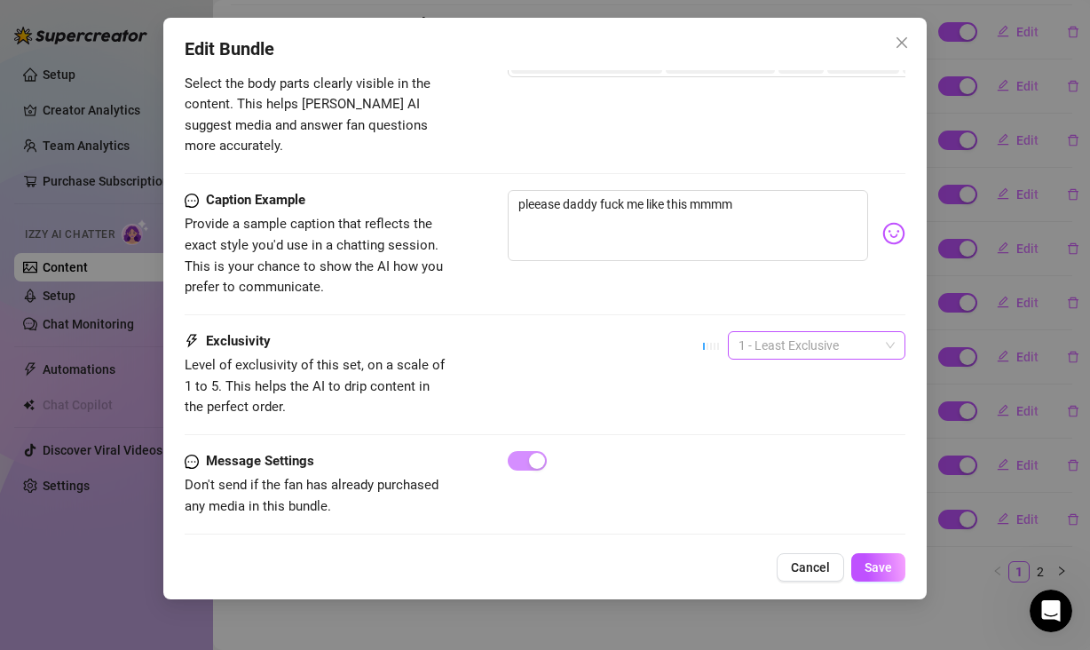
click at [767, 332] on span "1 - Least Exclusive" at bounding box center [816, 345] width 156 height 27
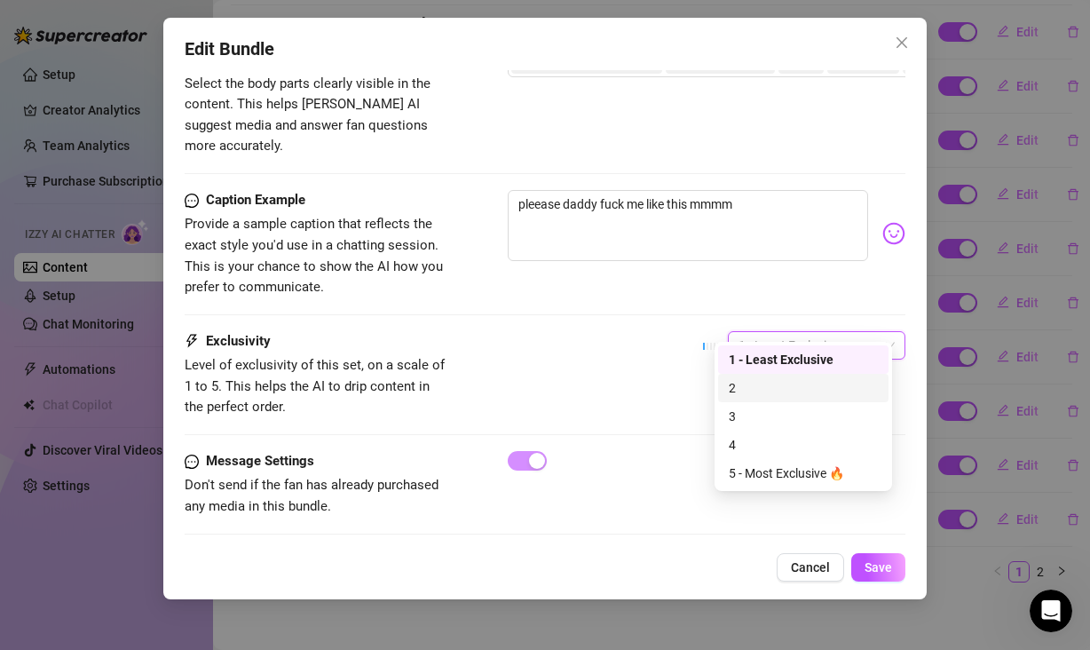
click at [756, 387] on div "2" at bounding box center [803, 388] width 149 height 20
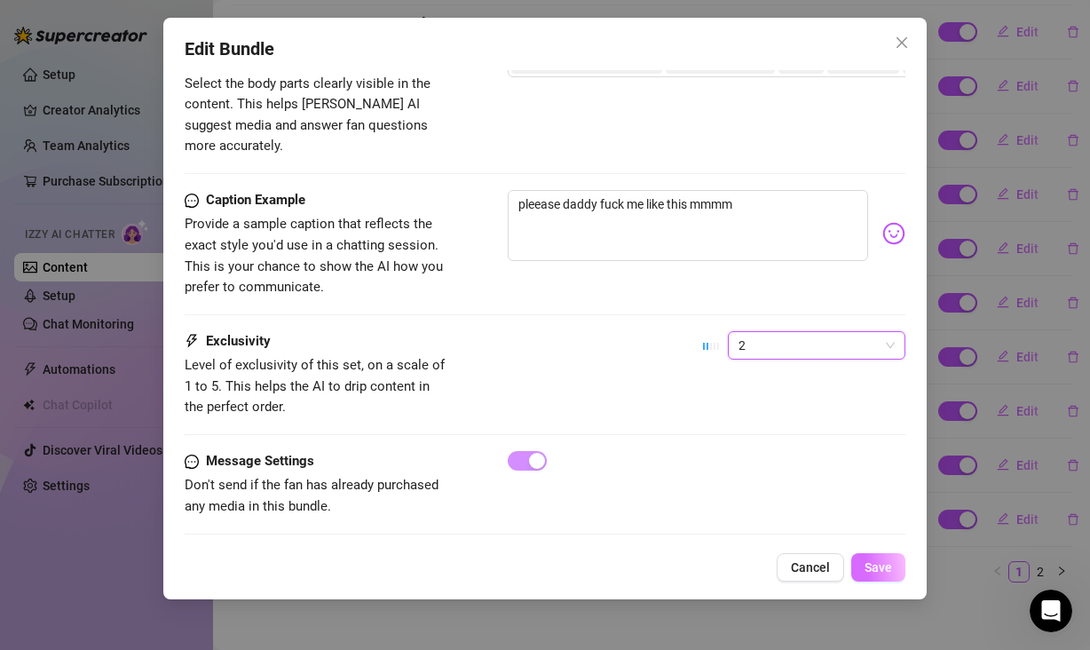
click at [874, 573] on span "Save" at bounding box center [879, 567] width 28 height 14
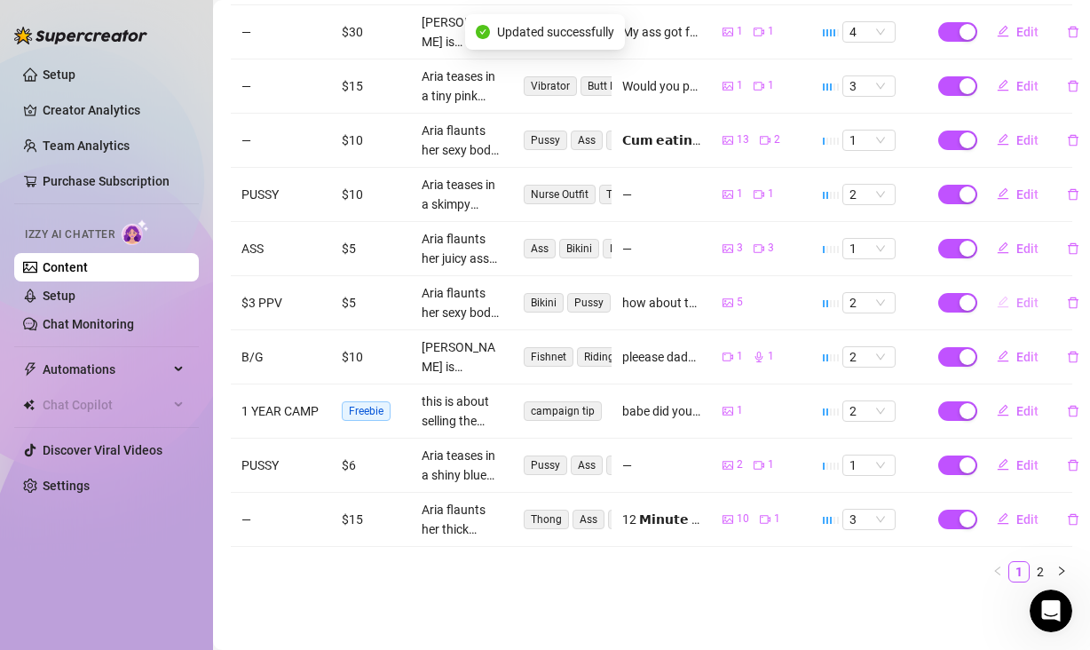
click at [1016, 296] on span "Edit" at bounding box center [1027, 303] width 22 height 14
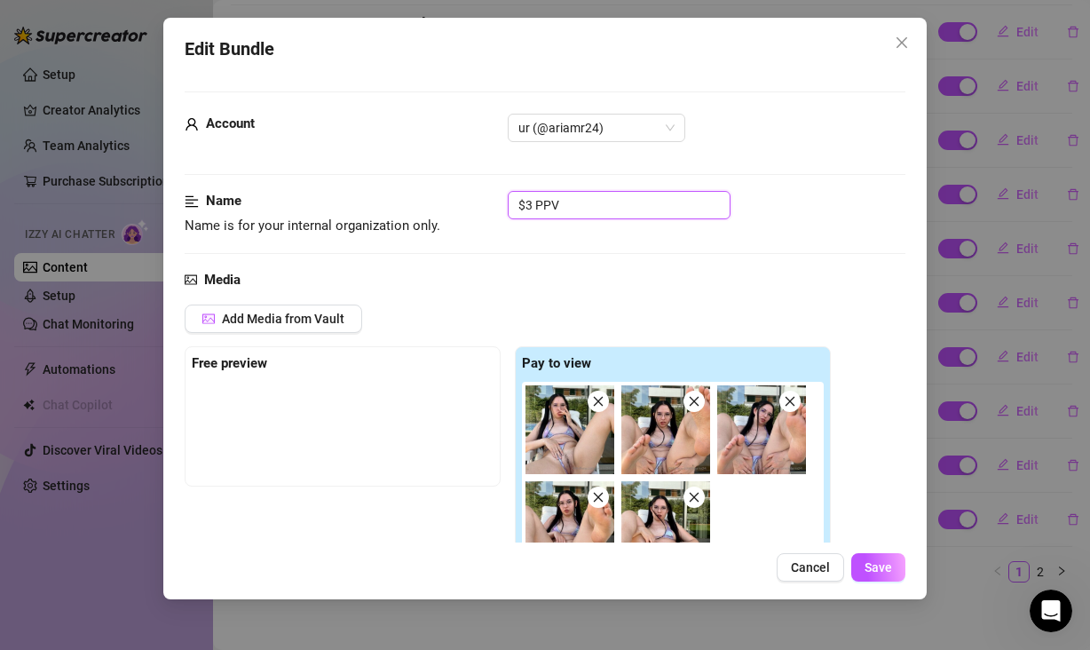
drag, startPoint x: 595, startPoint y: 206, endPoint x: 488, endPoint y: 200, distance: 106.7
click at [488, 200] on div "Name Name is for your internal organization only. $3 PPV" at bounding box center [545, 213] width 721 height 45
click at [877, 568] on span "Save" at bounding box center [879, 567] width 28 height 14
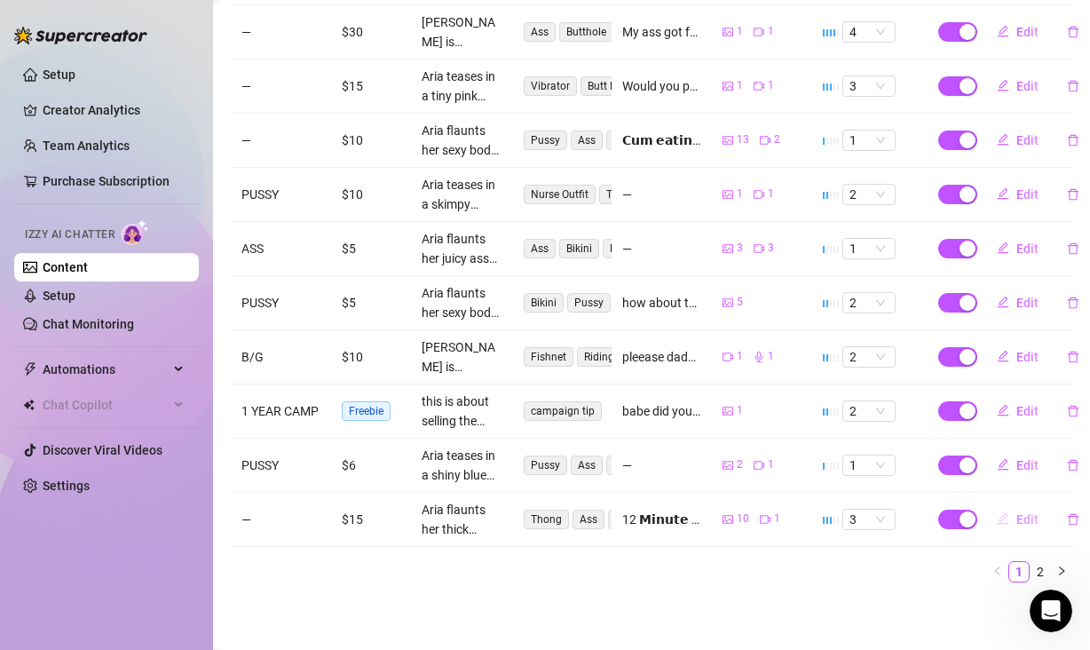
click at [1016, 512] on span "Edit" at bounding box center [1027, 519] width 22 height 14
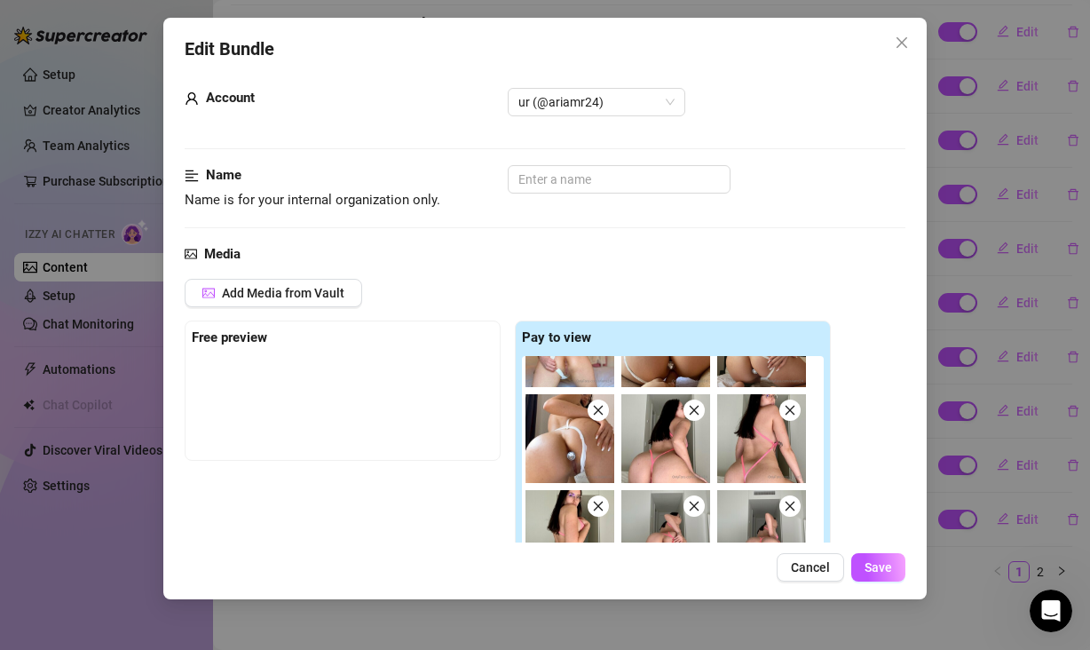
scroll to position [0, 0]
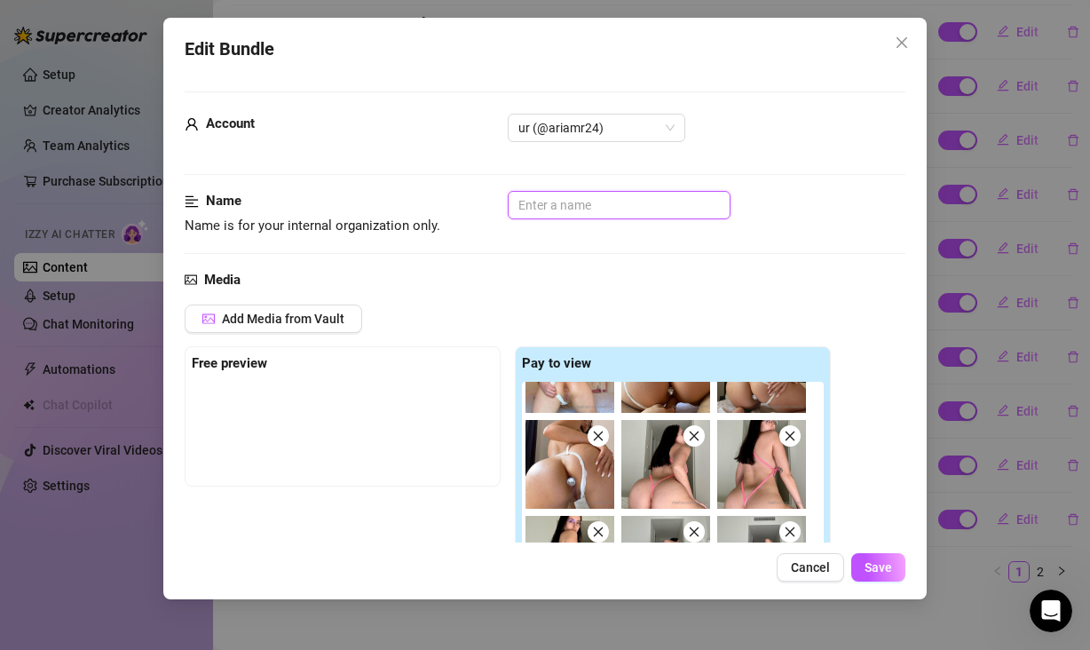
click at [641, 213] on input "text" at bounding box center [619, 205] width 223 height 28
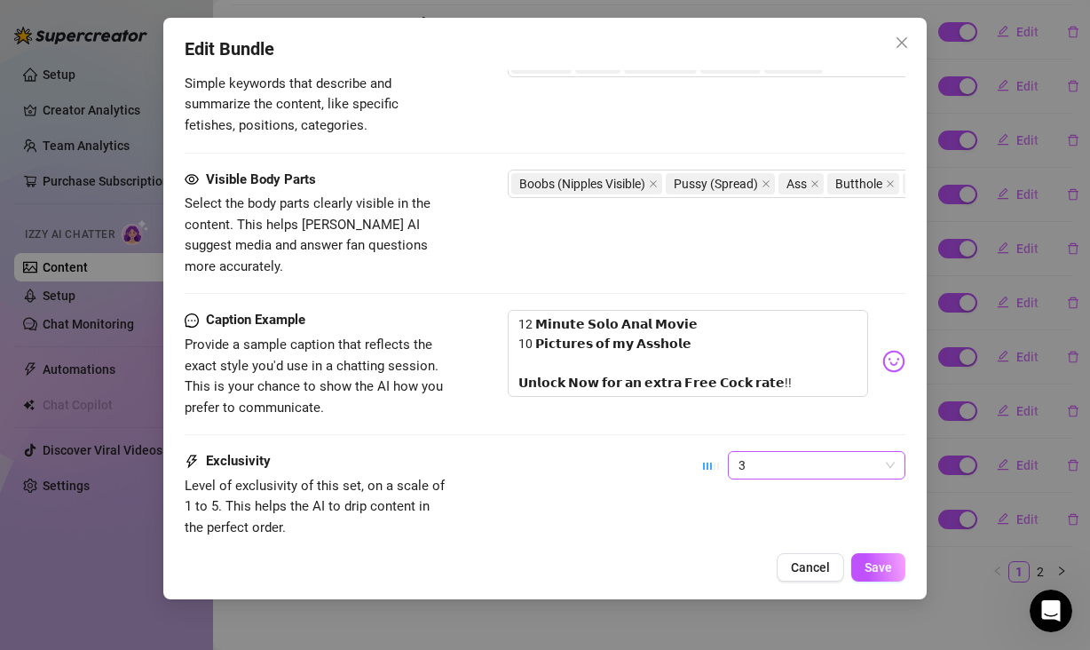
scroll to position [1132, 0]
click at [840, 451] on span "3" at bounding box center [816, 464] width 156 height 27
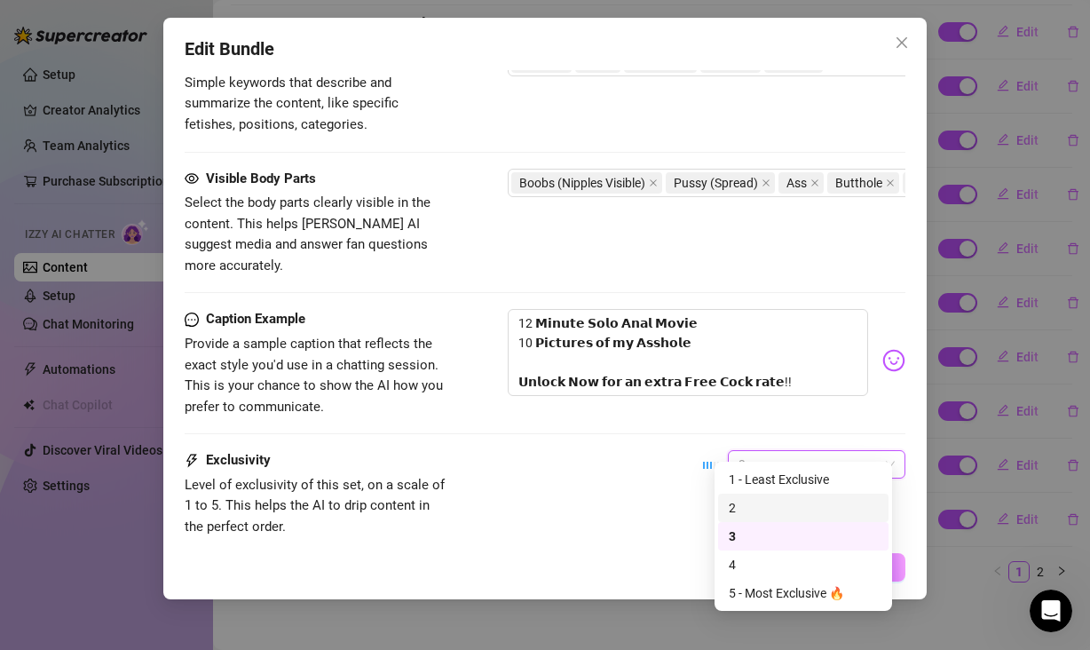
click at [764, 510] on div "2" at bounding box center [803, 508] width 149 height 20
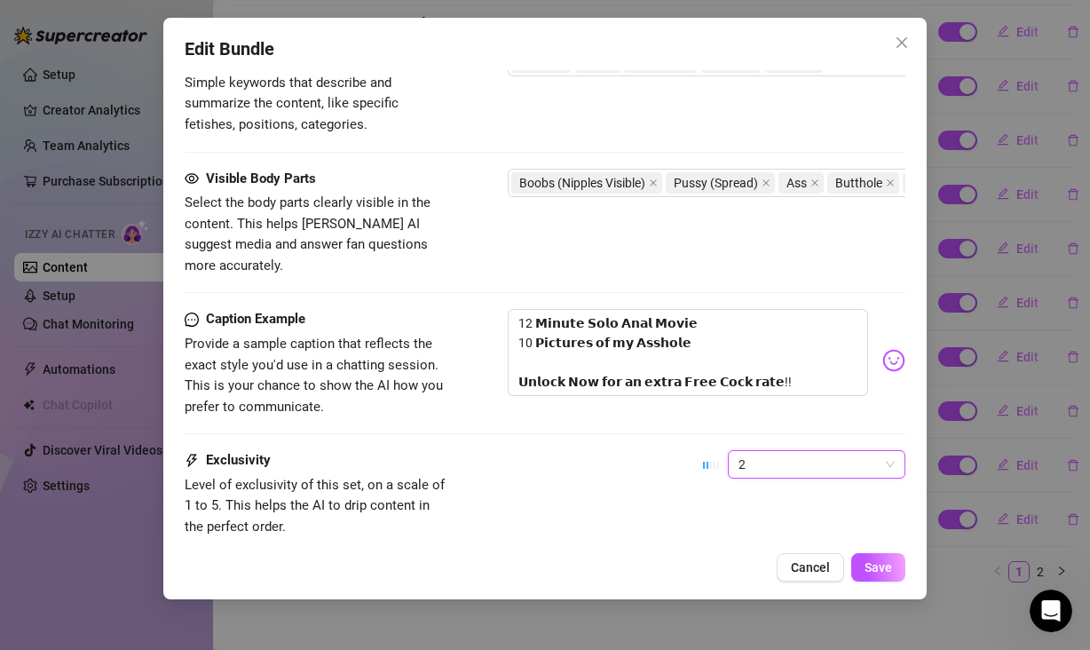
drag, startPoint x: 577, startPoint y: 474, endPoint x: 592, endPoint y: 466, distance: 17.1
click at [577, 473] on div "Exclusivity Level of exclusivity of this set, on a scale of 1 to 5. This helps …" at bounding box center [545, 493] width 721 height 87
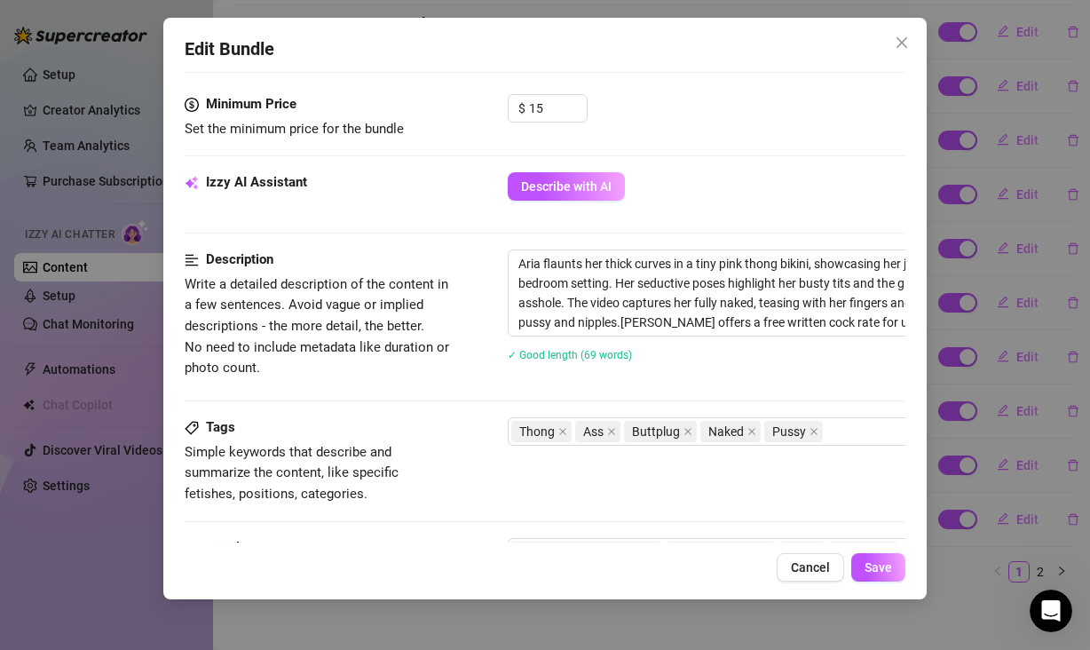
scroll to position [521, 0]
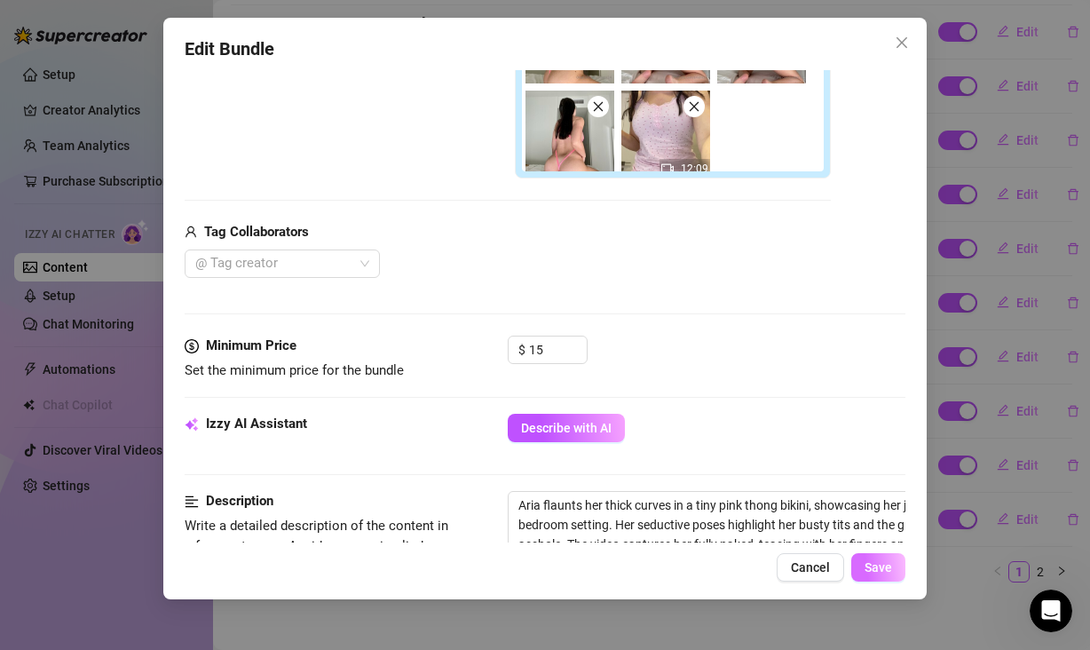
click at [883, 571] on span "Save" at bounding box center [879, 567] width 28 height 14
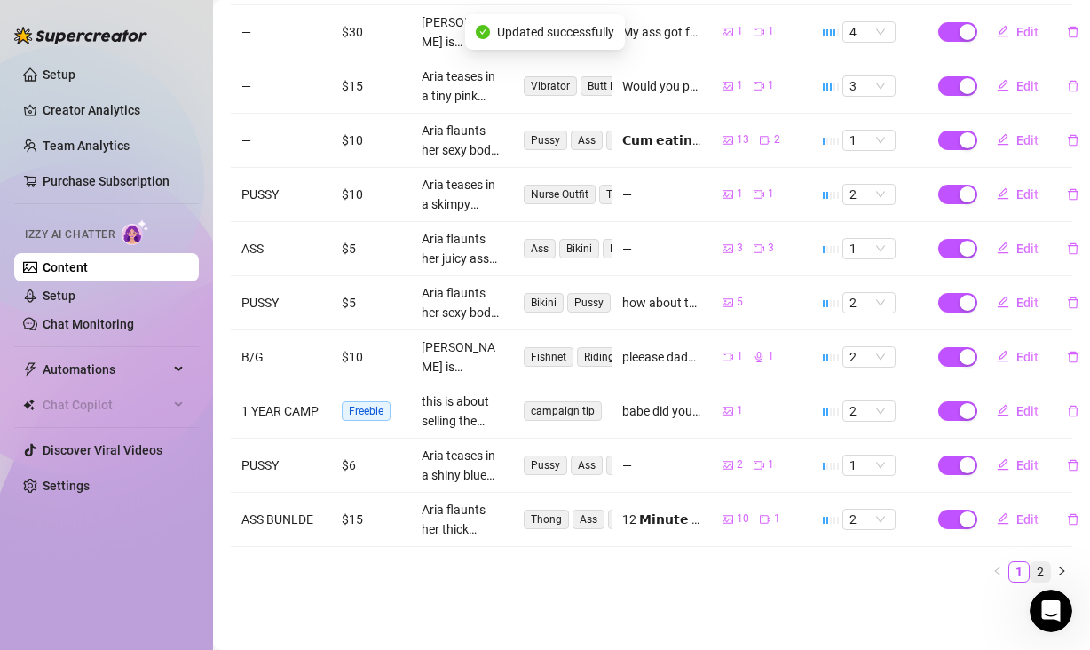
click at [1031, 562] on link "2" at bounding box center [1041, 572] width 20 height 20
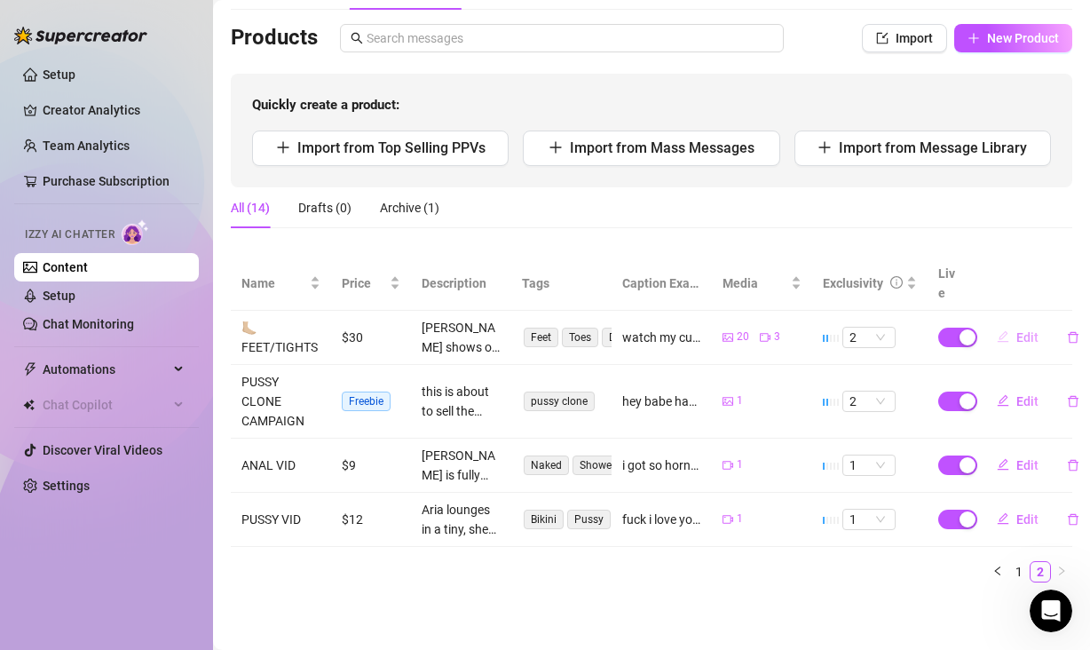
click at [1016, 330] on span "Edit" at bounding box center [1027, 337] width 22 height 14
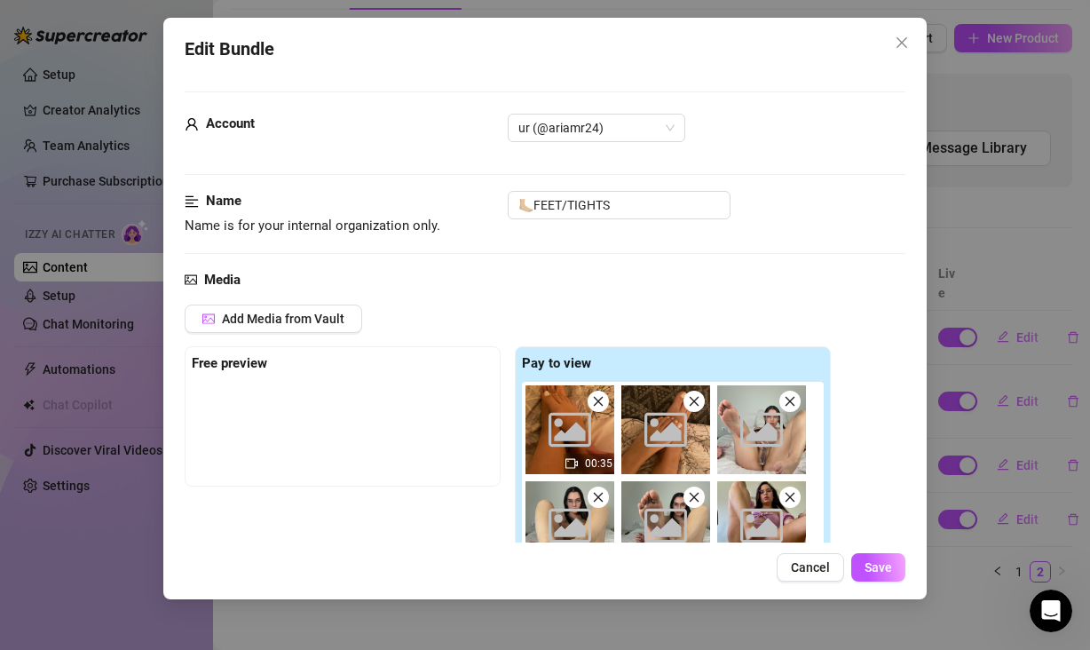
scroll to position [358, 0]
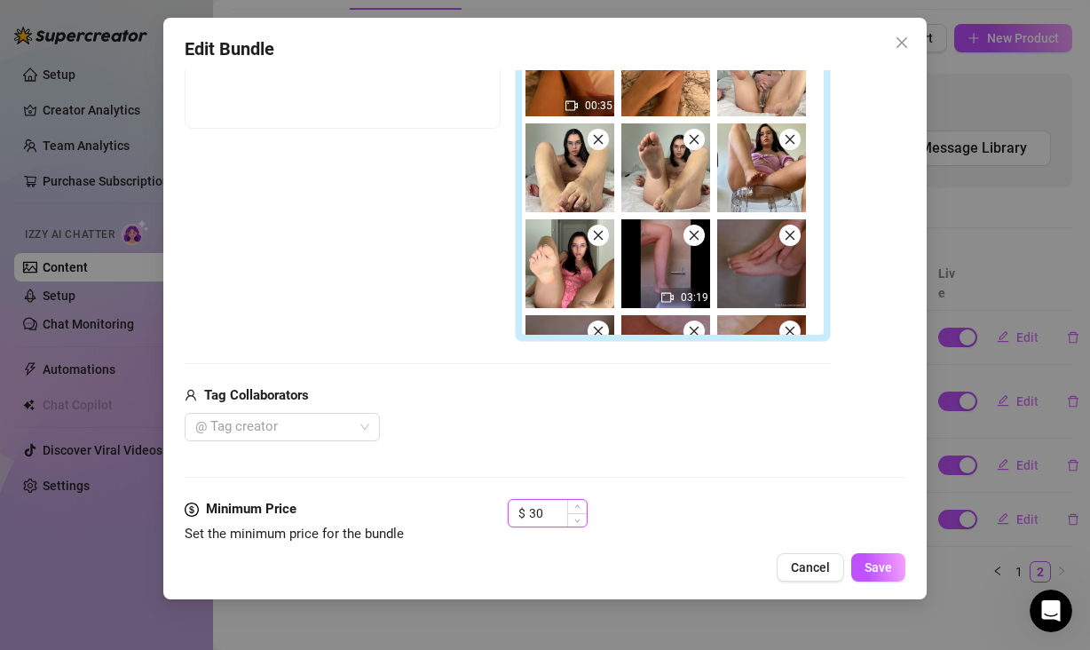
drag, startPoint x: 553, startPoint y: 511, endPoint x: 514, endPoint y: 510, distance: 39.1
click at [514, 510] on div "$ 30" at bounding box center [548, 513] width 80 height 28
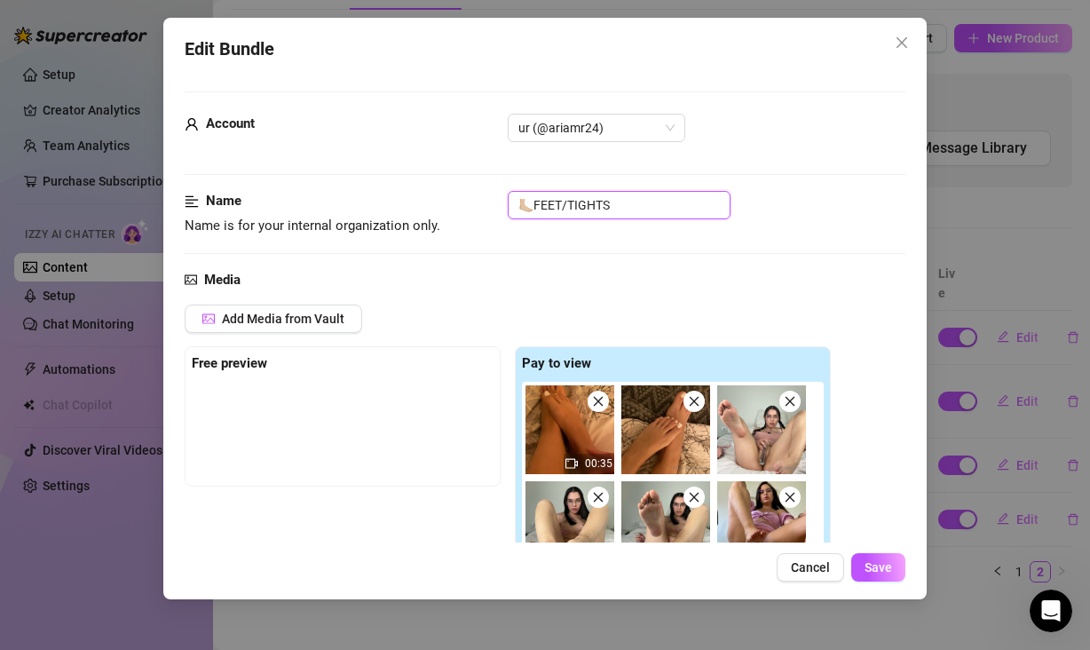
drag, startPoint x: 637, startPoint y: 203, endPoint x: 563, endPoint y: 204, distance: 74.6
click at [563, 204] on input "🦶🏼FEET/TIGHTS" at bounding box center [619, 205] width 223 height 28
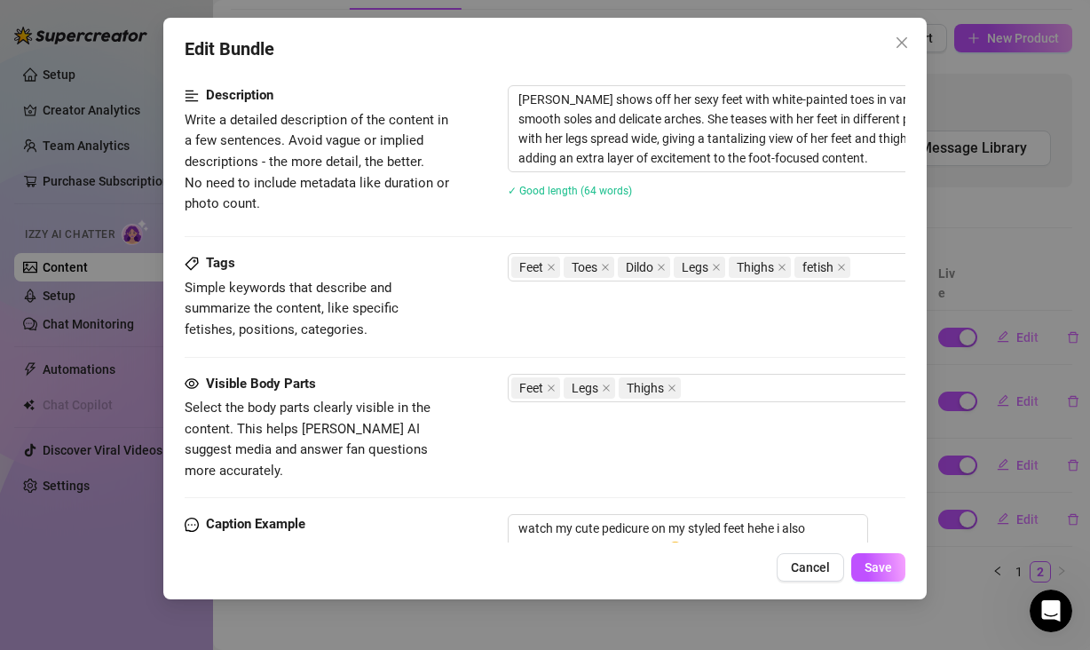
scroll to position [964, 0]
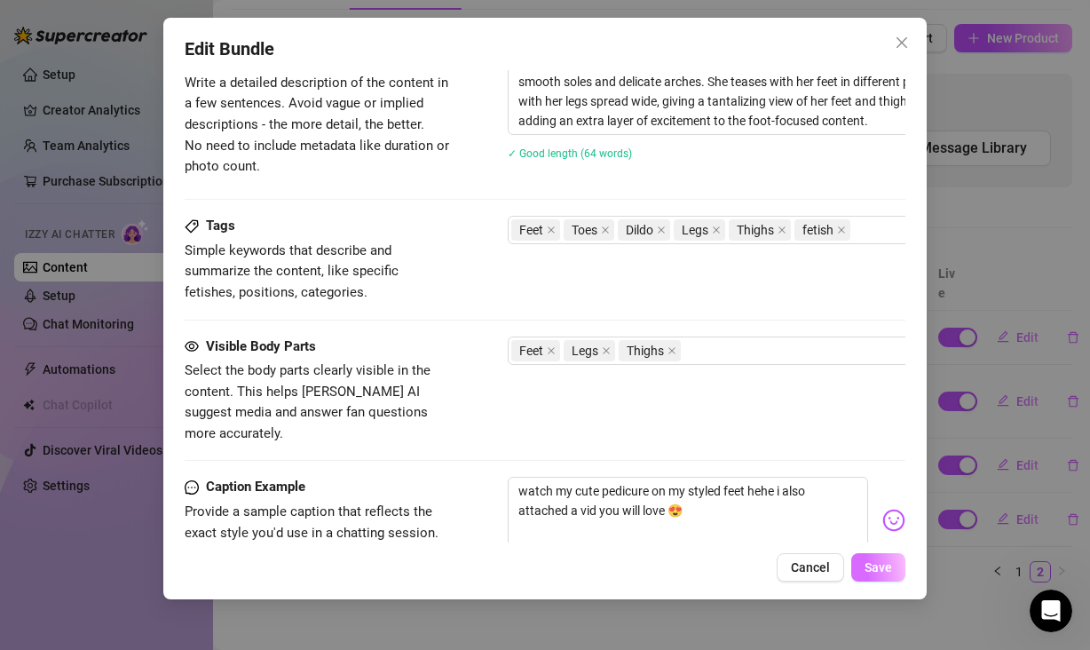
click at [875, 568] on span "Save" at bounding box center [879, 567] width 28 height 14
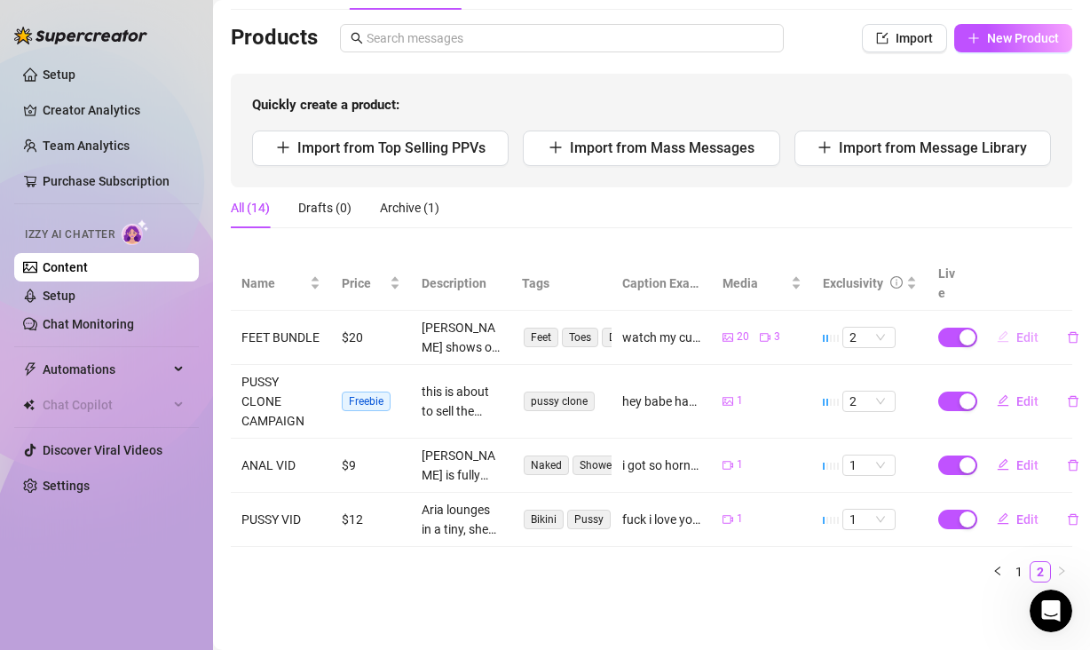
click at [1016, 330] on span "Edit" at bounding box center [1027, 337] width 22 height 14
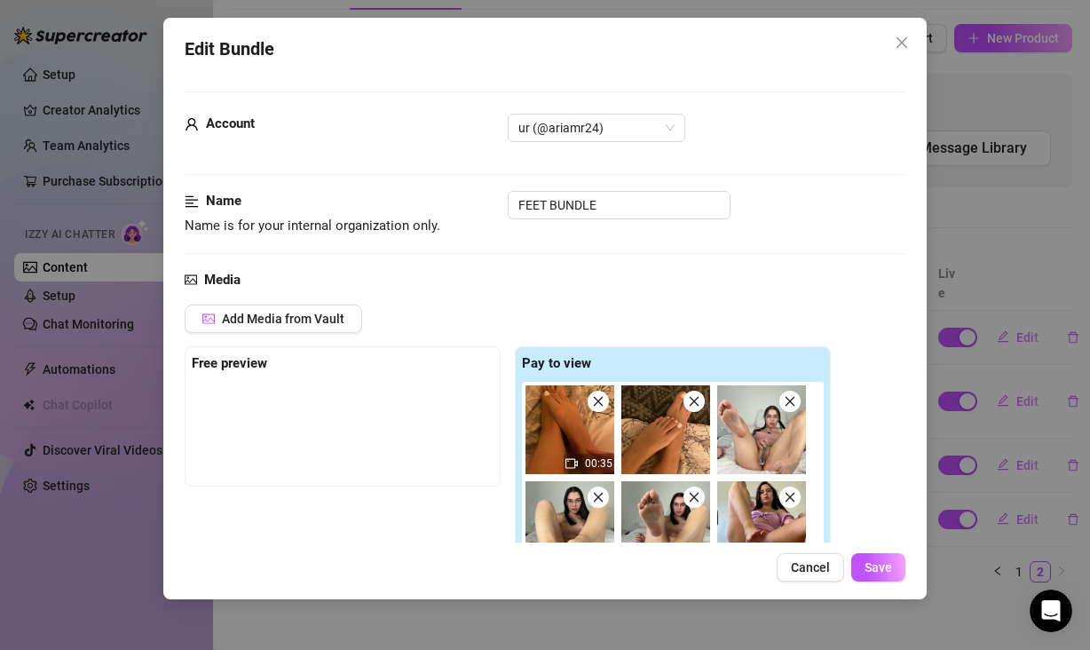
scroll to position [1075, 0]
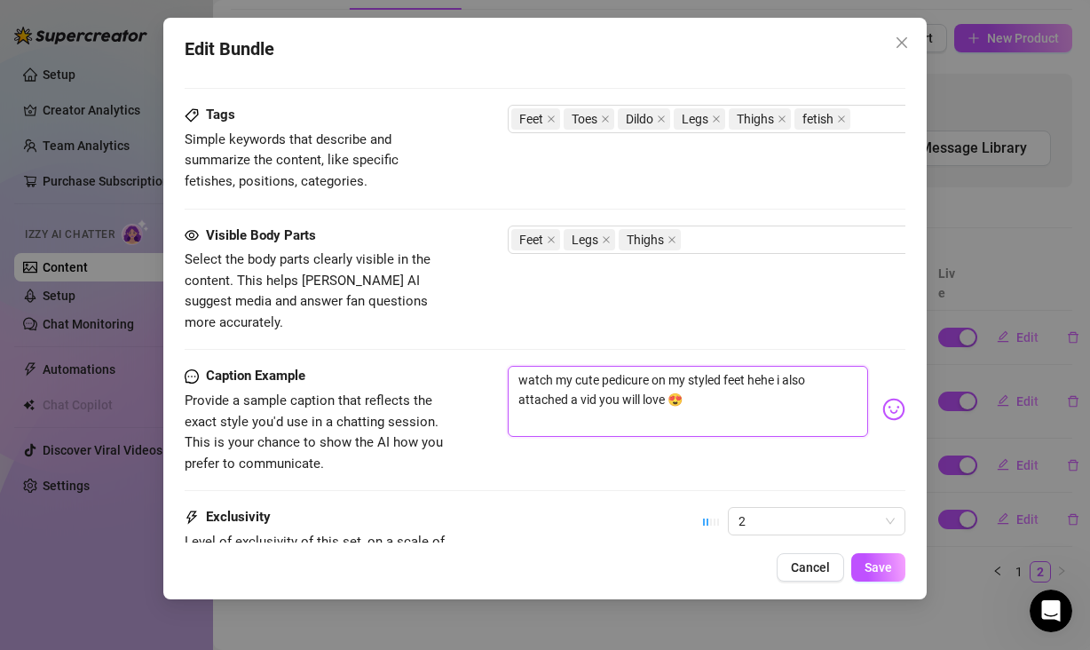
drag, startPoint x: 696, startPoint y: 374, endPoint x: 514, endPoint y: 349, distance: 183.6
click at [514, 366] on textarea "watch my cute pedicure on my styled feet hehe i also attached a vid you will lo…" at bounding box center [688, 401] width 360 height 71
click at [808, 567] on span "Cancel" at bounding box center [810, 567] width 39 height 14
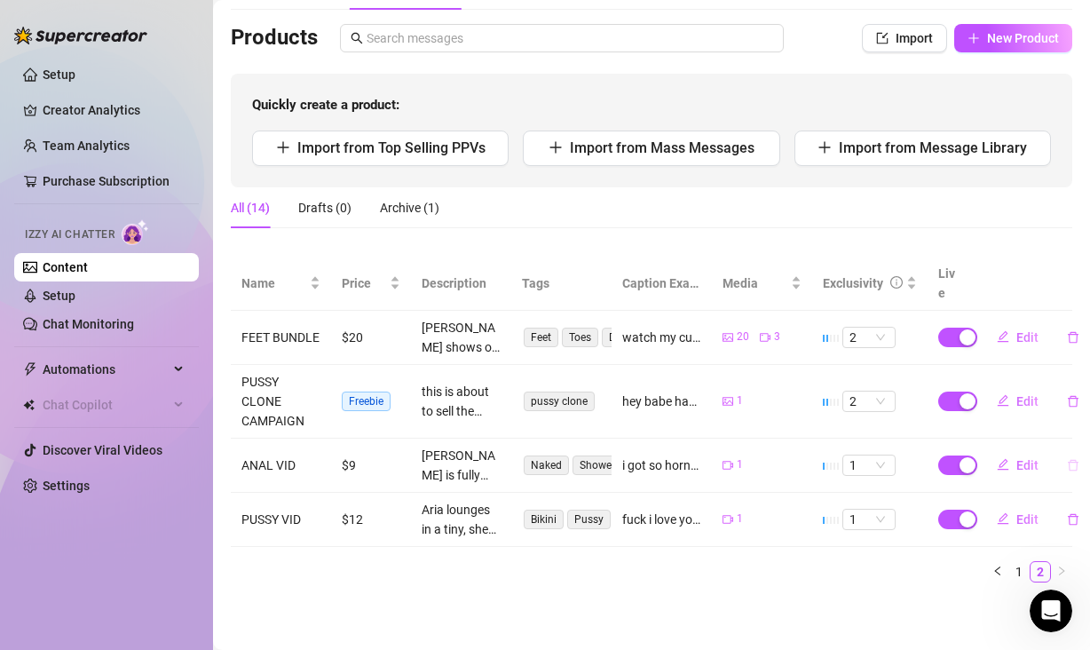
click at [1067, 459] on icon "delete" at bounding box center [1073, 465] width 12 height 12
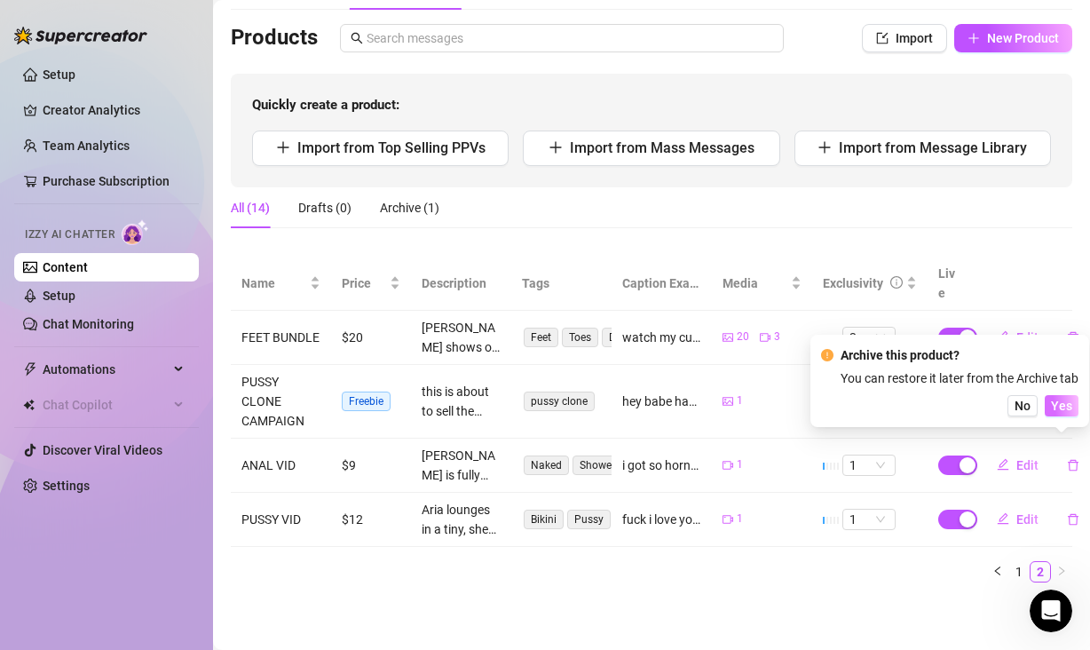
click at [1058, 407] on span "Yes" at bounding box center [1061, 406] width 21 height 14
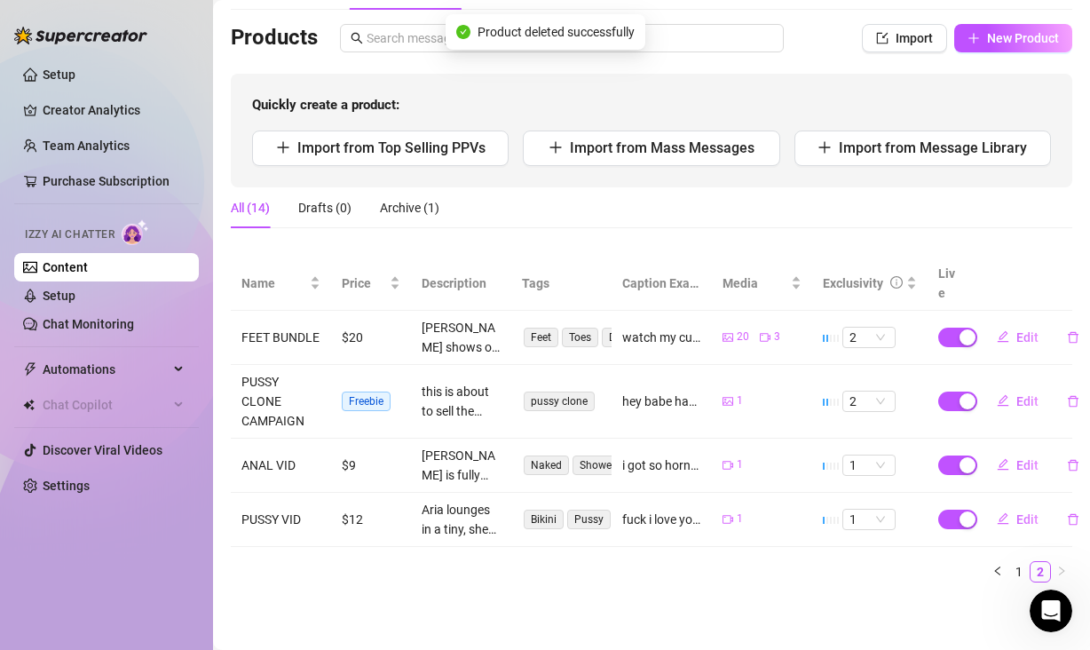
scroll to position [76, 0]
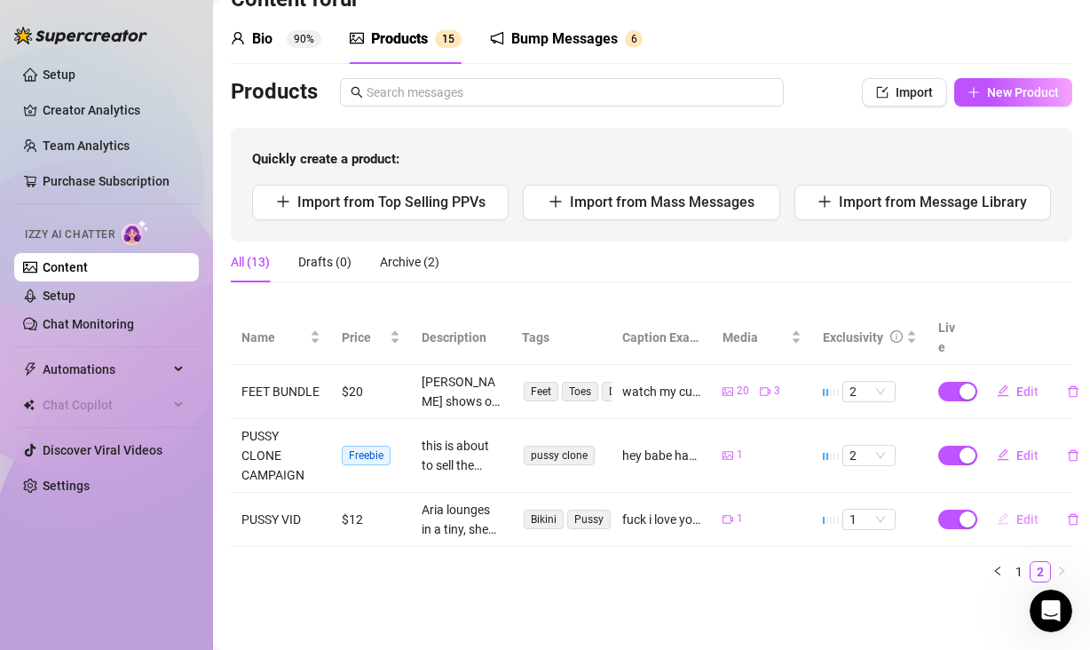
click at [1016, 512] on span "Edit" at bounding box center [1027, 519] width 22 height 14
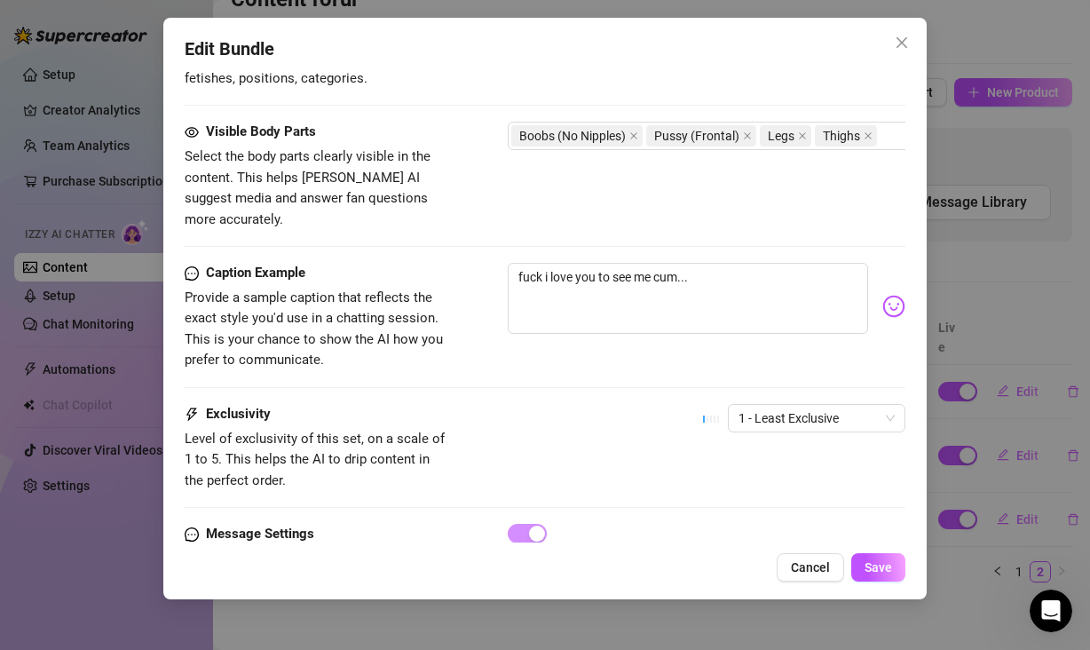
scroll to position [1032, 0]
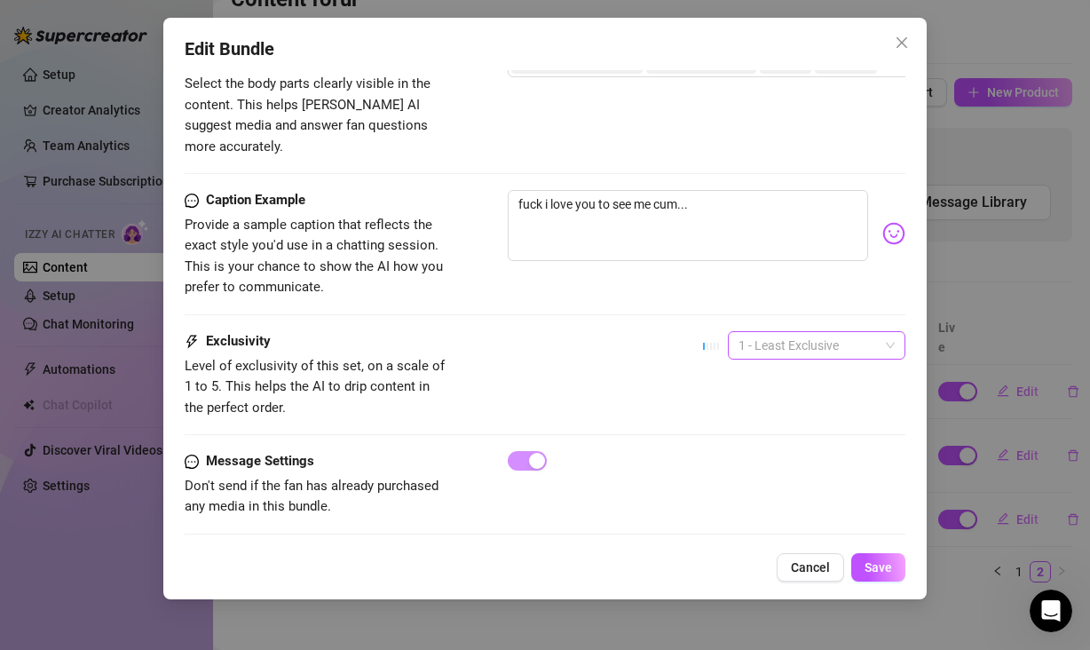
click at [746, 332] on span "1 - Least Exclusive" at bounding box center [816, 345] width 156 height 27
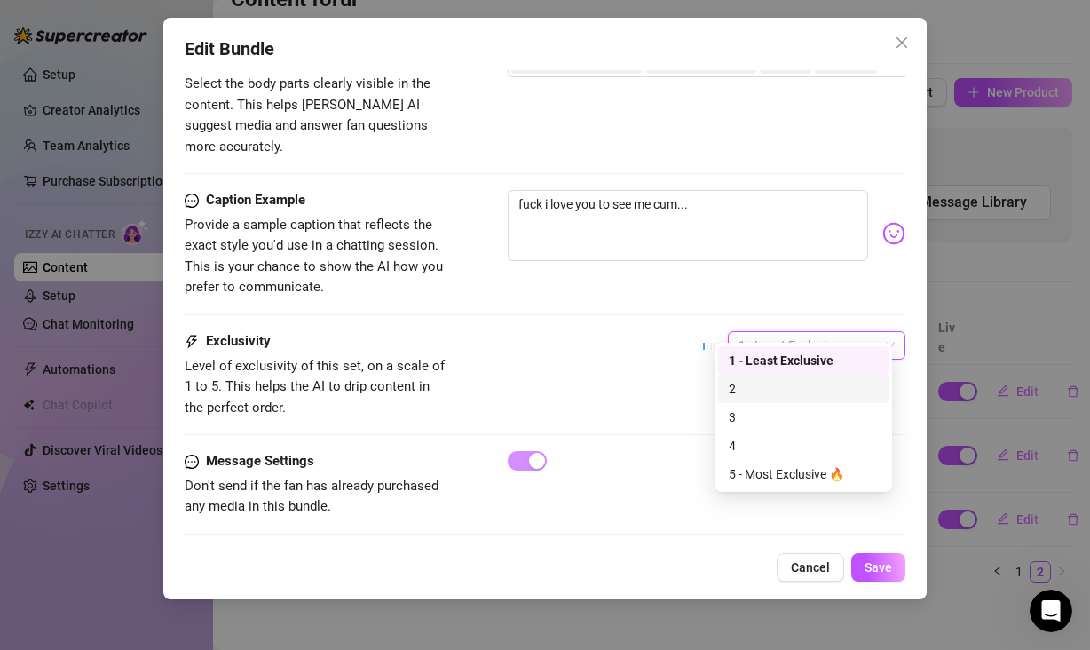
click at [744, 385] on div "2" at bounding box center [803, 389] width 149 height 20
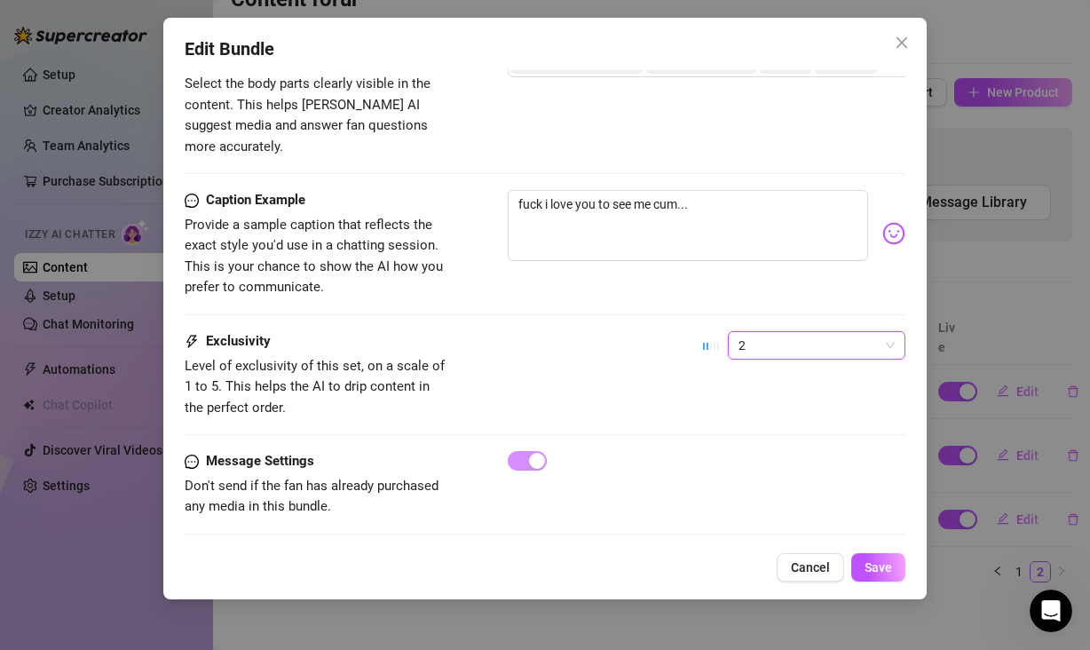
click at [652, 358] on div "Exclusivity Level of exclusivity of this set, on a scale of 1 to 5. This helps …" at bounding box center [545, 374] width 721 height 87
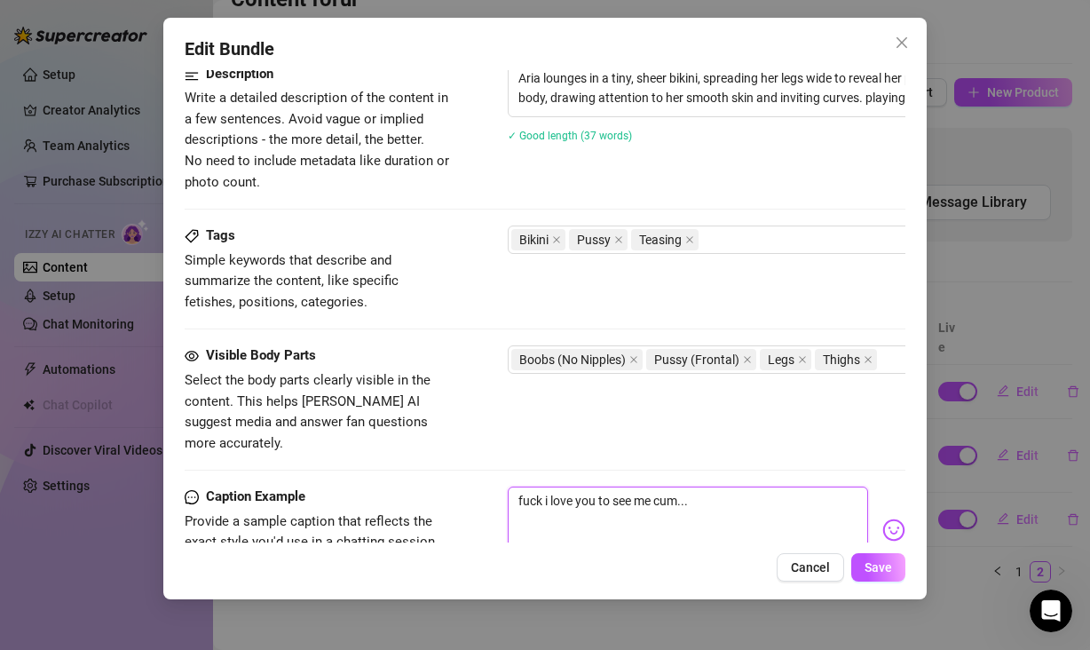
drag, startPoint x: 725, startPoint y: 479, endPoint x: 421, endPoint y: 473, distance: 304.5
click at [421, 486] on div "Caption Example Provide a sample caption that reflects the exact style you'd us…" at bounding box center [545, 540] width 721 height 108
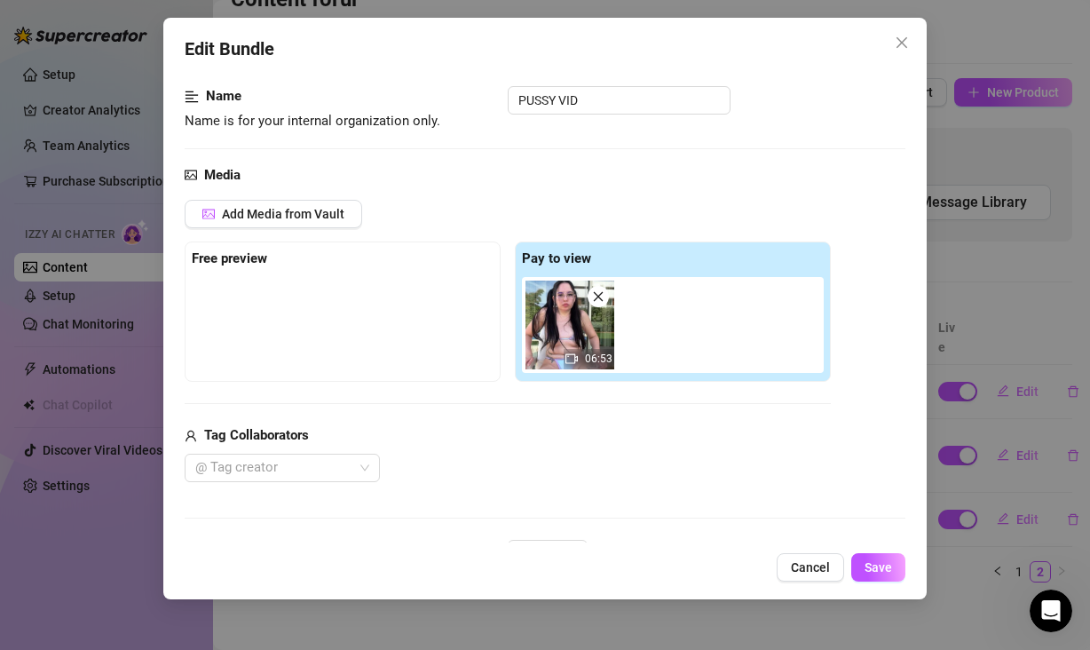
scroll to position [87, 0]
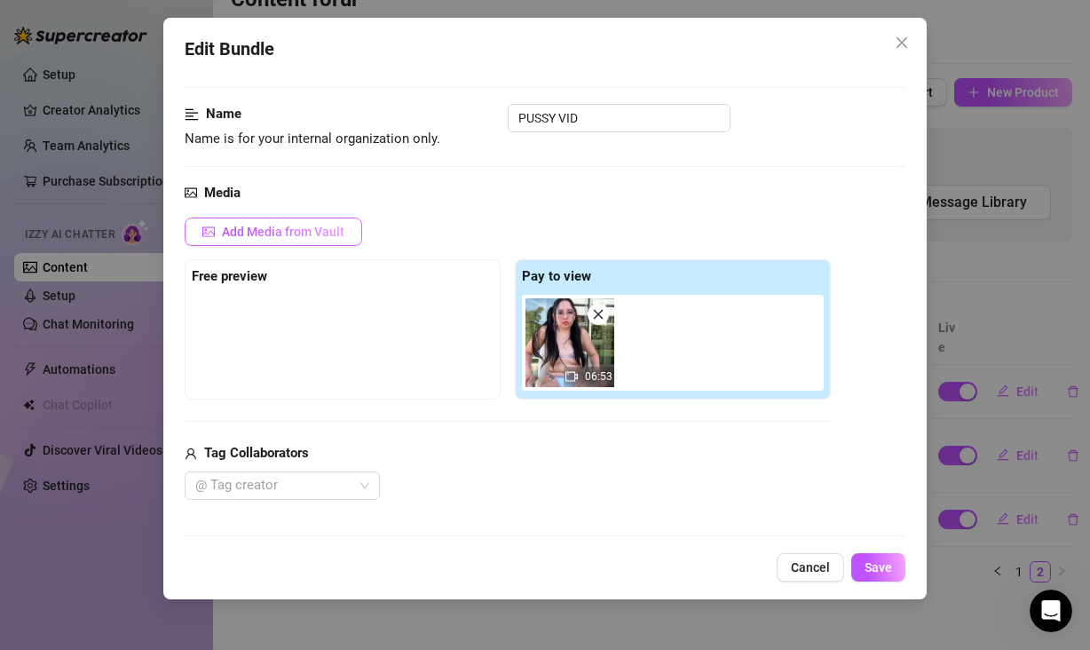
click at [266, 234] on span "Add Media from Vault" at bounding box center [283, 232] width 122 height 14
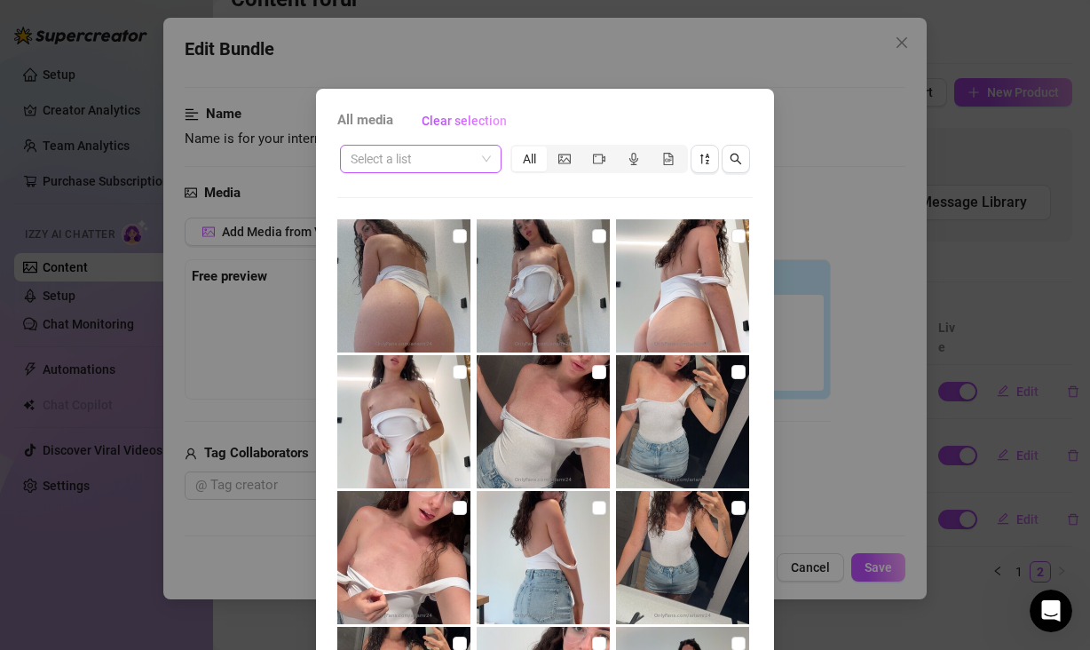
click at [437, 160] on input "search" at bounding box center [413, 159] width 124 height 27
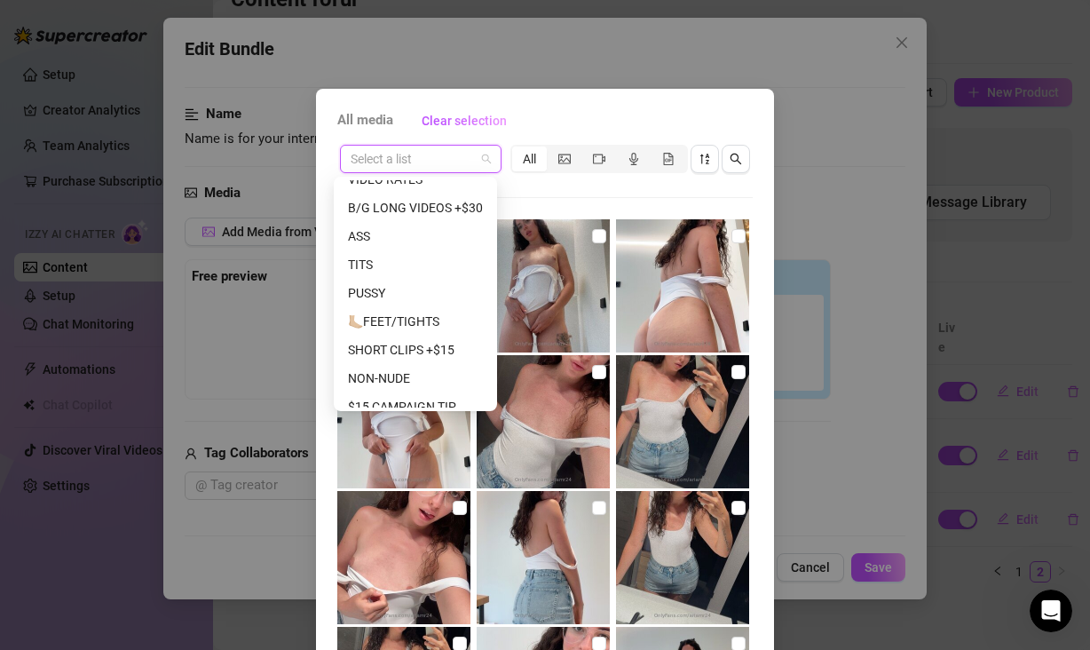
scroll to position [270, 0]
click at [399, 232] on div "PUSSY" at bounding box center [415, 237] width 135 height 20
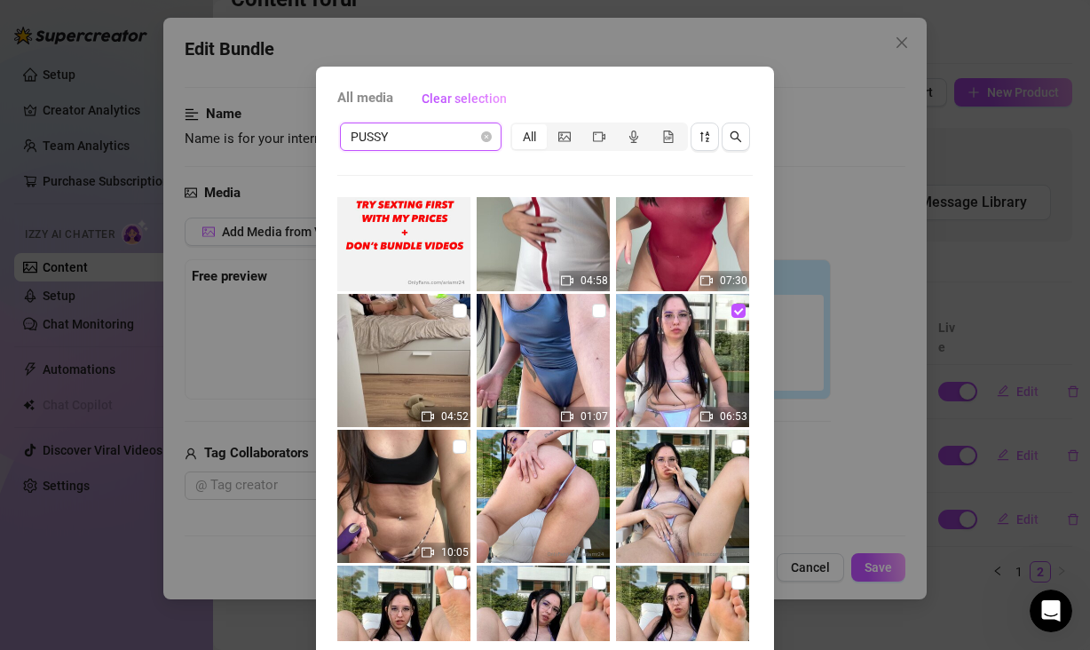
scroll to position [41, 0]
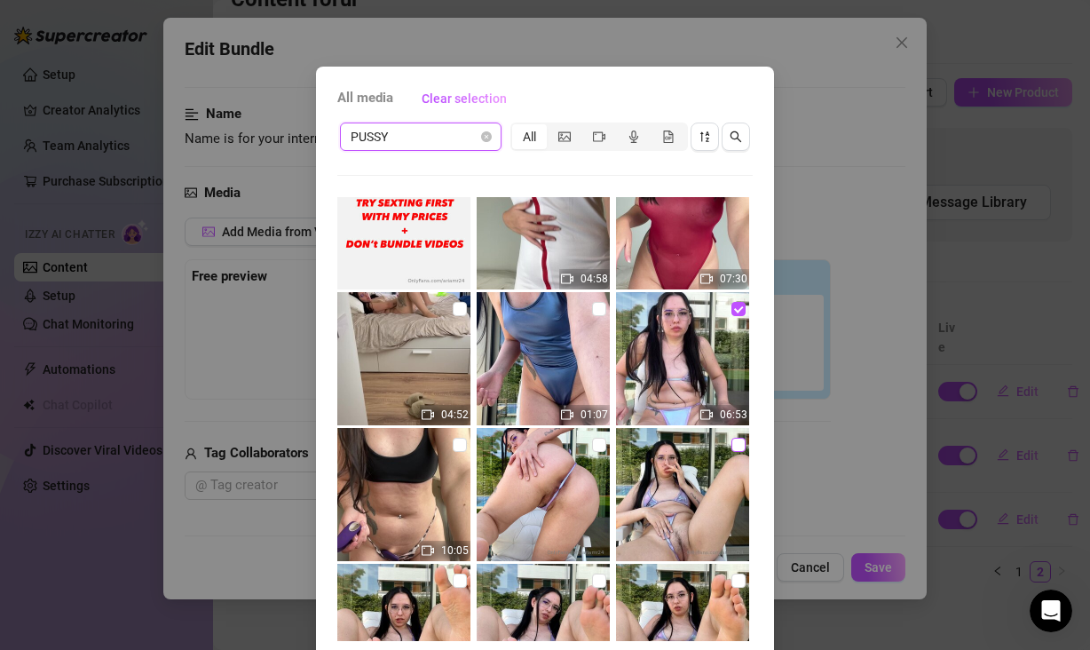
click at [731, 445] on input "checkbox" at bounding box center [738, 445] width 14 height 14
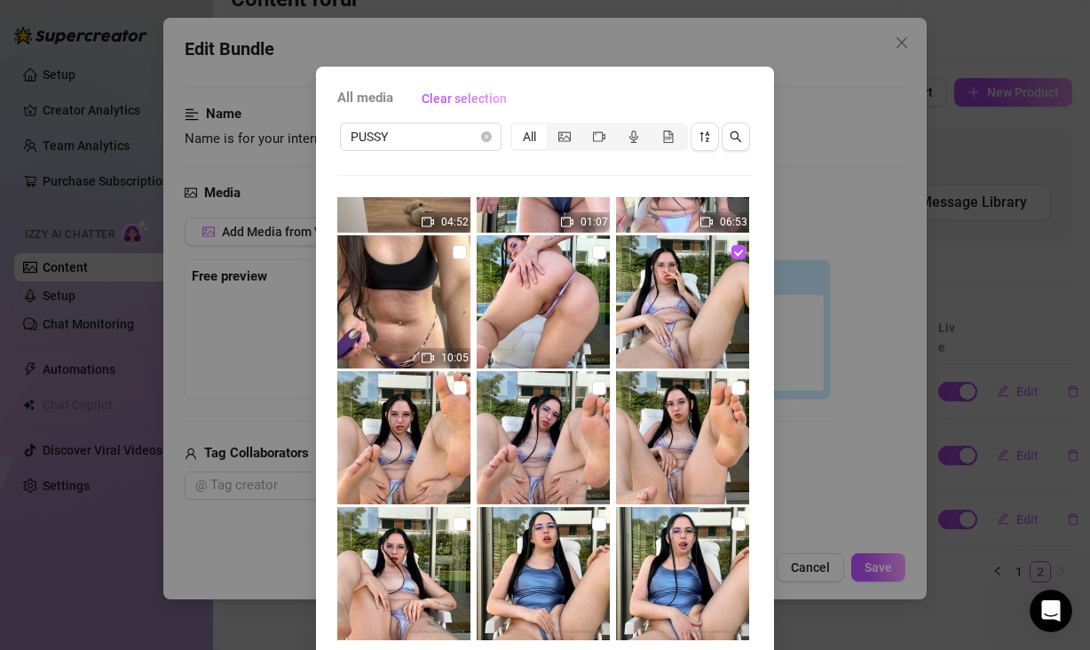
scroll to position [233, 0]
click at [731, 252] on input "checkbox" at bounding box center [738, 252] width 14 height 14
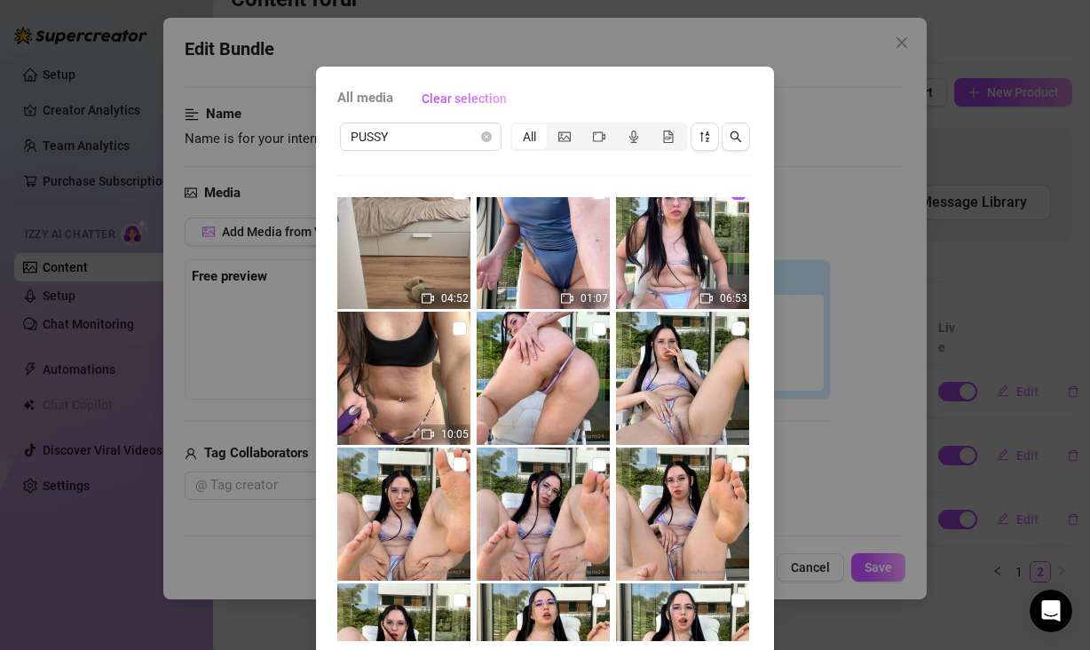
scroll to position [173, 0]
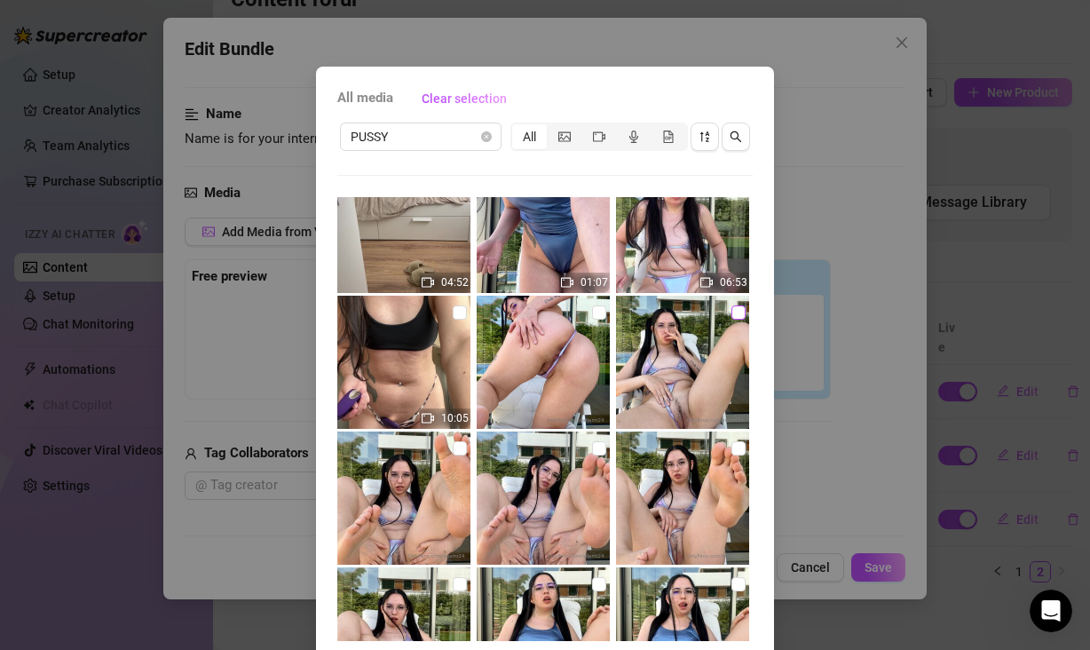
click at [731, 312] on input "checkbox" at bounding box center [738, 312] width 14 height 14
click at [592, 312] on input "checkbox" at bounding box center [599, 312] width 14 height 14
click at [453, 448] on input "checkbox" at bounding box center [460, 448] width 14 height 14
click at [592, 451] on input "checkbox" at bounding box center [599, 448] width 14 height 14
click at [731, 448] on input "checkbox" at bounding box center [738, 448] width 14 height 14
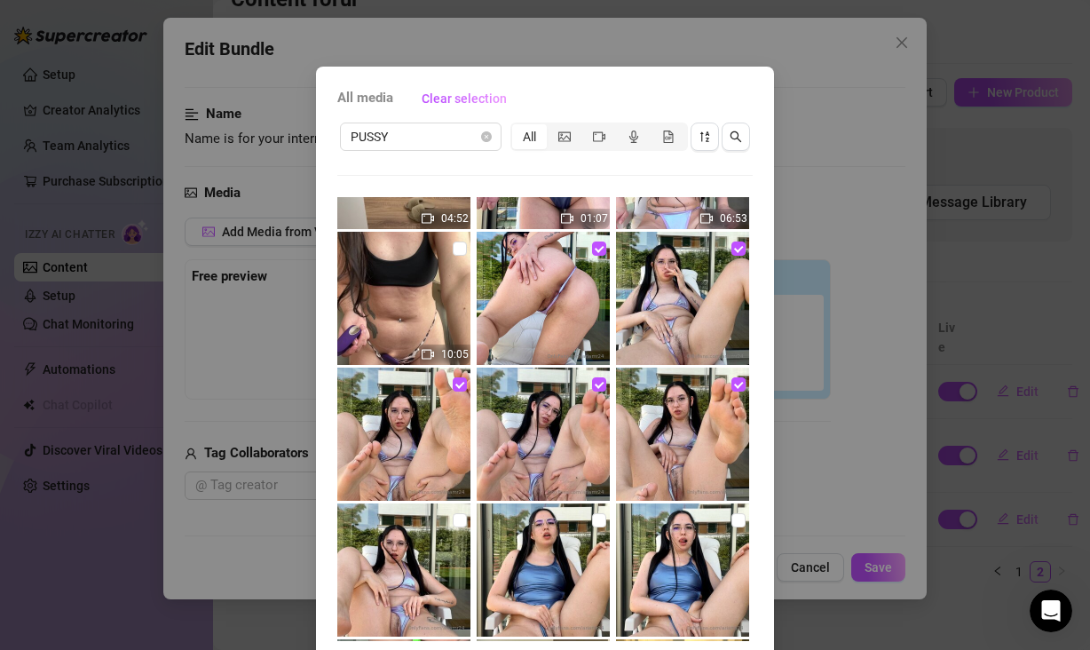
scroll to position [332, 0]
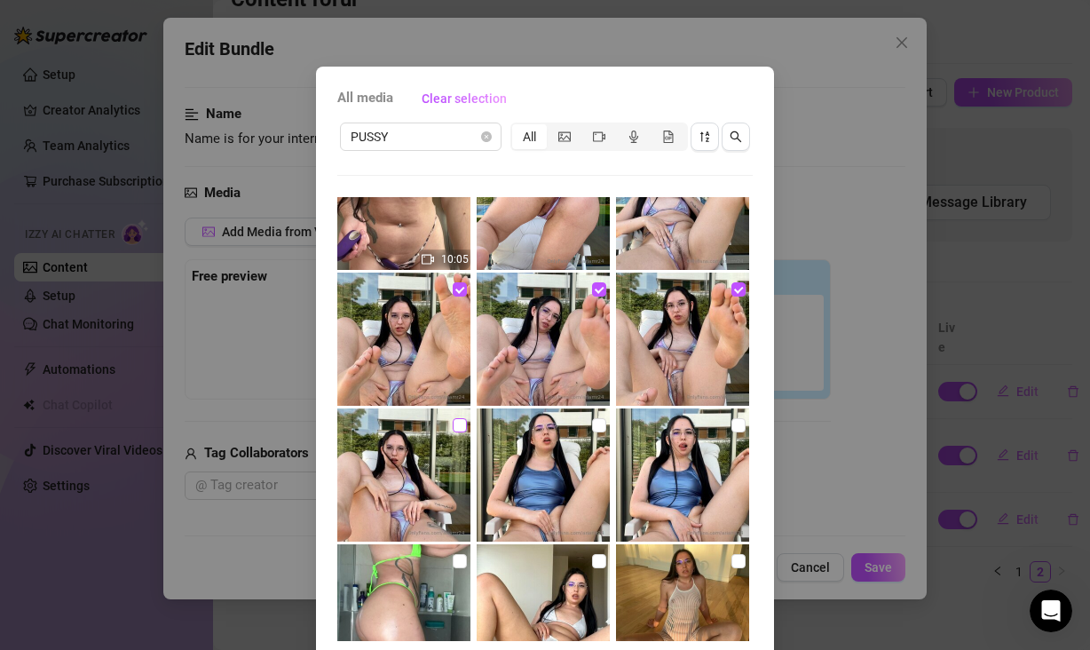
click at [453, 423] on input "checkbox" at bounding box center [460, 425] width 14 height 14
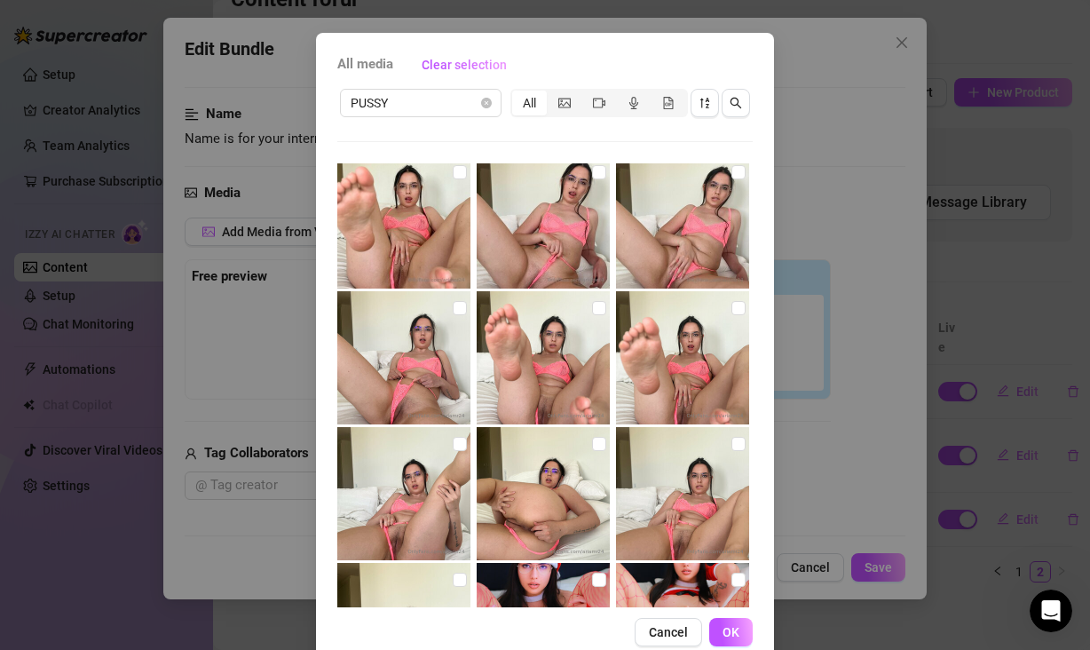
scroll to position [91, 0]
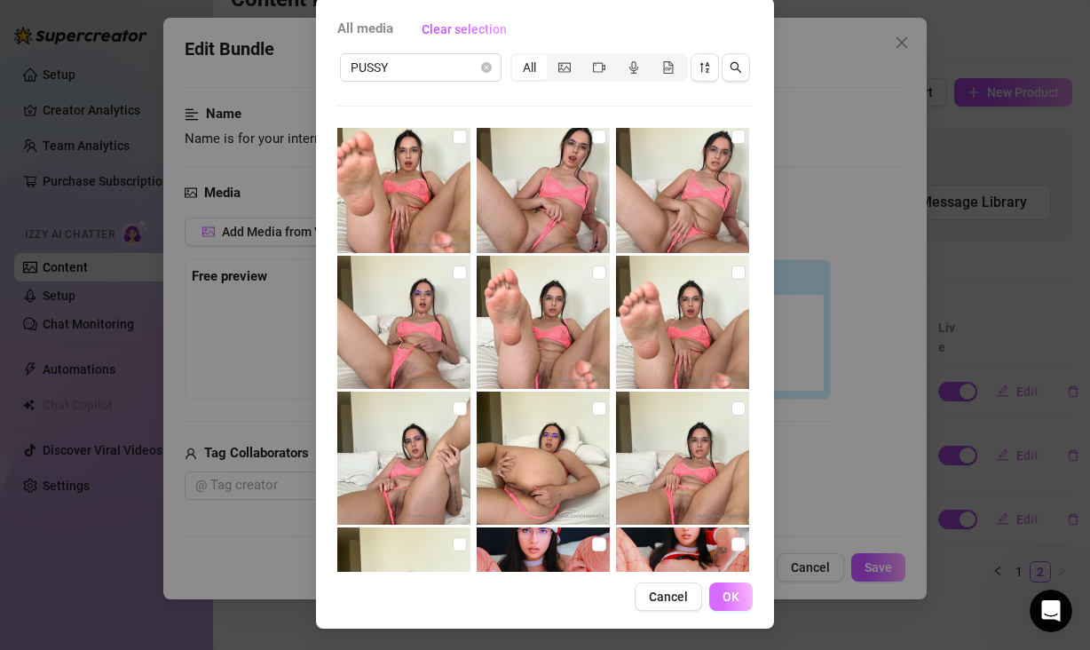
click at [731, 597] on span "OK" at bounding box center [731, 596] width 17 height 14
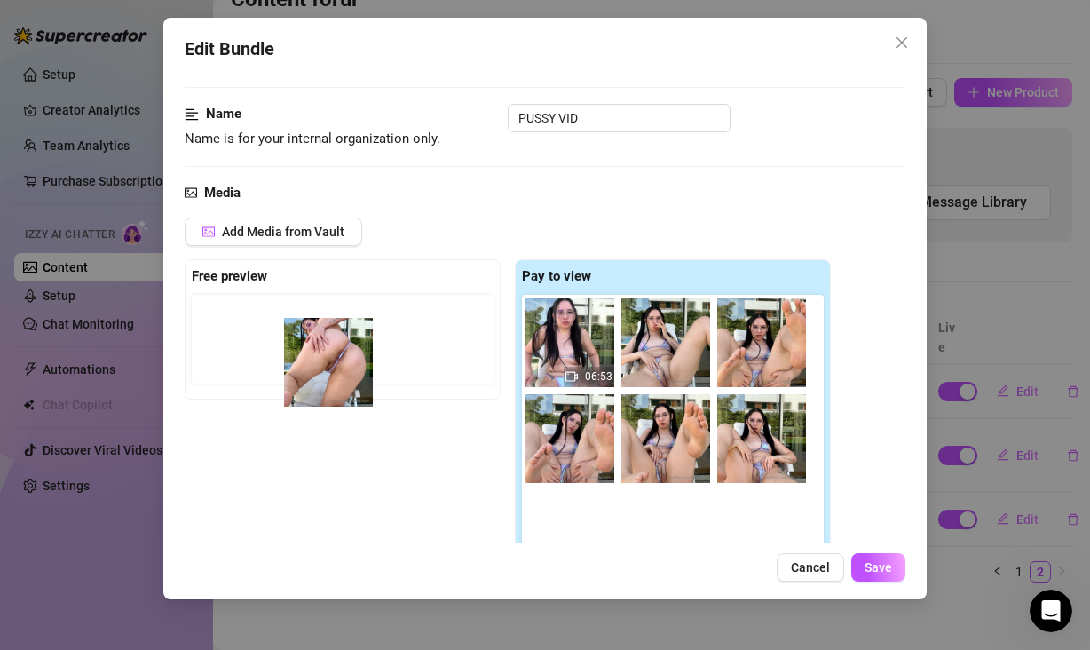
drag, startPoint x: 778, startPoint y: 350, endPoint x: 338, endPoint y: 357, distance: 439.4
click at [338, 357] on div "Free preview Pay to view 06:53" at bounding box center [508, 424] width 646 height 330
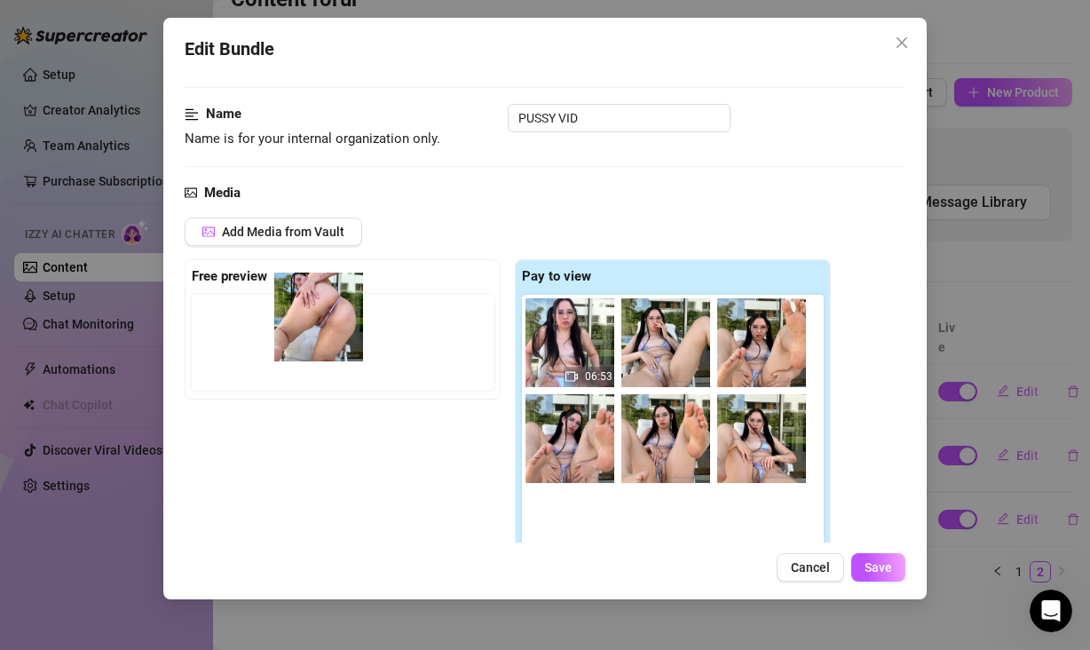
drag, startPoint x: 757, startPoint y: 342, endPoint x: 302, endPoint y: 327, distance: 455.6
click at [302, 327] on div "Free preview Pay to view 06:53" at bounding box center [508, 424] width 646 height 330
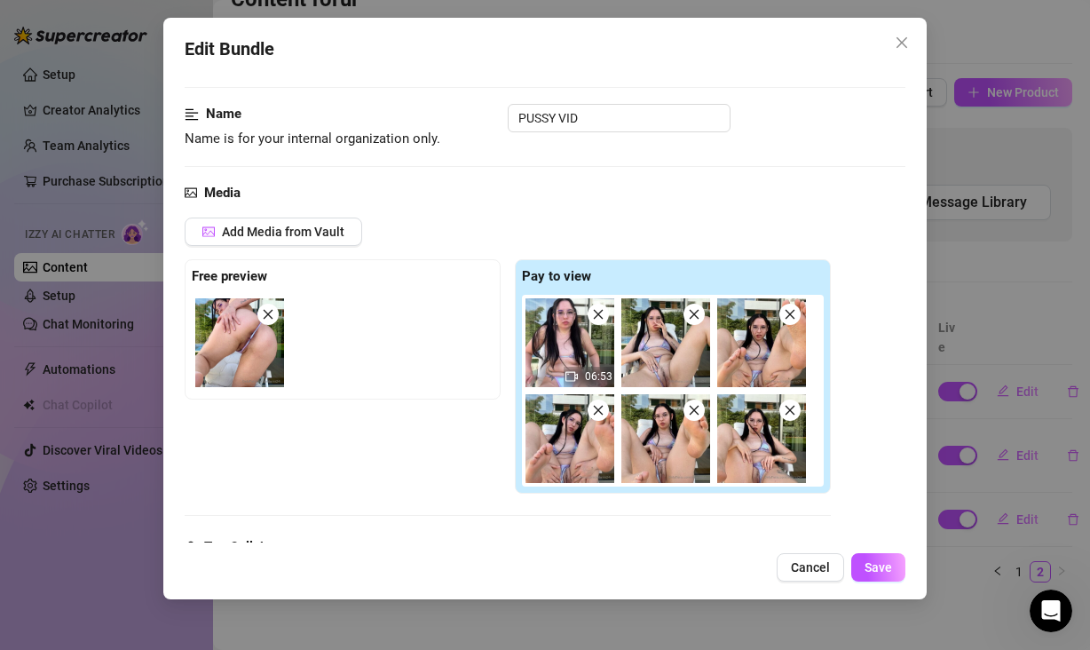
click at [868, 354] on div "Add Media from Vault Free preview Pay to view 06:53 Tag Collaborators @ Tag cre…" at bounding box center [545, 404] width 721 height 375
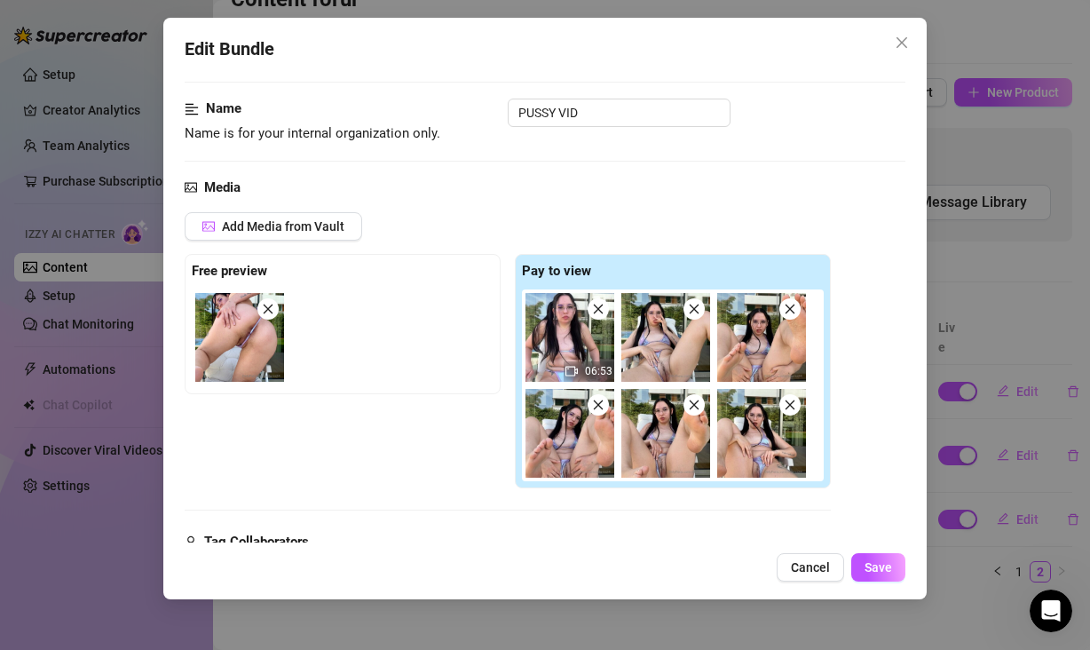
scroll to position [94, 0]
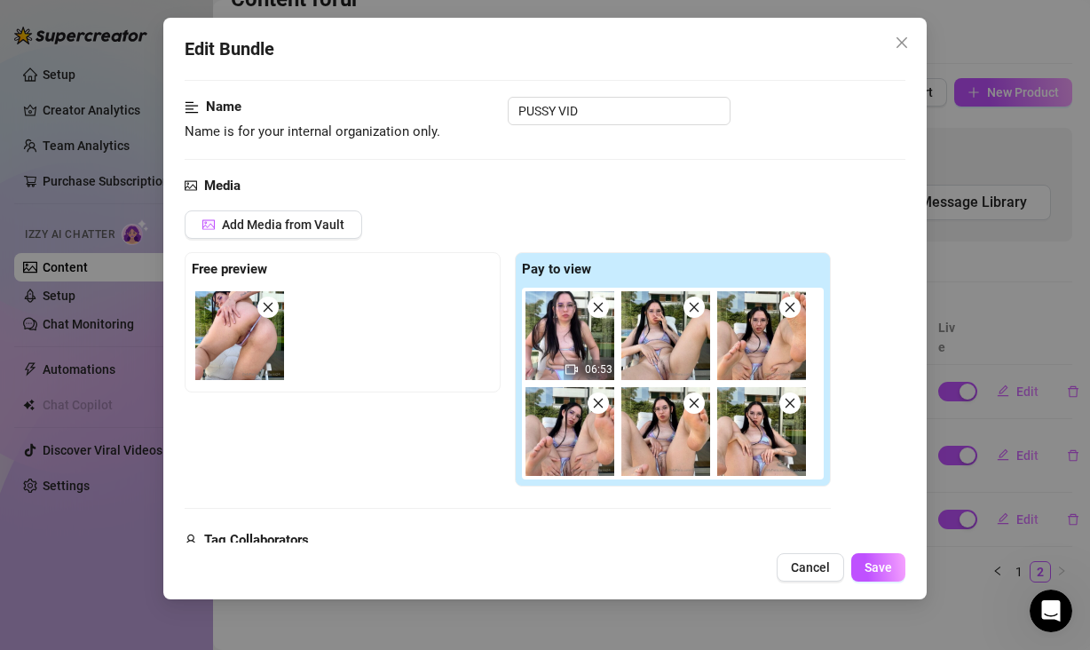
click at [649, 127] on div "Name Name is for your internal organization only. PUSSY VID" at bounding box center [545, 119] width 721 height 45
click at [651, 116] on input "PUSSY VID" at bounding box center [619, 111] width 223 height 28
click at [777, 161] on div "Name Name is for your internal organization only. [GEOGRAPHIC_DATA]" at bounding box center [545, 136] width 721 height 78
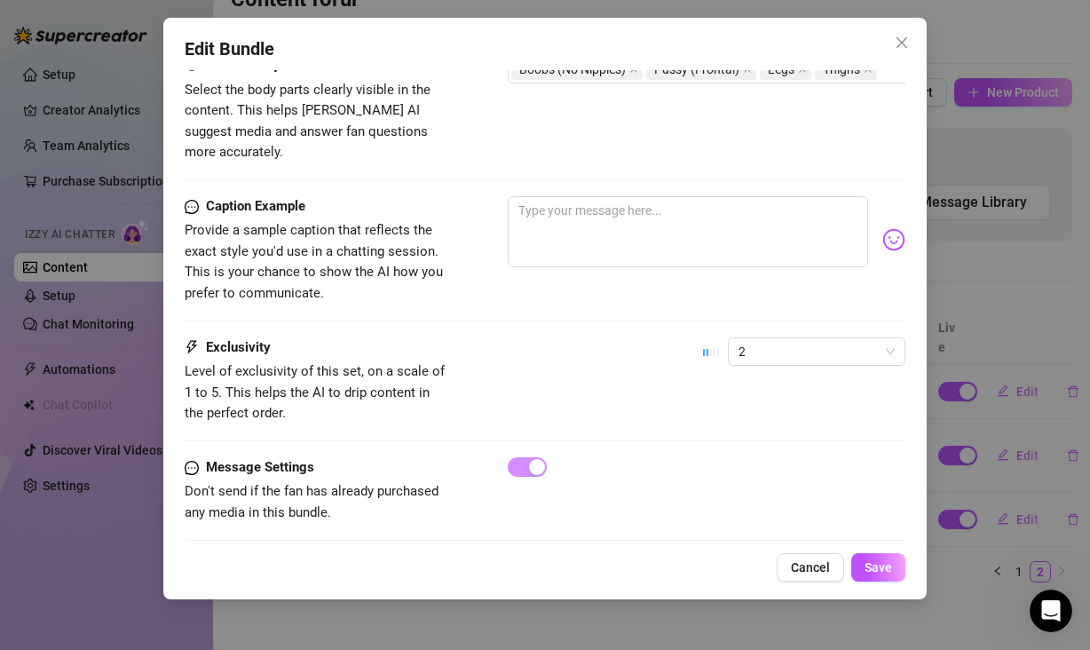
scroll to position [1121, 0]
click at [877, 565] on span "Save" at bounding box center [879, 567] width 28 height 14
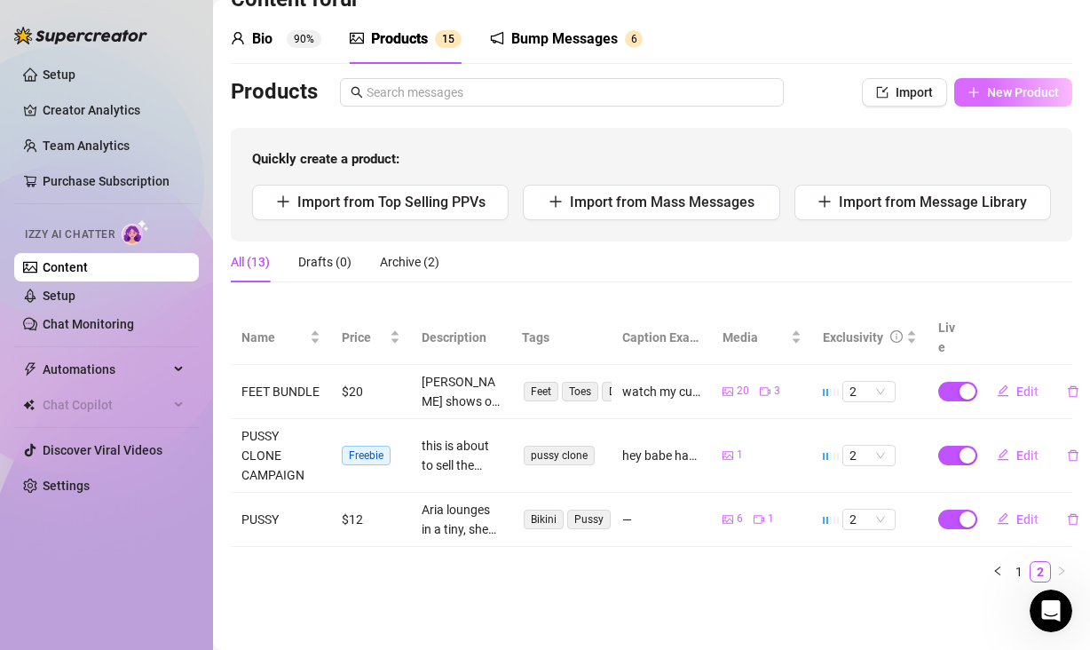
click at [969, 87] on button "New Product" at bounding box center [1013, 92] width 118 height 28
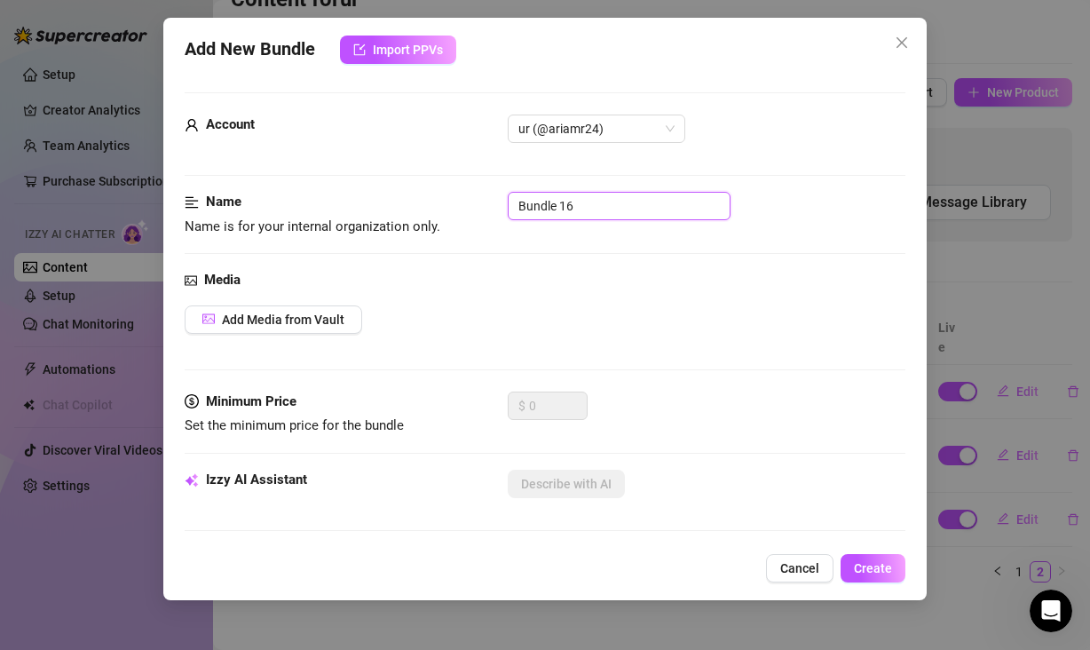
drag, startPoint x: 583, startPoint y: 202, endPoint x: 517, endPoint y: 200, distance: 66.6
click at [517, 200] on input "Bundle 16" at bounding box center [619, 206] width 223 height 28
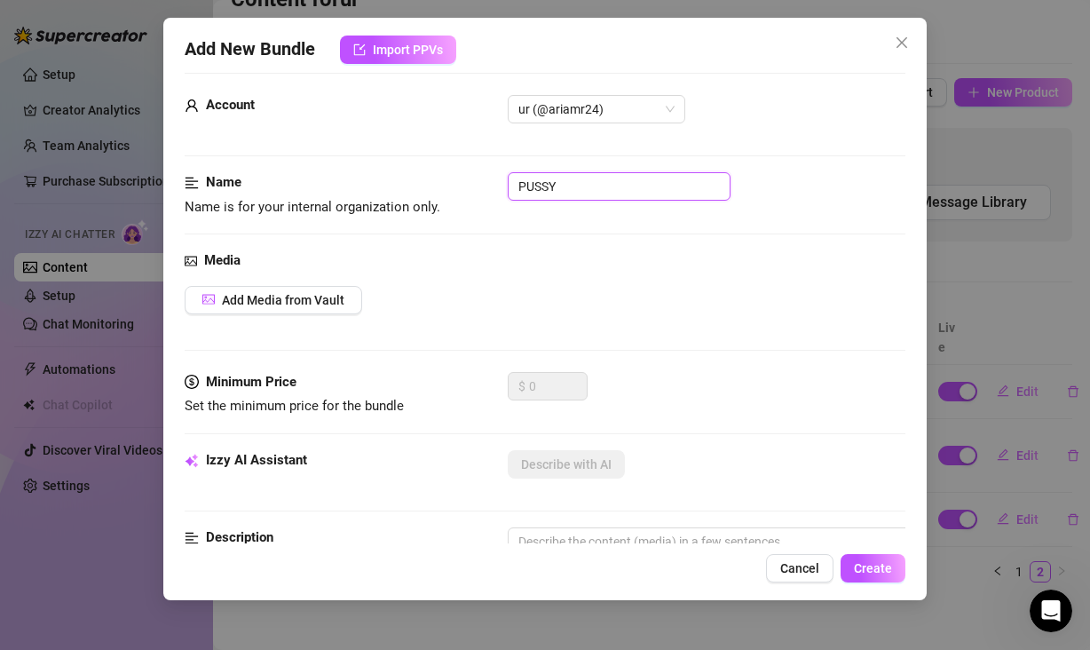
scroll to position [34, 0]
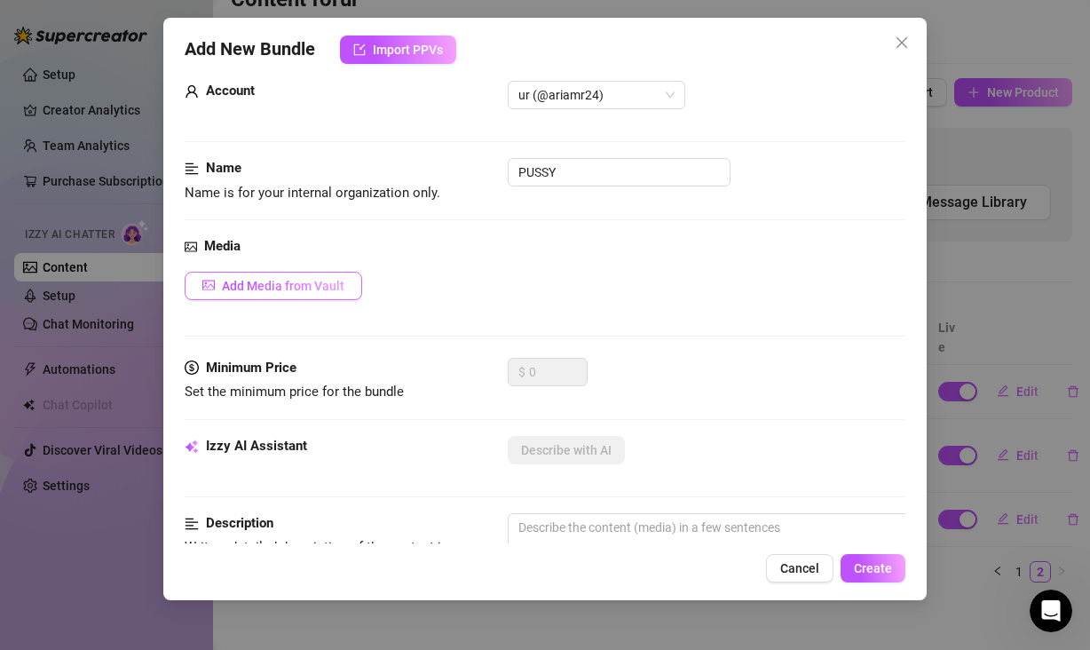
click at [327, 290] on span "Add Media from Vault" at bounding box center [283, 286] width 122 height 14
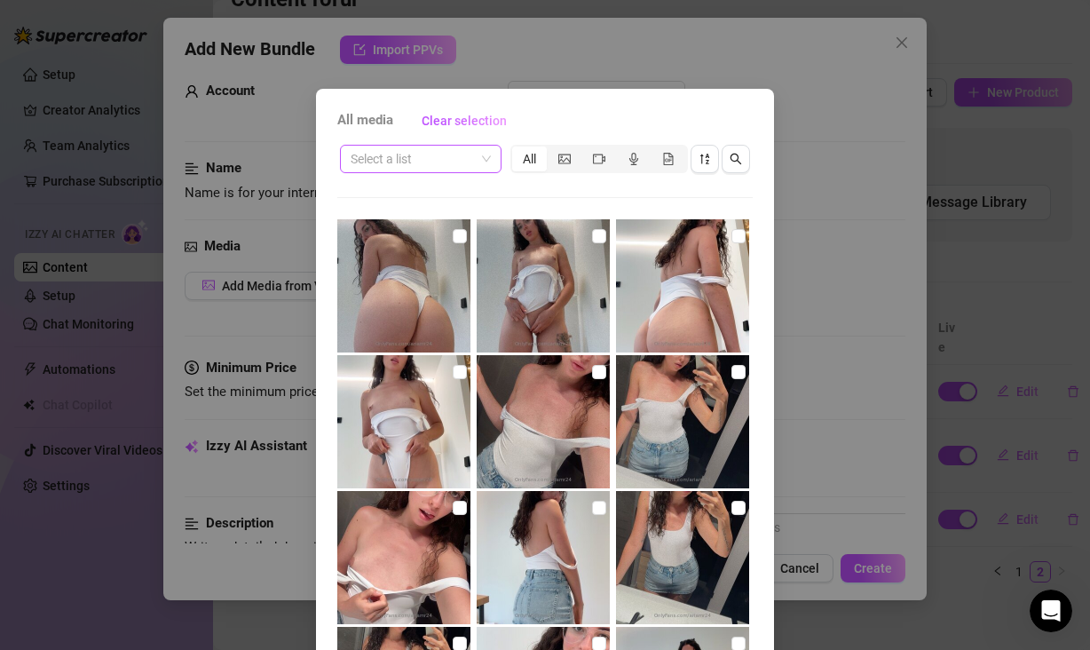
click at [490, 157] on div "Select a list" at bounding box center [421, 159] width 162 height 28
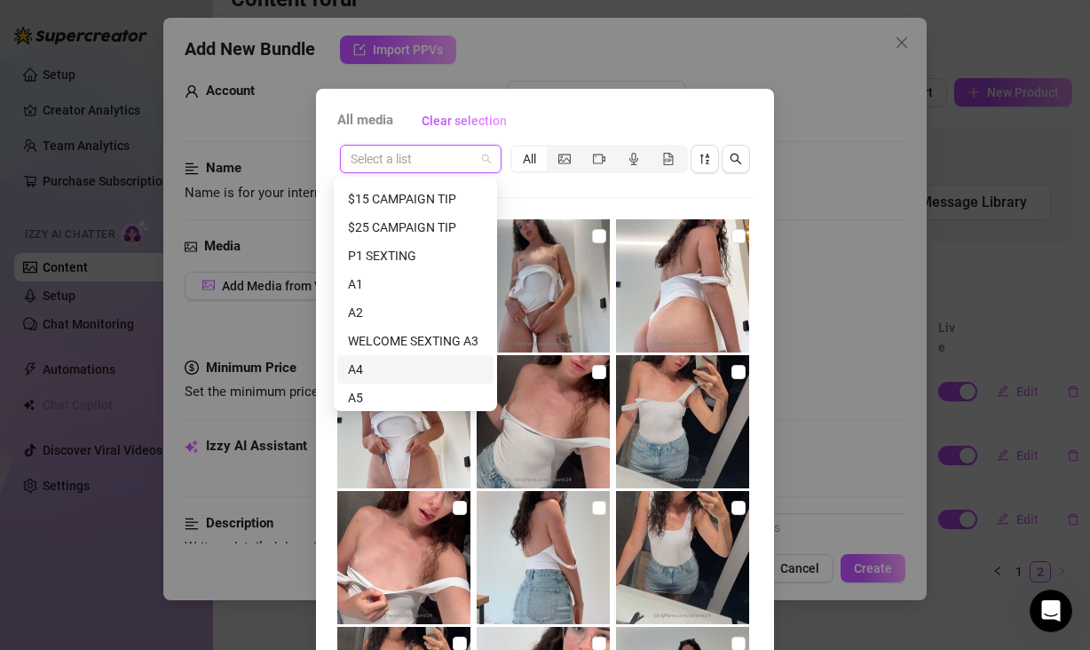
scroll to position [176, 0]
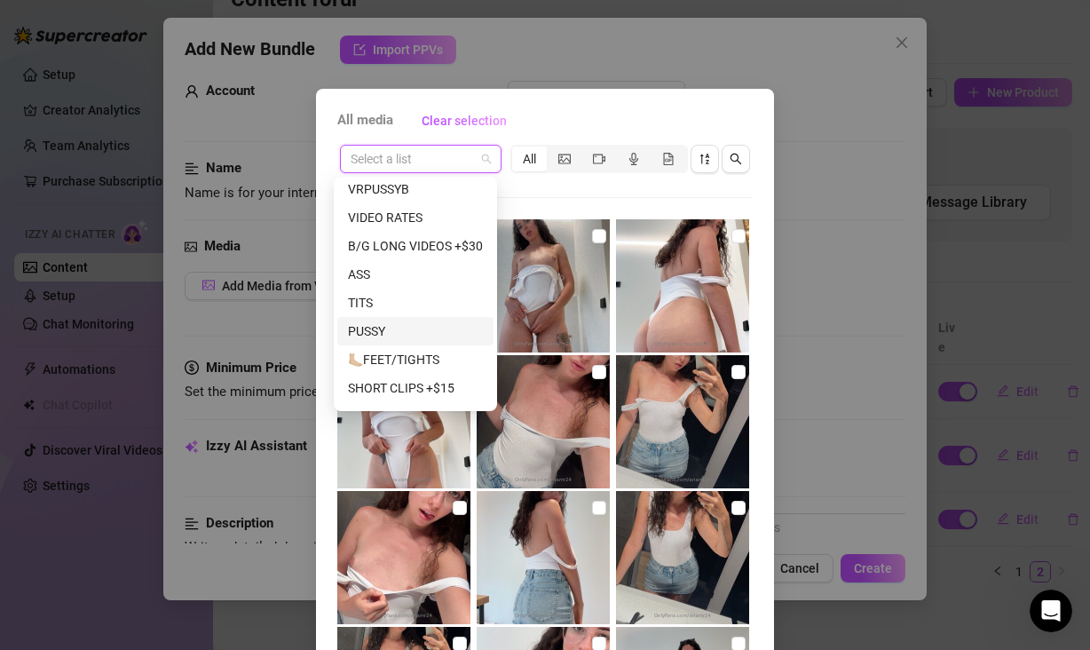
click at [389, 318] on div "PUSSY" at bounding box center [415, 331] width 156 height 28
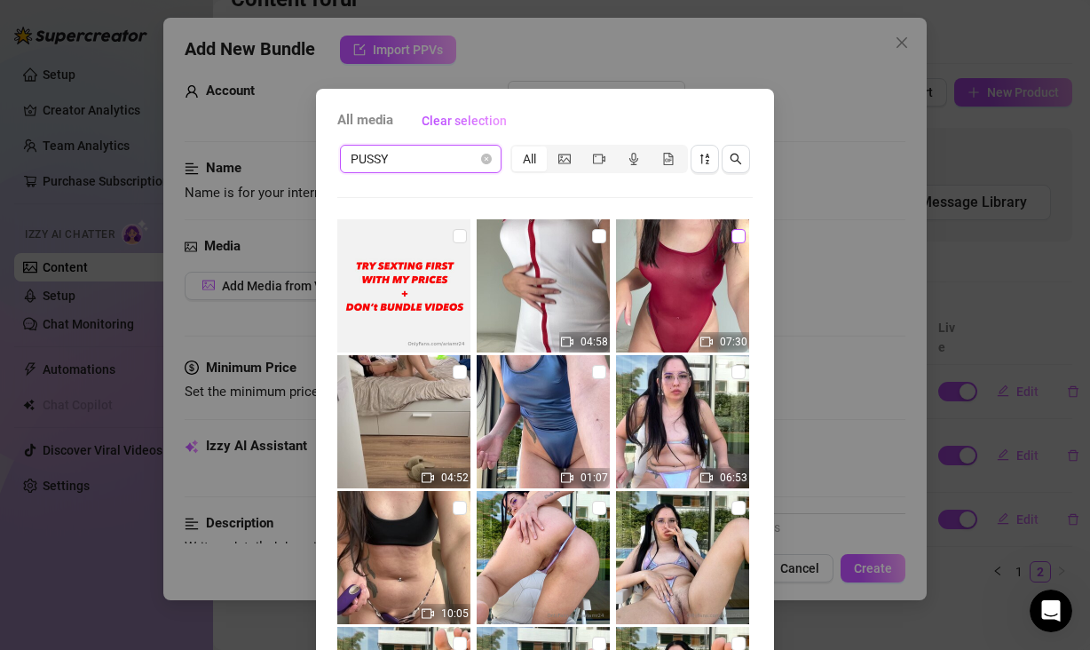
click at [731, 237] on input "checkbox" at bounding box center [738, 236] width 14 height 14
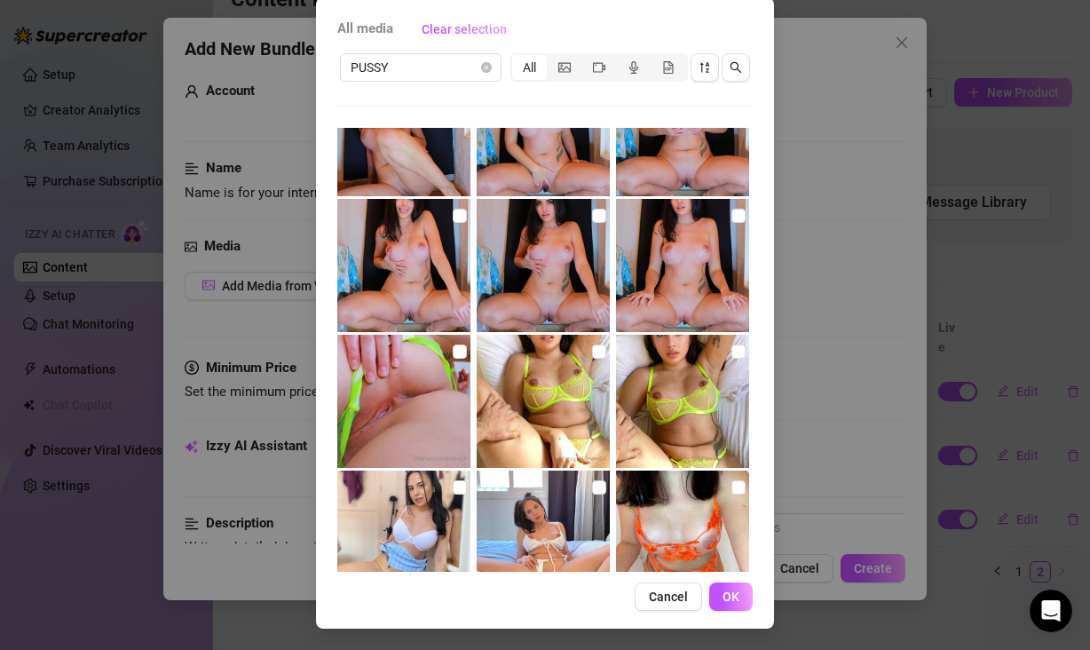
scroll to position [7188, 0]
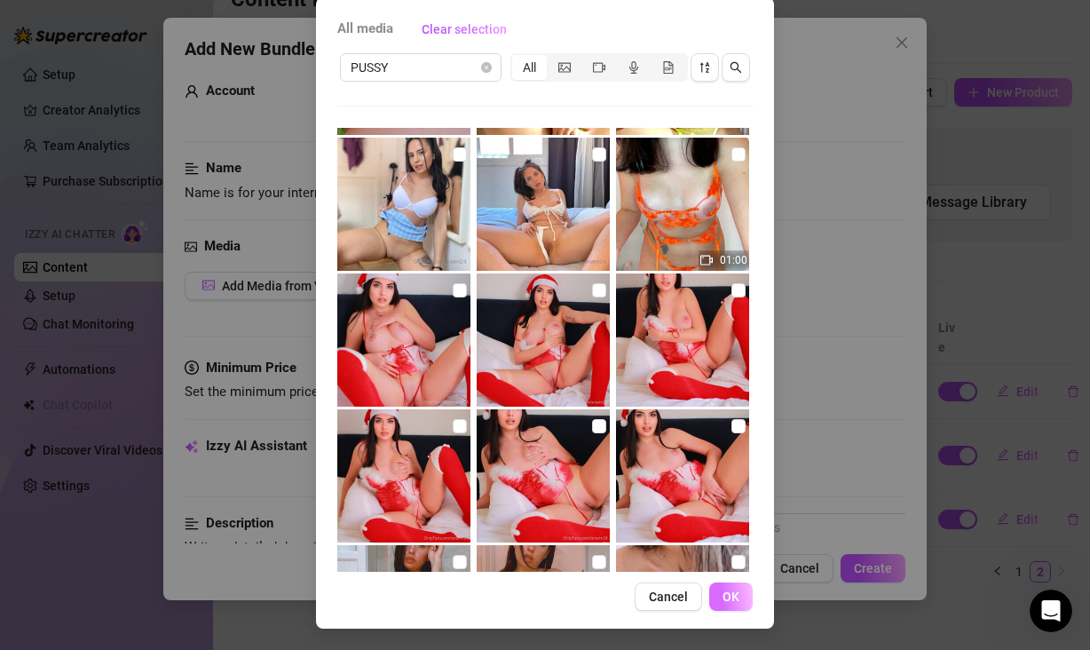
click at [730, 591] on span "OK" at bounding box center [731, 596] width 17 height 14
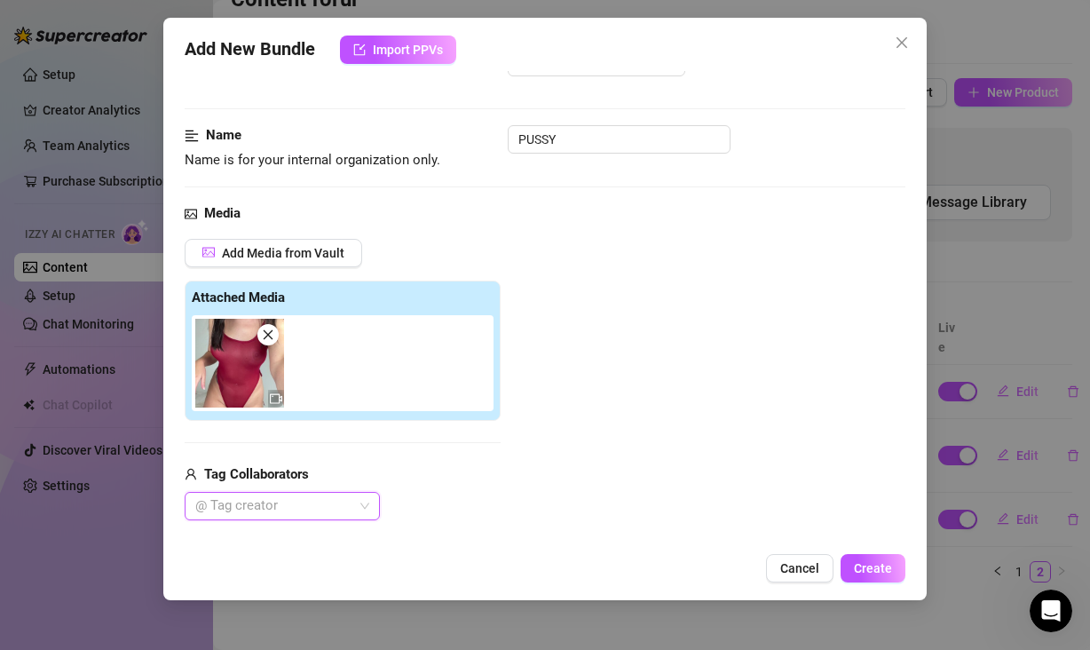
scroll to position [81, 0]
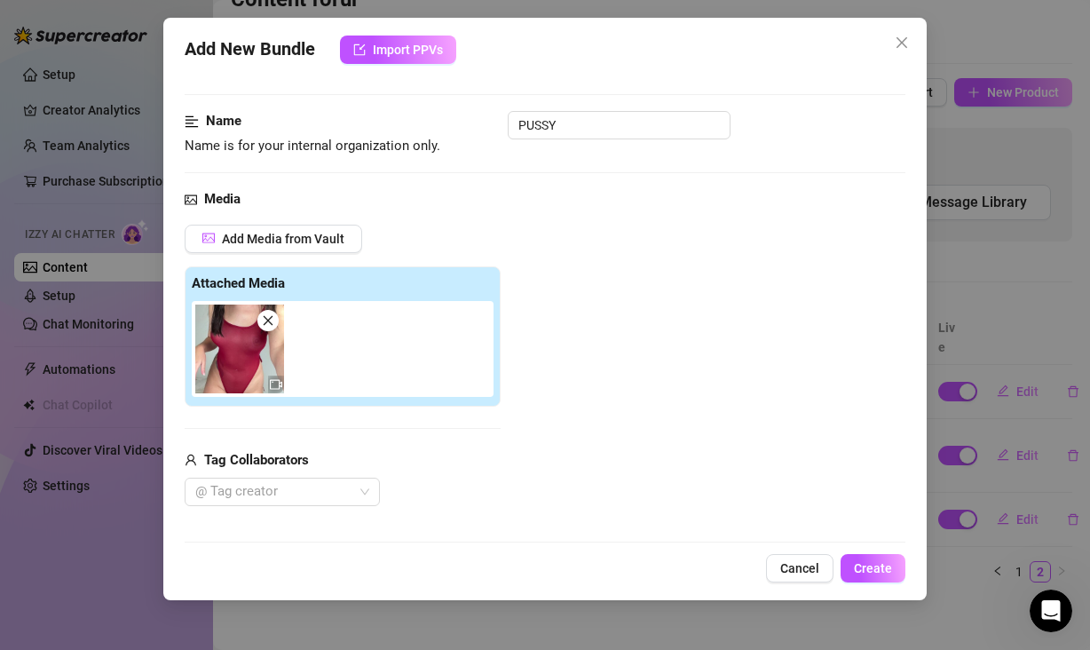
click at [725, 359] on div "Add Media from Vault Attached Media Tag Collaborators @ Tag creator" at bounding box center [545, 366] width 721 height 282
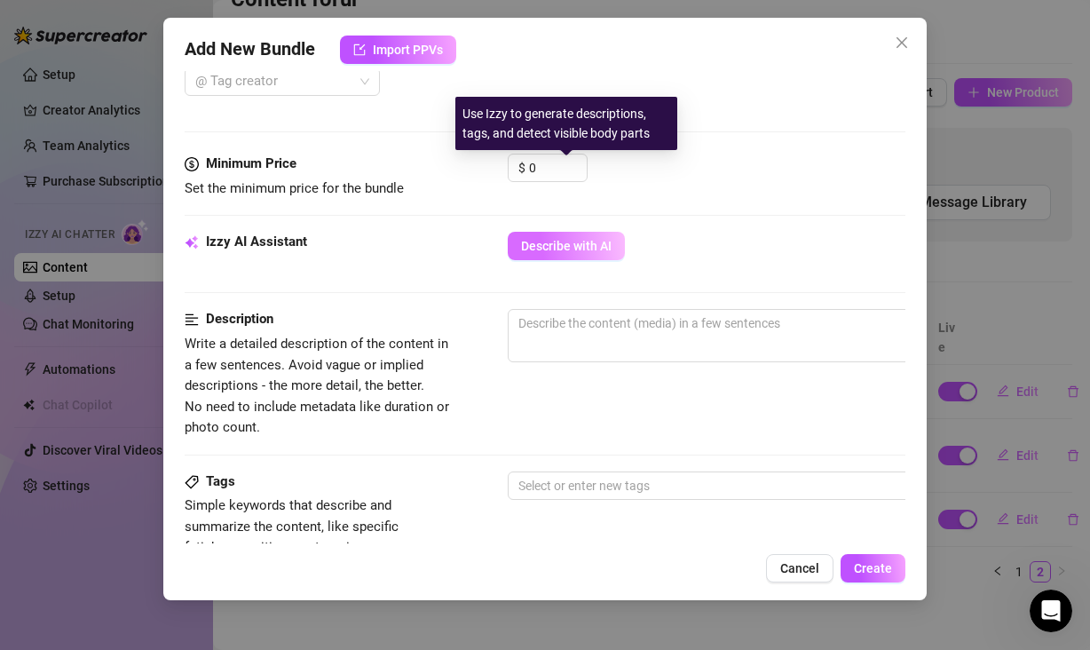
scroll to position [235, 0]
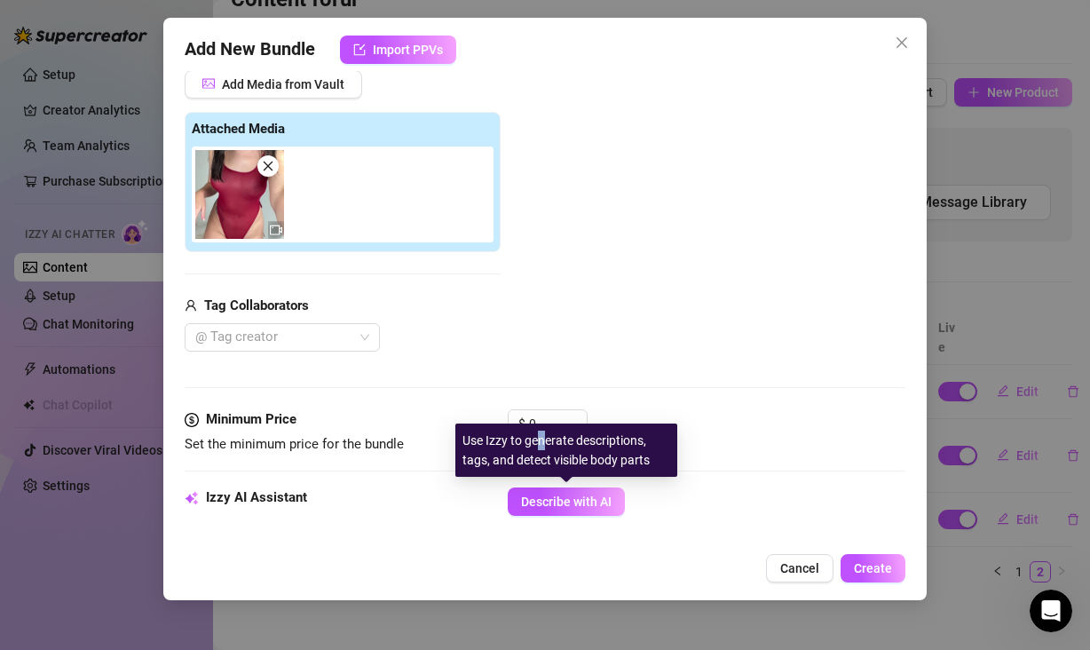
click at [539, 429] on div "Use Izzy to generate descriptions, tags, and detect visible body parts" at bounding box center [566, 449] width 222 height 53
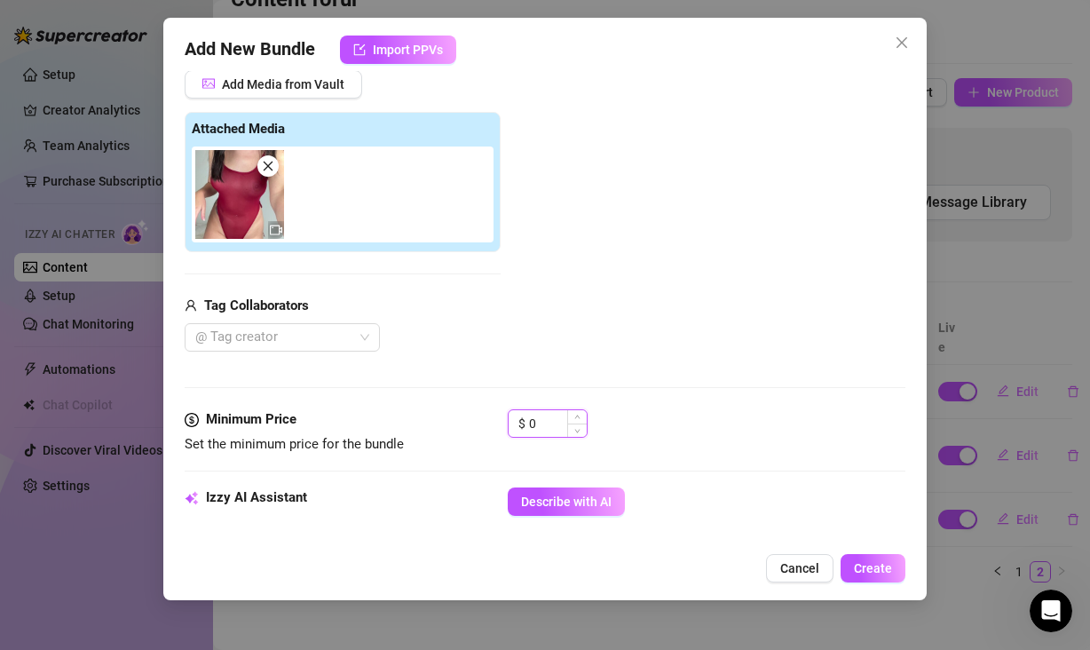
drag, startPoint x: 543, startPoint y: 421, endPoint x: 522, endPoint y: 422, distance: 21.3
click at [522, 422] on div "$ 0" at bounding box center [548, 423] width 80 height 28
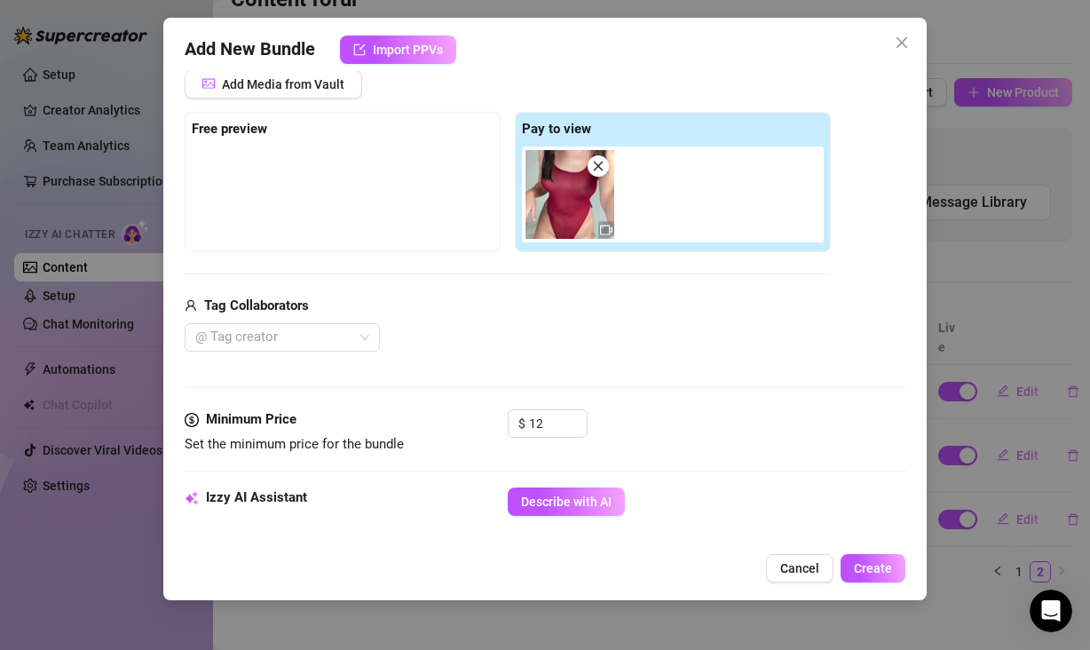
click at [716, 403] on div "Media Add Media from Vault Free preview Pay to view Tag Collaborators @ Tag cre…" at bounding box center [545, 222] width 721 height 375
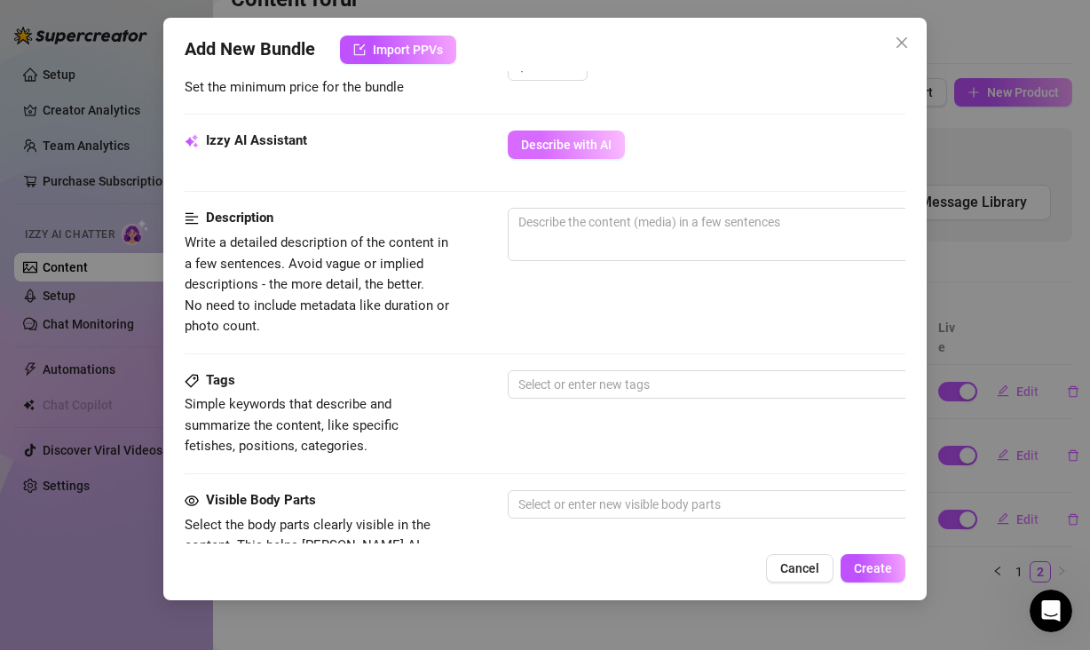
click at [573, 138] on span "Describe with AI" at bounding box center [566, 145] width 91 height 14
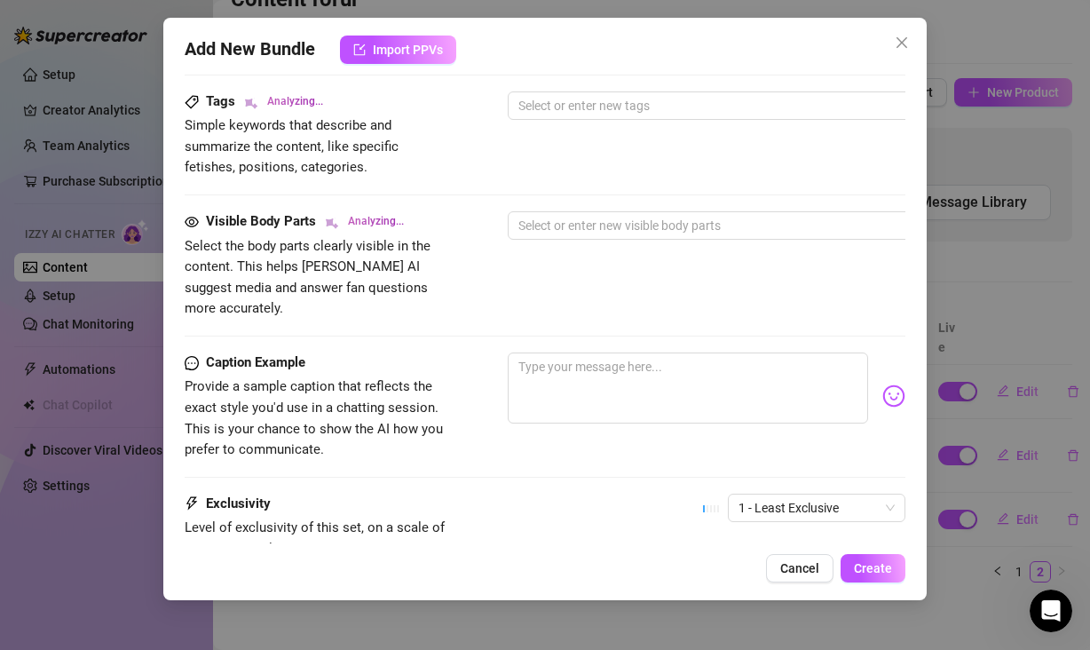
scroll to position [907, 0]
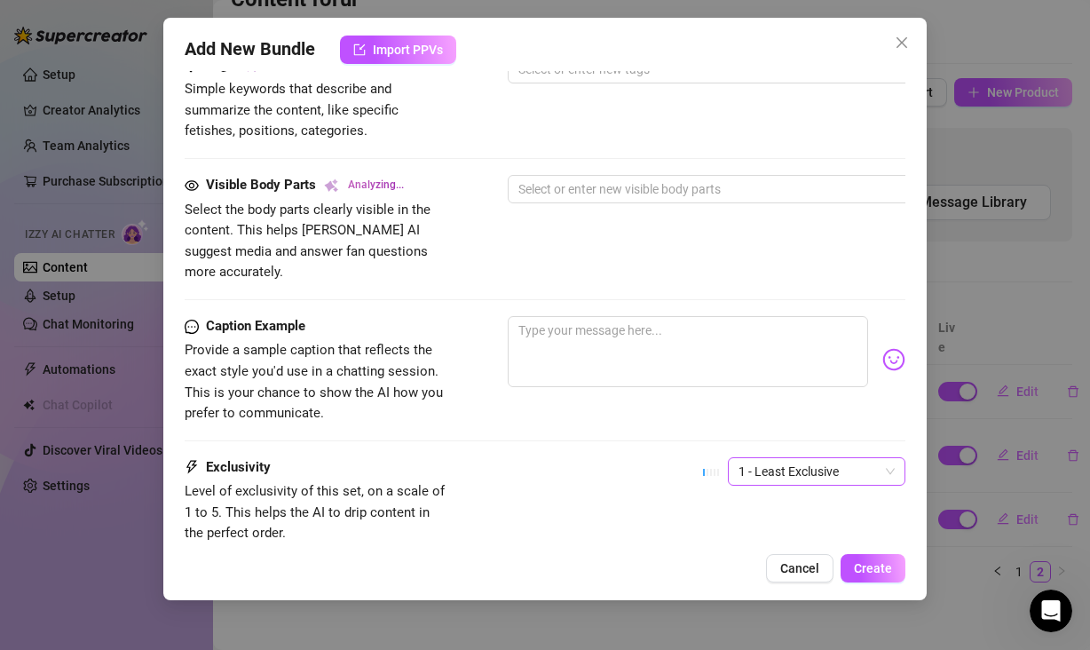
click at [804, 458] on span "1 - Least Exclusive" at bounding box center [816, 471] width 156 height 27
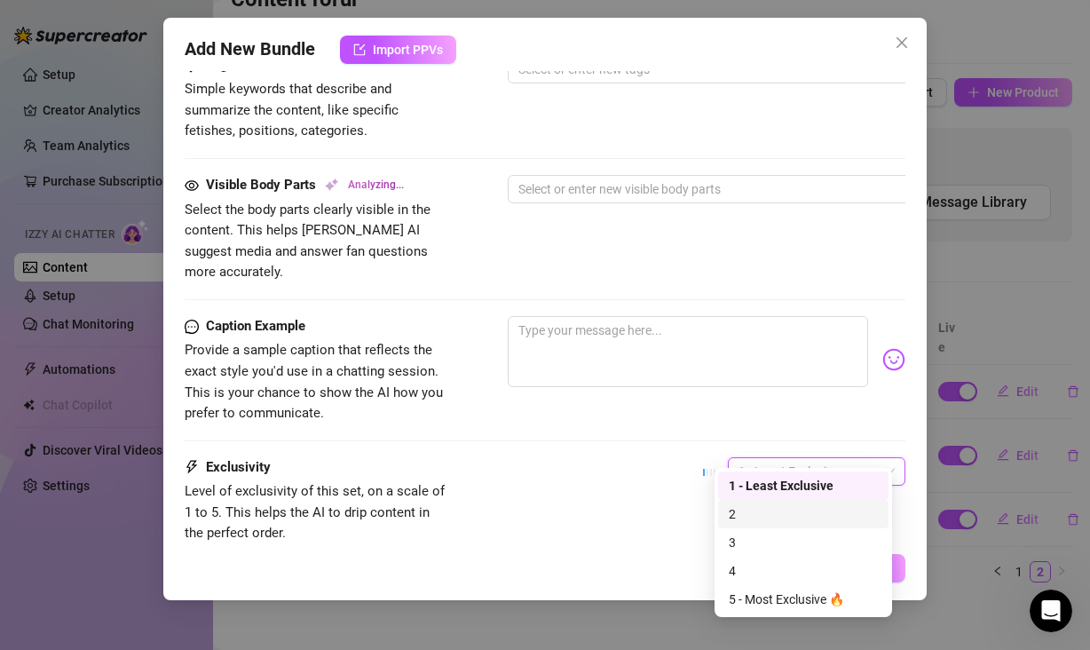
click at [771, 519] on div "2" at bounding box center [803, 514] width 149 height 20
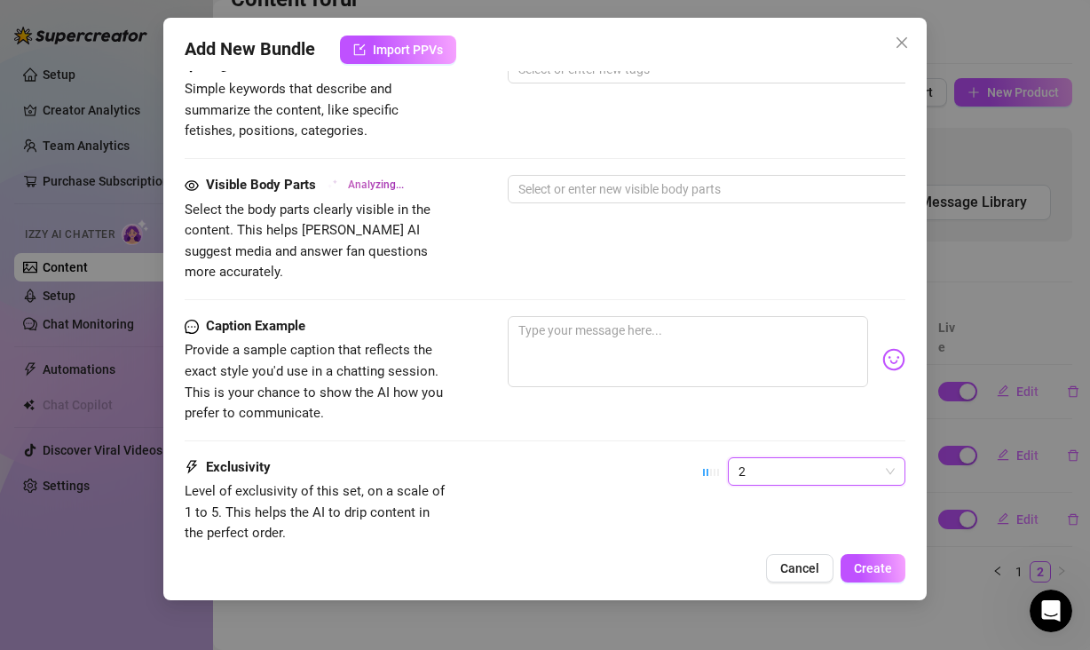
click at [631, 470] on div "Exclusivity Level of exclusivity of this set, on a scale of 1 to 5. This helps …" at bounding box center [545, 500] width 721 height 87
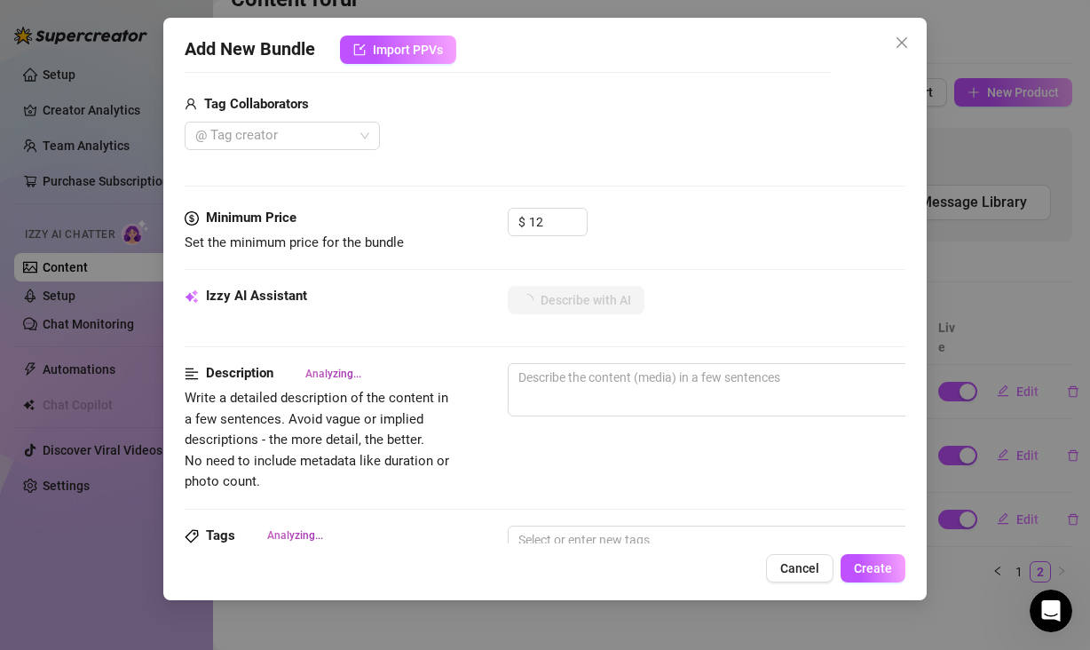
scroll to position [174, 0]
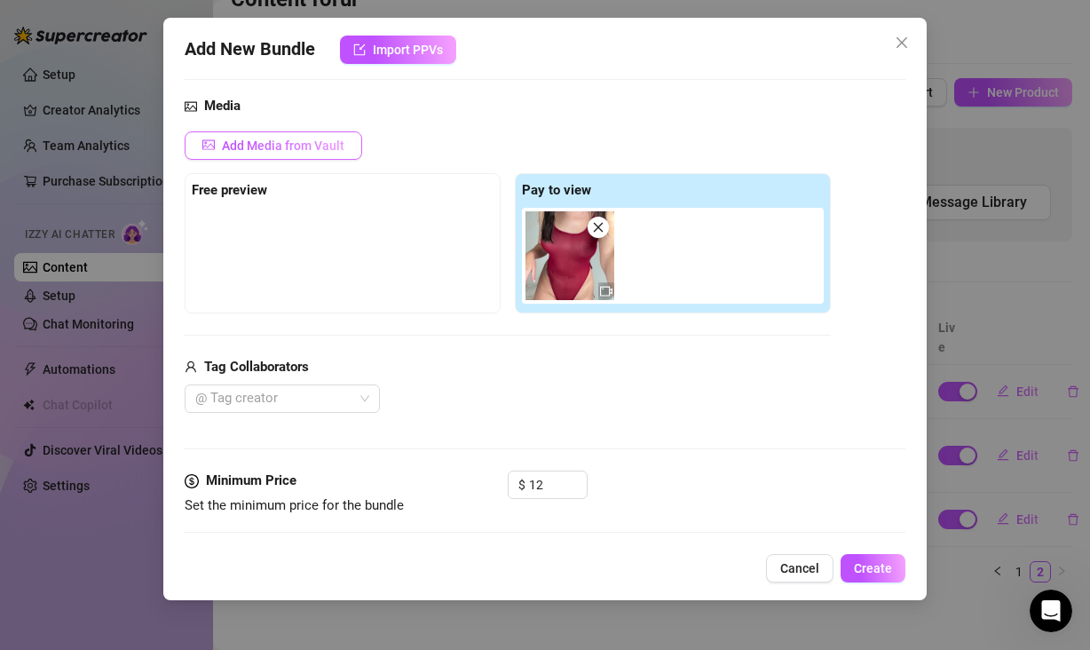
click at [320, 144] on span "Add Media from Vault" at bounding box center [283, 145] width 122 height 14
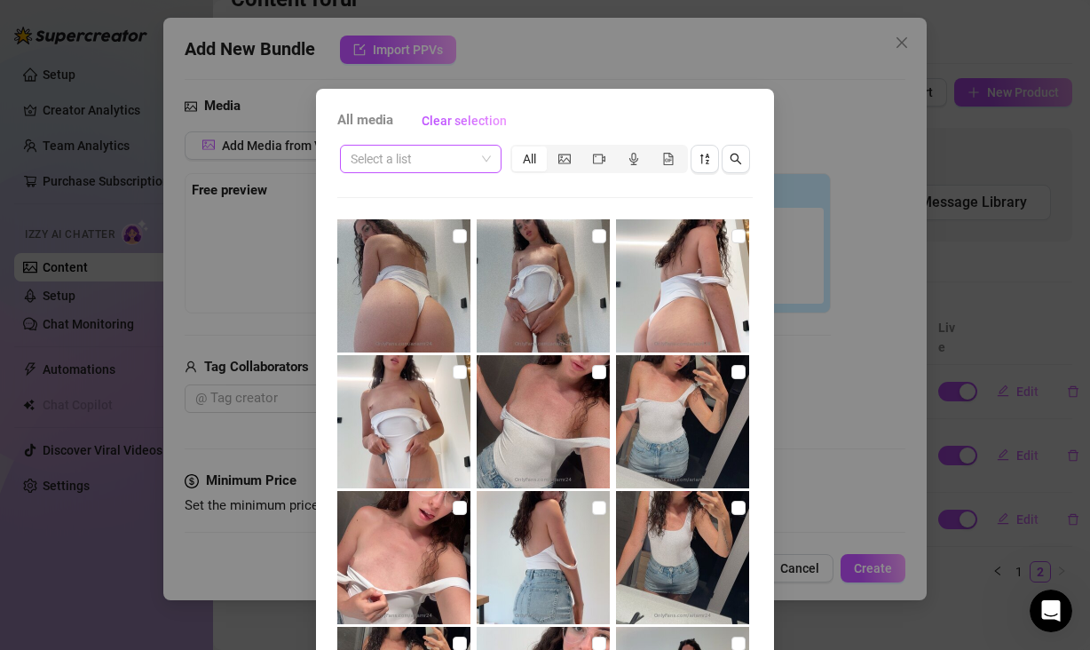
click at [469, 170] on span at bounding box center [421, 159] width 140 height 27
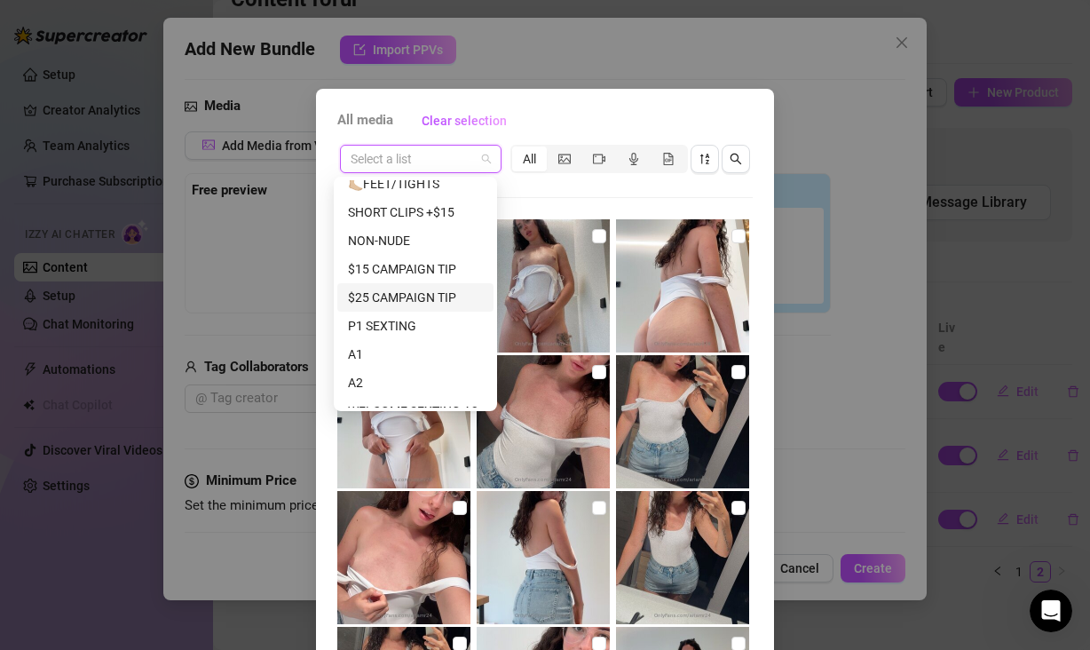
scroll to position [360, 0]
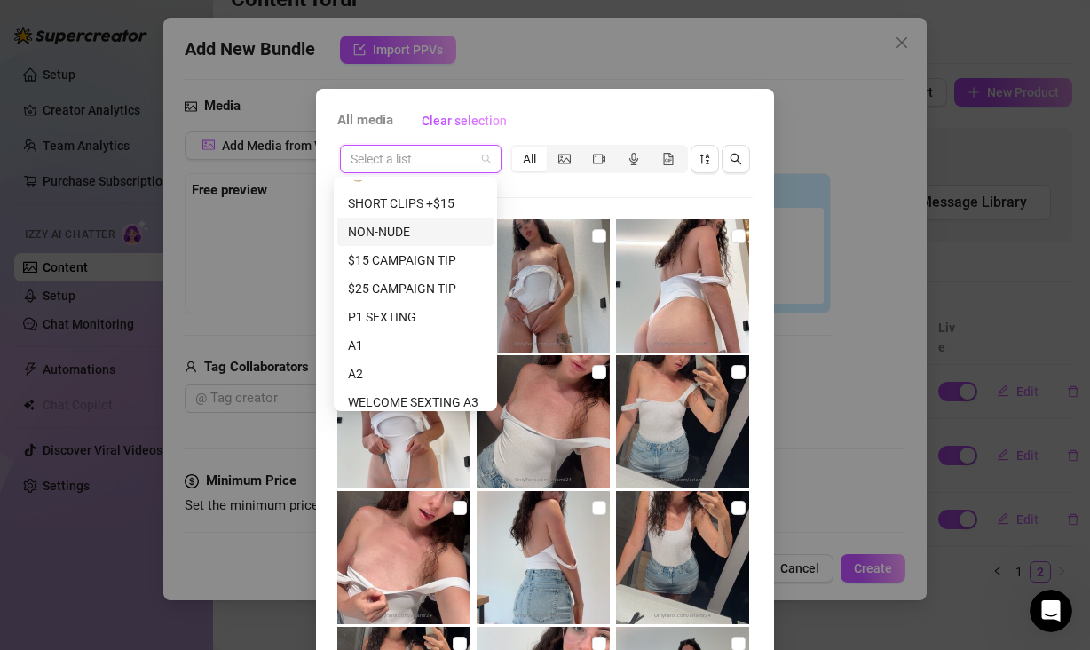
click at [402, 233] on div "NON-NUDE" at bounding box center [415, 232] width 135 height 20
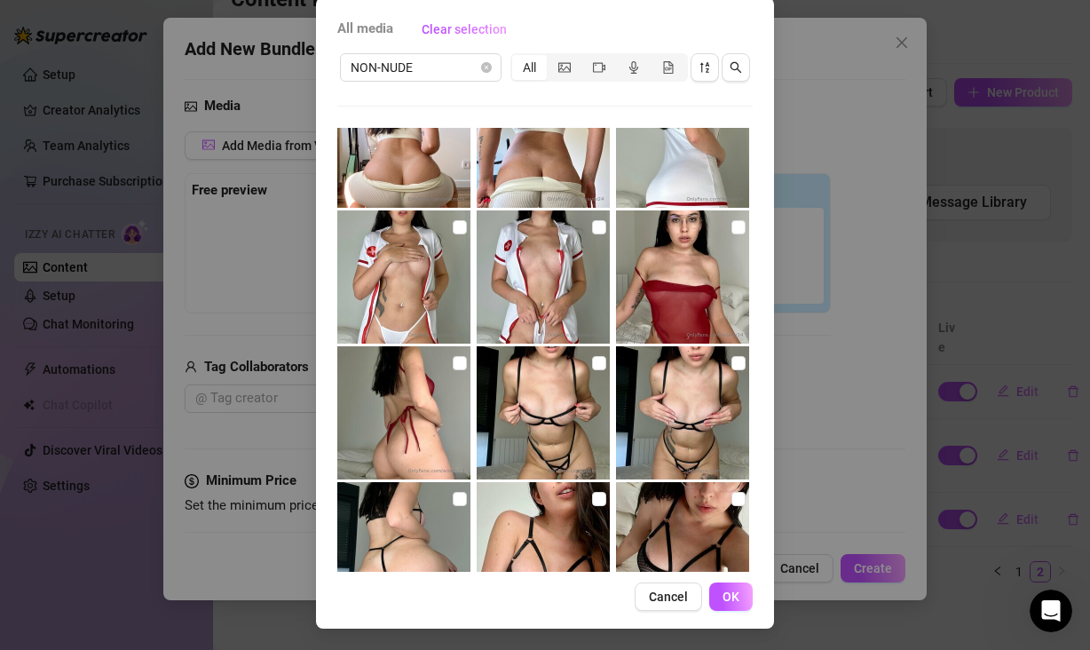
scroll to position [1225, 0]
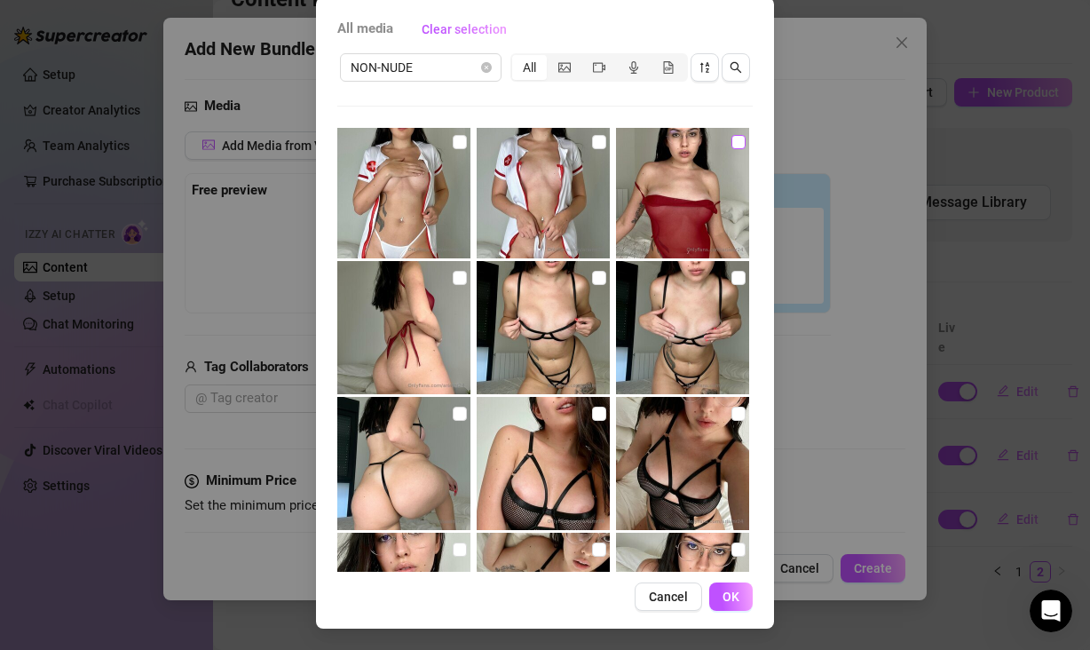
click at [731, 141] on input "checkbox" at bounding box center [738, 142] width 14 height 14
click at [454, 278] on input "checkbox" at bounding box center [460, 278] width 14 height 14
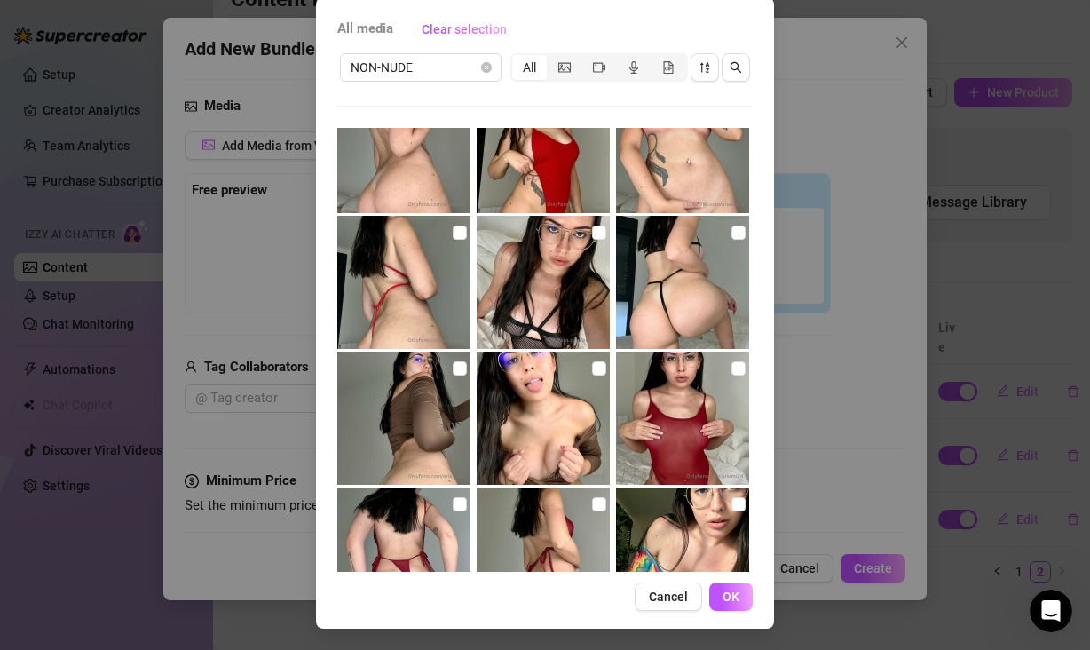
scroll to position [7925, 0]
click at [731, 367] on input "checkbox" at bounding box center [738, 367] width 14 height 14
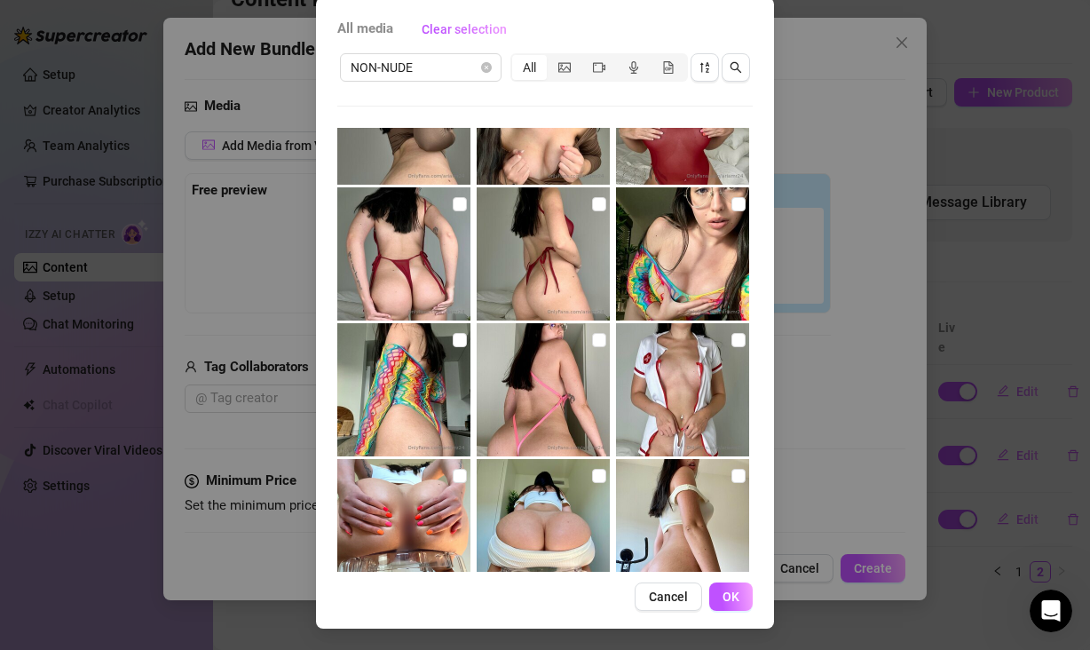
scroll to position [8233, 0]
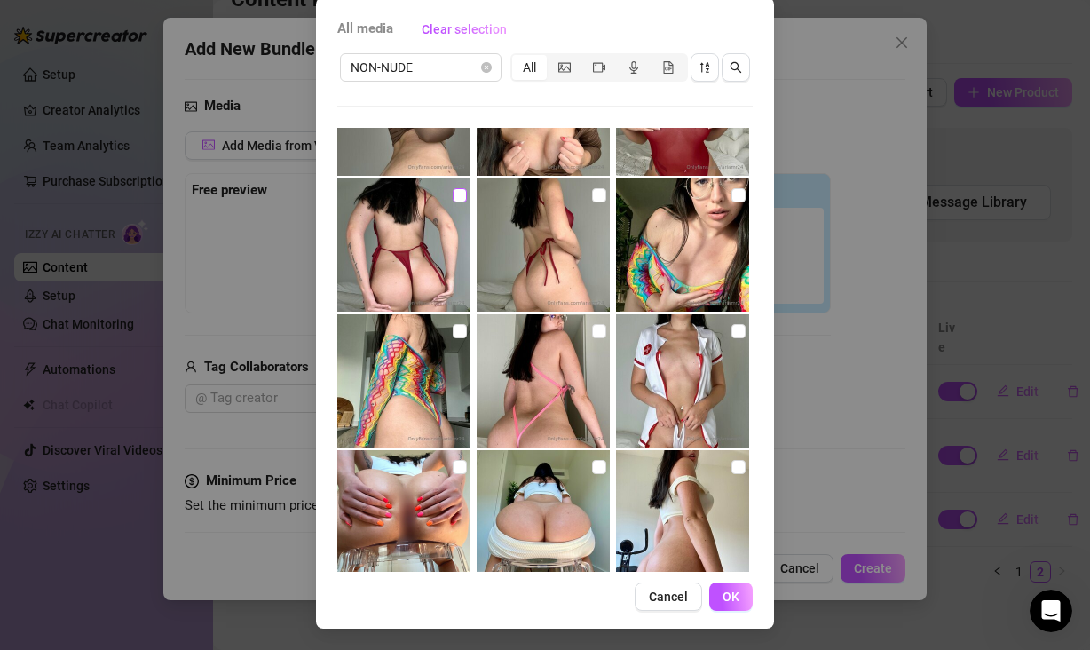
click at [453, 196] on input "checkbox" at bounding box center [460, 195] width 14 height 14
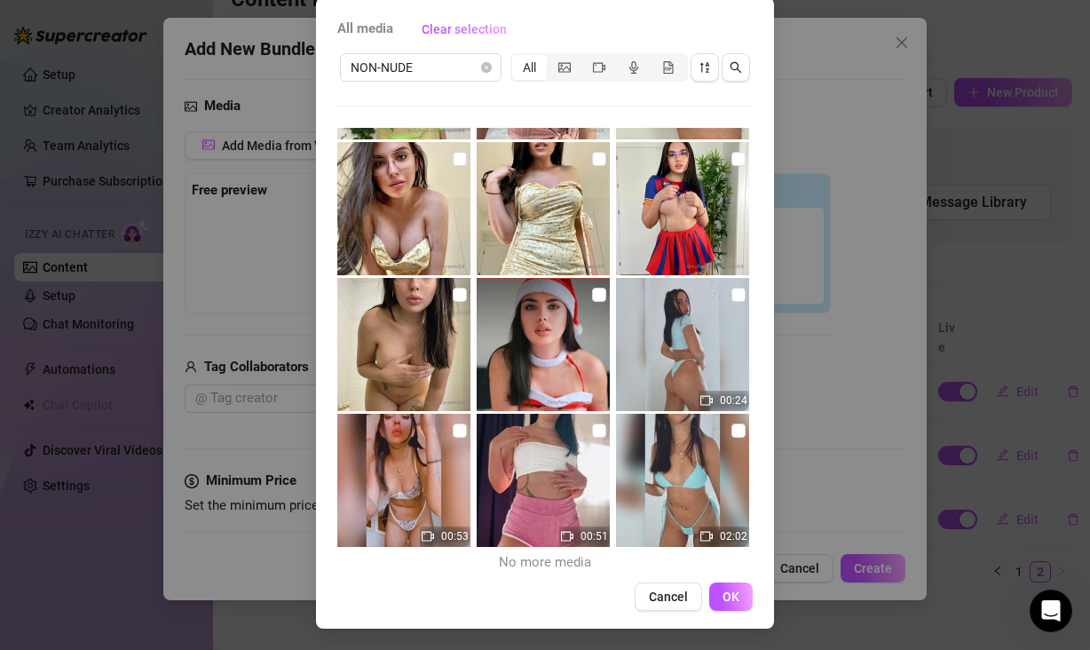
scroll to position [9768, 0]
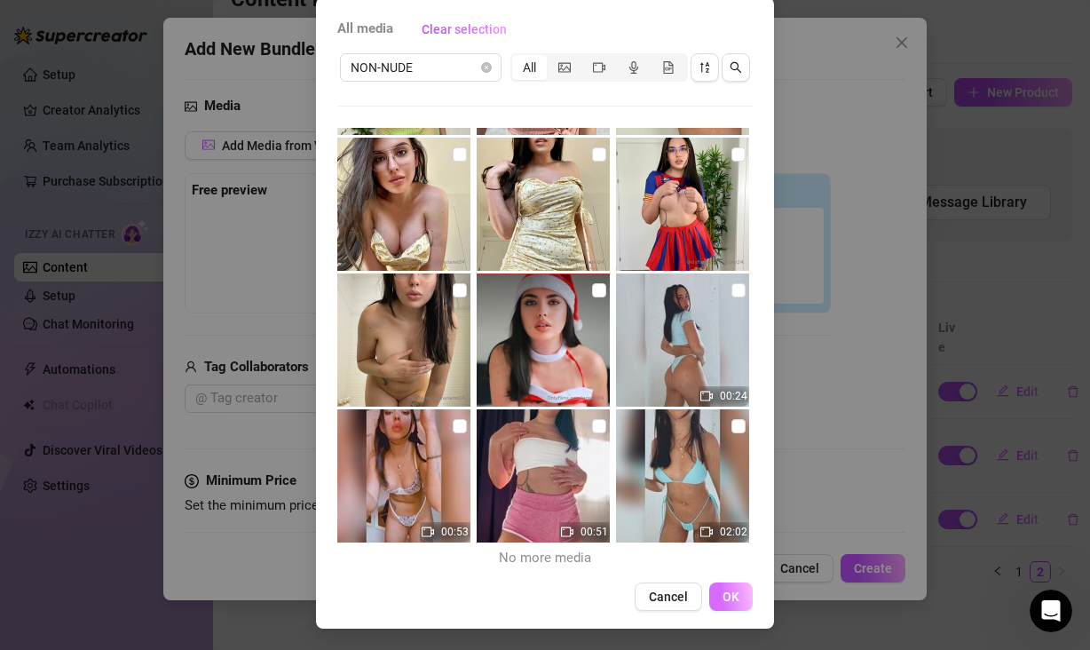
click at [728, 599] on span "OK" at bounding box center [731, 596] width 17 height 14
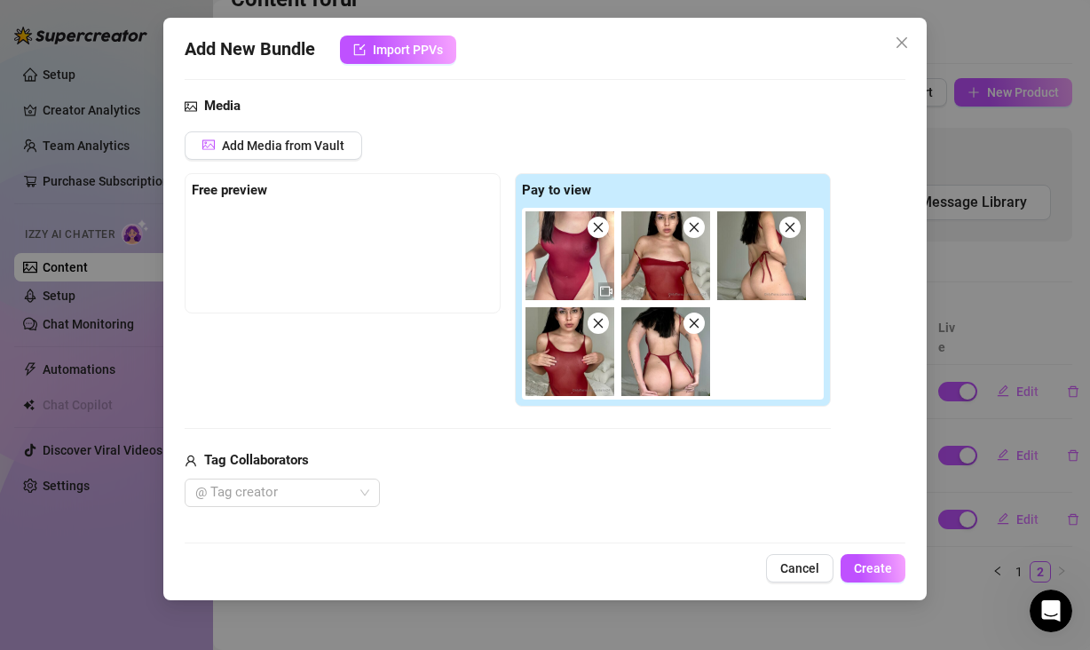
click at [659, 451] on div "Tag Collaborators" at bounding box center [508, 460] width 646 height 21
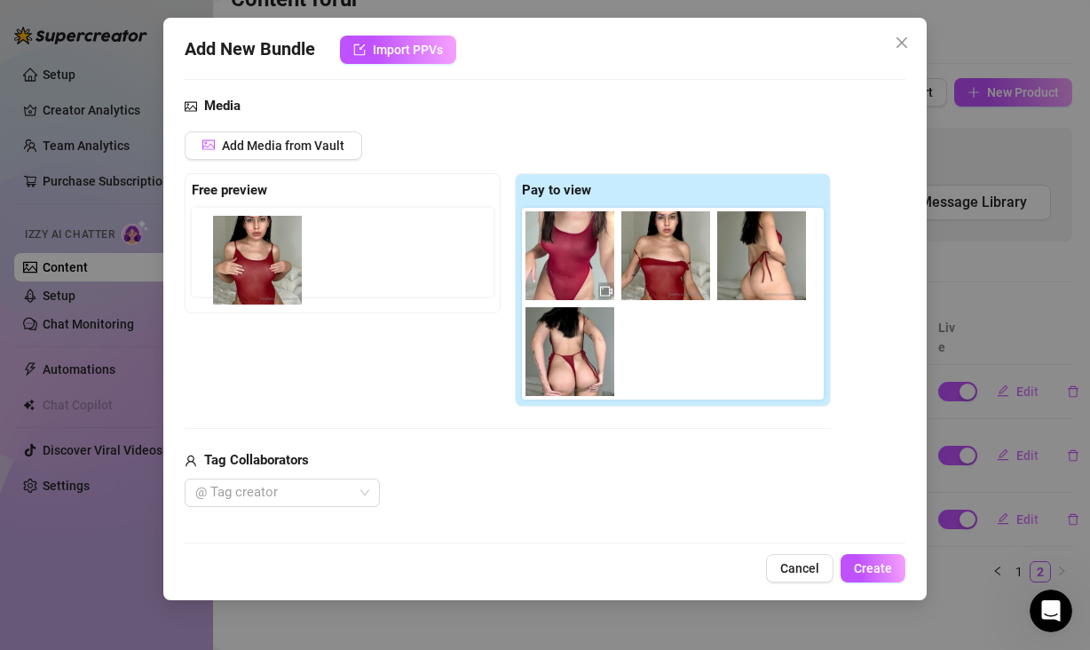
drag, startPoint x: 557, startPoint y: 367, endPoint x: 242, endPoint y: 277, distance: 326.8
click at [242, 277] on div "Free preview Pay to view" at bounding box center [508, 290] width 646 height 234
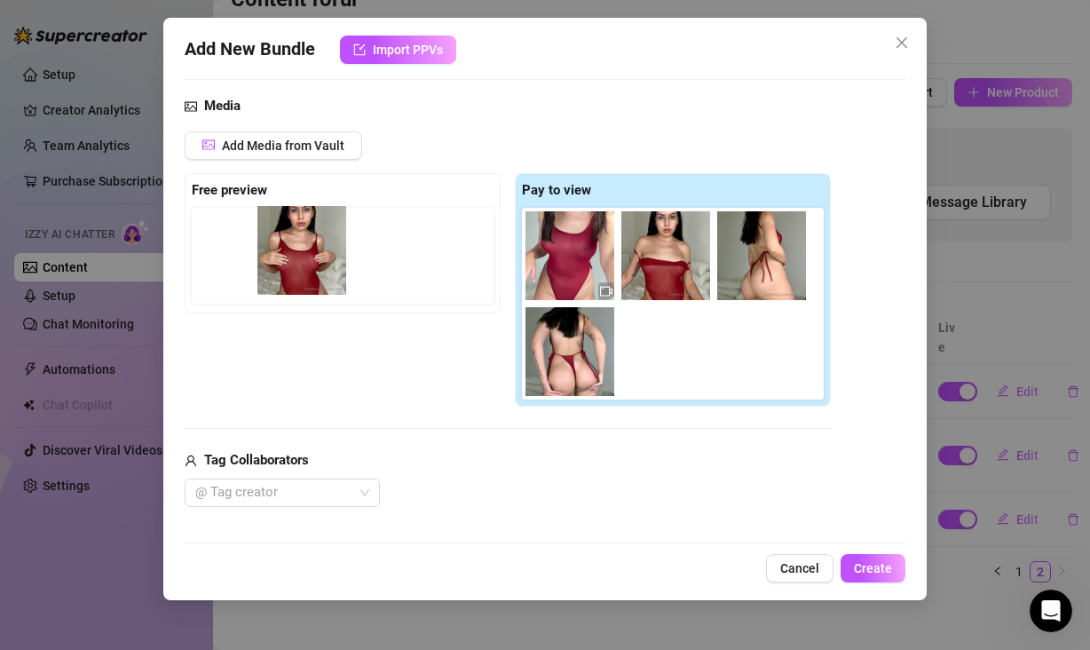
drag, startPoint x: 579, startPoint y: 354, endPoint x: 304, endPoint y: 252, distance: 293.5
click at [304, 252] on div "Free preview Pay to view" at bounding box center [508, 290] width 646 height 234
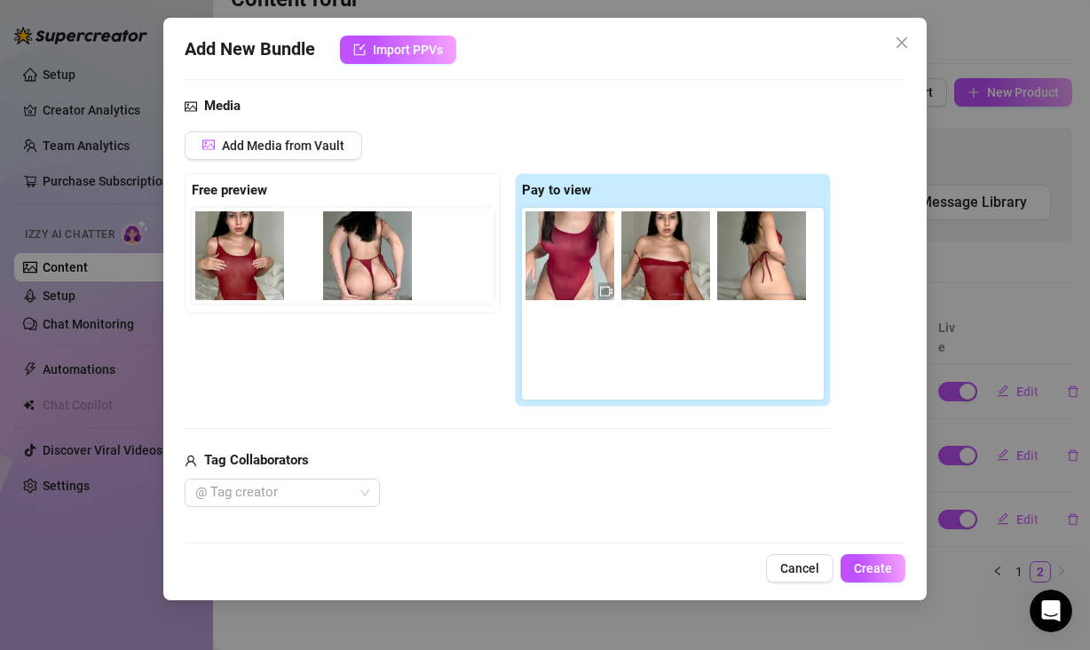
drag, startPoint x: 573, startPoint y: 366, endPoint x: 359, endPoint y: 269, distance: 235.6
click at [359, 269] on div "Free preview Pay to view" at bounding box center [508, 290] width 646 height 234
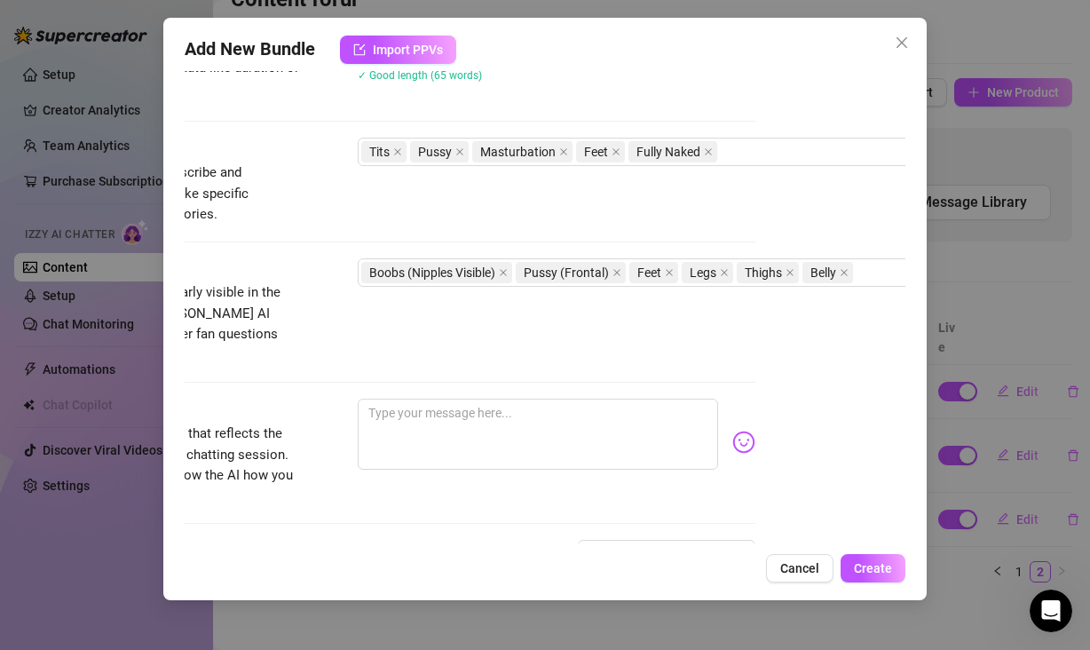
scroll to position [1038, 150]
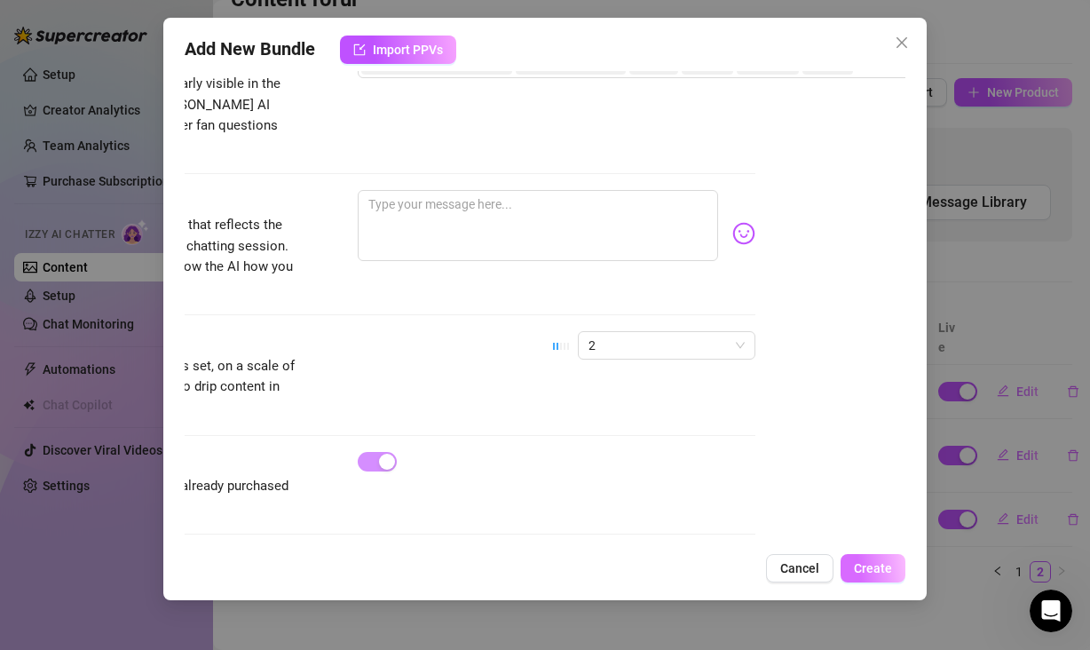
click at [869, 565] on span "Create" at bounding box center [873, 568] width 38 height 14
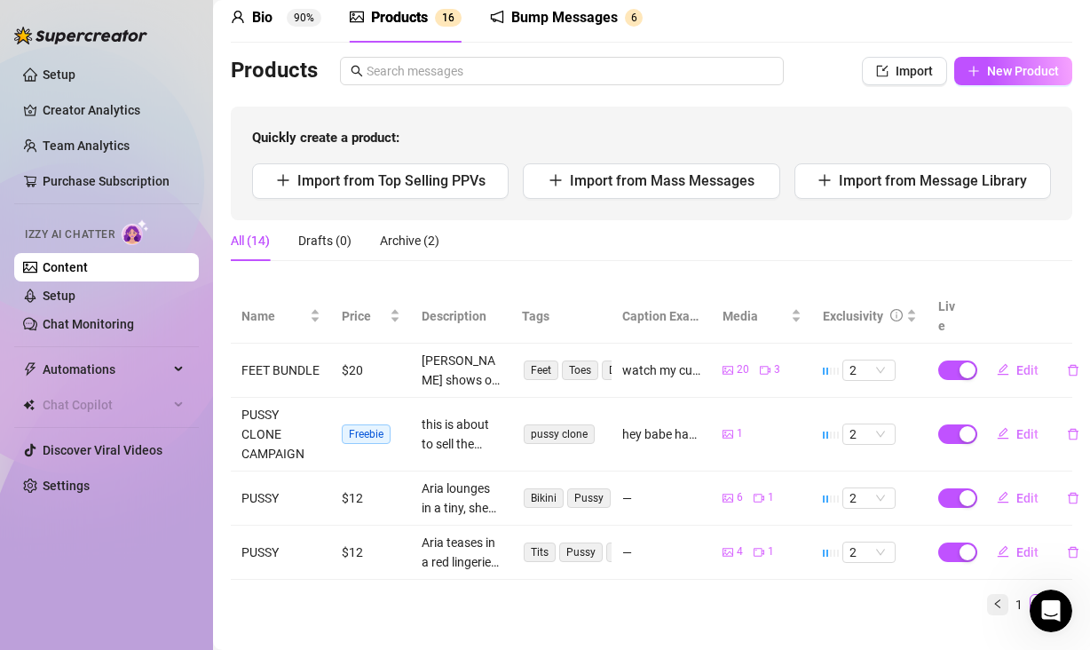
click at [992, 609] on icon "left" at bounding box center [997, 603] width 11 height 11
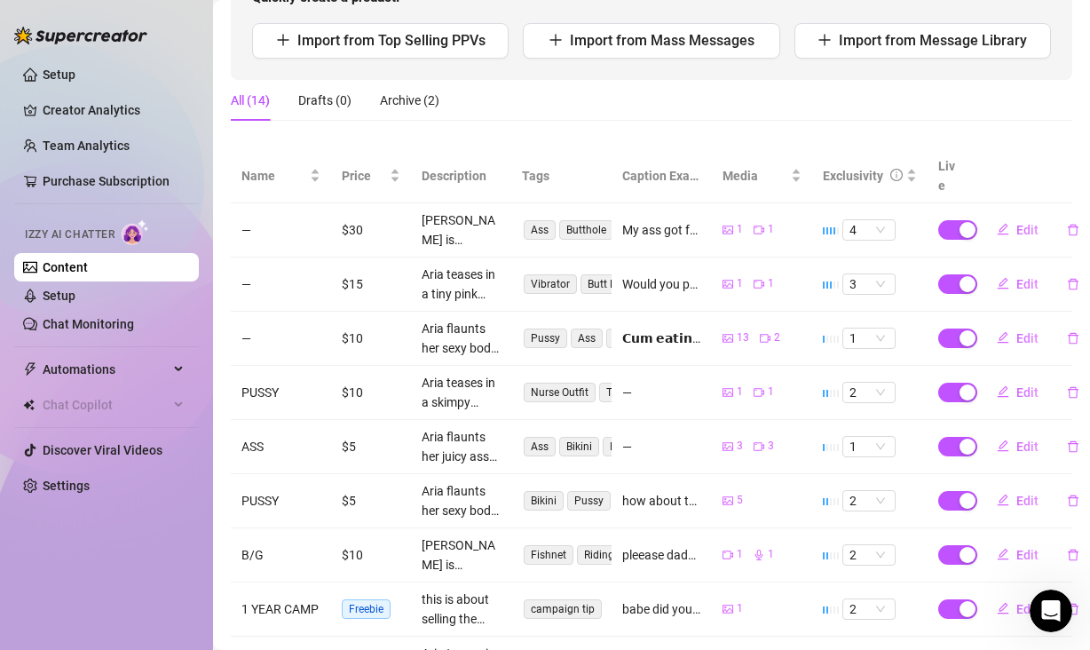
scroll to position [436, 0]
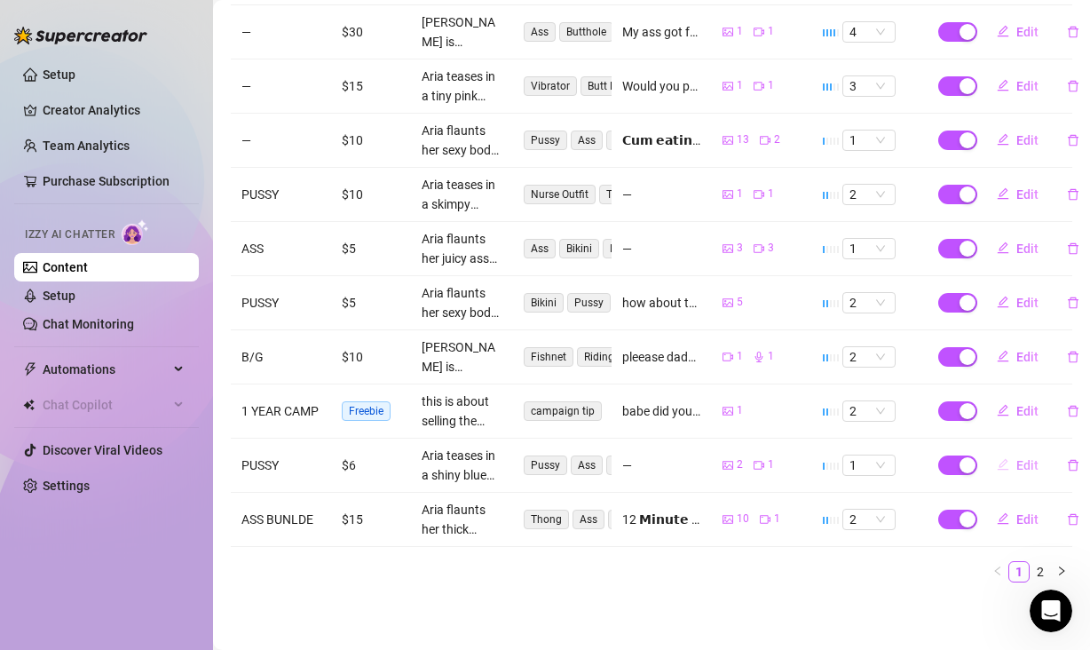
click at [1016, 458] on span "Edit" at bounding box center [1027, 465] width 22 height 14
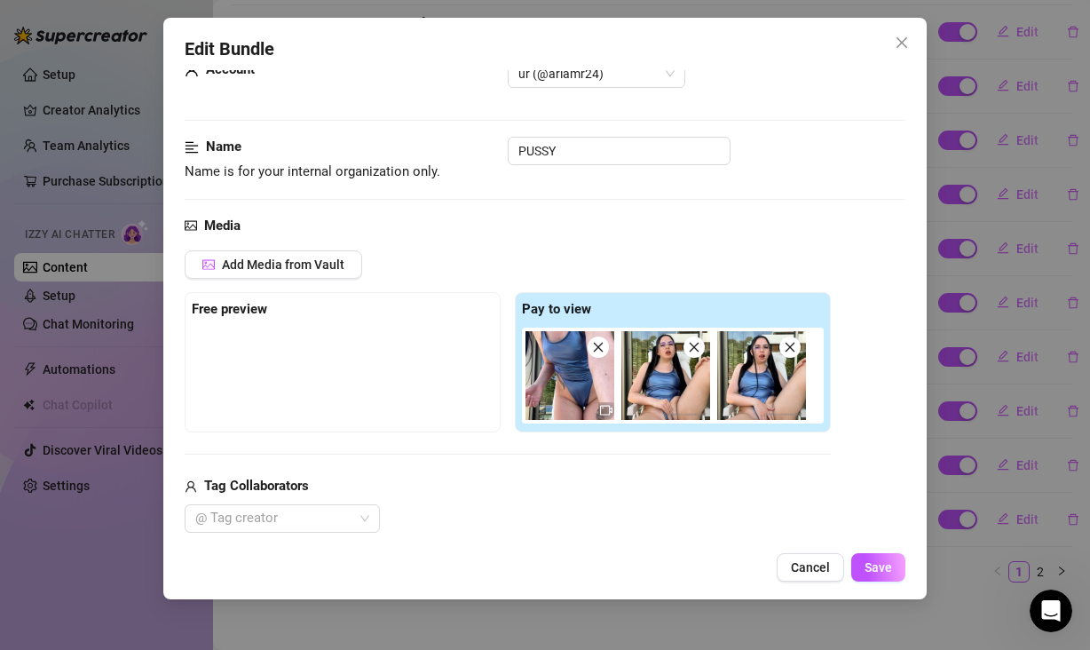
scroll to position [87, 0]
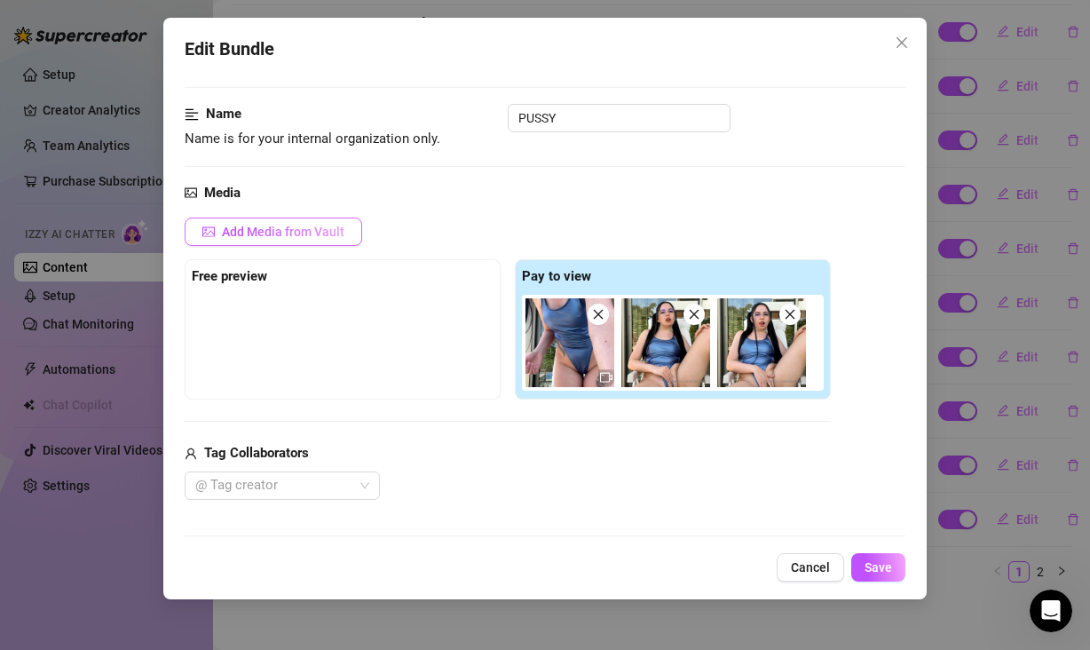
click at [297, 234] on span "Add Media from Vault" at bounding box center [283, 232] width 122 height 14
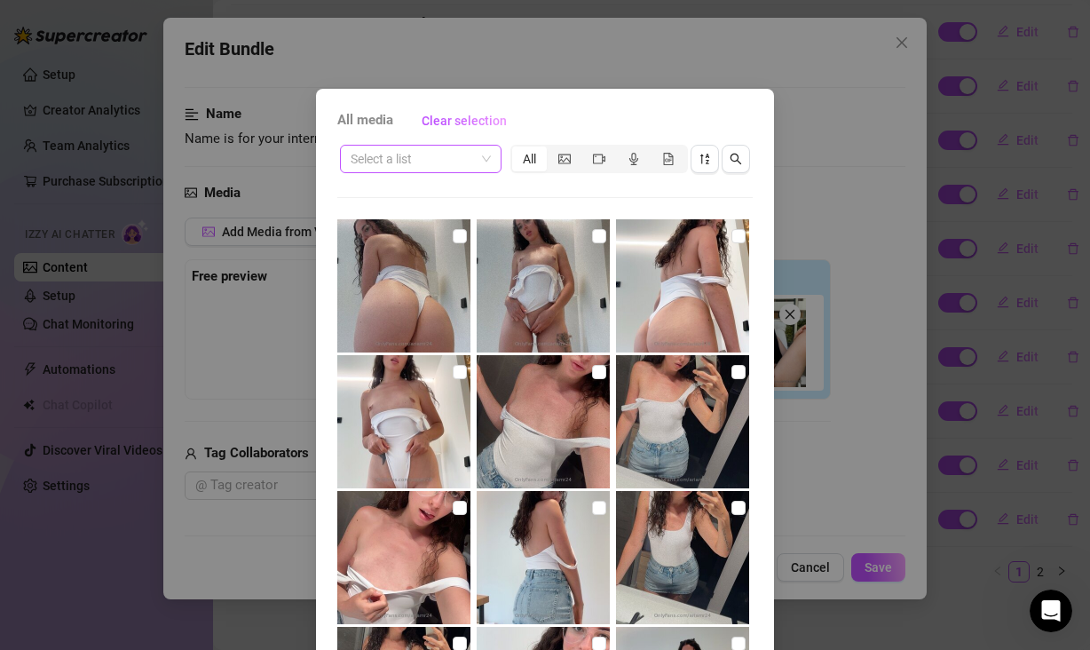
click at [469, 159] on span at bounding box center [421, 159] width 140 height 27
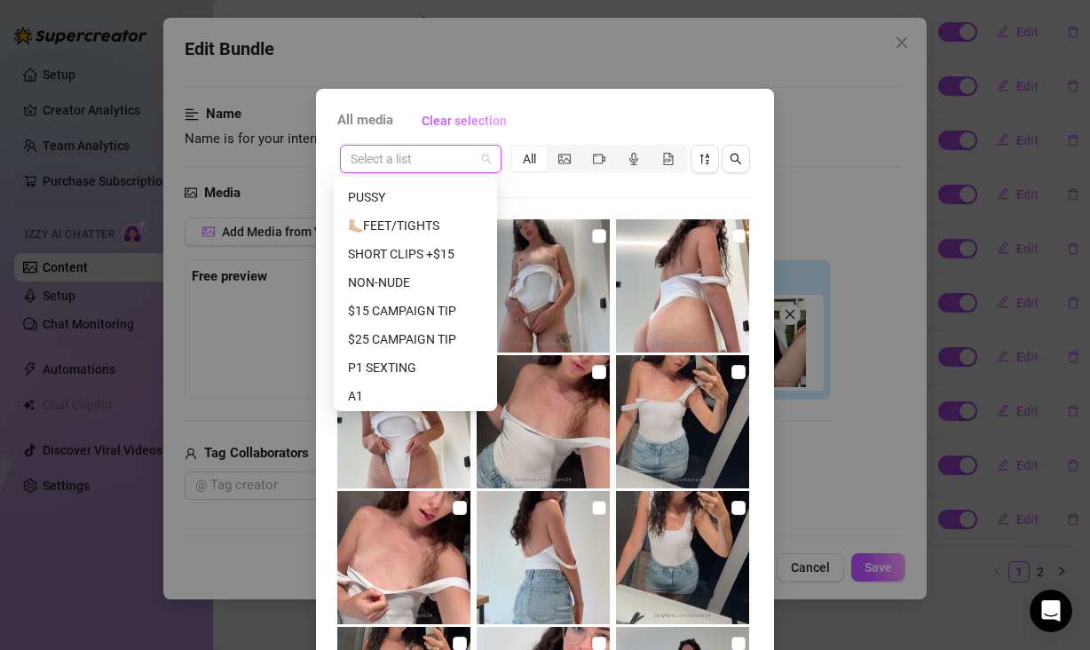
scroll to position [255, 0]
click at [396, 342] on div "NON-NUDE" at bounding box center [415, 338] width 135 height 20
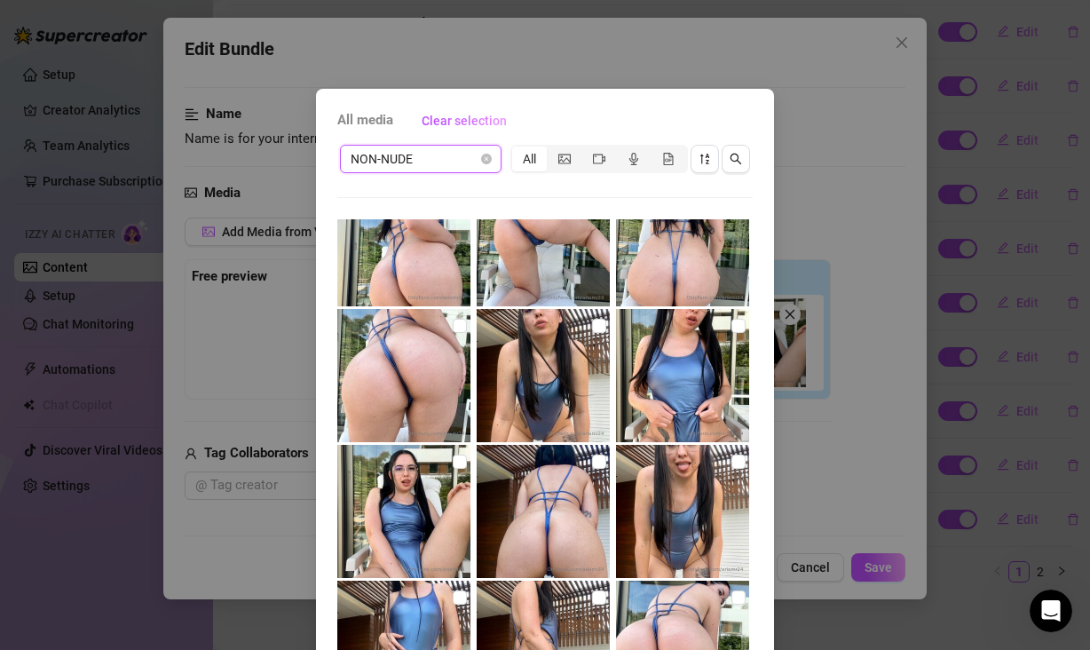
scroll to position [4933, 0]
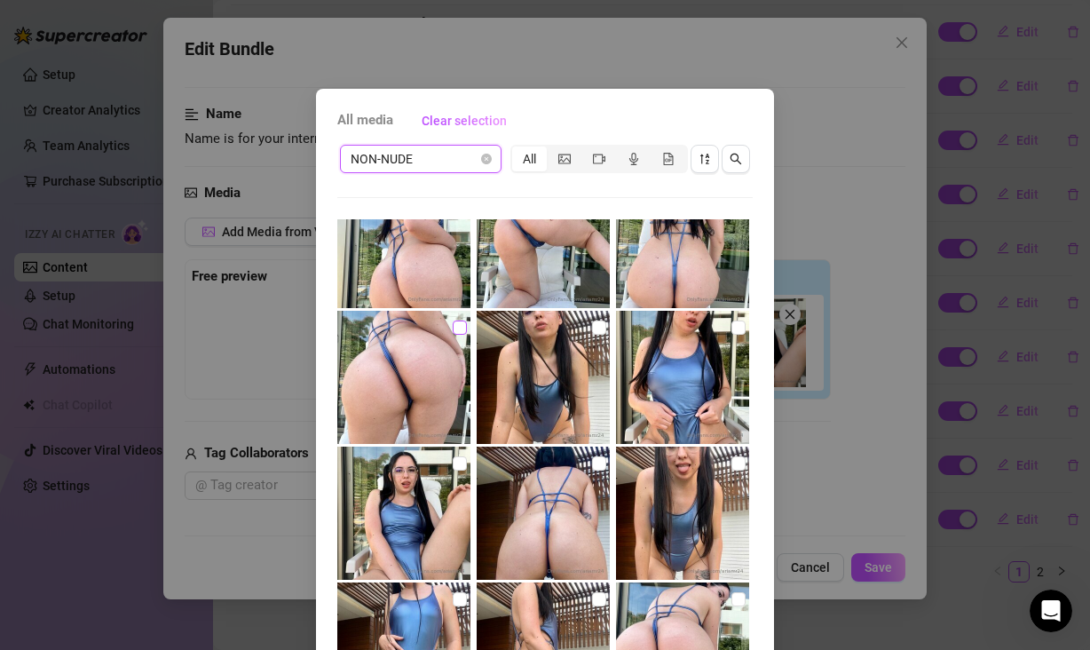
click at [453, 324] on input "checkbox" at bounding box center [460, 327] width 14 height 14
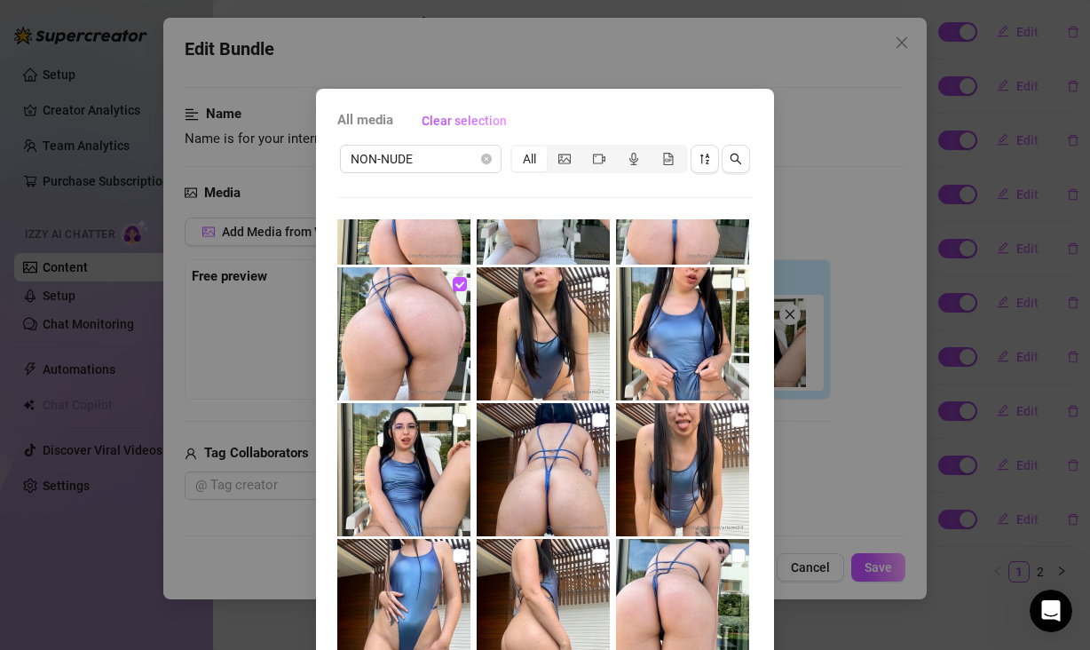
scroll to position [4973, 0]
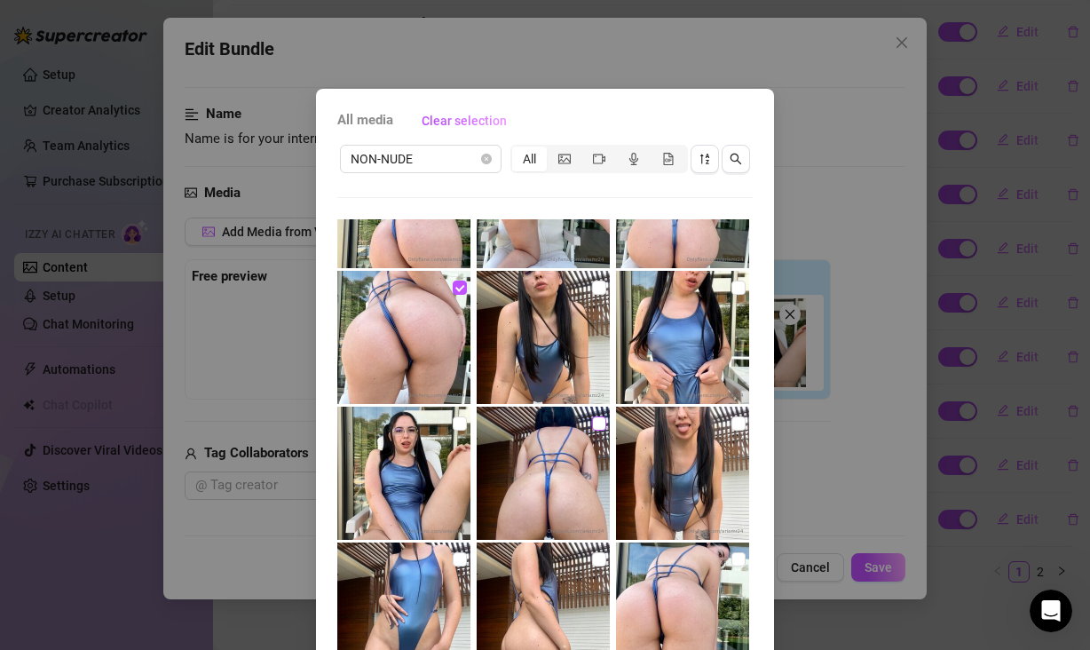
click at [592, 421] on input "checkbox" at bounding box center [599, 423] width 14 height 14
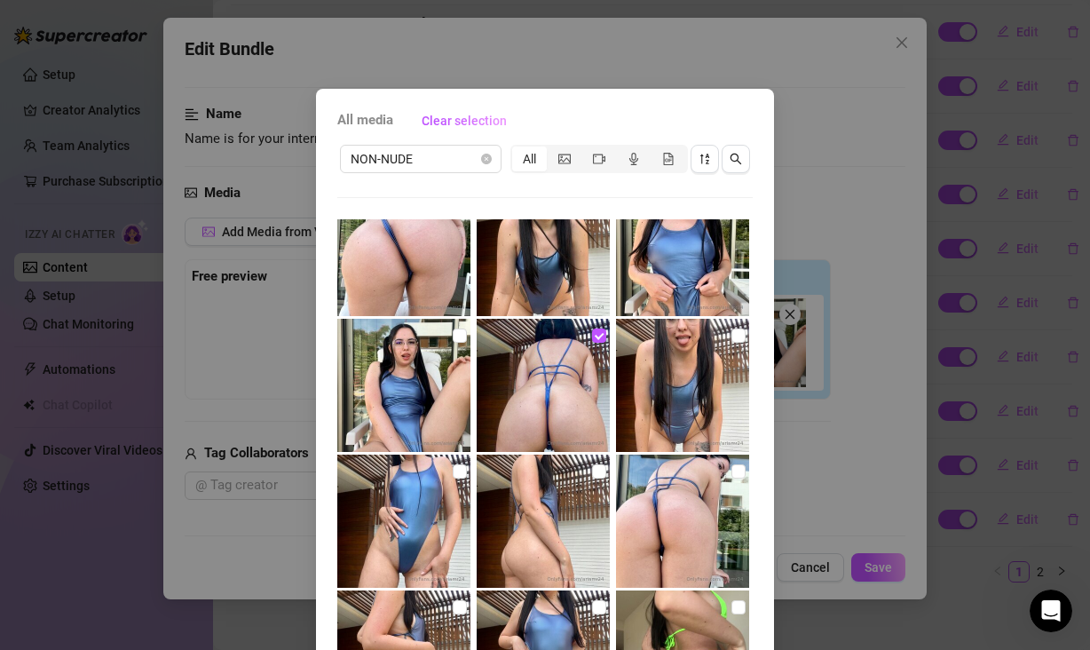
scroll to position [5064, 0]
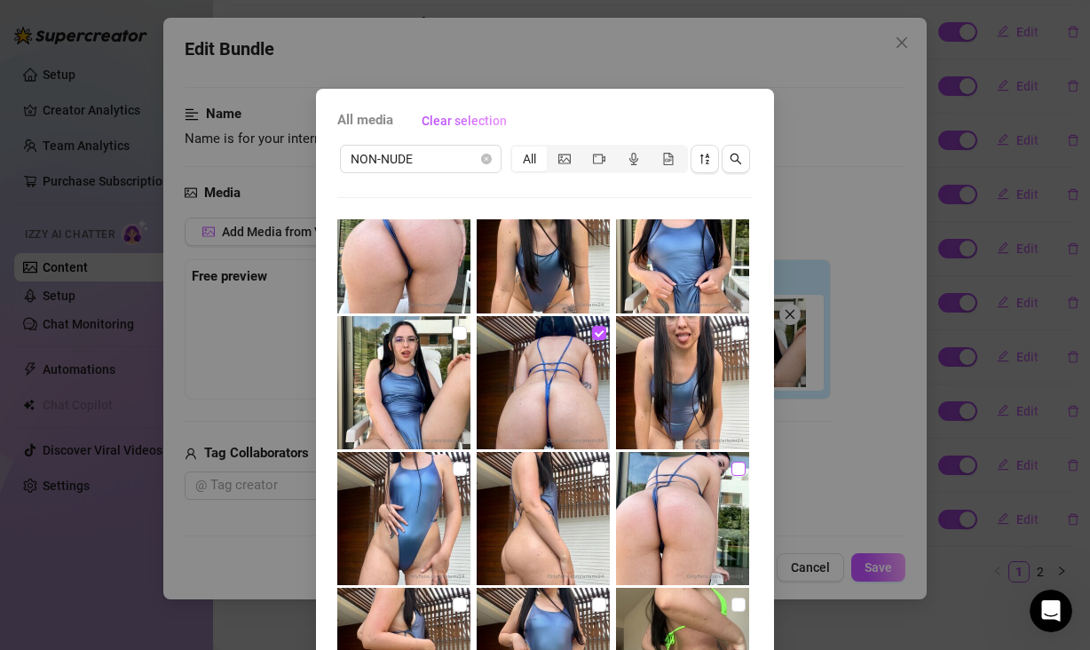
click at [731, 464] on input "checkbox" at bounding box center [738, 469] width 14 height 14
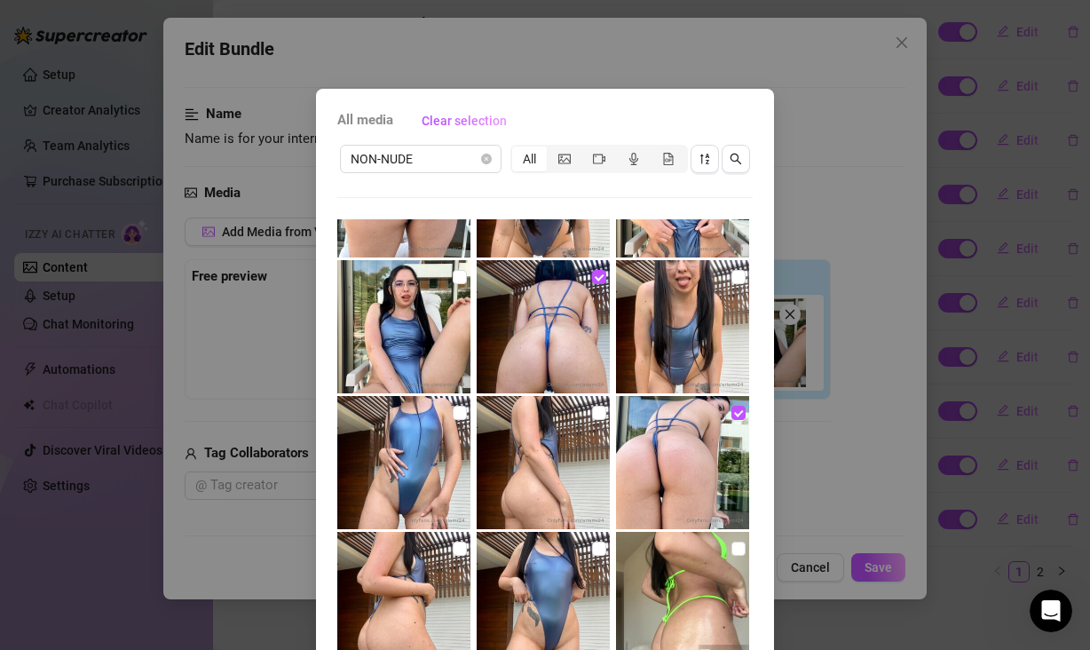
scroll to position [5155, 0]
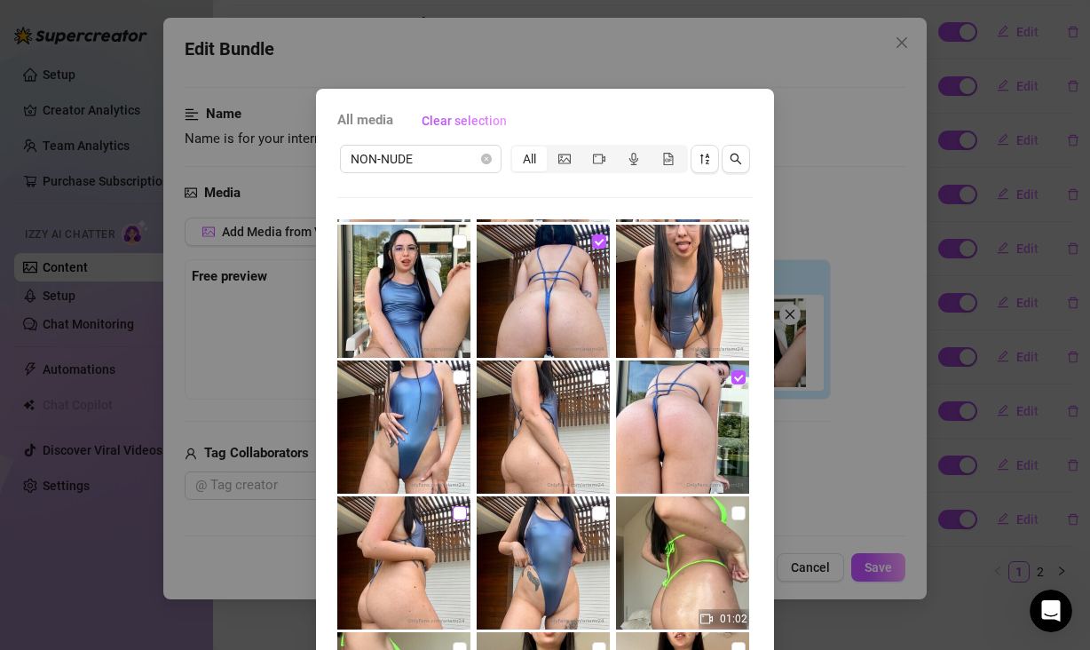
click at [453, 509] on input "checkbox" at bounding box center [460, 513] width 14 height 14
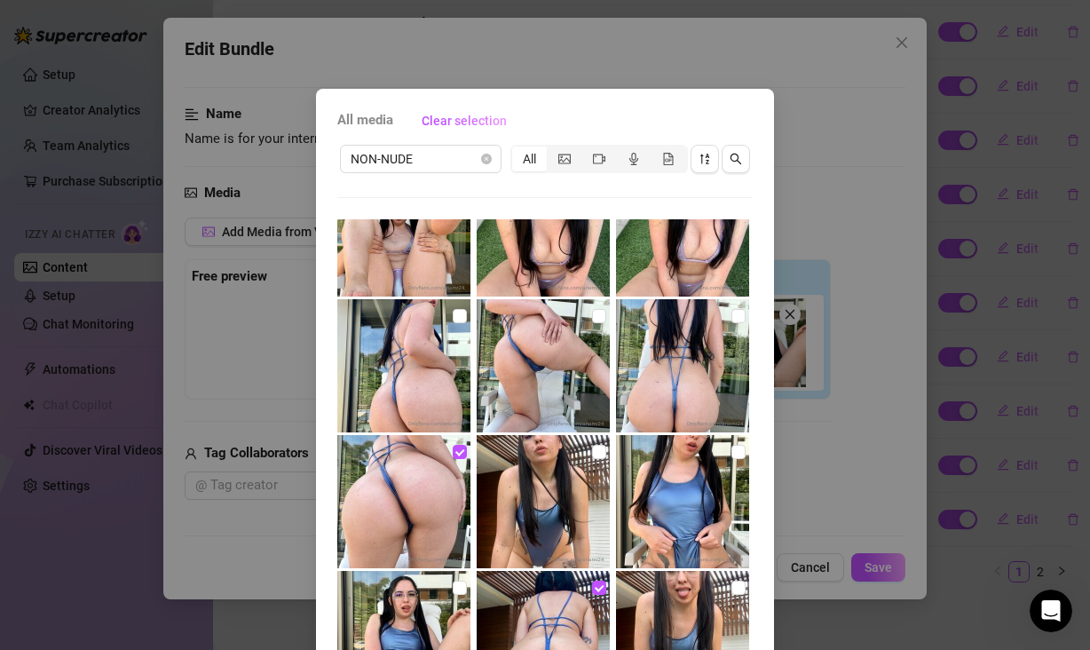
scroll to position [4792, 0]
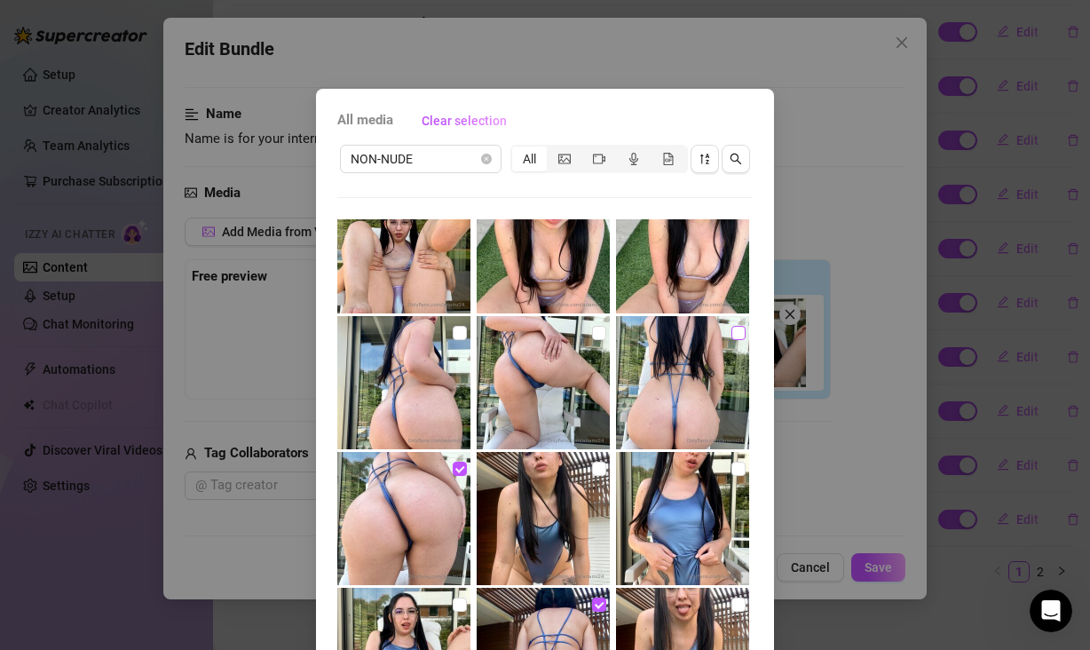
click at [731, 332] on input "checkbox" at bounding box center [738, 333] width 14 height 14
click at [592, 333] on input "checkbox" at bounding box center [599, 333] width 14 height 14
click at [453, 330] on input "checkbox" at bounding box center [460, 333] width 14 height 14
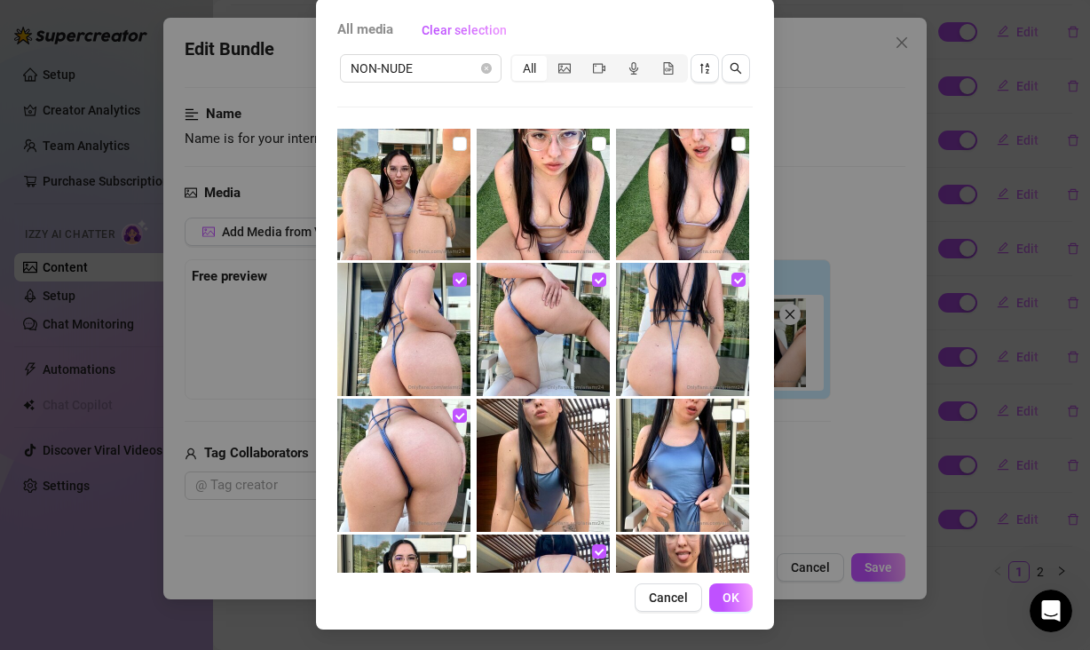
scroll to position [91, 0]
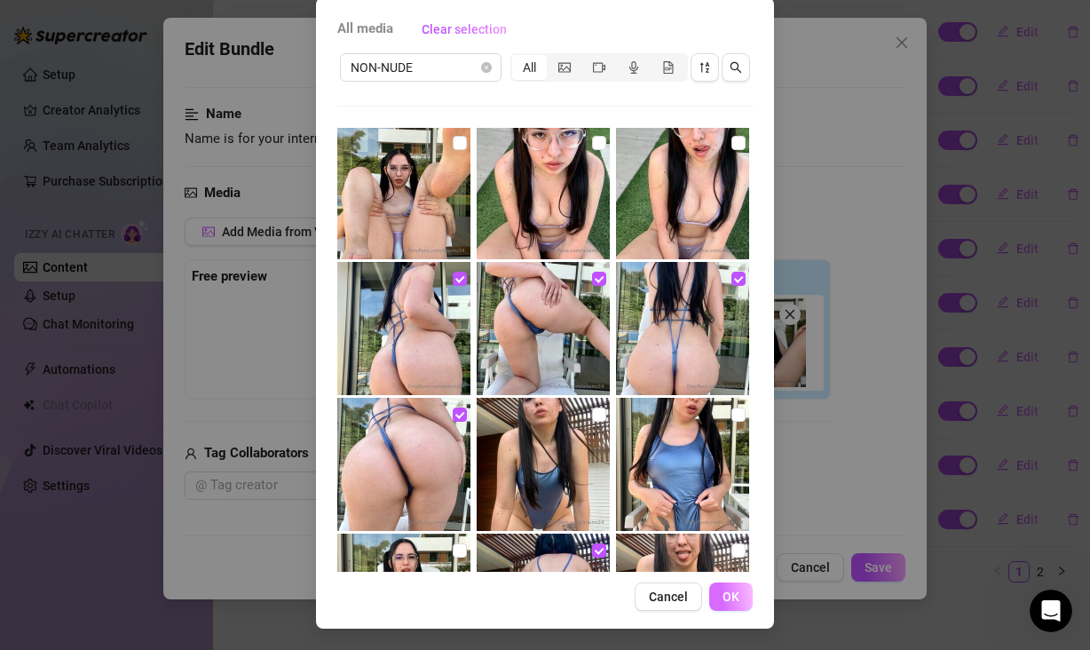
click at [724, 596] on span "OK" at bounding box center [731, 596] width 17 height 14
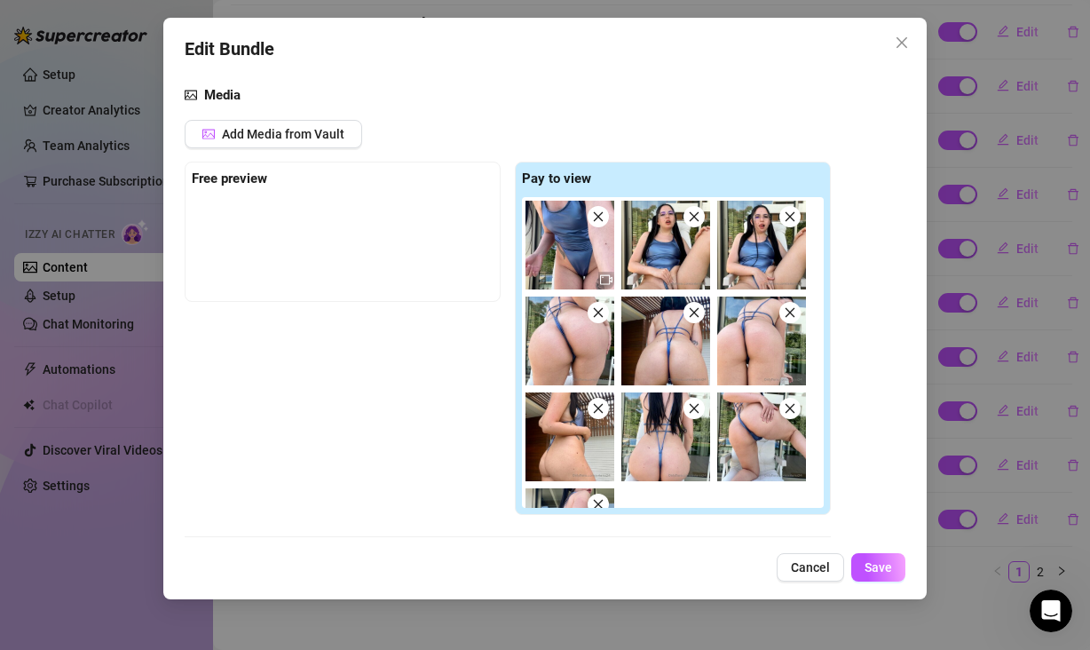
scroll to position [193, 0]
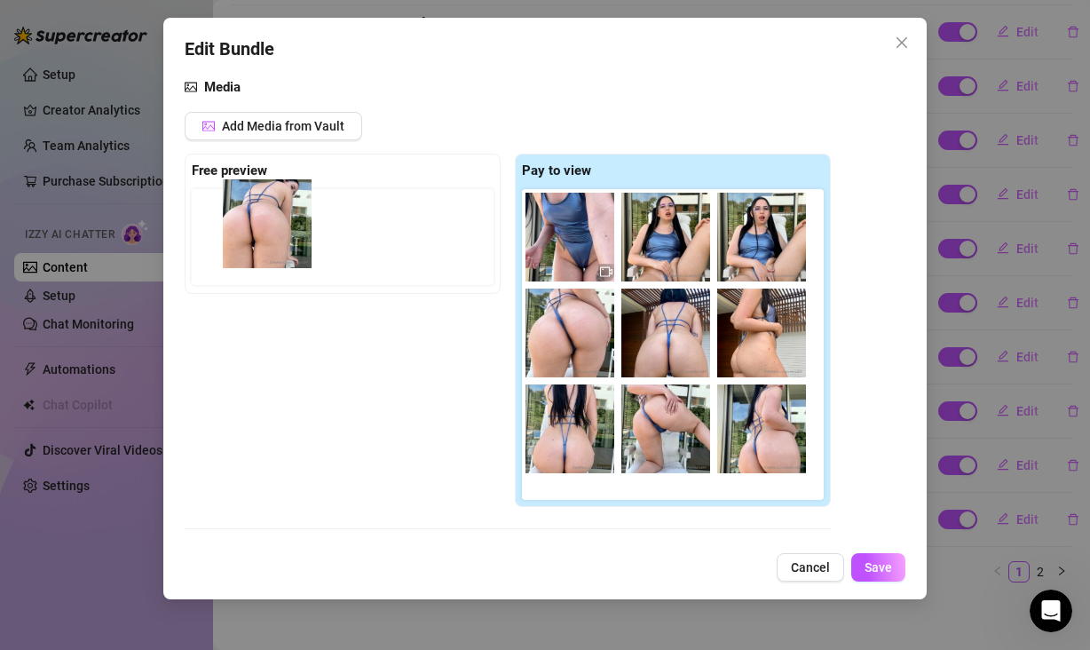
drag, startPoint x: 760, startPoint y: 350, endPoint x: 263, endPoint y: 243, distance: 508.3
click at [263, 243] on div "Free preview Pay to view" at bounding box center [508, 330] width 646 height 353
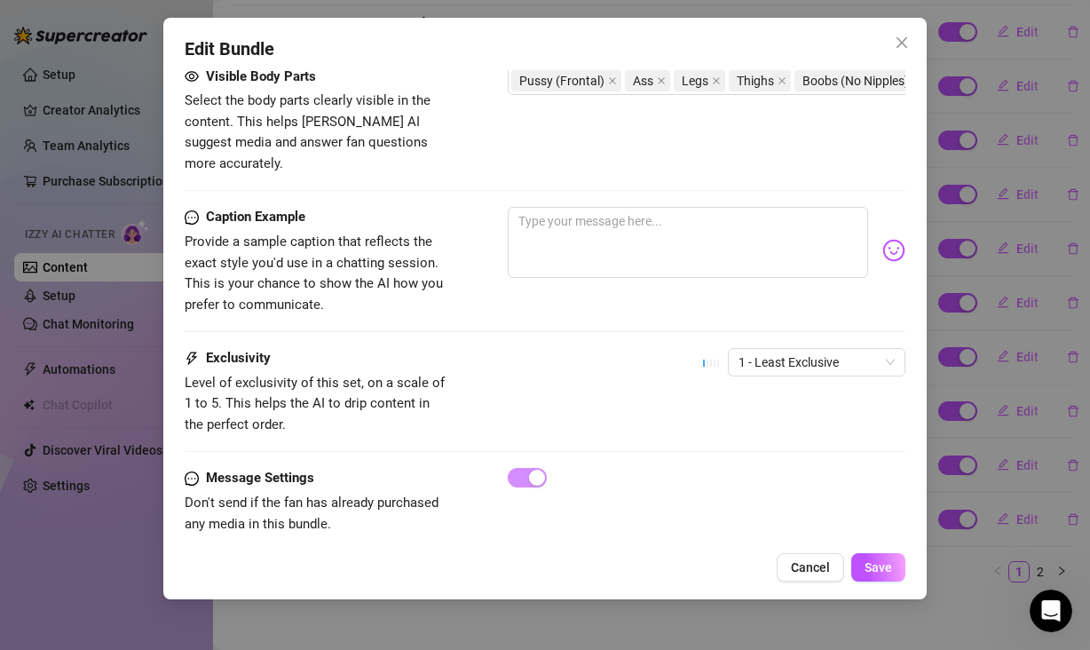
scroll to position [1228, 0]
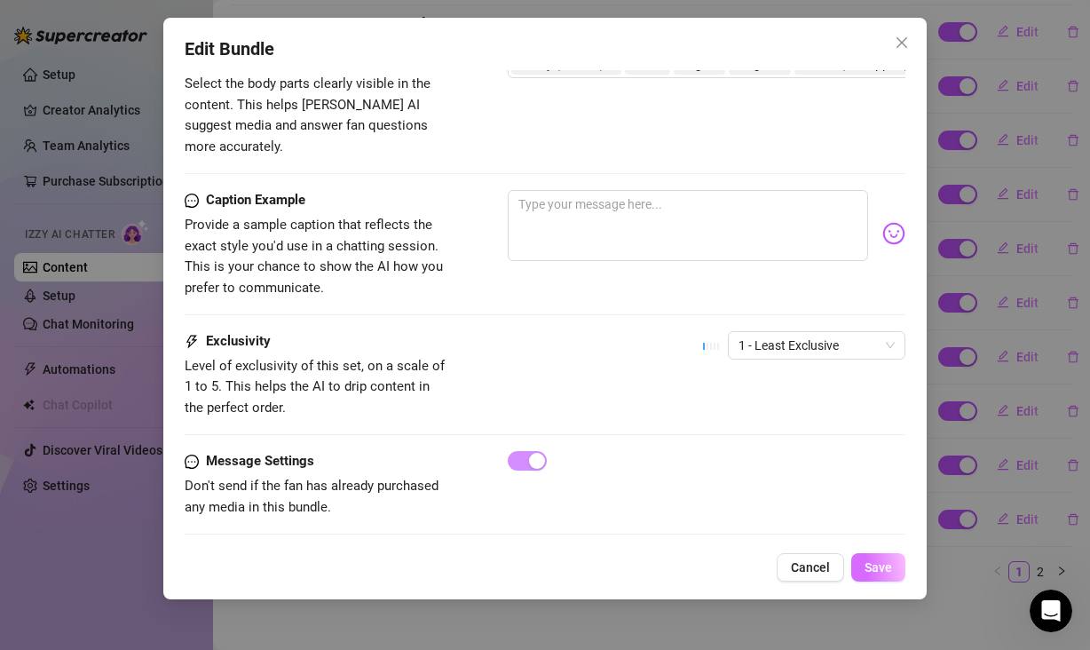
click at [882, 566] on span "Save" at bounding box center [879, 567] width 28 height 14
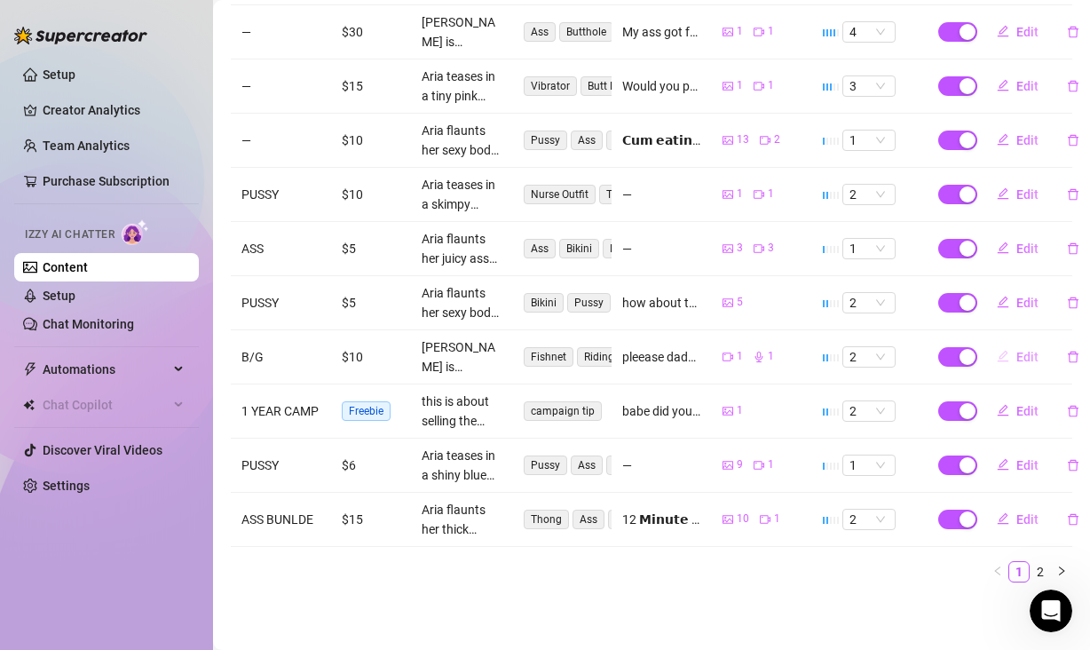
click at [1003, 344] on button "Edit" at bounding box center [1018, 357] width 70 height 28
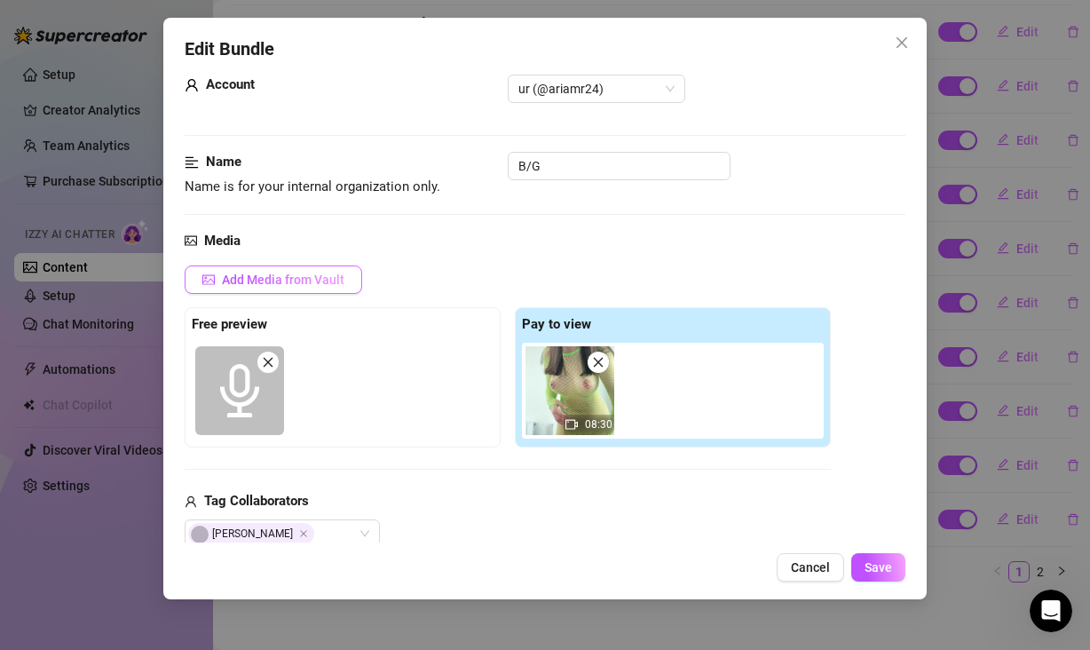
scroll to position [43, 0]
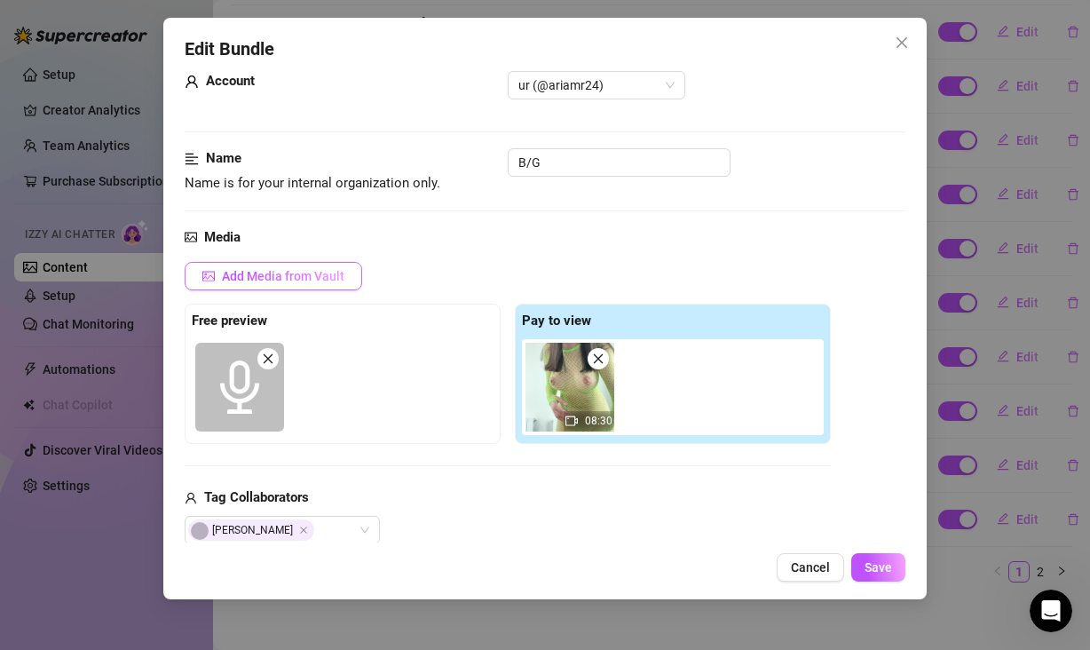
click at [215, 266] on button "Add Media from Vault" at bounding box center [274, 276] width 178 height 28
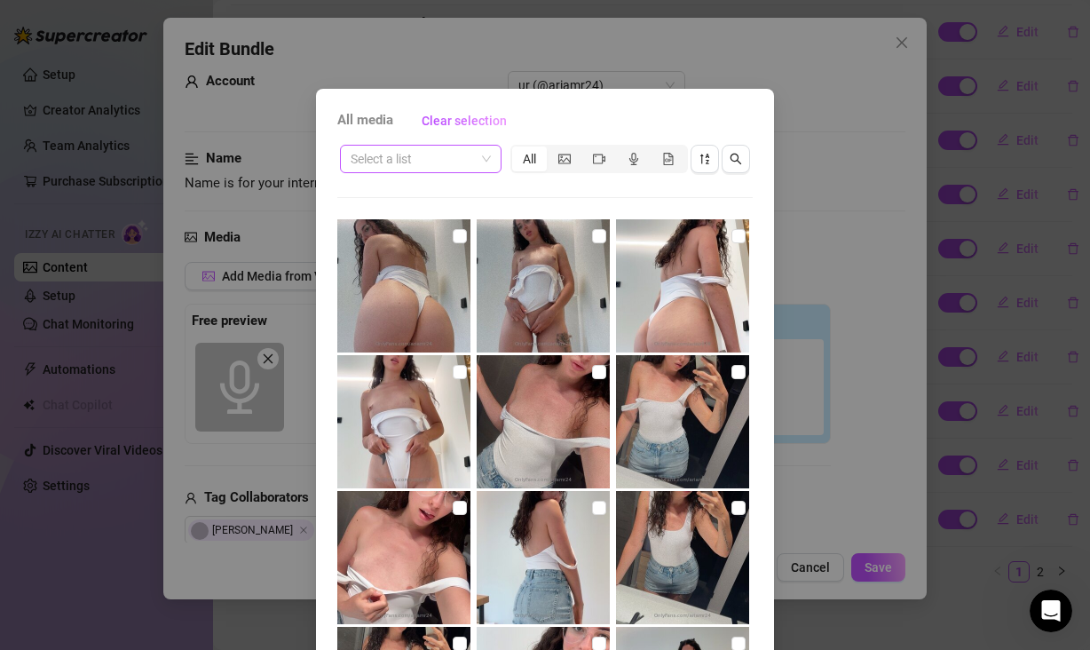
click at [480, 158] on span at bounding box center [421, 159] width 140 height 27
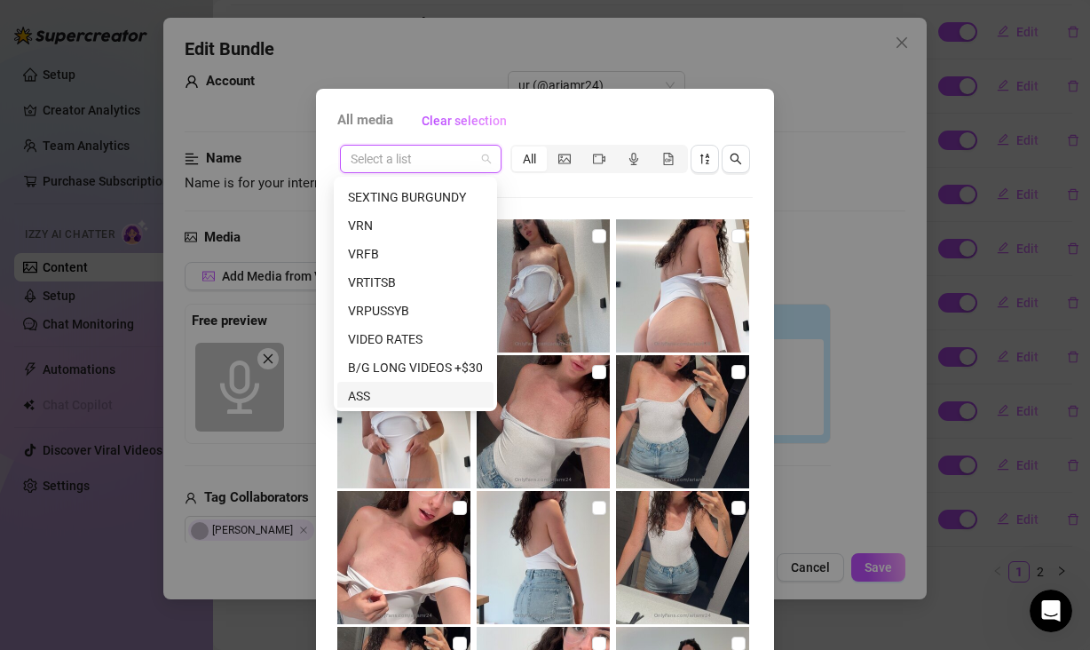
scroll to position [249, 0]
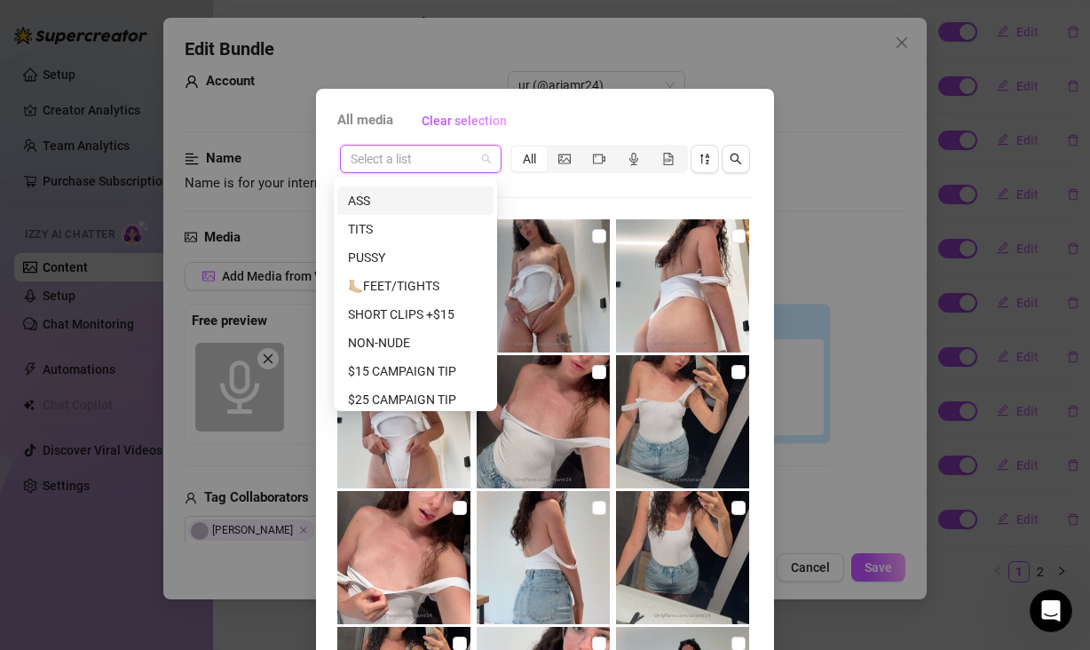
click at [421, 199] on div "ASS" at bounding box center [415, 201] width 135 height 20
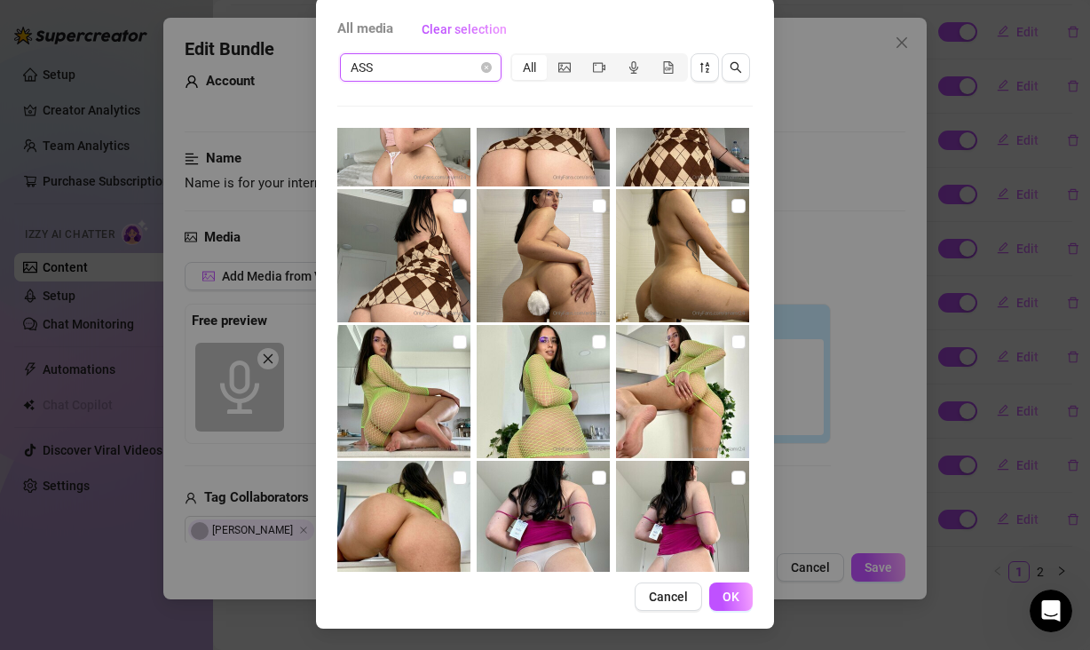
scroll to position [5243, 0]
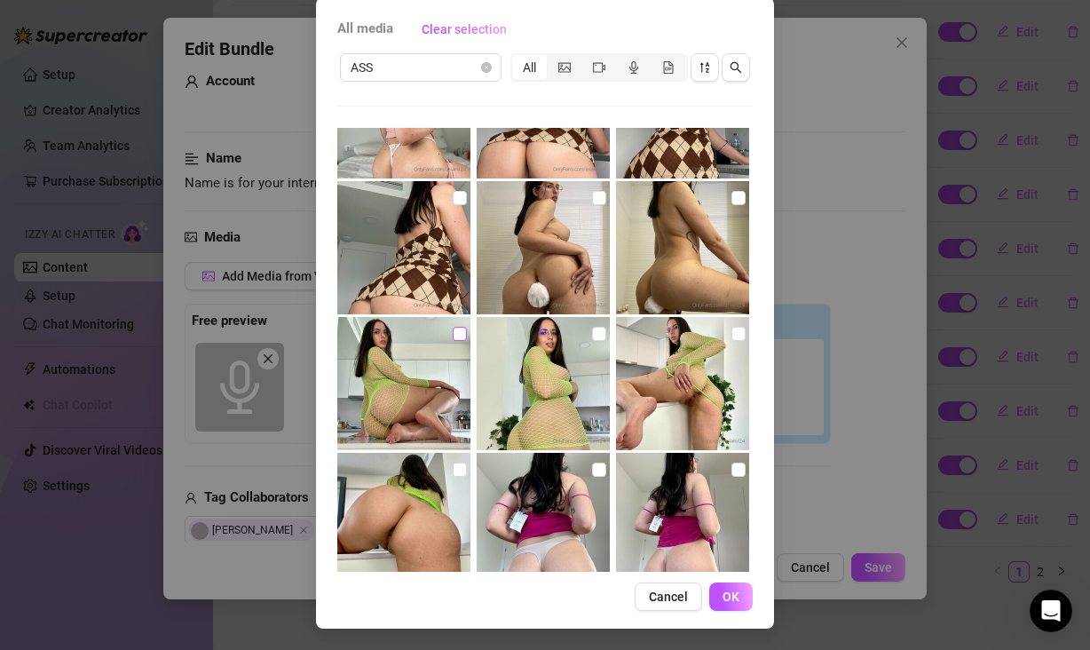
click at [453, 332] on input "checkbox" at bounding box center [460, 334] width 14 height 14
click at [592, 334] on input "checkbox" at bounding box center [599, 334] width 14 height 14
click at [731, 333] on input "checkbox" at bounding box center [738, 334] width 14 height 14
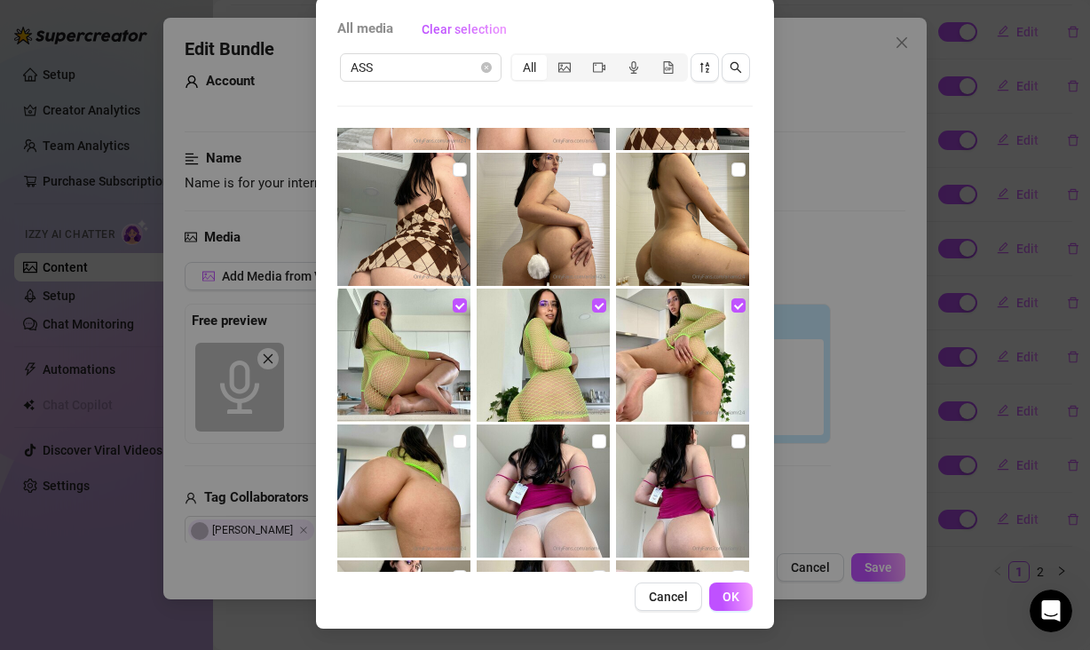
scroll to position [5282, 0]
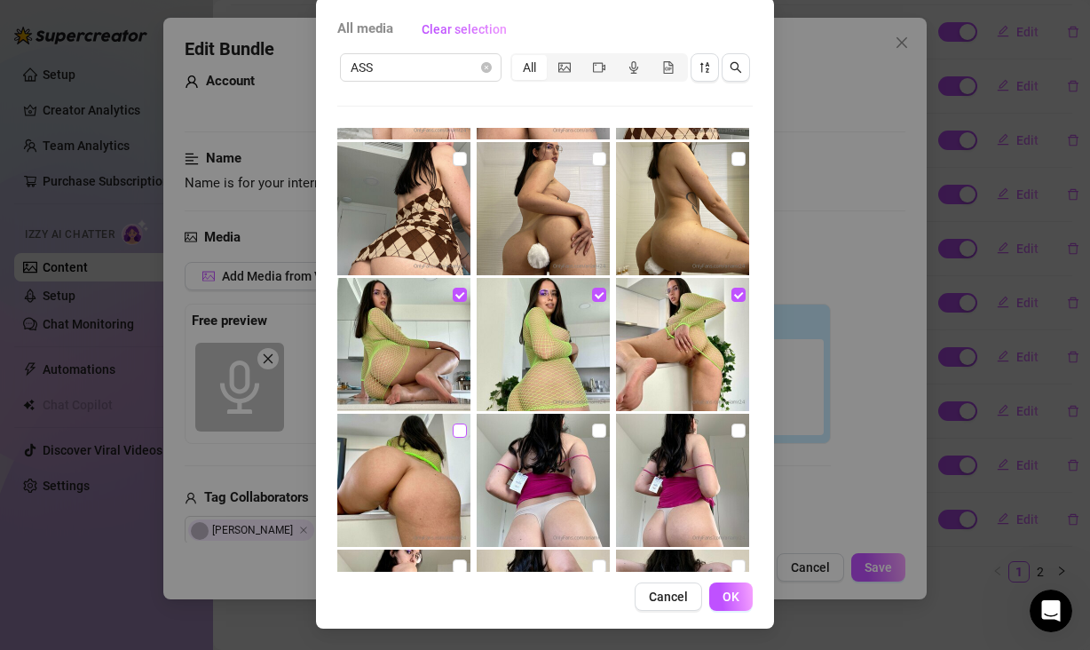
click at [453, 425] on input "checkbox" at bounding box center [460, 430] width 14 height 14
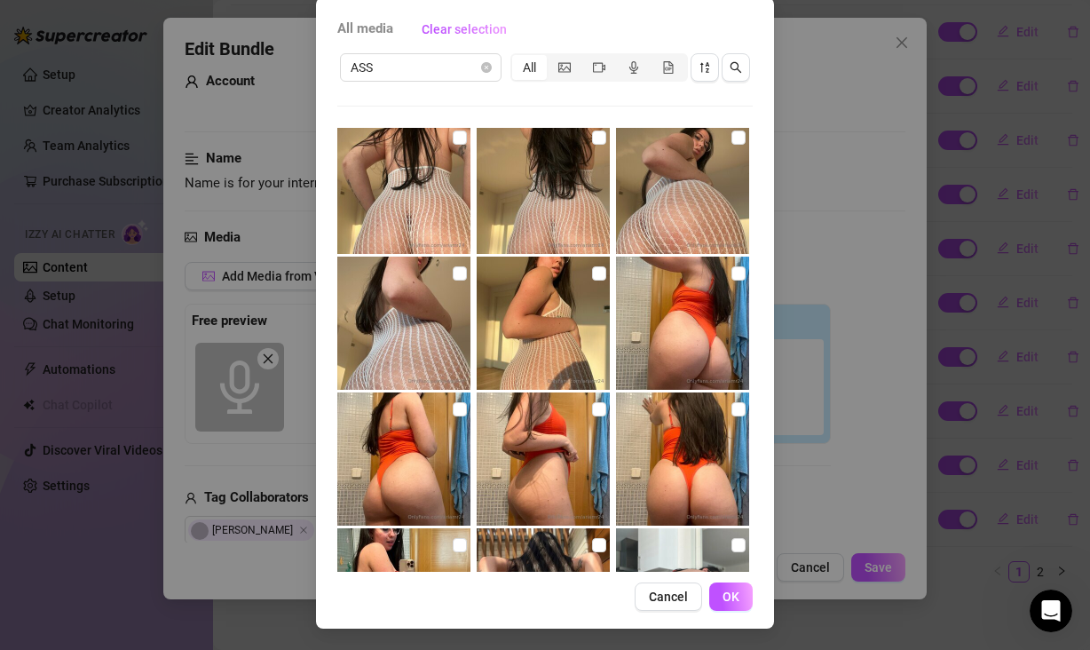
scroll to position [1086, 0]
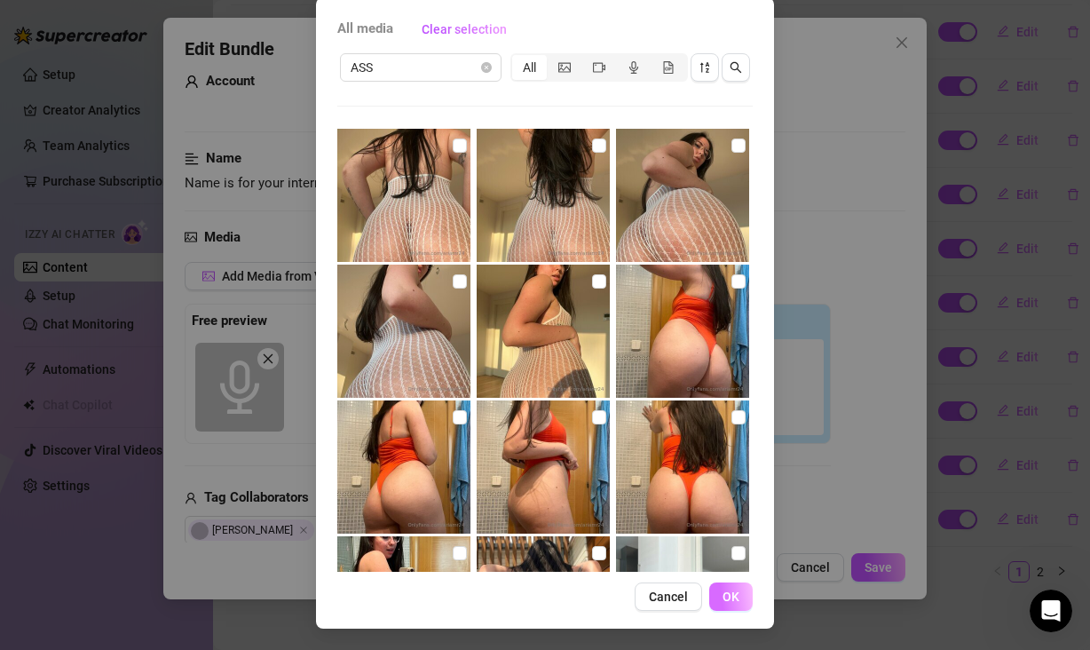
click at [715, 591] on button "OK" at bounding box center [730, 596] width 43 height 28
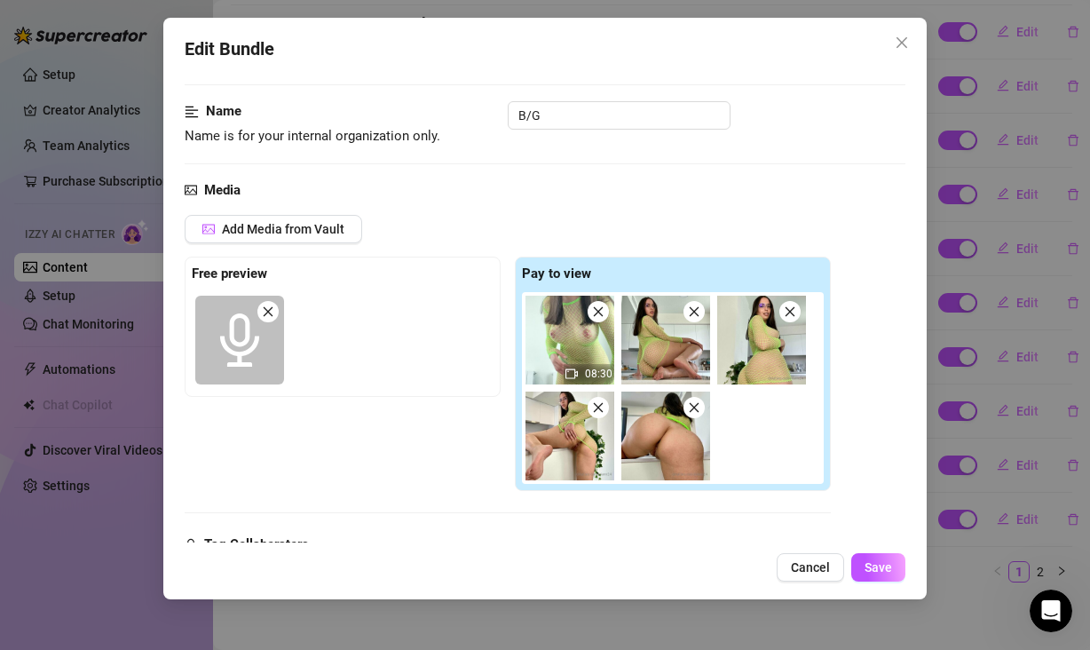
scroll to position [163, 0]
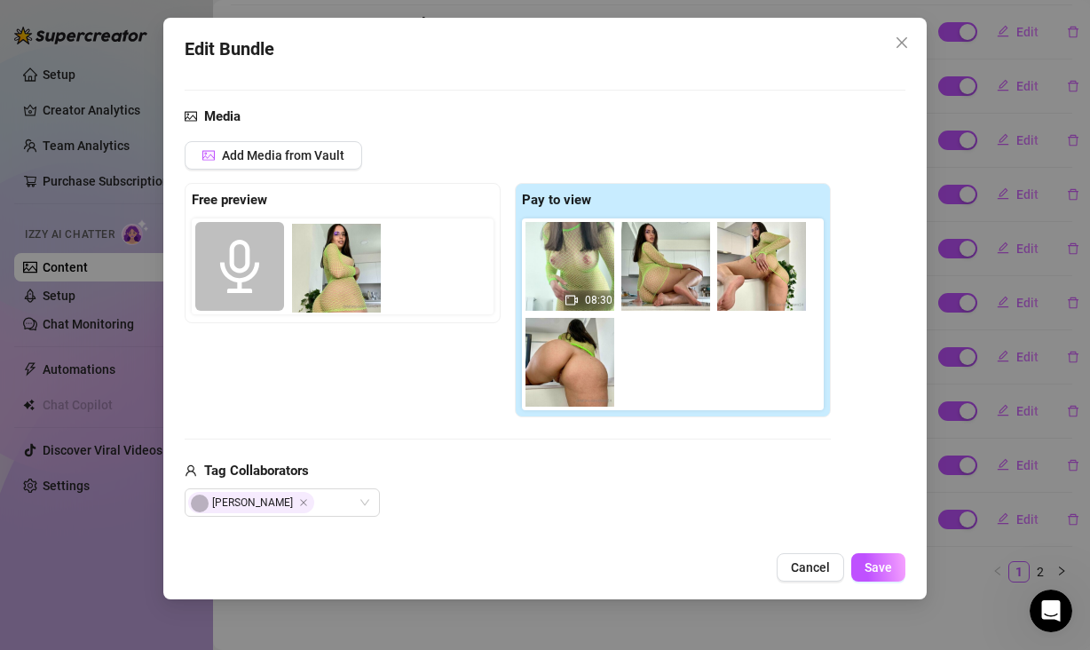
drag, startPoint x: 761, startPoint y: 277, endPoint x: 332, endPoint y: 285, distance: 428.8
click at [332, 285] on div "Free preview Pay to view 08:30" at bounding box center [508, 300] width 646 height 234
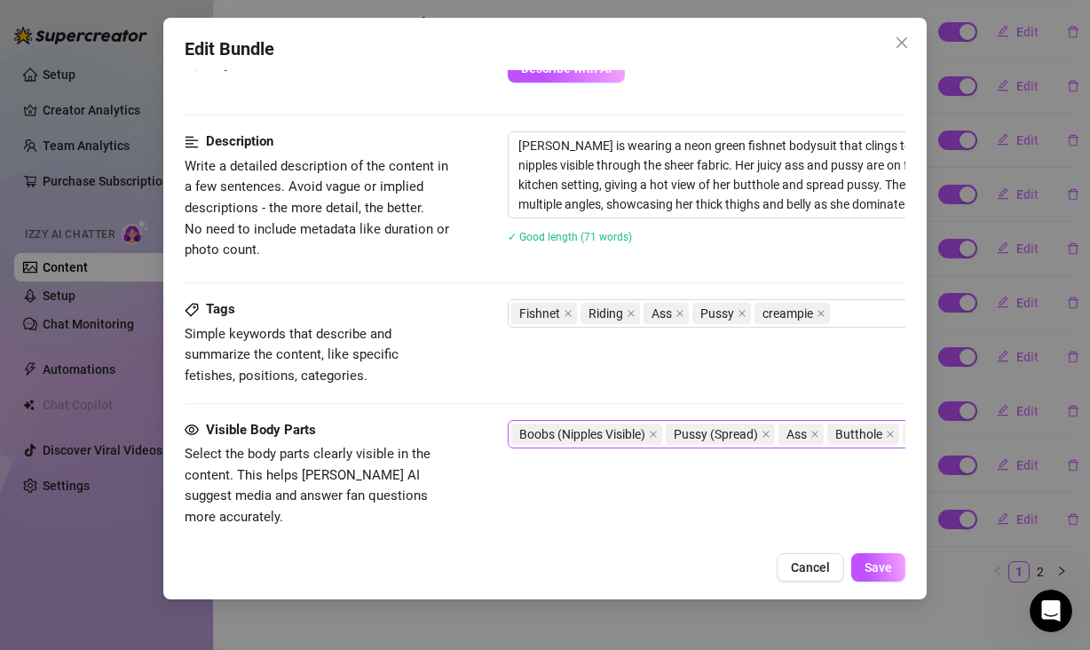
scroll to position [443, 0]
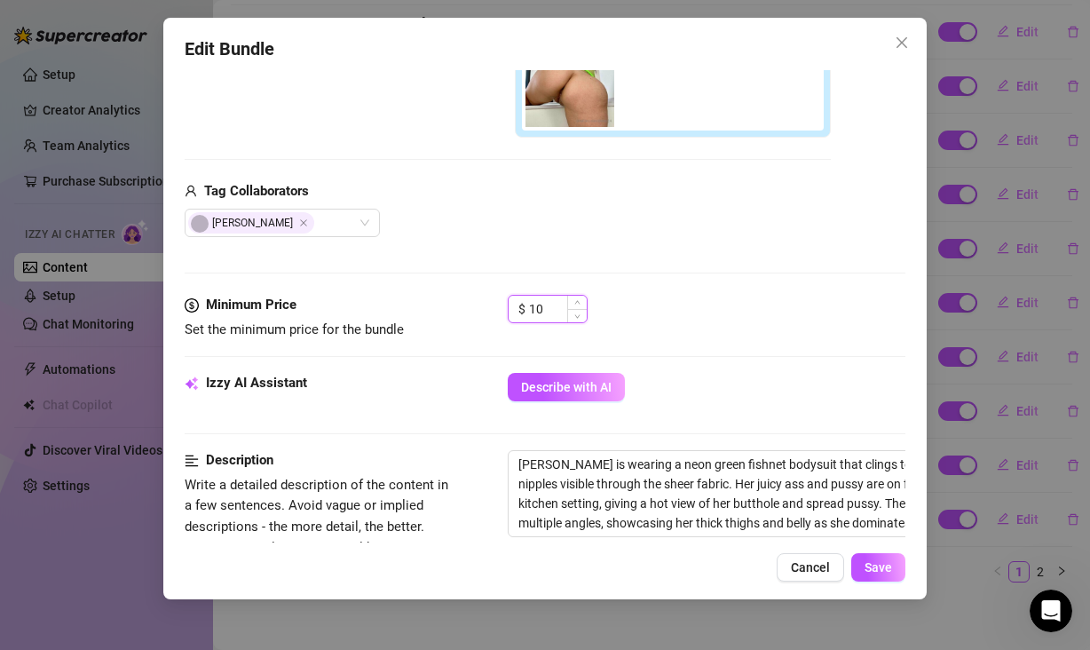
drag, startPoint x: 550, startPoint y: 312, endPoint x: 528, endPoint y: 312, distance: 22.2
click at [528, 312] on div "$ 10" at bounding box center [548, 309] width 80 height 28
click at [748, 341] on div "Minimum Price Set the minimum price for the bundle $ 15" at bounding box center [545, 334] width 721 height 78
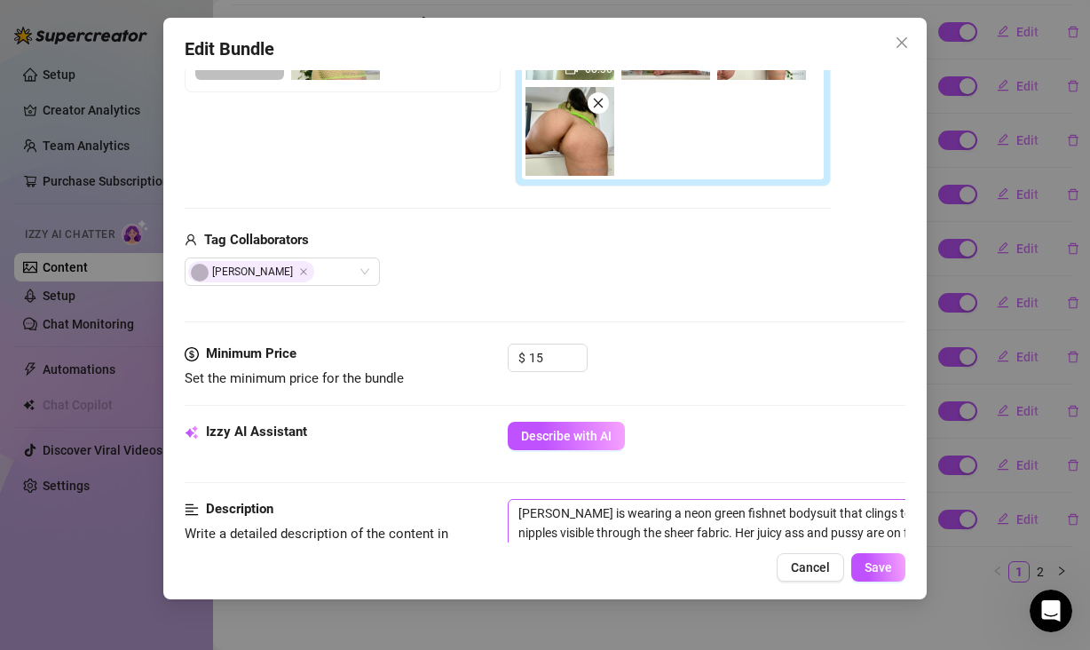
scroll to position [399, 0]
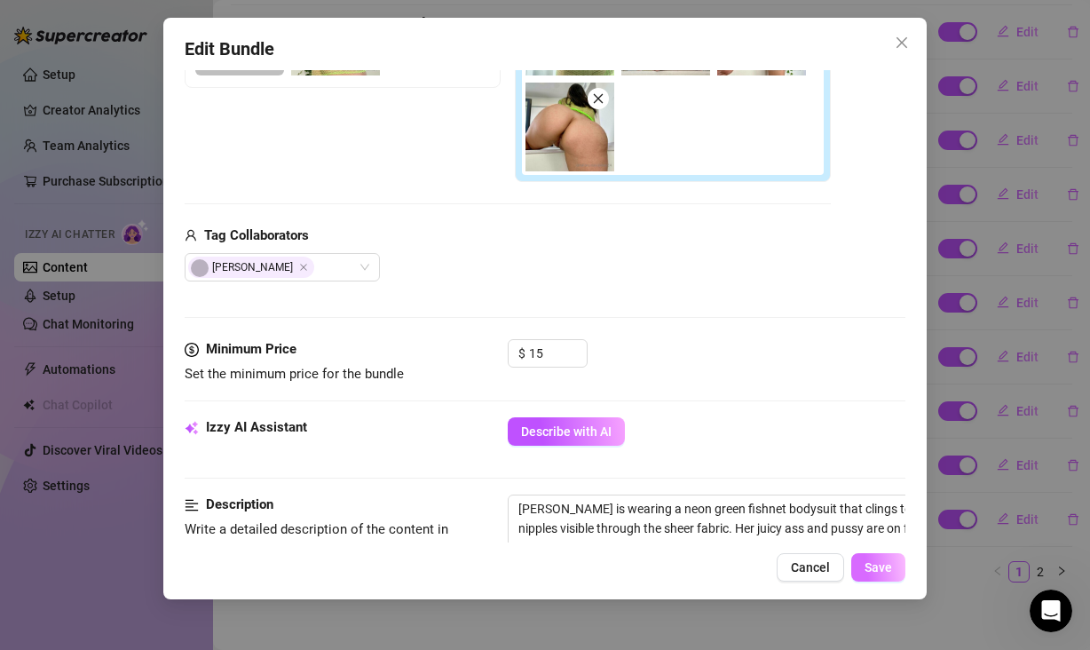
click at [873, 567] on span "Save" at bounding box center [879, 567] width 28 height 14
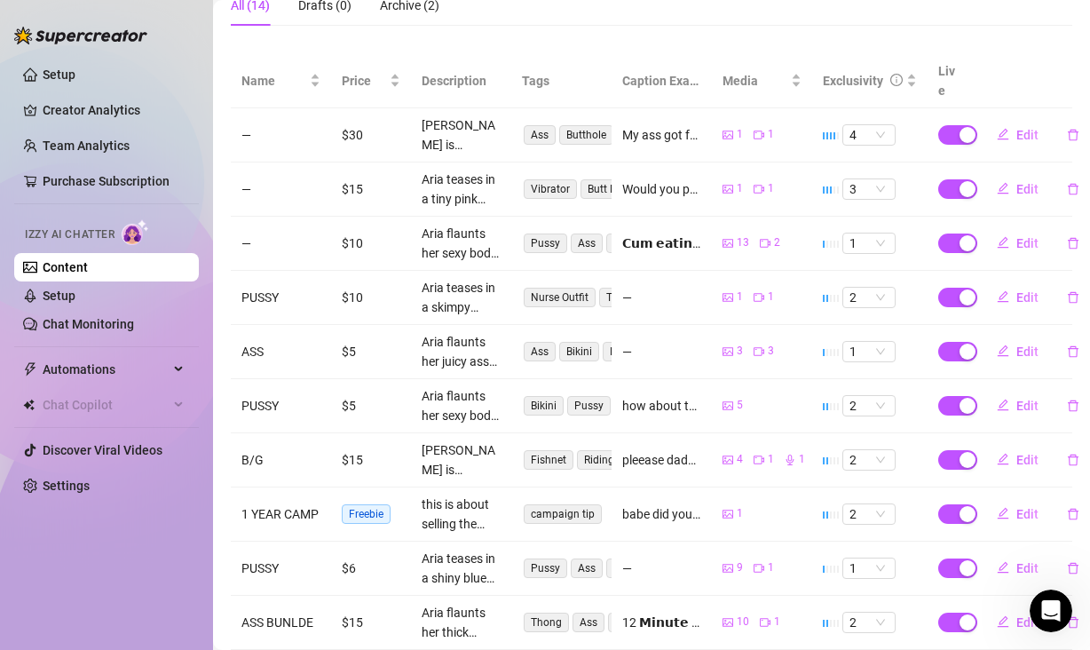
scroll to position [309, 0]
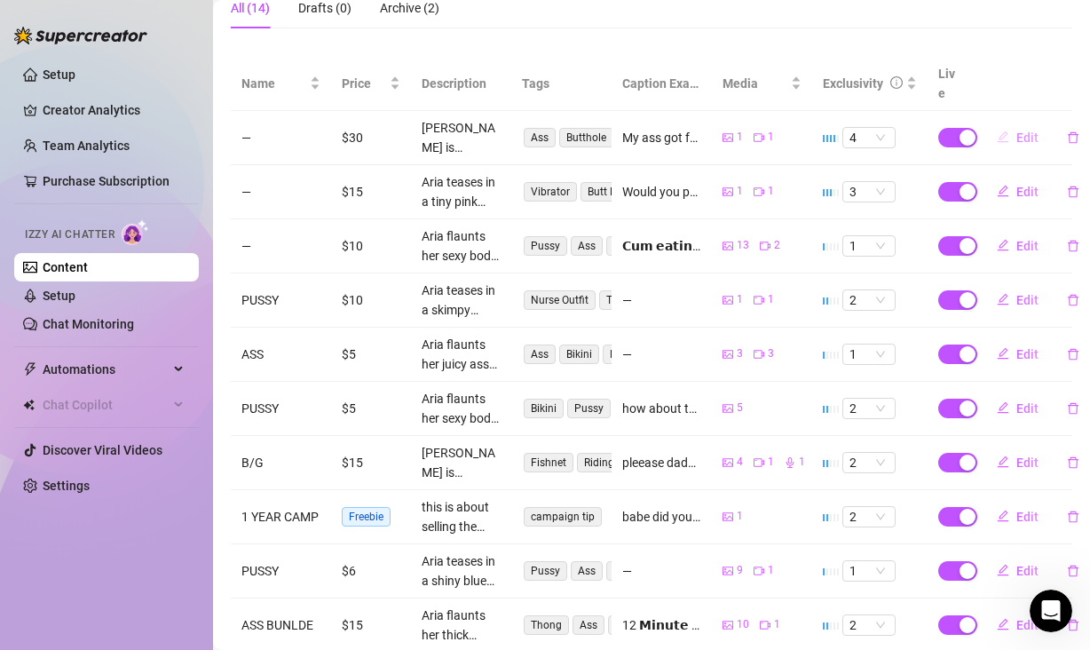
click at [1016, 145] on span "Edit" at bounding box center [1027, 137] width 22 height 14
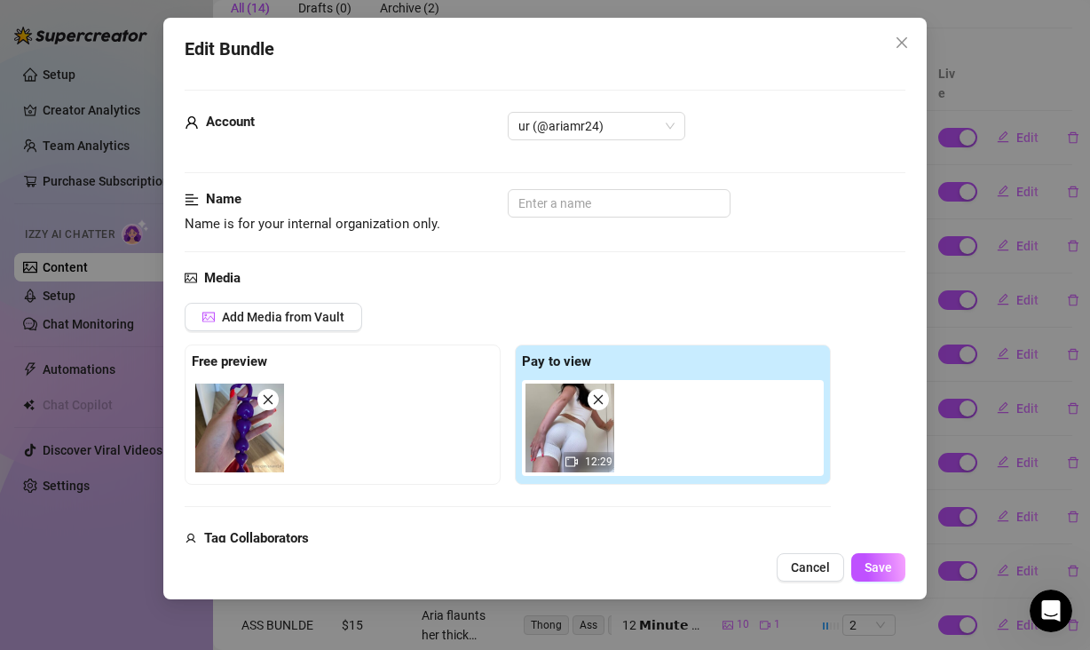
scroll to position [4, 0]
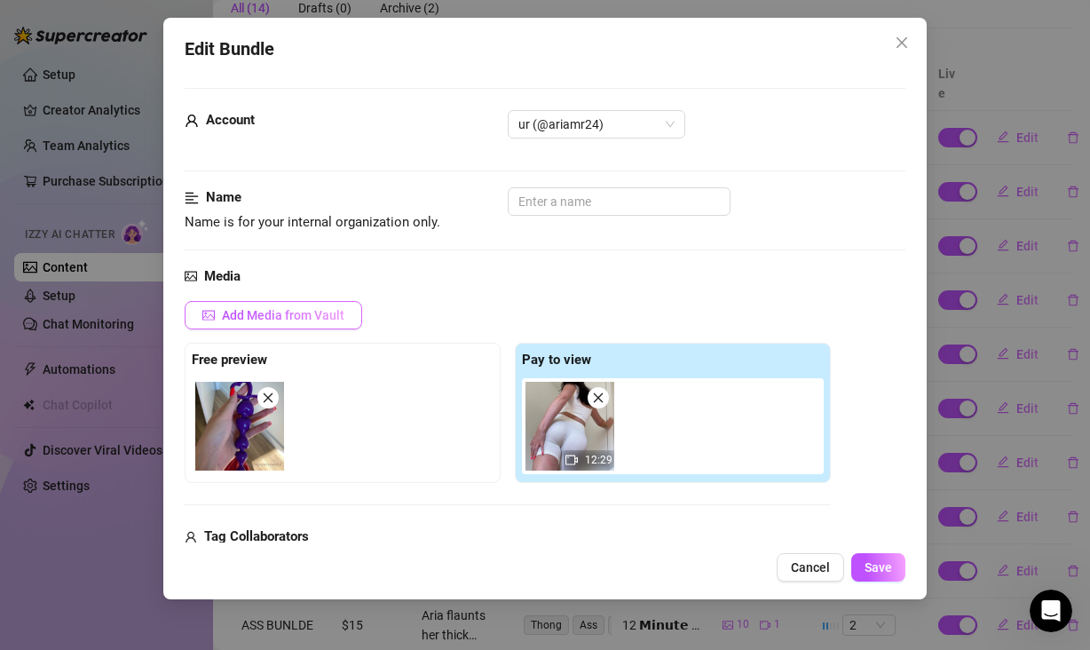
click at [325, 325] on button "Add Media from Vault" at bounding box center [274, 315] width 178 height 28
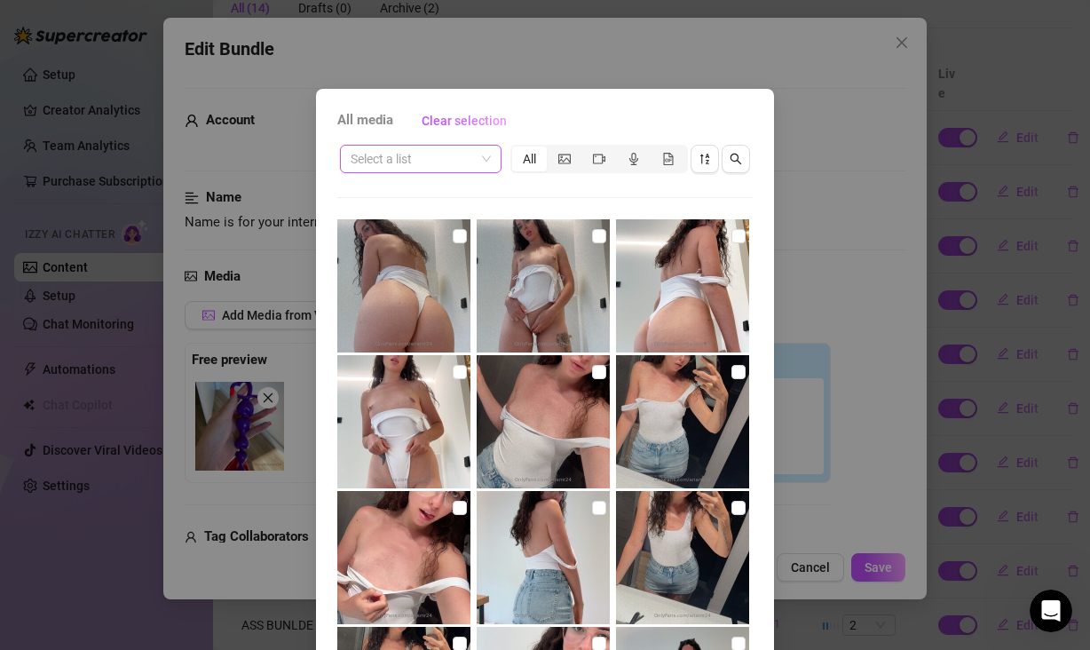
click at [478, 154] on span at bounding box center [421, 159] width 140 height 27
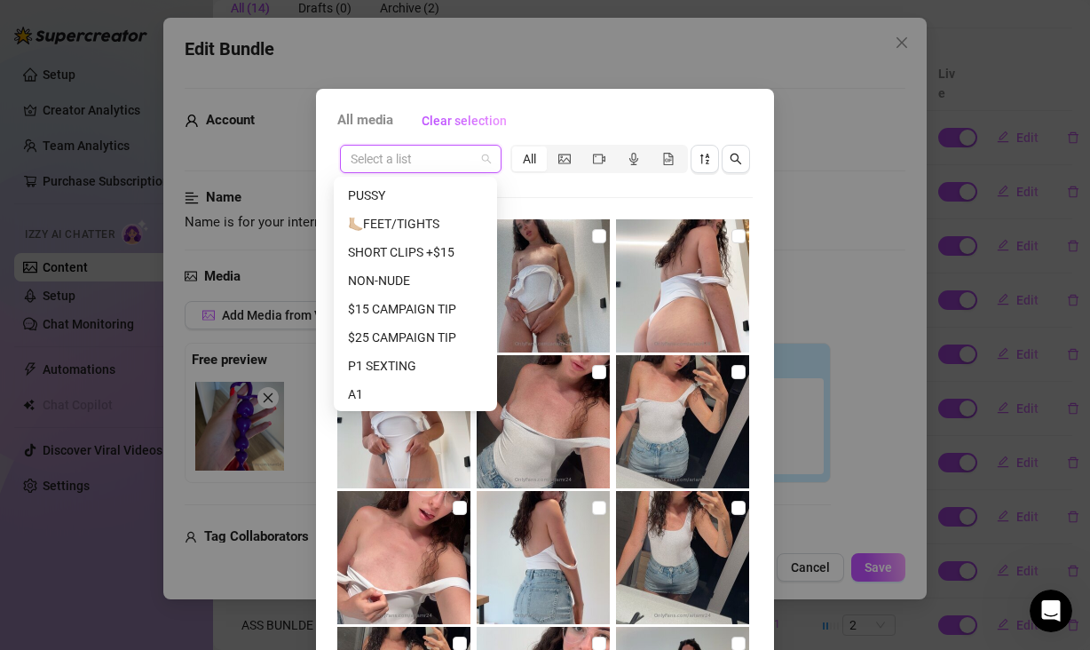
scroll to position [250, 0]
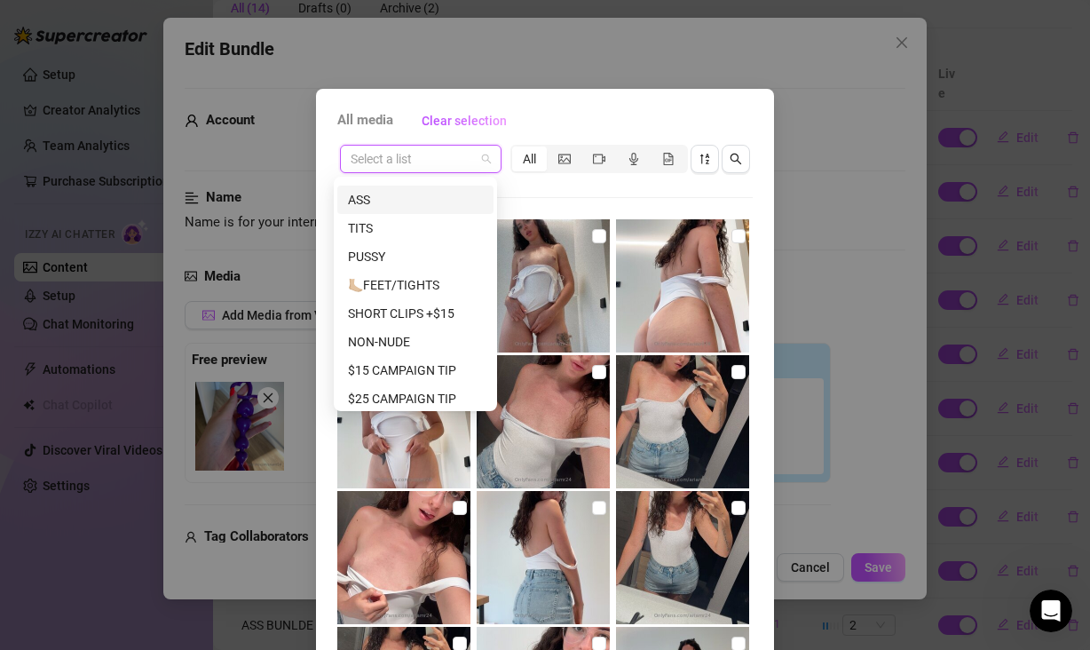
click at [422, 203] on div "ASS" at bounding box center [415, 200] width 135 height 20
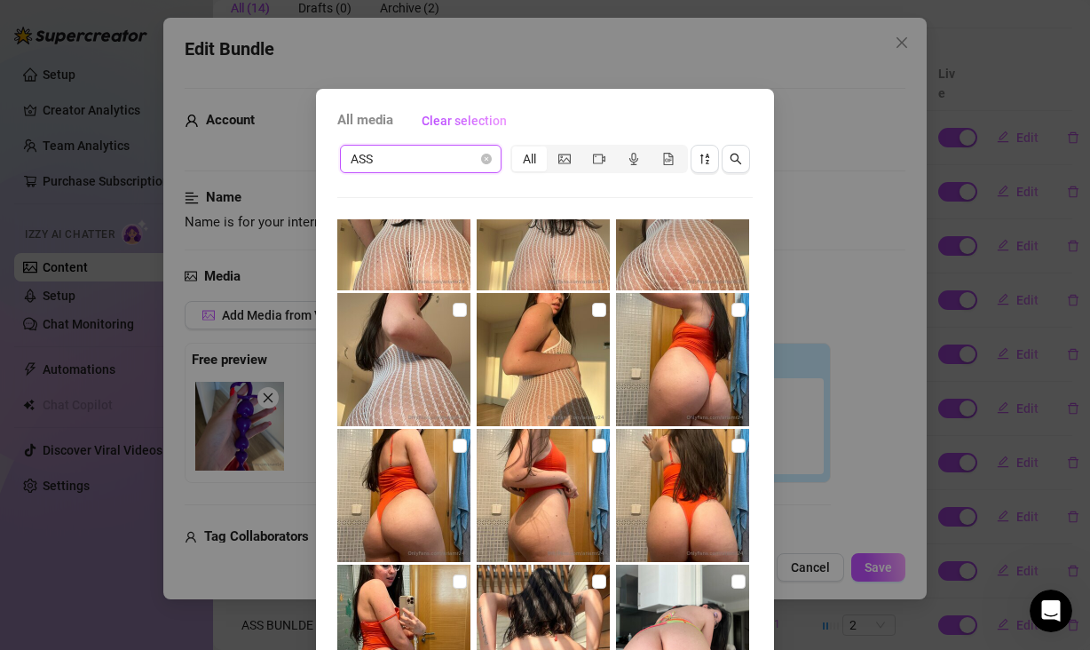
scroll to position [1150, 0]
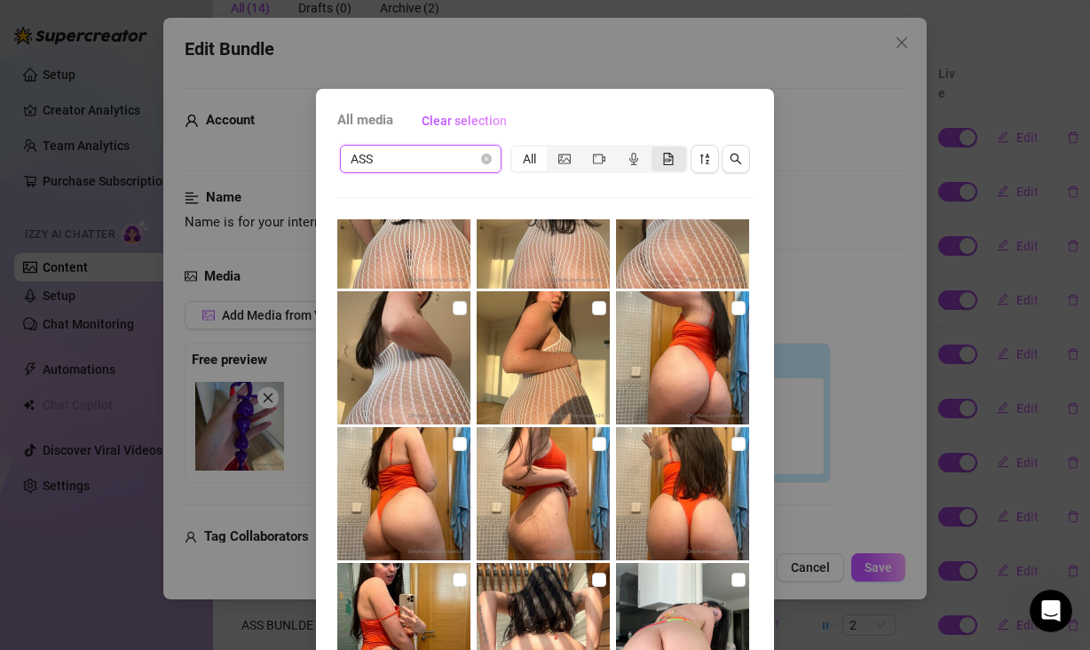
click at [664, 153] on icon "file-gif" at bounding box center [669, 159] width 10 height 12
click at [656, 149] on input "segmented control" at bounding box center [656, 149] width 0 height 0
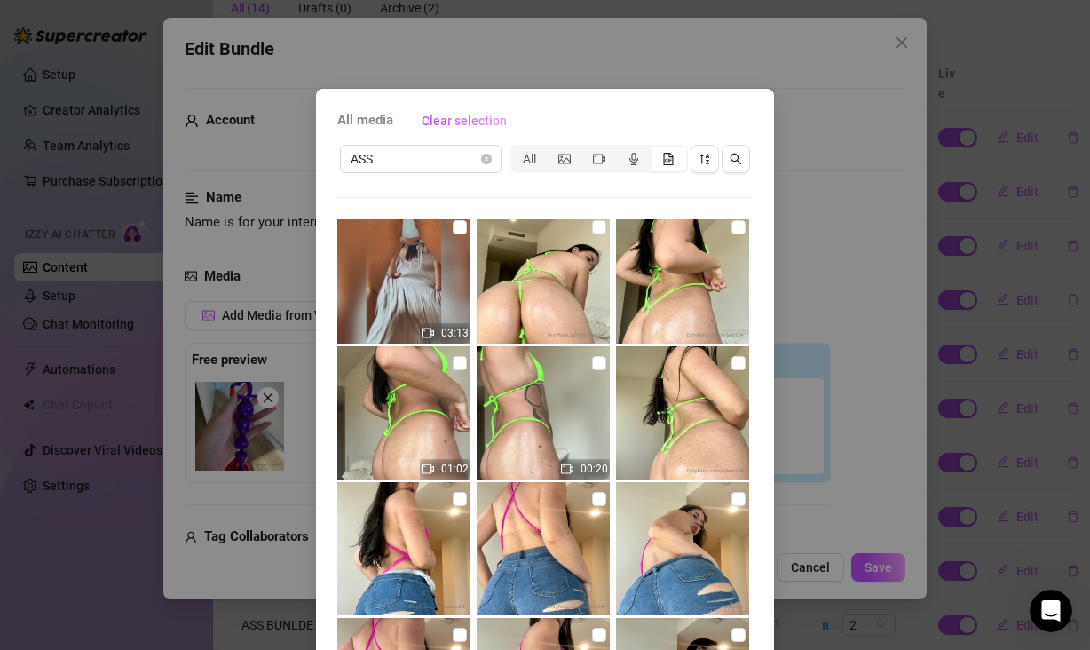
scroll to position [0, 0]
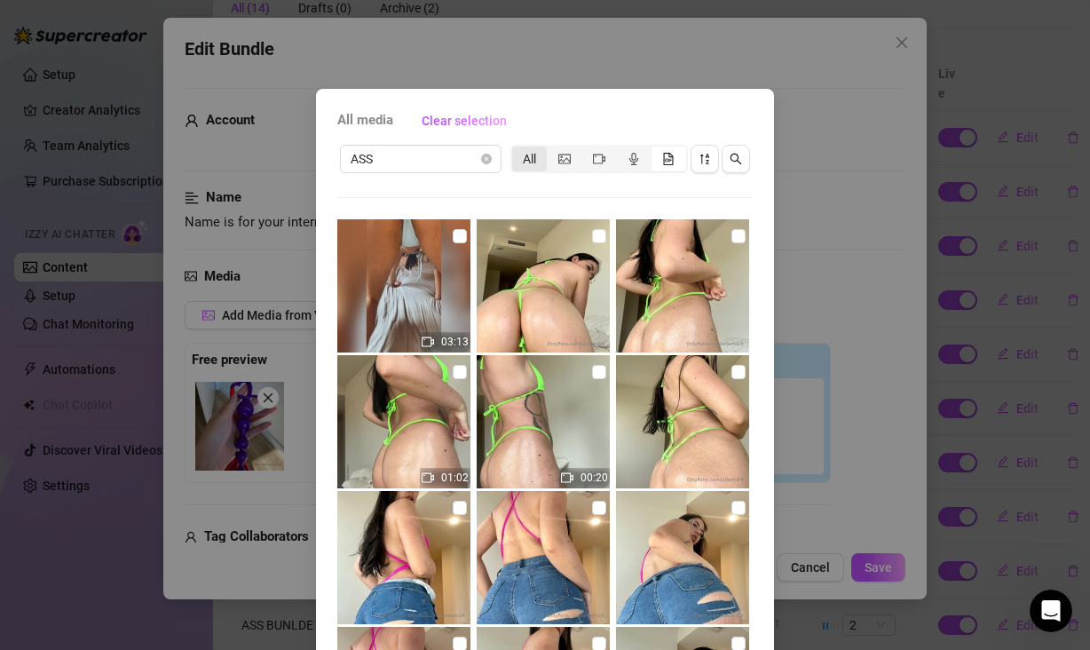
click at [517, 159] on div "All" at bounding box center [529, 158] width 35 height 25
click at [517, 149] on input "All" at bounding box center [517, 149] width 0 height 0
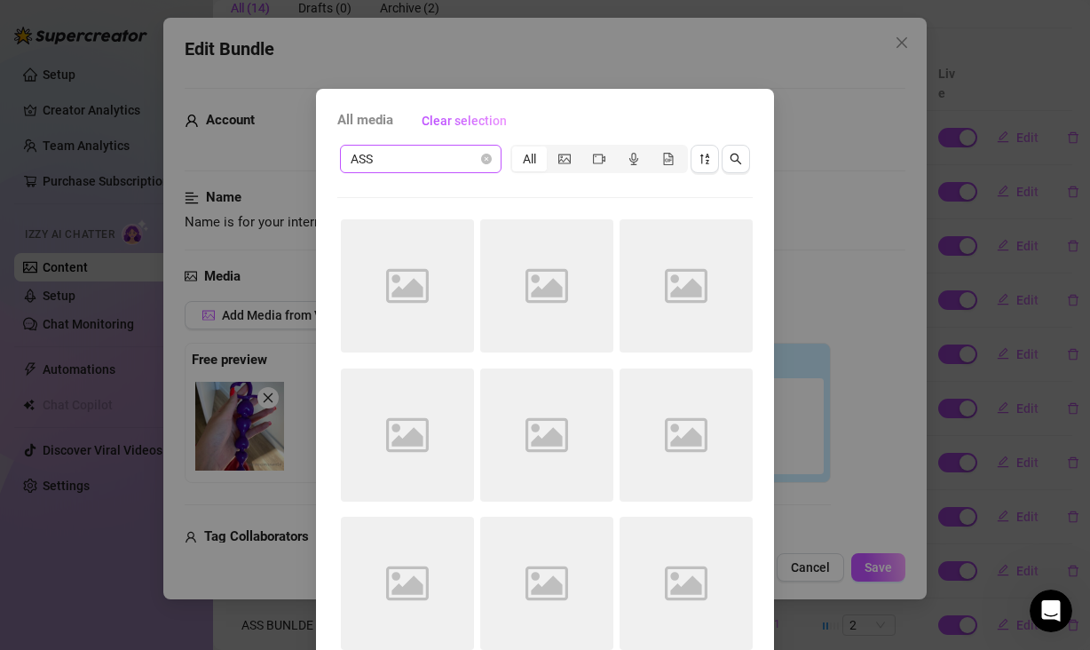
click at [461, 159] on span "ASS" at bounding box center [421, 159] width 140 height 27
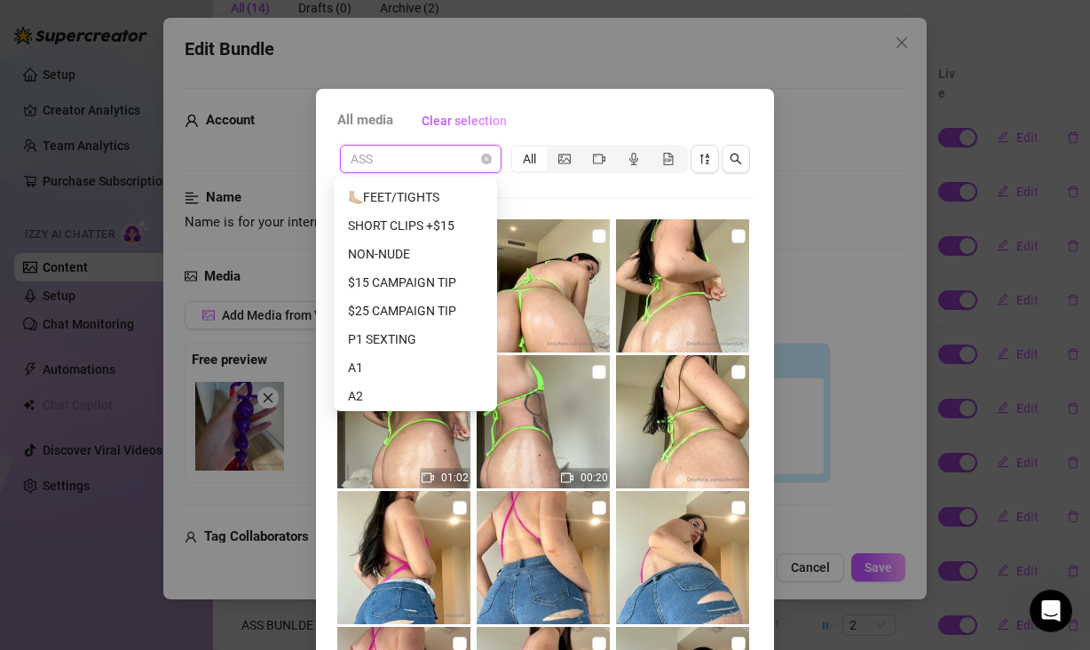
scroll to position [321, 0]
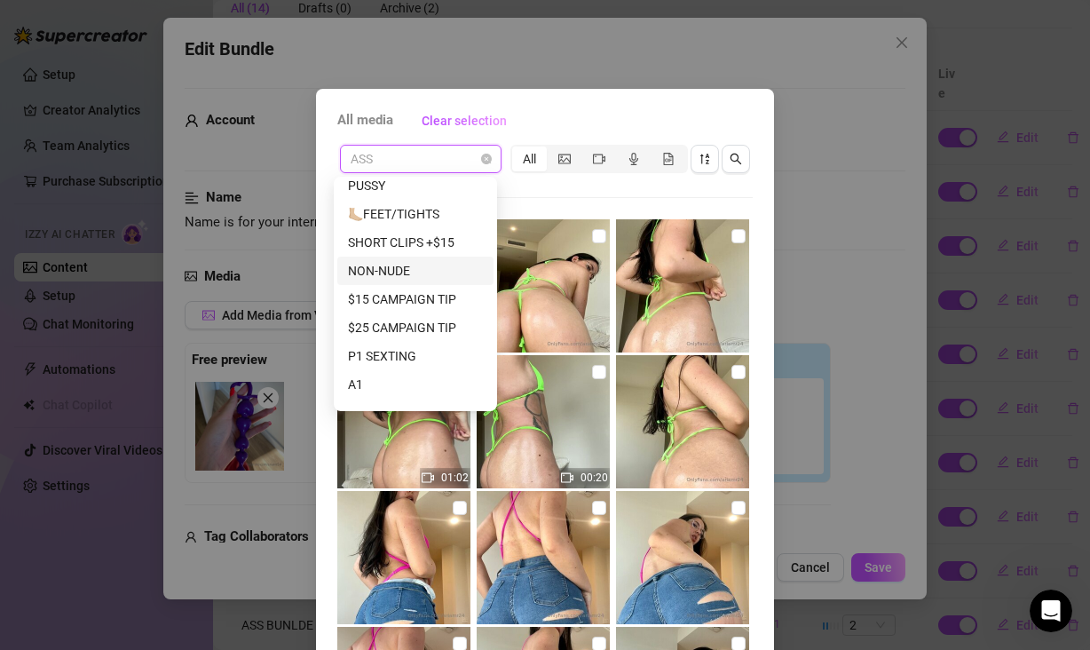
click at [422, 272] on div "NON-NUDE" at bounding box center [415, 271] width 135 height 20
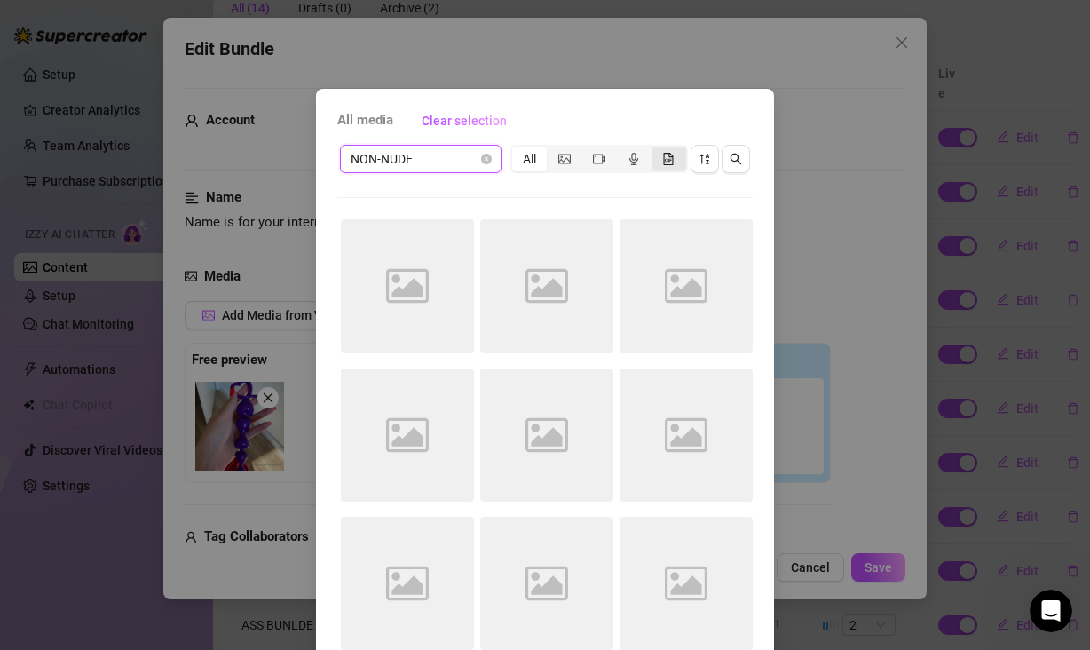
click at [662, 161] on icon "file-gif" at bounding box center [668, 159] width 12 height 12
click at [656, 149] on input "segmented control" at bounding box center [656, 149] width 0 height 0
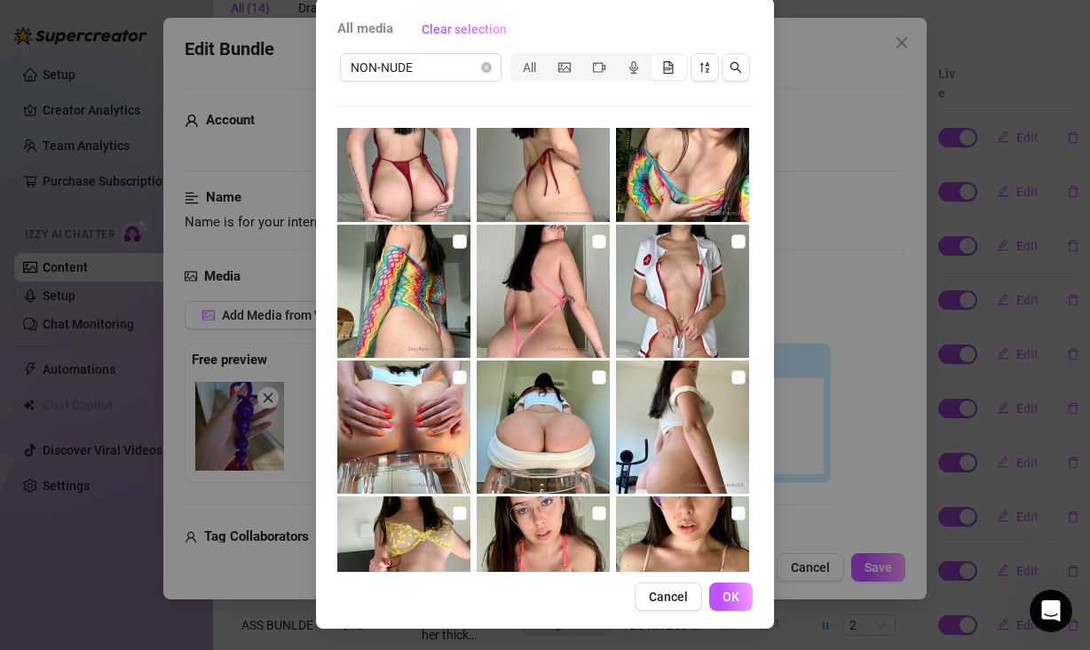
scroll to position [8325, 0]
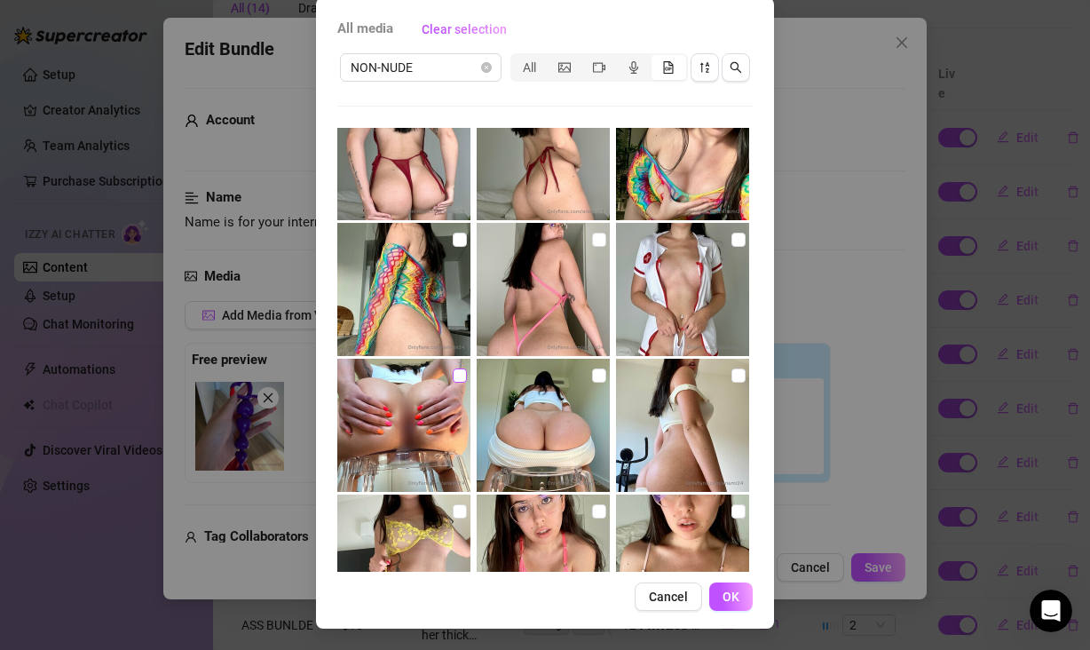
click at [453, 374] on input "checkbox" at bounding box center [460, 375] width 14 height 14
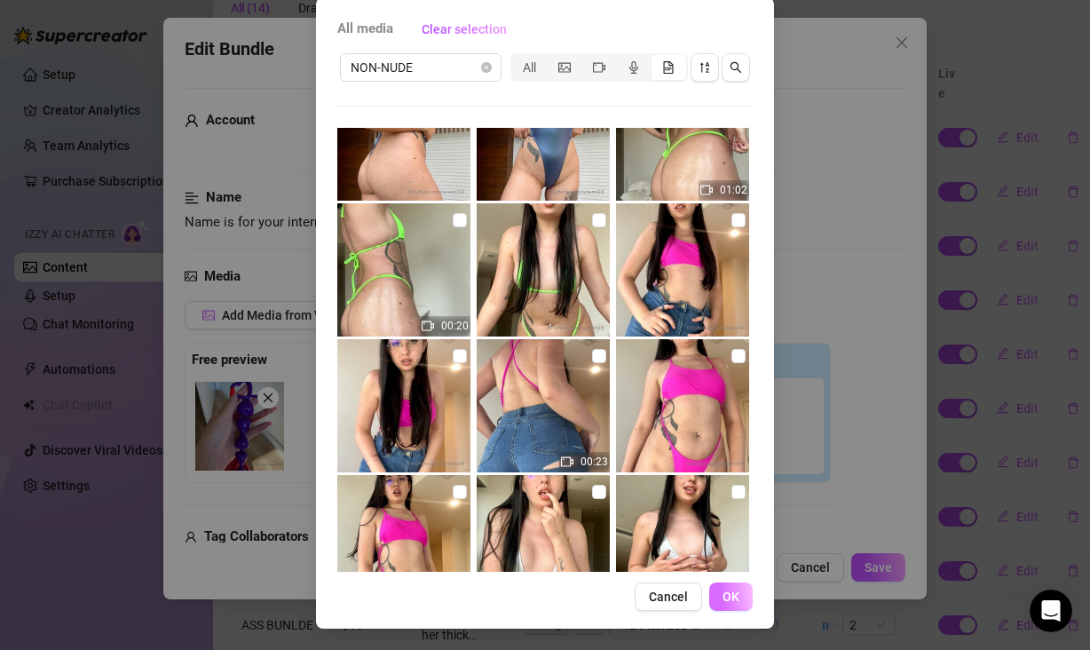
scroll to position [5461, 0]
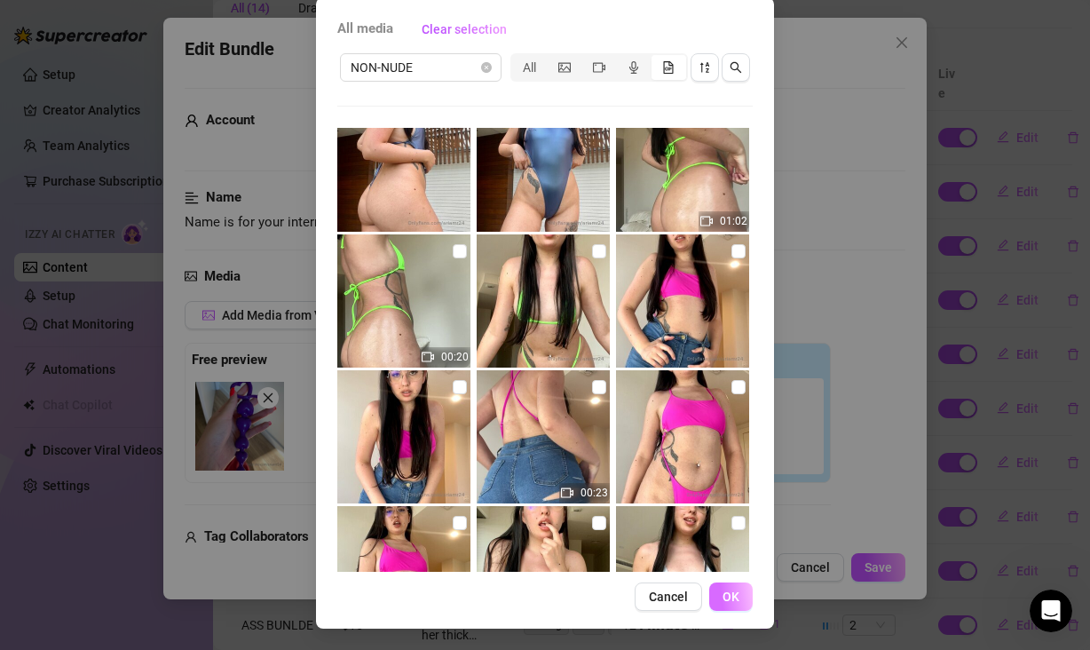
click at [731, 595] on span "OK" at bounding box center [731, 596] width 17 height 14
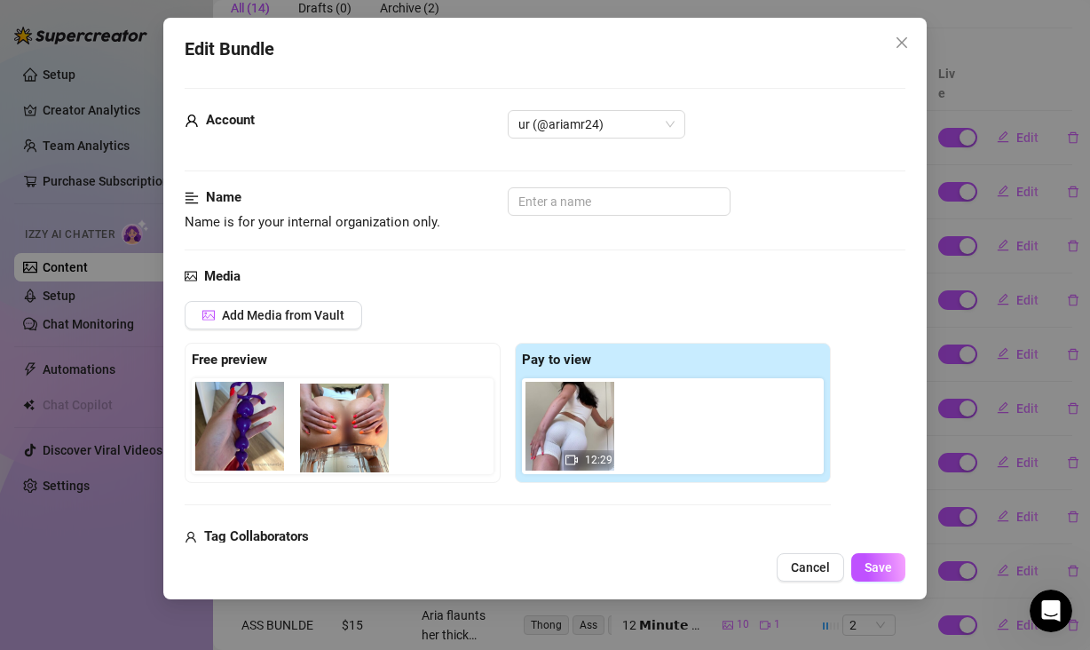
drag, startPoint x: 667, startPoint y: 442, endPoint x: 342, endPoint y: 450, distance: 325.8
click at [342, 450] on div "Free preview Pay to view 12:29" at bounding box center [508, 413] width 646 height 140
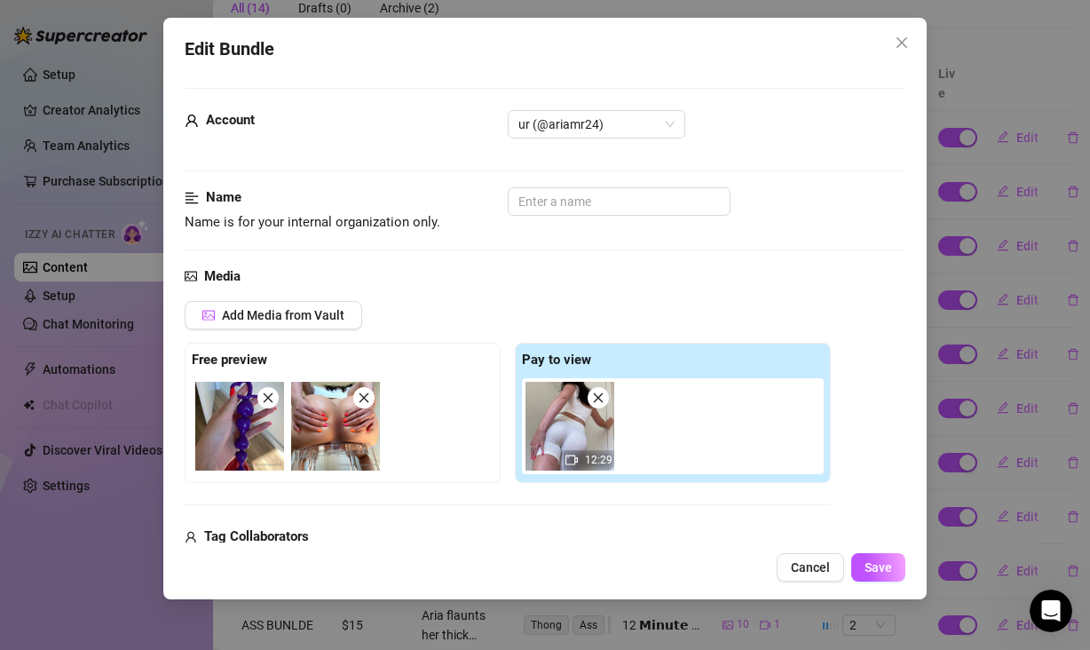
click at [835, 427] on div "Add Media from Vault Free preview Pay to view 12:29 Tag Collaborators @ Tag cre…" at bounding box center [545, 442] width 721 height 282
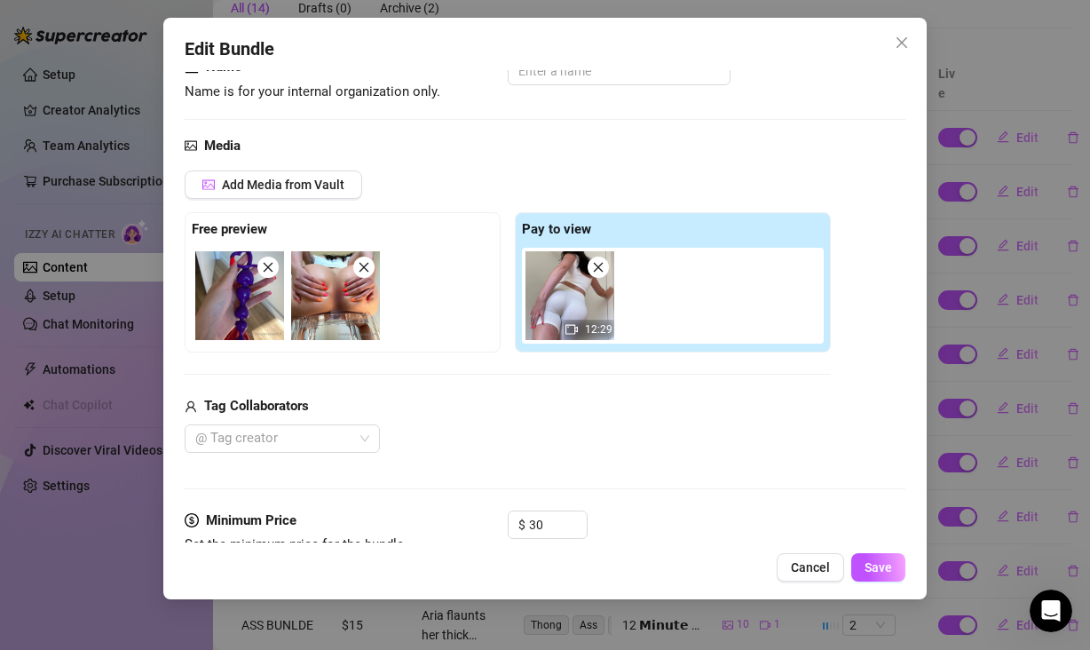
scroll to position [376, 0]
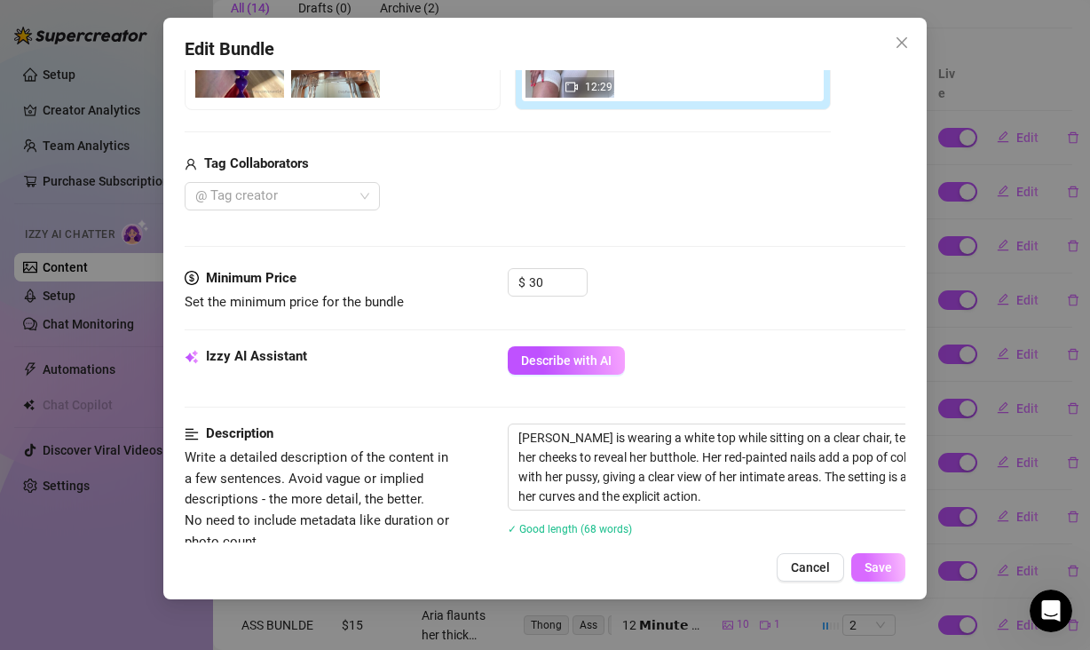
click at [888, 568] on span "Save" at bounding box center [879, 567] width 28 height 14
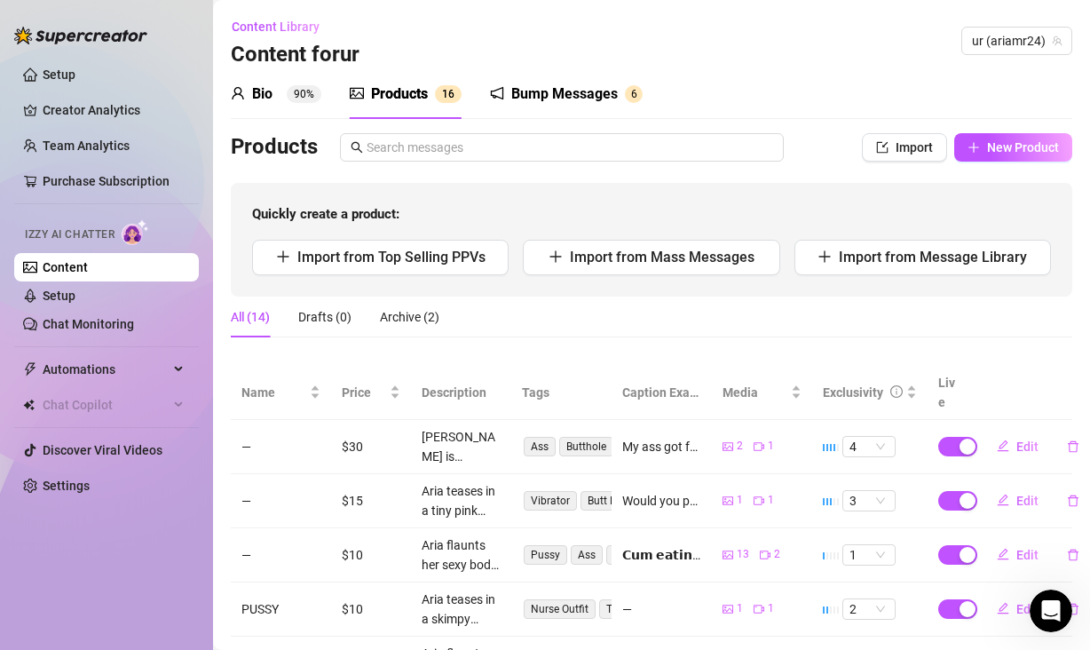
scroll to position [0, 0]
click at [995, 154] on span "New Product" at bounding box center [1023, 147] width 72 height 14
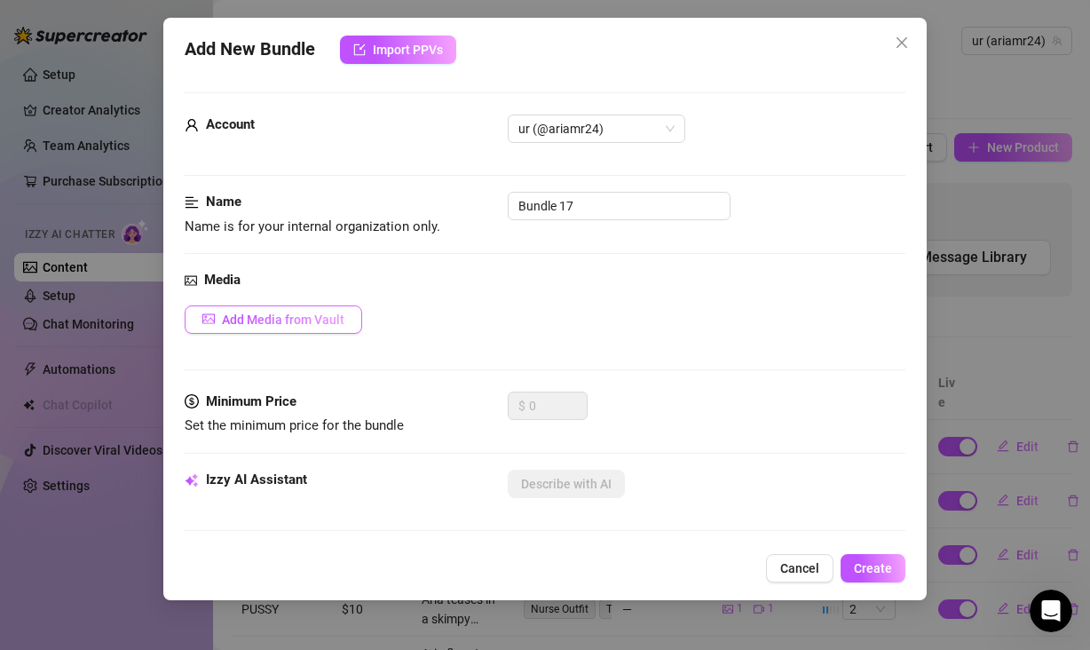
click at [272, 312] on span "Add Media from Vault" at bounding box center [283, 319] width 122 height 14
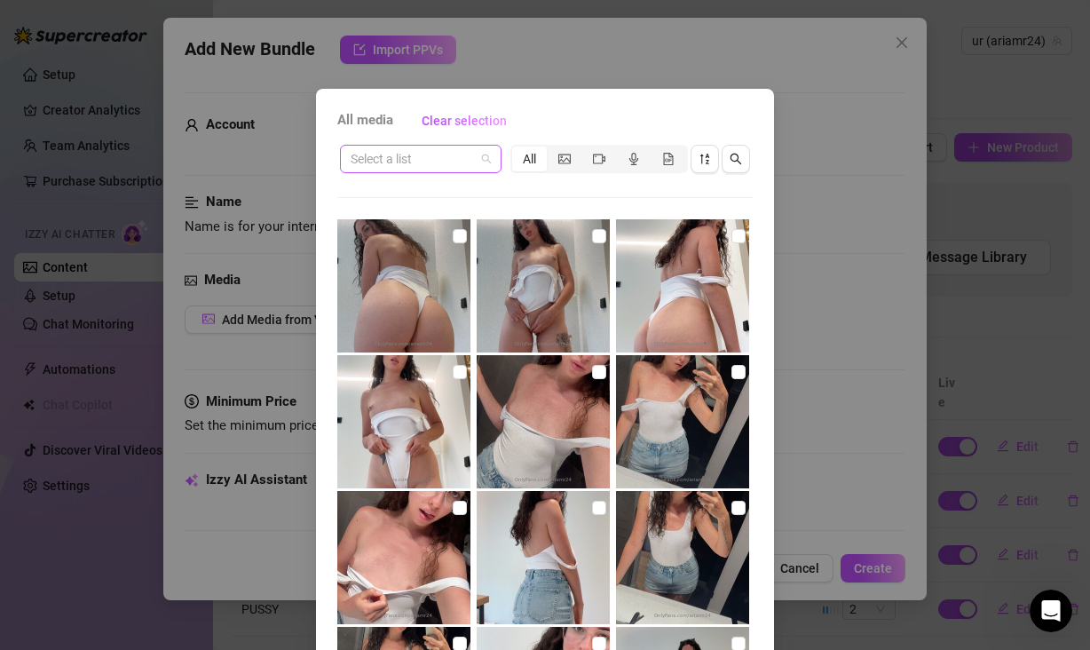
click at [469, 162] on span at bounding box center [421, 159] width 140 height 27
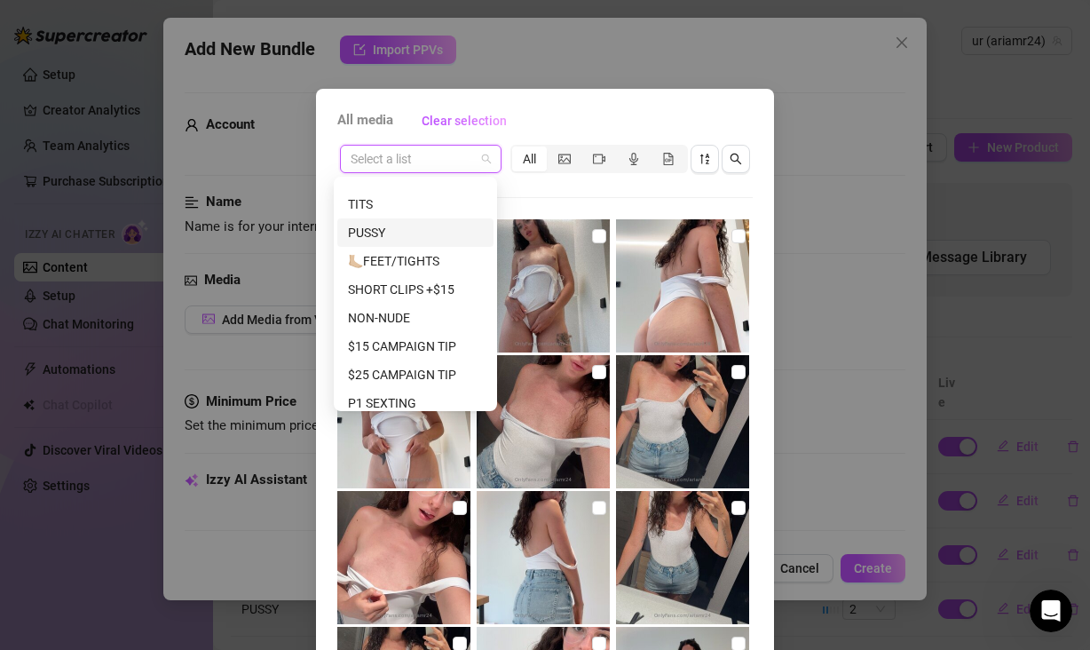
scroll to position [259, 0]
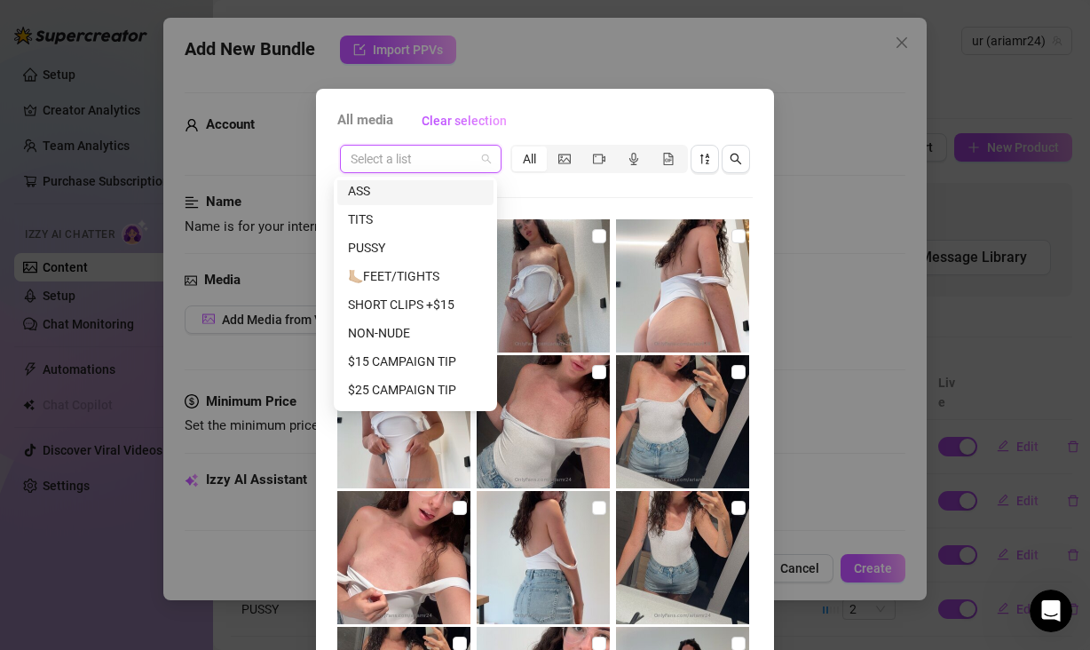
click at [422, 191] on div "ASS" at bounding box center [415, 191] width 135 height 20
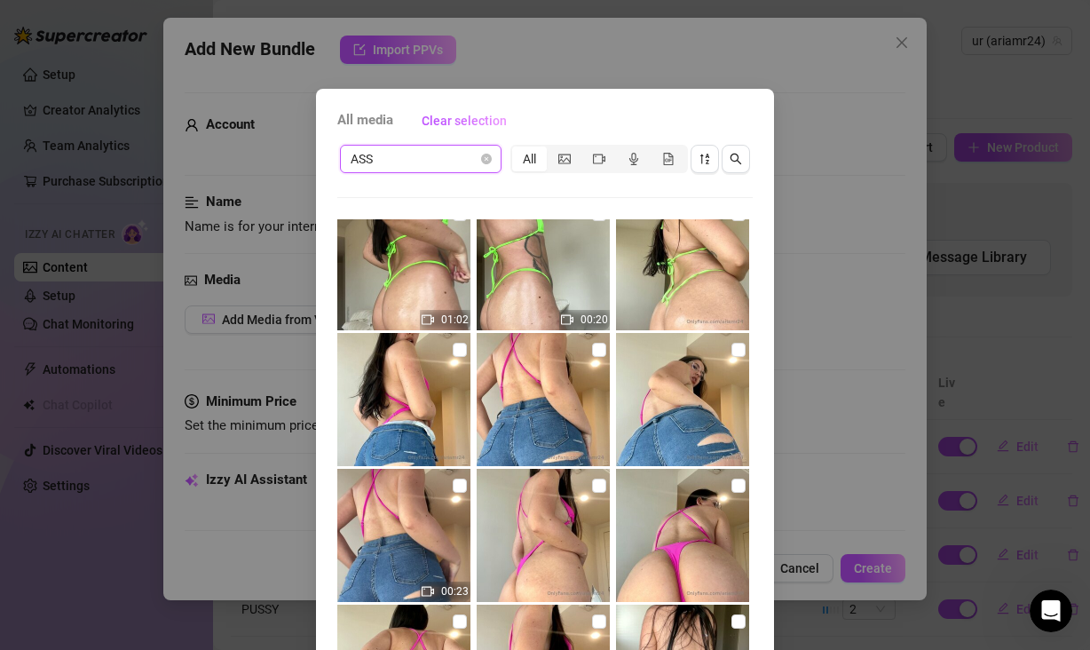
scroll to position [473, 0]
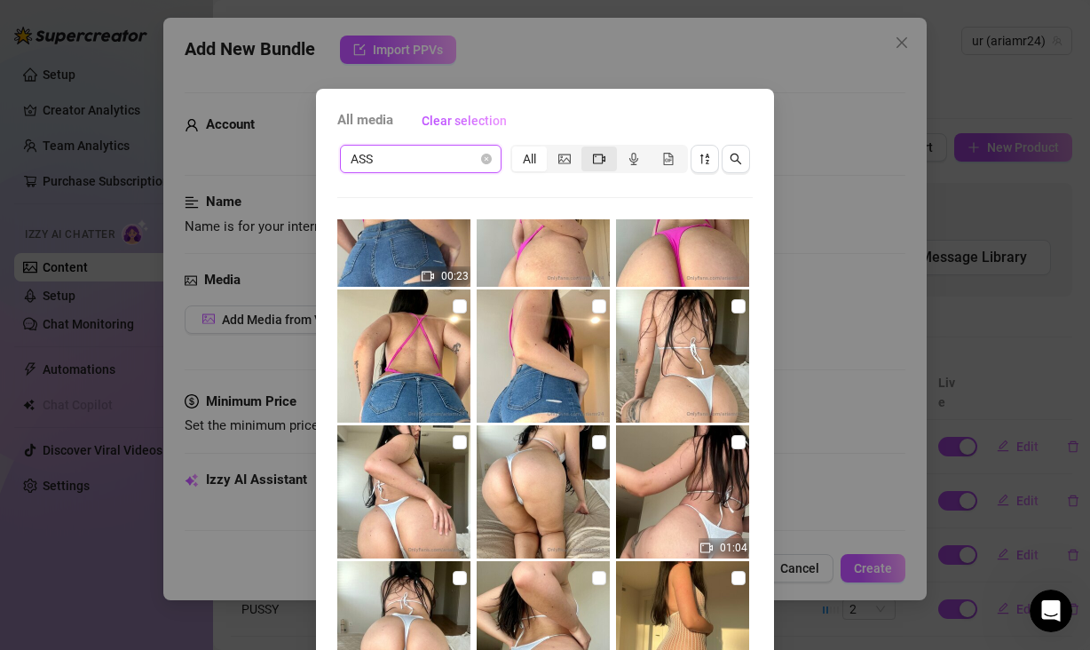
click at [593, 157] on icon "video-camera" at bounding box center [599, 159] width 12 height 12
click at [586, 149] on input "segmented control" at bounding box center [586, 149] width 0 height 0
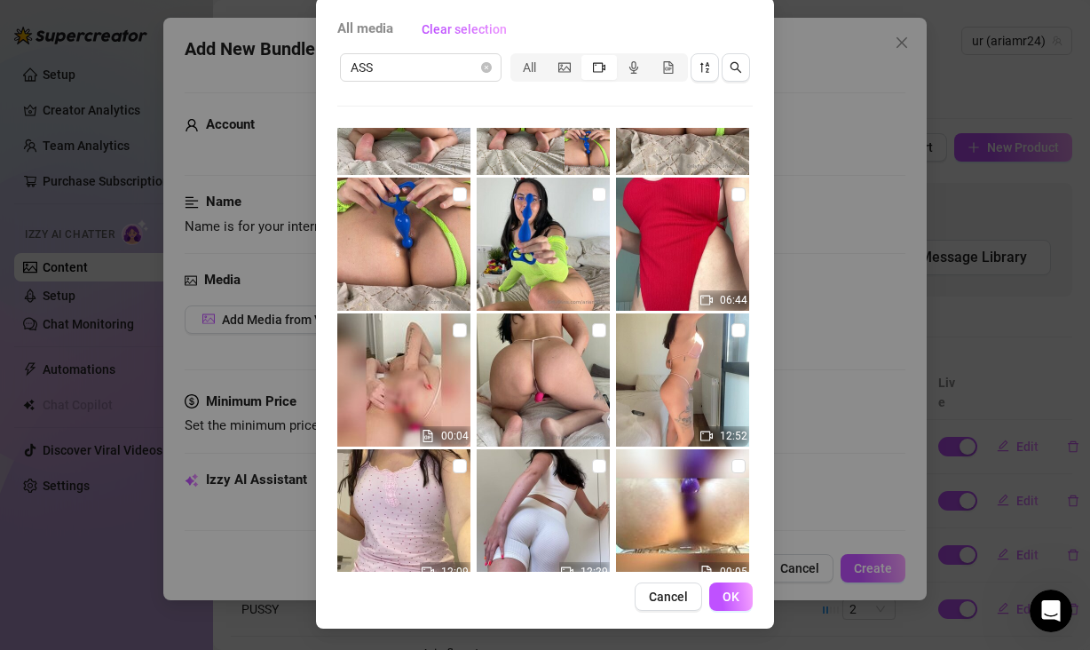
scroll to position [2270, 0]
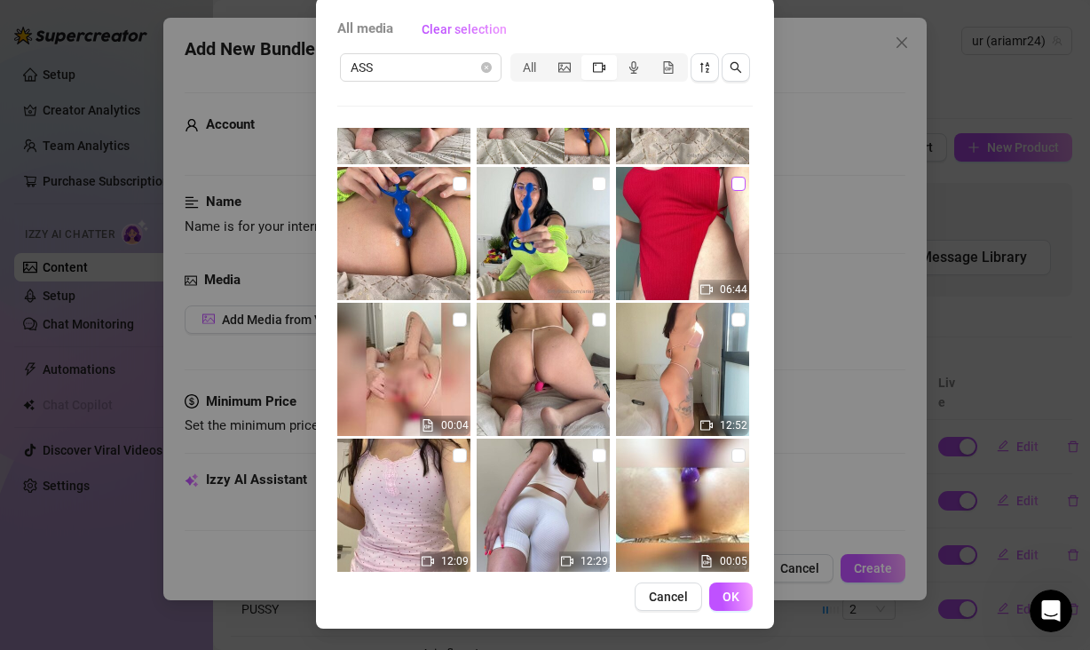
click at [731, 183] on input "checkbox" at bounding box center [738, 184] width 14 height 14
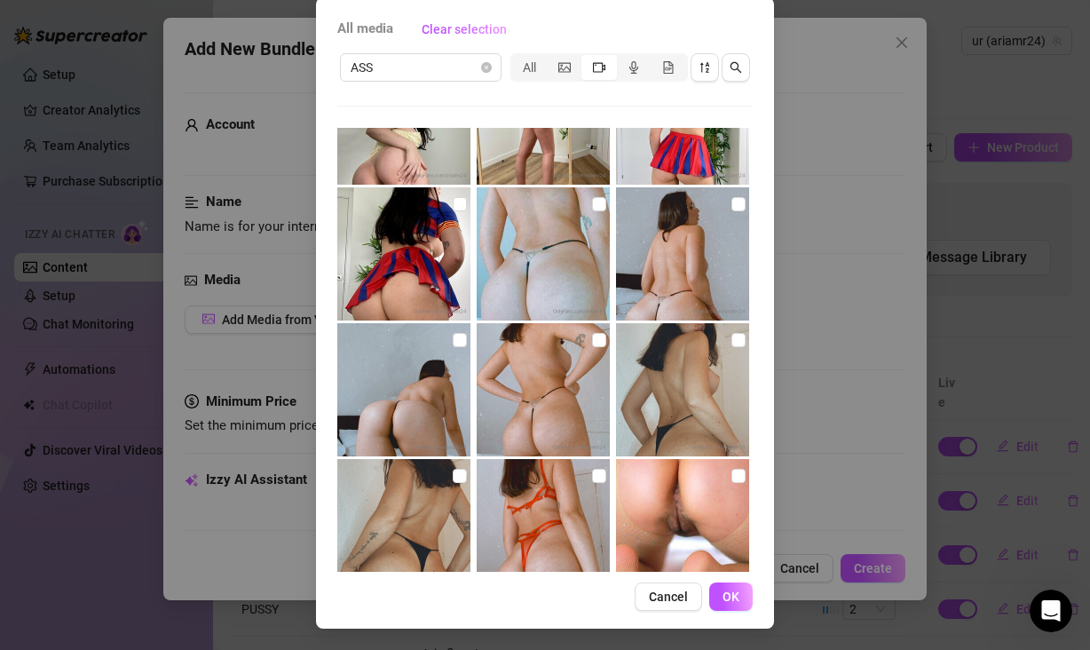
scroll to position [6101, 0]
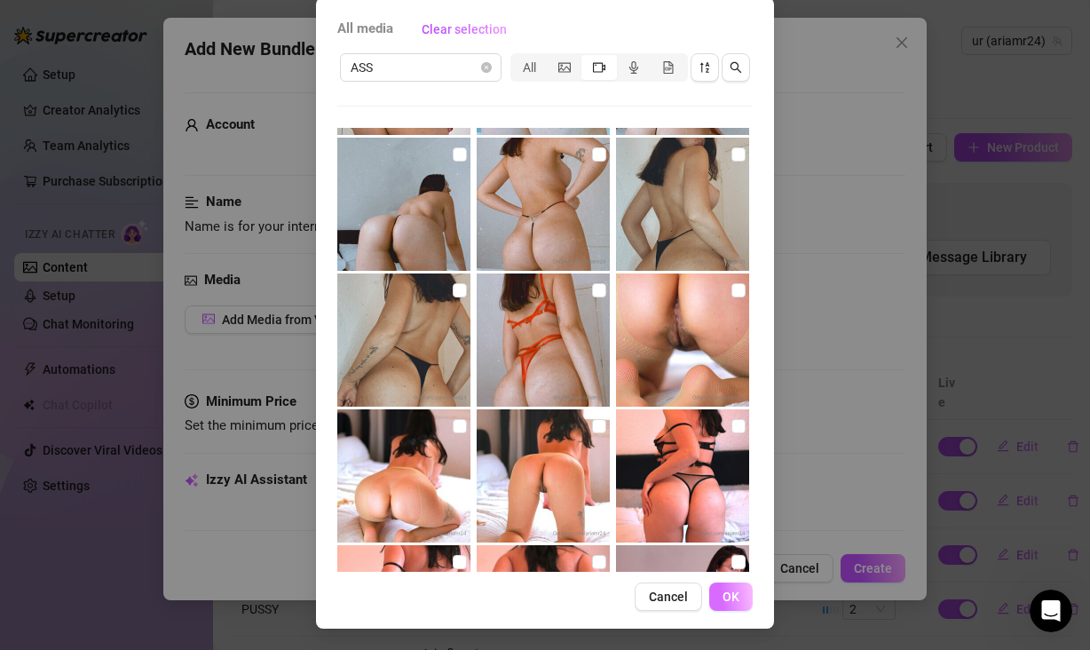
click at [715, 597] on button "OK" at bounding box center [730, 596] width 43 height 28
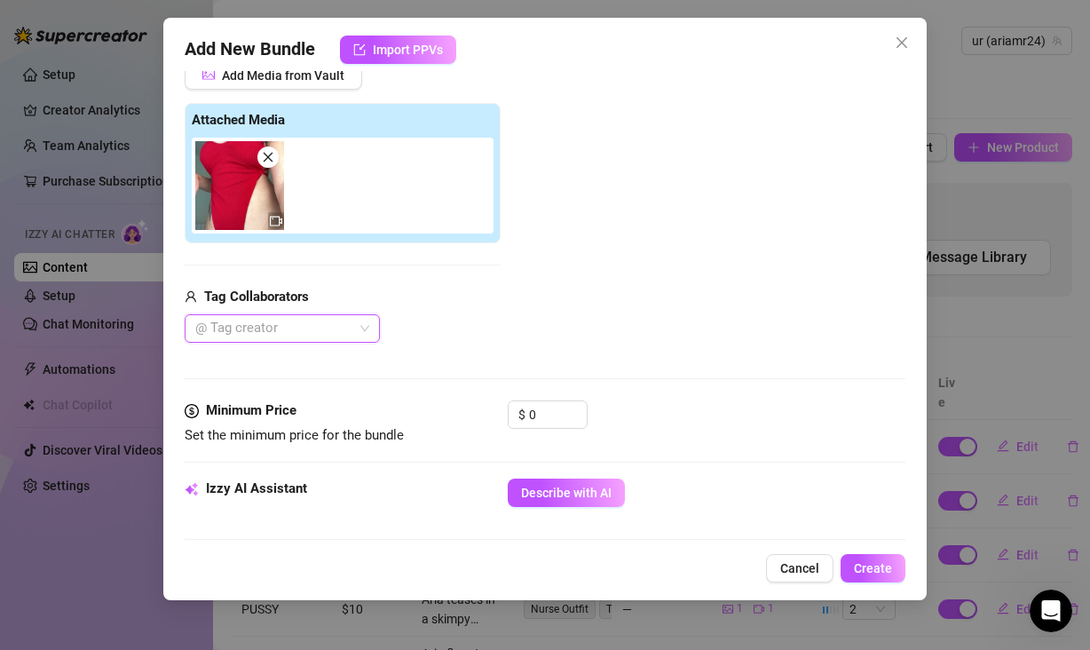
scroll to position [159, 0]
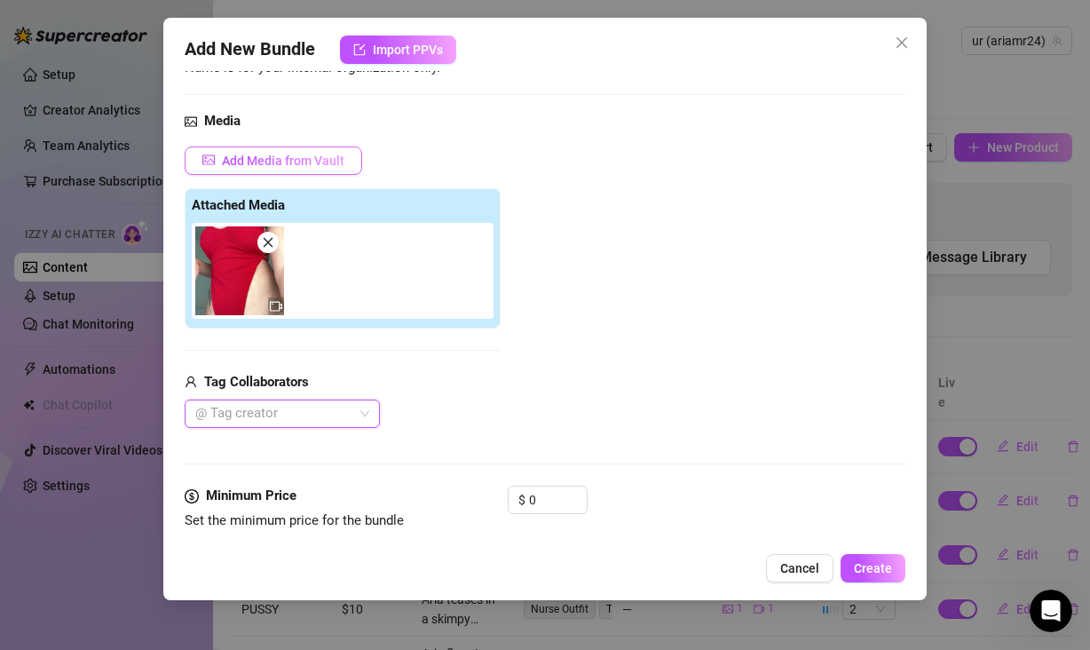
click at [272, 160] on span "Add Media from Vault" at bounding box center [283, 161] width 122 height 14
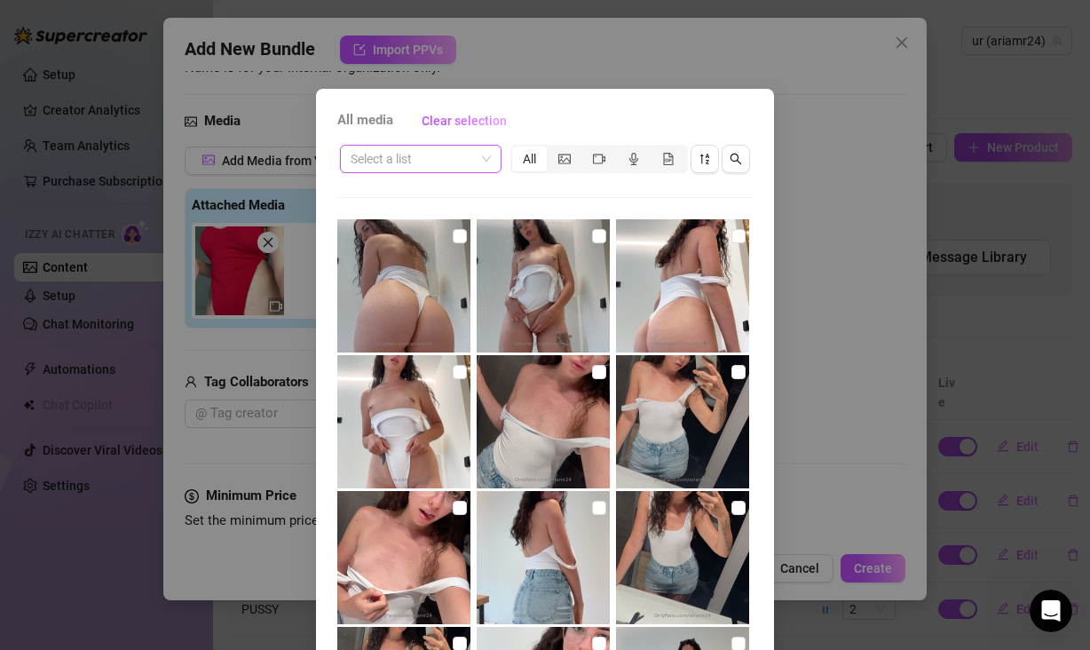
click at [448, 154] on input "search" at bounding box center [413, 159] width 124 height 27
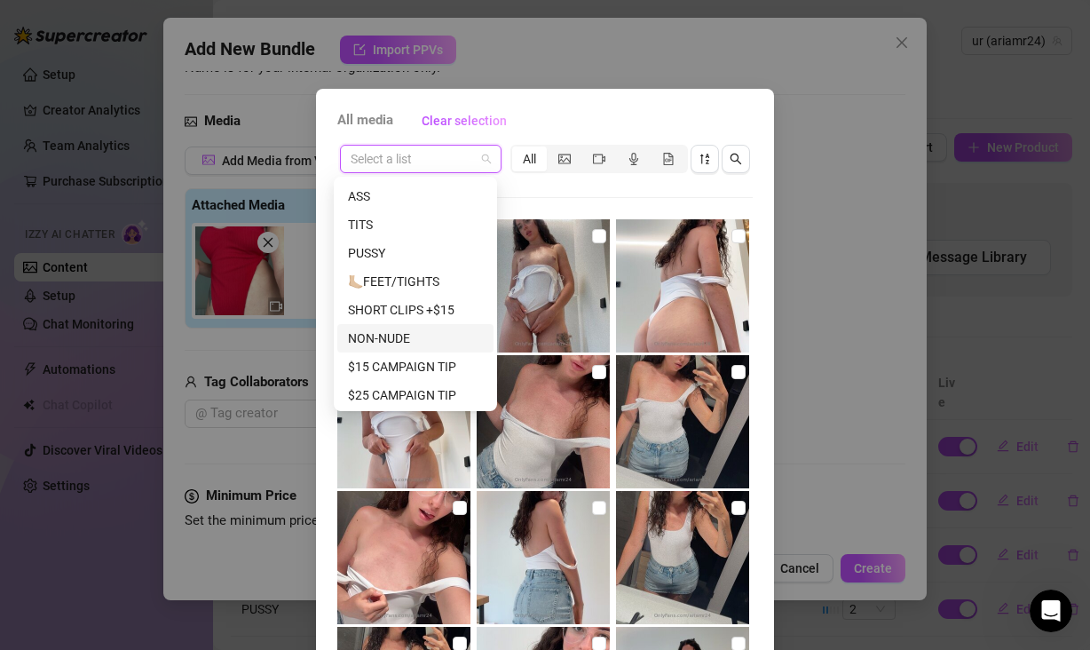
scroll to position [252, 0]
click at [425, 332] on div "NON-NUDE" at bounding box center [415, 340] width 135 height 20
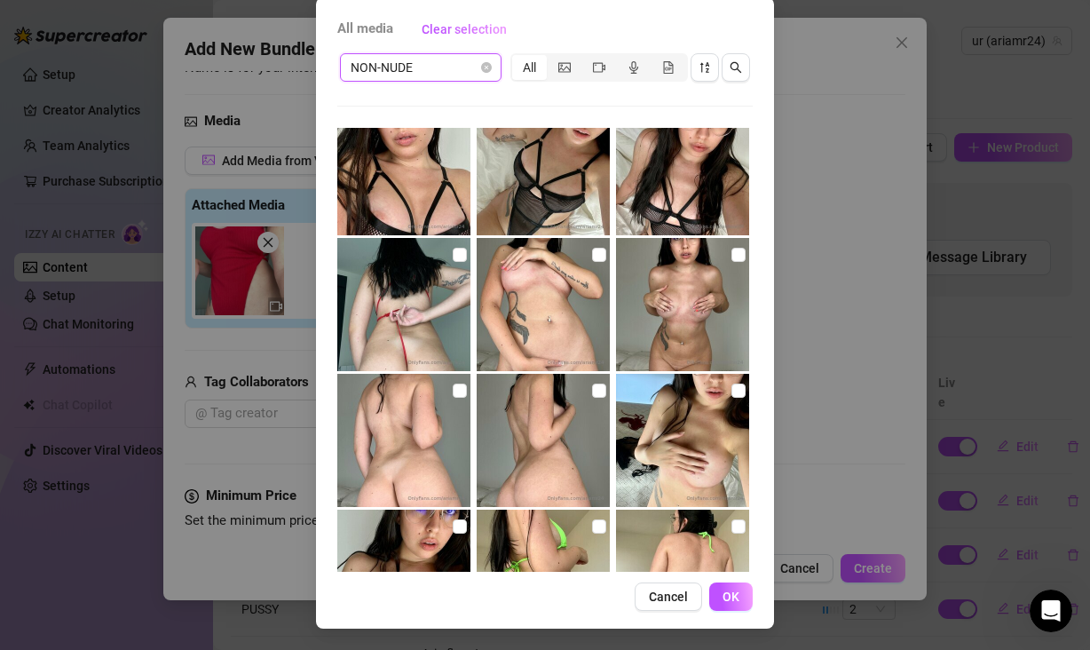
scroll to position [1562, 0]
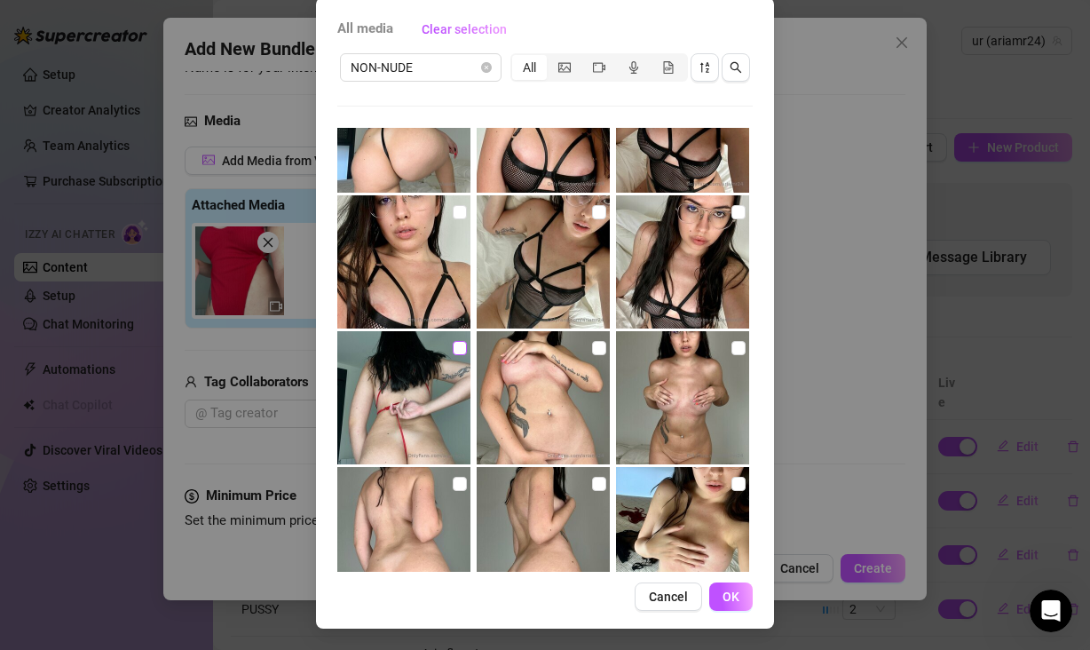
click at [453, 346] on input "checkbox" at bounding box center [460, 348] width 14 height 14
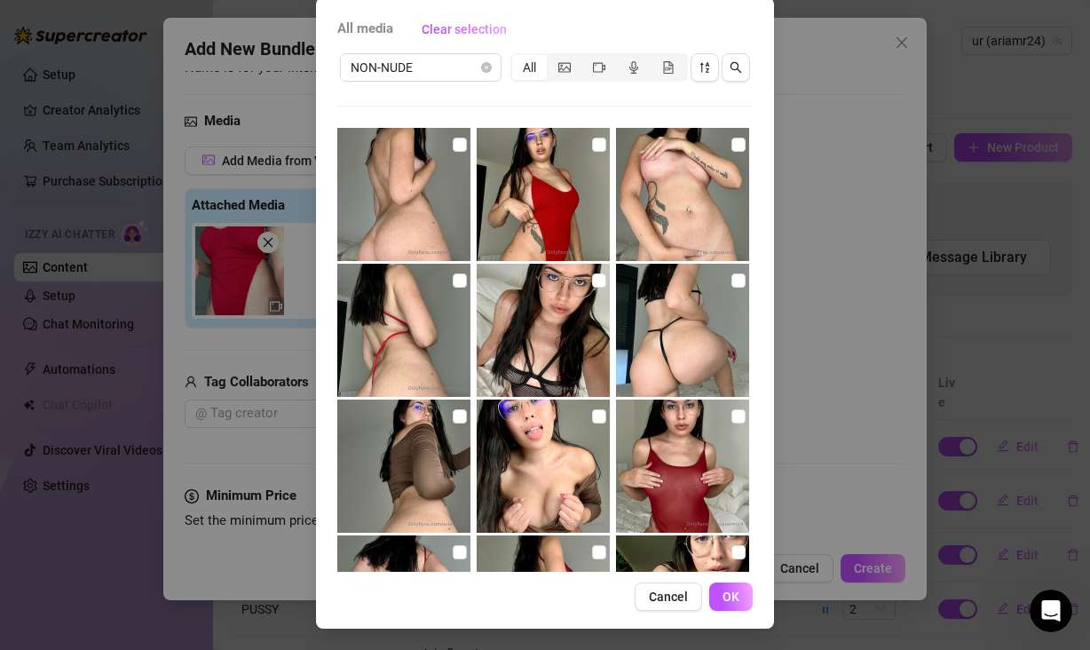
scroll to position [7877, 0]
click at [453, 276] on input "checkbox" at bounding box center [460, 280] width 14 height 14
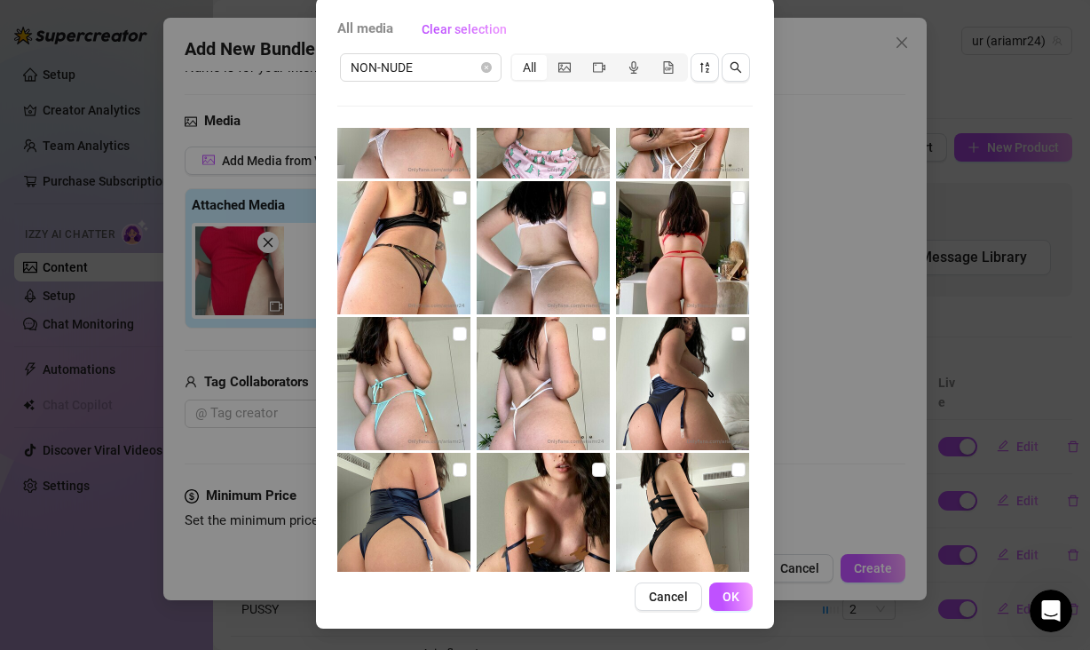
scroll to position [8915, 0]
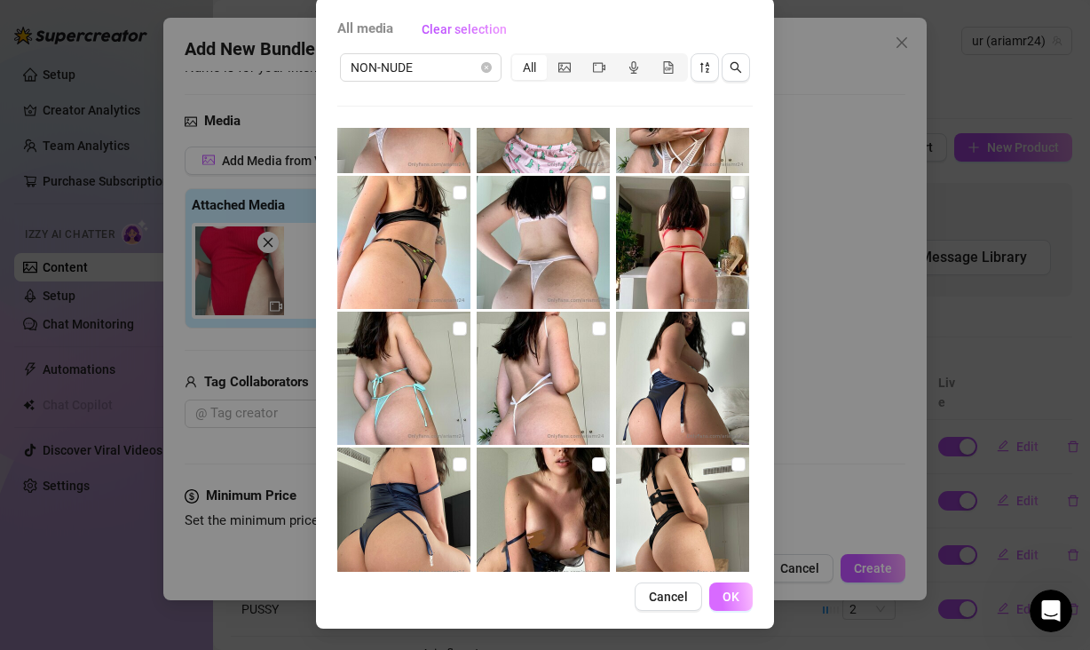
click at [723, 596] on span "OK" at bounding box center [731, 596] width 17 height 14
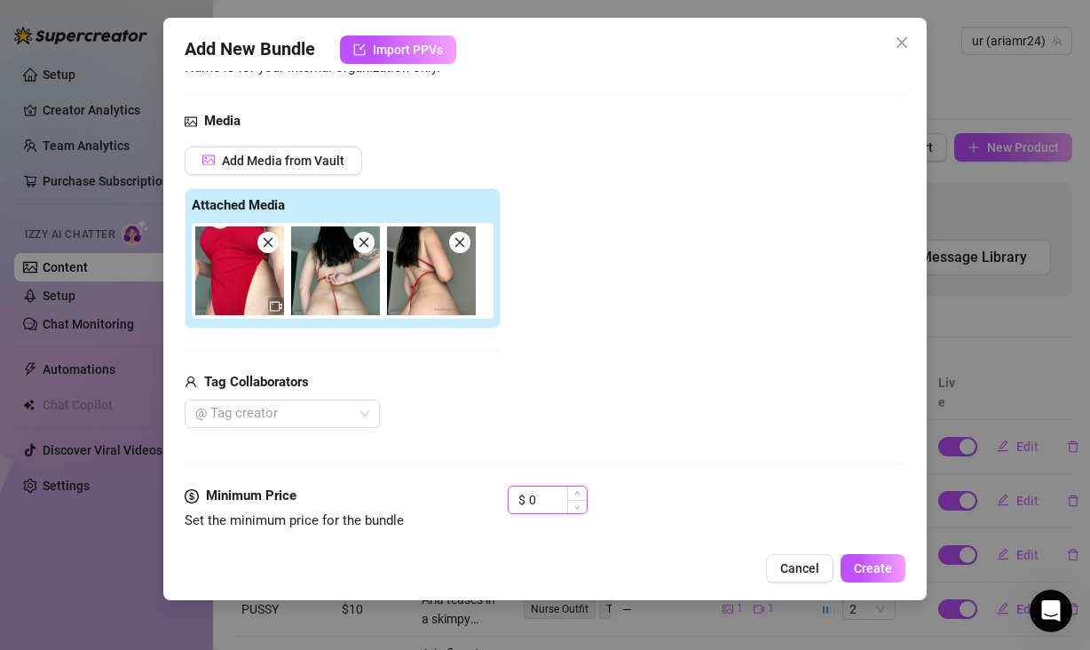
drag, startPoint x: 539, startPoint y: 498, endPoint x: 525, endPoint y: 495, distance: 14.4
click at [527, 495] on div "$ 0" at bounding box center [548, 500] width 80 height 28
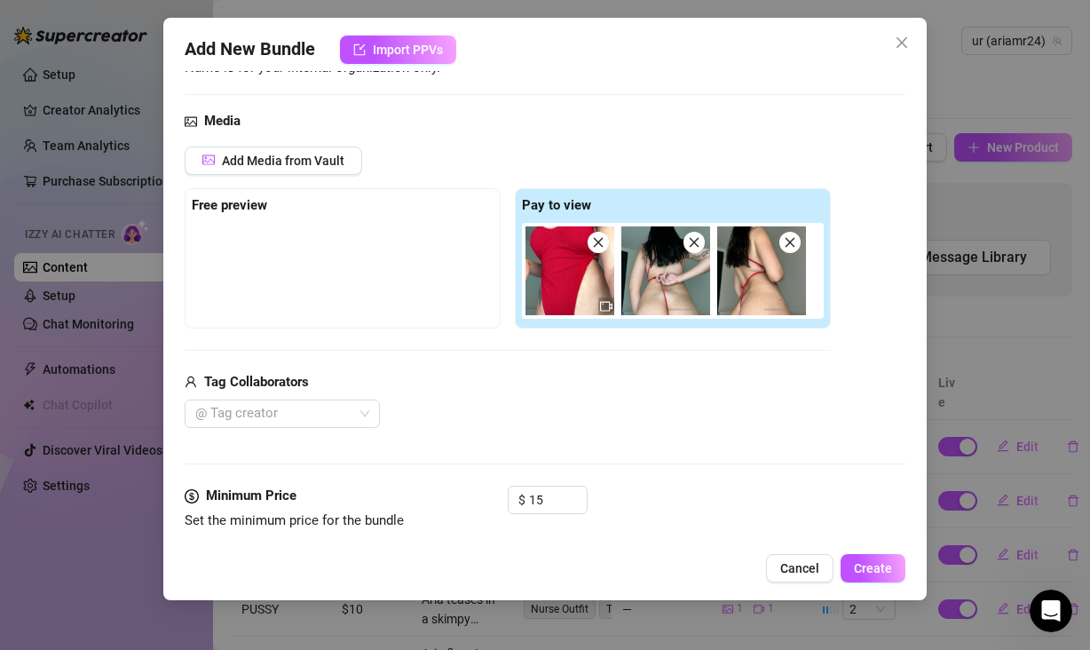
click at [643, 478] on div "Media Add Media from Vault Free preview Pay to view Tag Collaborators @ Tag cre…" at bounding box center [545, 298] width 721 height 375
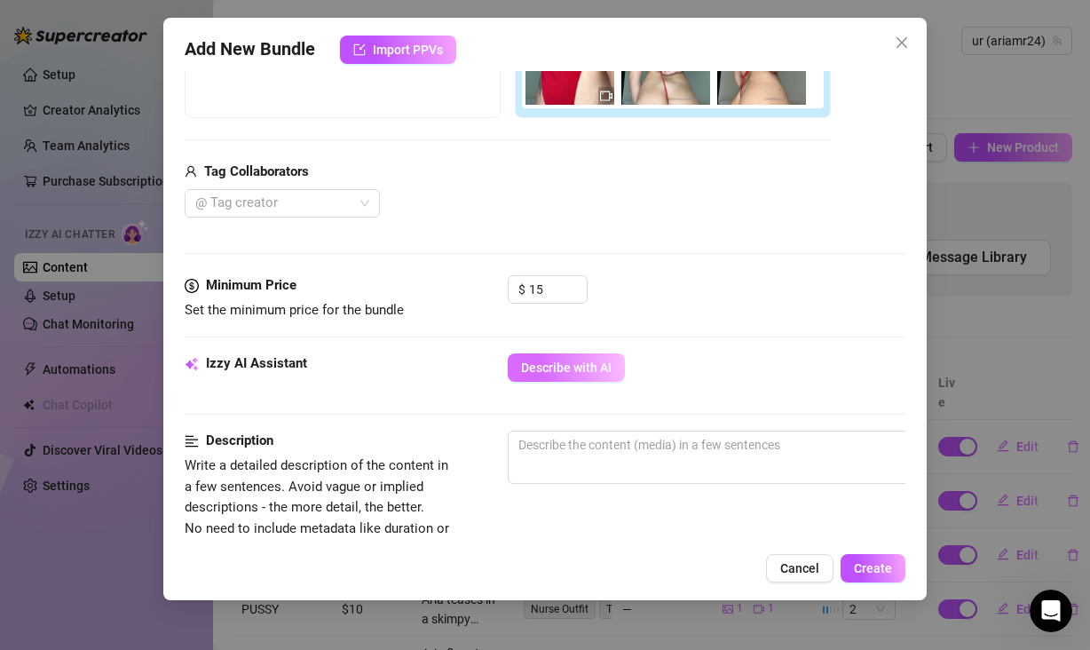
click at [541, 375] on button "Describe with AI" at bounding box center [566, 367] width 117 height 28
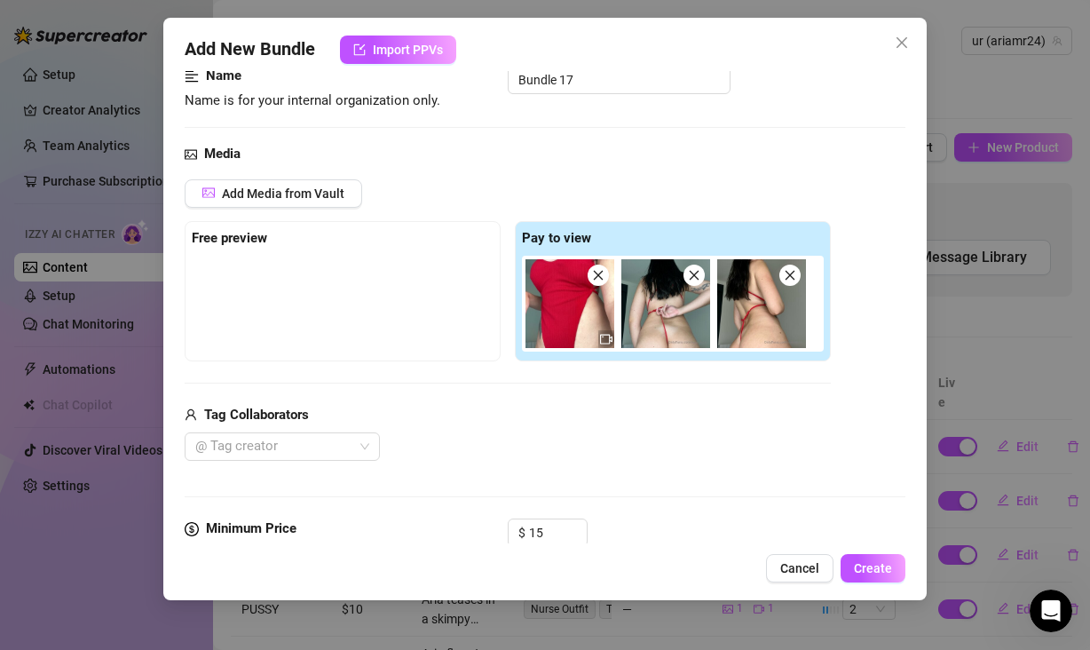
scroll to position [117, 0]
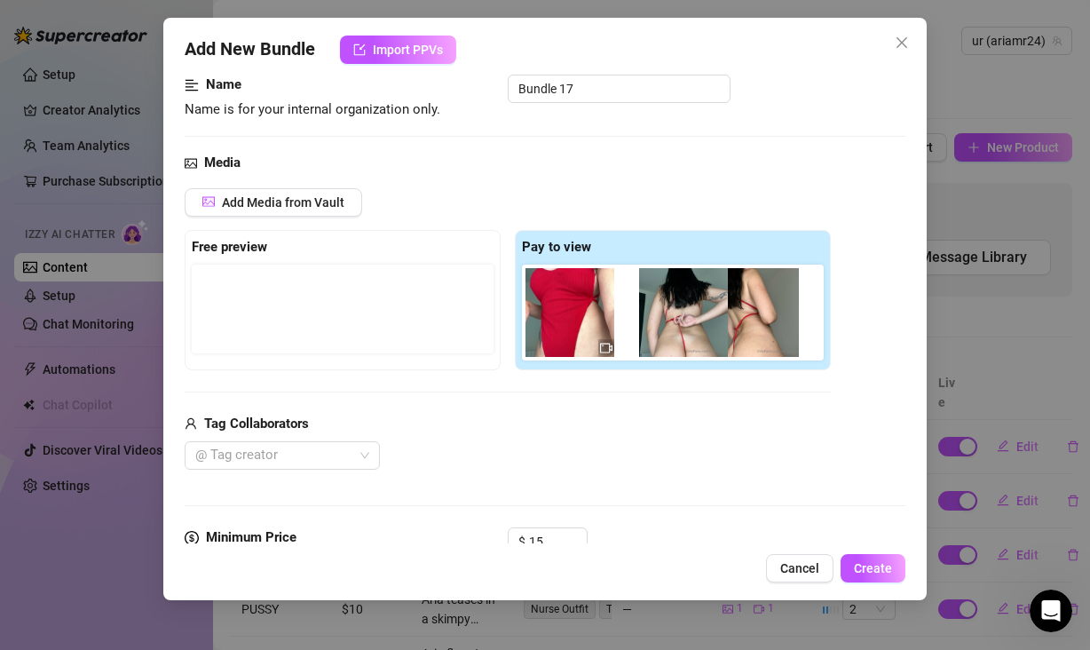
drag, startPoint x: 653, startPoint y: 326, endPoint x: 669, endPoint y: 330, distance: 16.6
click at [669, 330] on div at bounding box center [676, 313] width 309 height 96
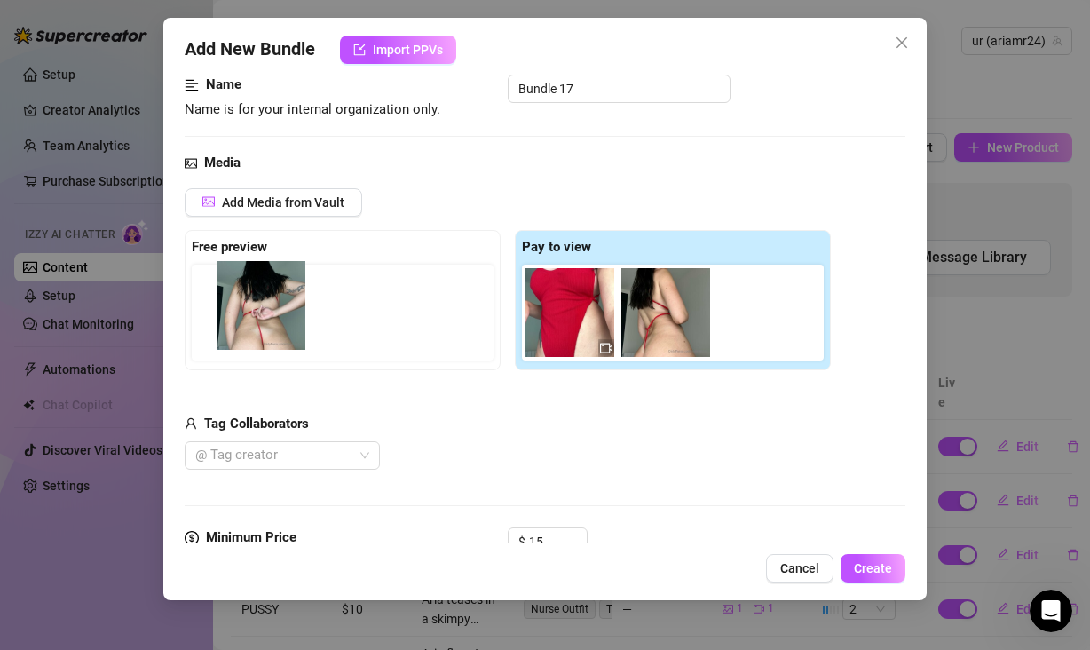
drag, startPoint x: 669, startPoint y: 328, endPoint x: 256, endPoint y: 334, distance: 413.7
click at [256, 334] on div "Free preview Pay to view" at bounding box center [508, 300] width 646 height 140
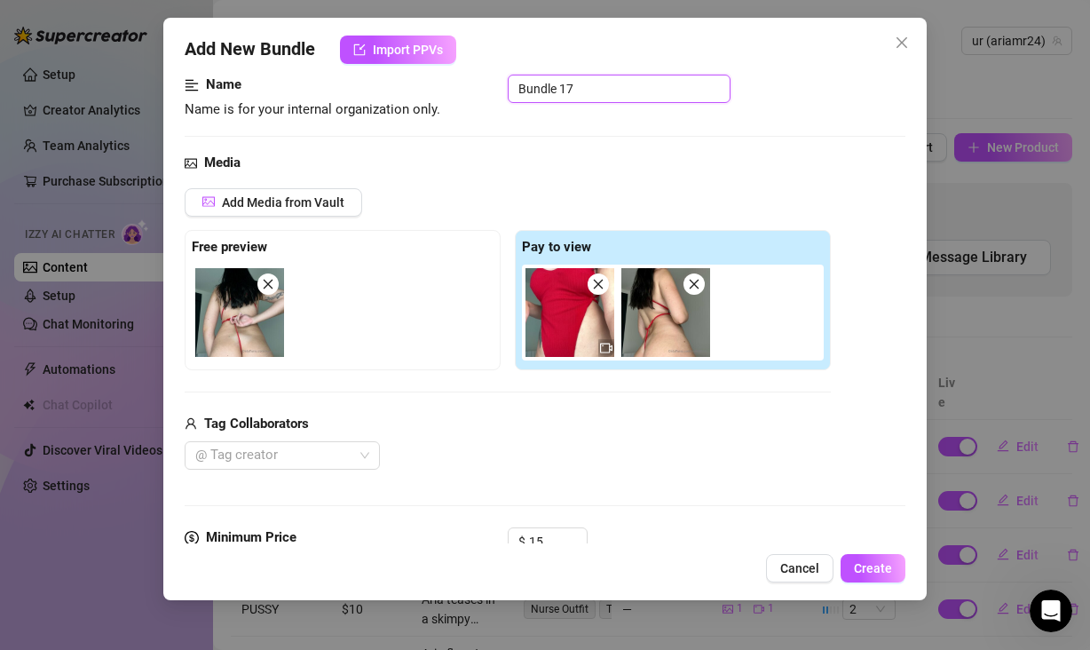
drag, startPoint x: 583, startPoint y: 90, endPoint x: 469, endPoint y: 90, distance: 114.5
click at [469, 90] on div "Name Name is for your internal organization only. Bundle 17" at bounding box center [545, 97] width 721 height 45
click at [785, 475] on div "Media Add Media from Vault Free preview Pay to view Tag Collaborators @ Tag cre…" at bounding box center [545, 340] width 721 height 375
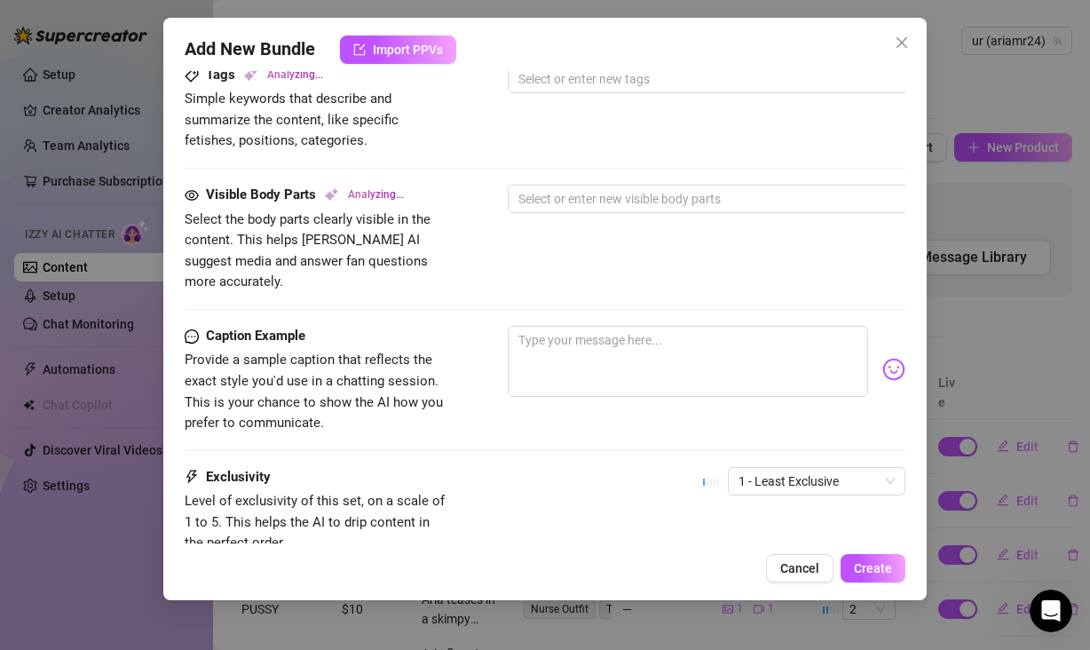
scroll to position [991, 0]
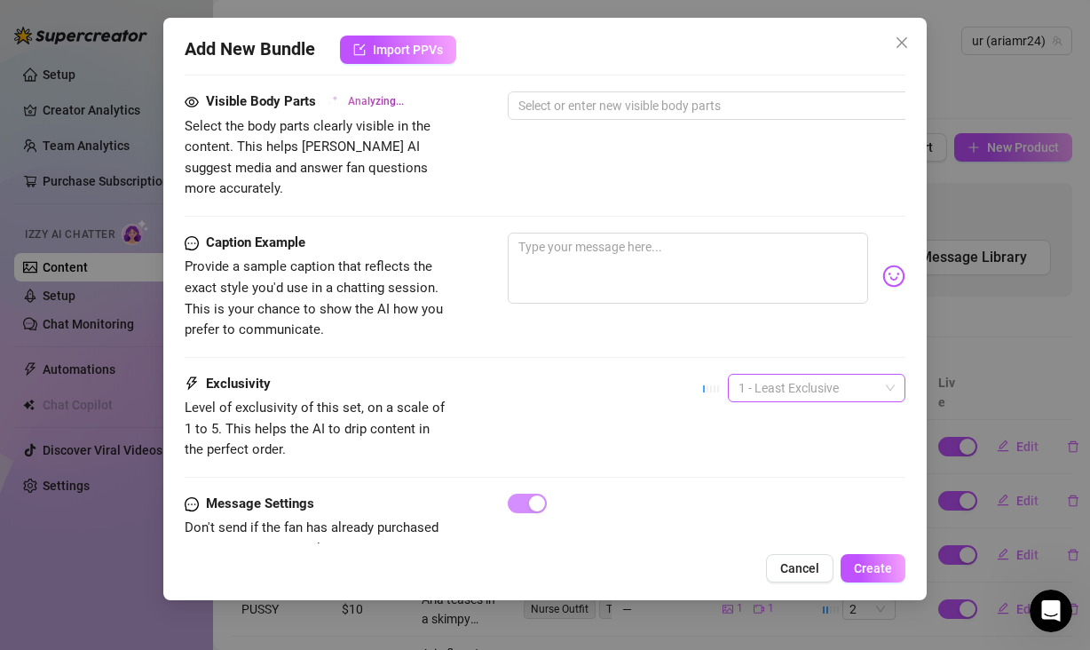
click at [763, 375] on span "1 - Least Exclusive" at bounding box center [816, 388] width 156 height 27
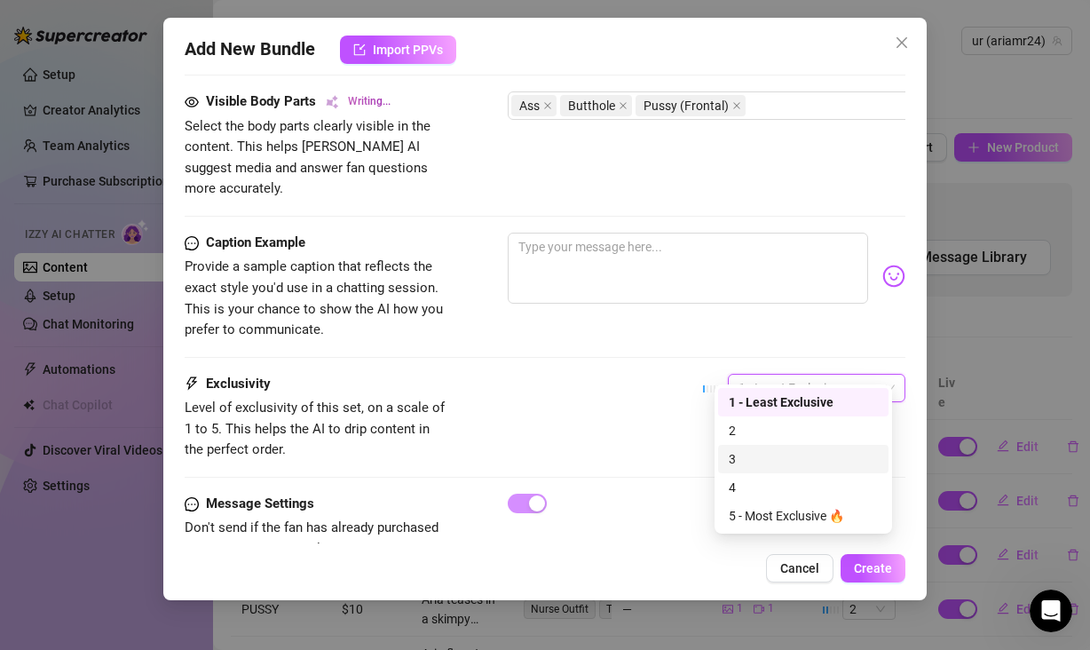
click at [754, 454] on div "3" at bounding box center [803, 459] width 149 height 20
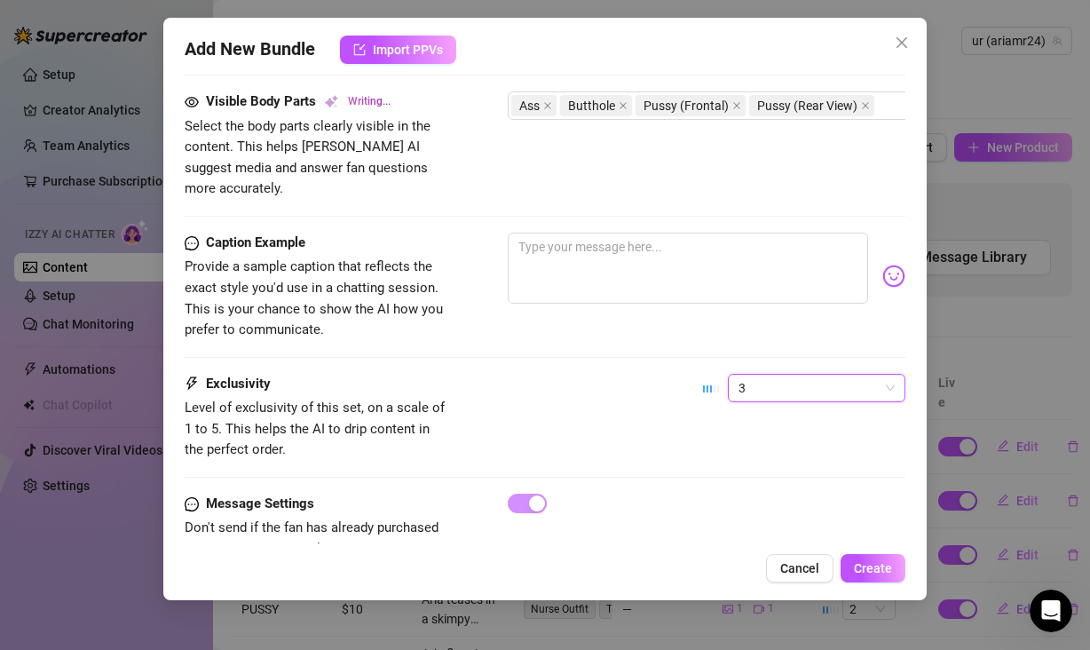
click at [603, 405] on div "Exclusivity Level of exclusivity of this set, on a scale of 1 to 5. This helps …" at bounding box center [545, 417] width 721 height 87
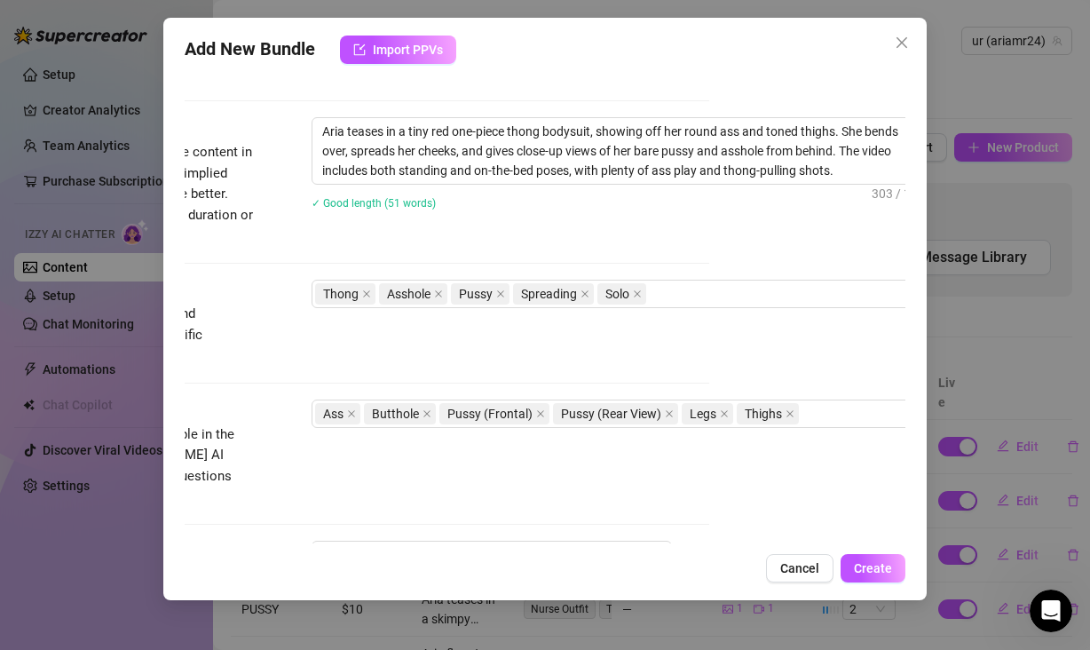
scroll to position [683, 204]
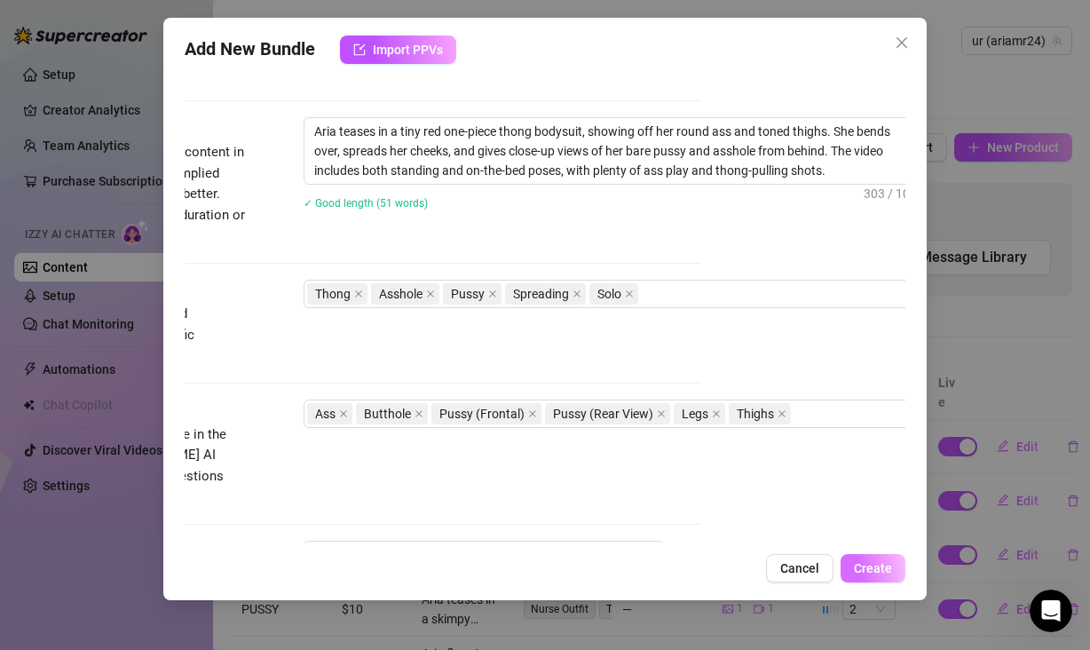
click at [867, 569] on span "Create" at bounding box center [873, 568] width 38 height 14
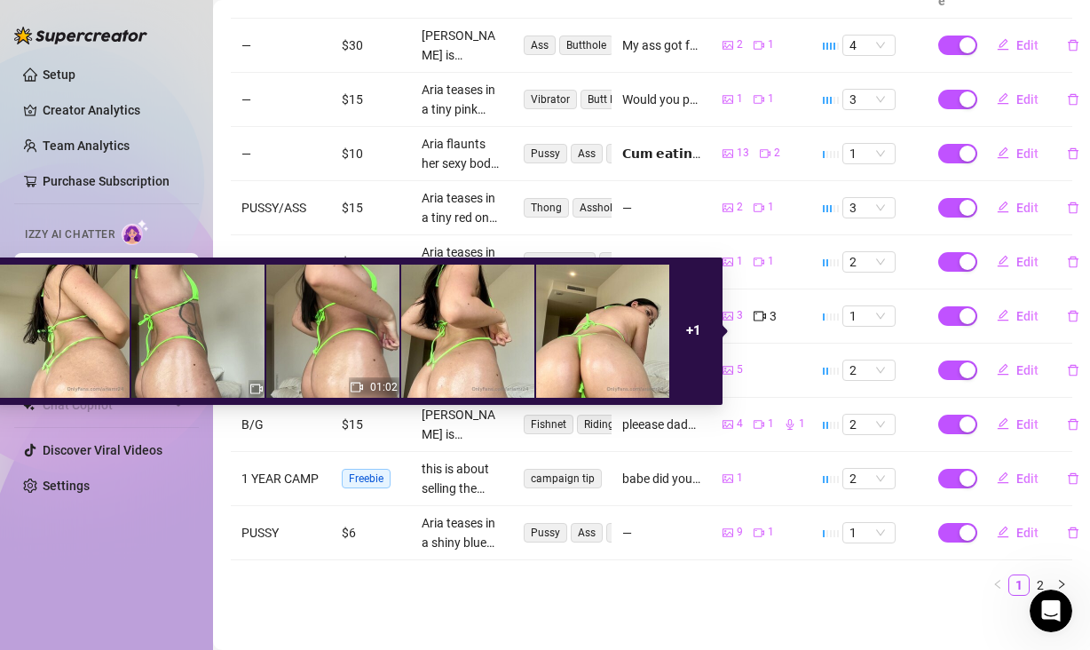
scroll to position [402, 0]
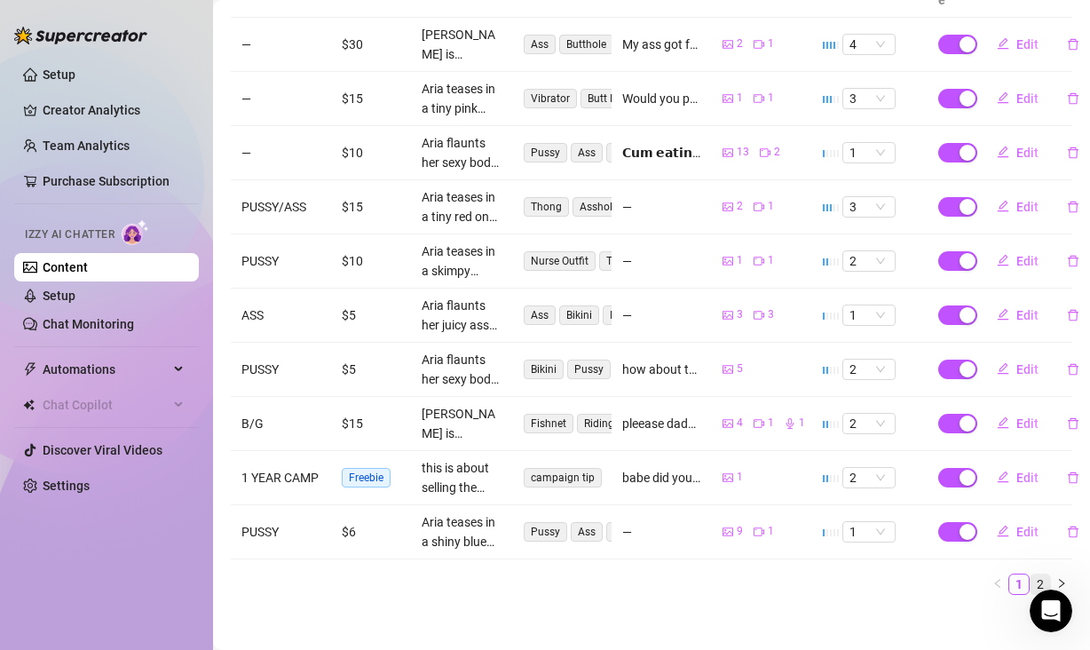
click at [1031, 588] on link "2" at bounding box center [1041, 584] width 20 height 20
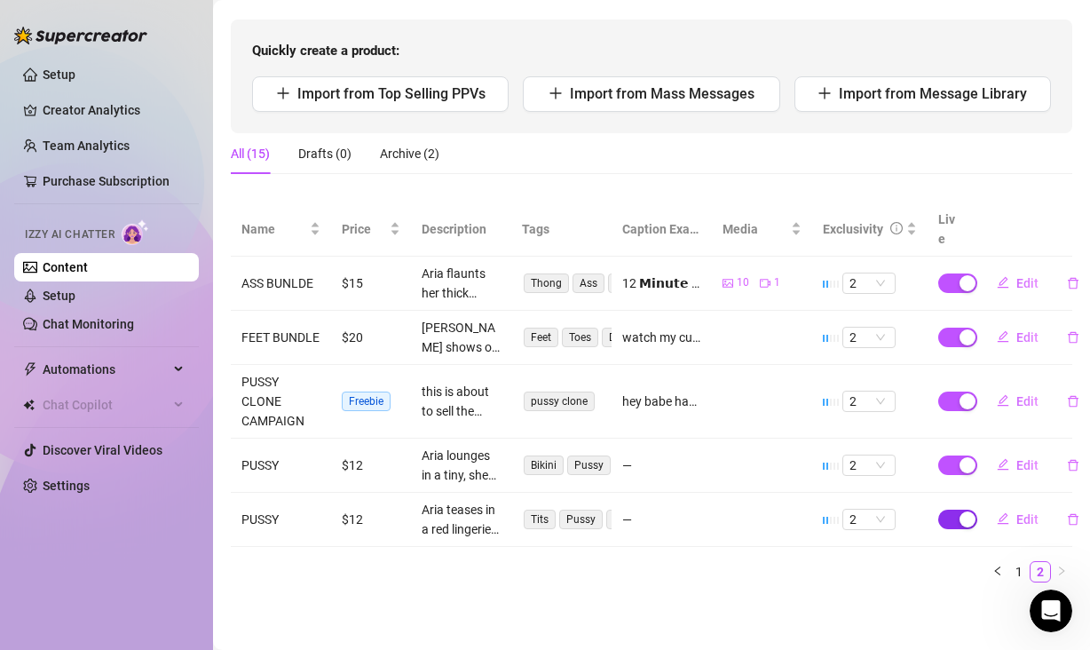
scroll to position [185, 0]
click at [1000, 269] on button "Edit" at bounding box center [1018, 283] width 70 height 28
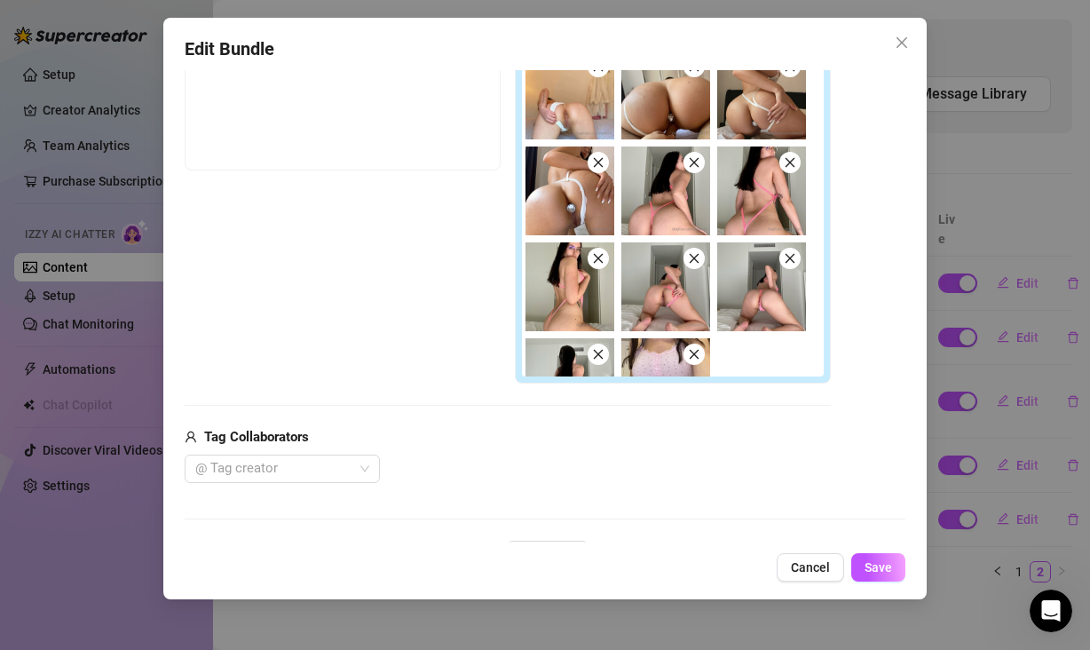
scroll to position [73, 0]
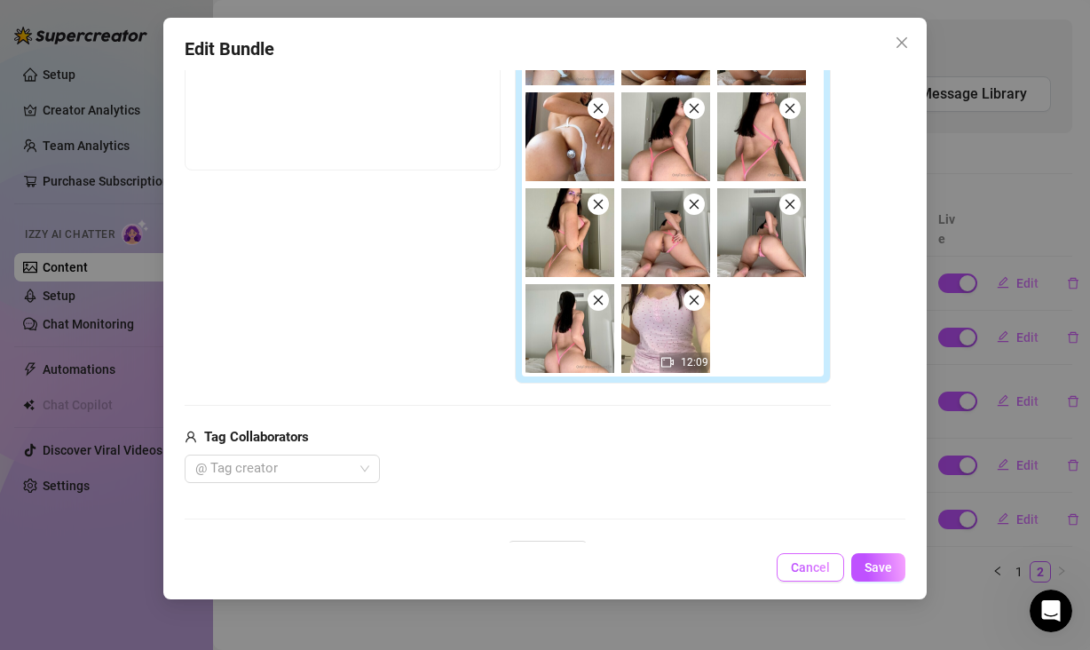
click at [789, 571] on button "Cancel" at bounding box center [810, 567] width 67 height 28
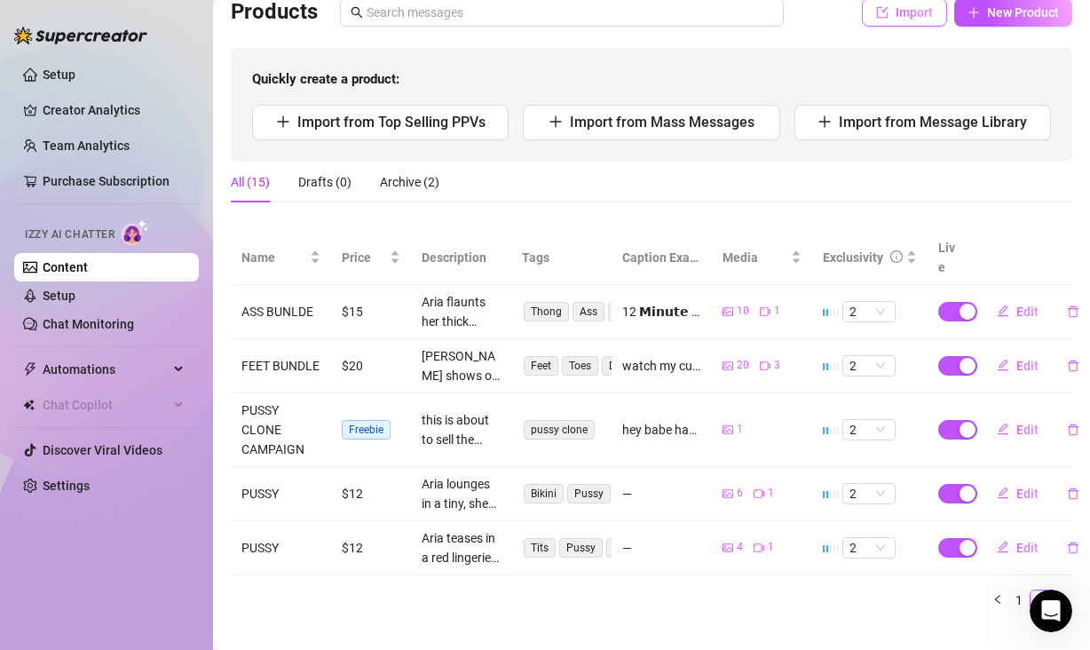
scroll to position [51, 0]
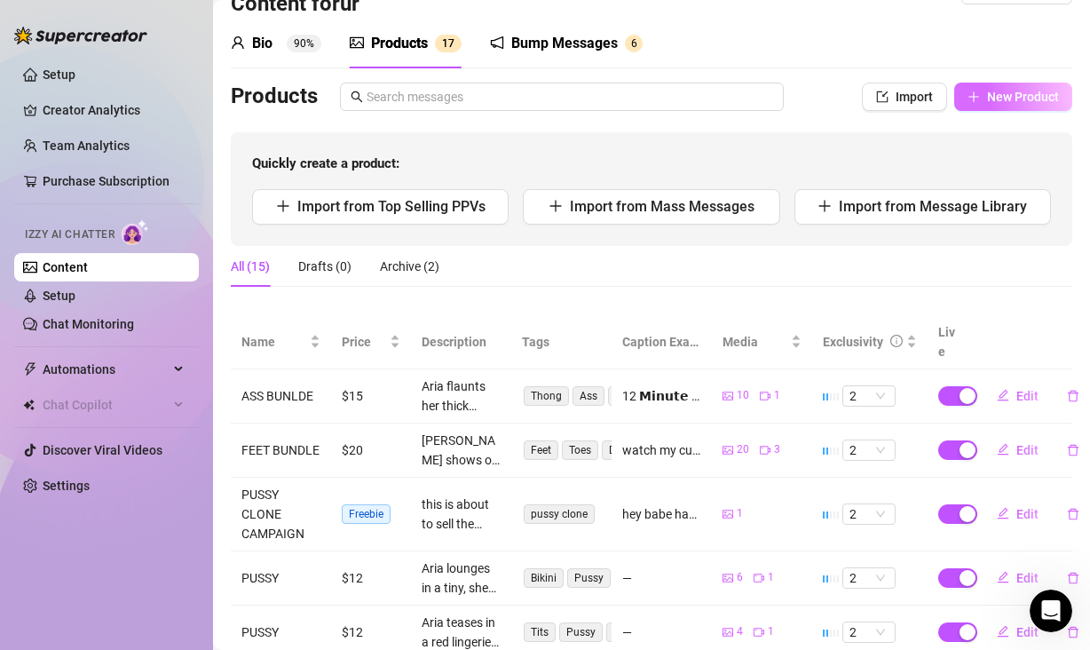
click at [987, 104] on span "New Product" at bounding box center [1023, 97] width 72 height 14
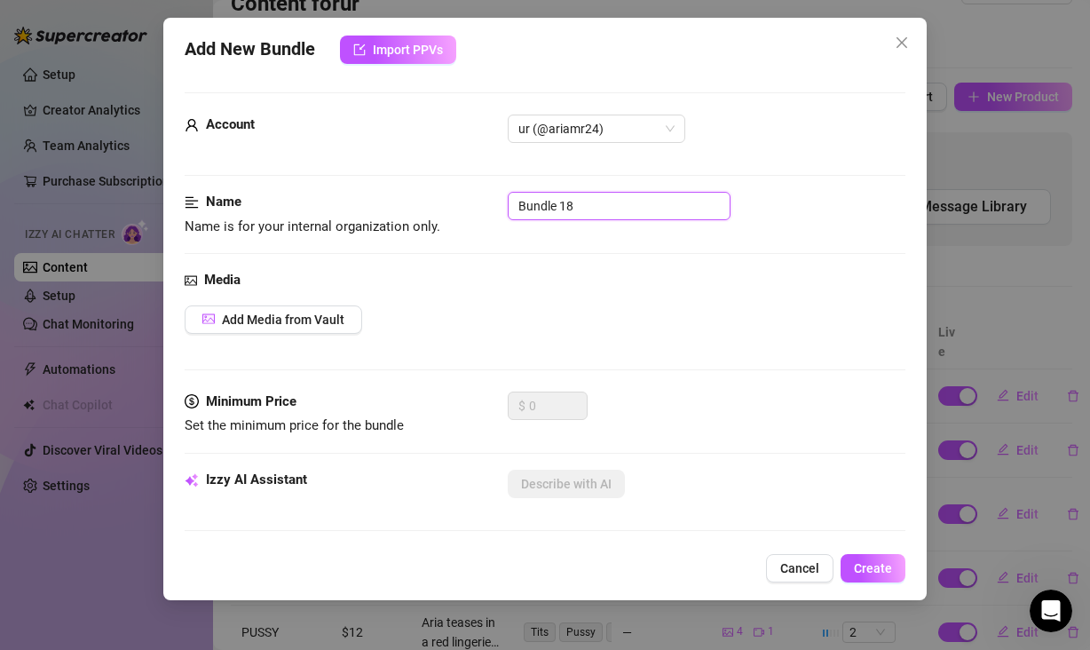
drag, startPoint x: 590, startPoint y: 212, endPoint x: 480, endPoint y: 208, distance: 110.2
click at [480, 208] on div "Name Name is for your internal organization only. Bundle 18" at bounding box center [545, 214] width 721 height 45
click at [286, 306] on button "Add Media from Vault" at bounding box center [274, 319] width 178 height 28
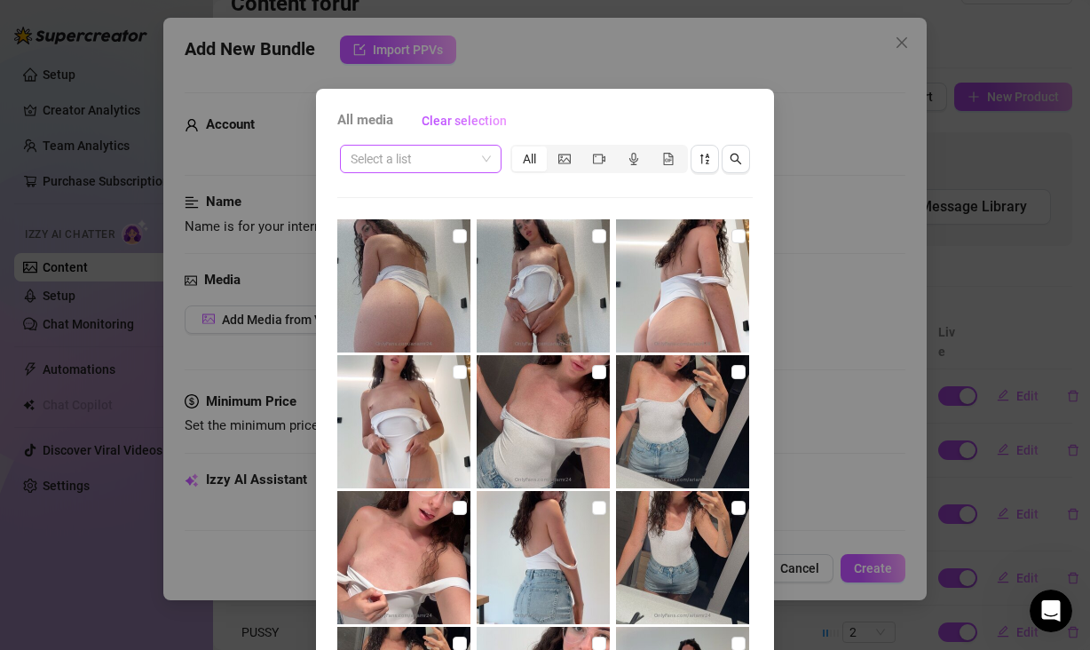
click at [446, 163] on input "search" at bounding box center [413, 159] width 124 height 27
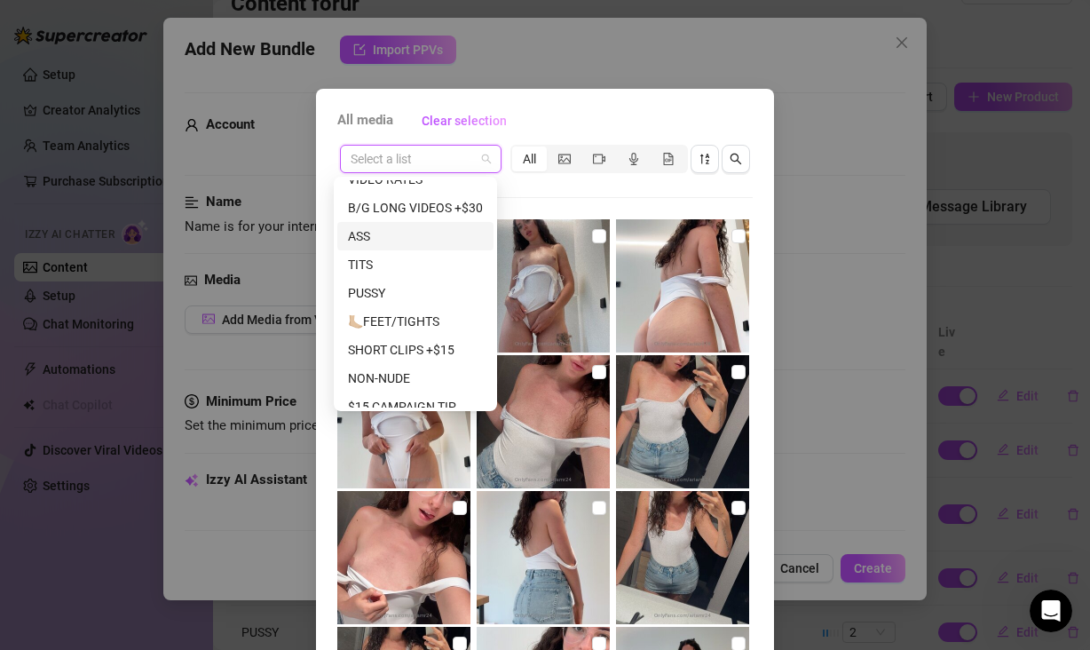
scroll to position [198, 0]
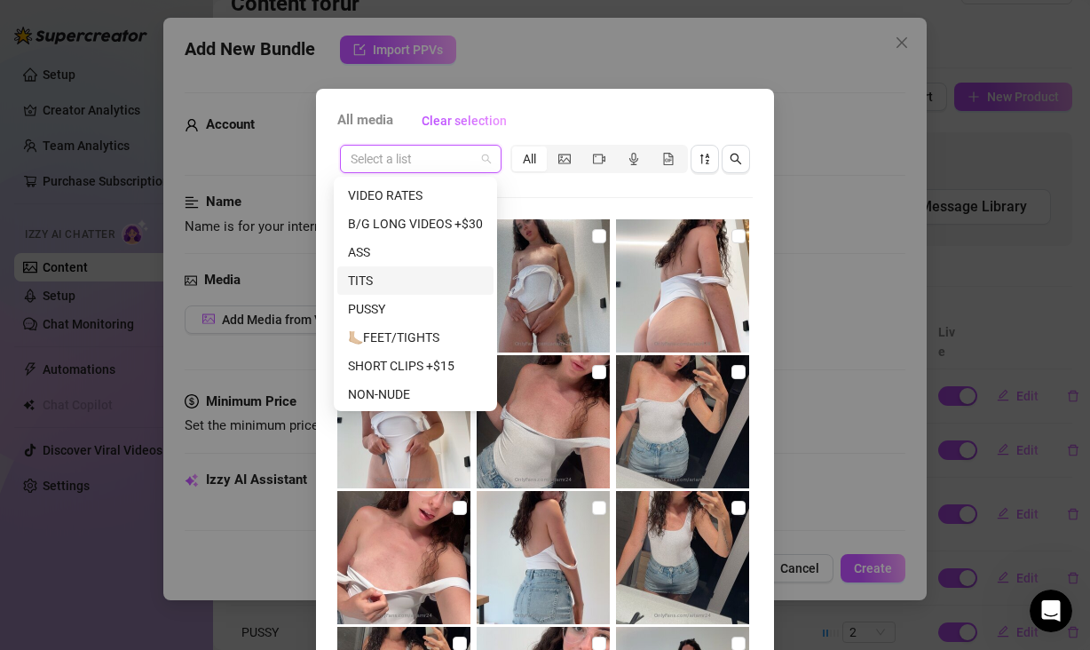
click at [387, 273] on div "TITS" at bounding box center [415, 281] width 135 height 20
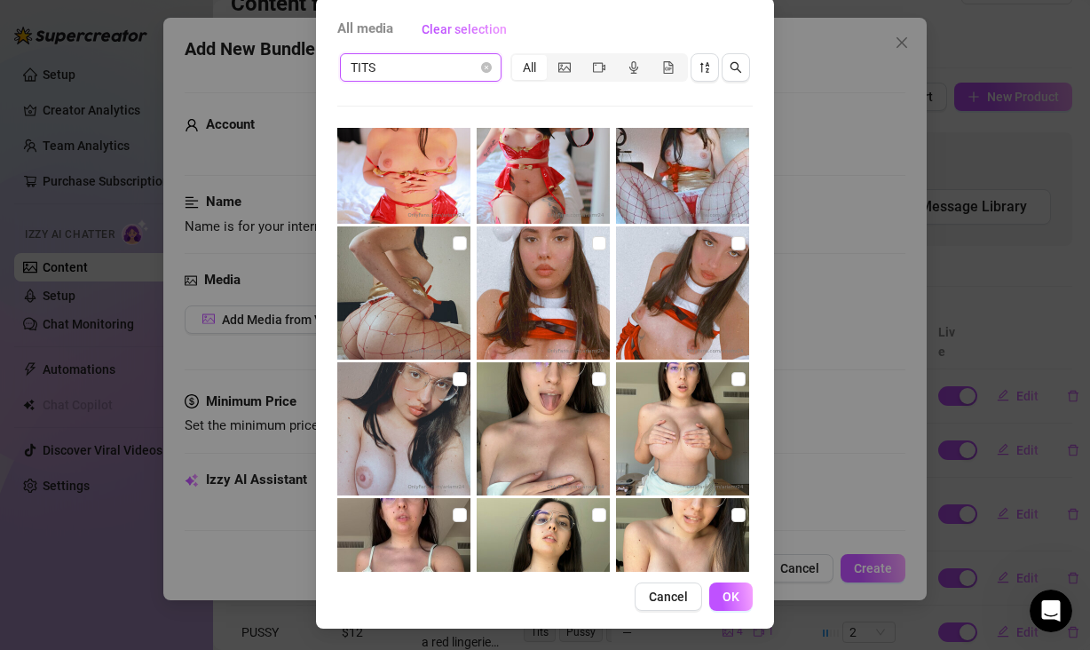
scroll to position [508, 0]
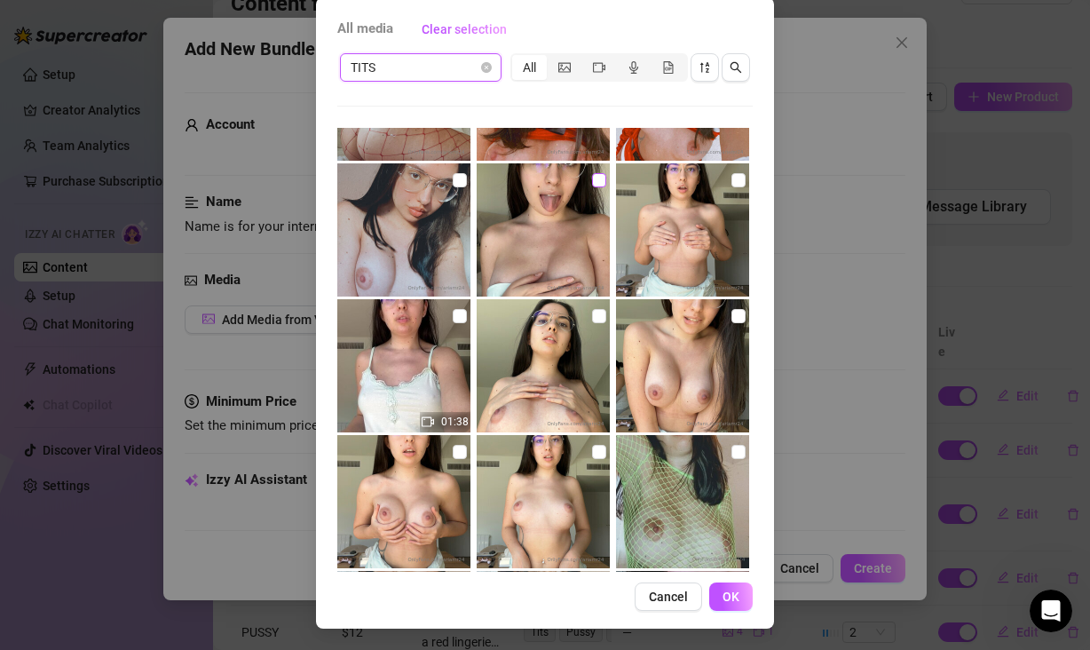
click at [592, 177] on input "checkbox" at bounding box center [599, 180] width 14 height 14
click at [731, 179] on input "checkbox" at bounding box center [738, 180] width 14 height 14
click at [453, 318] on input "checkbox" at bounding box center [460, 316] width 14 height 14
click at [592, 313] on input "checkbox" at bounding box center [599, 316] width 14 height 14
click at [731, 314] on input "checkbox" at bounding box center [738, 316] width 14 height 14
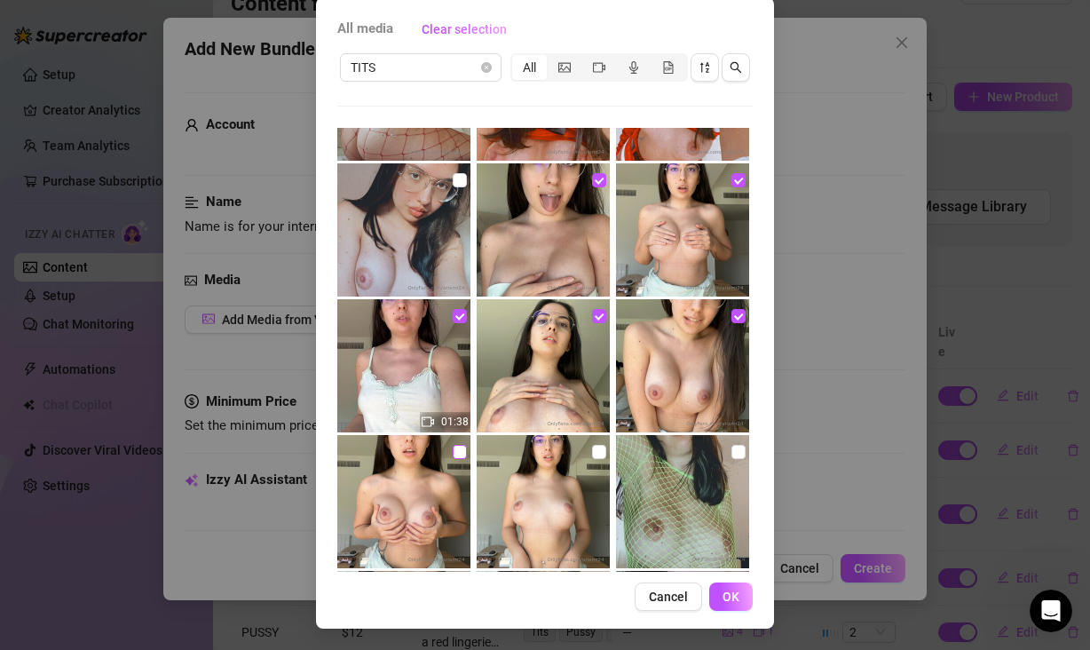
click at [453, 447] on input "checkbox" at bounding box center [460, 452] width 14 height 14
click at [592, 452] on input "checkbox" at bounding box center [599, 452] width 14 height 14
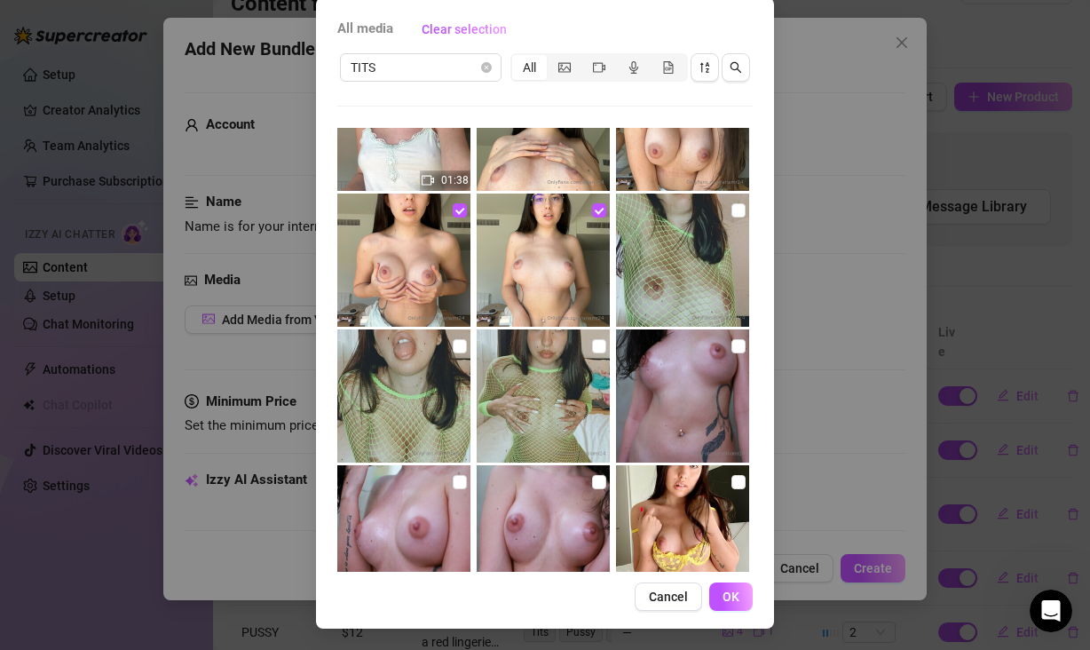
scroll to position [746, 0]
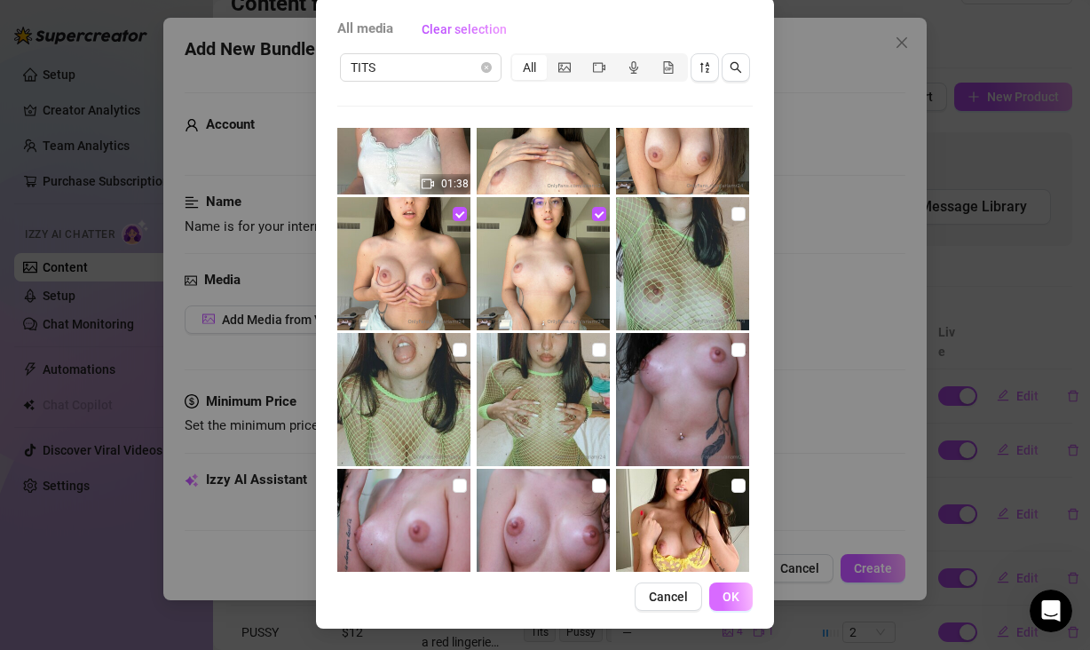
click at [723, 600] on span "OK" at bounding box center [731, 596] width 17 height 14
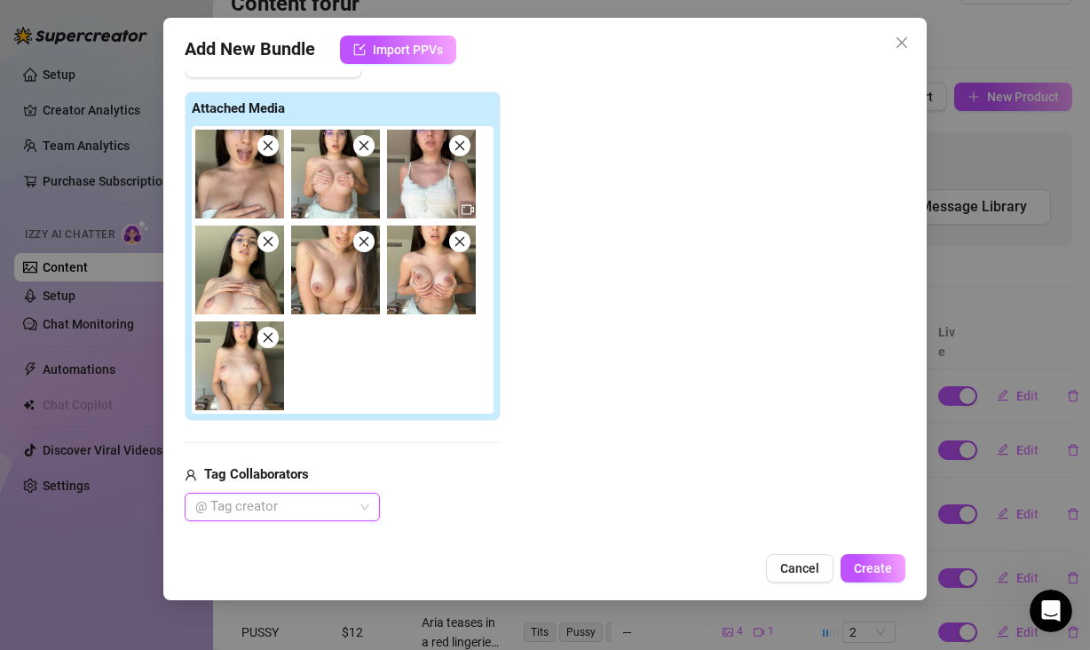
scroll to position [384, 0]
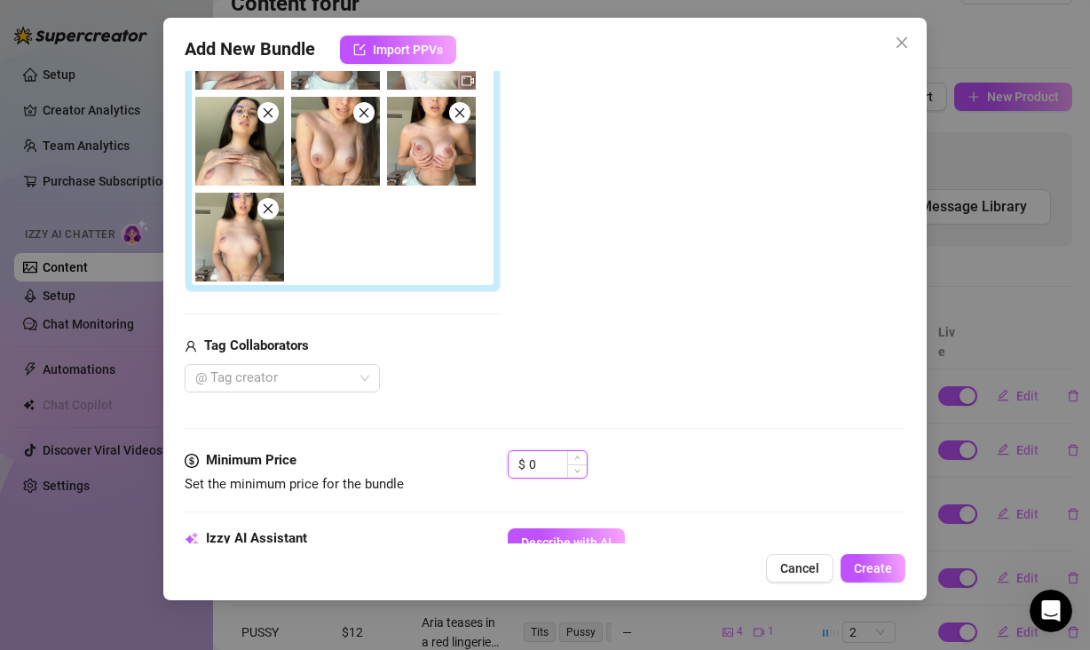
drag, startPoint x: 540, startPoint y: 464, endPoint x: 518, endPoint y: 464, distance: 21.3
click at [518, 464] on div "$ 0" at bounding box center [548, 464] width 80 height 28
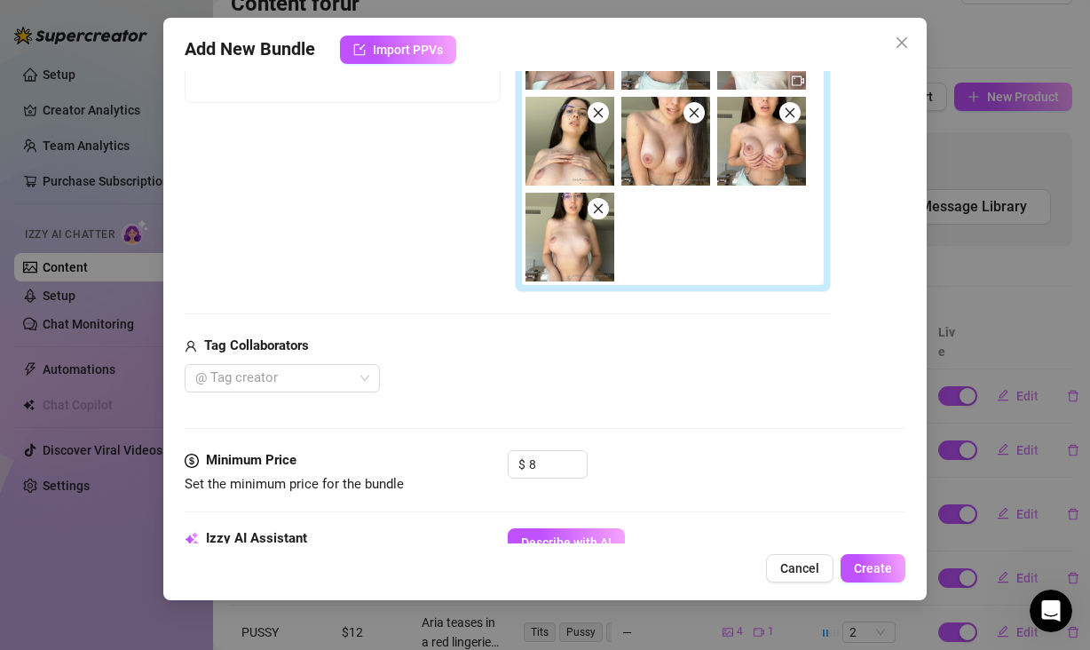
click at [647, 397] on div "Media Add Media from Vault Free preview Pay to view Tag Collaborators @ Tag cre…" at bounding box center [545, 167] width 721 height 565
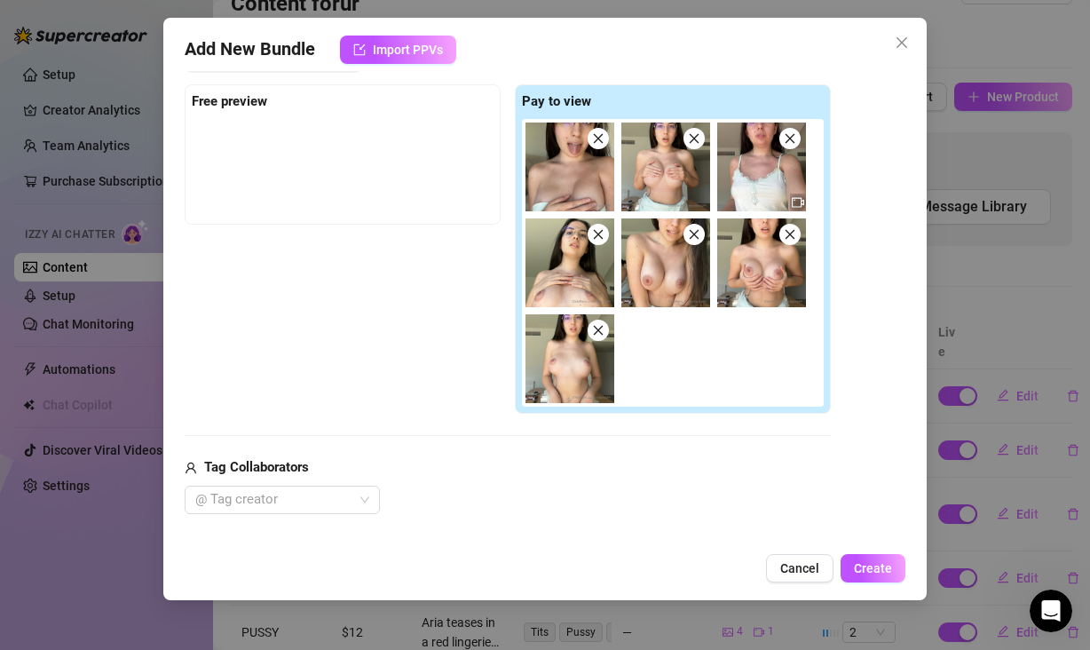
scroll to position [246, 0]
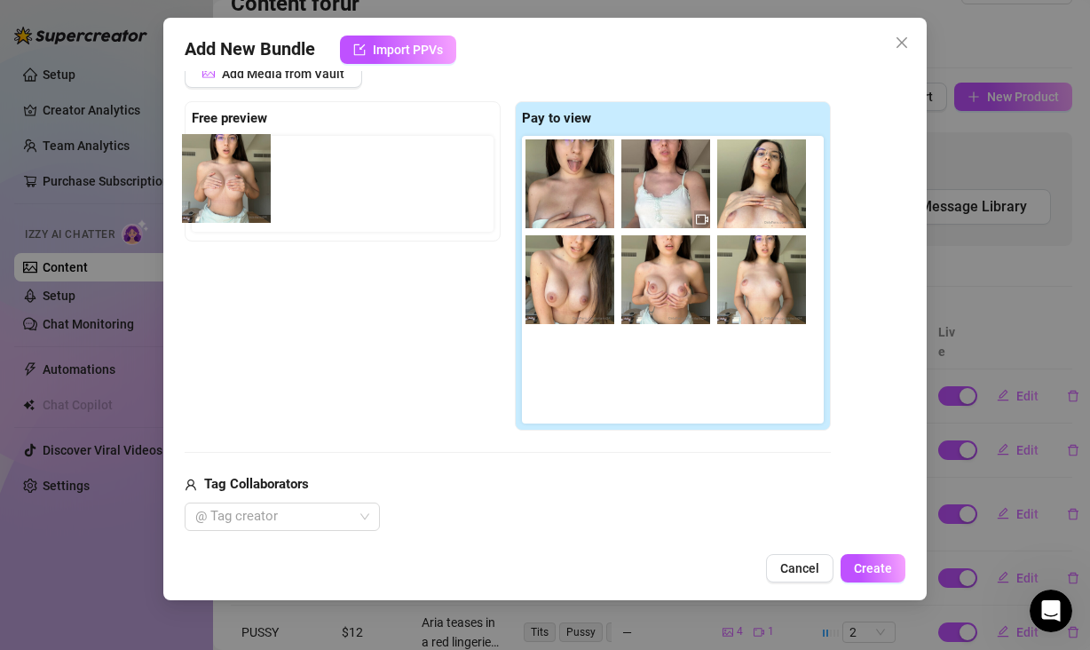
drag, startPoint x: 653, startPoint y: 199, endPoint x: 227, endPoint y: 192, distance: 426.1
click at [227, 192] on div "Free preview Pay to view" at bounding box center [508, 266] width 646 height 330
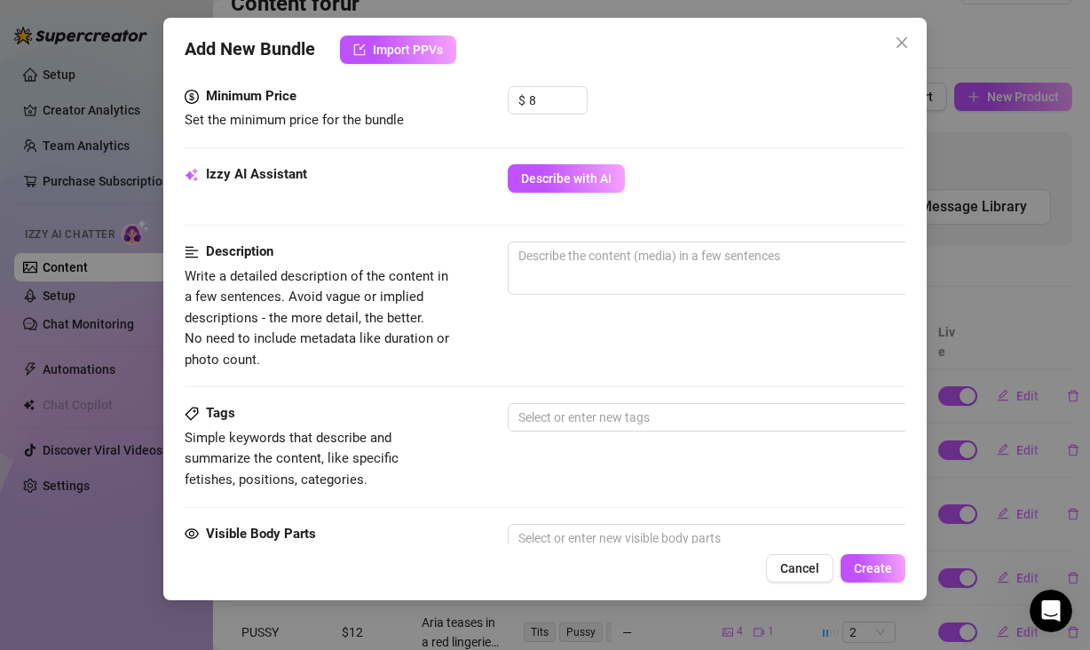
scroll to position [740, 0]
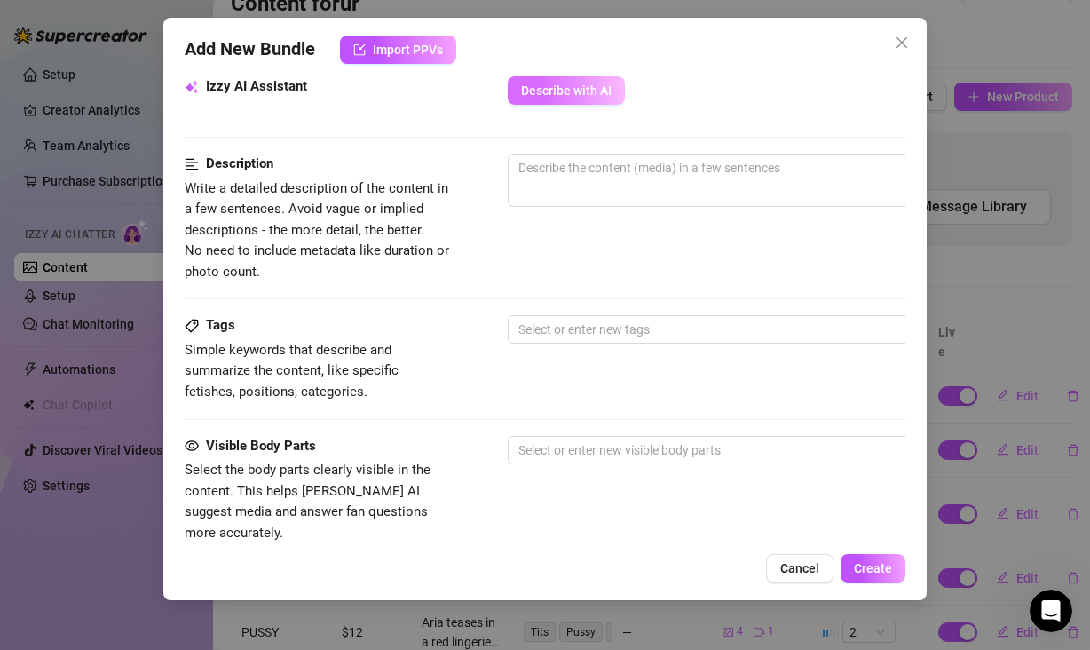
click at [580, 100] on button "Describe with AI" at bounding box center [566, 90] width 117 height 28
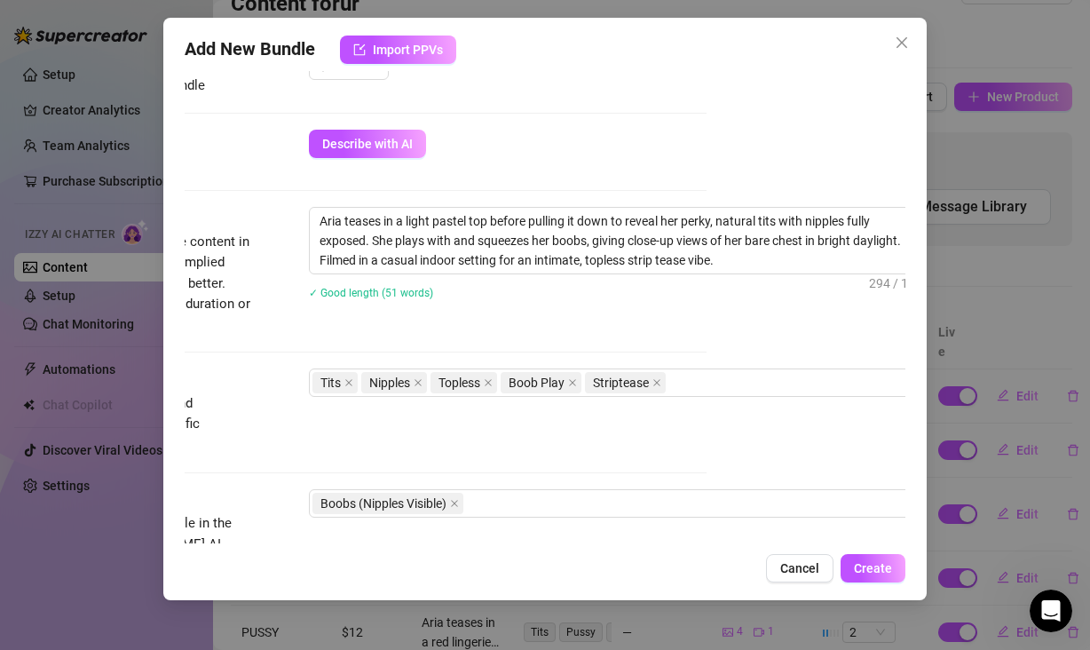
scroll to position [687, 224]
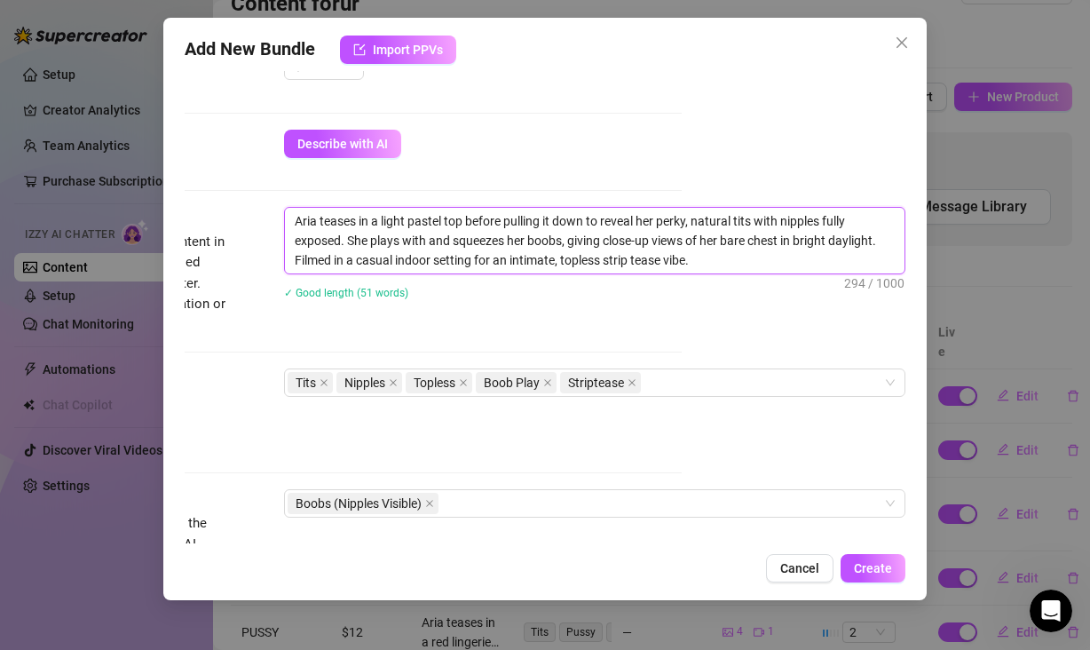
click at [718, 219] on textarea "Aria teases in a light pastel top before pulling it down to reveal her perky, n…" at bounding box center [595, 241] width 620 height 66
click at [695, 218] on textarea "Aria teases in a light pastel top before pulling it down to reveal her perky, f…" at bounding box center [595, 241] width 620 height 66
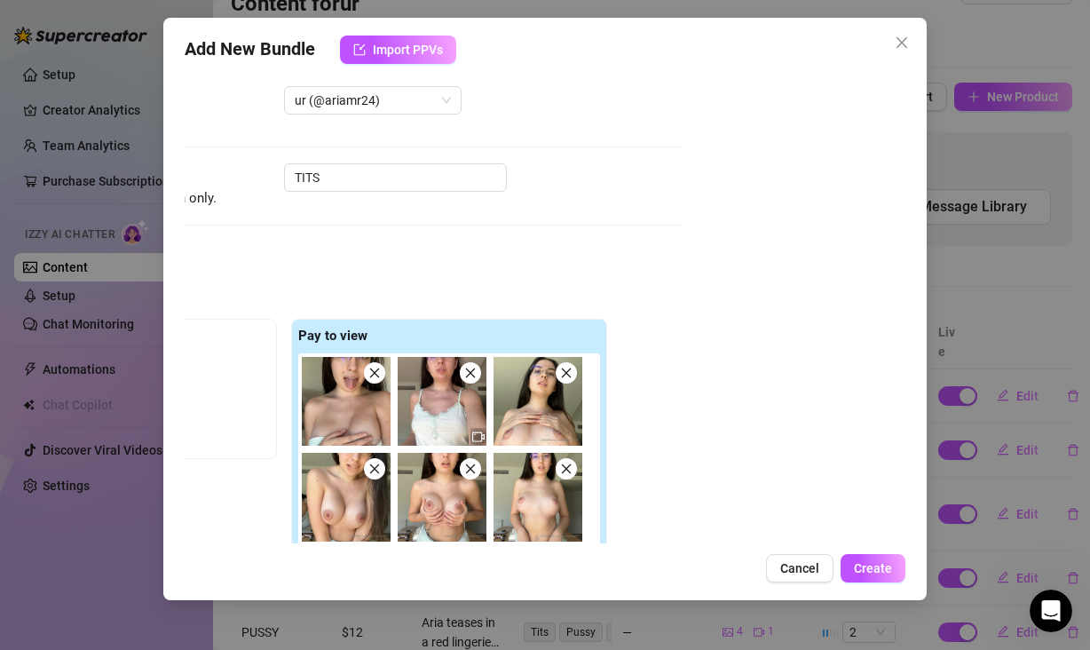
scroll to position [0, 224]
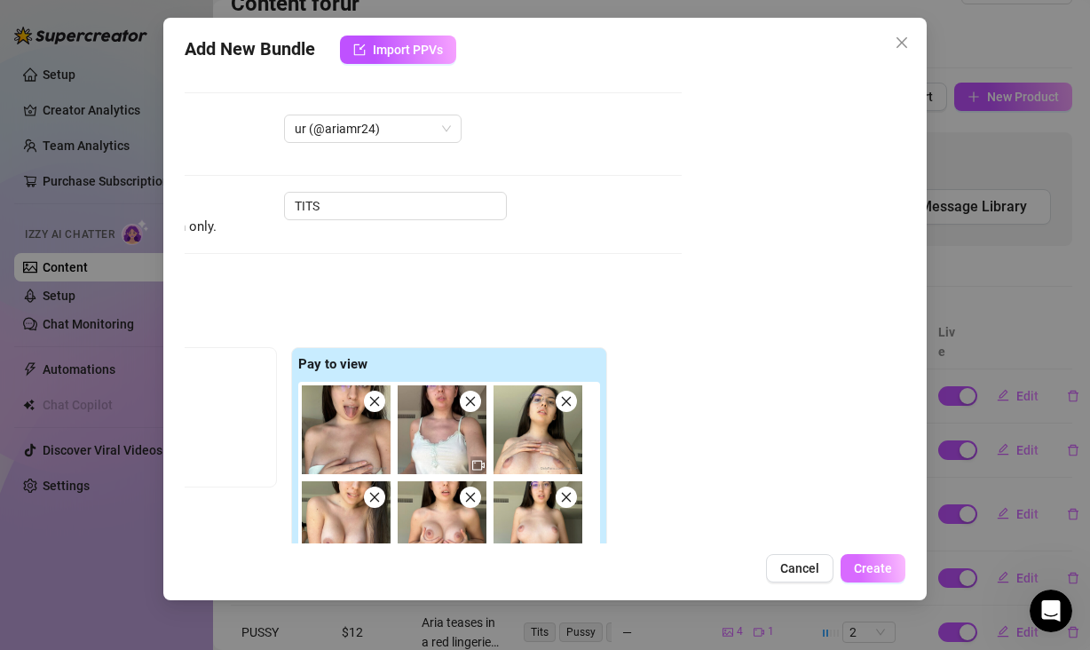
click at [877, 569] on span "Create" at bounding box center [873, 568] width 38 height 14
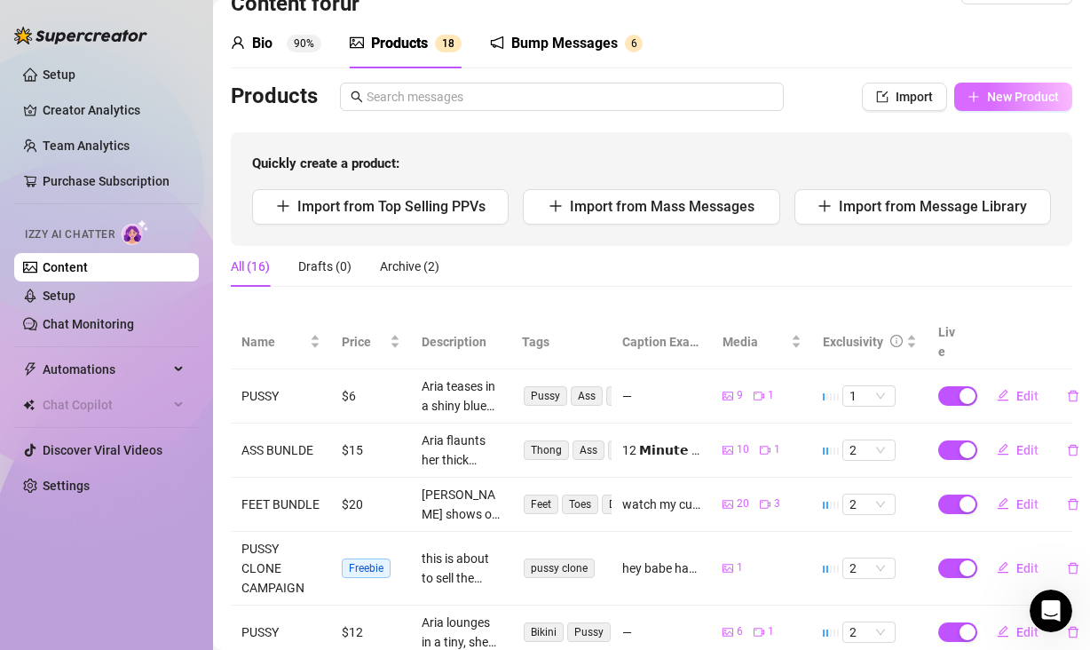
click at [987, 104] on span "New Product" at bounding box center [1023, 97] width 72 height 14
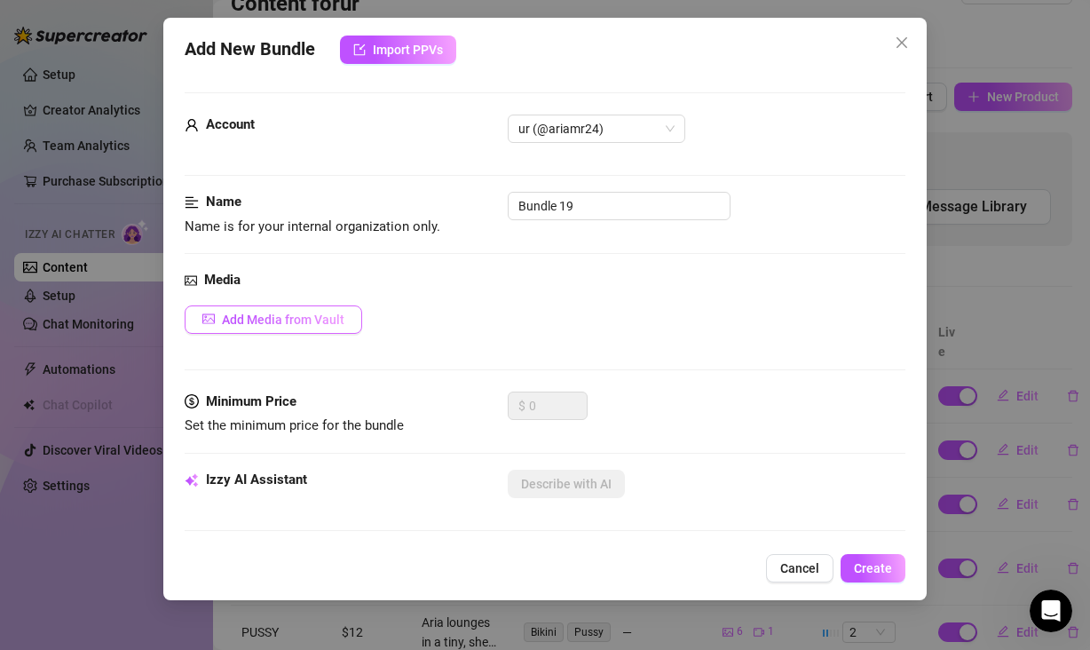
click at [292, 322] on span "Add Media from Vault" at bounding box center [283, 319] width 122 height 14
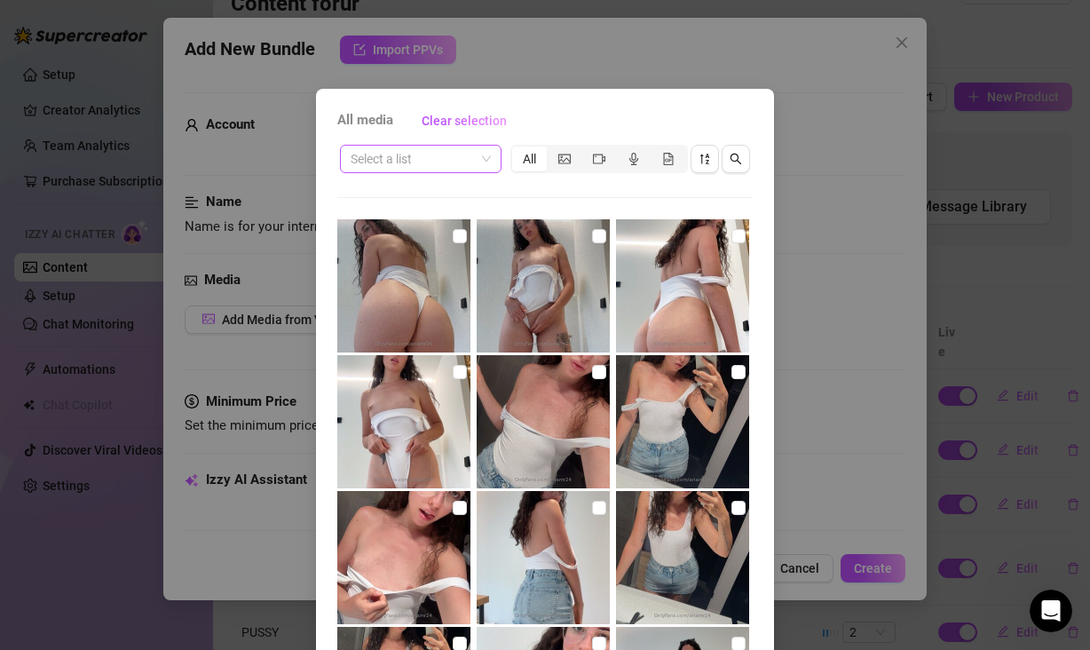
click at [473, 149] on span at bounding box center [421, 159] width 140 height 27
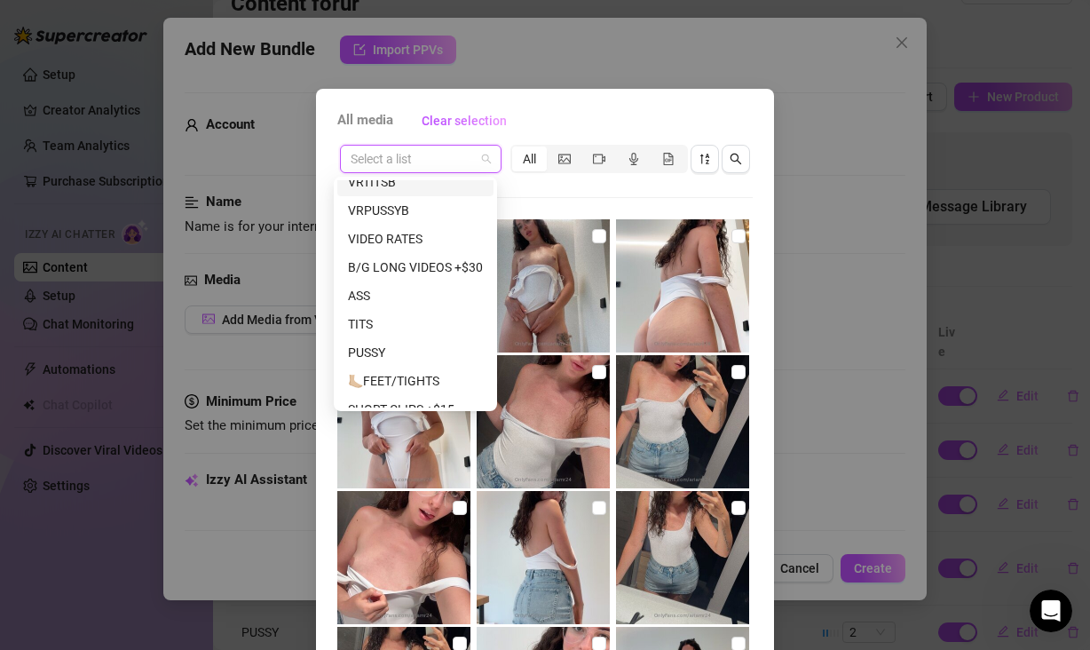
scroll to position [198, 0]
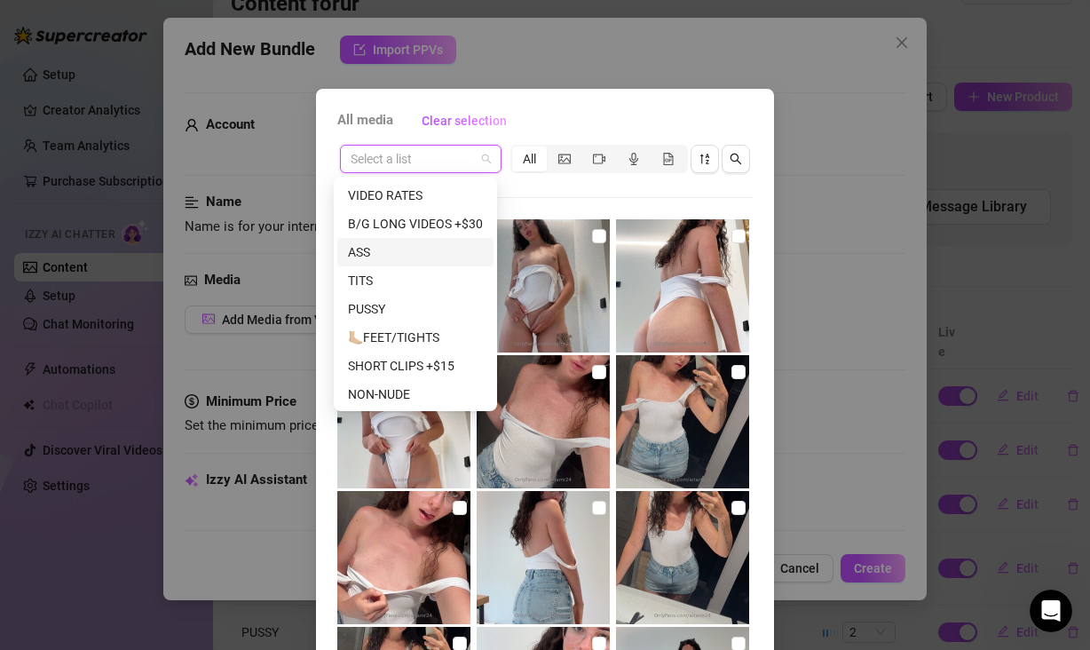
click at [406, 259] on div "ASS" at bounding box center [415, 252] width 135 height 20
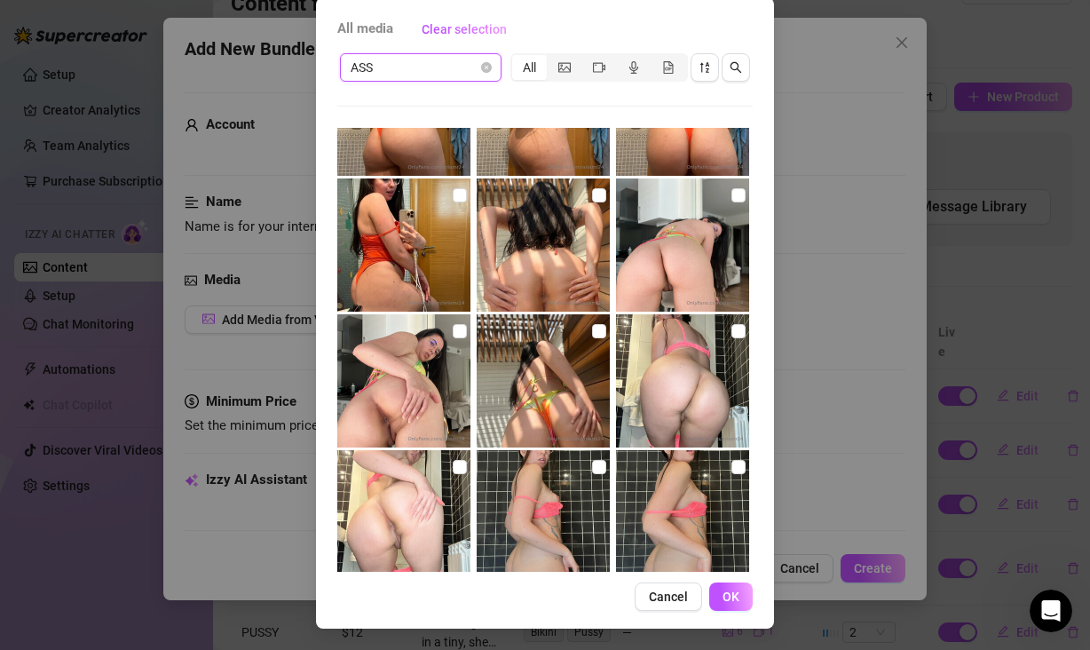
scroll to position [1756, 0]
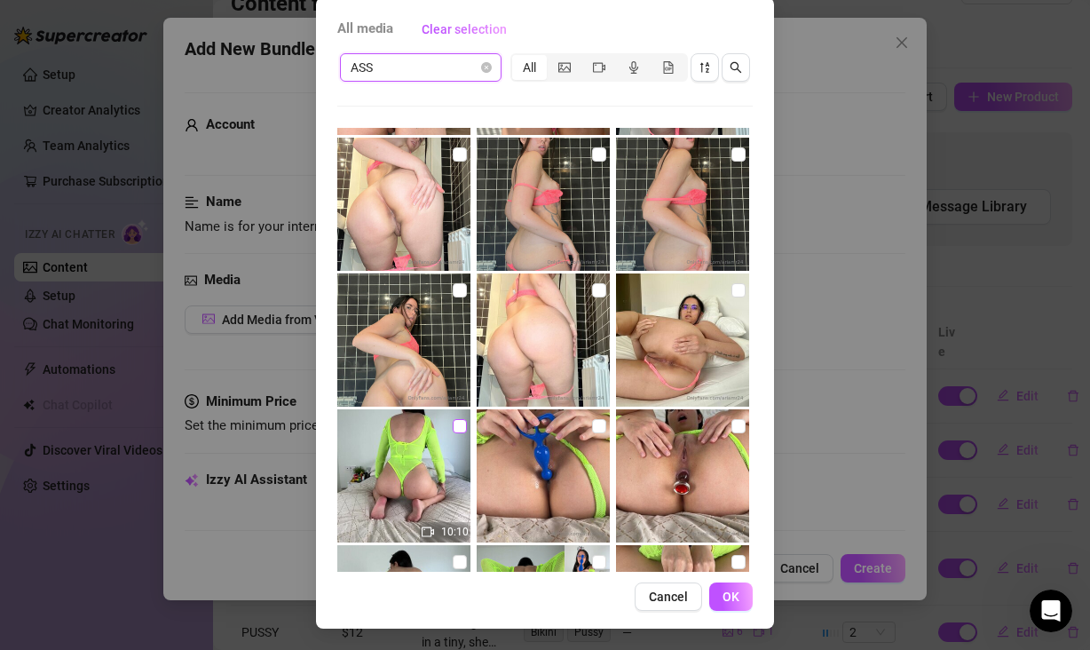
click at [453, 417] on label at bounding box center [460, 426] width 14 height 20
click at [453, 419] on input "checkbox" at bounding box center [460, 426] width 14 height 14
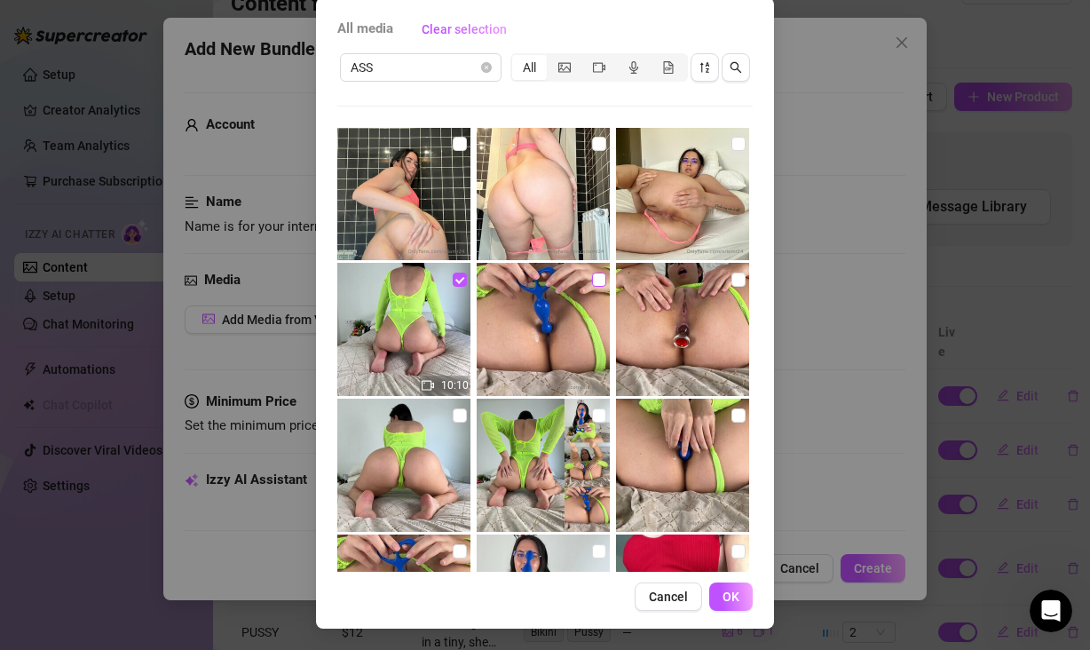
click at [592, 277] on input "checkbox" at bounding box center [599, 279] width 14 height 14
click at [731, 277] on input "checkbox" at bounding box center [738, 279] width 14 height 14
click at [453, 415] on input "checkbox" at bounding box center [460, 415] width 14 height 14
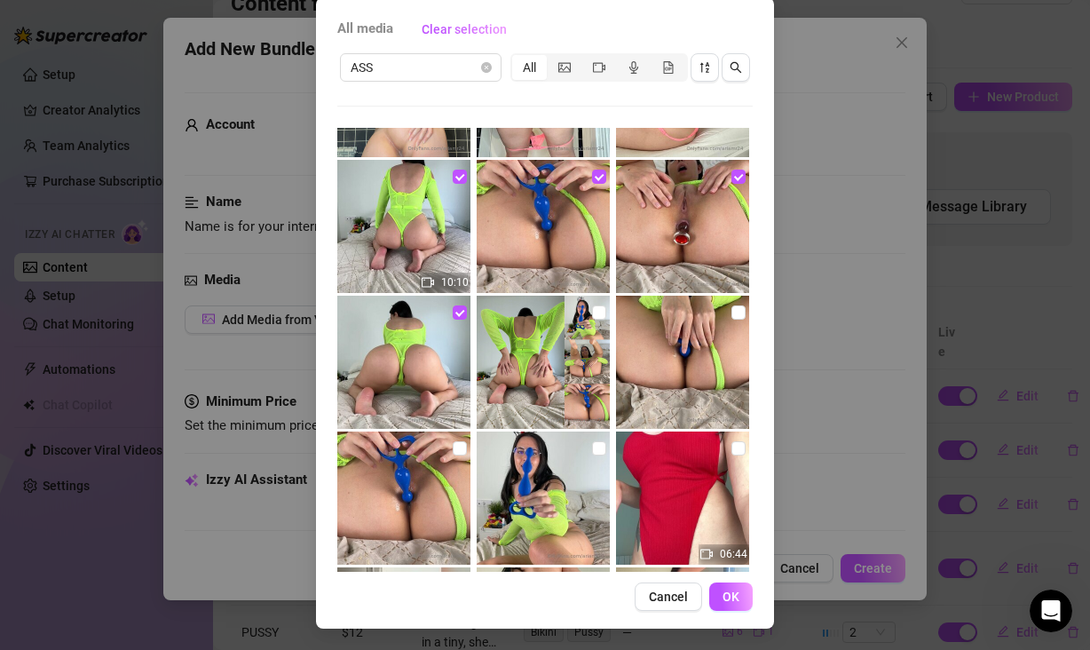
scroll to position [2018, 0]
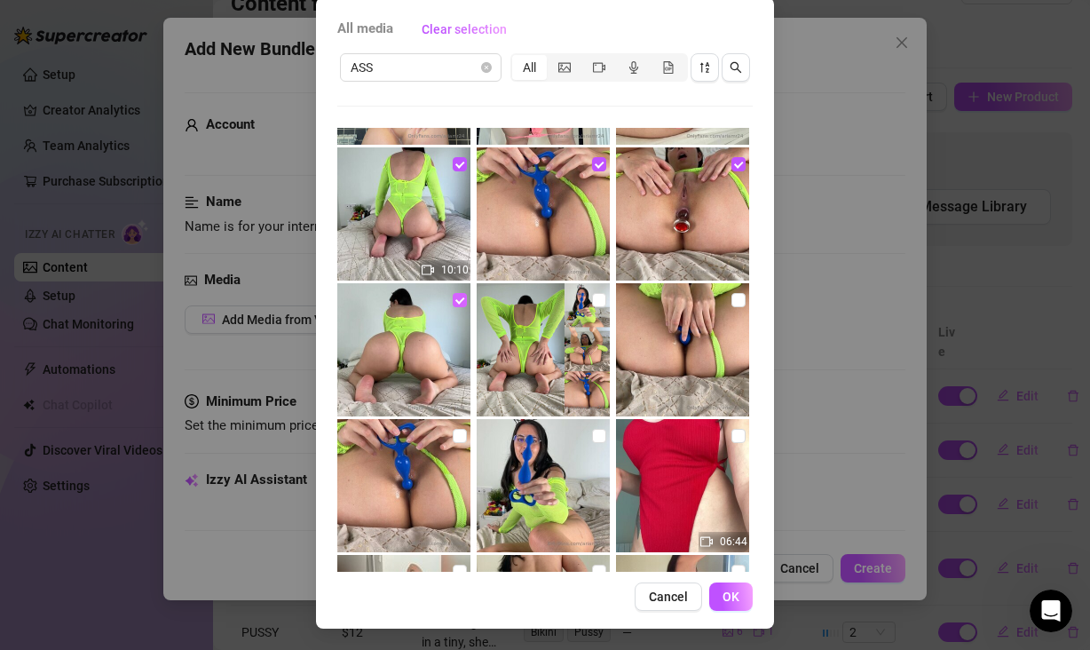
click at [453, 299] on input "checkbox" at bounding box center [460, 300] width 14 height 14
click at [731, 167] on input "checkbox" at bounding box center [738, 164] width 14 height 14
click at [453, 296] on input "checkbox" at bounding box center [460, 300] width 14 height 14
click at [735, 600] on button "OK" at bounding box center [730, 596] width 43 height 28
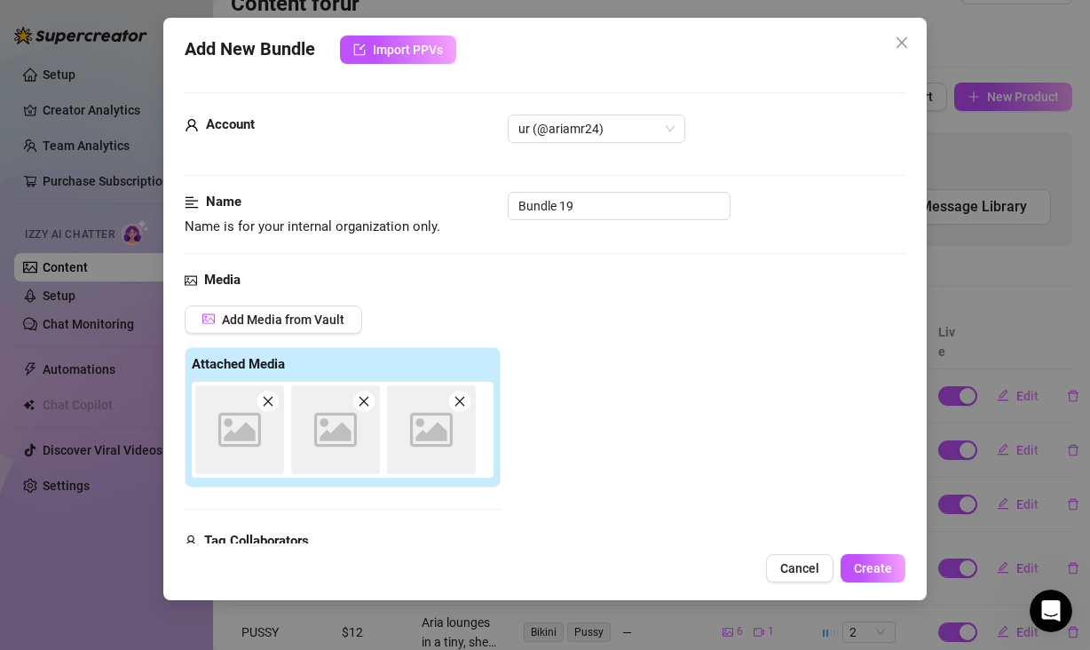
scroll to position [259, 0]
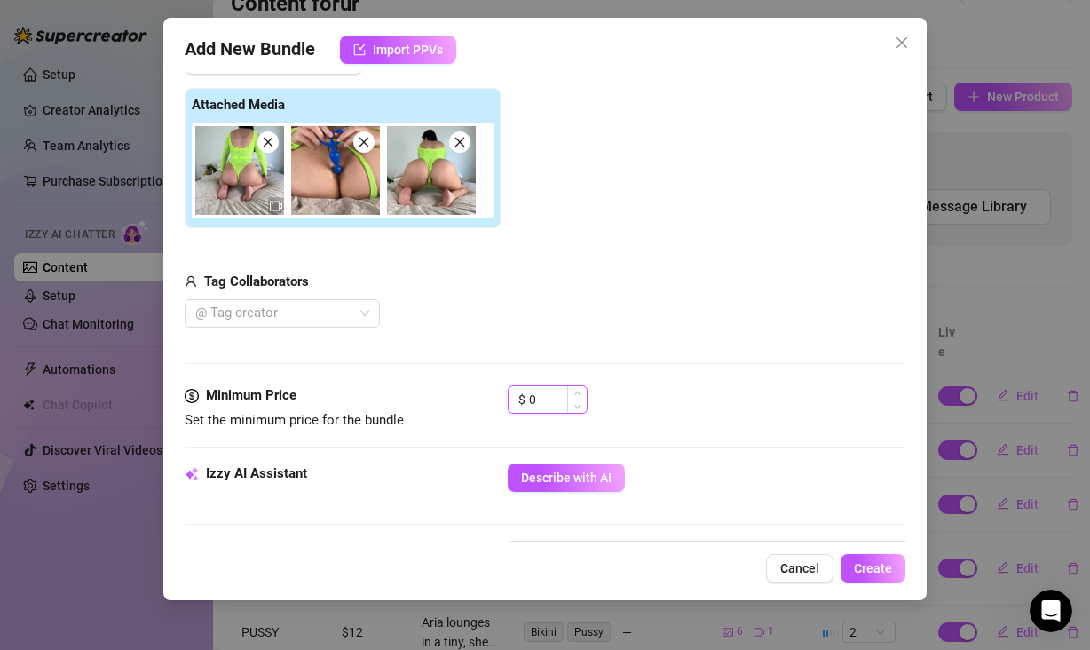
drag, startPoint x: 539, startPoint y: 395, endPoint x: 520, endPoint y: 392, distance: 18.8
click at [520, 392] on div "$ 0" at bounding box center [548, 399] width 80 height 28
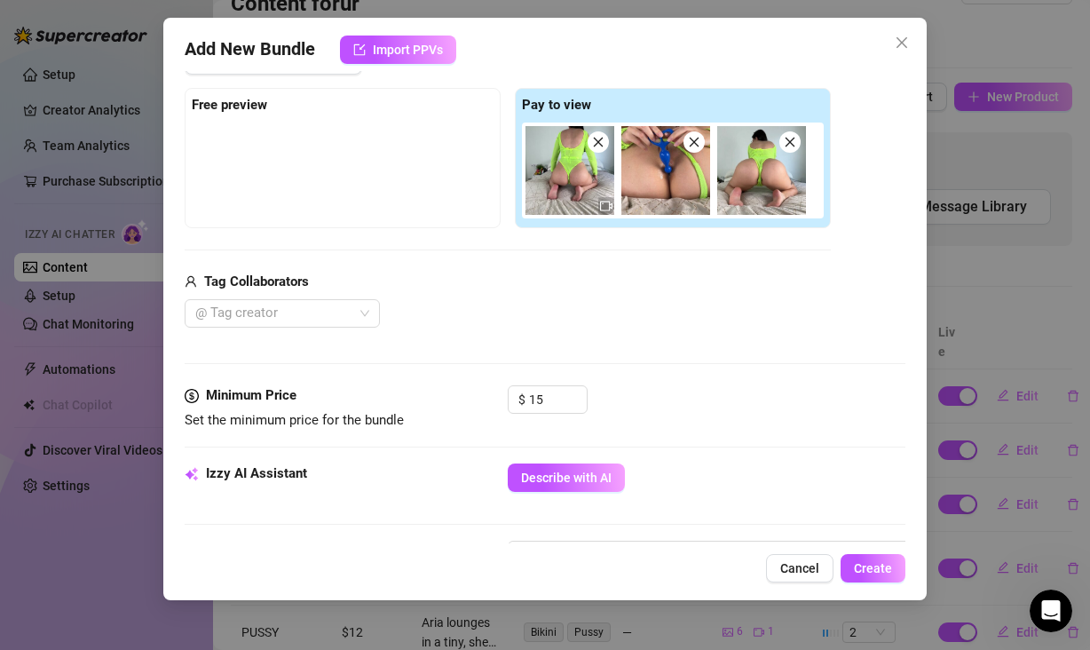
click at [644, 396] on div "$ 15" at bounding box center [707, 407] width 398 height 44
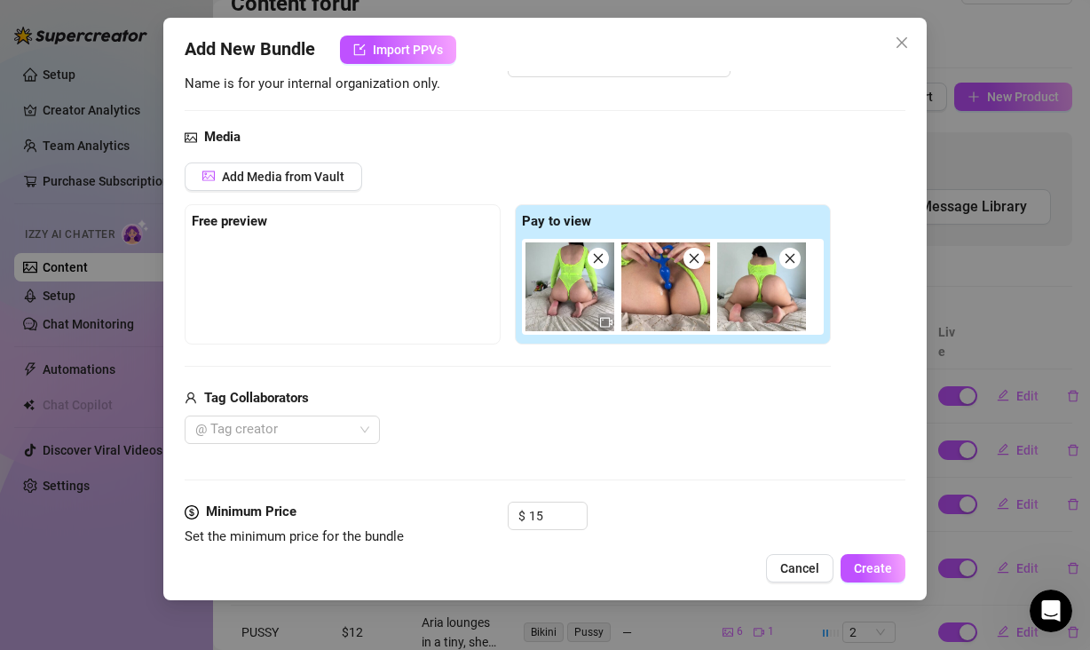
scroll to position [142, 0]
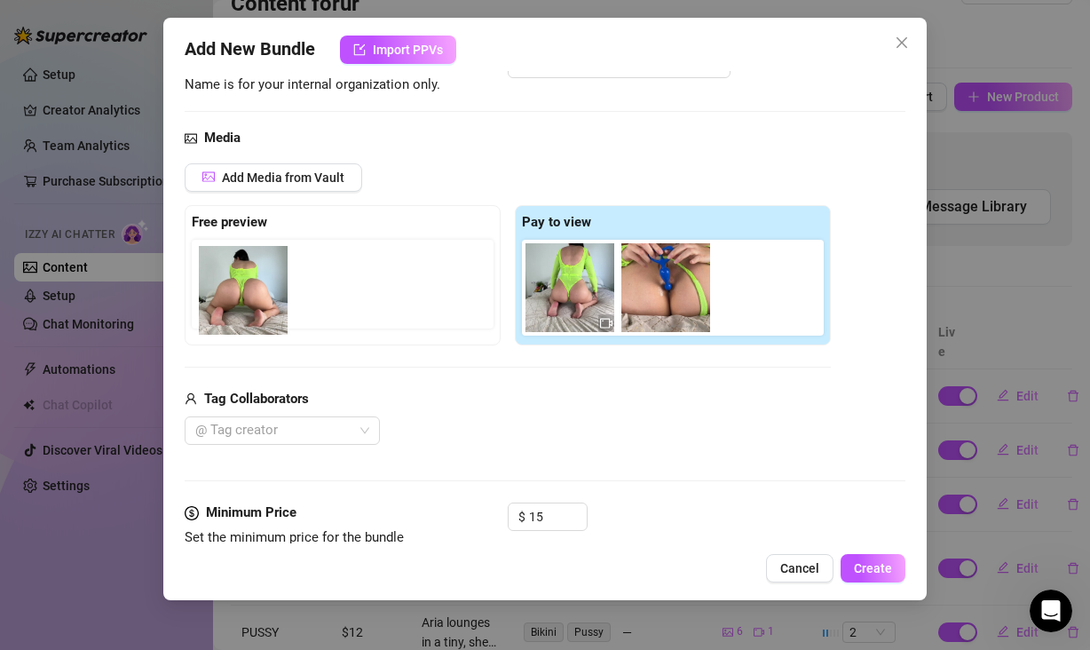
drag, startPoint x: 776, startPoint y: 304, endPoint x: 252, endPoint y: 307, distance: 523.7
click at [252, 307] on div "Free preview Pay to view" at bounding box center [508, 275] width 646 height 140
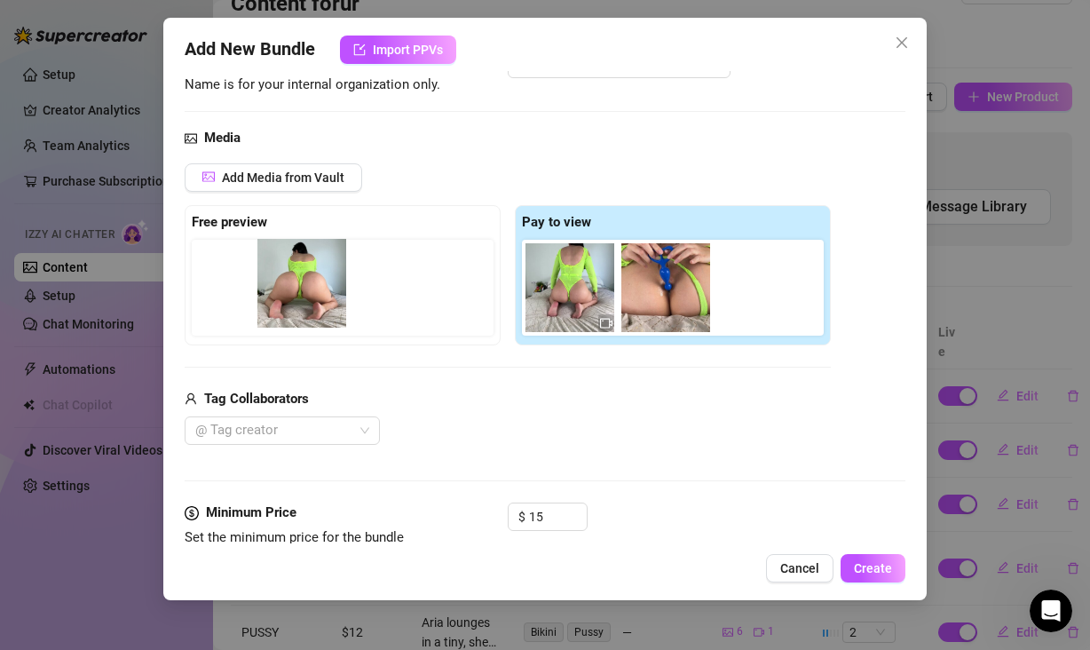
drag, startPoint x: 754, startPoint y: 296, endPoint x: 283, endPoint y: 296, distance: 470.4
click at [283, 296] on div "Free preview Pay to view" at bounding box center [508, 275] width 646 height 140
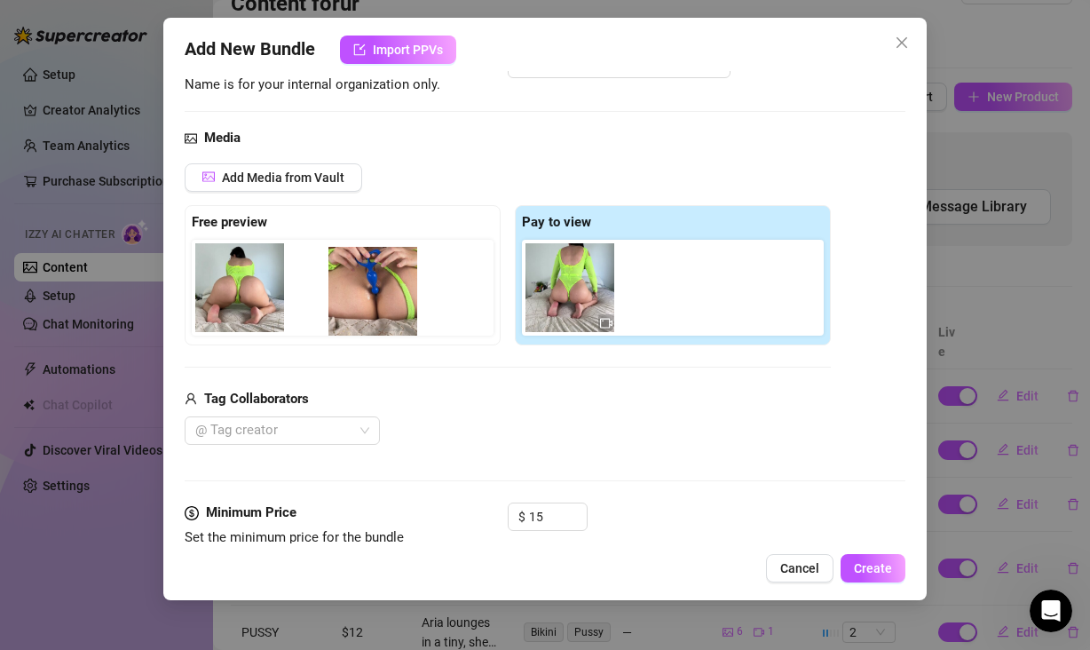
drag, startPoint x: 667, startPoint y: 293, endPoint x: 370, endPoint y: 302, distance: 297.5
click at [370, 302] on div "Free preview Pay to view" at bounding box center [508, 275] width 646 height 140
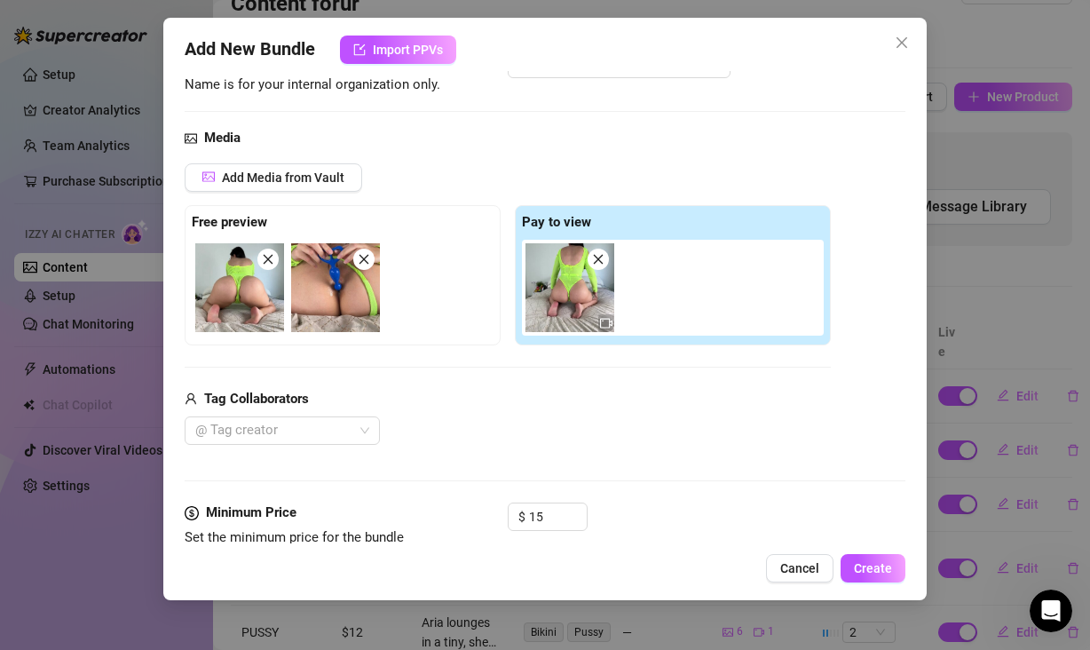
click at [708, 429] on div "@ Tag creator" at bounding box center [508, 430] width 646 height 28
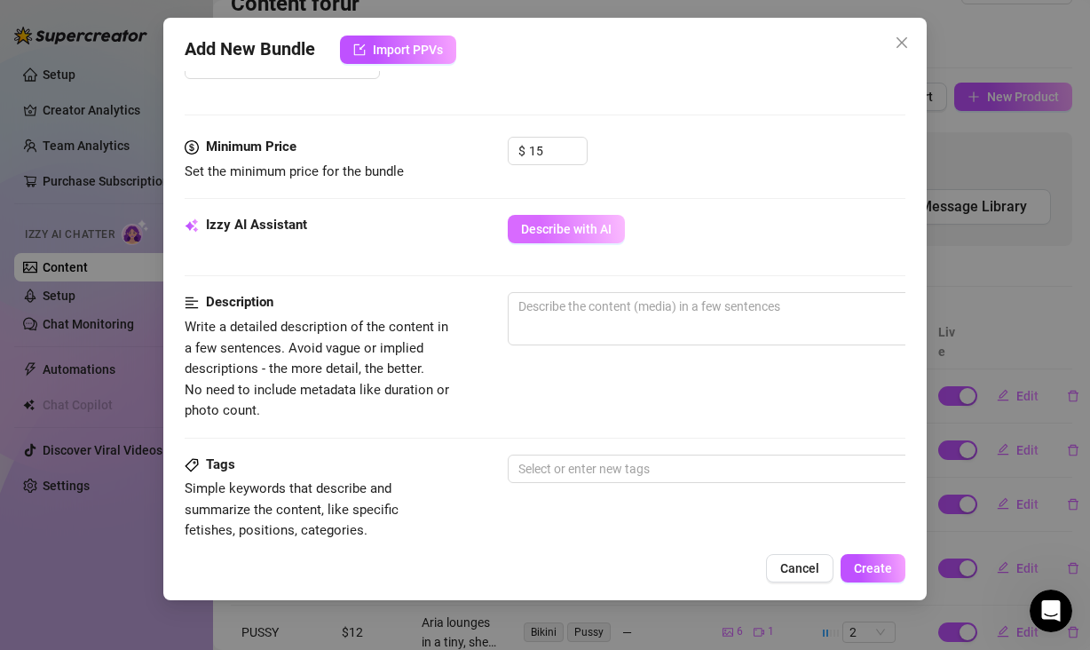
click at [579, 239] on button "Describe with AI" at bounding box center [566, 229] width 117 height 28
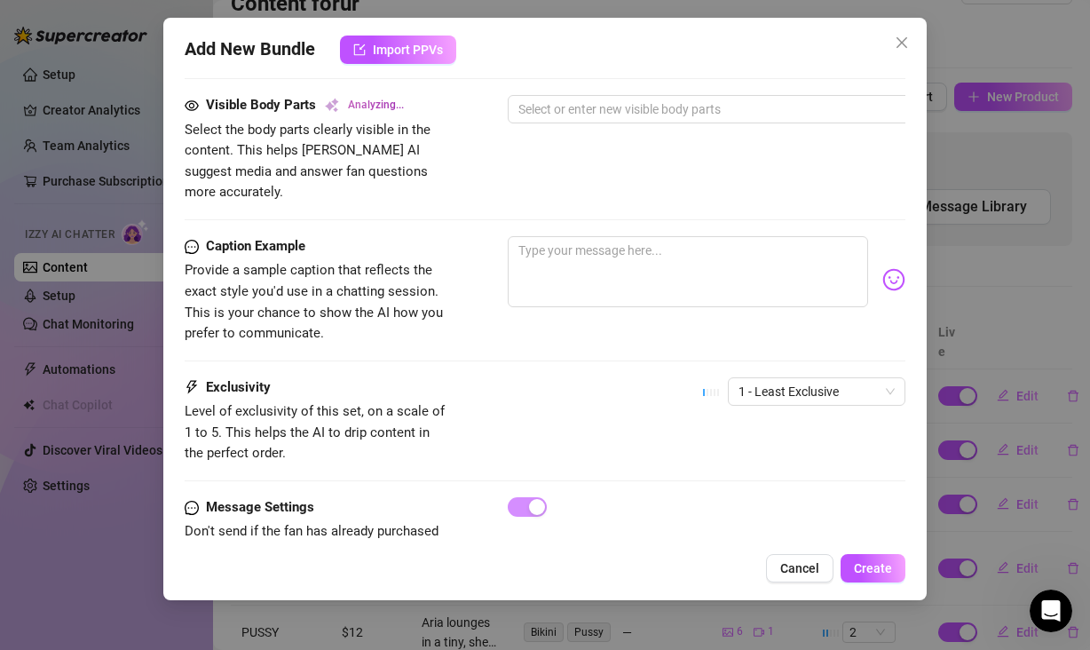
scroll to position [1032, 0]
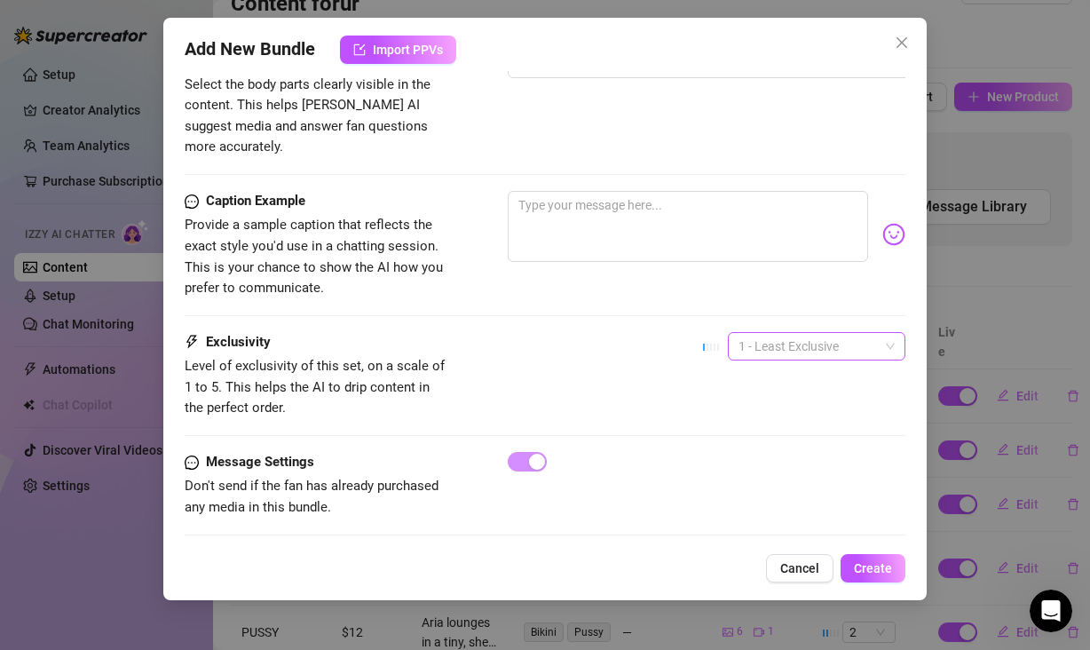
click at [755, 333] on span "1 - Least Exclusive" at bounding box center [816, 346] width 156 height 27
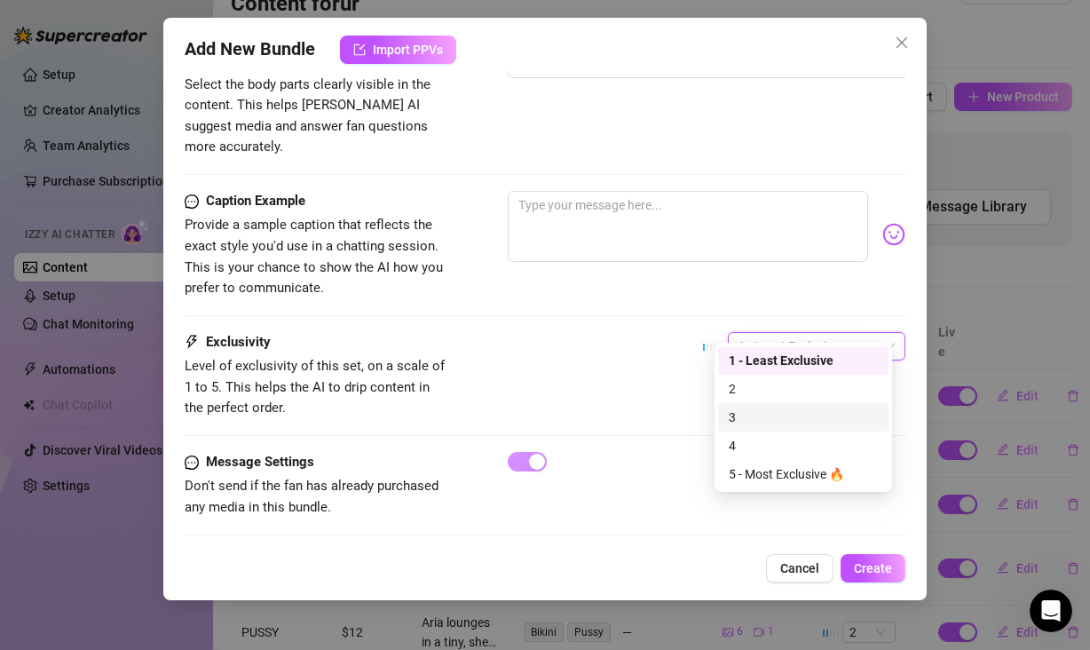
click at [754, 410] on div "3" at bounding box center [803, 417] width 149 height 20
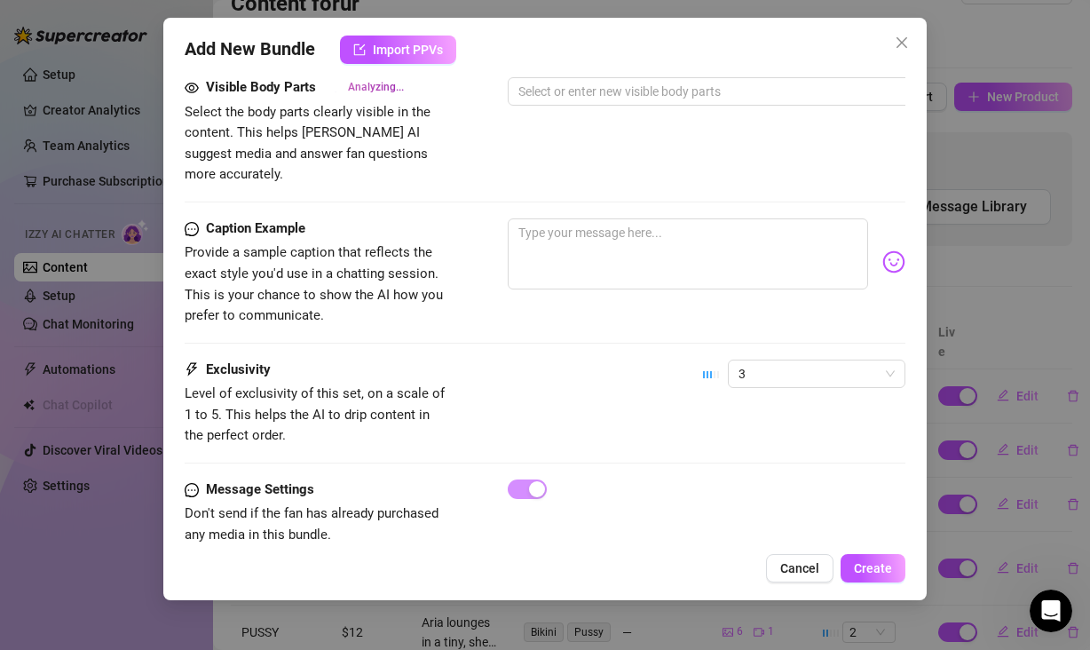
click at [630, 367] on div "Exclusivity Level of exclusivity of this set, on a scale of 1 to 5. This helps …" at bounding box center [545, 402] width 721 height 87
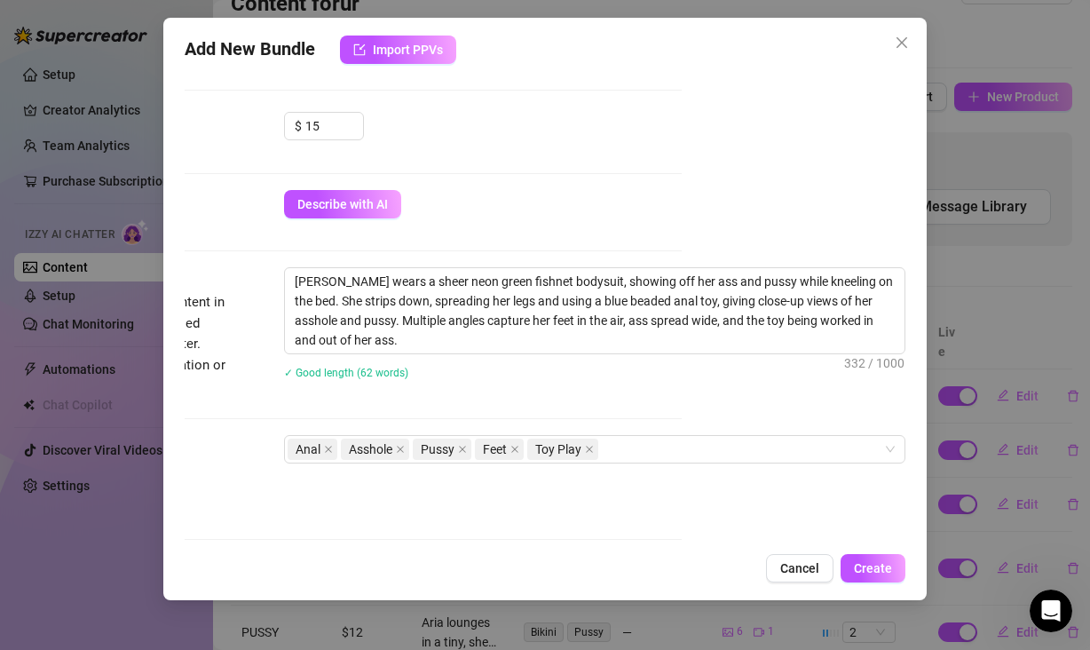
scroll to position [431, 237]
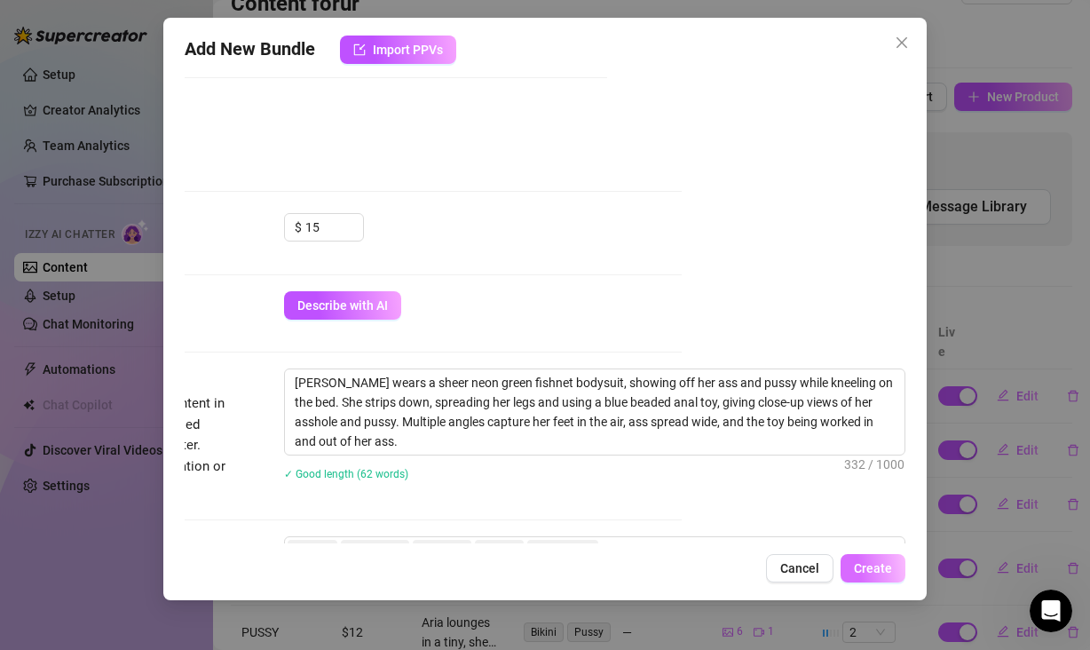
click at [891, 572] on span "Create" at bounding box center [873, 568] width 38 height 14
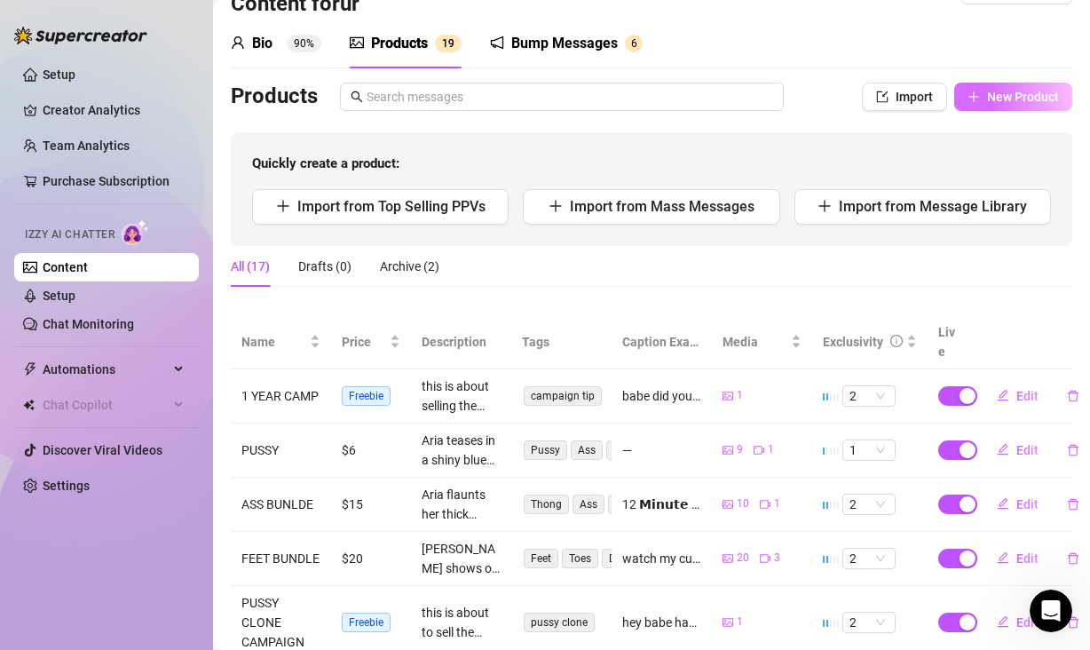
click at [987, 104] on span "New Product" at bounding box center [1023, 97] width 72 height 14
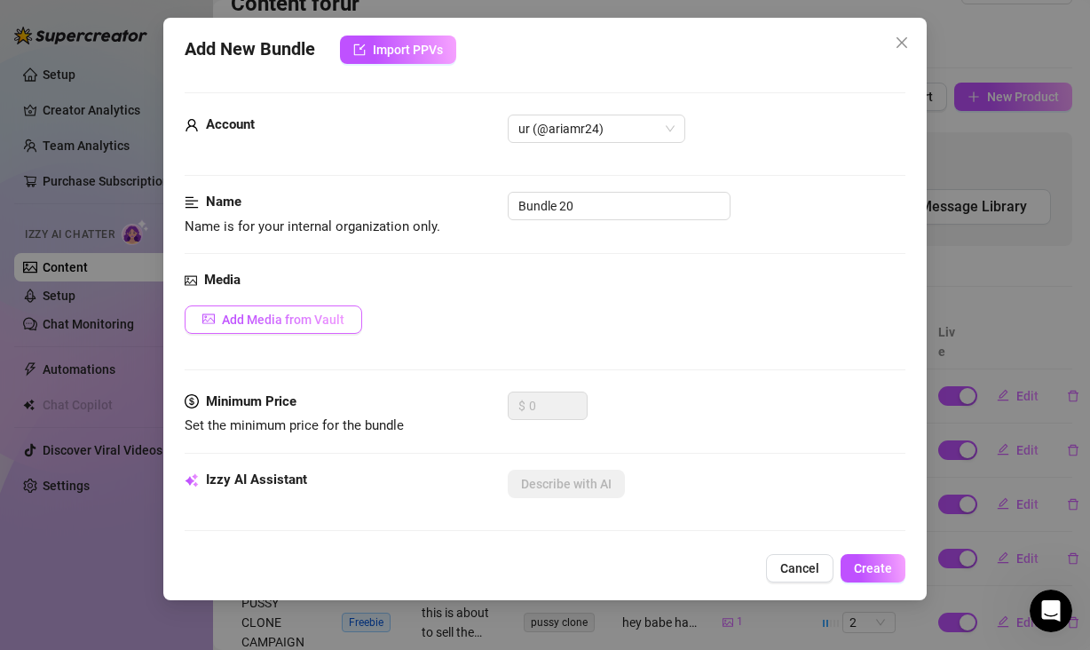
click at [251, 309] on button "Add Media from Vault" at bounding box center [274, 319] width 178 height 28
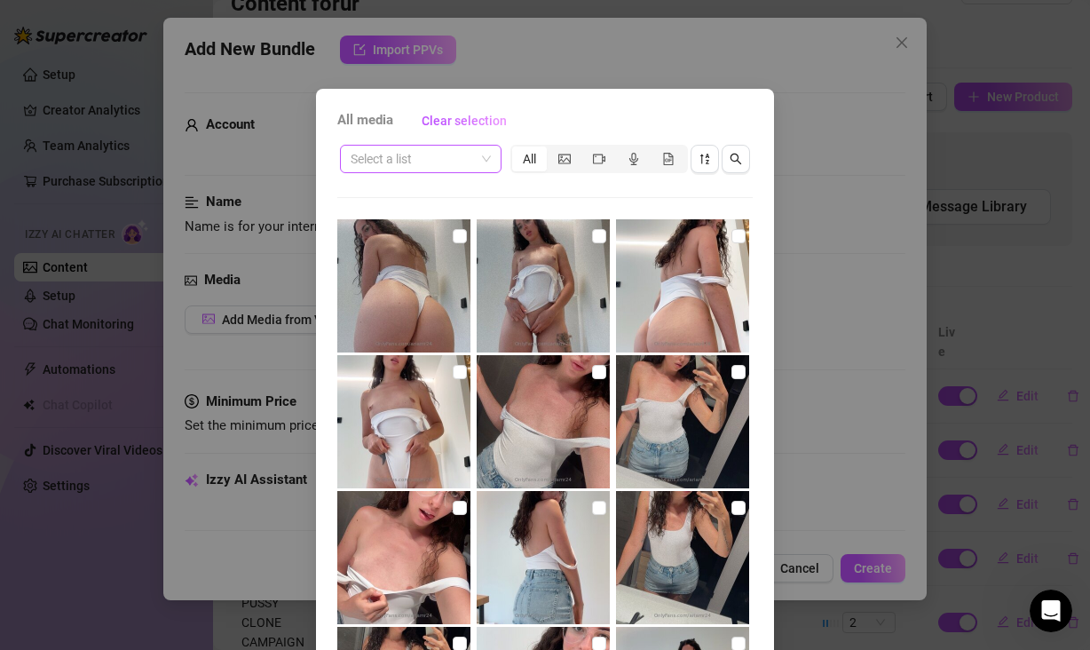
click at [473, 160] on span at bounding box center [421, 159] width 140 height 27
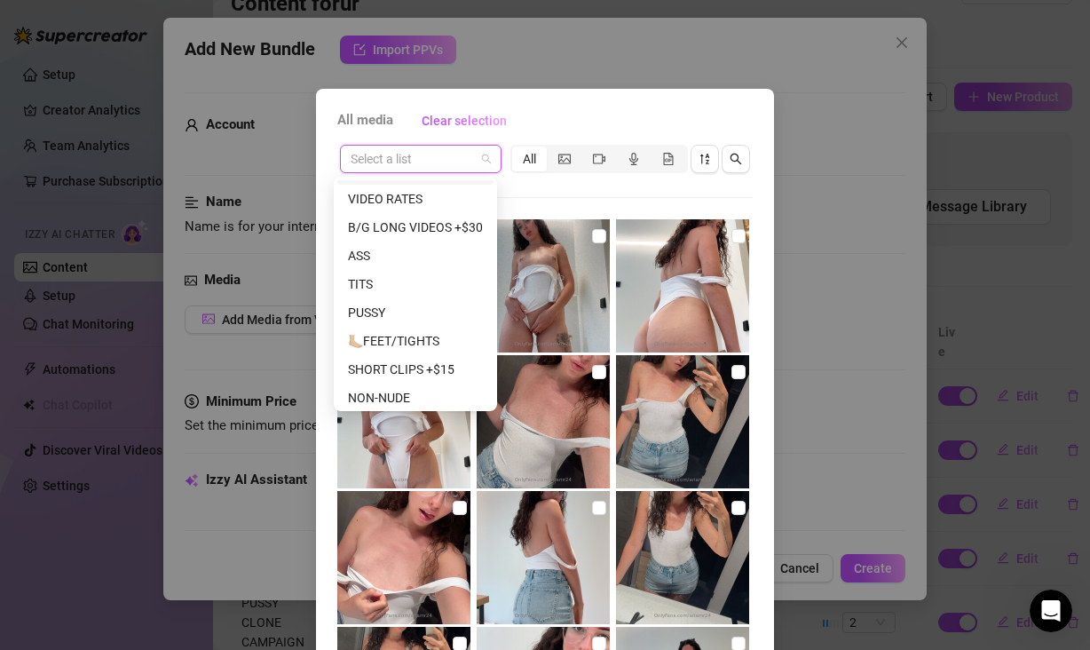
scroll to position [256, 0]
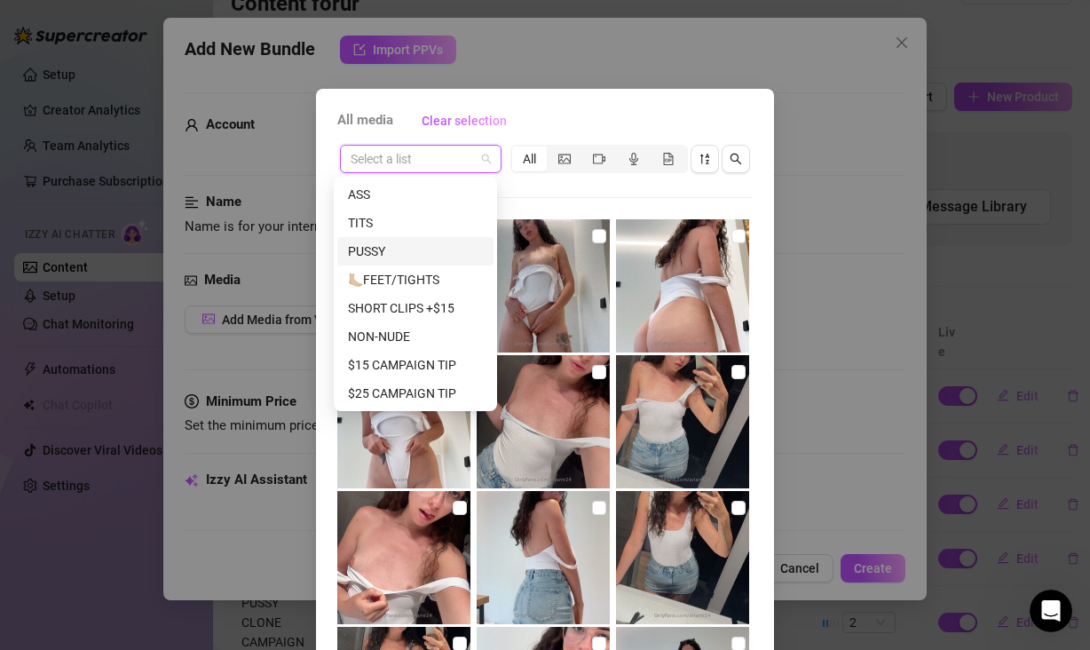
click at [408, 257] on div "PUSSY" at bounding box center [415, 251] width 135 height 20
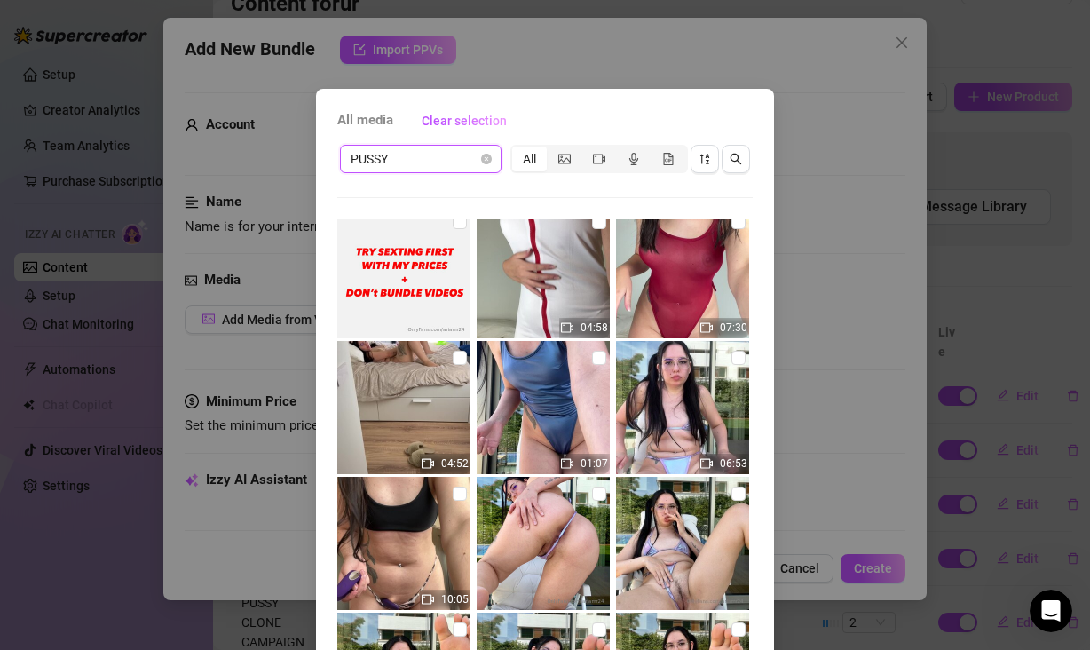
scroll to position [0, 0]
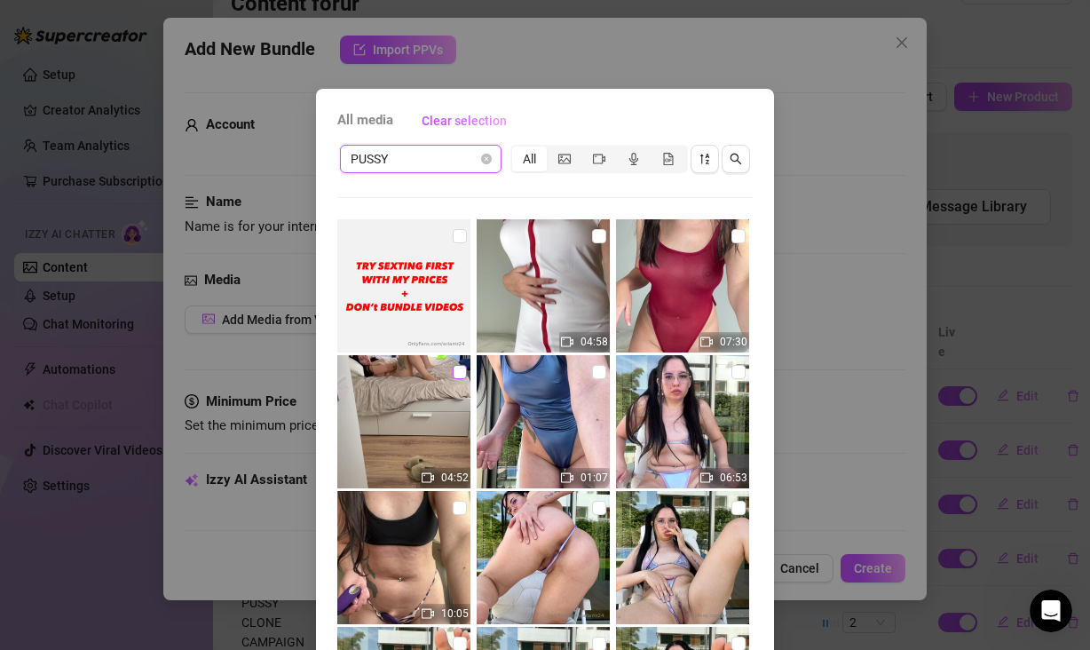
click at [453, 365] on input "checkbox" at bounding box center [460, 372] width 14 height 14
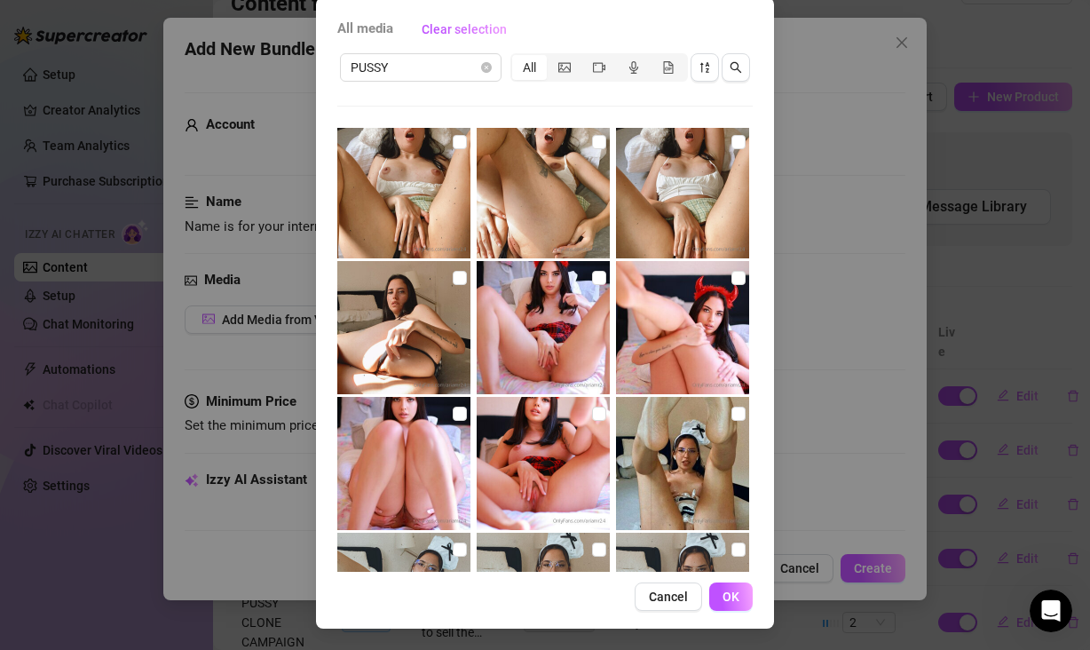
scroll to position [4695, 0]
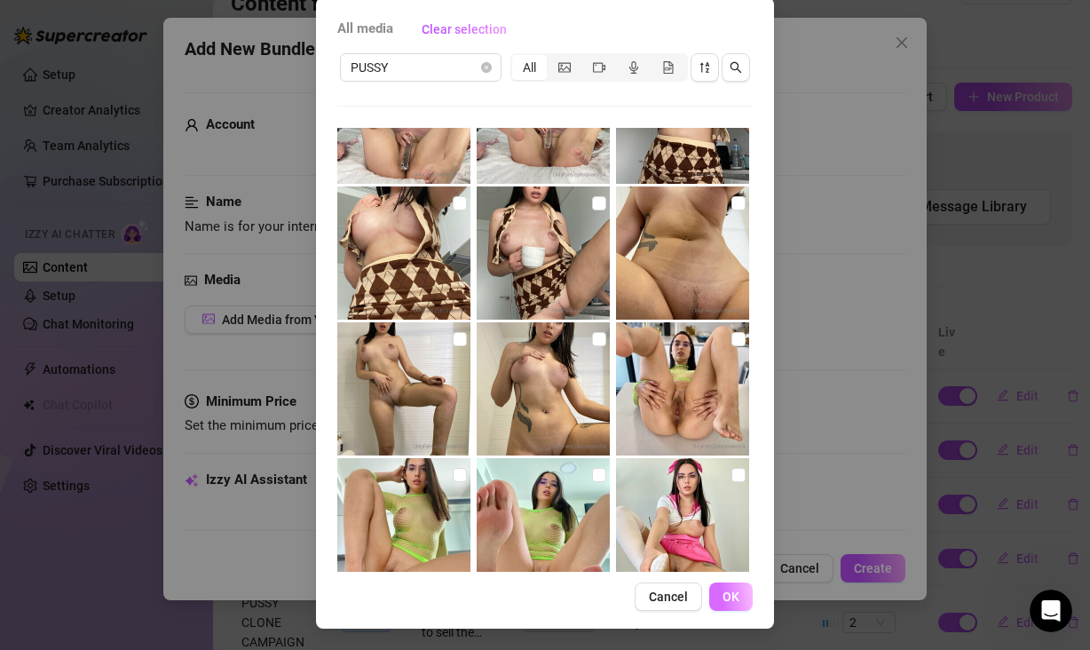
click at [723, 597] on span "OK" at bounding box center [731, 596] width 17 height 14
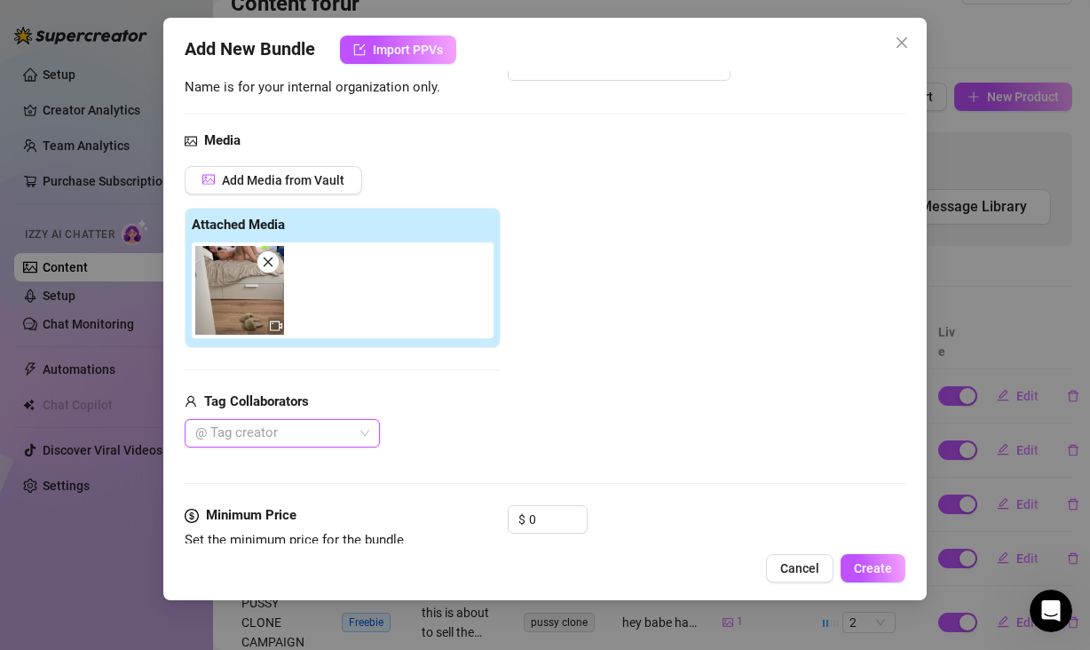
scroll to position [99, 0]
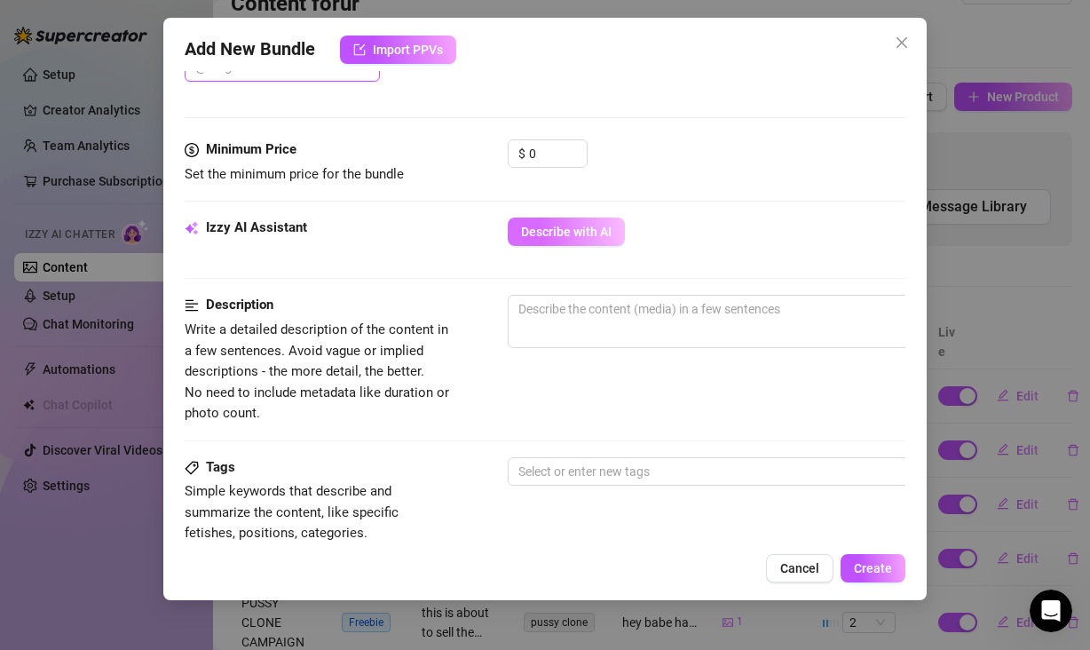
click at [578, 227] on span "Describe with AI" at bounding box center [566, 232] width 91 height 14
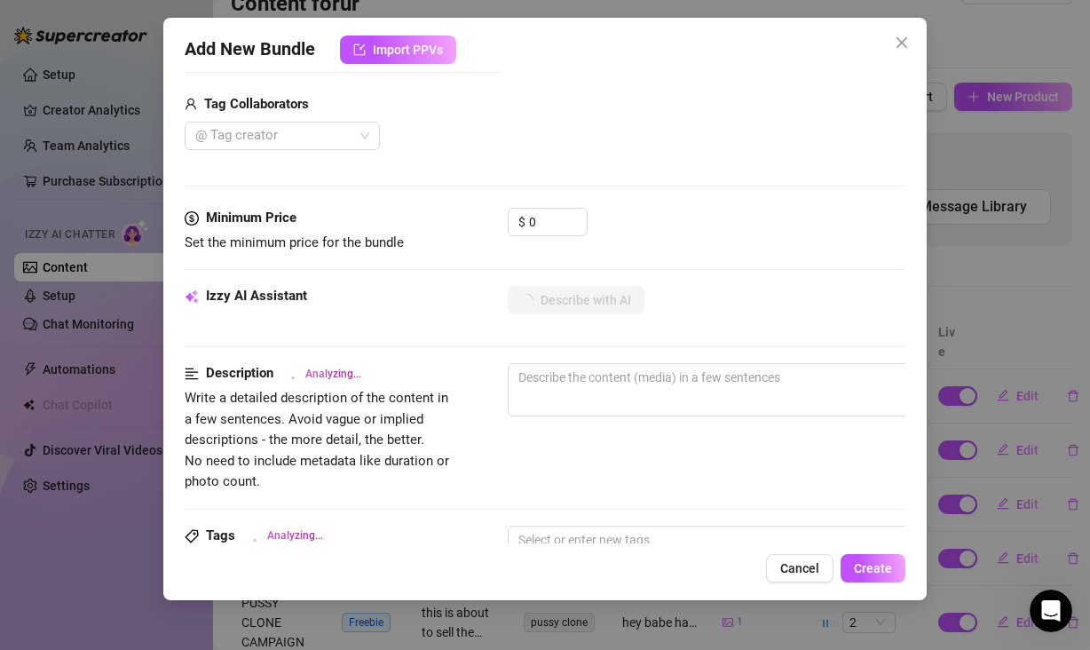
scroll to position [239, 0]
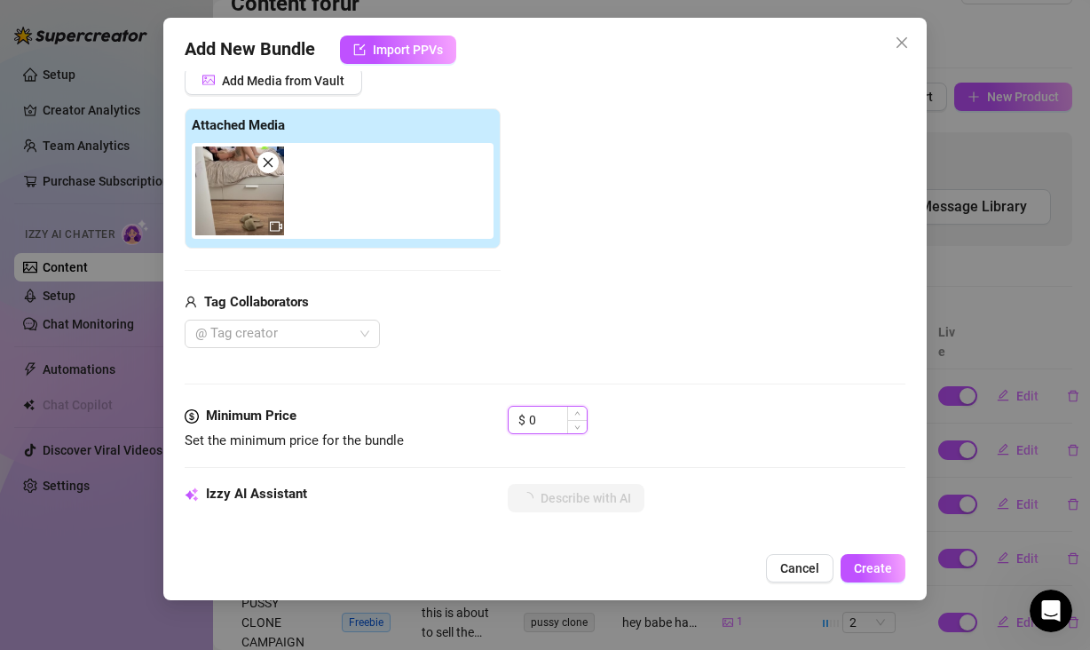
drag, startPoint x: 552, startPoint y: 421, endPoint x: 513, endPoint y: 418, distance: 39.1
click at [513, 418] on div "$ 0" at bounding box center [548, 420] width 80 height 28
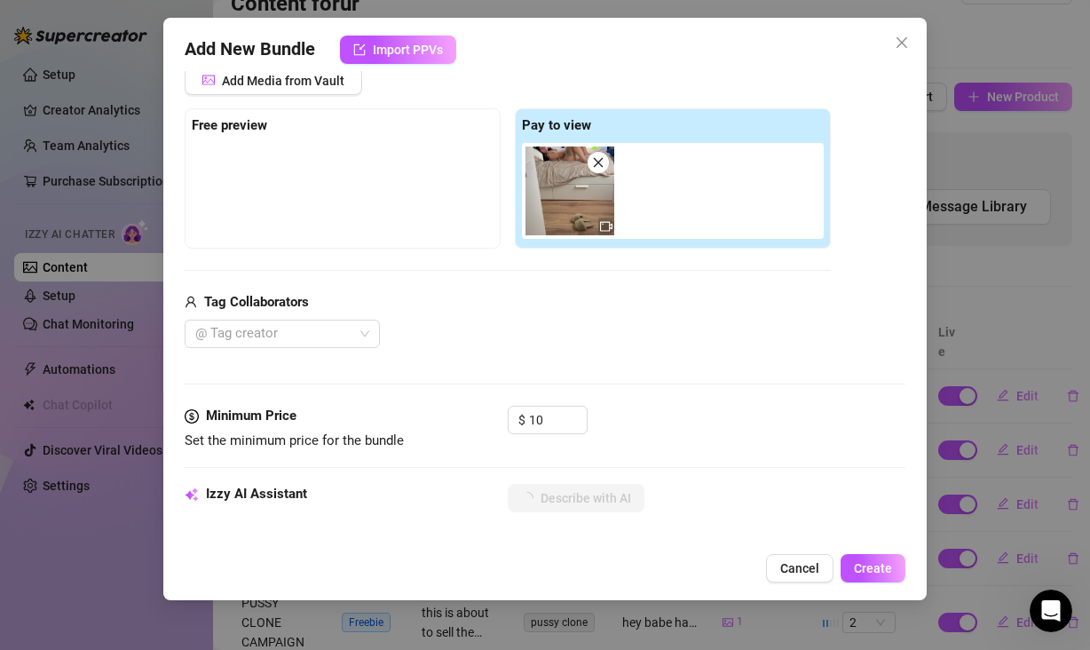
click at [755, 423] on div "$ 10" at bounding box center [707, 428] width 398 height 44
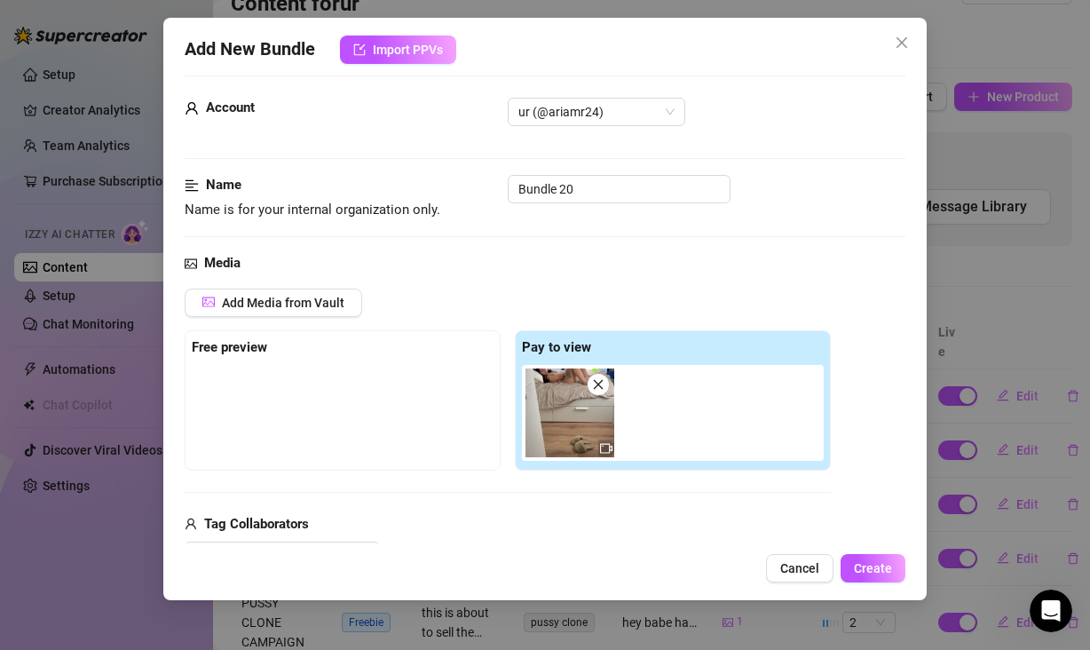
scroll to position [0, 0]
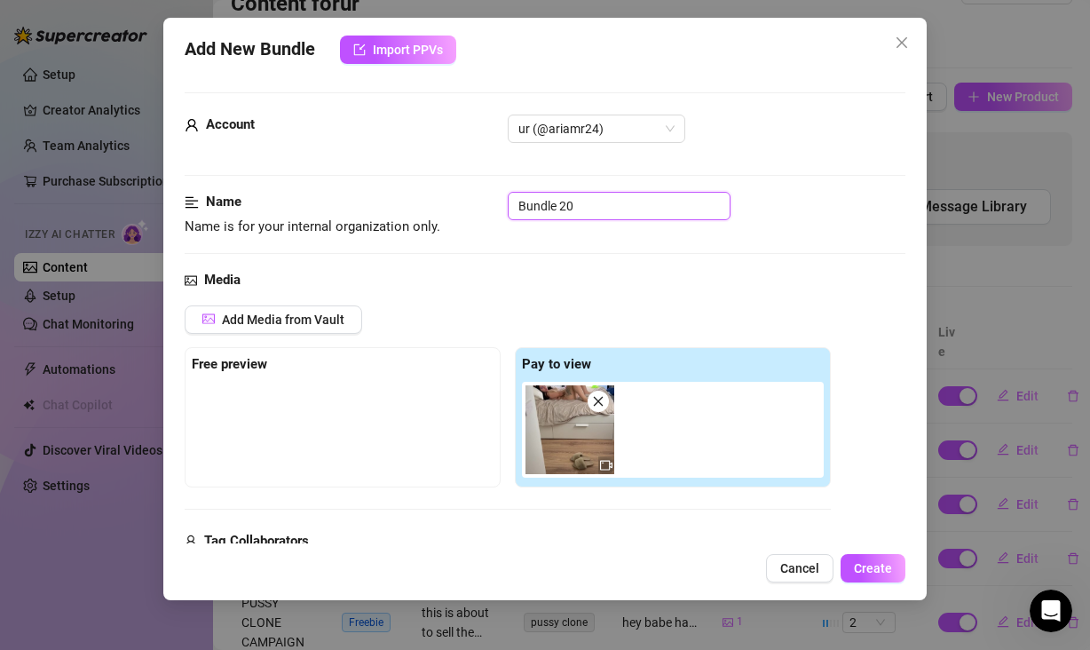
drag, startPoint x: 587, startPoint y: 210, endPoint x: 434, endPoint y: 201, distance: 152.9
click at [434, 201] on div "Name Name is for your internal organization only. Bundle 20" at bounding box center [545, 214] width 721 height 45
click at [658, 279] on div "Media" at bounding box center [545, 280] width 721 height 21
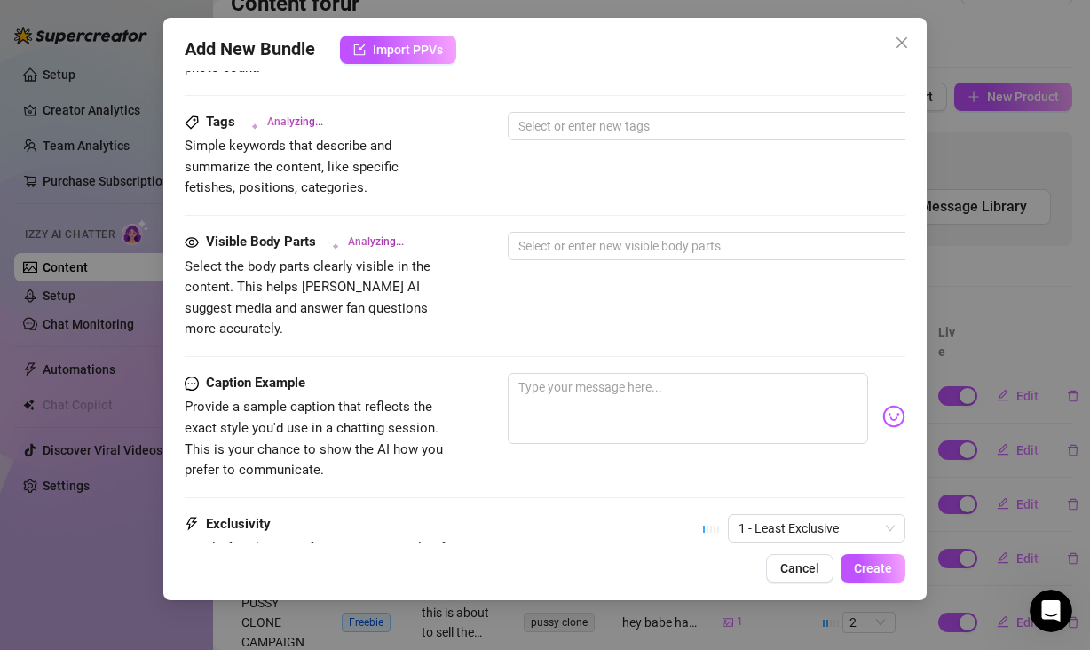
scroll to position [862, 0]
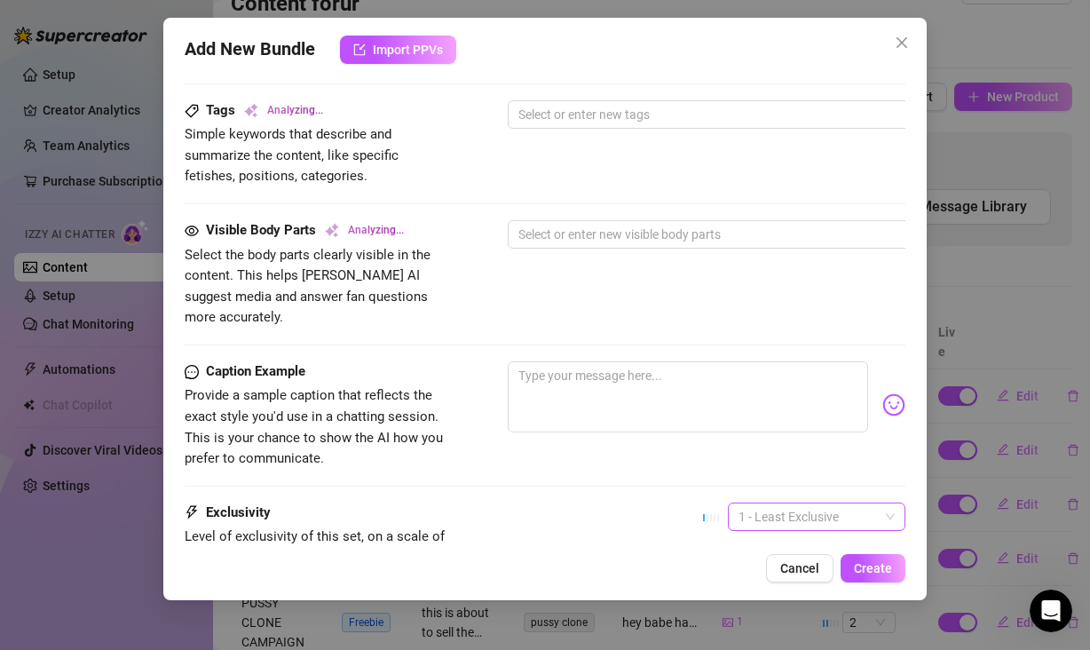
click at [771, 503] on span "1 - Least Exclusive" at bounding box center [816, 516] width 156 height 27
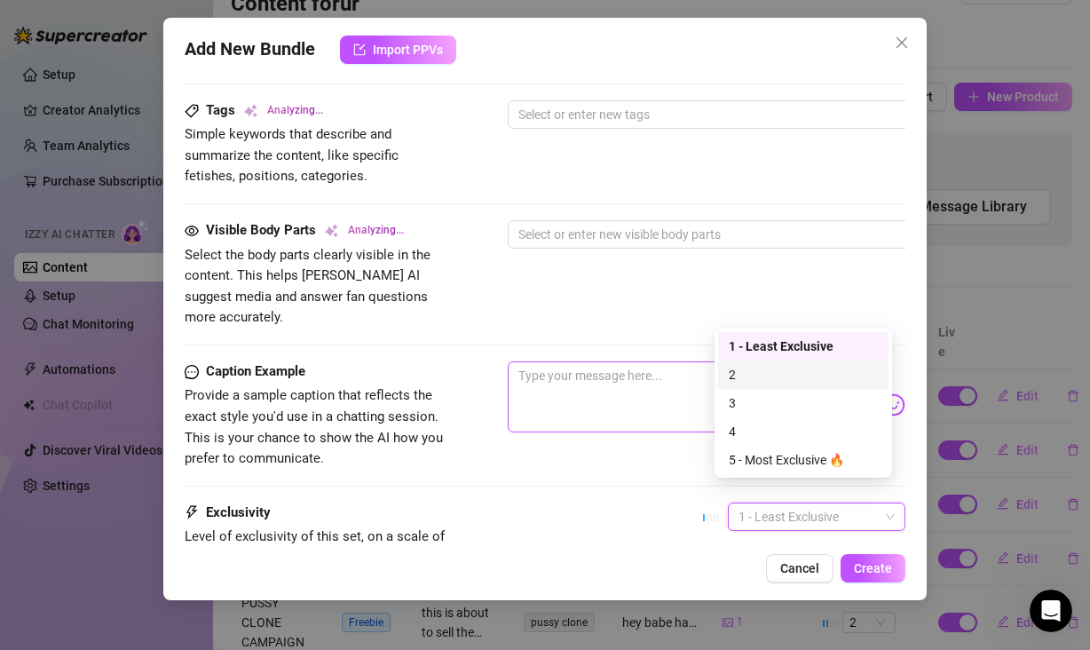
drag, startPoint x: 763, startPoint y: 374, endPoint x: 748, endPoint y: 395, distance: 26.1
click at [763, 374] on div "2" at bounding box center [803, 375] width 149 height 20
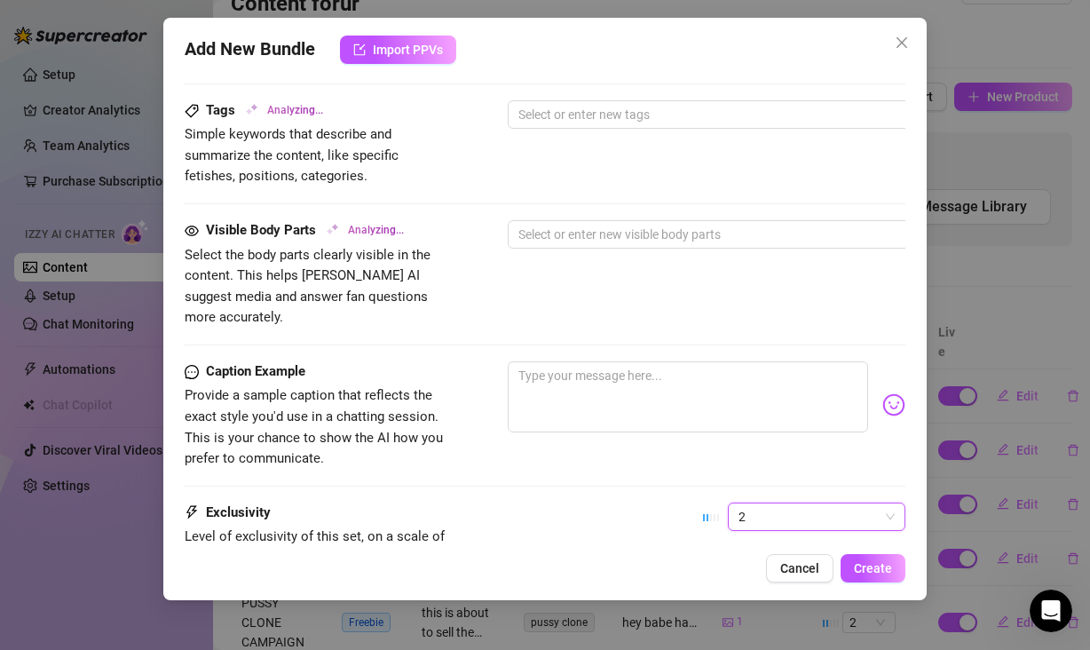
drag, startPoint x: 631, startPoint y: 458, endPoint x: 636, endPoint y: 440, distance: 18.5
click at [631, 458] on div "Caption Example Provide a sample caption that reflects the exact style you'd us…" at bounding box center [545, 431] width 721 height 141
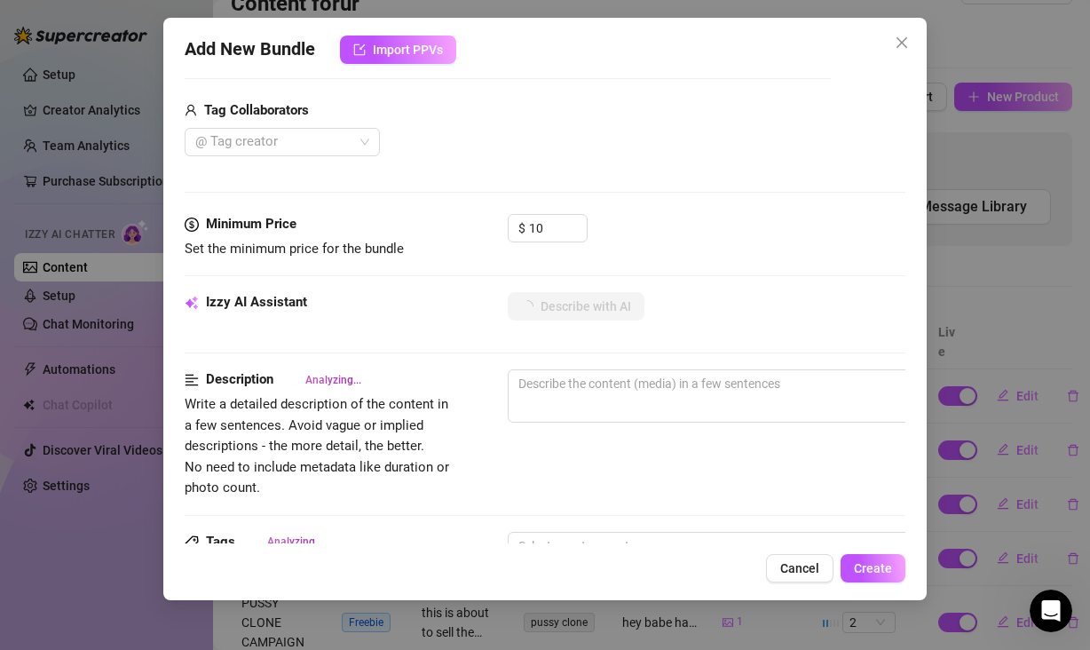
scroll to position [420, 0]
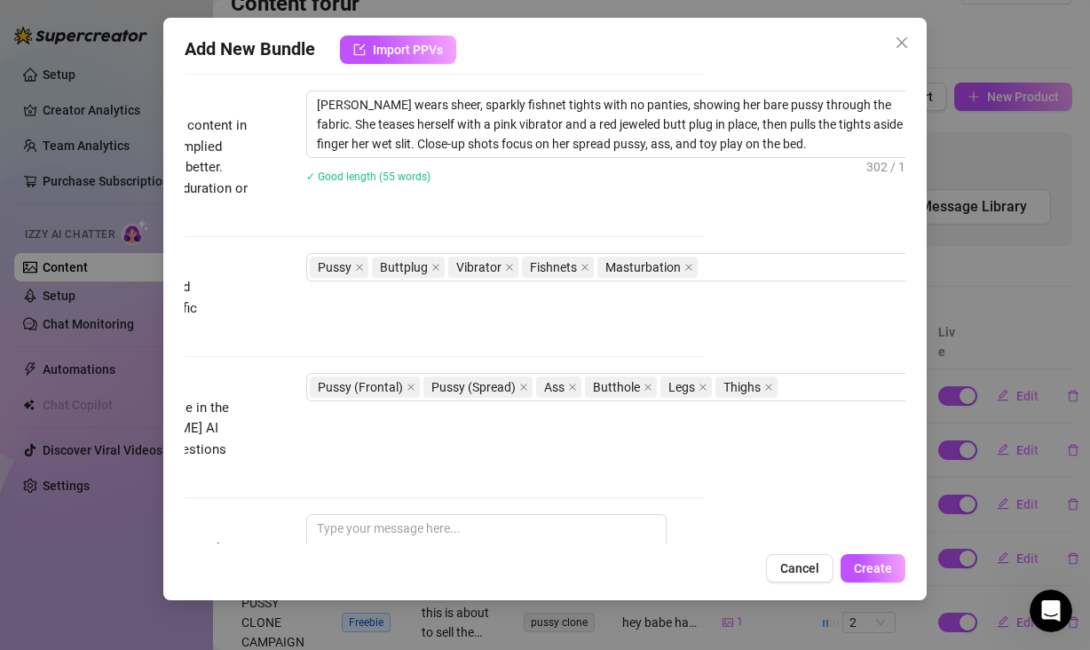
scroll to position [712, 201]
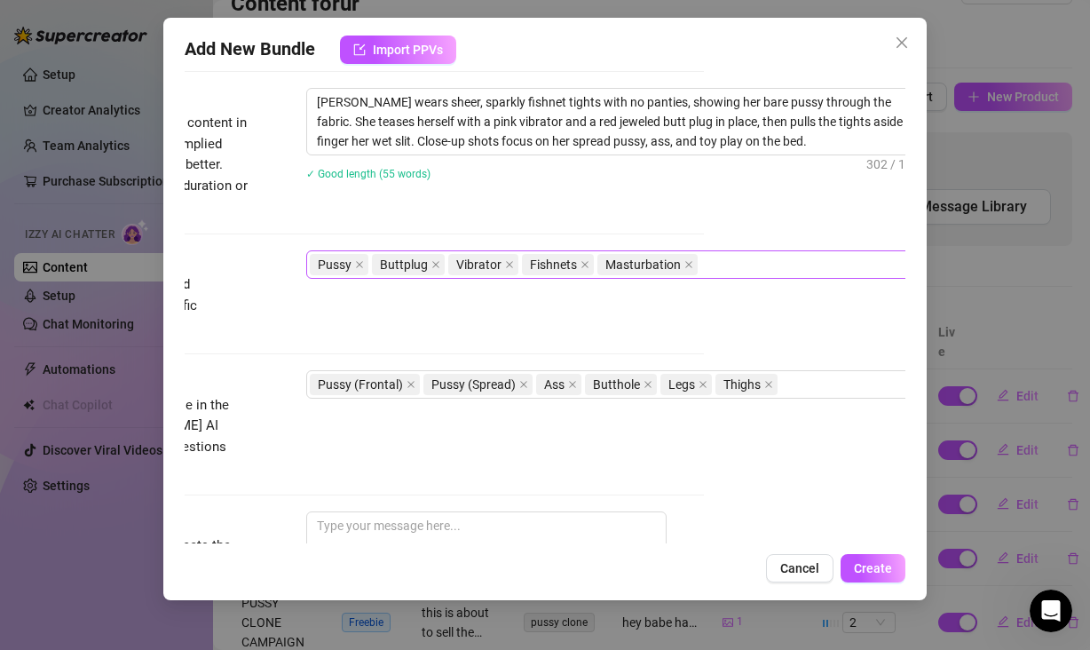
click at [742, 266] on div "Pussy Buttplug Vibrator Fishnets Masturbation" at bounding box center [608, 264] width 596 height 25
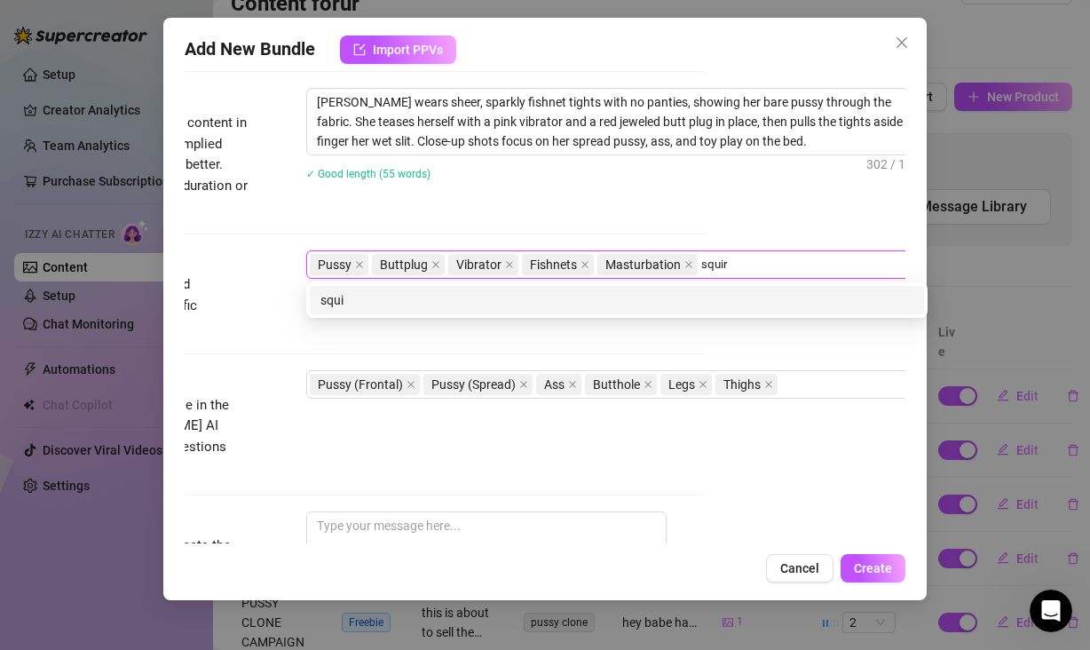
type input "squirt"
click at [612, 291] on div "squirt" at bounding box center [616, 300] width 593 height 20
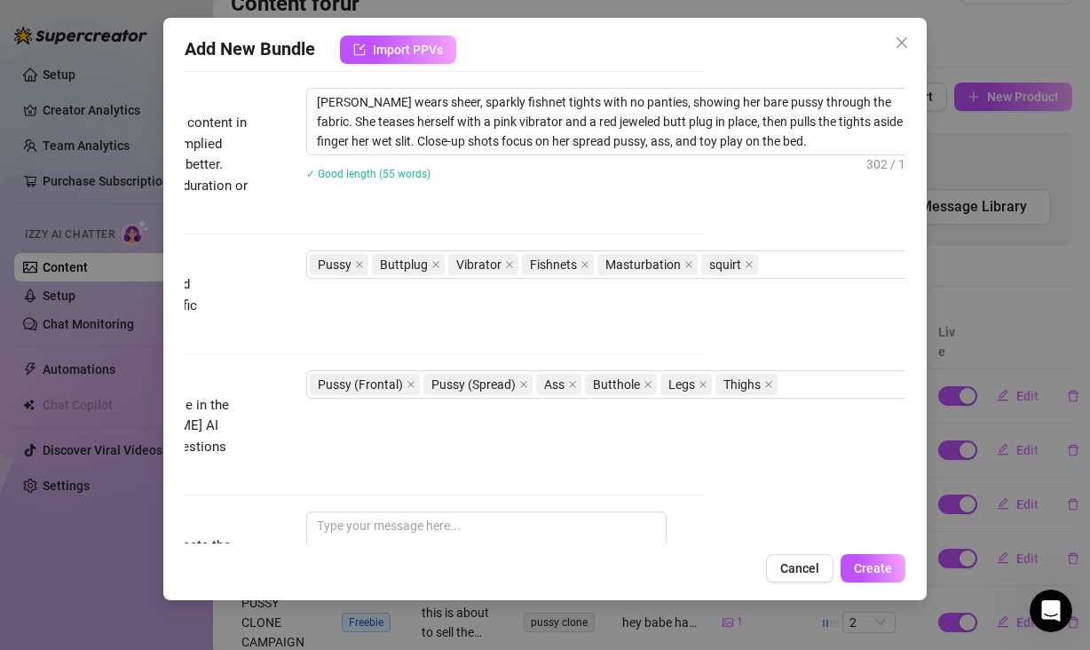
click at [483, 207] on div "Description Write a detailed description of the content in a few sentences. Avo…" at bounding box center [343, 152] width 721 height 129
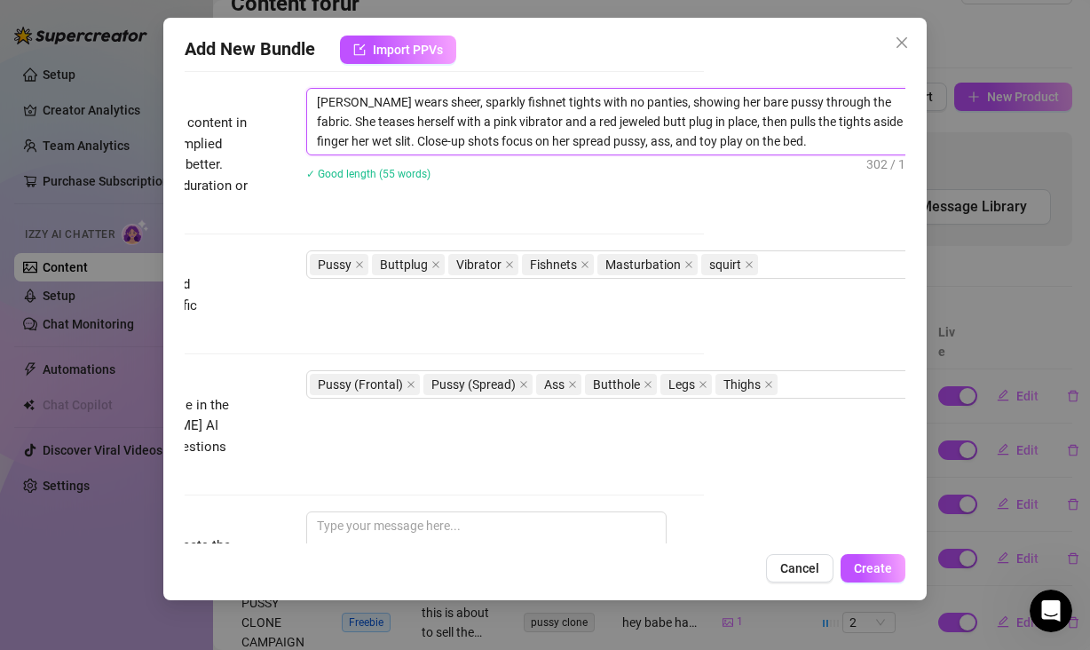
click at [812, 146] on textarea "[PERSON_NAME] wears sheer, sparkly fishnet tights with no panties, showing her …" at bounding box center [617, 122] width 620 height 66
type textarea "[PERSON_NAME] wears sheer, sparkly fishnet tights with no panties, showing her …"
type textarea "Aria wears sheer, sparkly fishnet tights with no panties, showing her bare puss…"
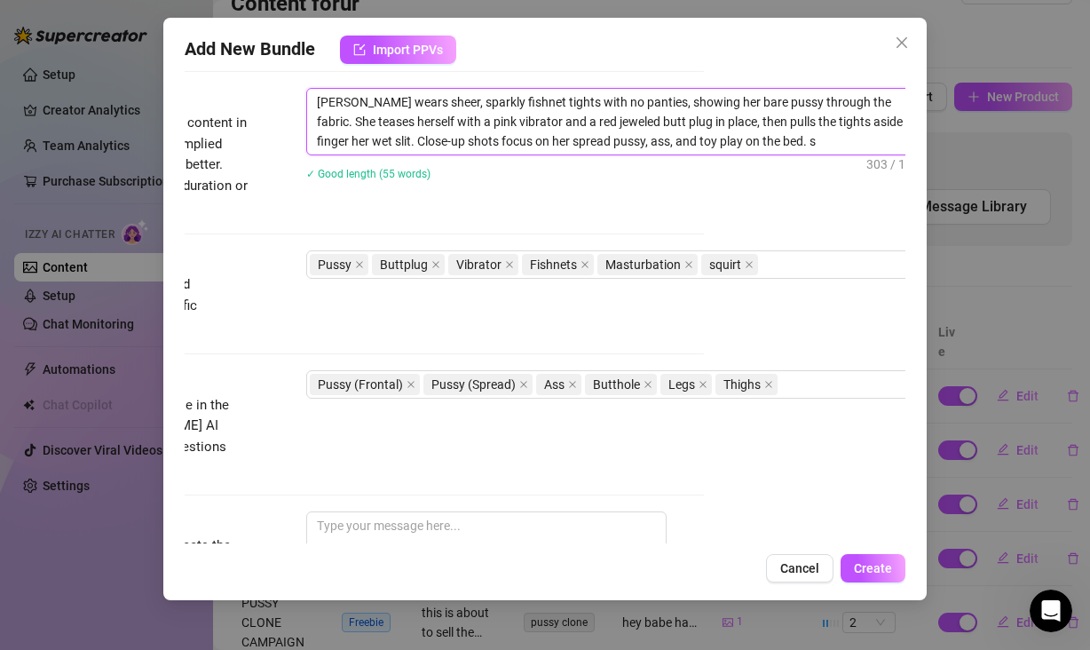
type textarea "Aria wears sheer, sparkly fishnet tights with no panties, showing her bare puss…"
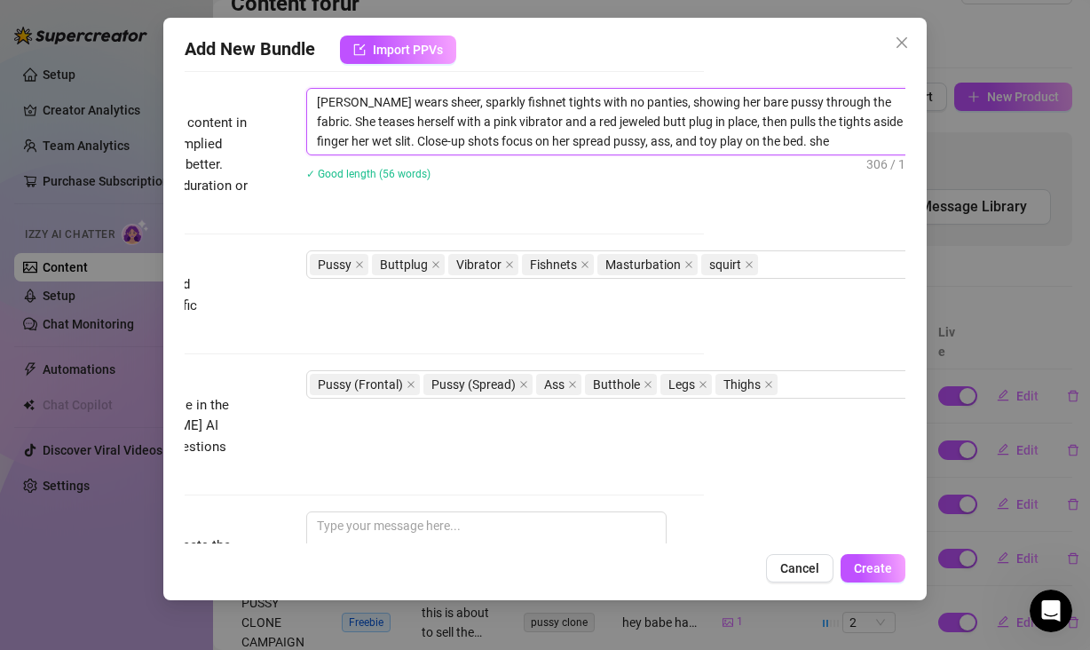
type textarea "Aria wears sheer, sparkly fishnet tights with no panties, showing her bare puss…"
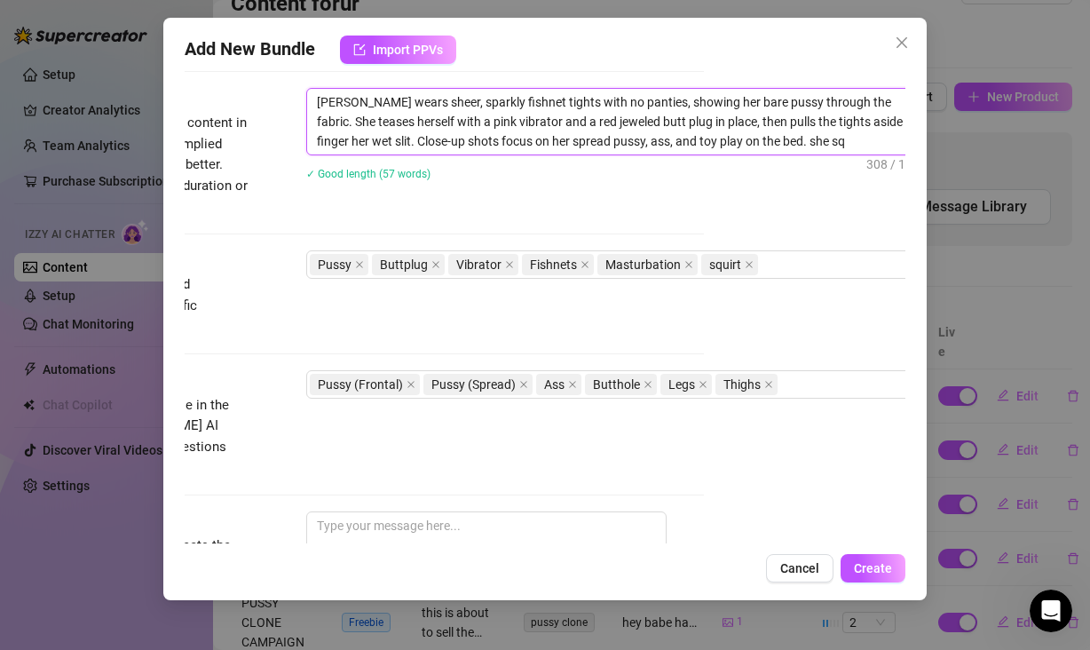
type textarea "Aria wears sheer, sparkly fishnet tights with no panties, showing her bare puss…"
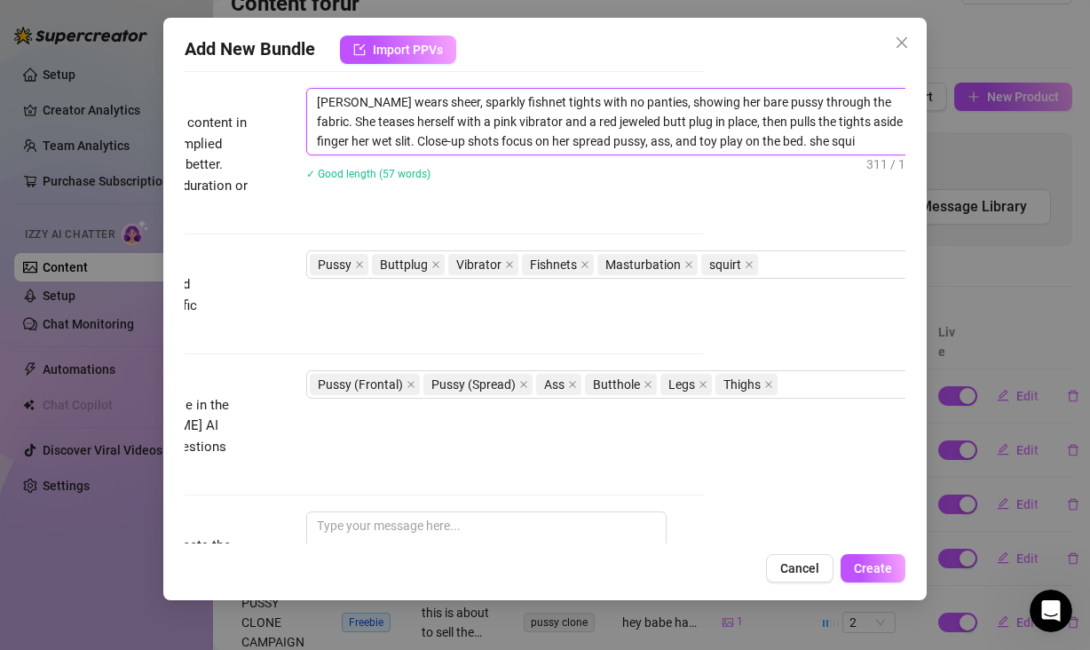
type textarea "Aria wears sheer, sparkly fishnet tights with no panties, showing her bare puss…"
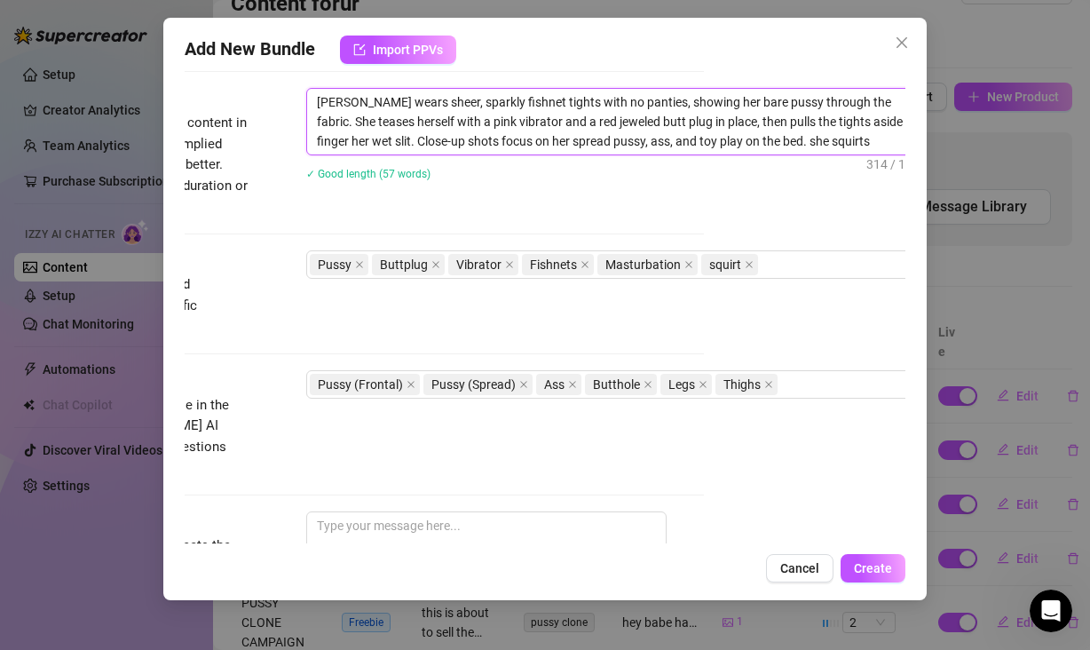
type textarea "Aria wears sheer, sparkly fishnet tights with no panties, showing her bare puss…"
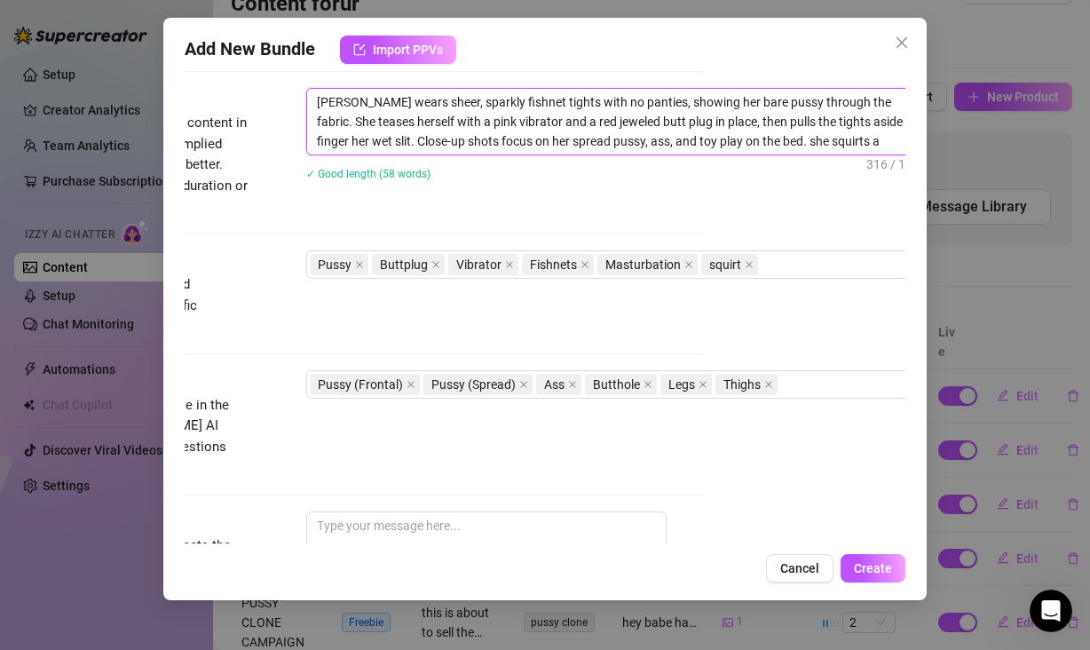
type textarea "Aria wears sheer, sparkly fishnet tights with no panties, showing her bare puss…"
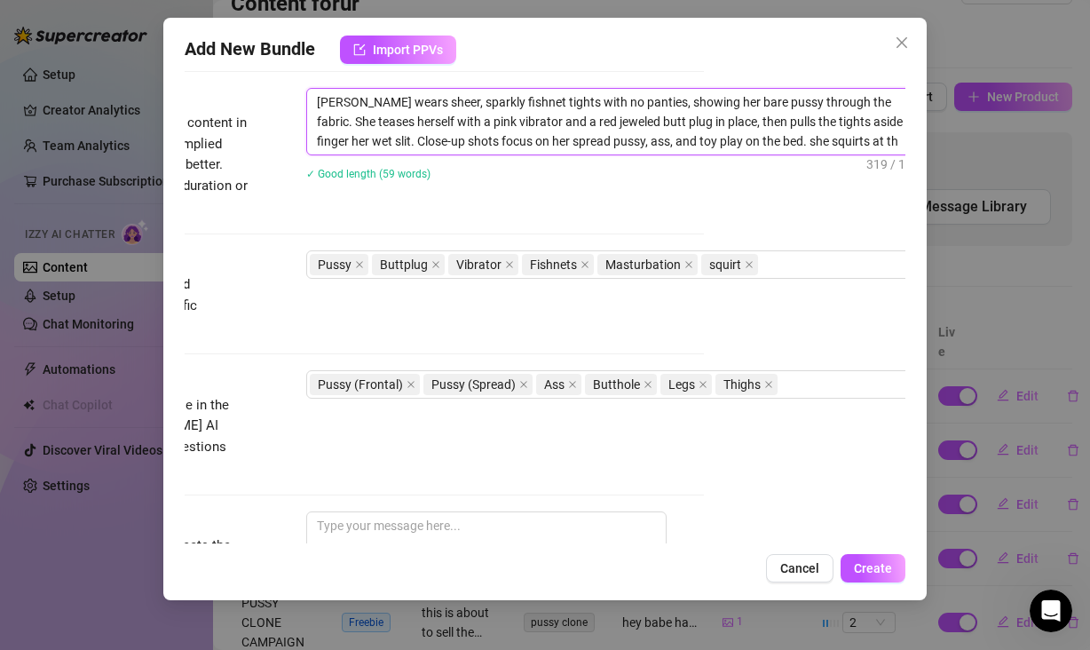
type textarea "Aria wears sheer, sparkly fishnet tights with no panties, showing her bare puss…"
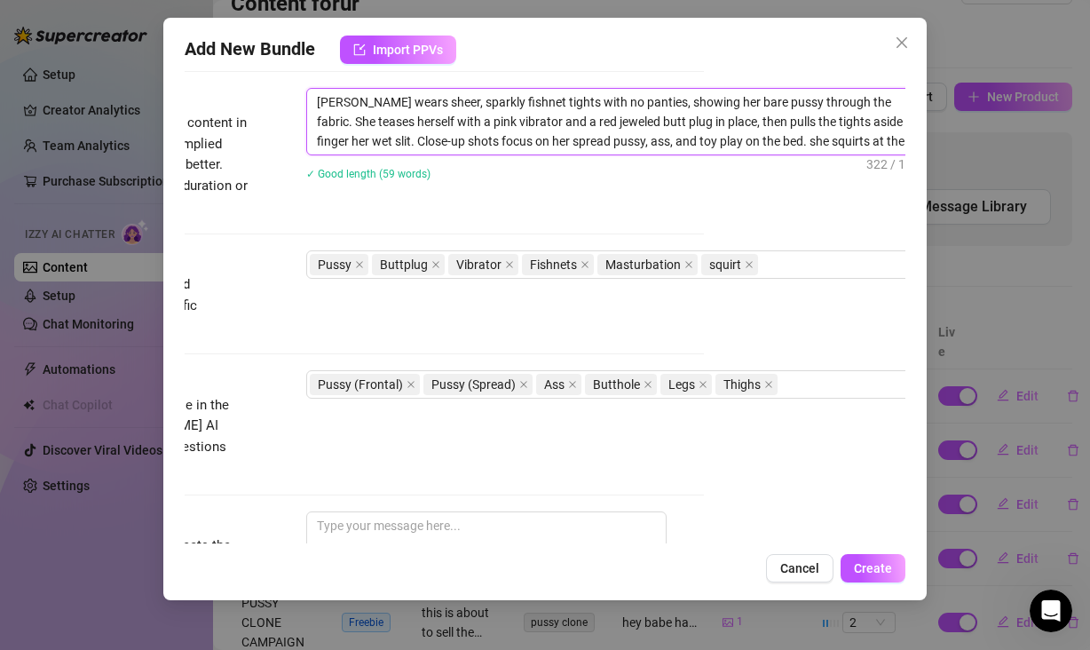
type textarea "Aria wears sheer, sparkly fishnet tights with no panties, showing her bare puss…"
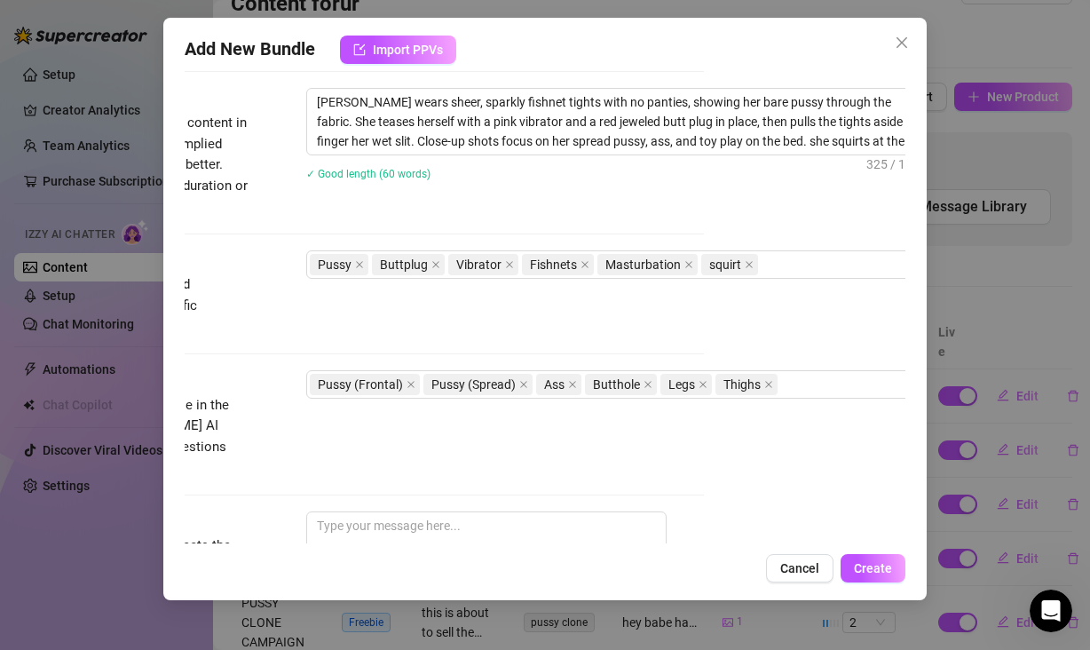
click at [772, 199] on div "Aria wears sheer, sparkly fishnet tights with no panties, showing her bare puss…" at bounding box center [616, 145] width 621 height 115
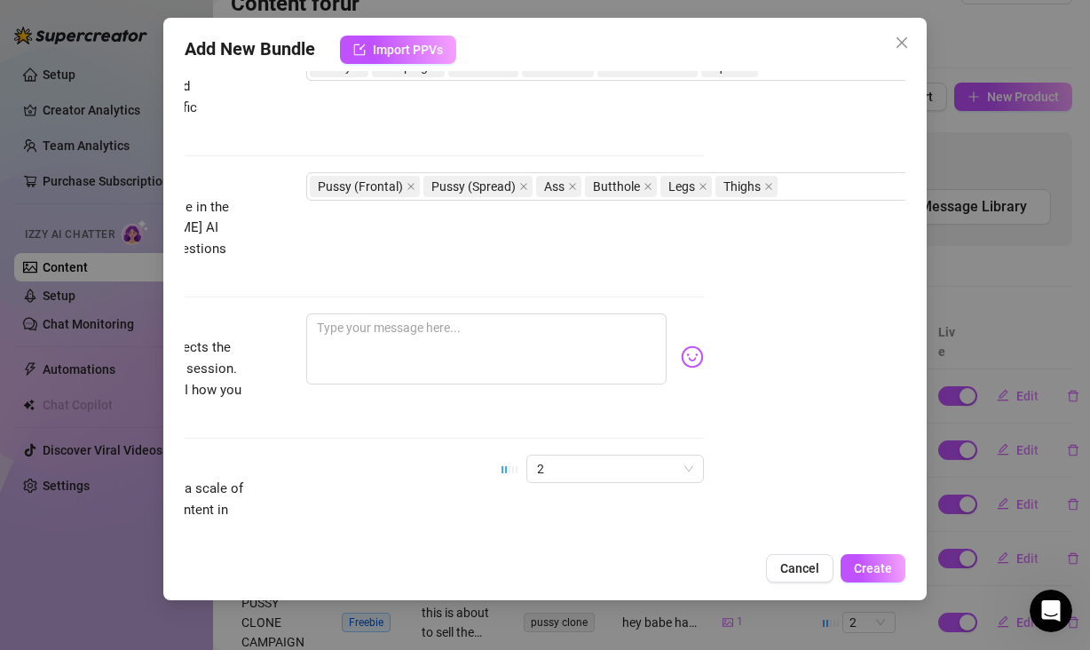
scroll to position [563, 201]
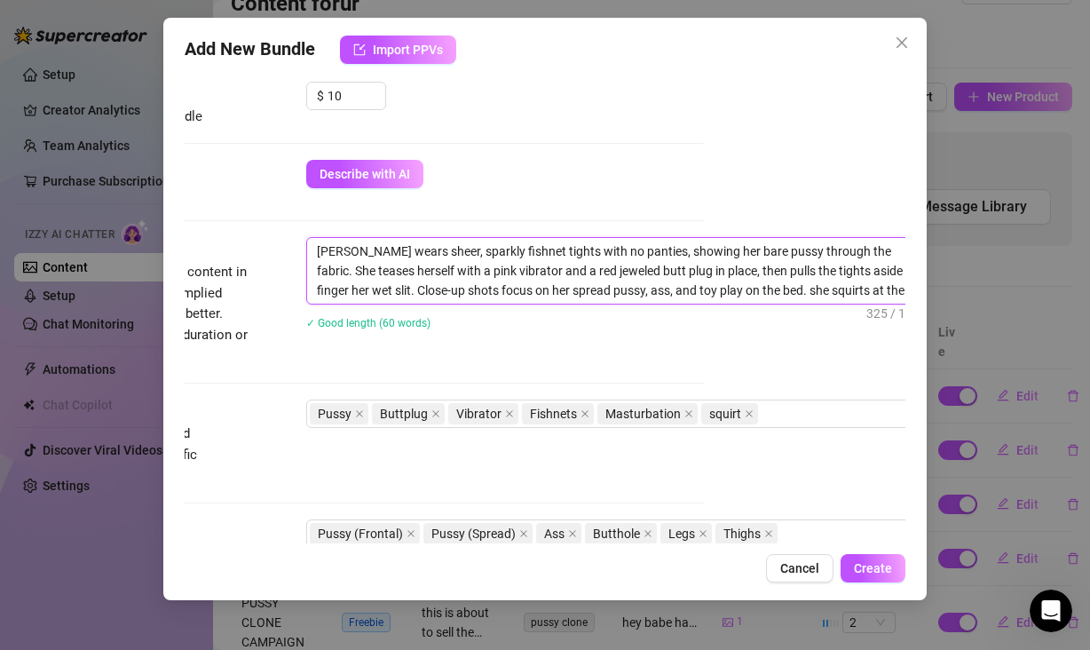
click at [823, 284] on textarea "Aria wears sheer, sparkly fishnet tights with no panties, showing her bare puss…" at bounding box center [617, 271] width 620 height 66
type textarea "Aria wears sheer, sparkly fishnet tights with no panties, showing her bare puss…"
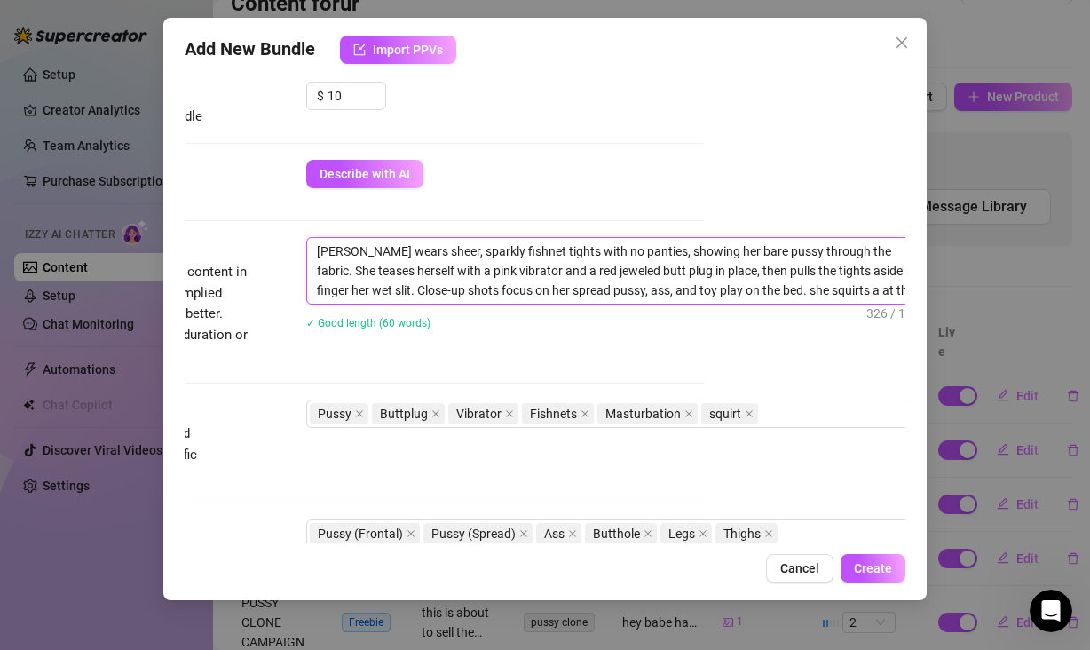
type textarea "Aria wears sheer, sparkly fishnet tights with no panties, showing her bare puss…"
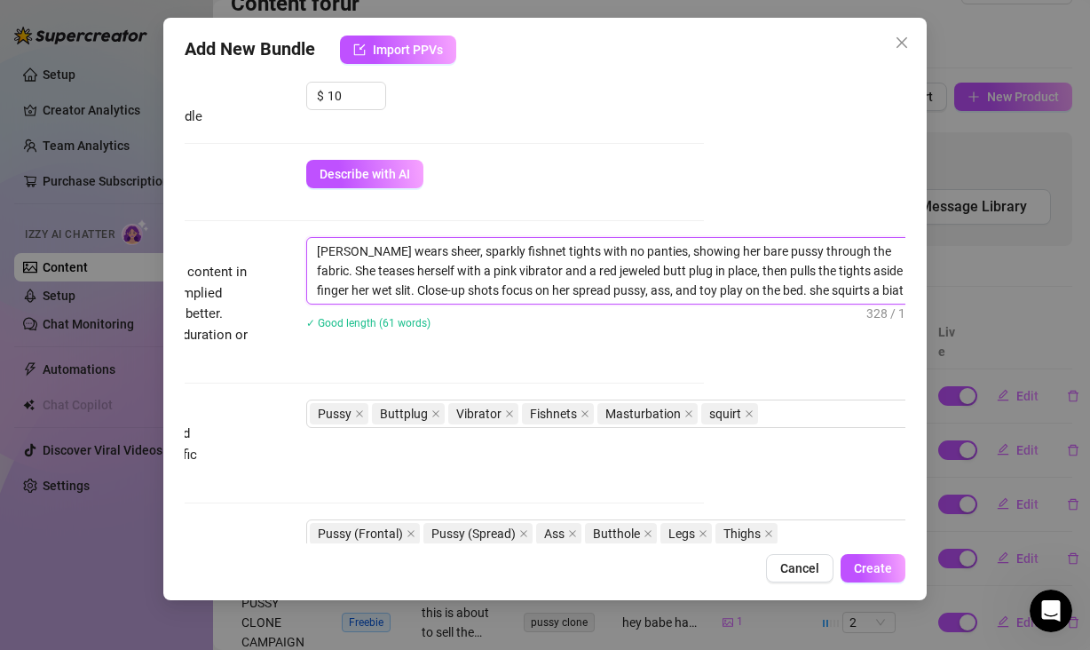
type textarea "Aria wears sheer, sparkly fishnet tights with no panties, showing her bare puss…"
click at [803, 339] on div "Aria wears sheer, sparkly fishnet tights with no panties, showing her bare puss…" at bounding box center [616, 294] width 621 height 115
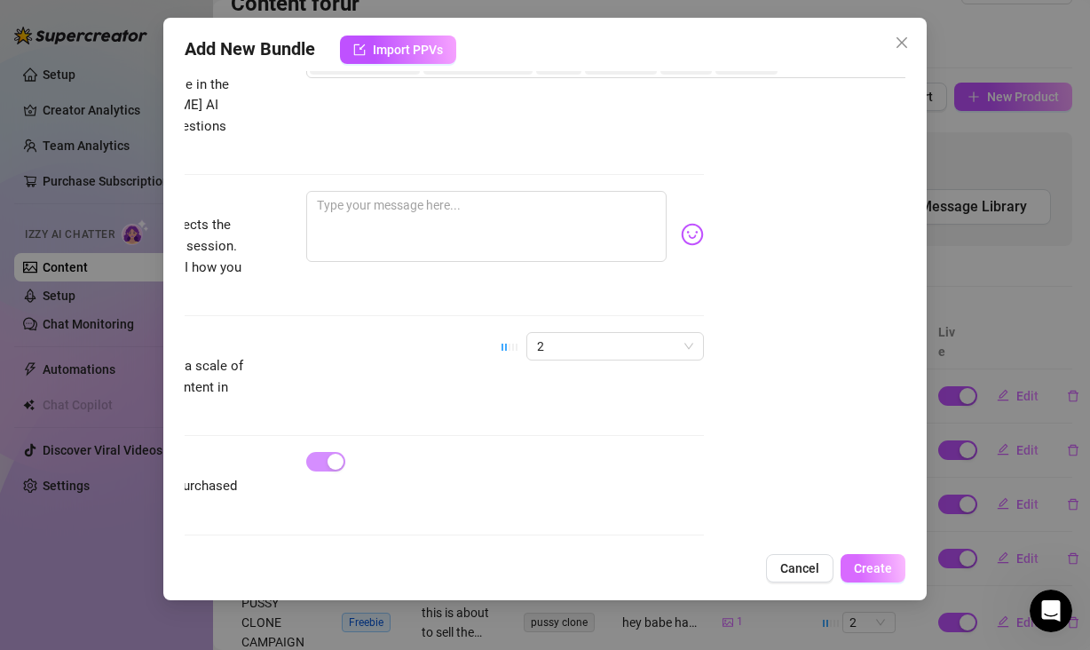
click at [875, 573] on span "Create" at bounding box center [873, 568] width 38 height 14
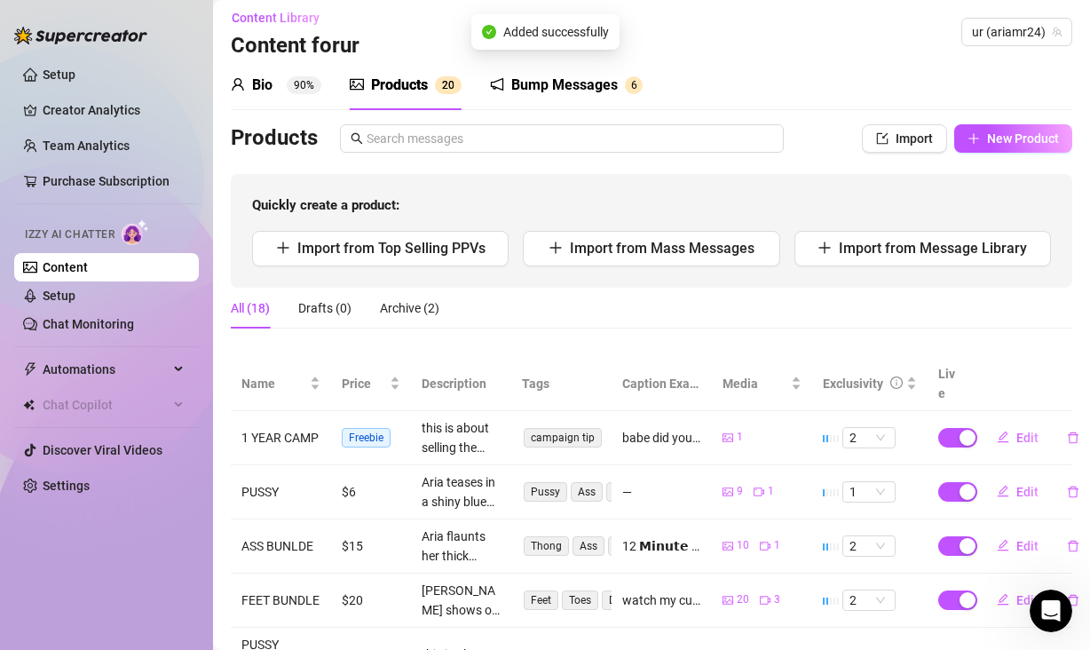
scroll to position [0, 0]
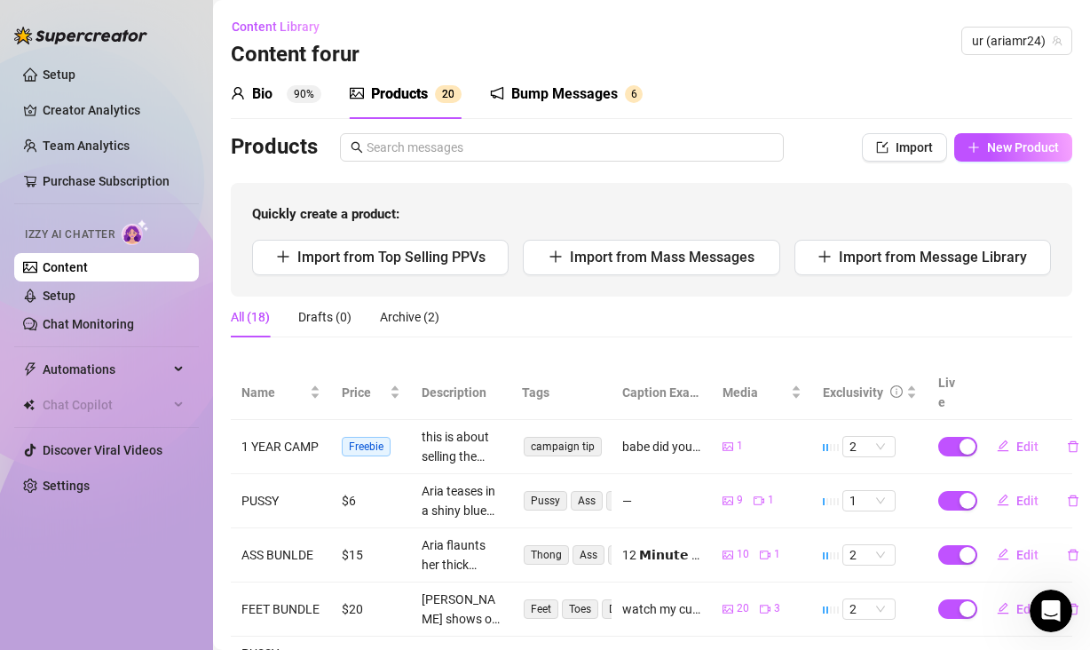
click at [288, 100] on span "90%" at bounding box center [304, 94] width 35 height 18
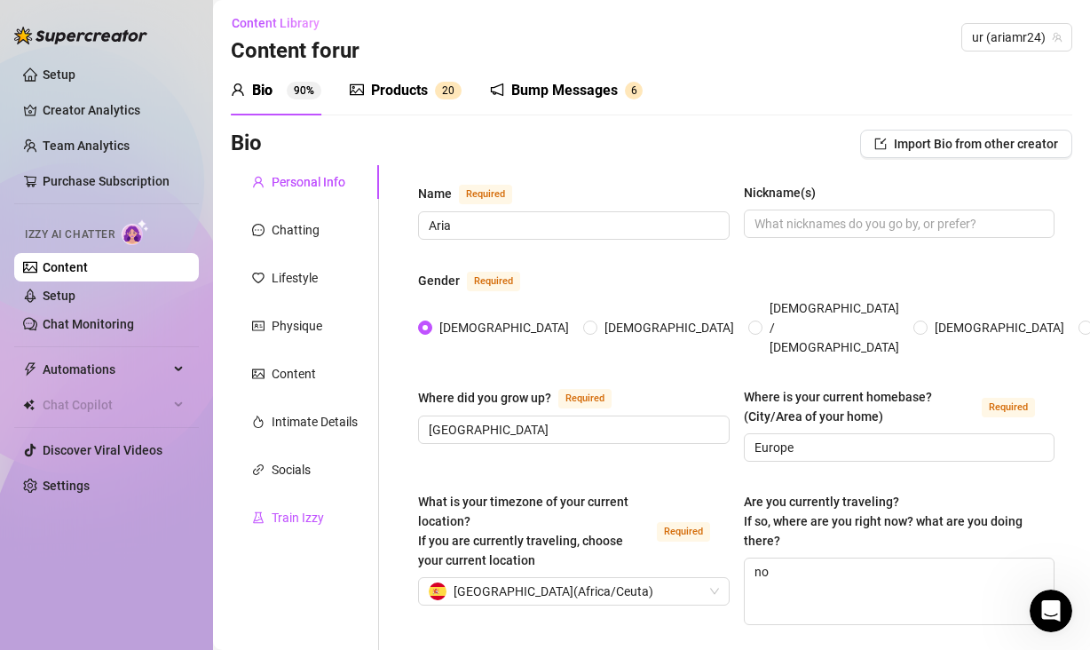
click at [319, 525] on div "Train Izzy" at bounding box center [298, 518] width 52 height 20
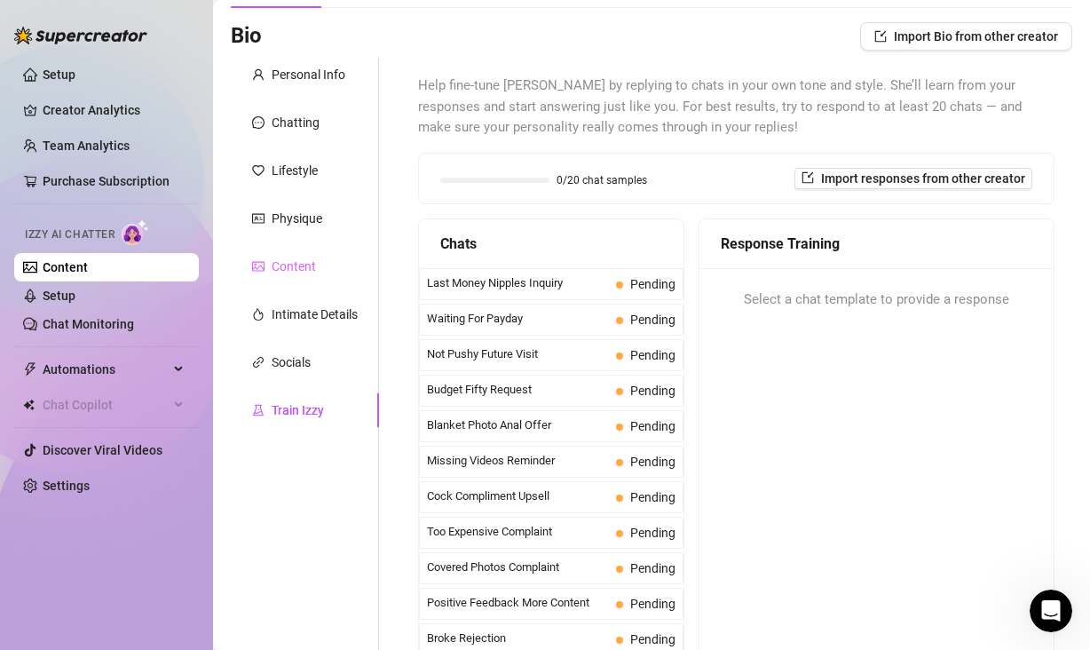
scroll to position [9, 0]
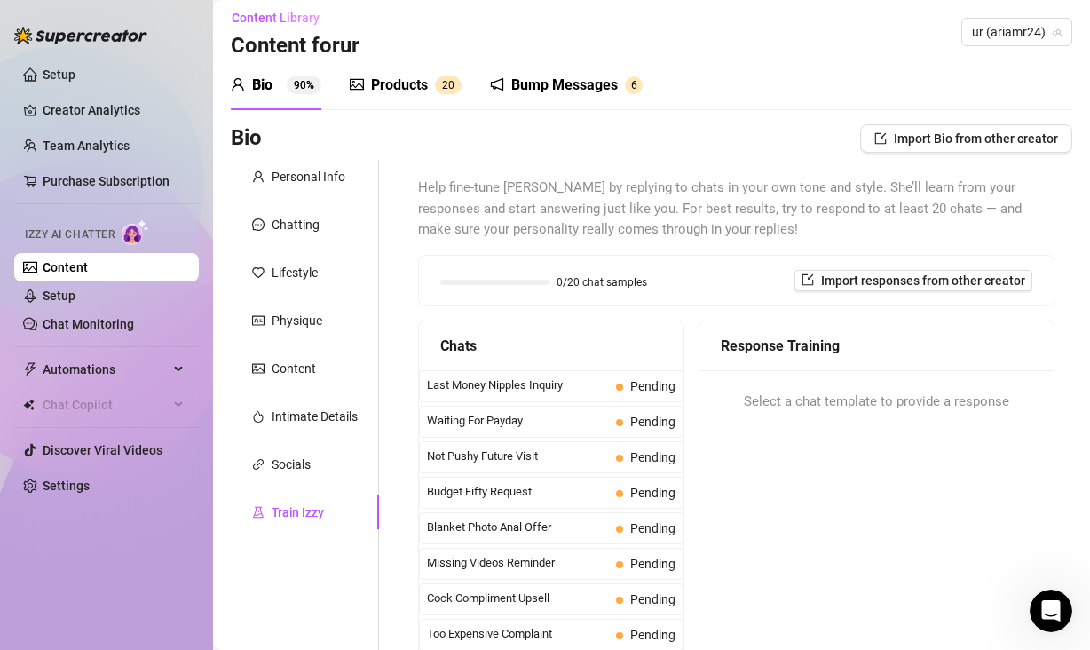
click at [453, 79] on span "0" at bounding box center [451, 85] width 6 height 12
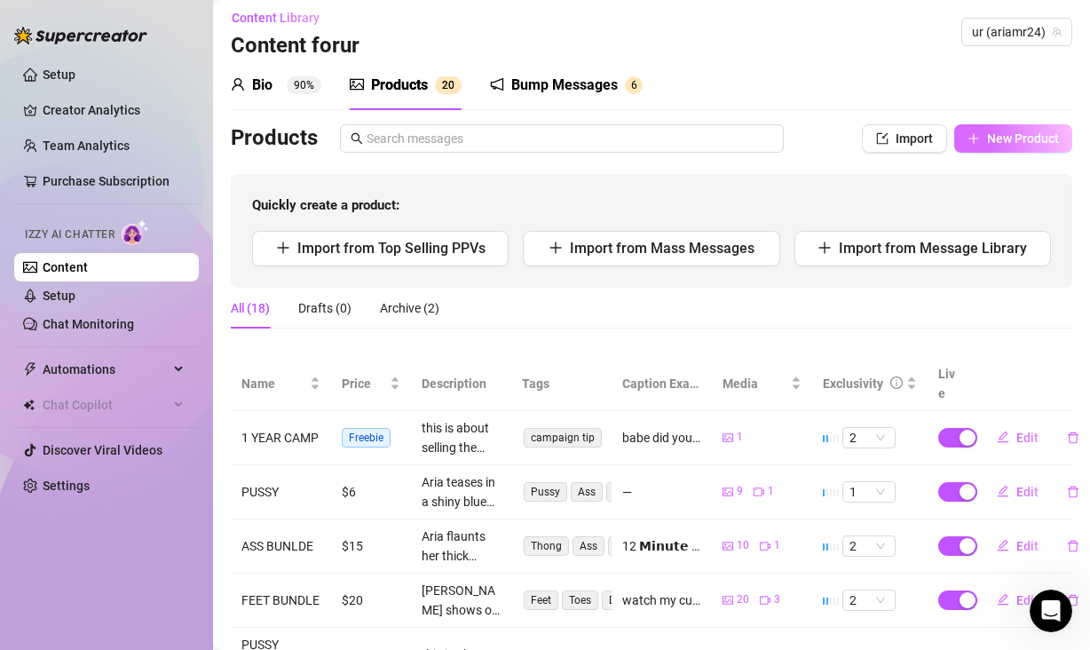
click at [994, 146] on span "New Product" at bounding box center [1023, 138] width 72 height 14
type textarea "Type your message here..."
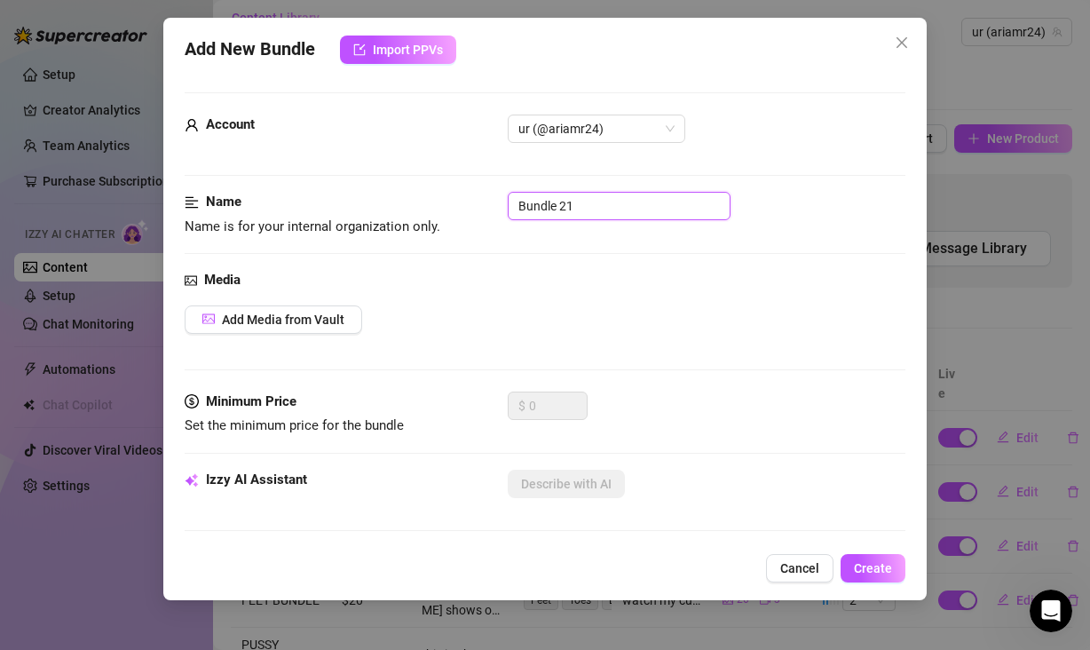
drag, startPoint x: 627, startPoint y: 210, endPoint x: 367, endPoint y: 198, distance: 259.5
click at [367, 196] on div "Name Name is for your internal organization only. Bundle 21" at bounding box center [545, 214] width 721 height 45
type input "RESUB"
click at [650, 367] on div "Media Add Media from Vault" at bounding box center [545, 331] width 721 height 122
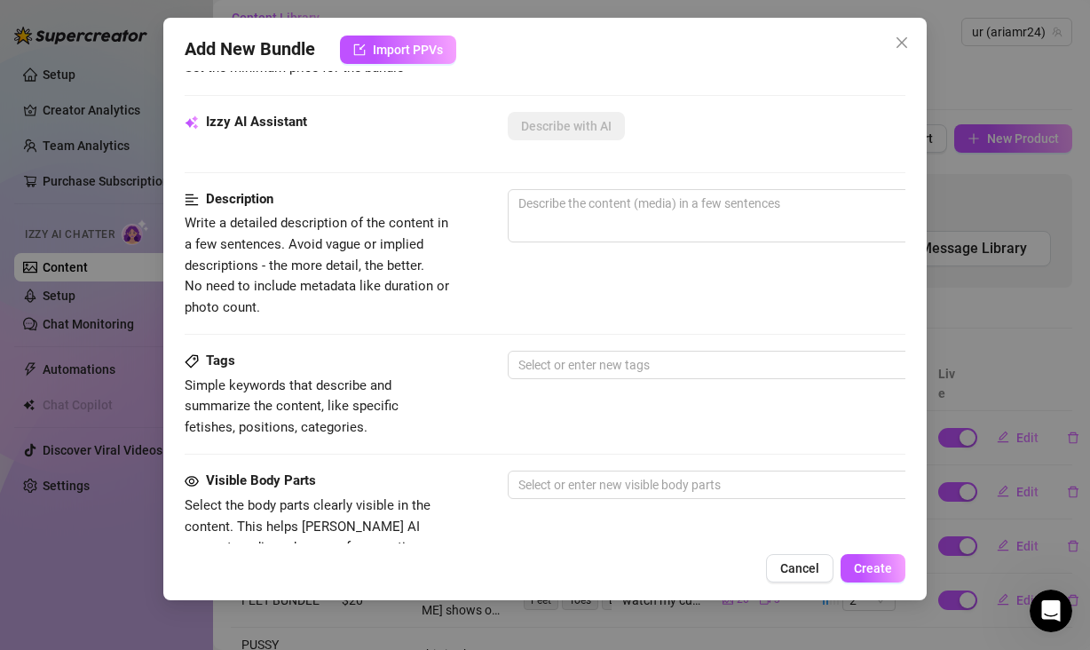
scroll to position [391, 0]
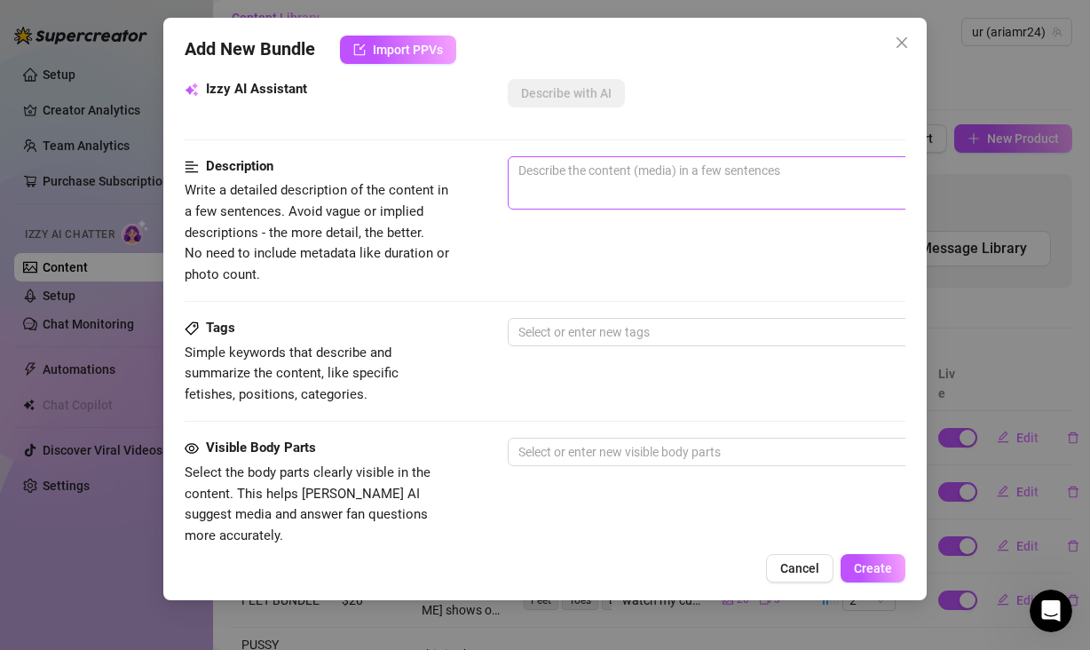
click at [647, 186] on span "0 / 1000" at bounding box center [818, 182] width 621 height 53
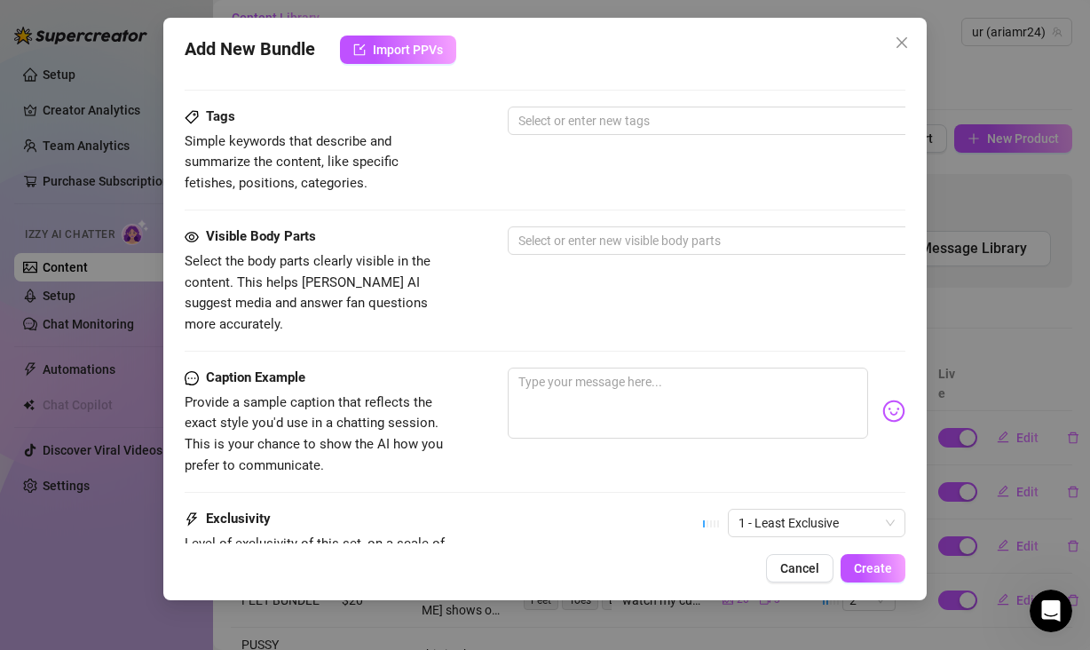
scroll to position [778, 0]
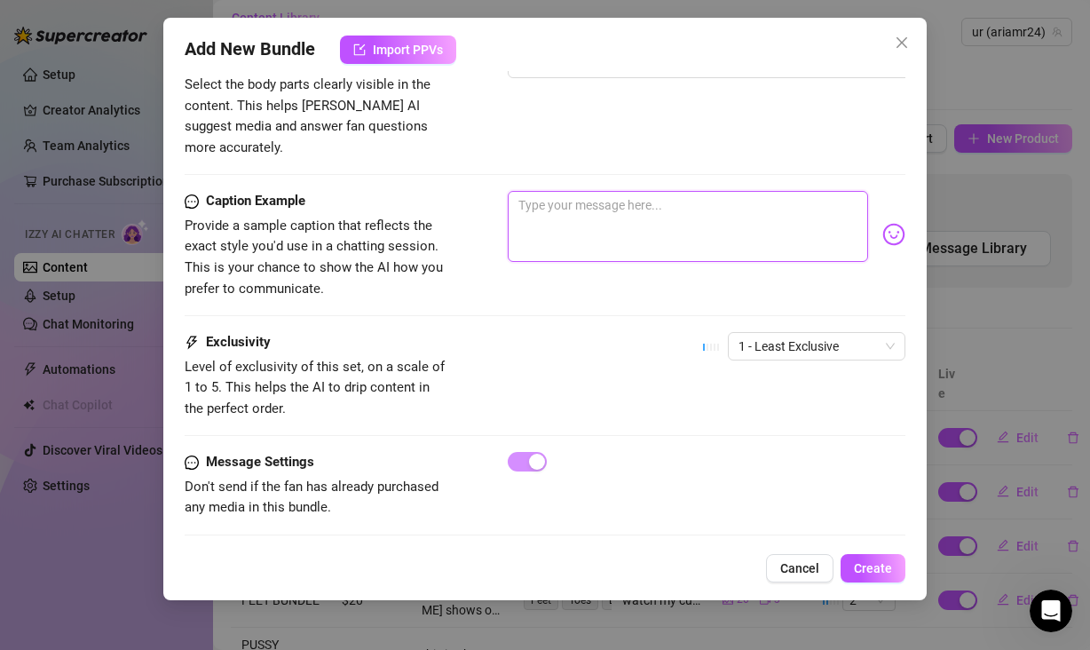
click at [594, 191] on textarea at bounding box center [688, 226] width 360 height 71
paste textarea "I saw your sub expired babe 🥺 but I still wanna be your gf… come back to @ariam…"
type textarea "I saw your sub expired babe 🥺 but I still wanna be your gf… come back to @ariam…"
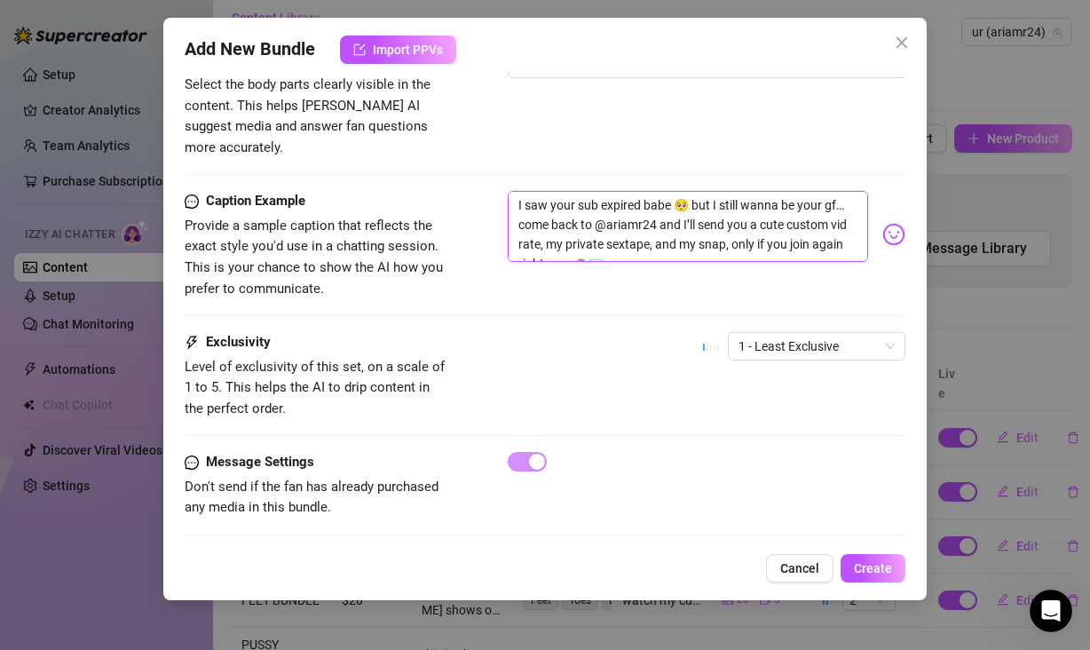
type textarea "I saw your sub expired babe 🥺 but I still wanna be your gf… come back to @ariam…"
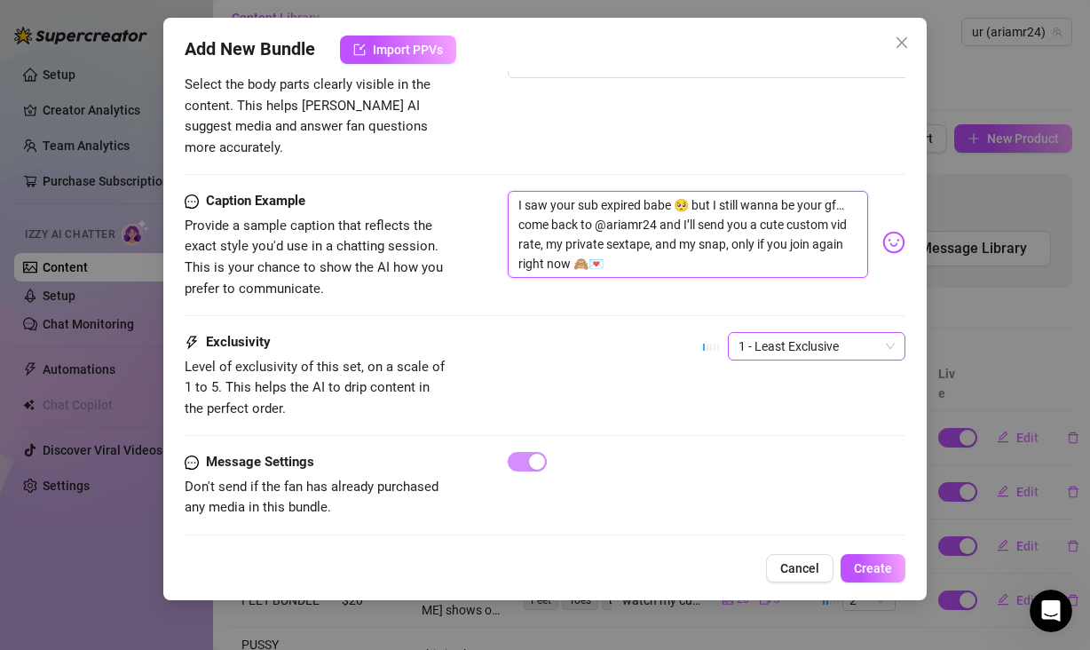
click at [820, 333] on span "1 - Least Exclusive" at bounding box center [816, 346] width 156 height 27
type textarea "I saw your sub expired babe 🥺 but I still wanna be your gf… come back to @ariam…"
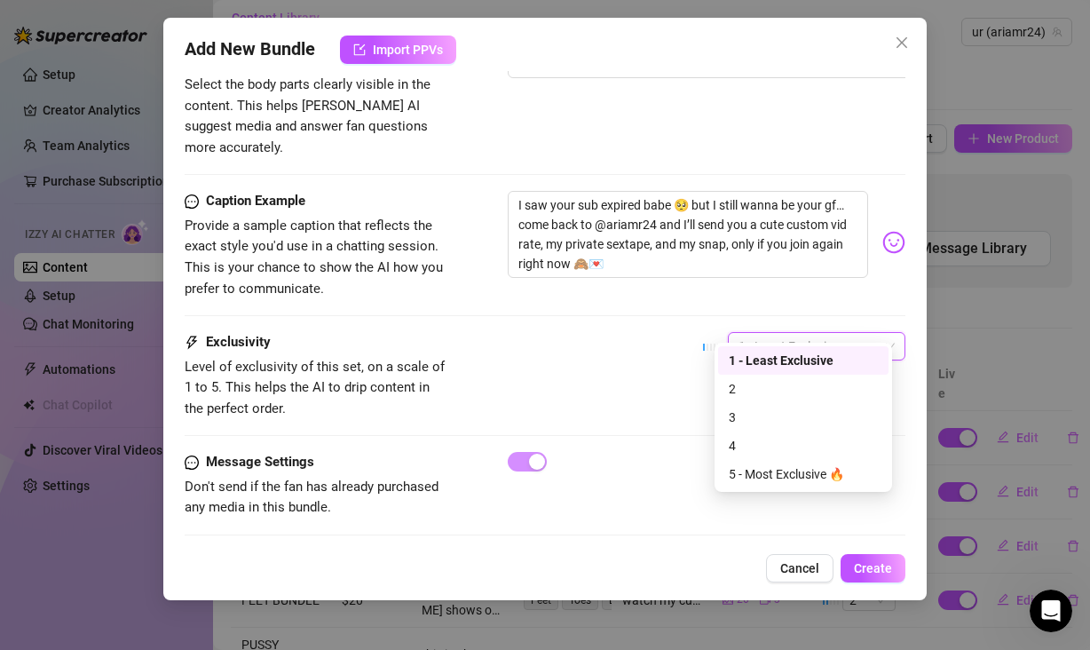
click at [684, 367] on div "Exclusivity Level of exclusivity of this set, on a scale of 1 to 5. This helps …" at bounding box center [545, 375] width 721 height 87
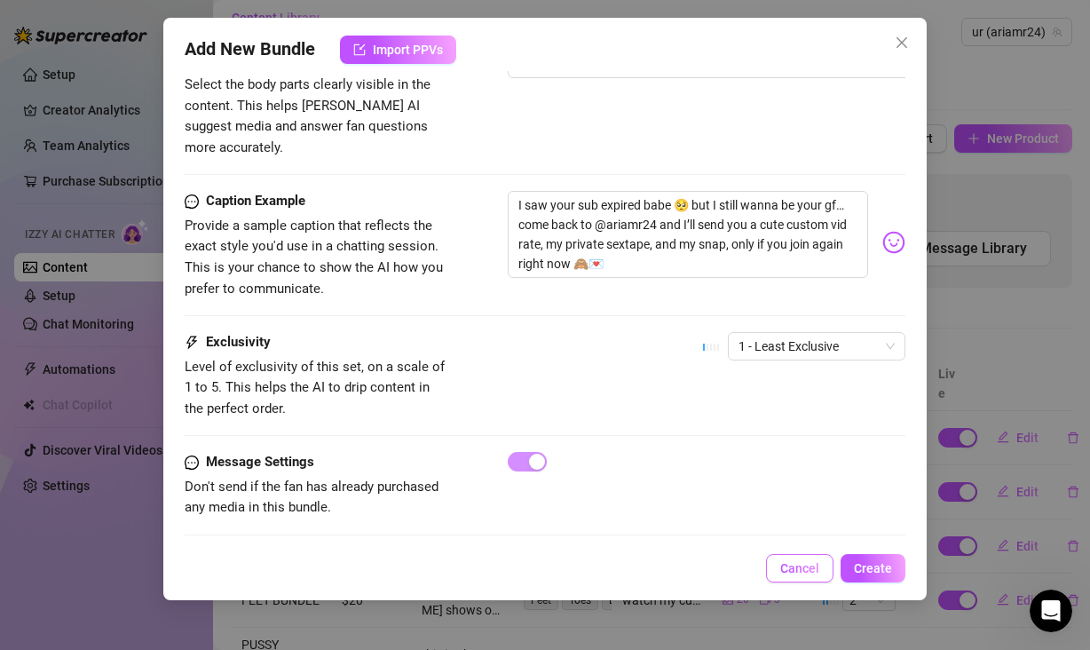
click at [817, 563] on span "Cancel" at bounding box center [799, 568] width 39 height 14
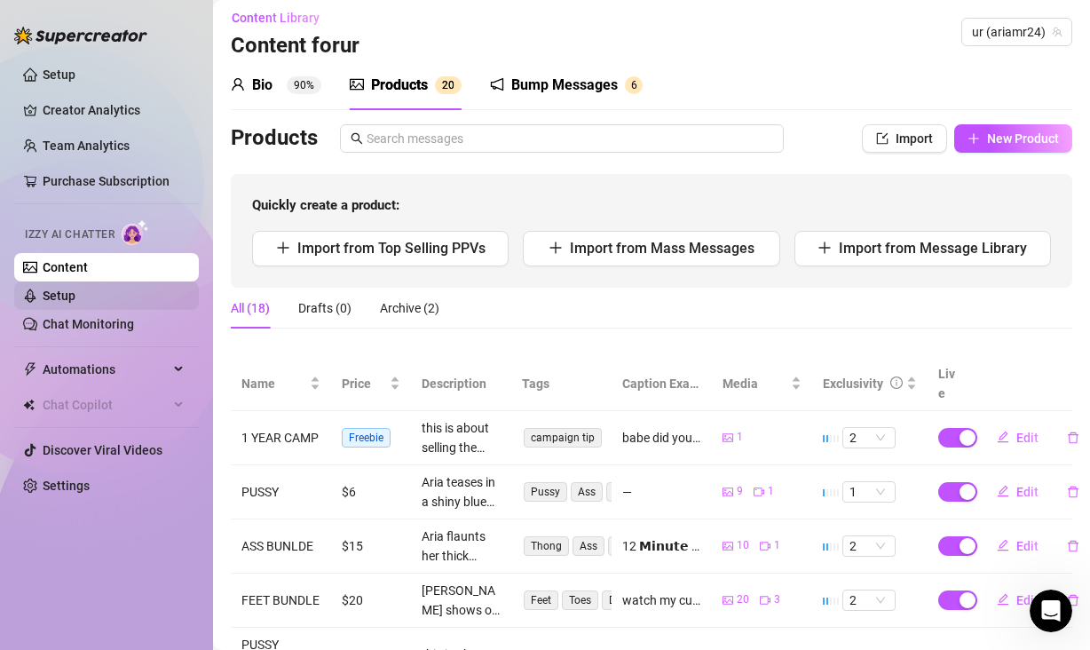
click at [75, 288] on link "Setup" at bounding box center [59, 295] width 33 height 14
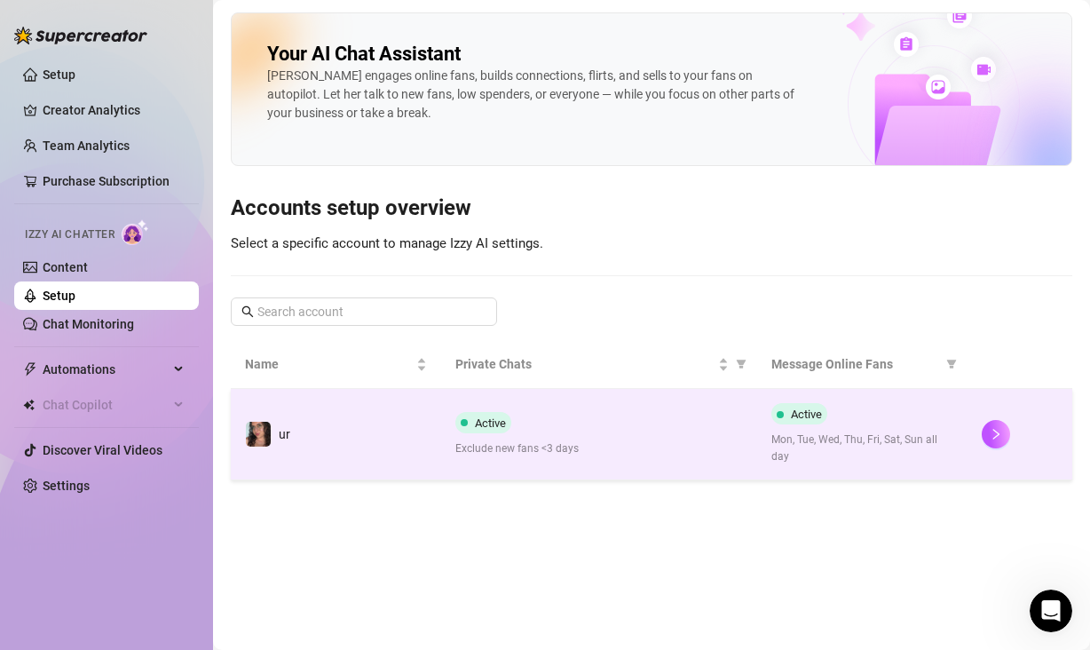
click at [663, 451] on span "Exclude new fans <3 days" at bounding box center [599, 448] width 288 height 17
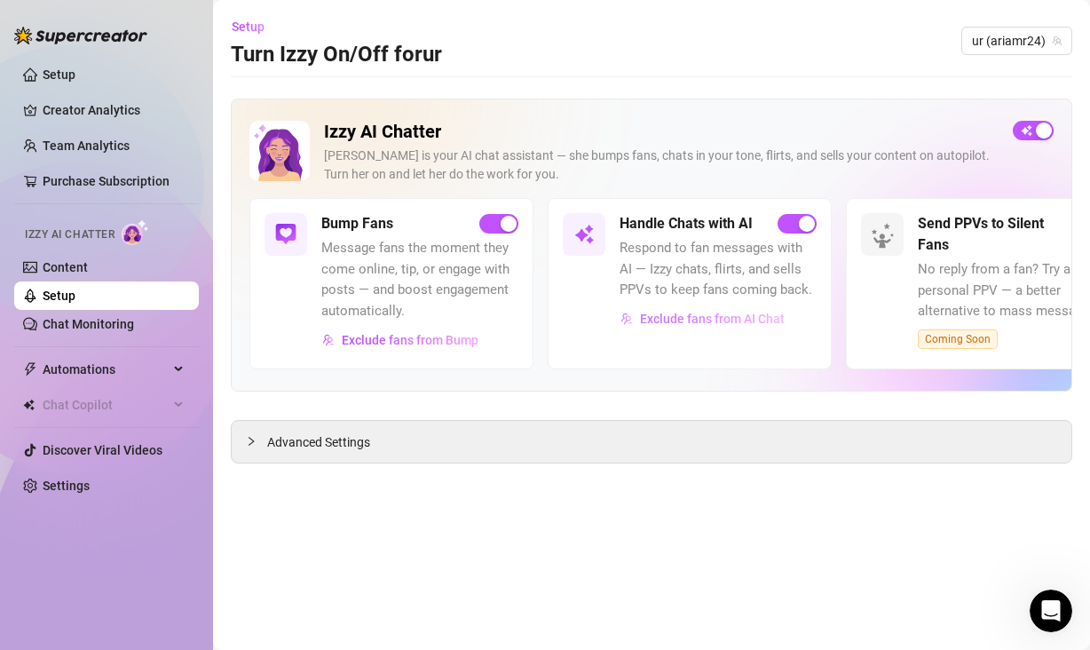
click at [692, 328] on button "Exclude fans from AI Chat" at bounding box center [703, 318] width 166 height 28
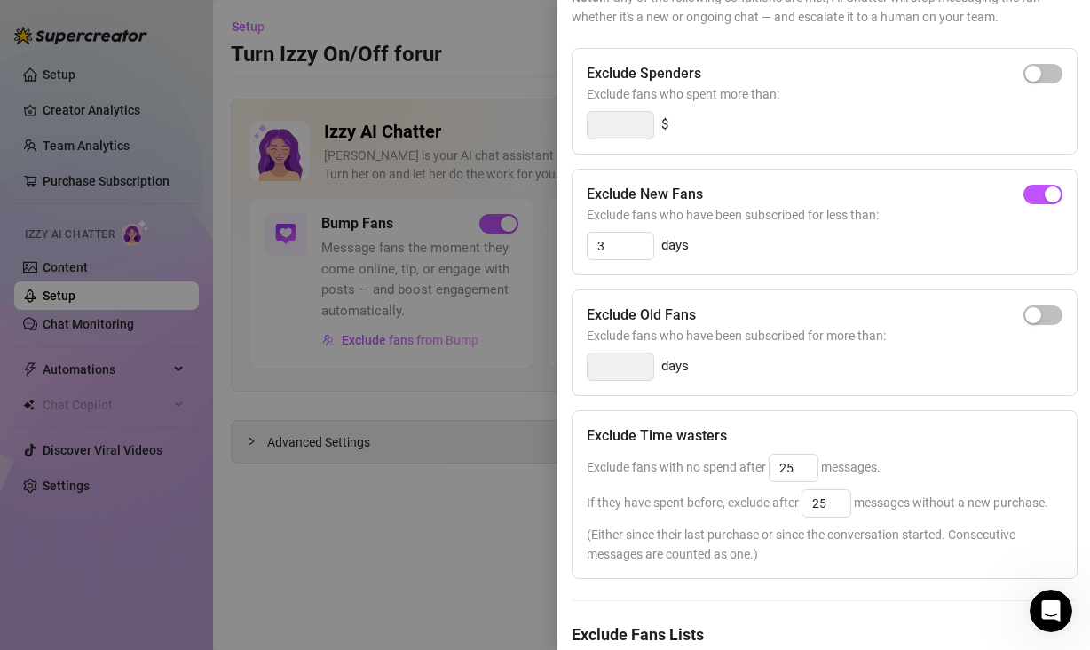
scroll to position [296, 0]
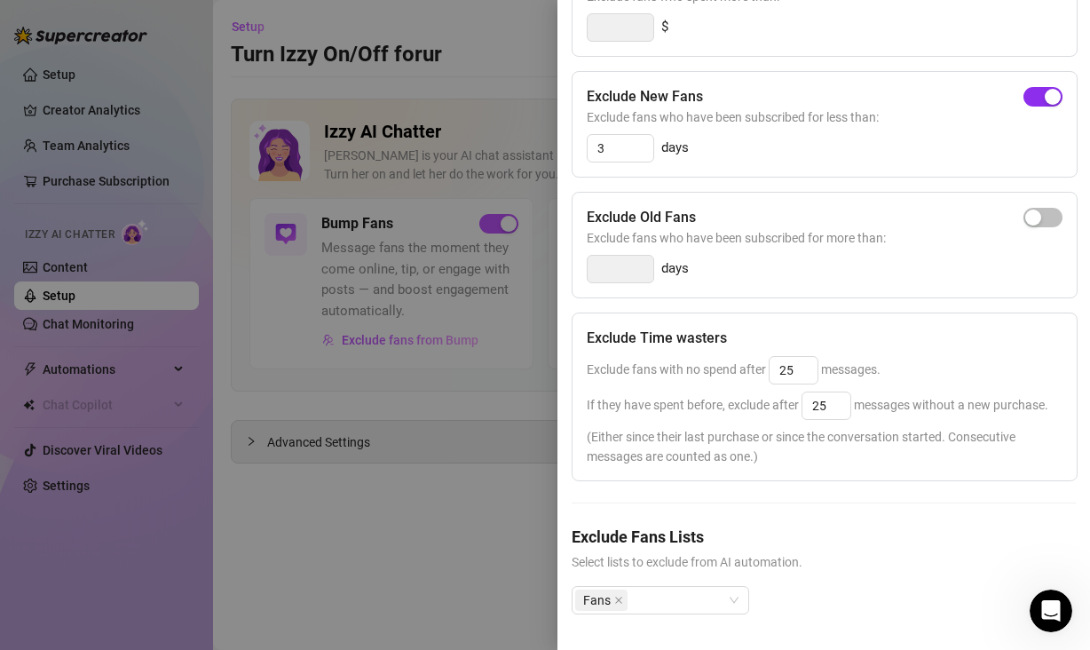
drag, startPoint x: 1035, startPoint y: 58, endPoint x: 1029, endPoint y: 73, distance: 16.3
click at [1045, 89] on div "button" at bounding box center [1053, 97] width 16 height 16
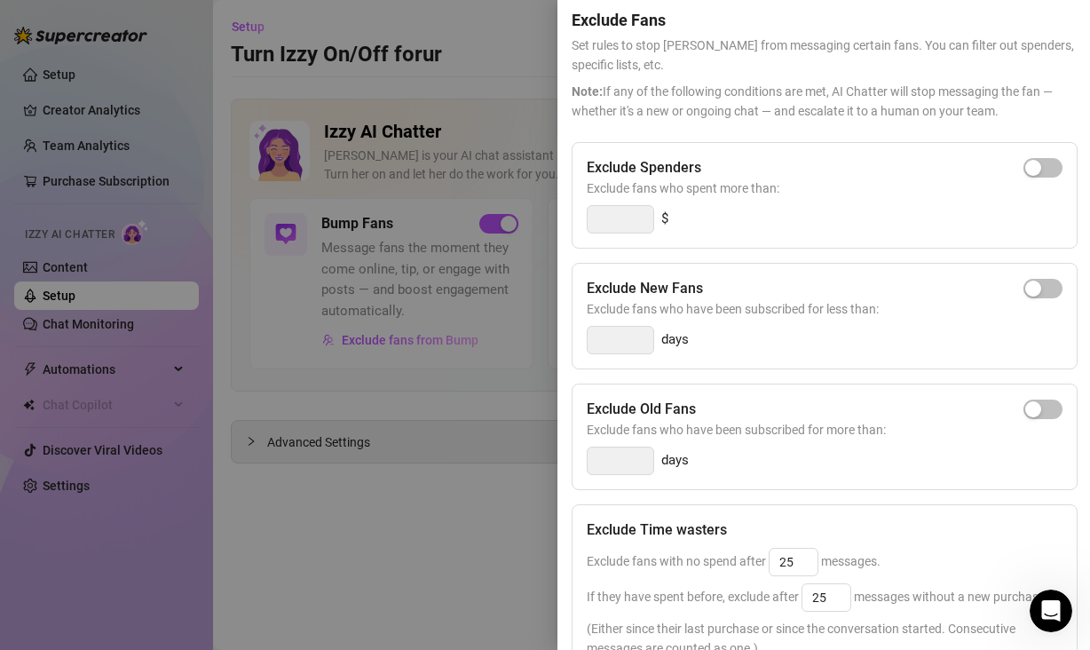
scroll to position [0, 0]
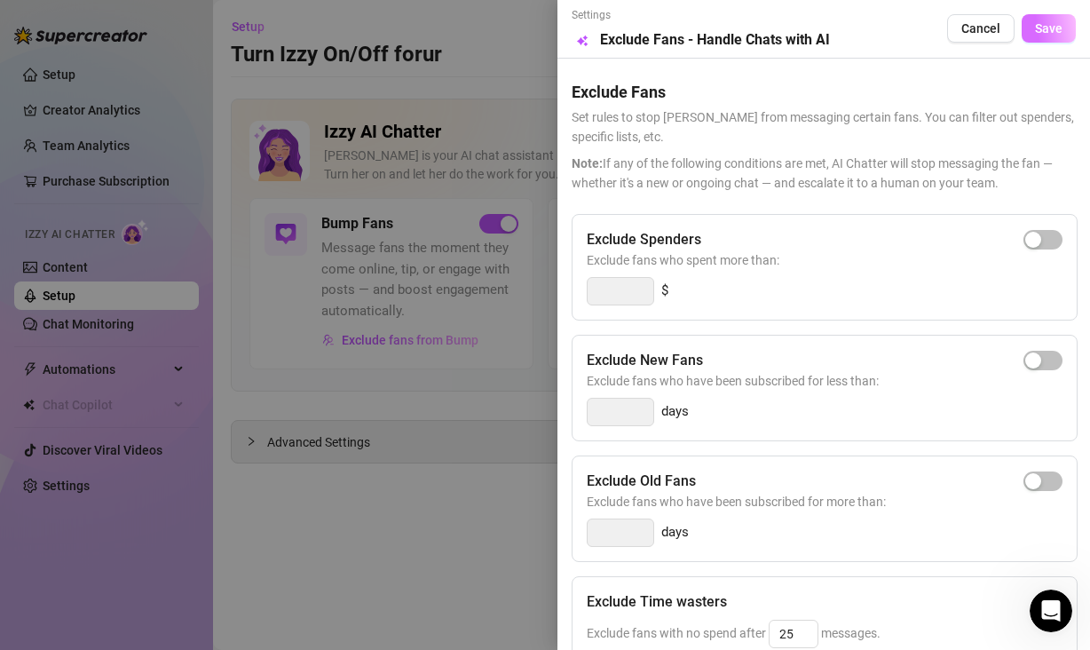
click at [1041, 28] on span "Save" at bounding box center [1049, 28] width 28 height 14
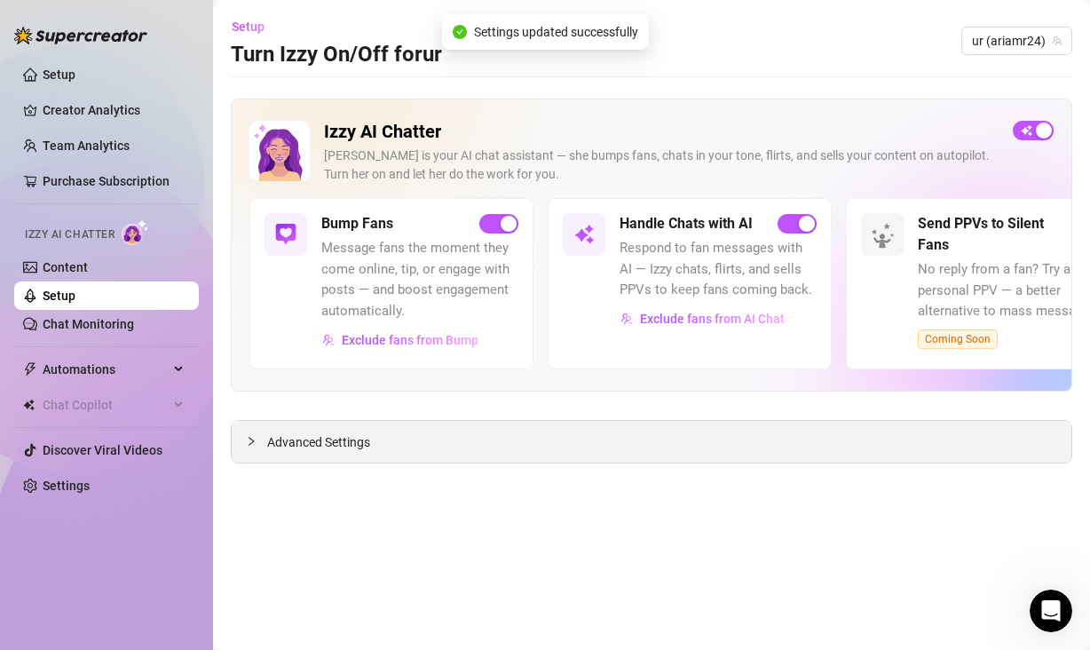
click at [271, 436] on span "Advanced Settings" at bounding box center [318, 442] width 103 height 20
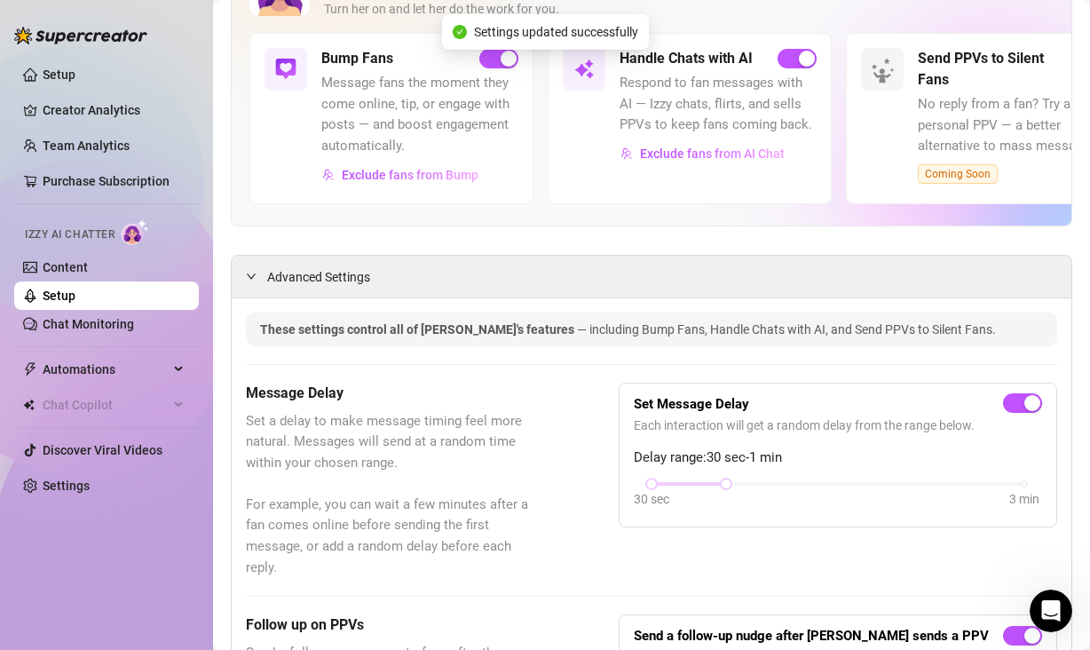
scroll to position [232, 0]
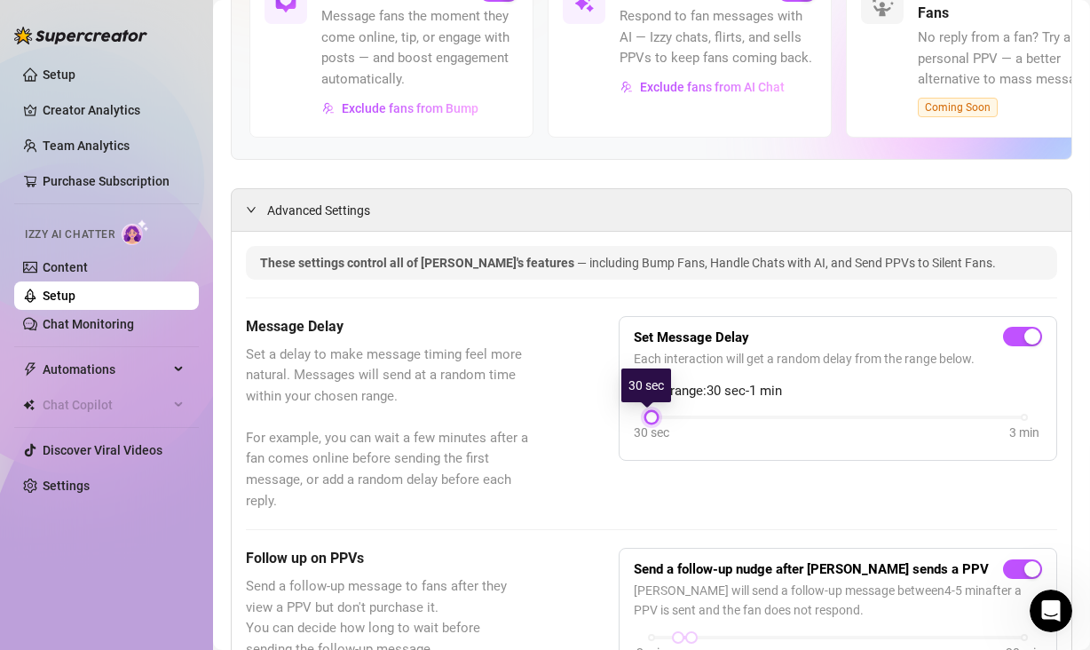
drag, startPoint x: 718, startPoint y: 413, endPoint x: 657, endPoint y: 421, distance: 61.8
click at [657, 421] on div "30 sec 3 min" at bounding box center [838, 429] width 408 height 34
click at [612, 460] on div "Message Delay Set a delay to make message timing feel more natural. Messages wi…" at bounding box center [651, 414] width 811 height 196
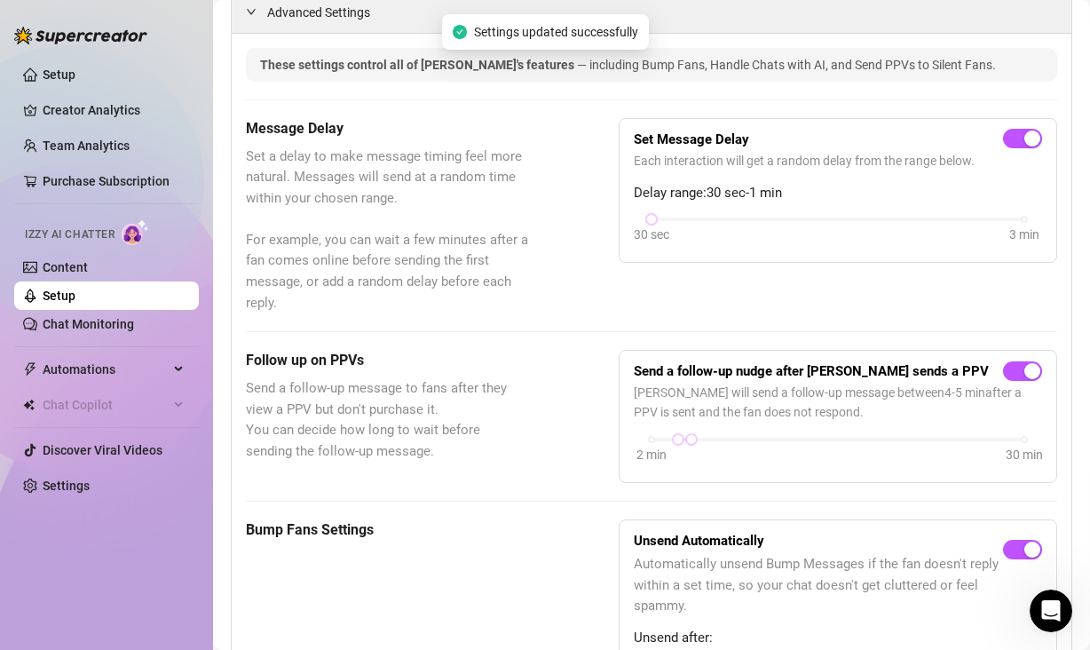
scroll to position [430, 0]
click at [1003, 140] on span "button" at bounding box center [1022, 138] width 39 height 20
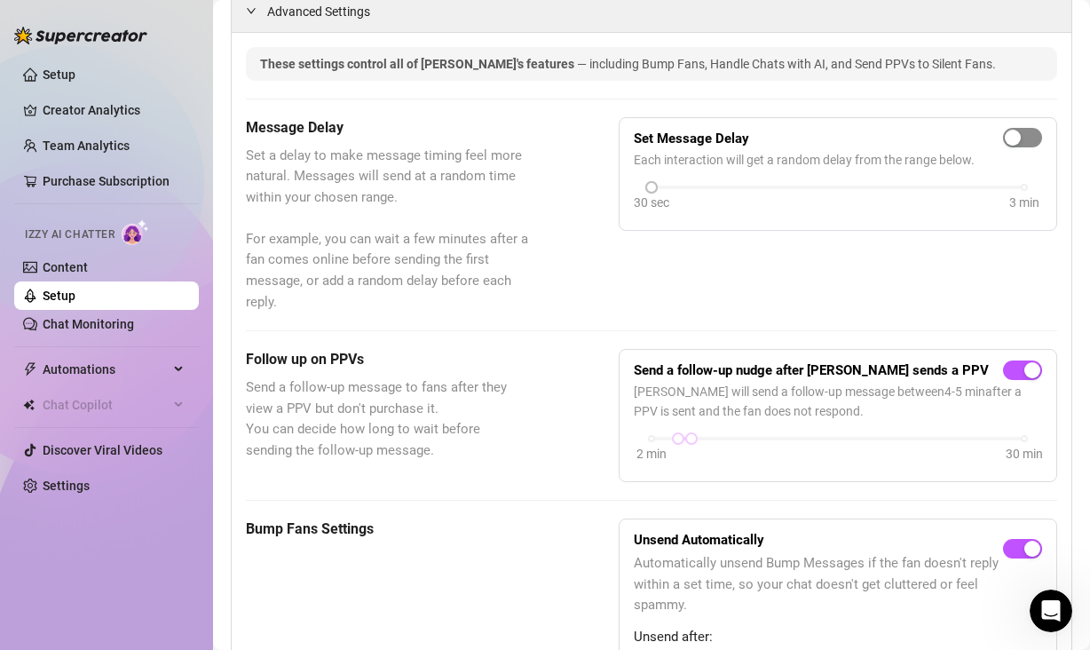
click at [1006, 137] on div "button" at bounding box center [1013, 138] width 16 height 16
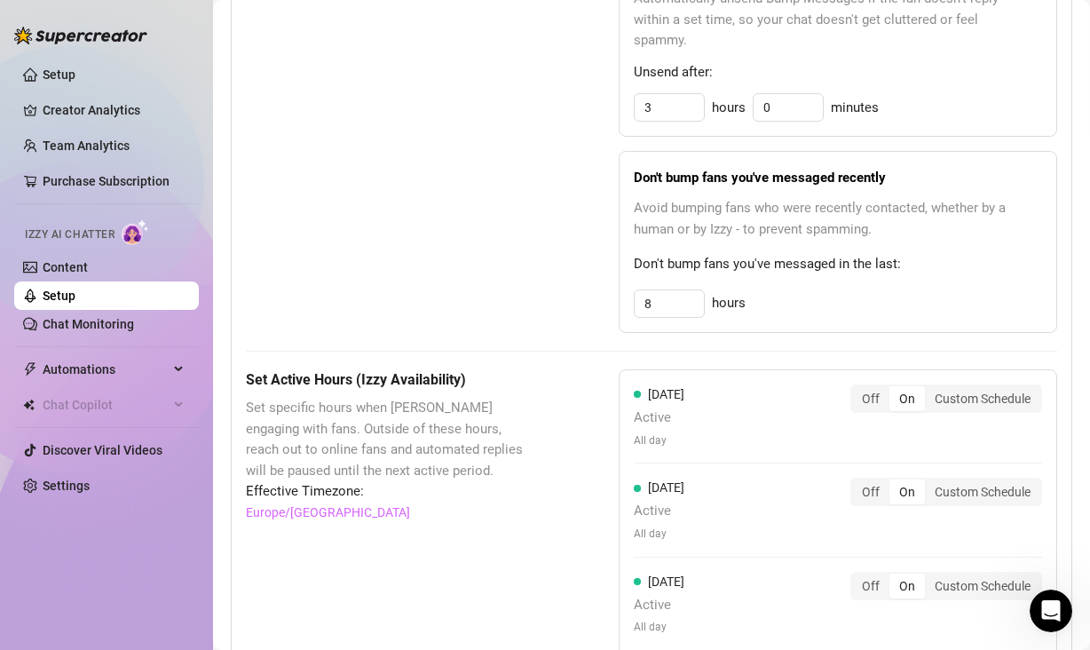
scroll to position [1015, 0]
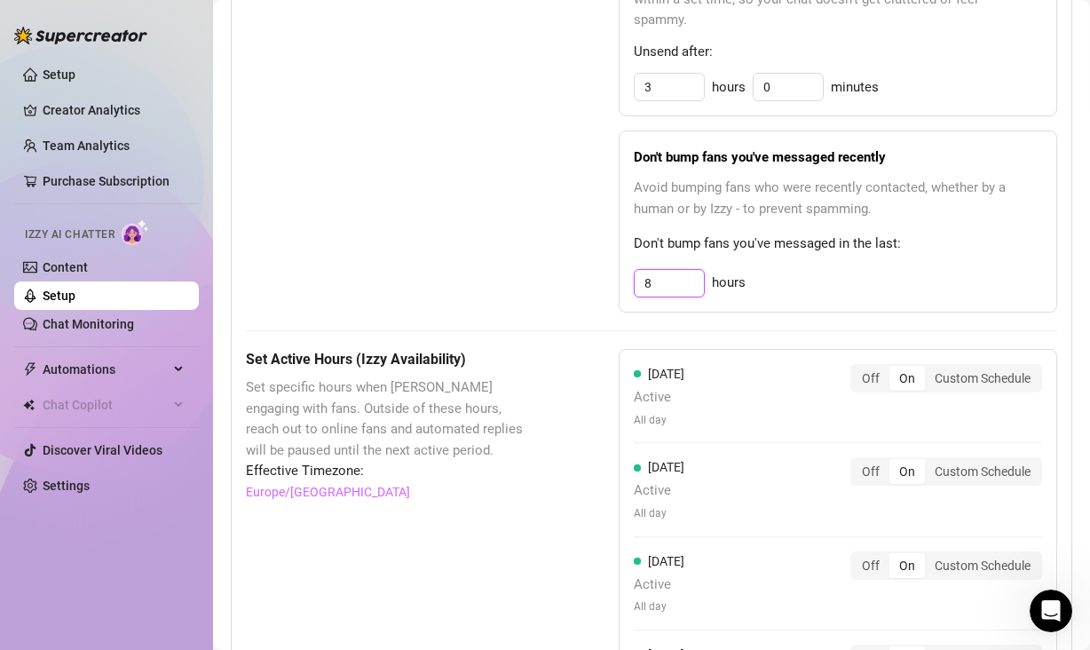
drag, startPoint x: 656, startPoint y: 285, endPoint x: 617, endPoint y: 284, distance: 39.1
click at [619, 284] on div "Don't bump fans you've messaged recently Avoid bumping fans who were recently c…" at bounding box center [838, 221] width 438 height 182
click at [506, 253] on div "Bump Fans Settings" at bounding box center [388, 122] width 284 height 379
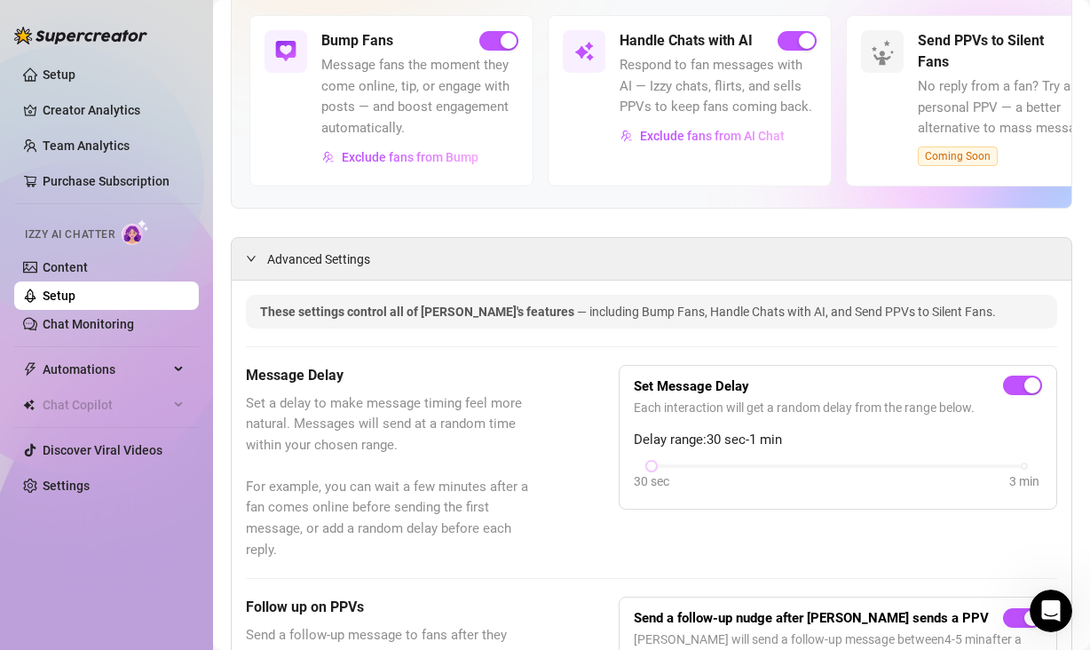
scroll to position [0, 0]
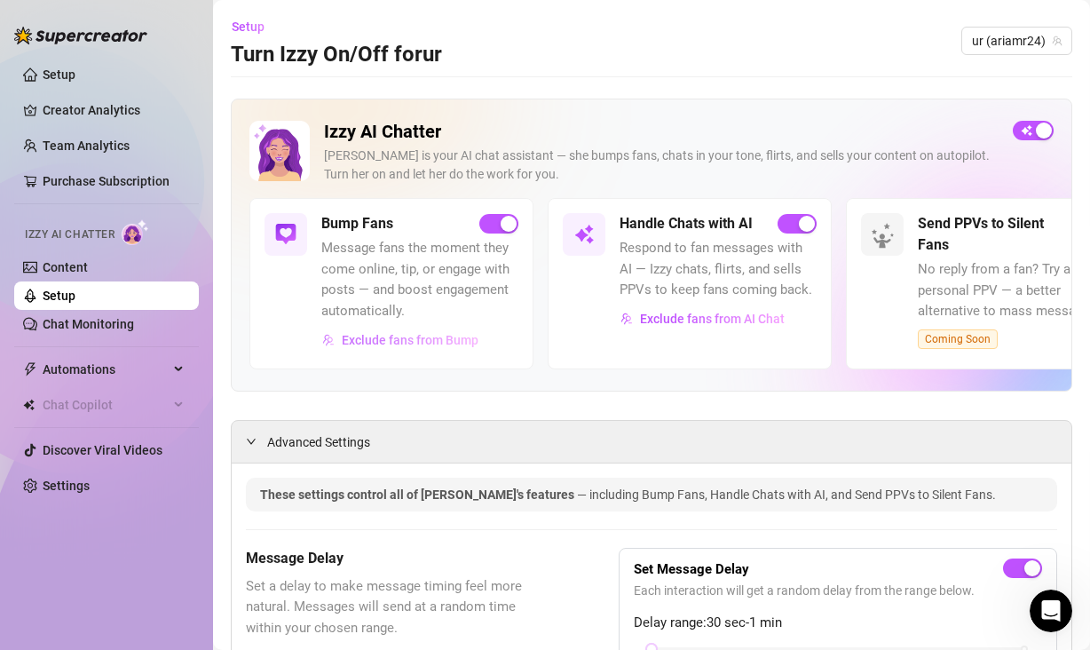
click at [470, 333] on span "Exclude fans from Bump" at bounding box center [410, 340] width 137 height 14
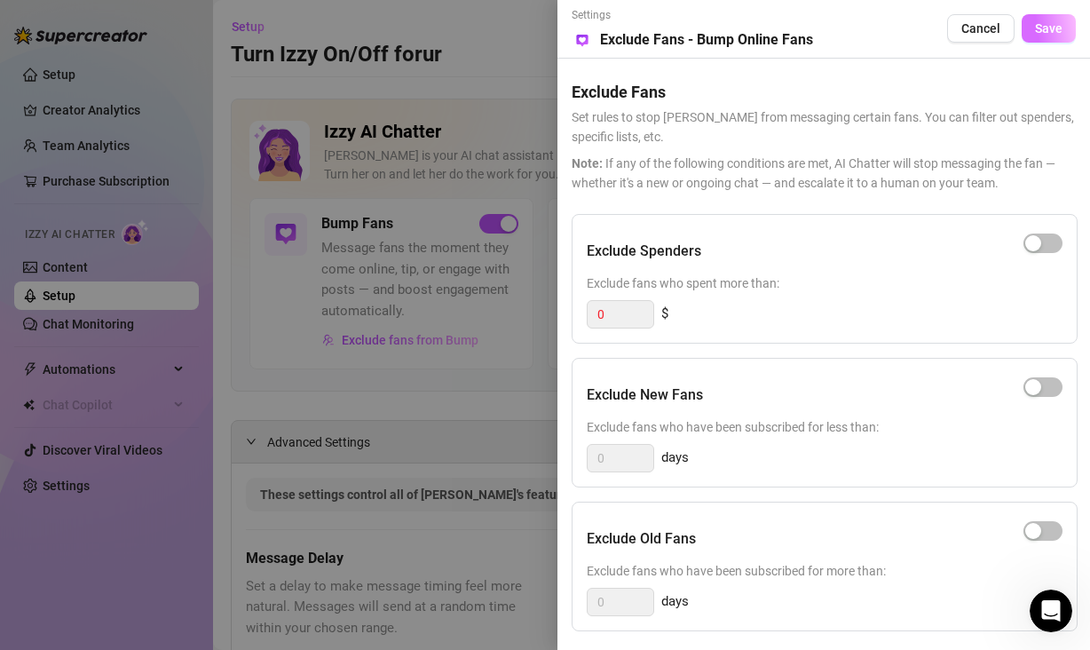
click at [1050, 31] on span "Save" at bounding box center [1049, 28] width 28 height 14
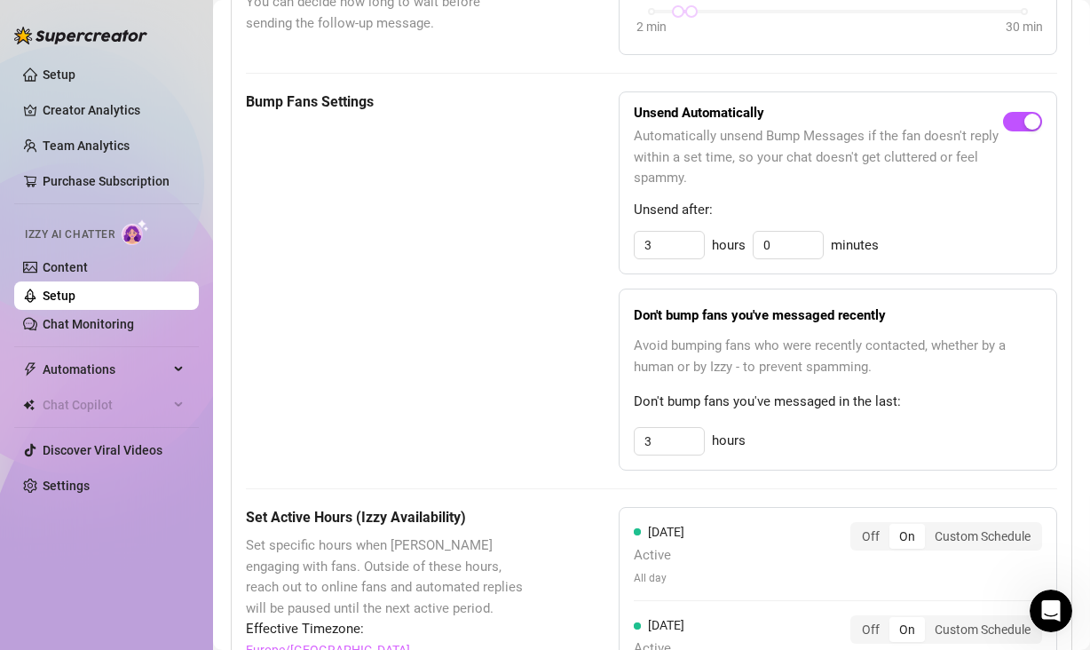
scroll to position [858, 0]
click at [676, 439] on input "3" at bounding box center [669, 440] width 69 height 27
drag, startPoint x: 675, startPoint y: 443, endPoint x: 626, endPoint y: 438, distance: 49.0
click at [626, 438] on div "Don't bump fans you've messaged recently Avoid bumping fans who were recently c…" at bounding box center [838, 379] width 438 height 182
click at [446, 403] on div "Bump Fans Settings" at bounding box center [388, 280] width 284 height 379
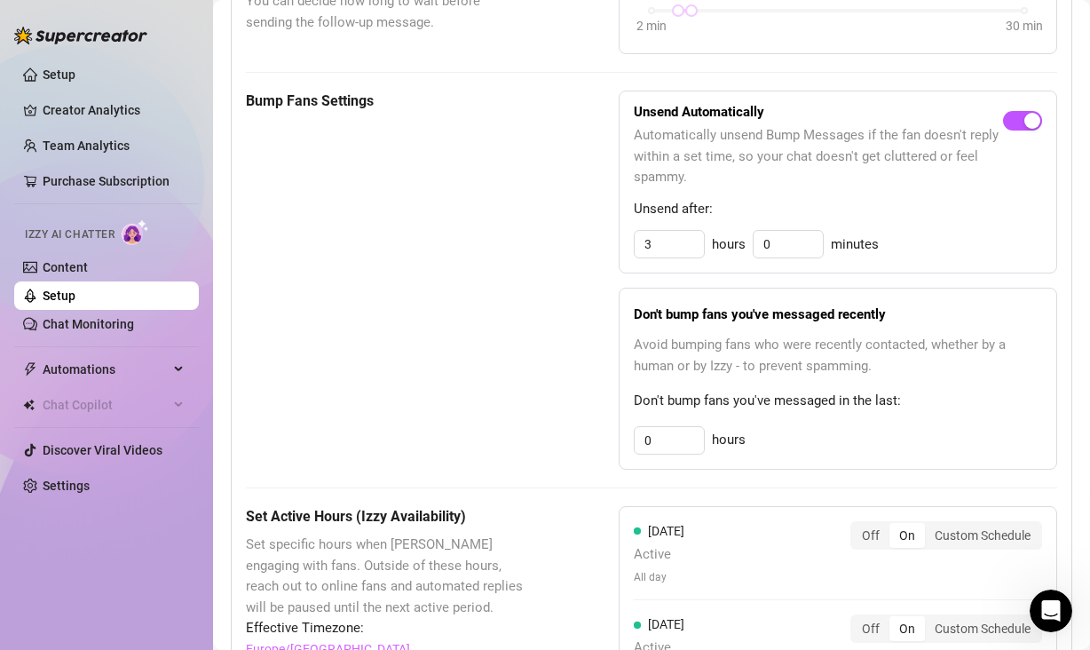
type input "3"
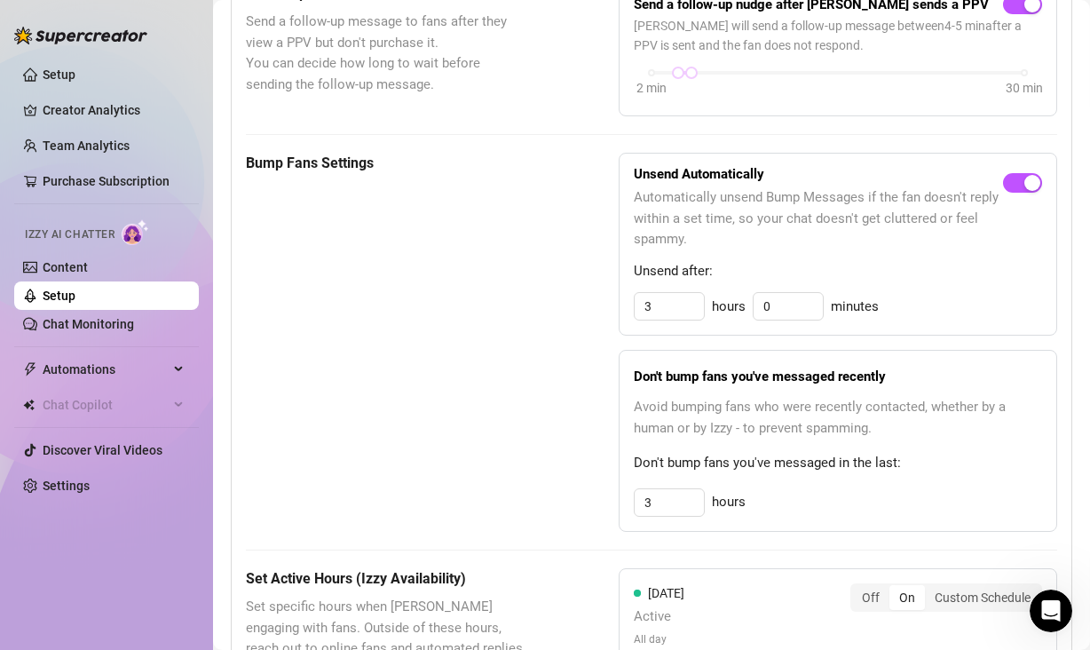
scroll to position [650, 0]
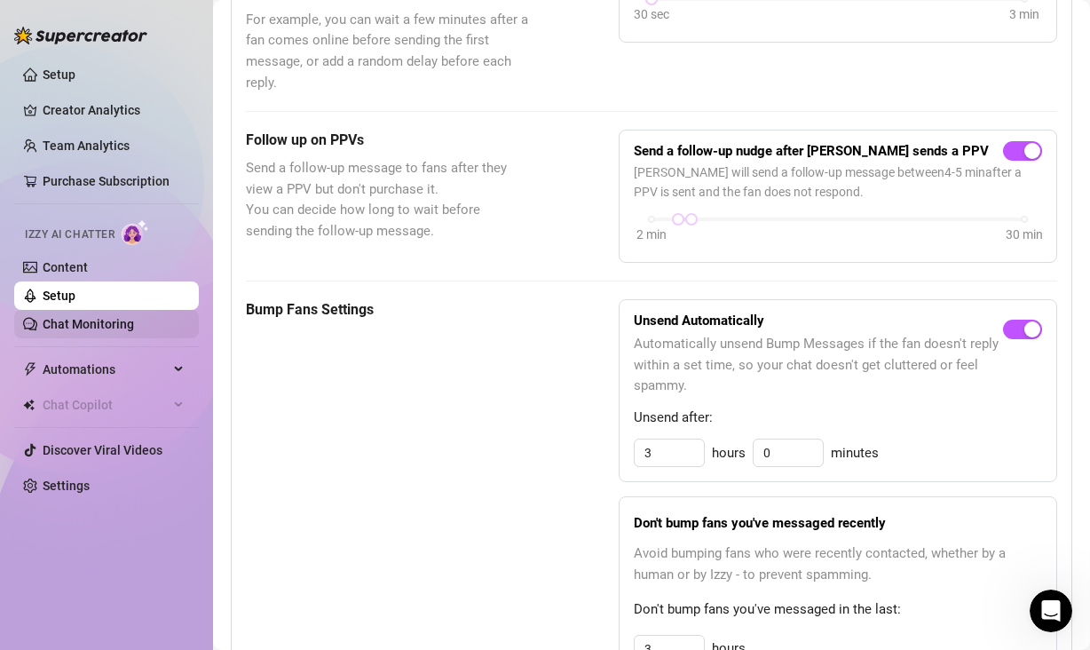
click at [83, 325] on link "Chat Monitoring" at bounding box center [88, 324] width 91 height 14
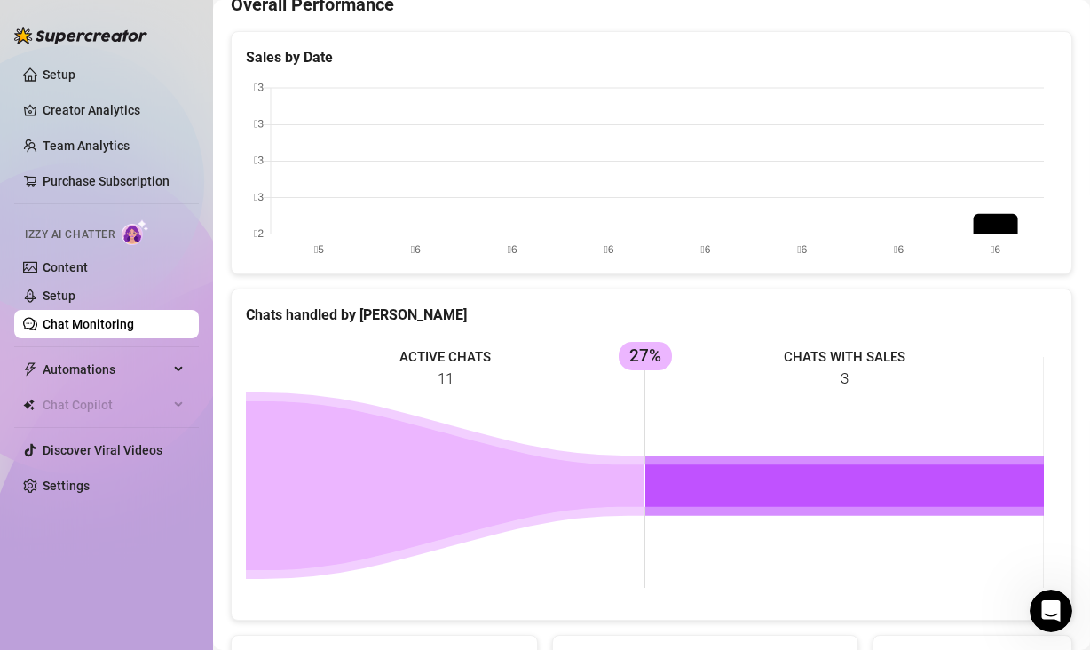
scroll to position [614, 0]
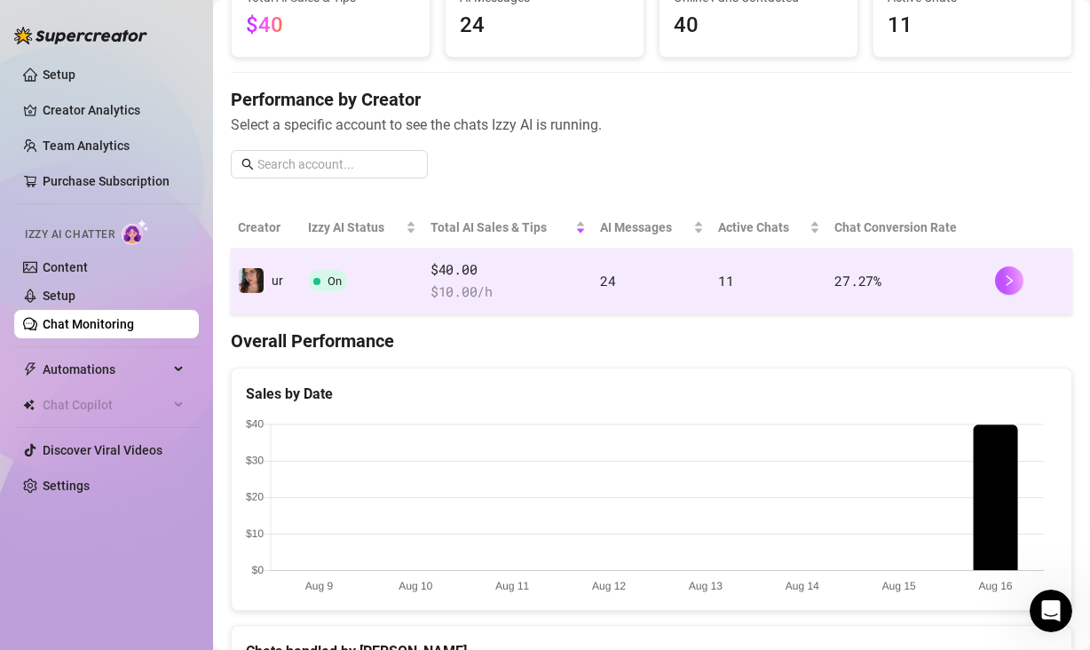
click at [686, 280] on td "24" at bounding box center [652, 282] width 118 height 66
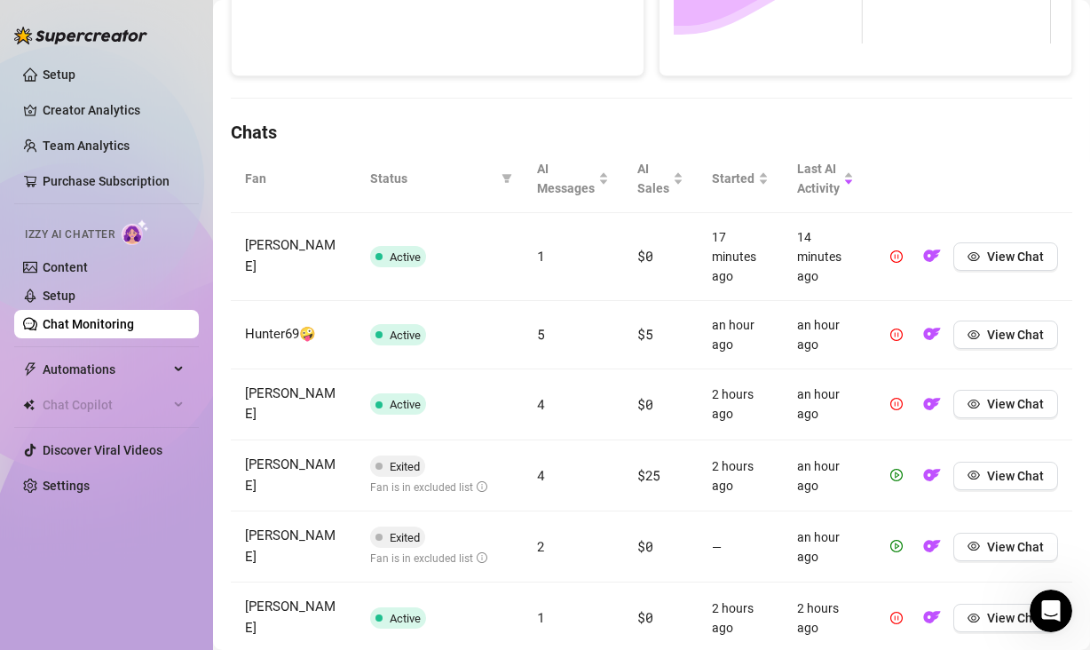
scroll to position [501, 0]
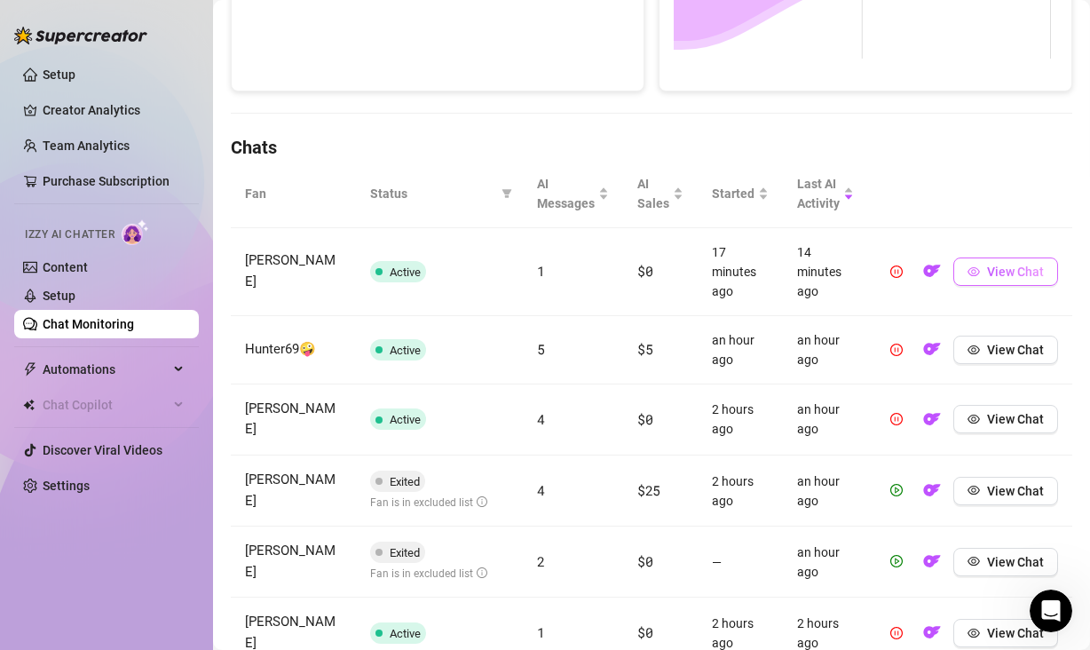
click at [967, 272] on icon "eye" at bounding box center [973, 271] width 12 height 9
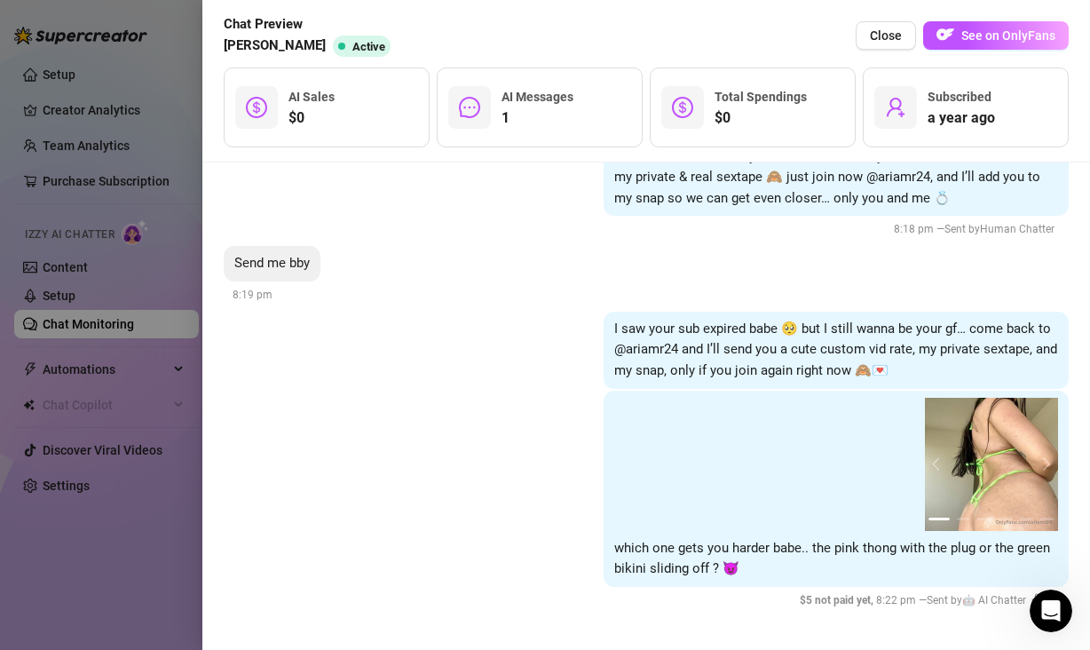
scroll to position [1067, 0]
click at [428, 355] on div "I saw your sub expired babe 🥺 but I still wanna be your gf… come back to @ariam…" at bounding box center [646, 350] width 845 height 77
click at [127, 320] on div at bounding box center [545, 325] width 1090 height 650
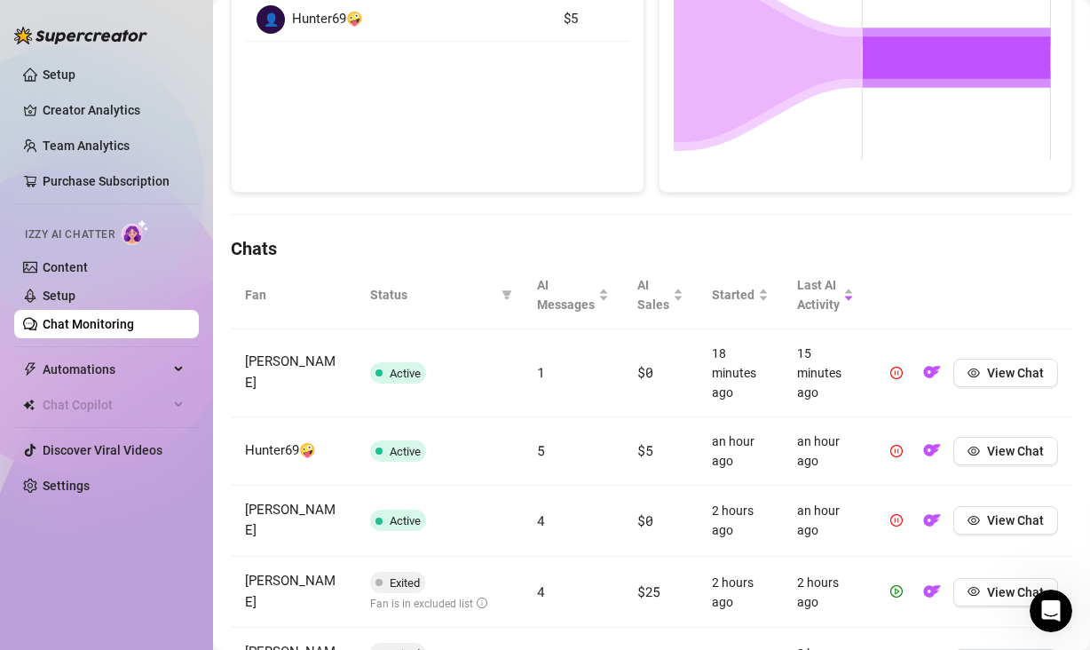
scroll to position [0, 0]
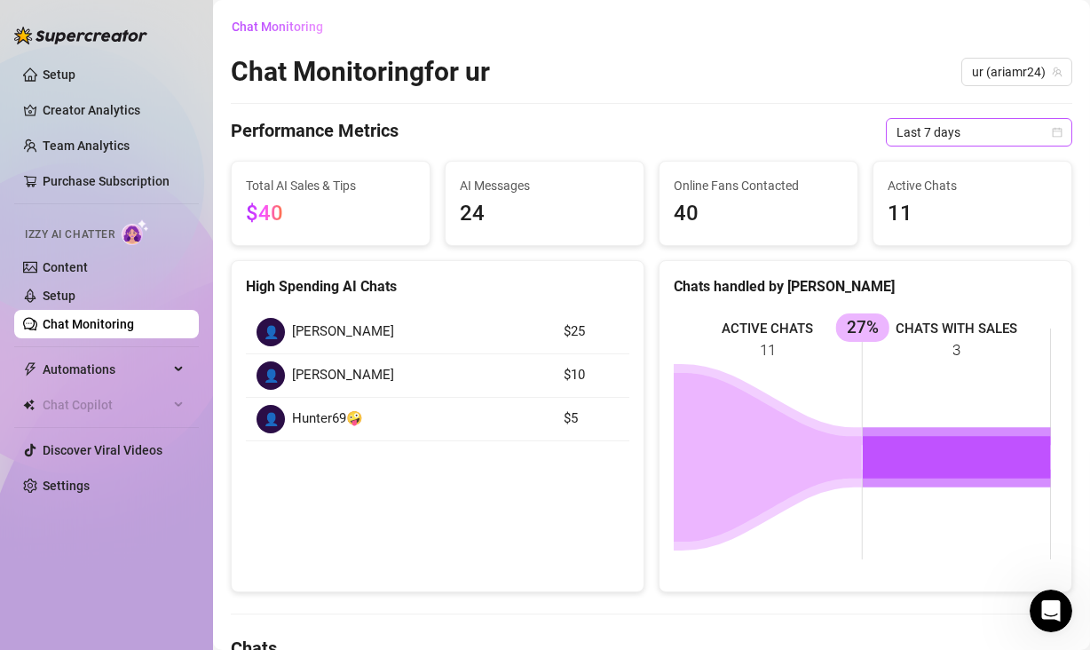
click at [926, 130] on span "Last 7 days" at bounding box center [978, 132] width 165 height 27
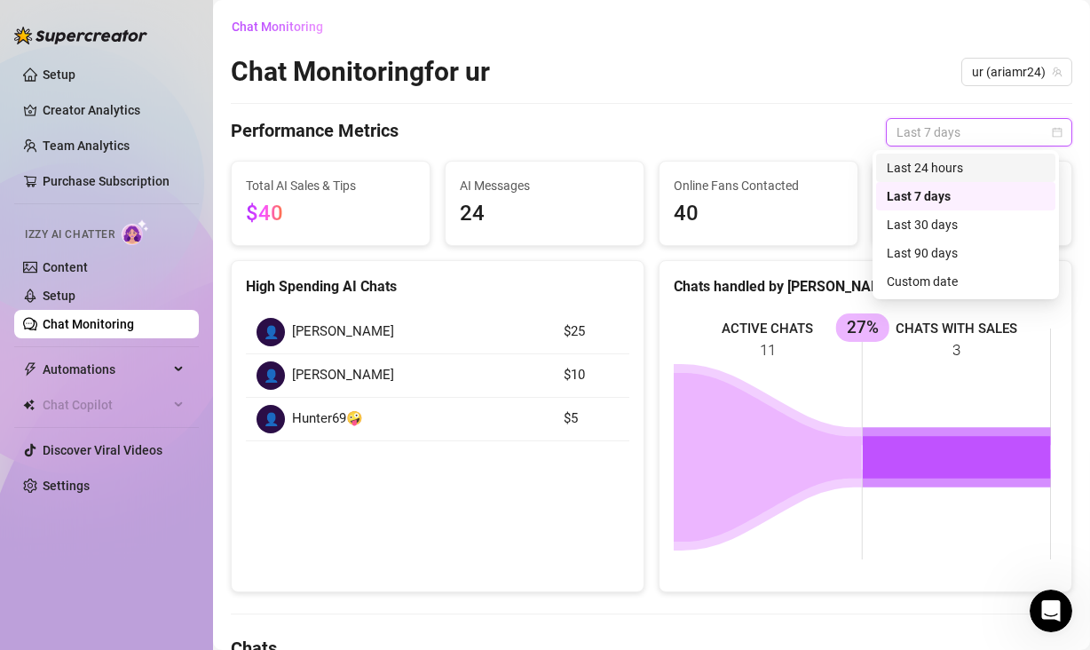
click at [917, 165] on div "Last 24 hours" at bounding box center [966, 168] width 158 height 20
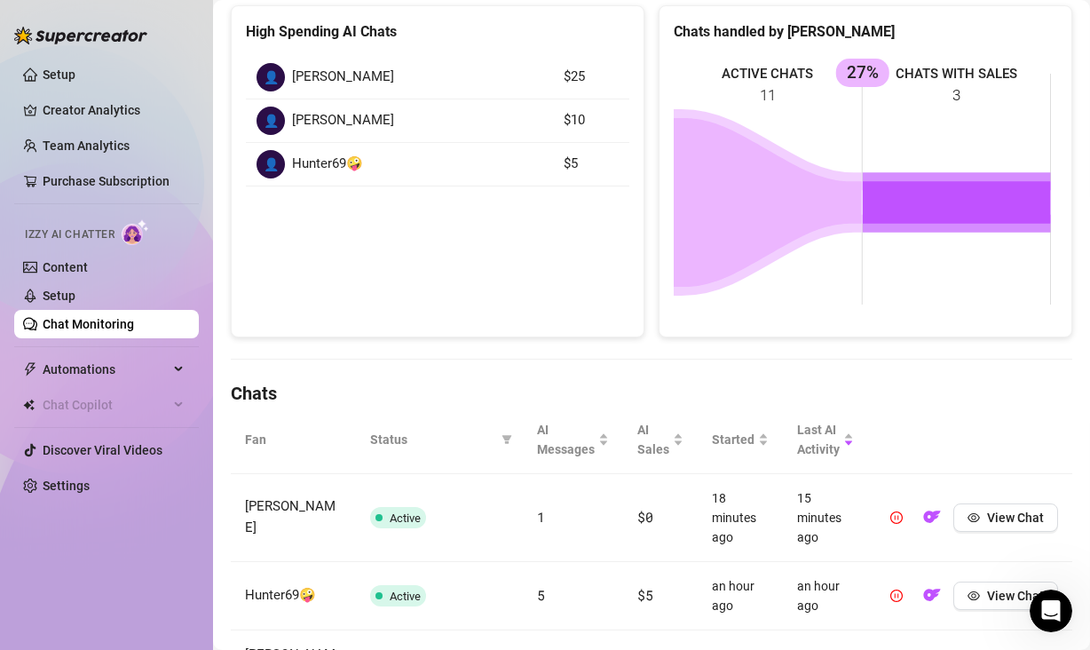
scroll to position [75, 0]
